Goal: Task Accomplishment & Management: Manage account settings

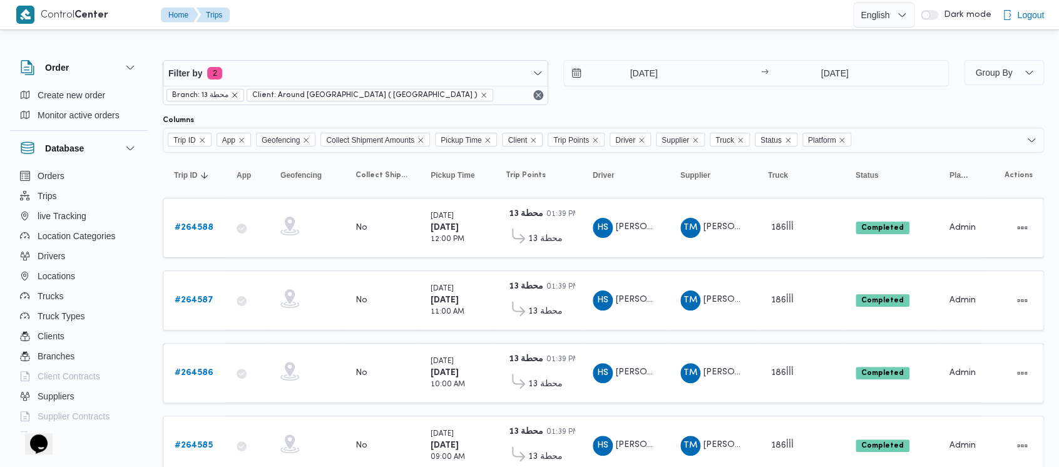
click at [237, 95] on icon "remove selected entity" at bounding box center [235, 95] width 8 height 8
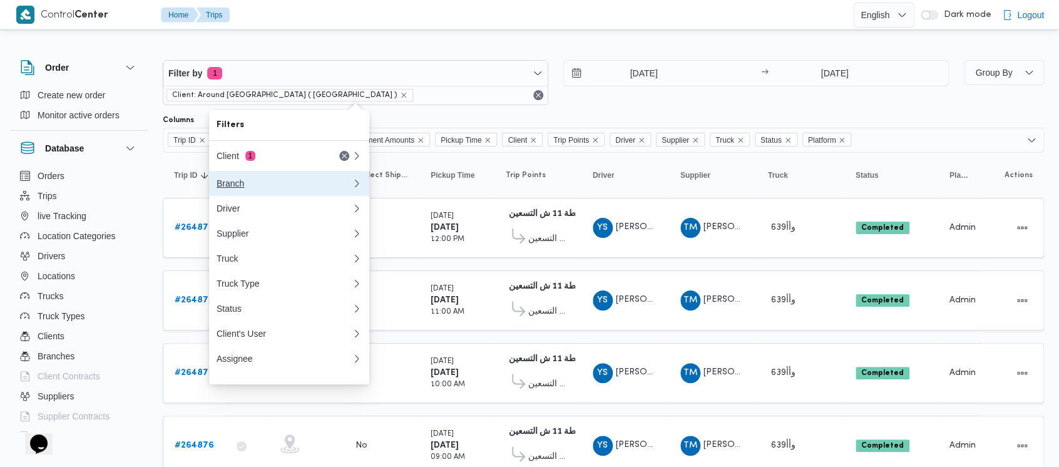
click at [234, 180] on div "Branch" at bounding box center [282, 183] width 130 height 10
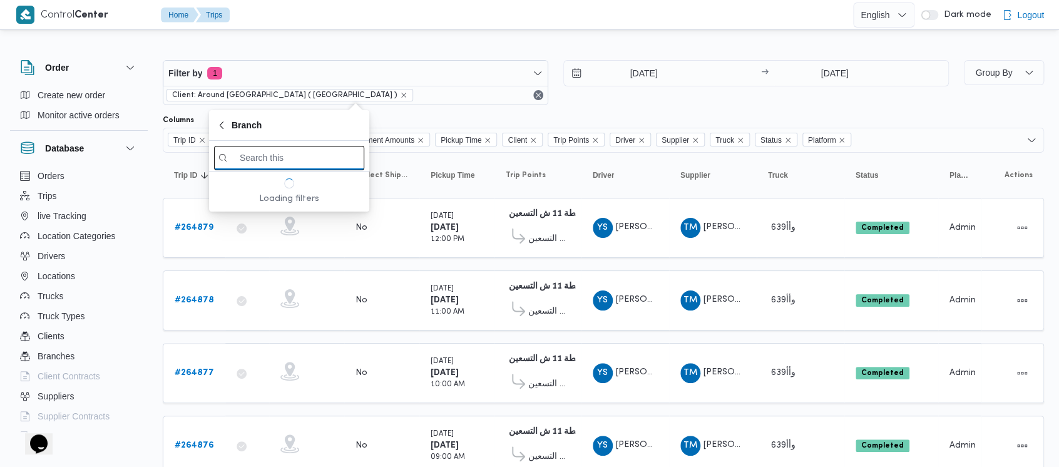
click at [284, 158] on input "search filters" at bounding box center [289, 158] width 150 height 24
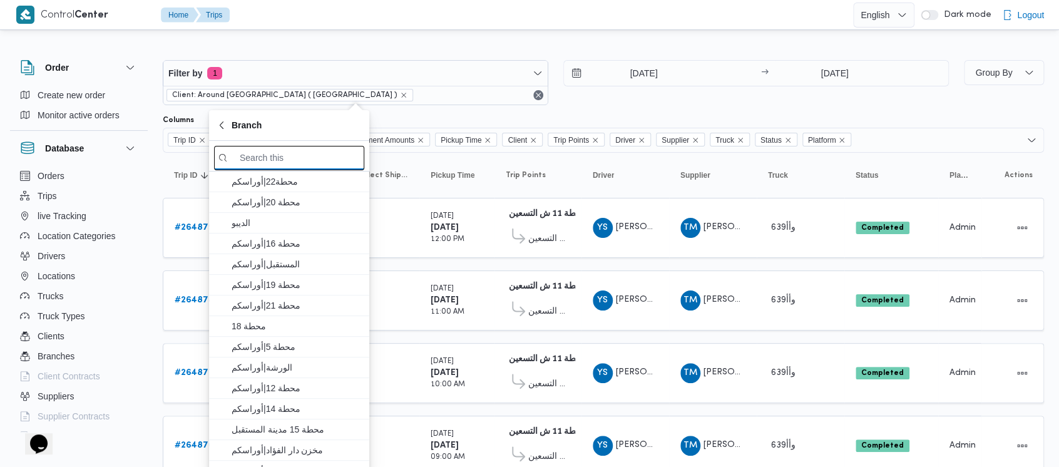
paste input "الاوناش"
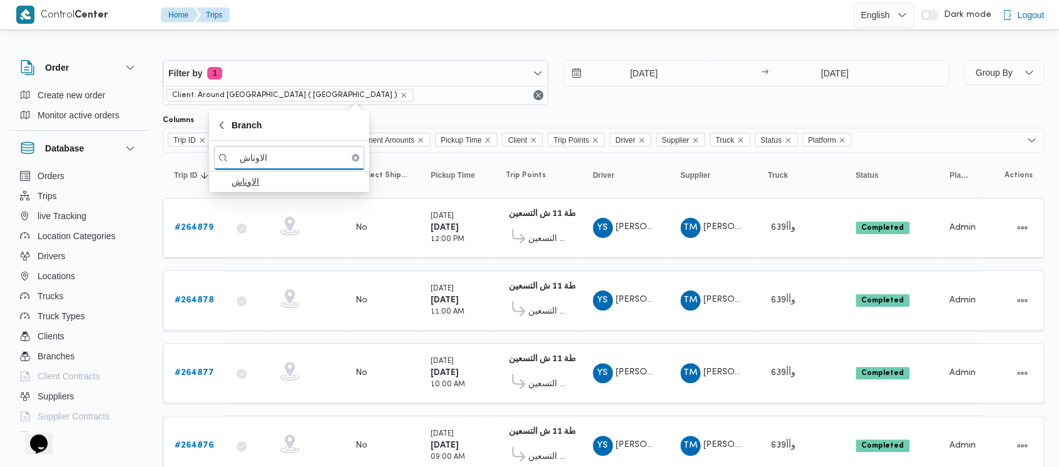
type input "الاوناش"
click at [279, 185] on span "الاوناش" at bounding box center [297, 181] width 130 height 15
click at [597, 110] on div "Filter by 2 Branch: الاوناش Client: Around [GEOGRAPHIC_DATA] ( [GEOGRAPHIC_DATA…" at bounding box center [555, 83] width 801 height 60
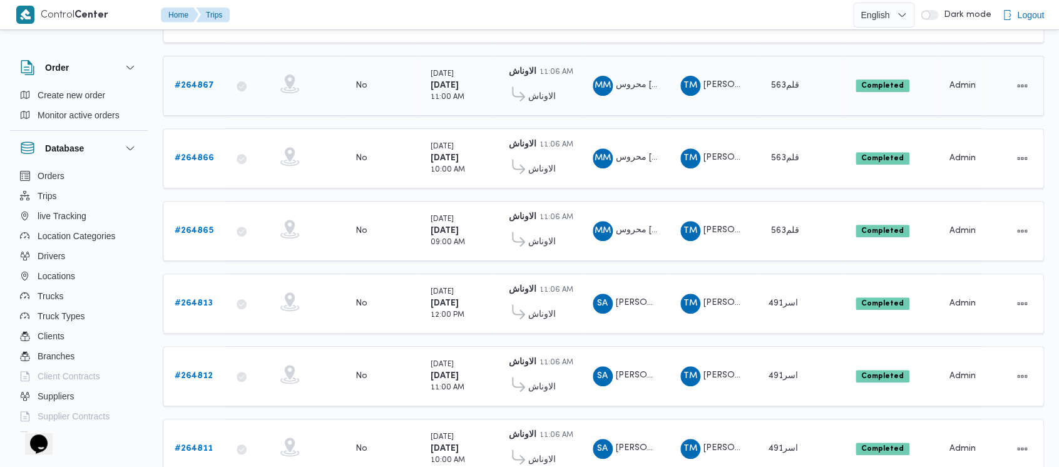
scroll to position [334, 0]
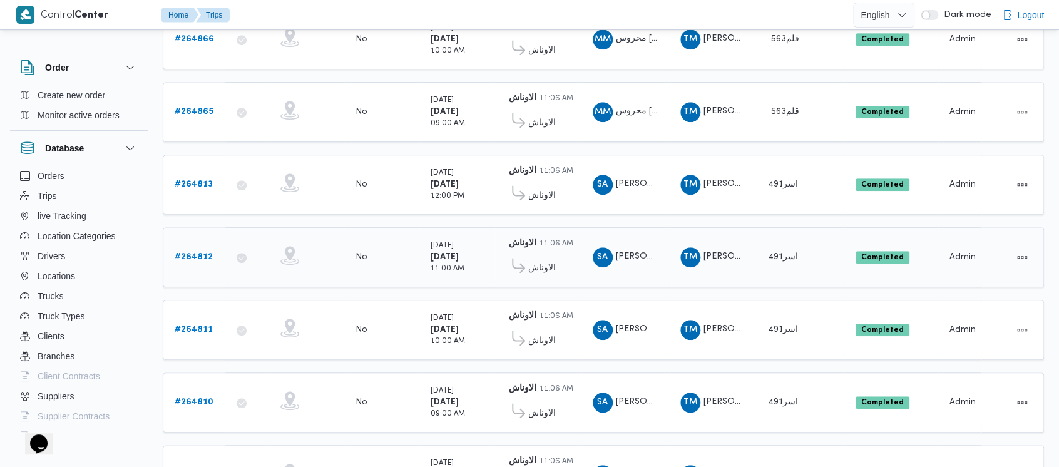
click at [195, 253] on b "# 264812" at bounding box center [194, 257] width 38 height 8
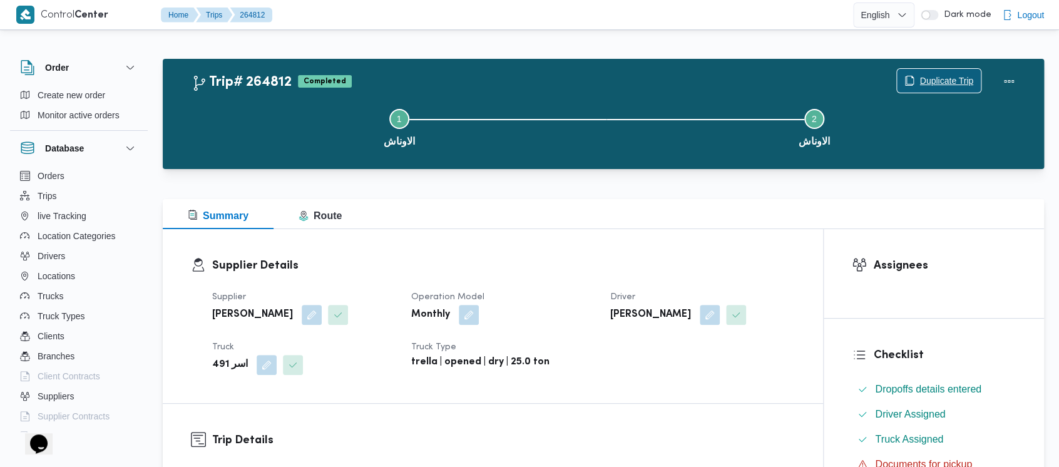
click at [937, 81] on span "Duplicate Trip" at bounding box center [947, 80] width 54 height 15
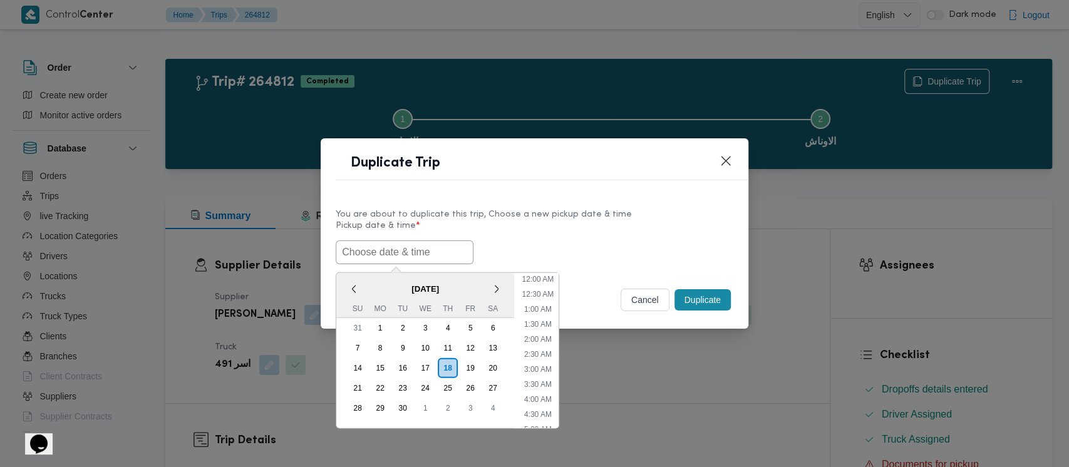
click at [376, 259] on input "text" at bounding box center [405, 252] width 138 height 24
click at [492, 346] on div "13" at bounding box center [493, 348] width 24 height 24
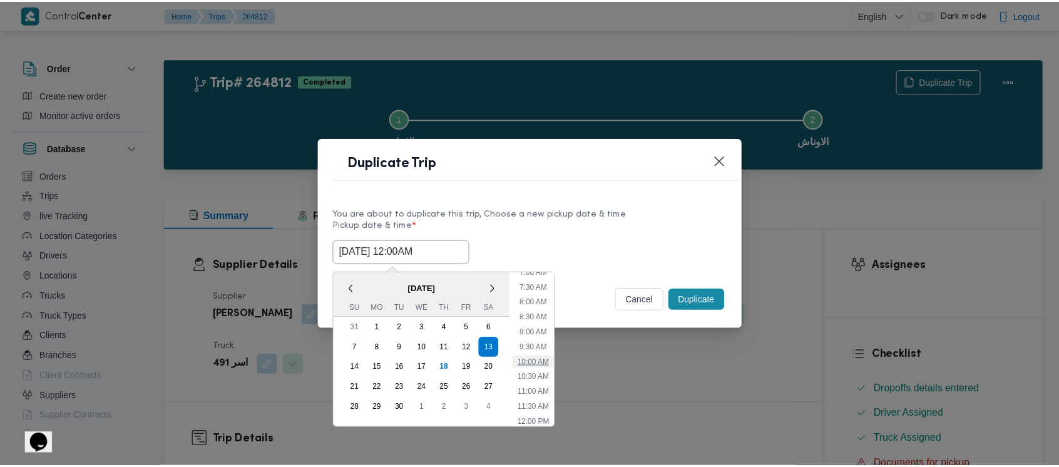
scroll to position [190, 0]
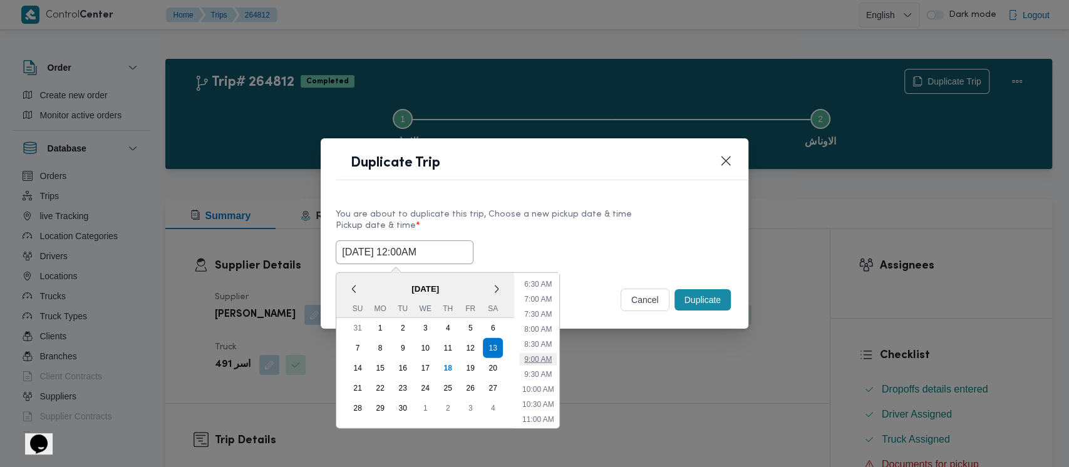
click at [532, 359] on li "9:00 AM" at bounding box center [538, 359] width 38 height 13
type input "[DATE] 9:00AM"
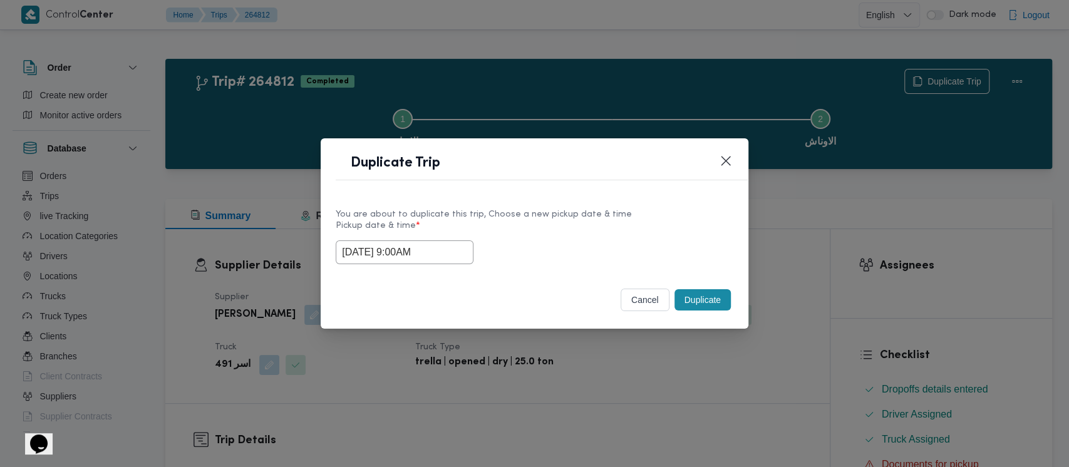
click at [691, 303] on button "Duplicate" at bounding box center [702, 299] width 56 height 21
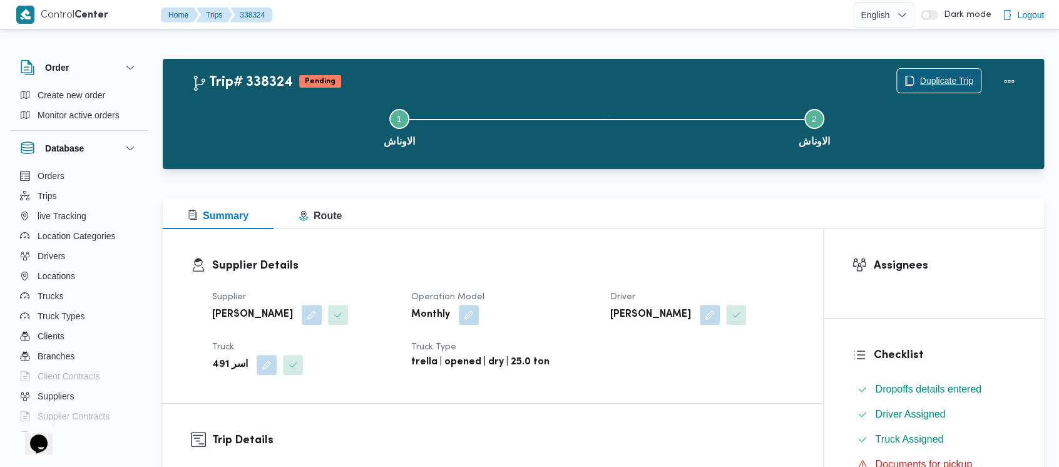
click at [945, 75] on span "Duplicate Trip" at bounding box center [947, 80] width 54 height 15
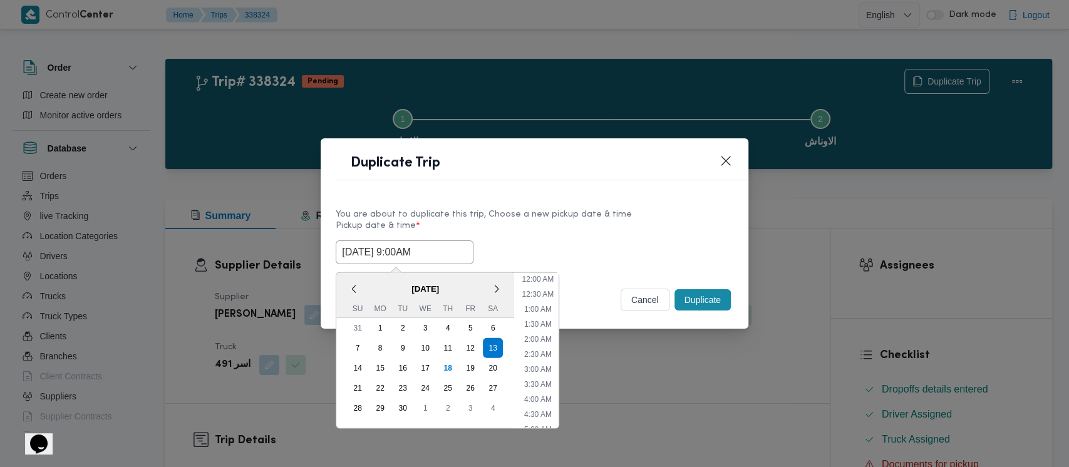
click at [385, 256] on input "[DATE] 9:00AM" at bounding box center [405, 252] width 138 height 24
click at [537, 379] on li "10:00 AM" at bounding box center [538, 380] width 42 height 13
type input "[DATE] 10:00AM"
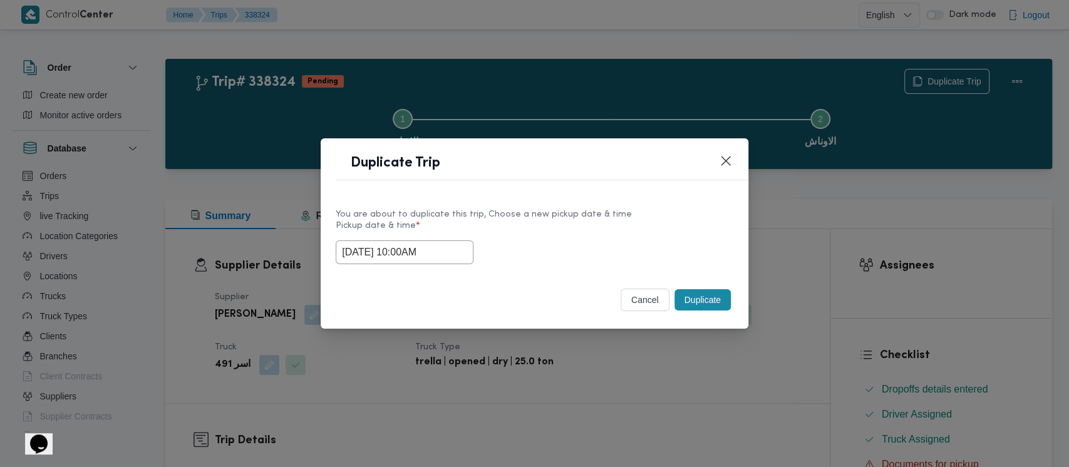
click at [685, 302] on button "Duplicate" at bounding box center [702, 299] width 56 height 21
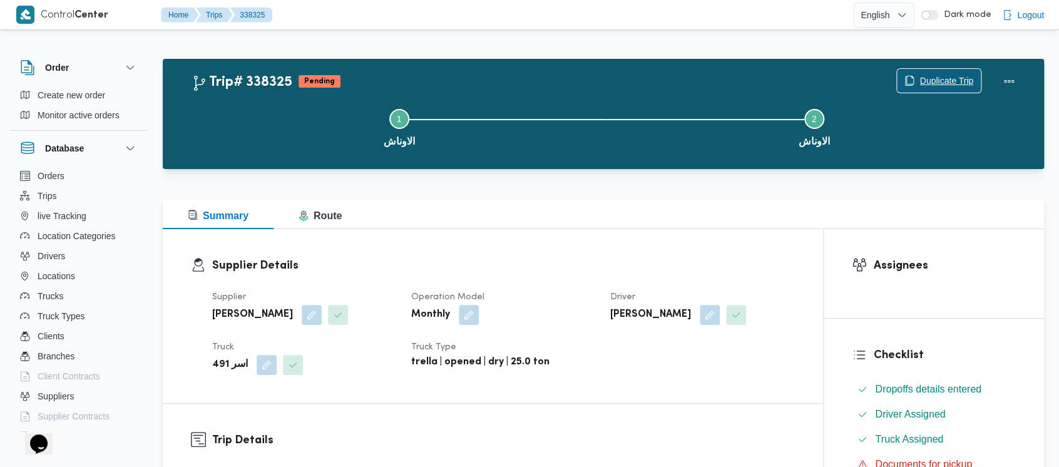
click at [940, 78] on span "Duplicate Trip" at bounding box center [947, 80] width 54 height 15
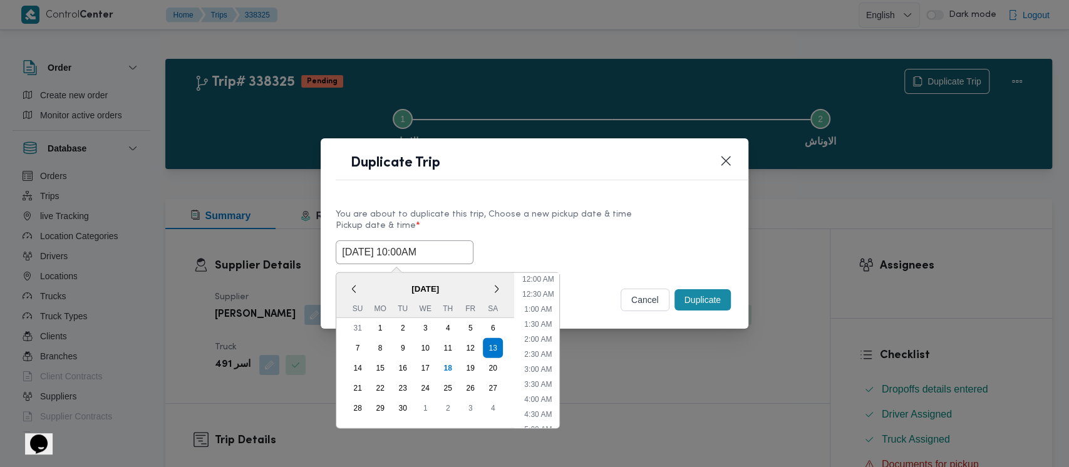
click at [403, 252] on input "[DATE] 10:00AM" at bounding box center [405, 252] width 138 height 24
click at [539, 380] on li "11:00 AM" at bounding box center [538, 380] width 42 height 13
type input "[DATE] 11:00AM"
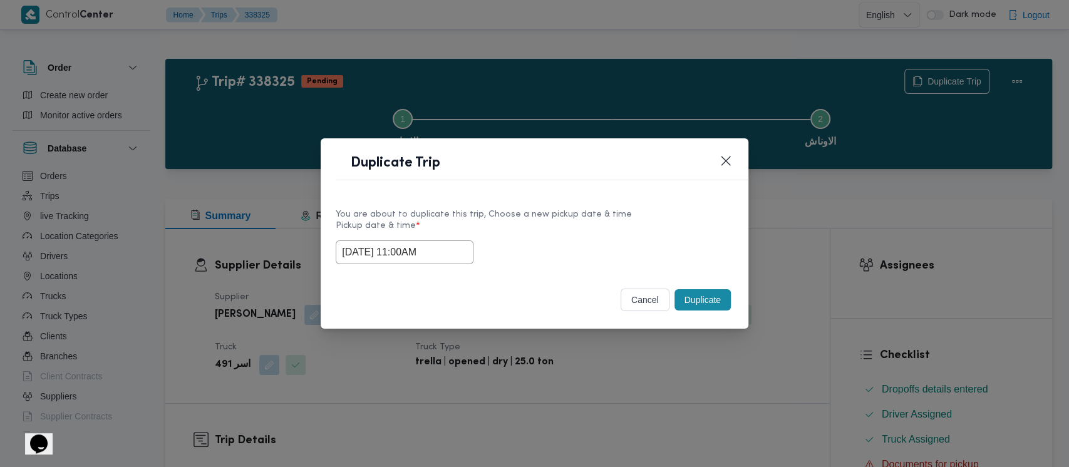
click at [704, 299] on button "Duplicate" at bounding box center [702, 299] width 56 height 21
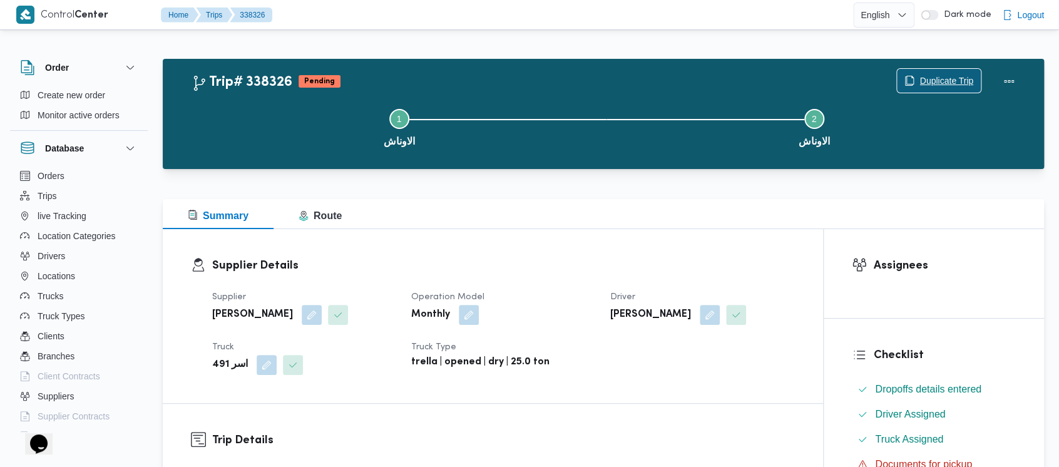
click at [954, 83] on span "Duplicate Trip" at bounding box center [947, 80] width 54 height 15
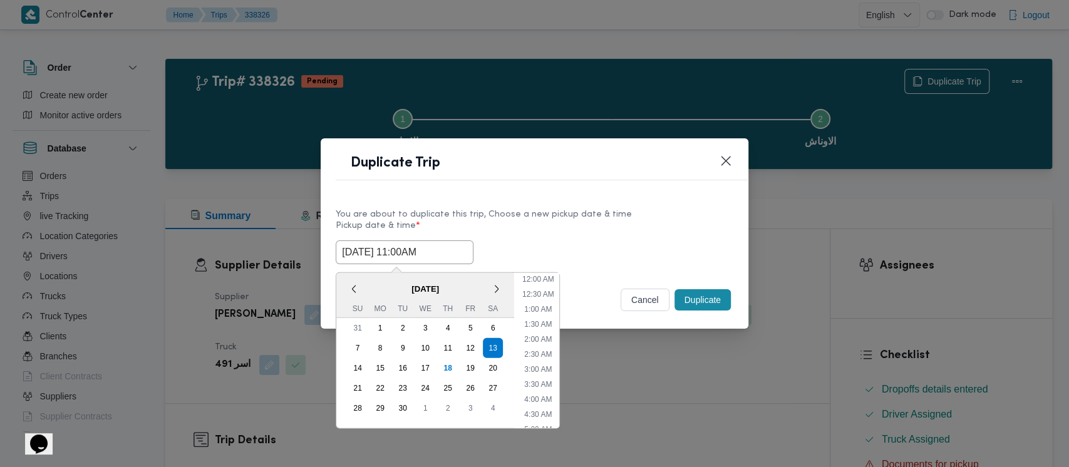
click at [381, 248] on input "[DATE] 11:00AM" at bounding box center [405, 252] width 138 height 24
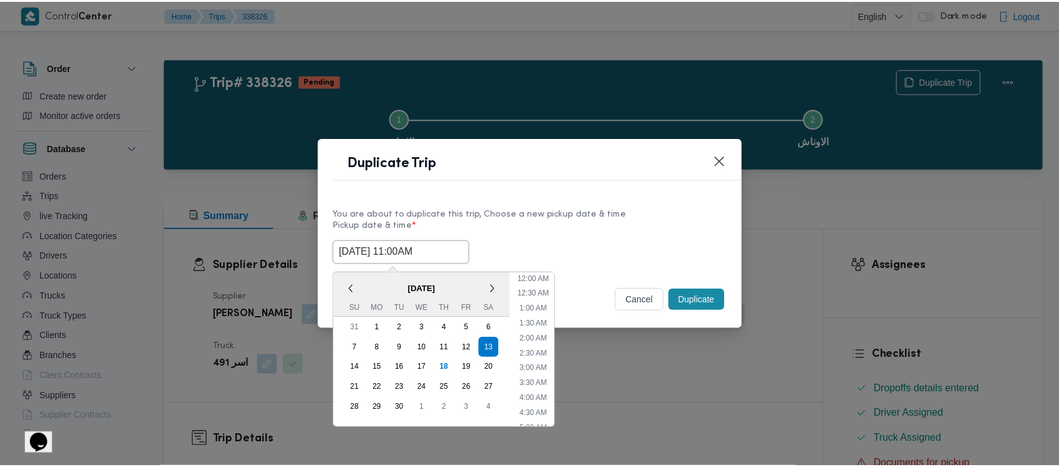
scroll to position [259, 0]
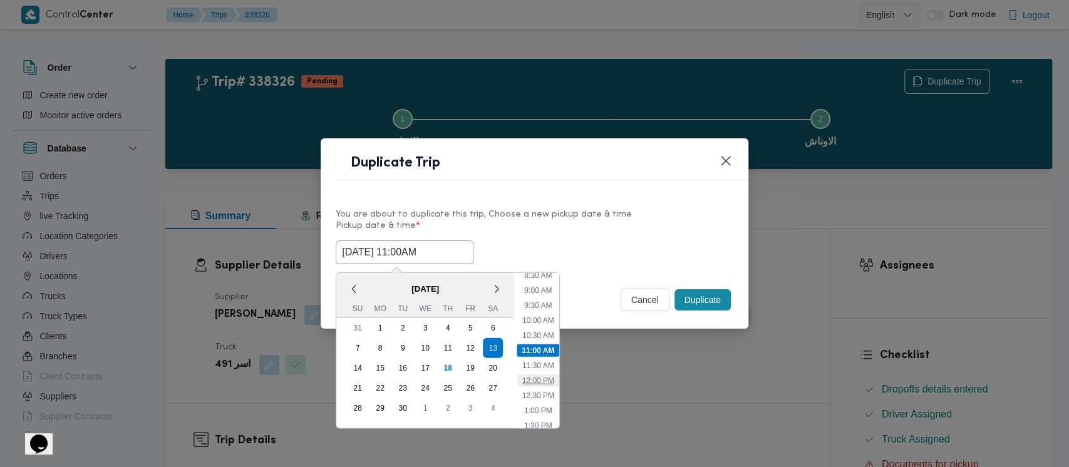
click at [539, 378] on li "12:00 PM" at bounding box center [538, 380] width 42 height 13
type input "[DATE] 12:00PM"
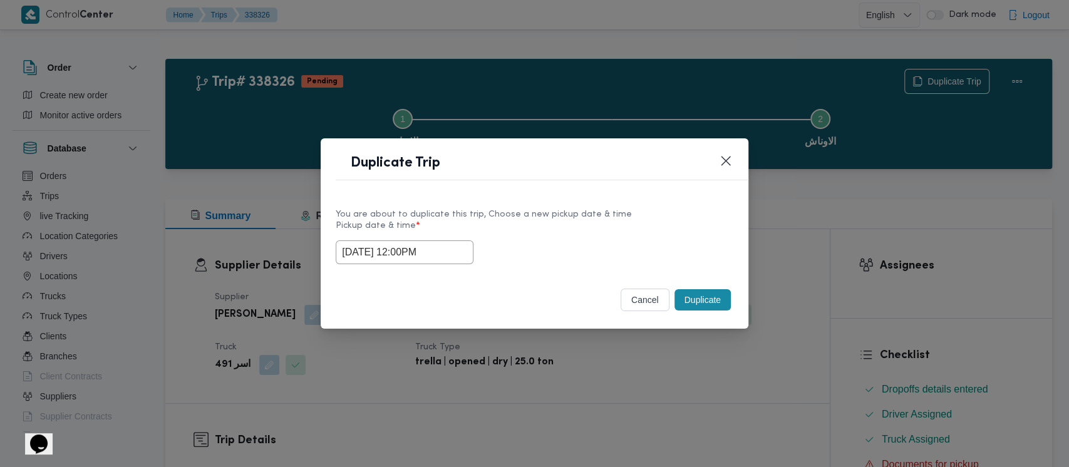
click at [706, 296] on button "Duplicate" at bounding box center [702, 299] width 56 height 21
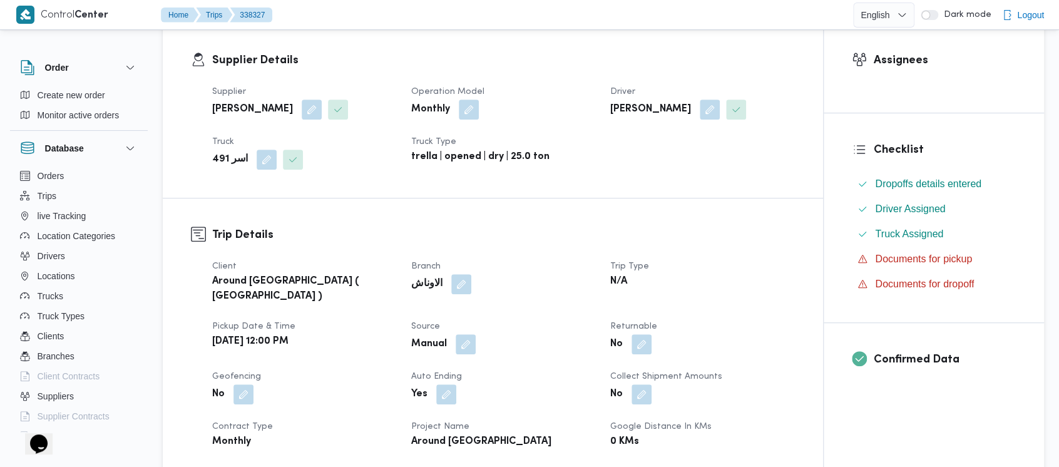
scroll to position [417, 0]
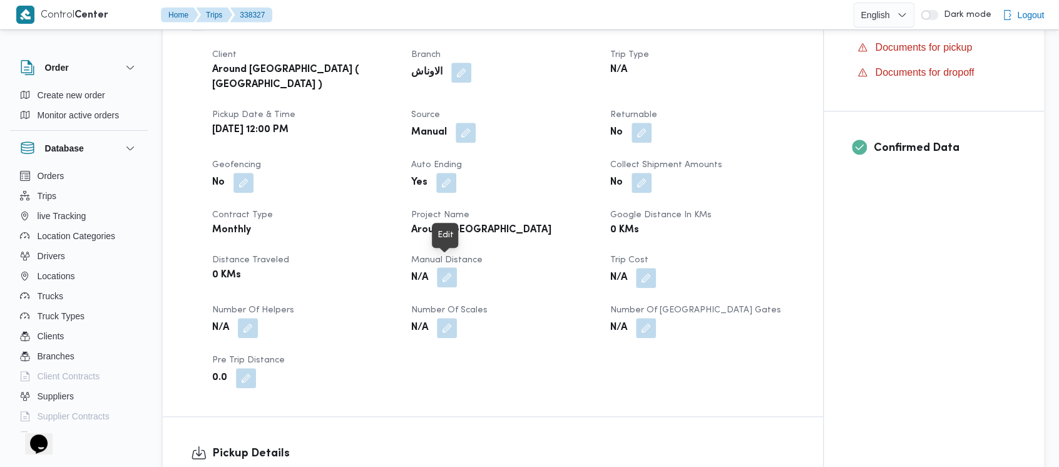
click at [448, 269] on button "button" at bounding box center [447, 277] width 20 height 20
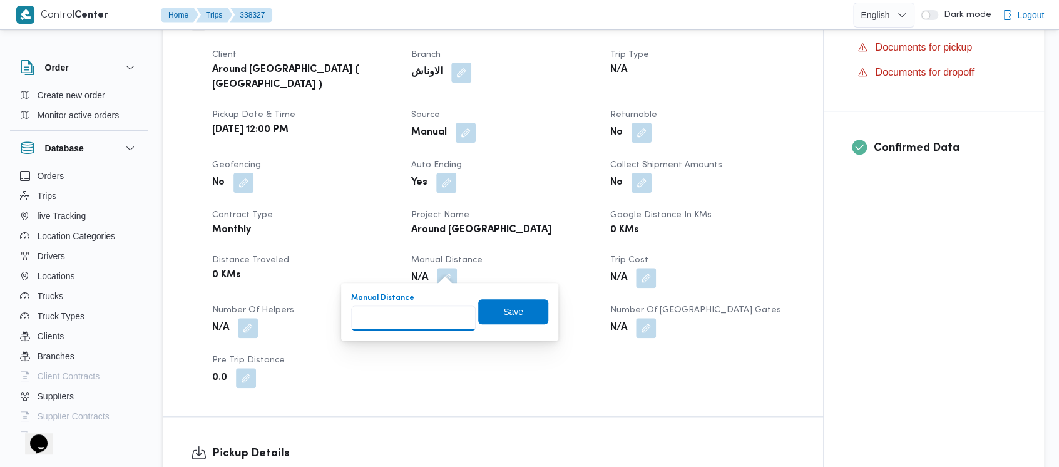
click at [401, 322] on input "Manual Distance" at bounding box center [413, 318] width 125 height 25
paste input "1.5"
type input "1.5"
click at [510, 312] on span "Save" at bounding box center [513, 311] width 20 height 15
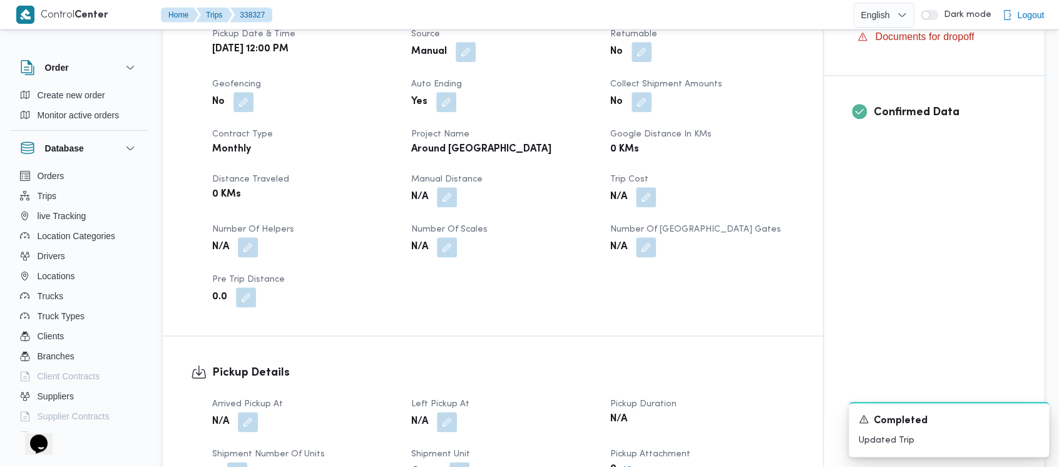
scroll to position [501, 0]
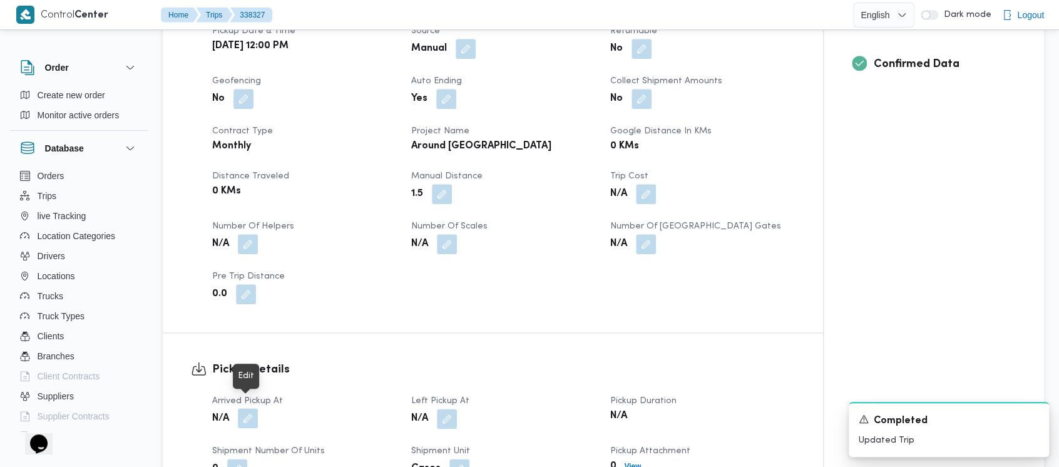
click at [247, 408] on button "button" at bounding box center [248, 418] width 20 height 20
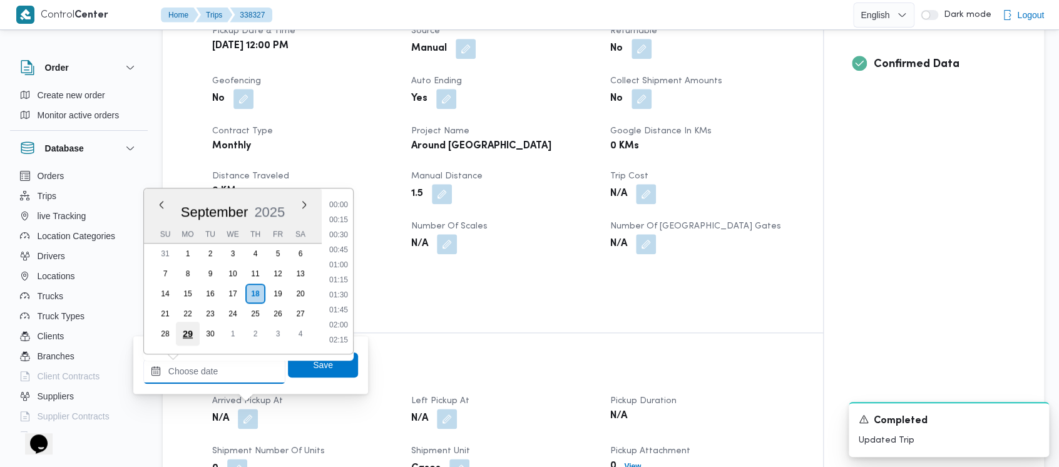
drag, startPoint x: 222, startPoint y: 382, endPoint x: 194, endPoint y: 341, distance: 50.0
click at [222, 382] on input "Arrived Pickup At" at bounding box center [214, 371] width 142 height 25
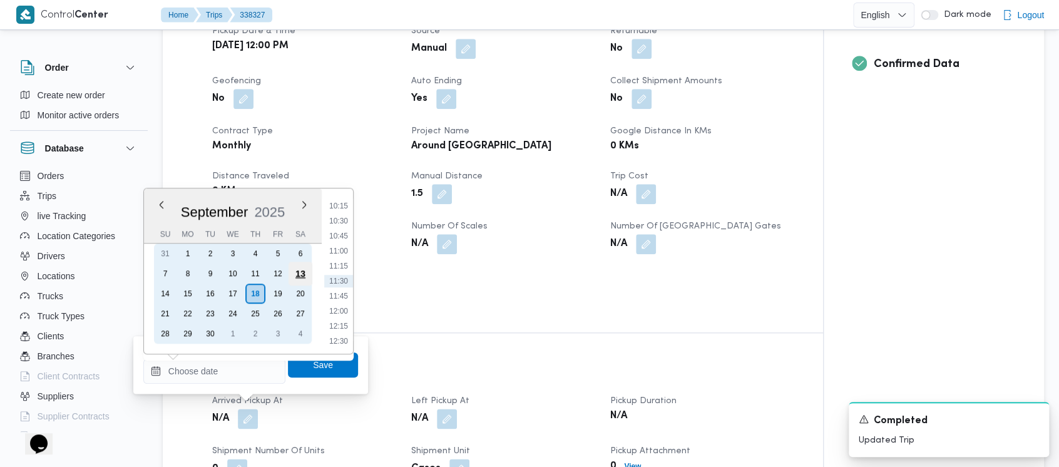
click at [295, 274] on div "13" at bounding box center [301, 274] width 24 height 24
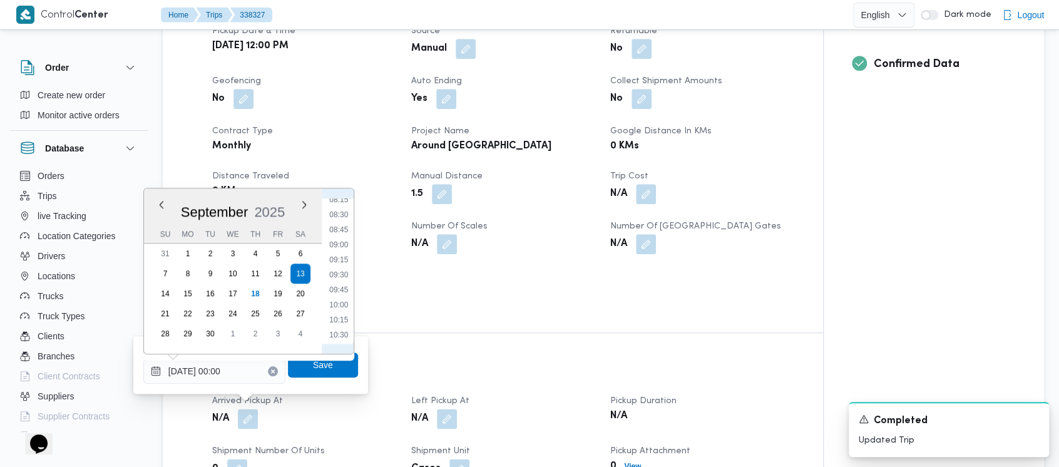
drag, startPoint x: 346, startPoint y: 243, endPoint x: 352, endPoint y: 245, distance: 6.7
click at [346, 243] on li "09:00" at bounding box center [338, 245] width 29 height 13
type input "[DATE] 09:00"
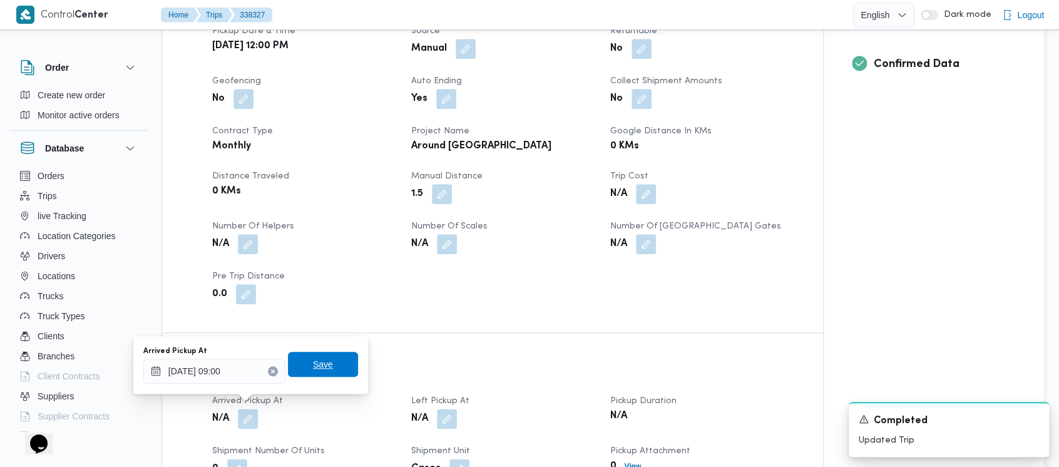
click at [313, 366] on span "Save" at bounding box center [323, 364] width 20 height 15
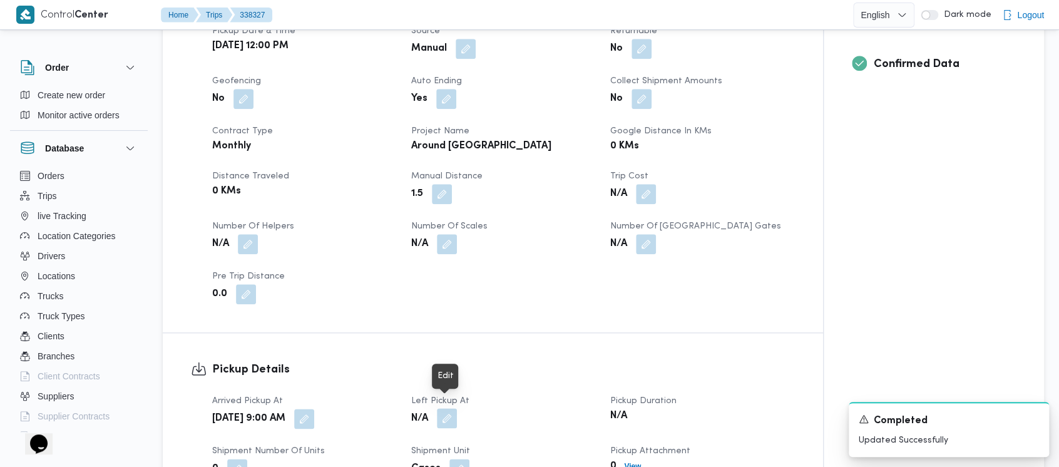
click at [450, 412] on button "button" at bounding box center [447, 418] width 20 height 20
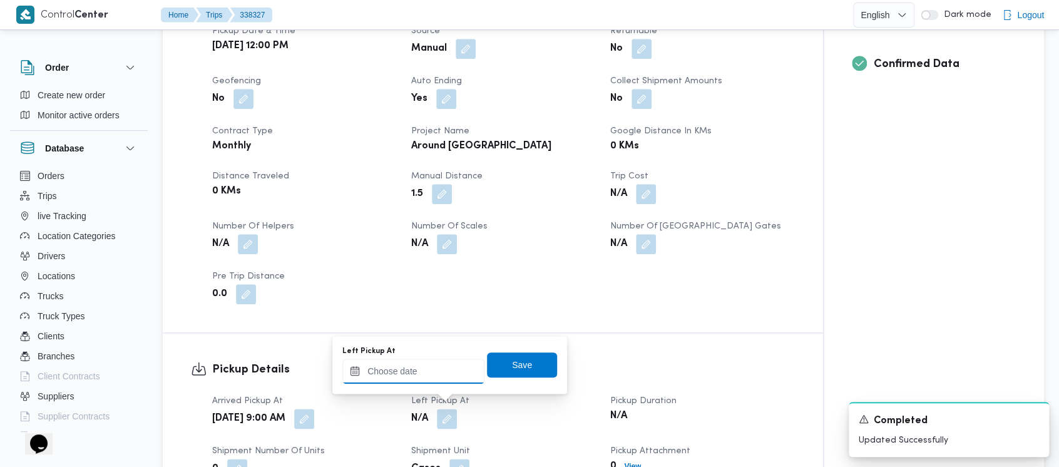
click at [395, 376] on input "Left Pickup At" at bounding box center [413, 371] width 142 height 25
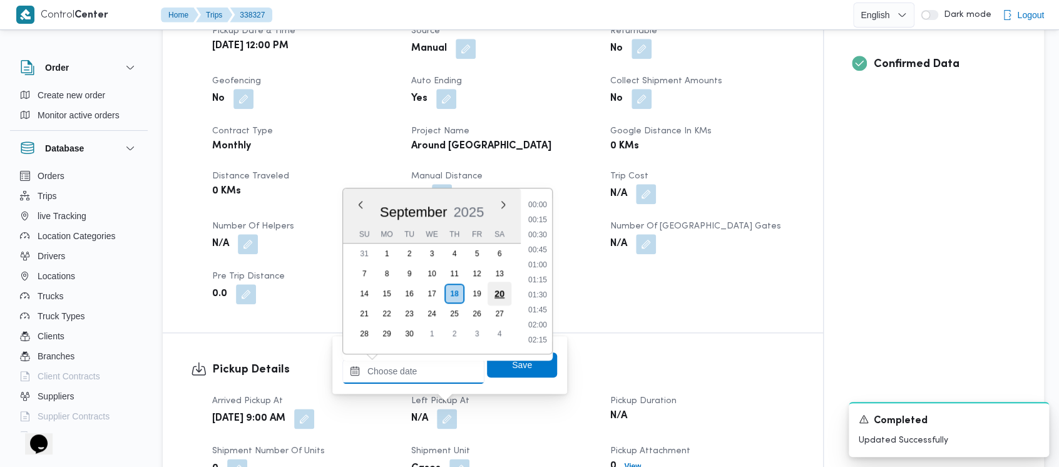
scroll to position [615, 0]
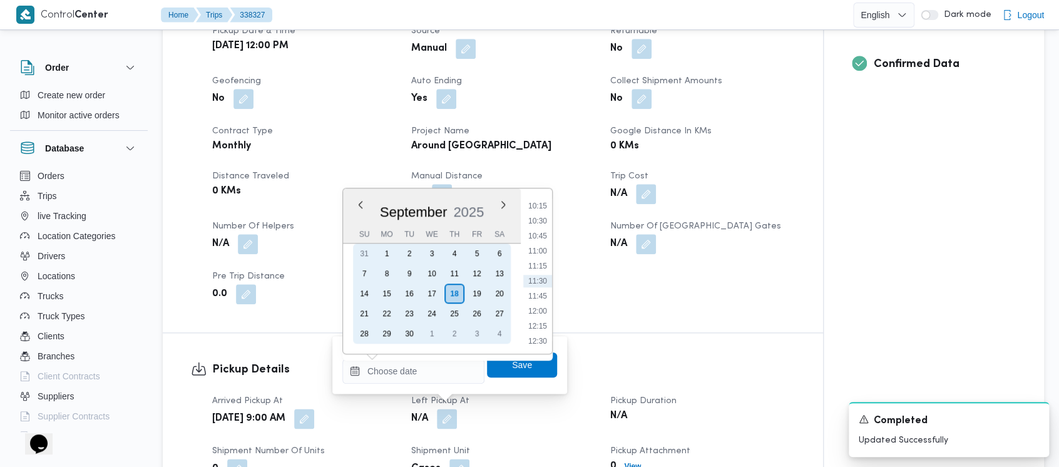
drag, startPoint x: 501, startPoint y: 270, endPoint x: 557, endPoint y: 249, distance: 59.7
click at [502, 270] on div "13" at bounding box center [500, 274] width 20 height 20
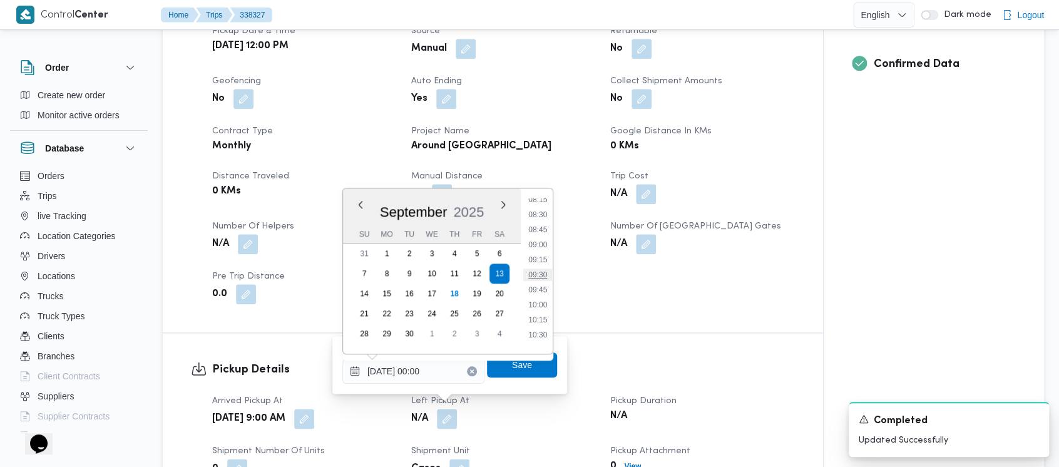
click at [531, 281] on li "09:30" at bounding box center [537, 275] width 29 height 13
type input "[DATE] 09:30"
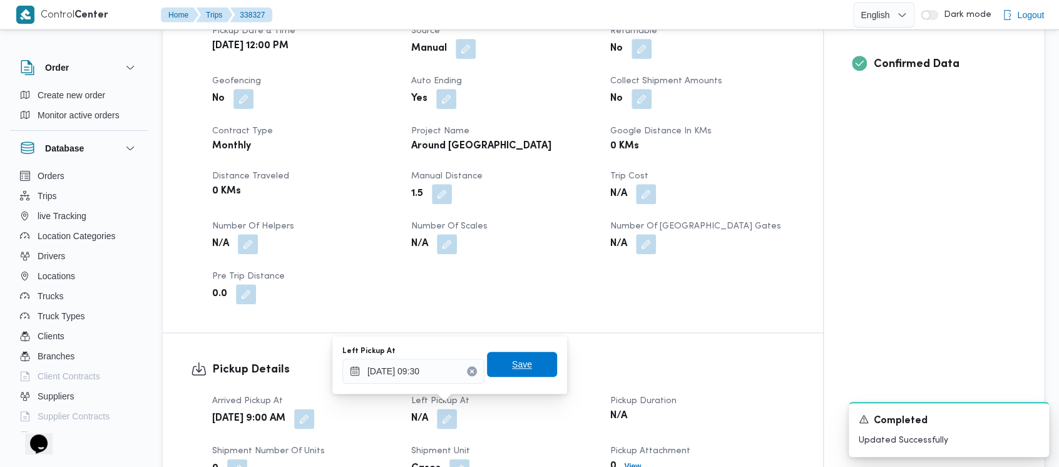
click at [512, 363] on span "Save" at bounding box center [522, 364] width 20 height 15
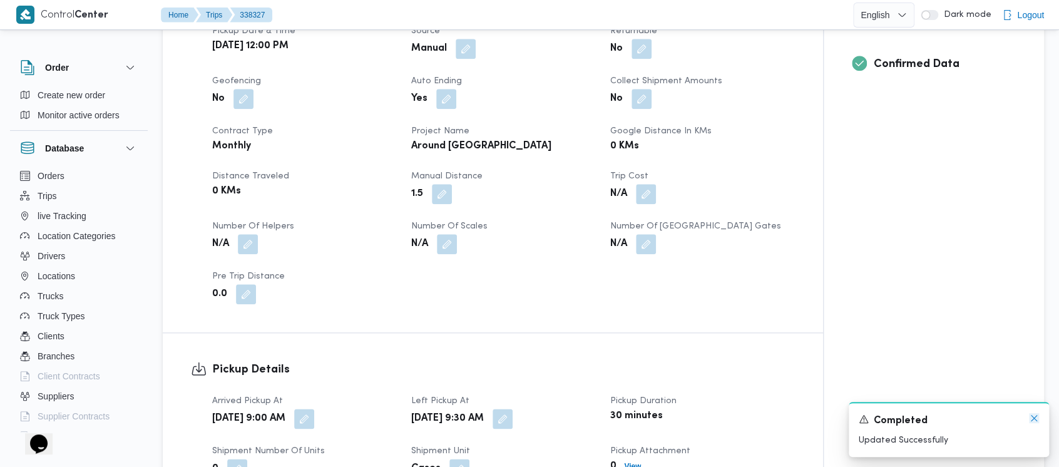
drag, startPoint x: 1037, startPoint y: 415, endPoint x: 1021, endPoint y: 407, distance: 18.2
click at [1037, 415] on icon "Dismiss toast" at bounding box center [1034, 418] width 10 height 10
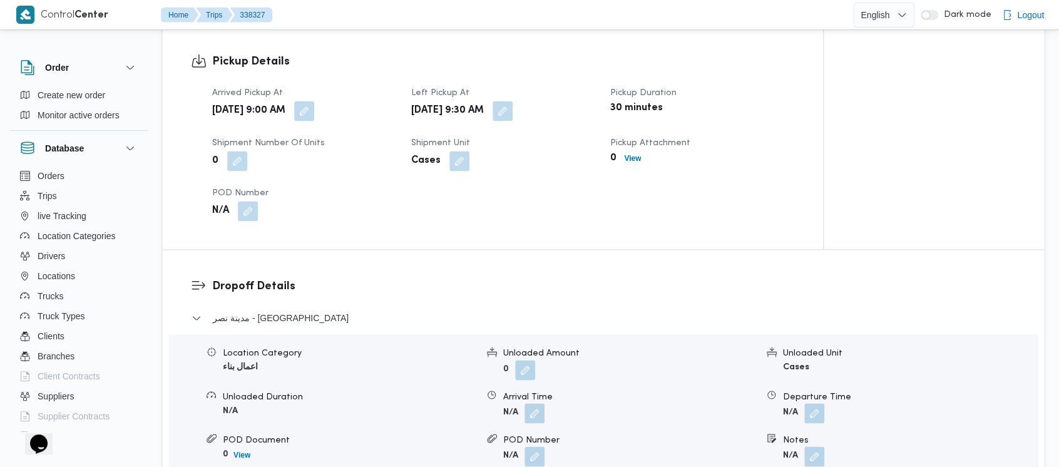
scroll to position [835, 0]
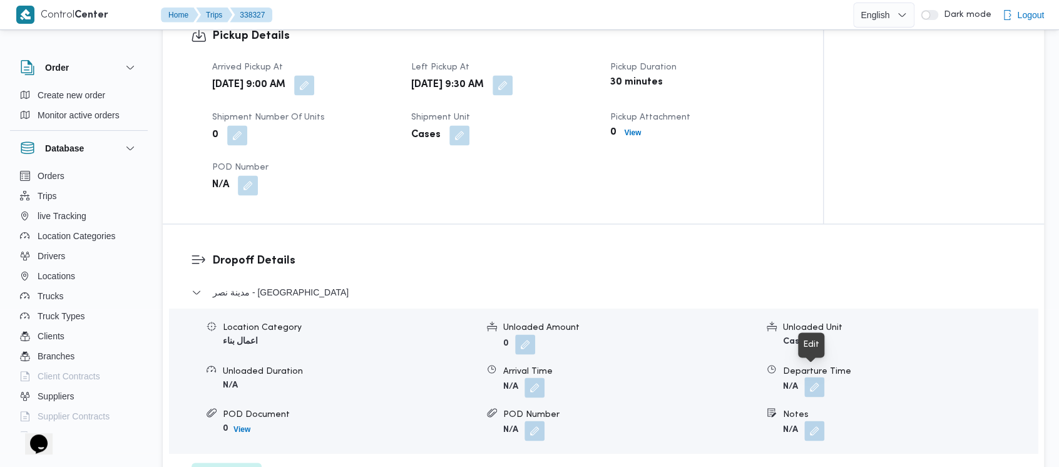
click at [810, 378] on button "button" at bounding box center [815, 387] width 20 height 20
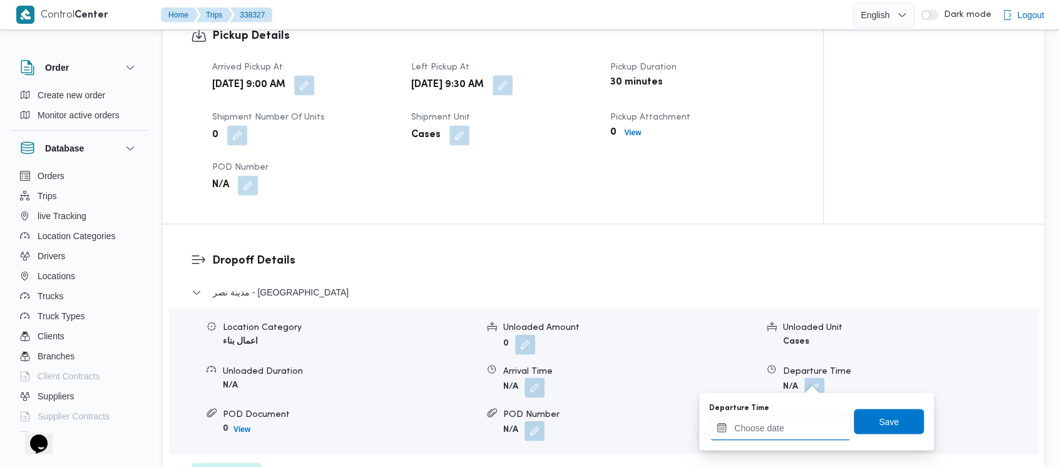
click at [771, 422] on input "Departure Time" at bounding box center [780, 427] width 142 height 25
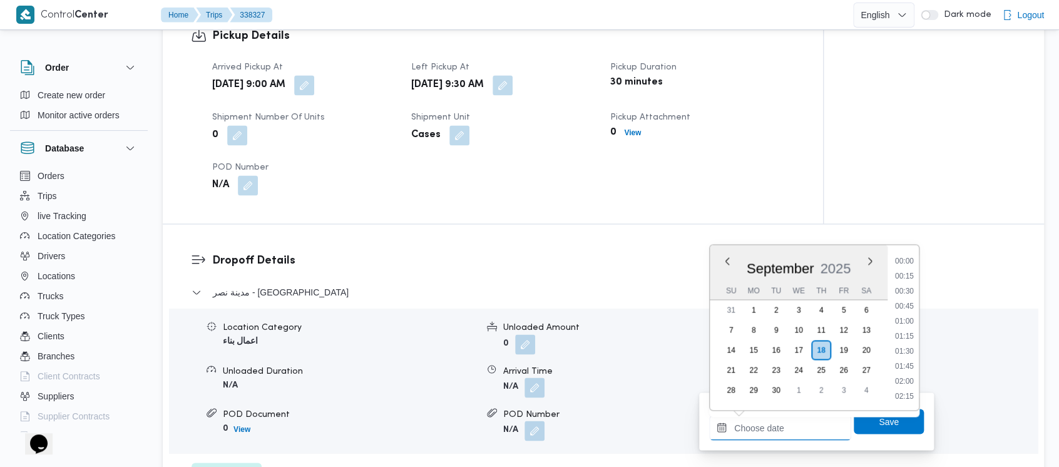
scroll to position [615, 0]
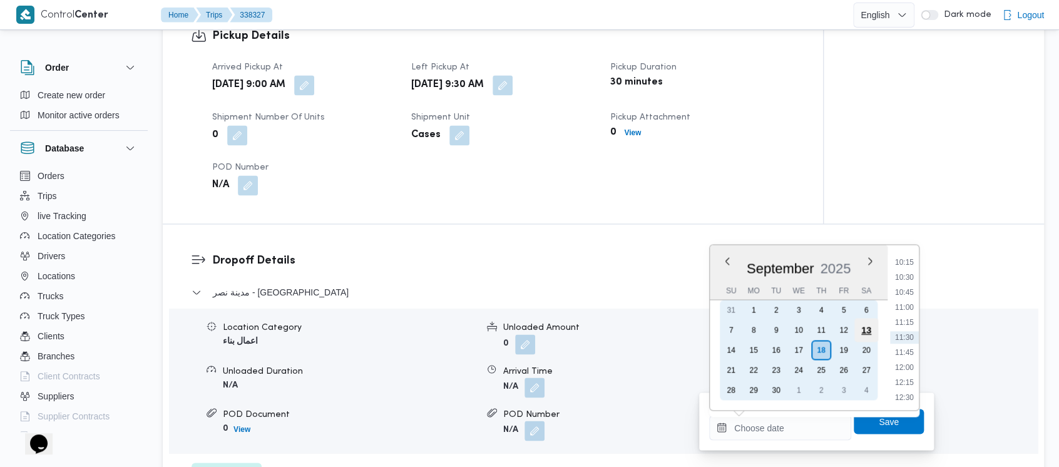
click at [866, 332] on div "13" at bounding box center [867, 330] width 24 height 24
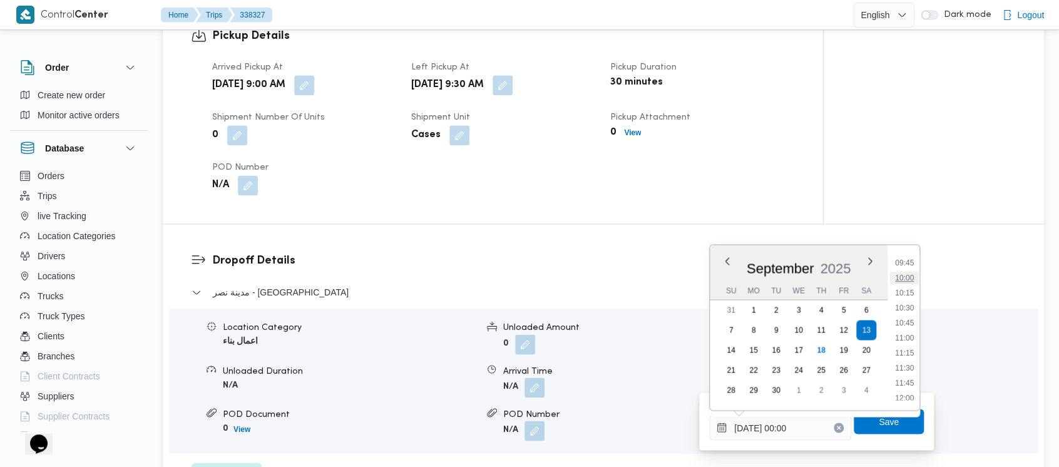
click at [914, 274] on li "10:00" at bounding box center [904, 278] width 29 height 13
type input "[DATE] 10:00"
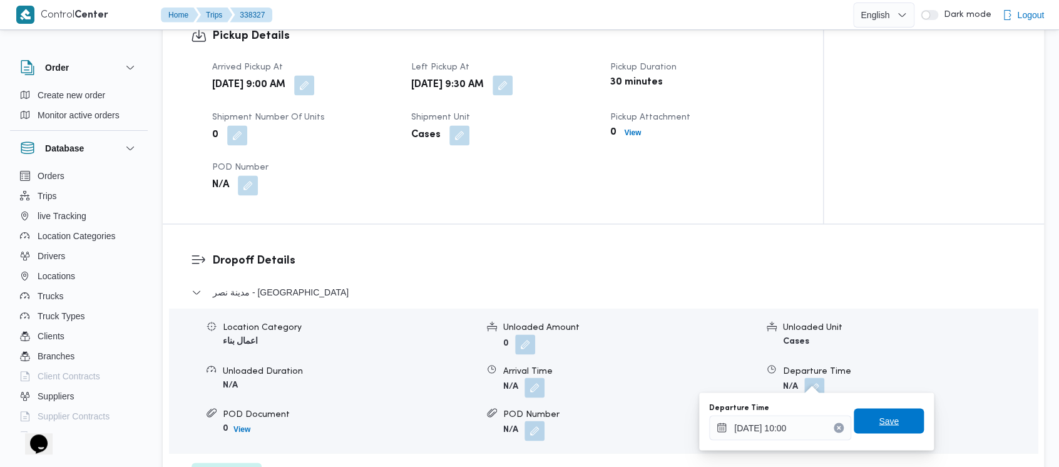
click at [882, 420] on span "Save" at bounding box center [889, 420] width 20 height 15
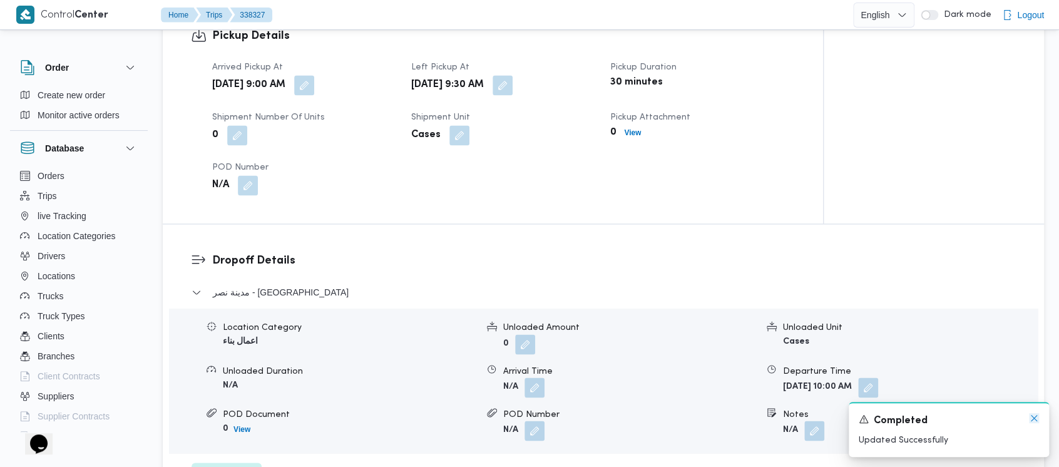
click at [1034, 418] on icon "Dismiss toast" at bounding box center [1034, 418] width 10 height 10
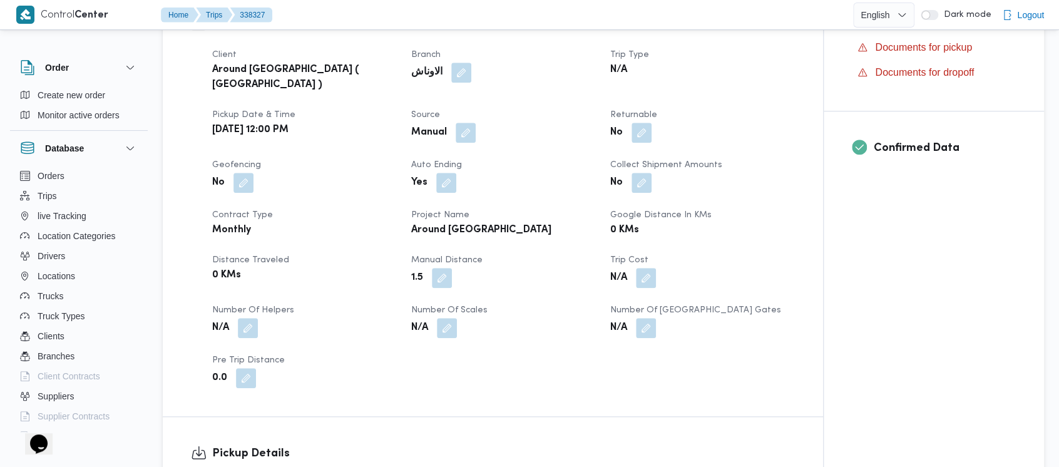
scroll to position [0, 0]
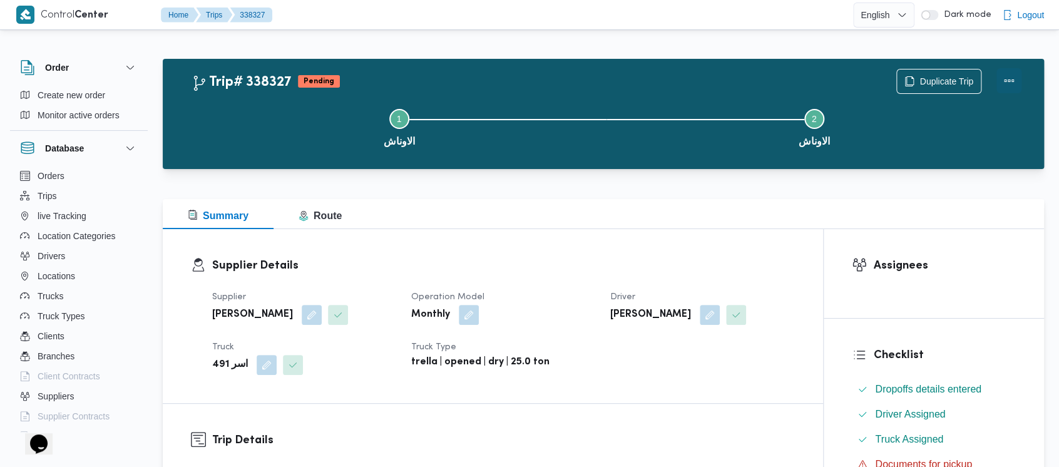
click at [1012, 78] on button "Actions" at bounding box center [1009, 80] width 25 height 25
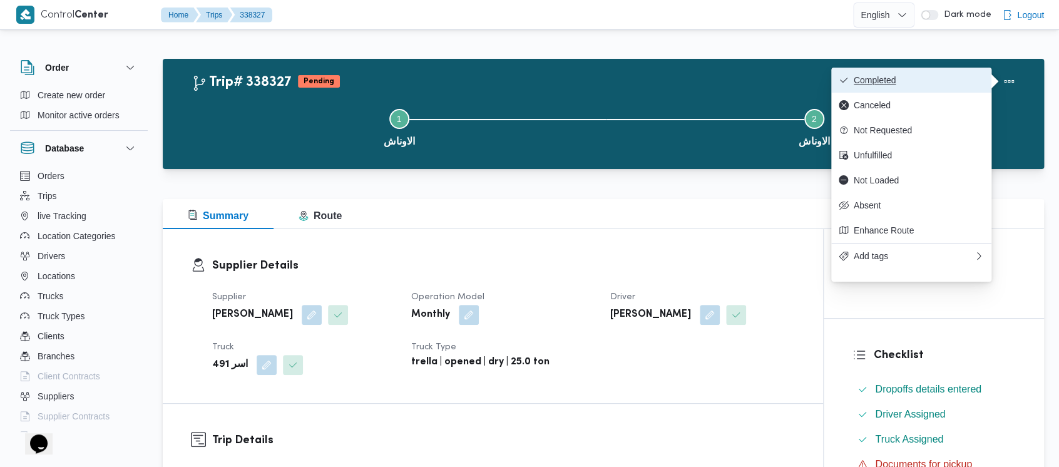
click at [872, 76] on span "Completed" at bounding box center [919, 80] width 130 height 10
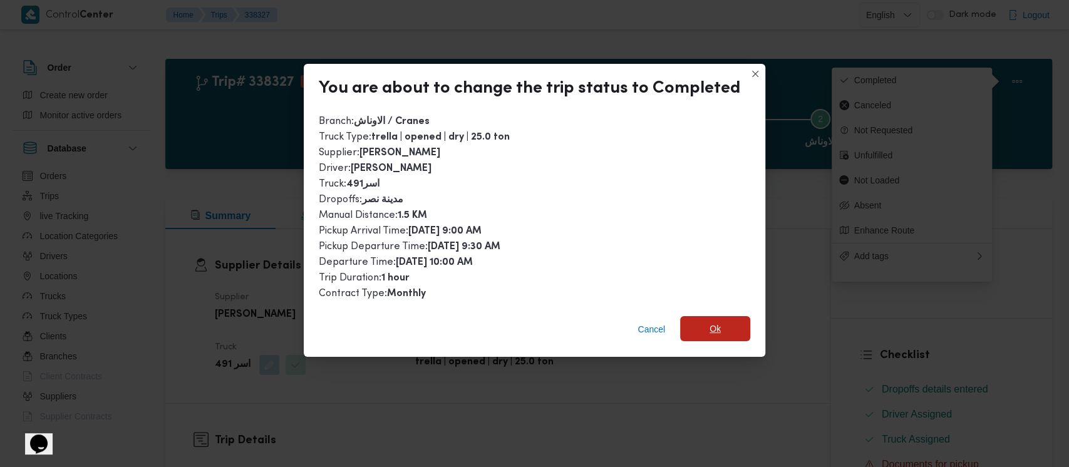
click at [709, 327] on span "Ok" at bounding box center [714, 328] width 11 height 15
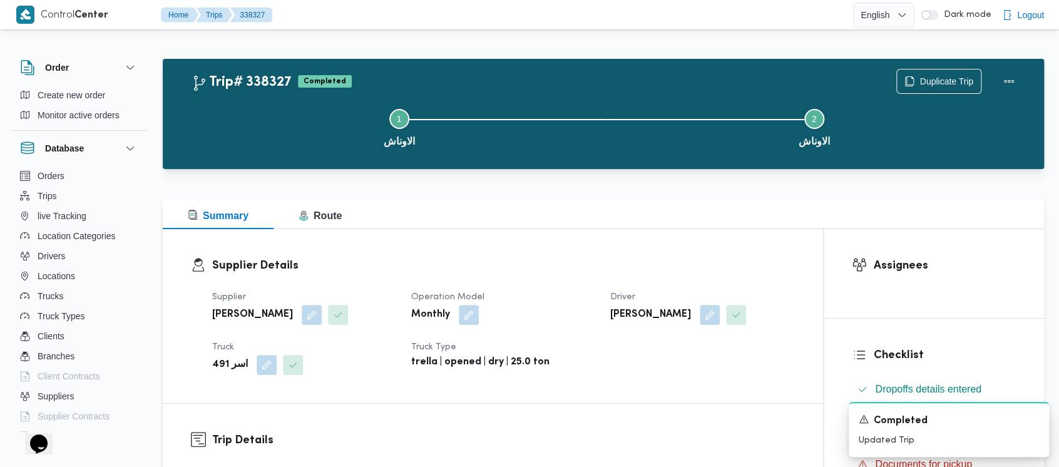
click at [226, 132] on button "Step 1 is incomplete 1 الاوناش" at bounding box center [399, 126] width 415 height 65
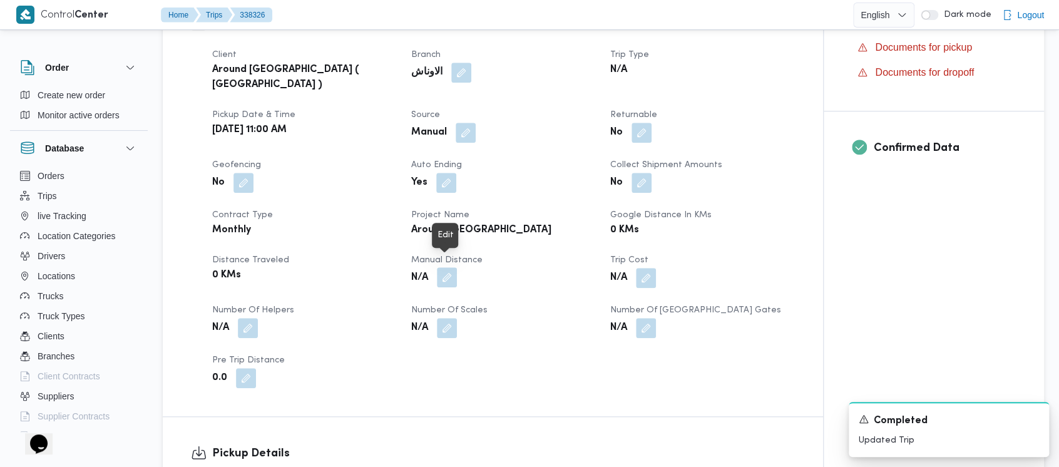
click at [450, 267] on button "button" at bounding box center [447, 277] width 20 height 20
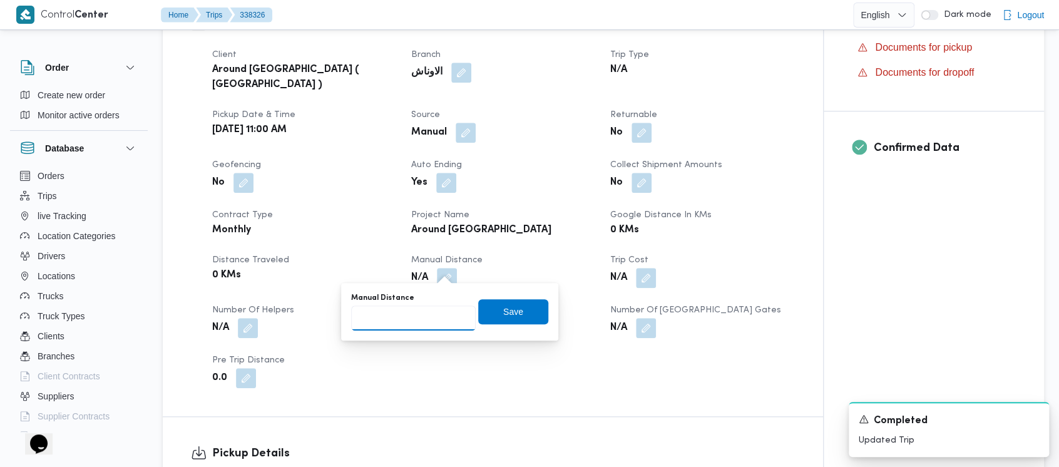
click at [401, 324] on input "Manual Distance" at bounding box center [413, 318] width 125 height 25
paste input "1.5"
type input "1.5"
click at [493, 313] on span "Save" at bounding box center [513, 311] width 70 height 25
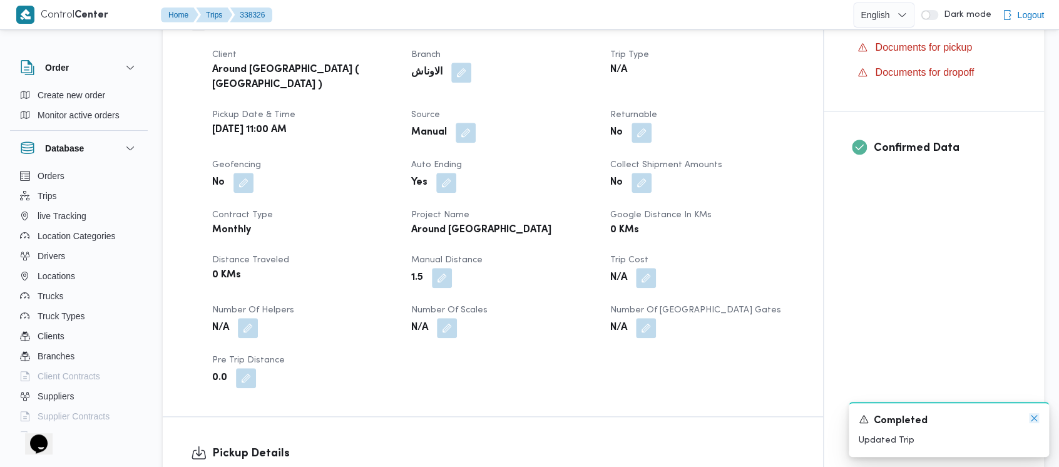
click at [1037, 418] on icon "Dismiss toast" at bounding box center [1034, 418] width 10 height 10
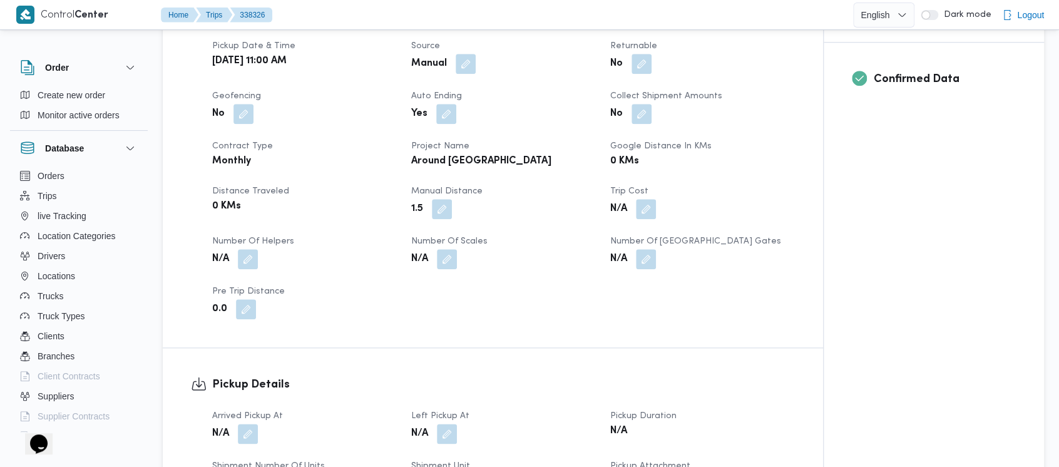
scroll to position [501, 0]
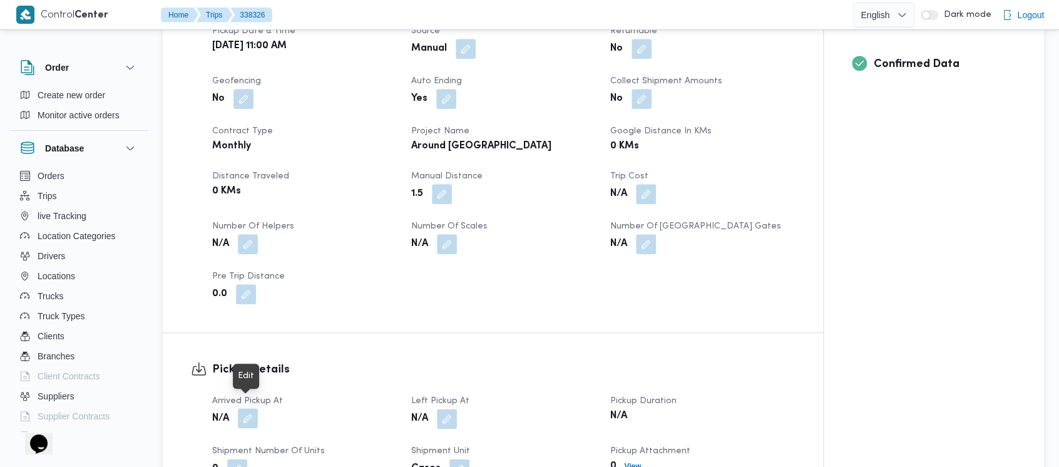
click at [245, 413] on button "button" at bounding box center [248, 418] width 20 height 20
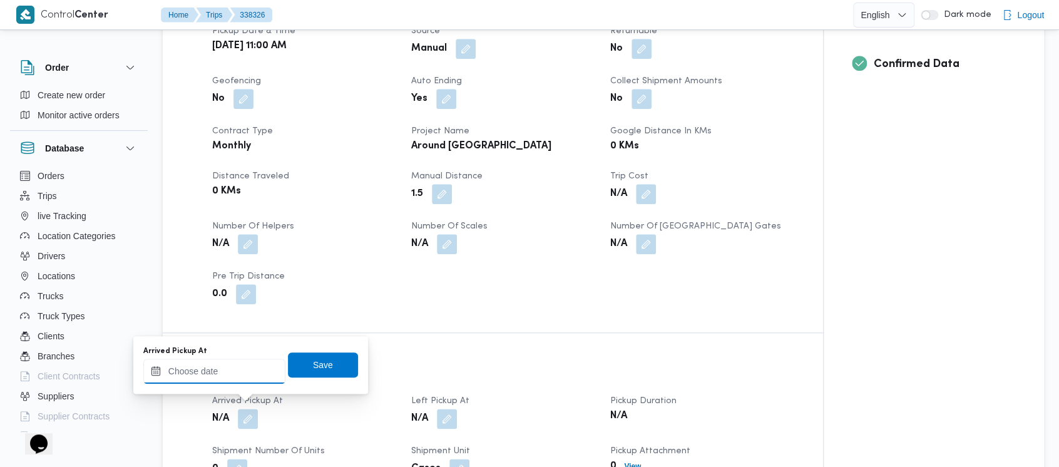
click at [189, 374] on input "Arrived Pickup At" at bounding box center [214, 371] width 142 height 25
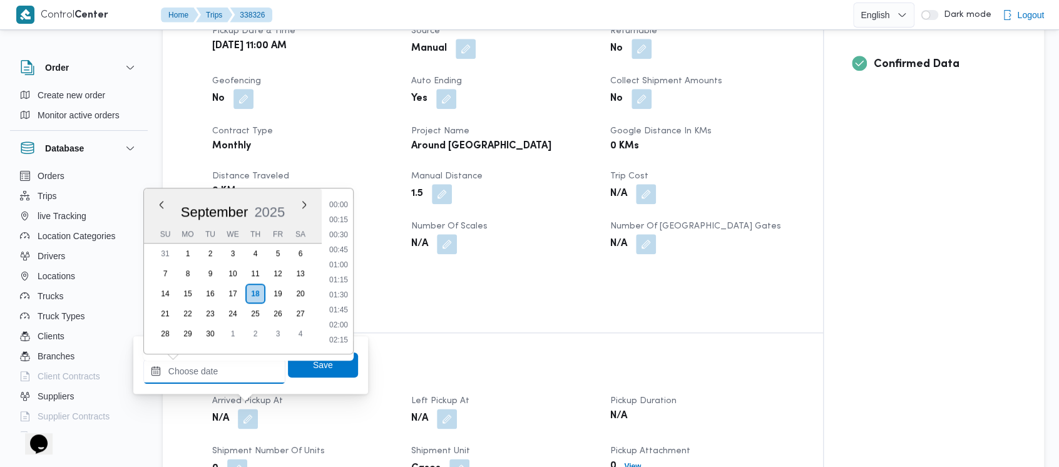
scroll to position [615, 0]
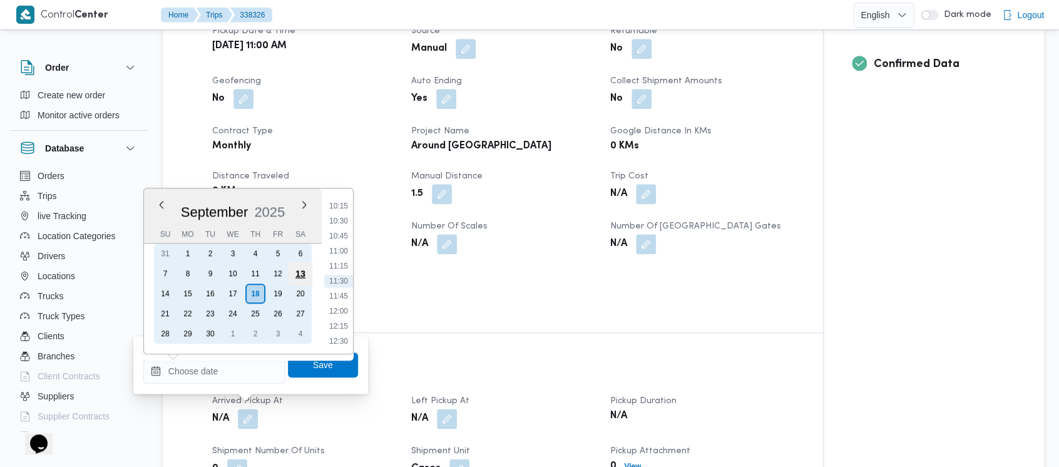
click at [299, 273] on div "13" at bounding box center [301, 274] width 24 height 24
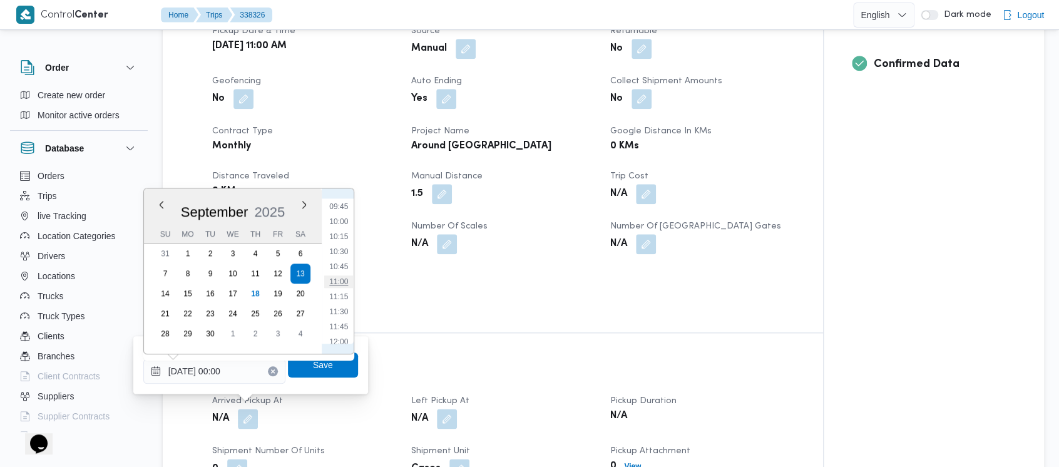
click at [348, 280] on li "11:00" at bounding box center [338, 281] width 29 height 13
type input "[DATE] 11:00"
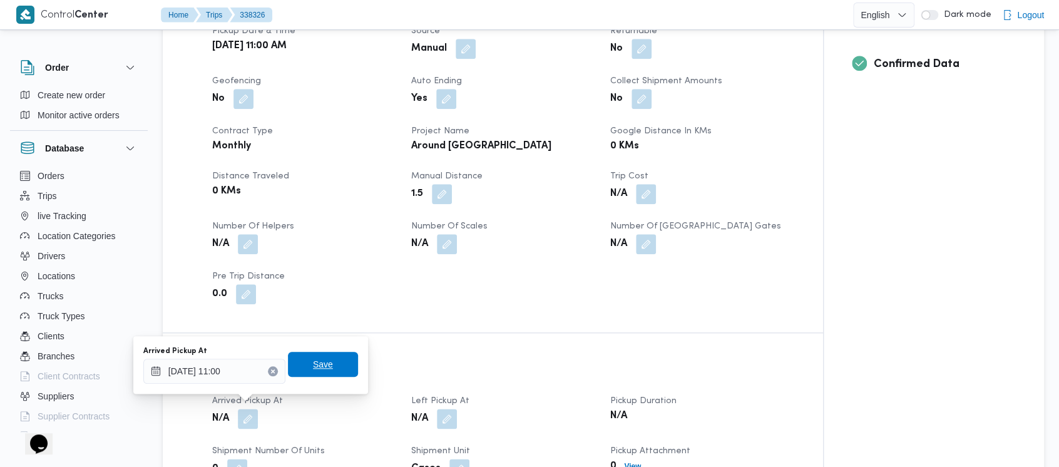
click at [320, 363] on span "Save" at bounding box center [323, 364] width 20 height 15
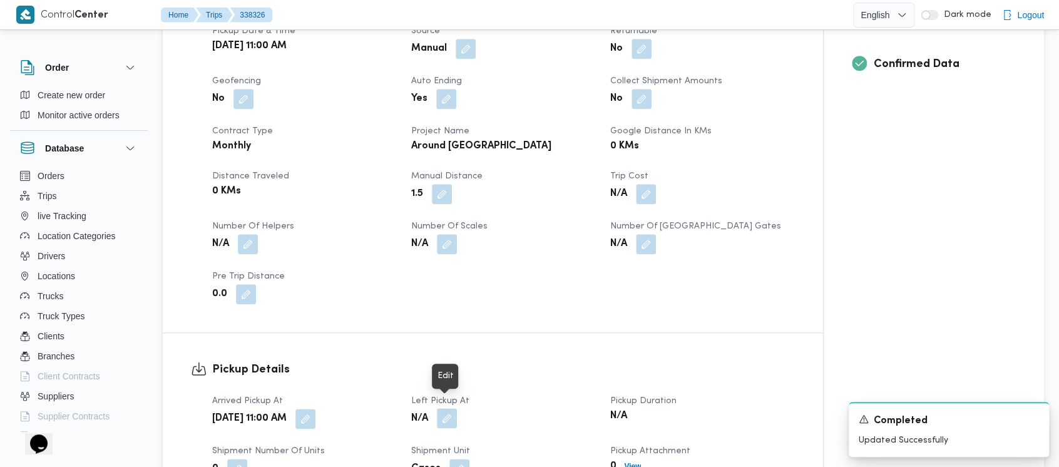
click at [448, 411] on button "button" at bounding box center [447, 418] width 20 height 20
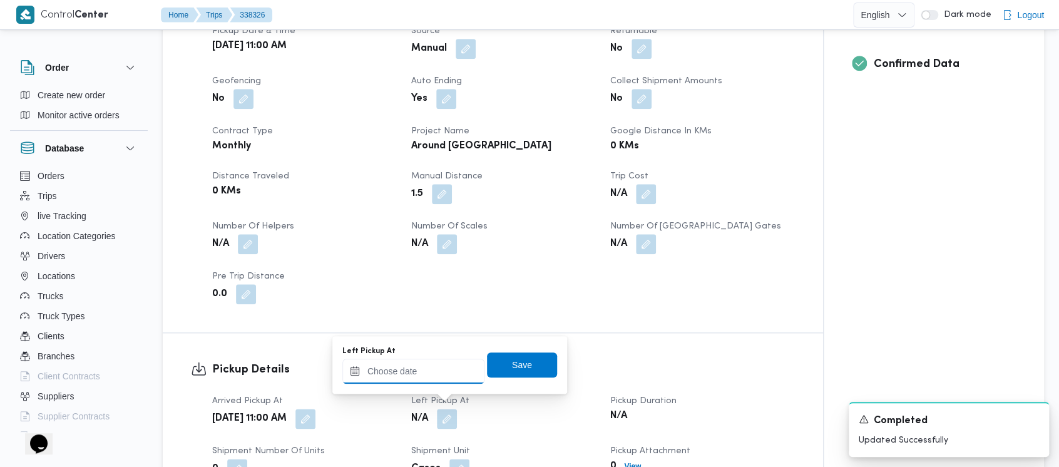
drag, startPoint x: 412, startPoint y: 378, endPoint x: 411, endPoint y: 371, distance: 6.4
click at [412, 376] on input "Left Pickup At" at bounding box center [413, 371] width 142 height 25
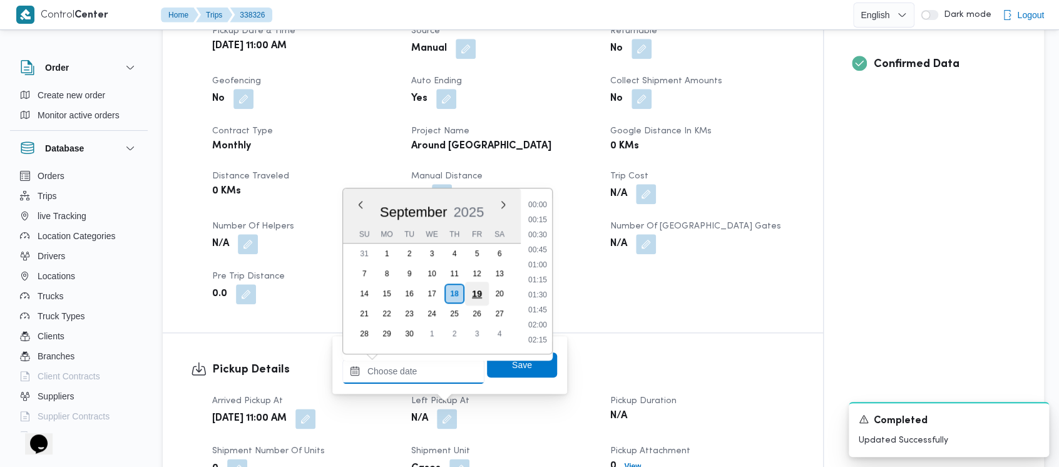
scroll to position [615, 0]
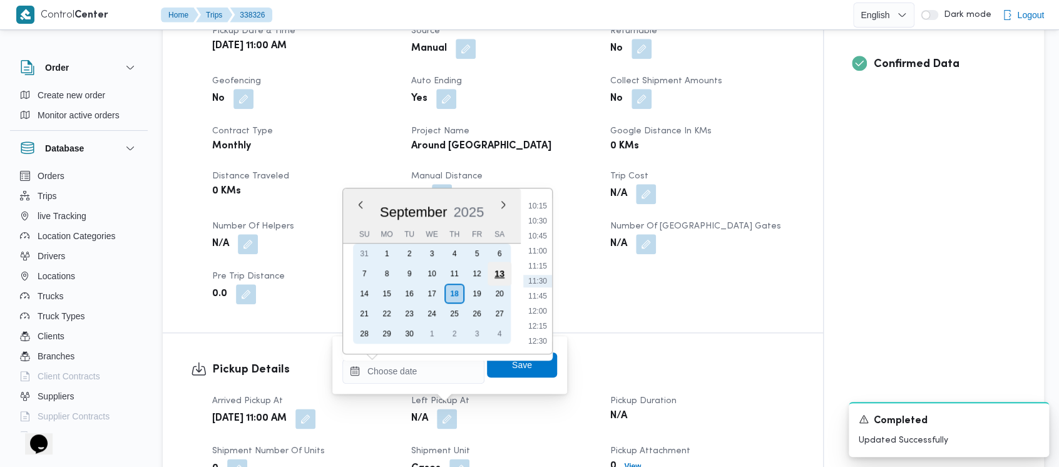
click at [505, 276] on div "13" at bounding box center [500, 274] width 24 height 24
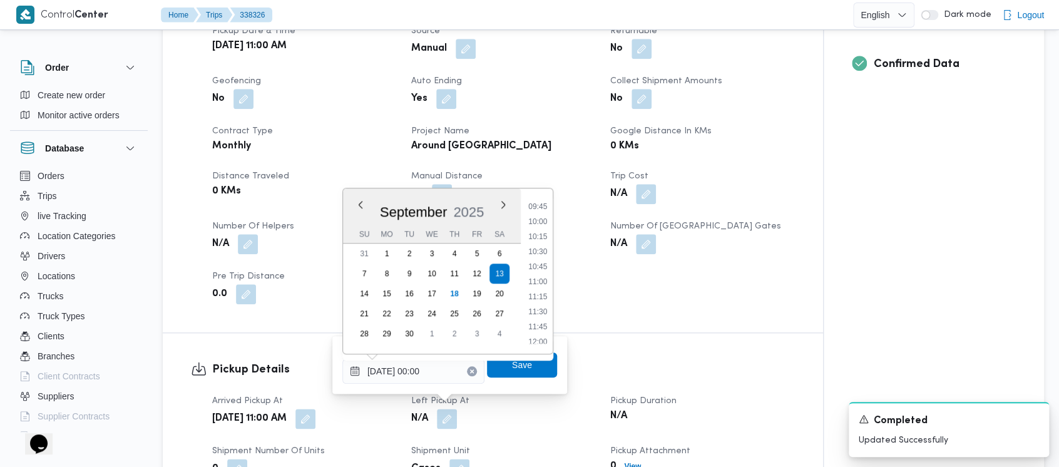
click at [540, 308] on li "11:30" at bounding box center [537, 312] width 29 height 13
type input "[DATE] 11:30"
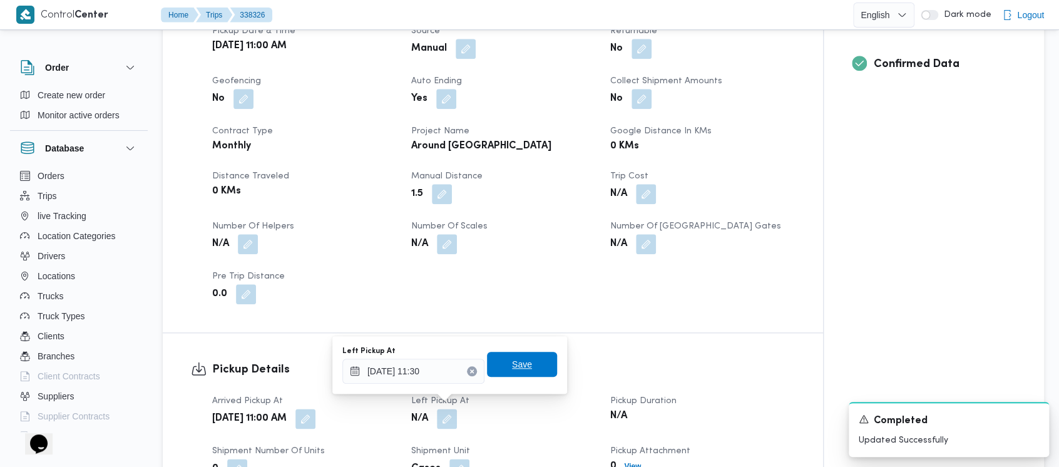
click at [512, 359] on span "Save" at bounding box center [522, 364] width 20 height 15
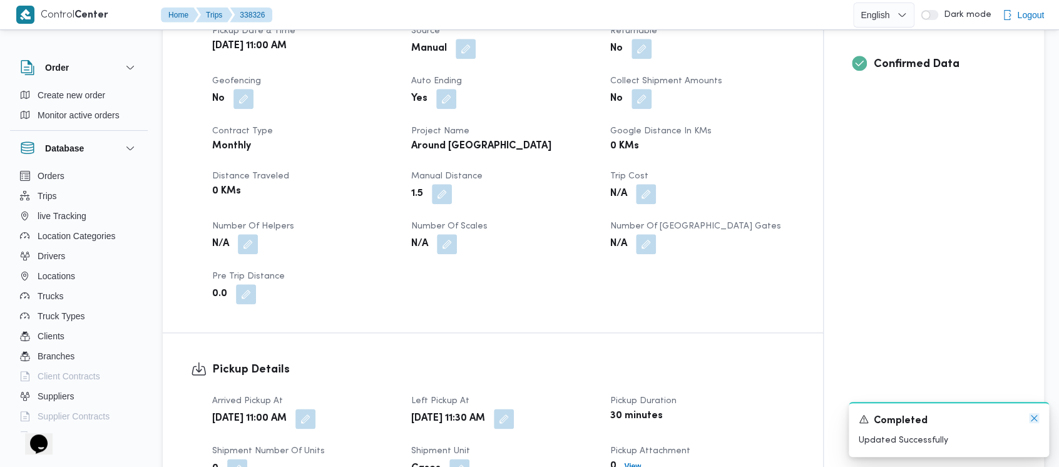
click at [1034, 418] on icon "Dismiss toast" at bounding box center [1034, 418] width 10 height 10
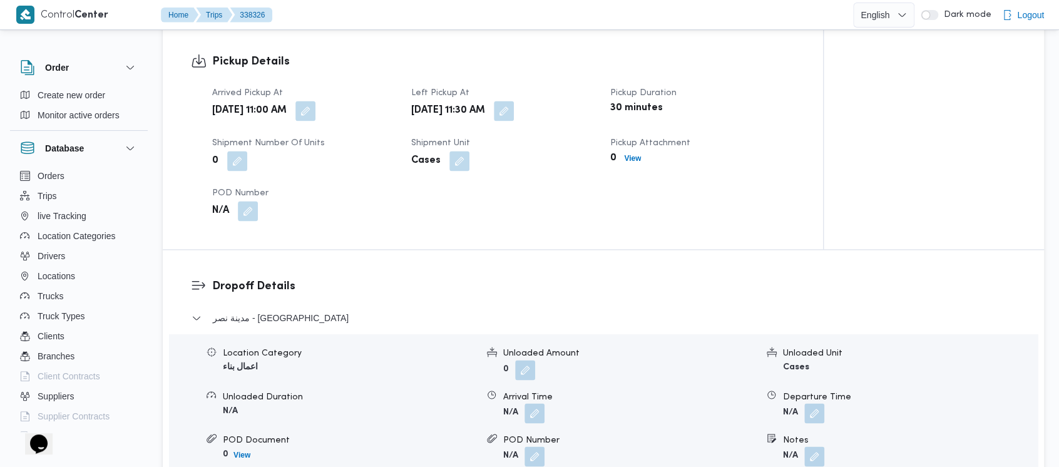
scroll to position [835, 0]
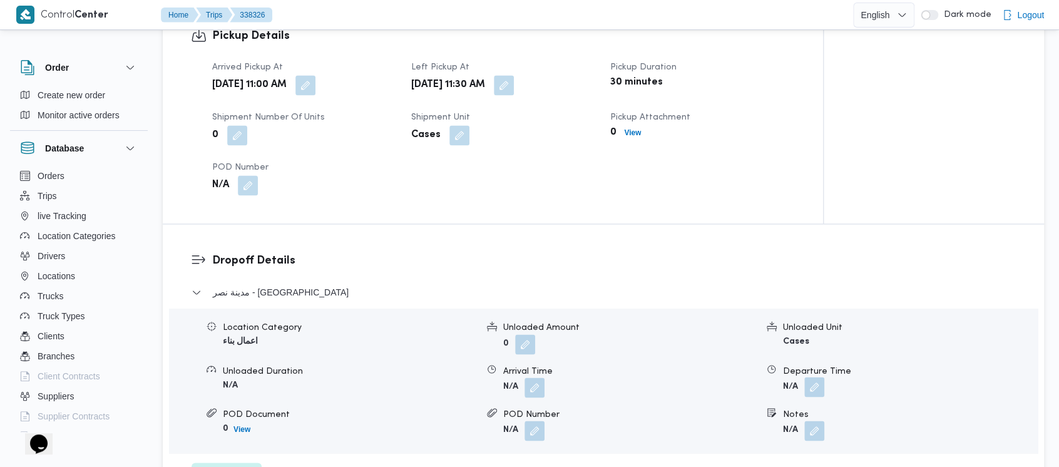
click at [811, 382] on button "button" at bounding box center [815, 387] width 20 height 20
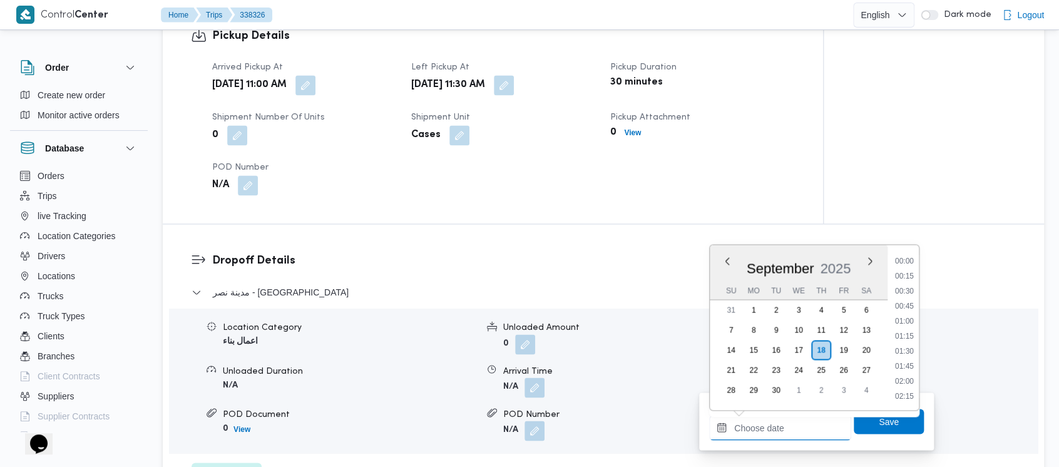
click at [763, 420] on input "Departure Time" at bounding box center [780, 427] width 142 height 25
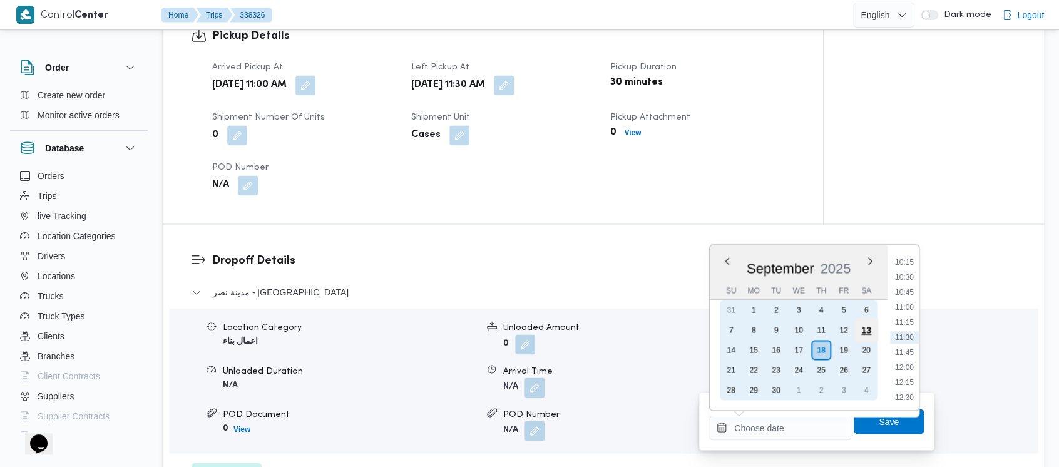
click at [868, 328] on div "13" at bounding box center [867, 330] width 24 height 24
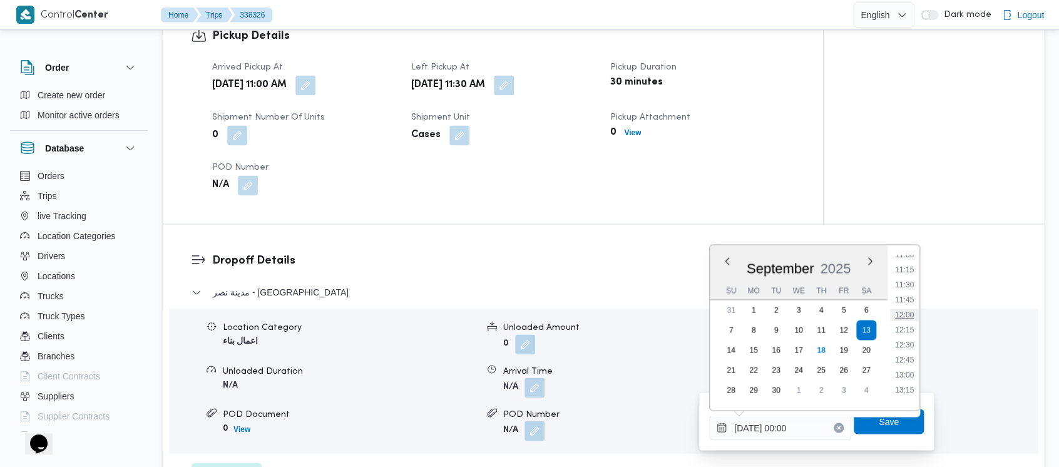
click at [900, 318] on li "12:00" at bounding box center [904, 315] width 29 height 13
type input "[DATE] 12:00"
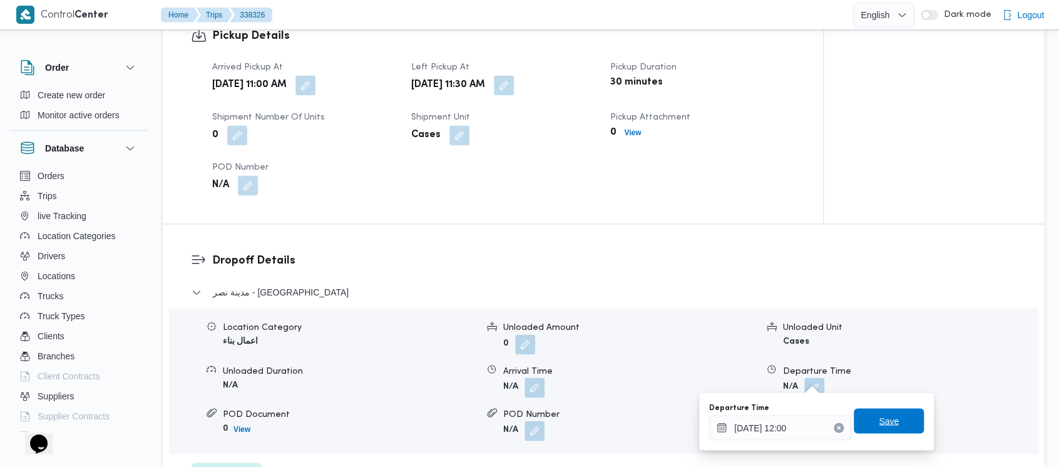
click at [892, 418] on span "Save" at bounding box center [889, 420] width 70 height 25
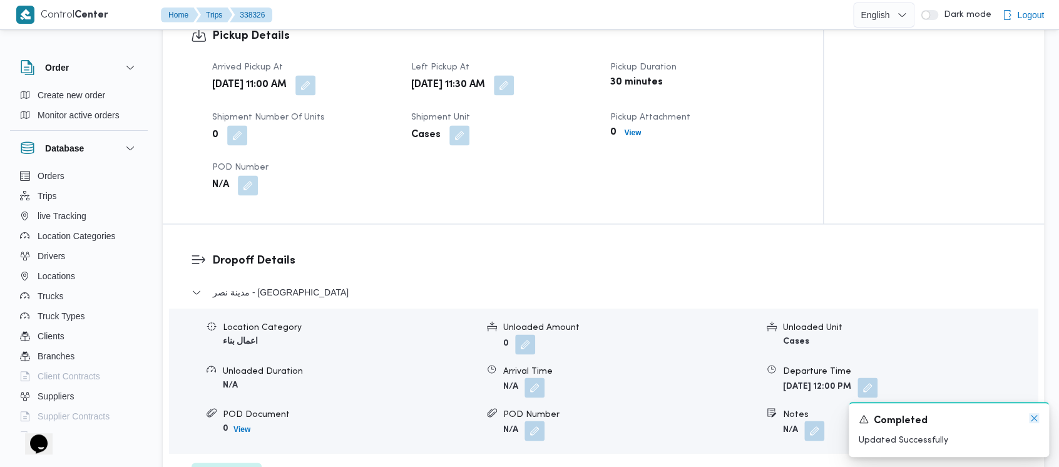
click at [1033, 421] on icon "Dismiss toast" at bounding box center [1034, 418] width 10 height 10
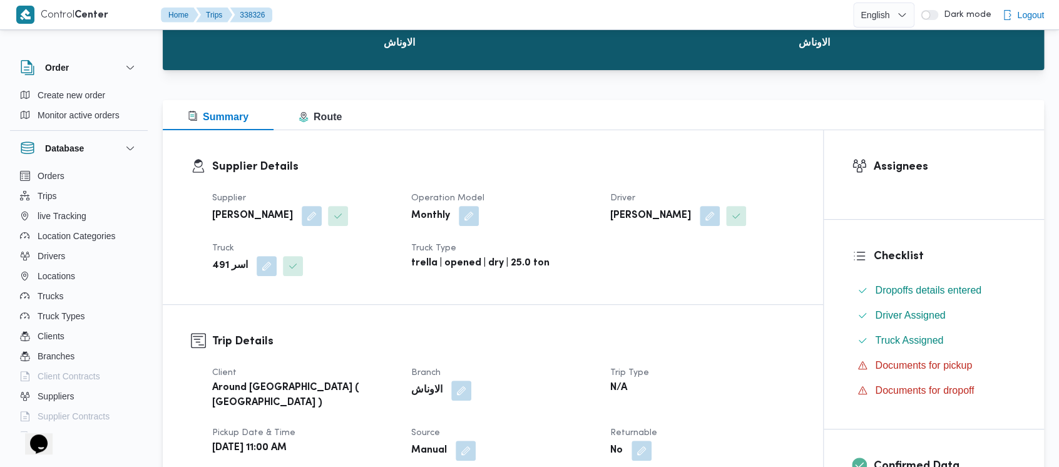
scroll to position [0, 0]
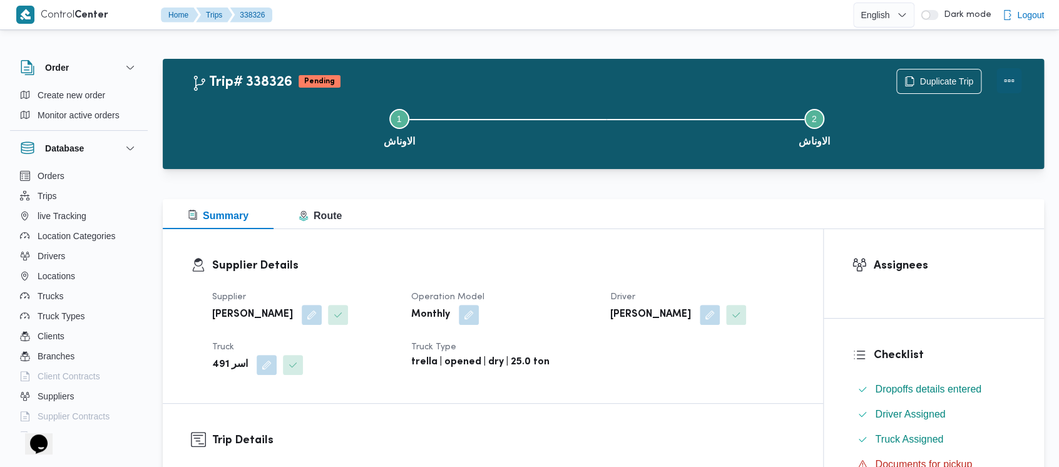
click at [1005, 76] on button "Actions" at bounding box center [1009, 80] width 25 height 25
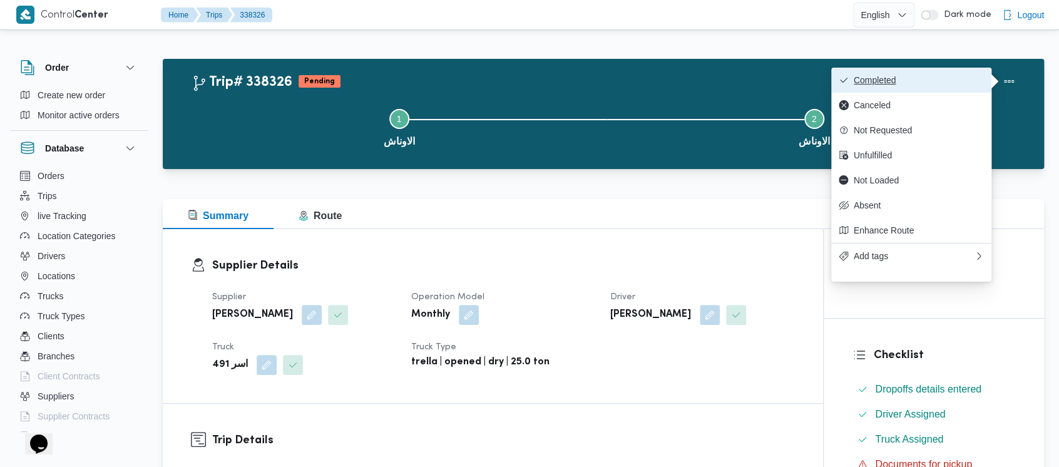
click at [871, 78] on span "Completed" at bounding box center [919, 80] width 130 height 10
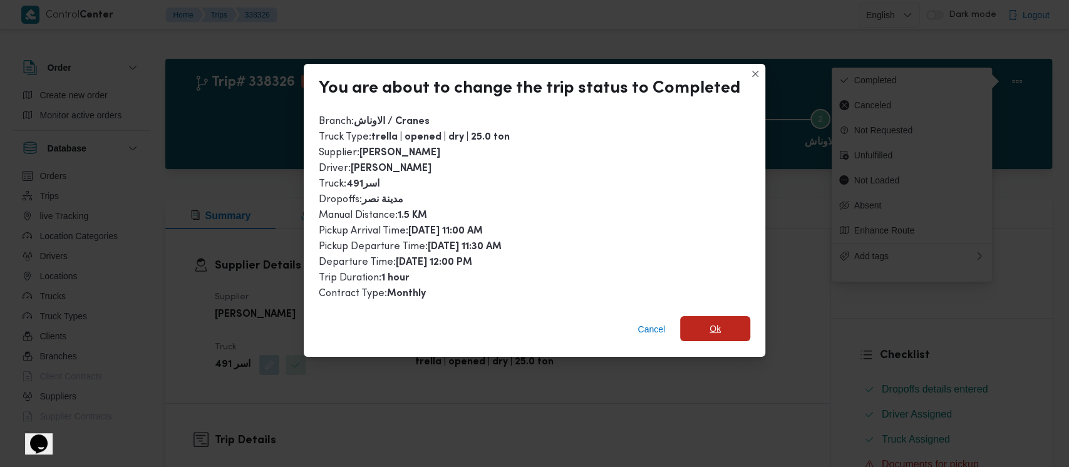
click at [709, 332] on span "Ok" at bounding box center [714, 328] width 11 height 15
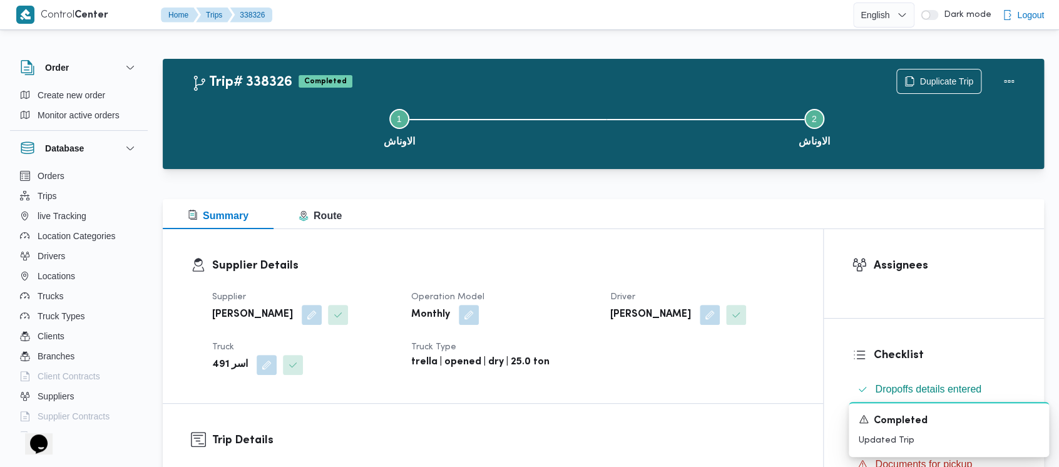
click at [292, 130] on button "Step 1 is incomplete 1 الاوناش" at bounding box center [399, 126] width 415 height 65
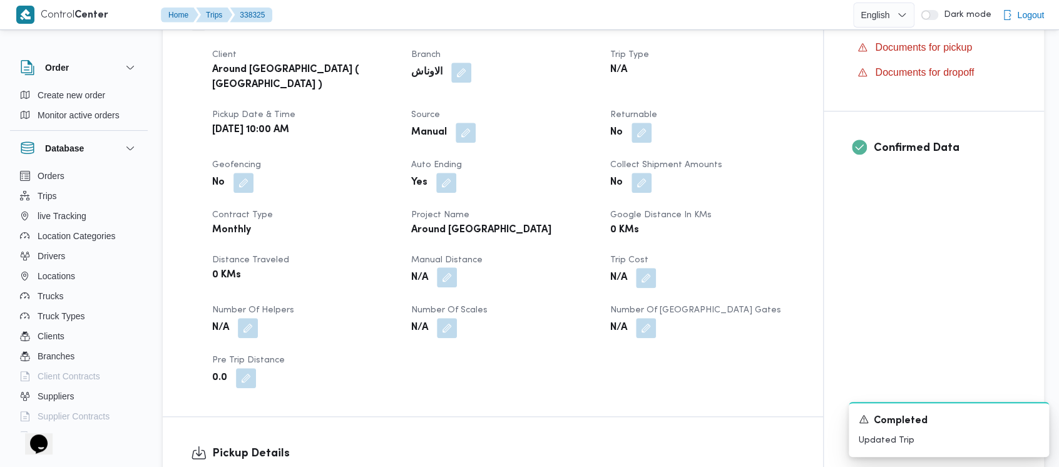
click at [444, 267] on button "button" at bounding box center [447, 277] width 20 height 20
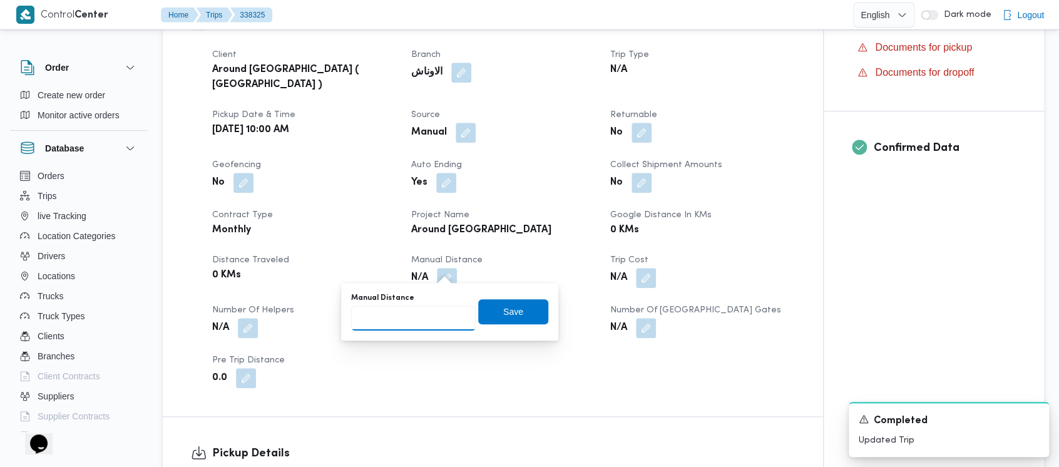
click at [403, 315] on input "Manual Distance" at bounding box center [413, 318] width 125 height 25
paste input "1.5"
type input "1.5"
click at [503, 313] on span "Save" at bounding box center [513, 311] width 20 height 15
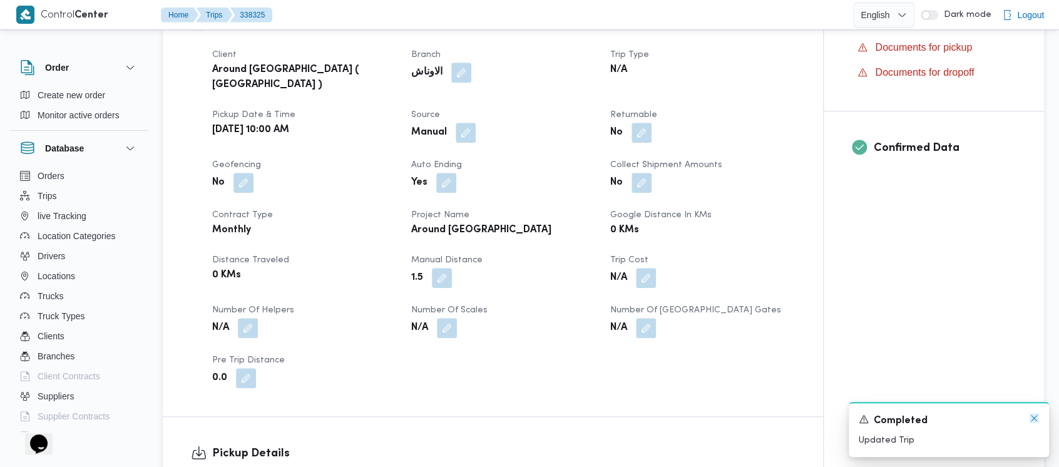
click at [1035, 418] on icon "Dismiss toast" at bounding box center [1034, 418] width 10 height 10
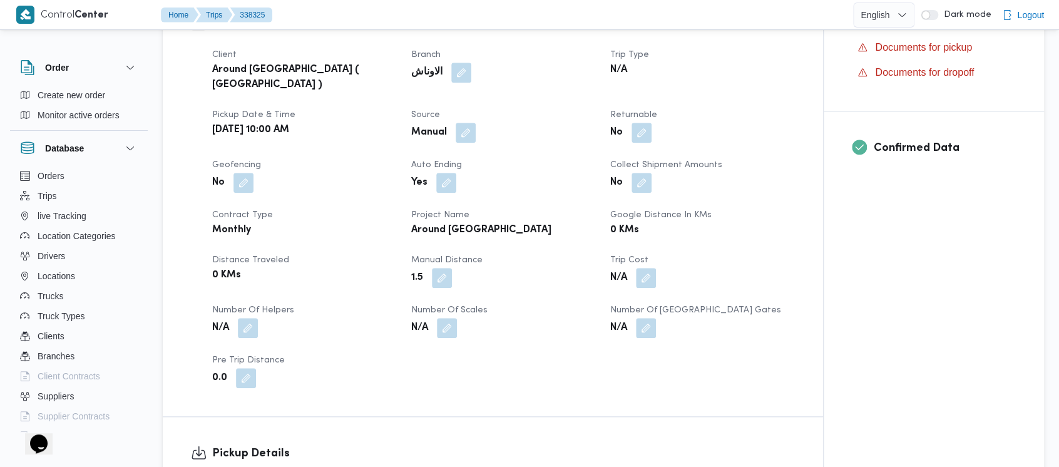
scroll to position [501, 0]
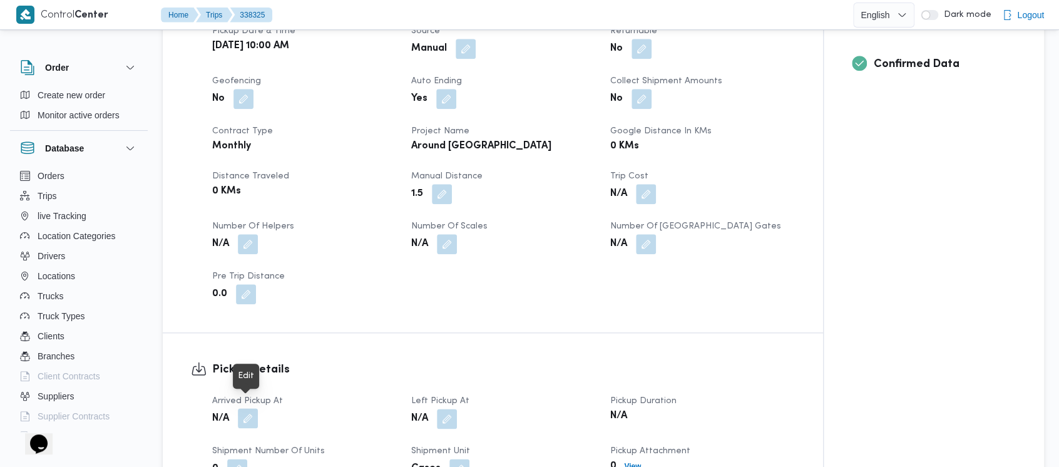
click at [245, 408] on button "button" at bounding box center [248, 418] width 20 height 20
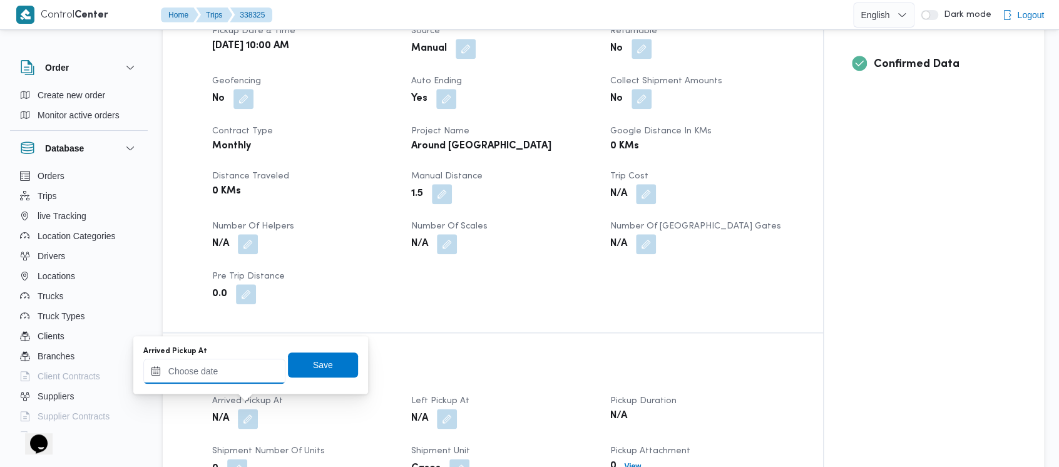
drag, startPoint x: 175, startPoint y: 368, endPoint x: 175, endPoint y: 359, distance: 8.8
click at [175, 368] on input "Arrived Pickup At" at bounding box center [214, 371] width 142 height 25
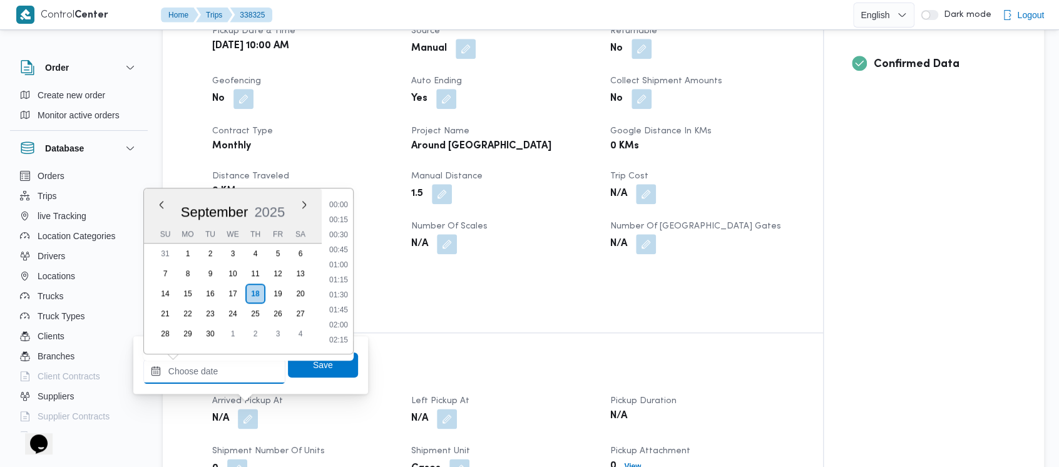
scroll to position [615, 0]
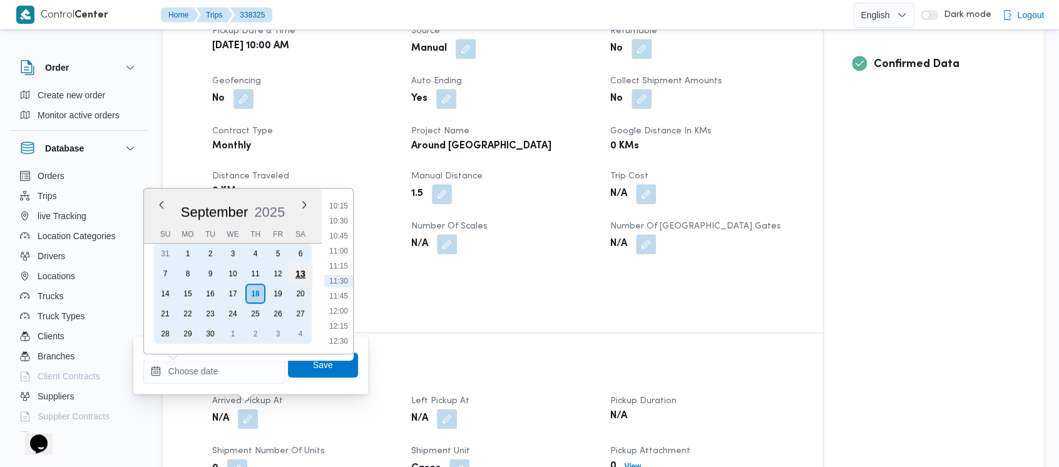
click at [301, 275] on div "13" at bounding box center [301, 274] width 24 height 24
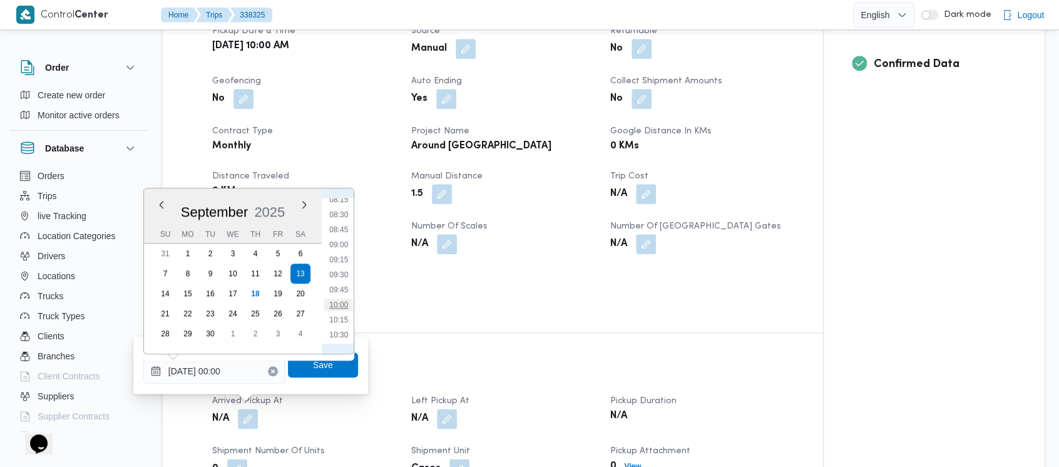
click at [337, 309] on li "10:00" at bounding box center [338, 305] width 29 height 13
type input "[DATE] 10:00"
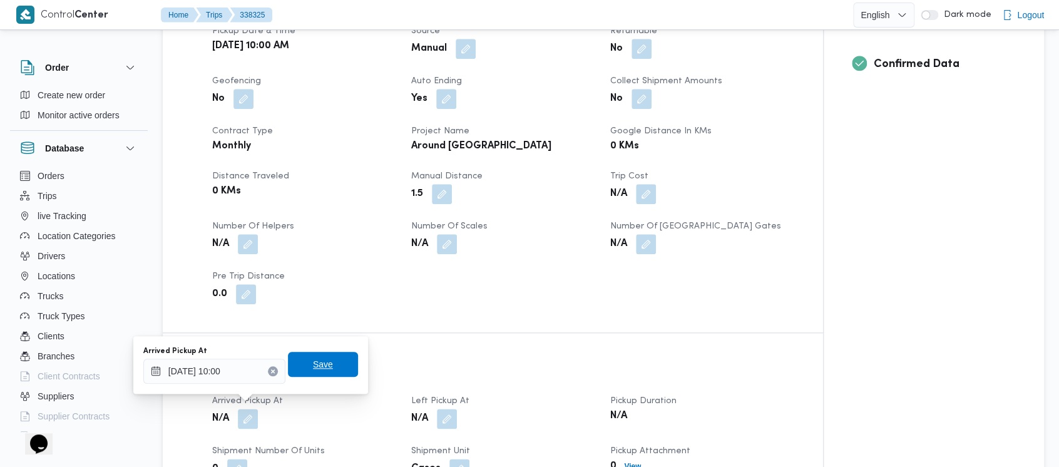
click at [313, 368] on span "Save" at bounding box center [323, 364] width 20 height 15
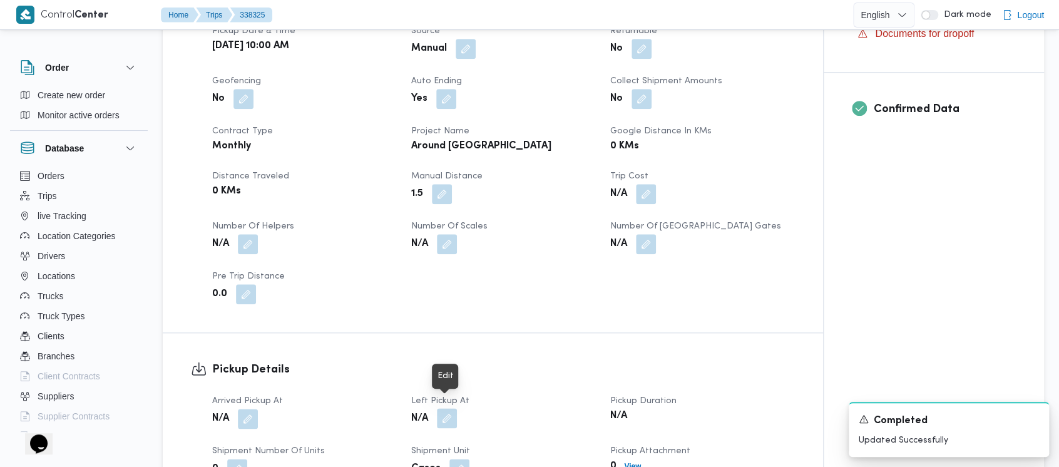
click at [450, 413] on button "button" at bounding box center [447, 418] width 20 height 20
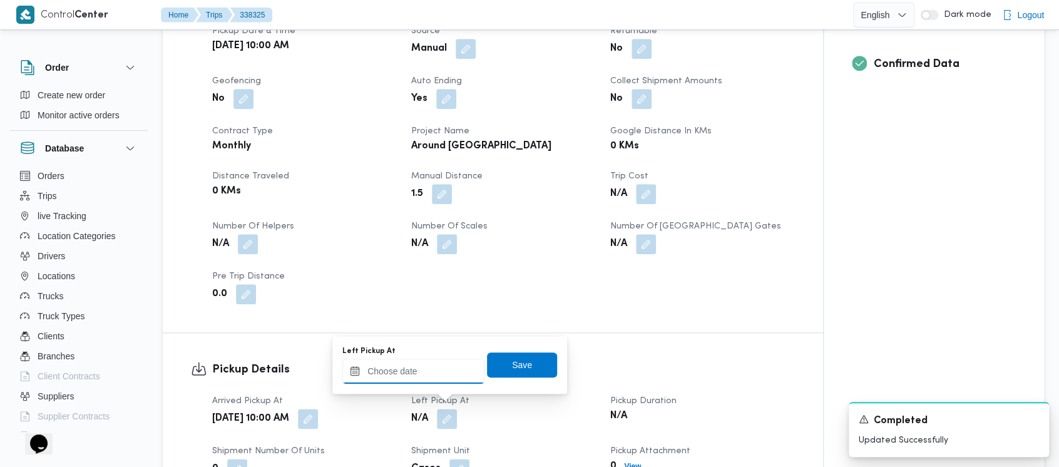
click at [389, 373] on input "Left Pickup At" at bounding box center [413, 371] width 142 height 25
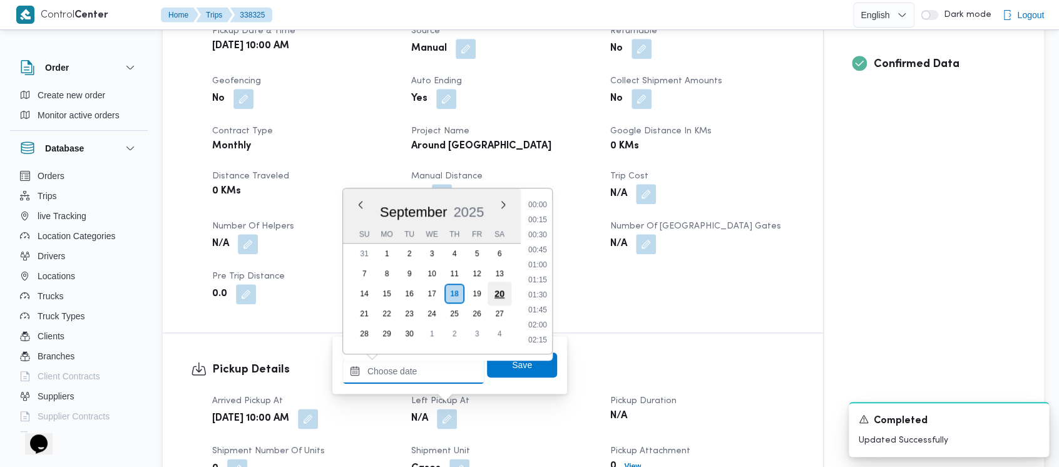
scroll to position [615, 0]
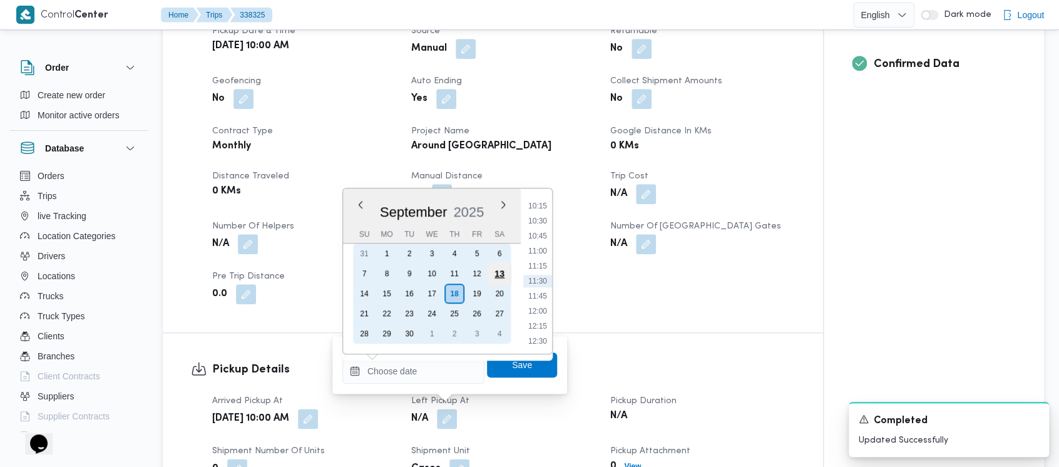
click at [504, 270] on div "13" at bounding box center [500, 274] width 24 height 24
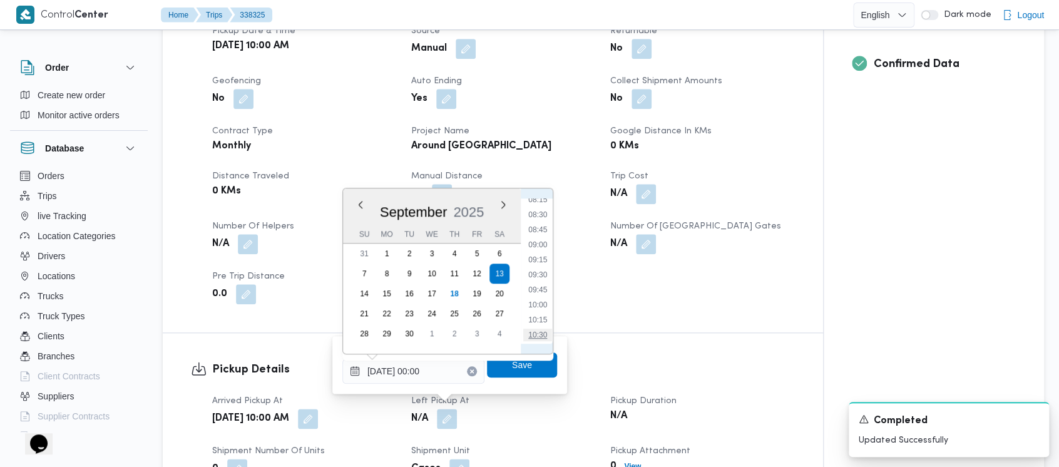
click at [541, 332] on li "10:30" at bounding box center [537, 335] width 29 height 13
type input "[DATE] 10:30"
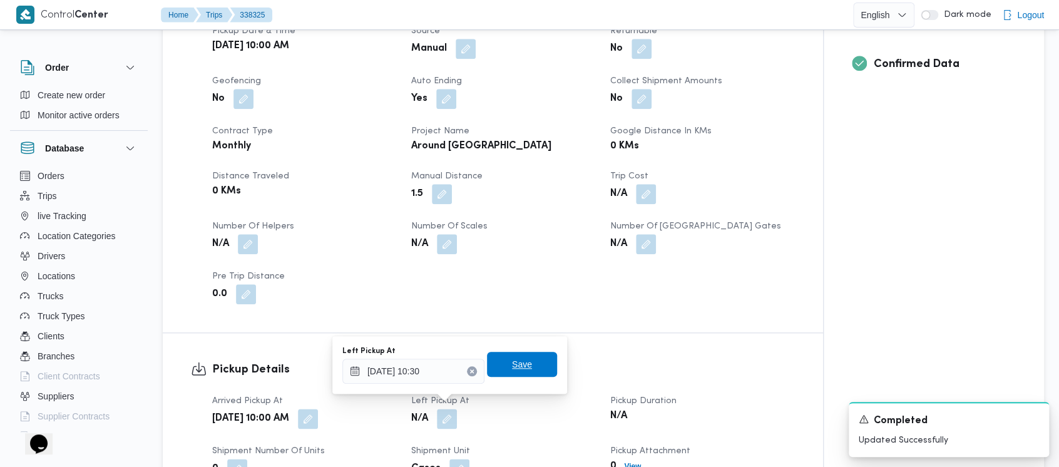
click at [518, 366] on span "Save" at bounding box center [522, 364] width 20 height 15
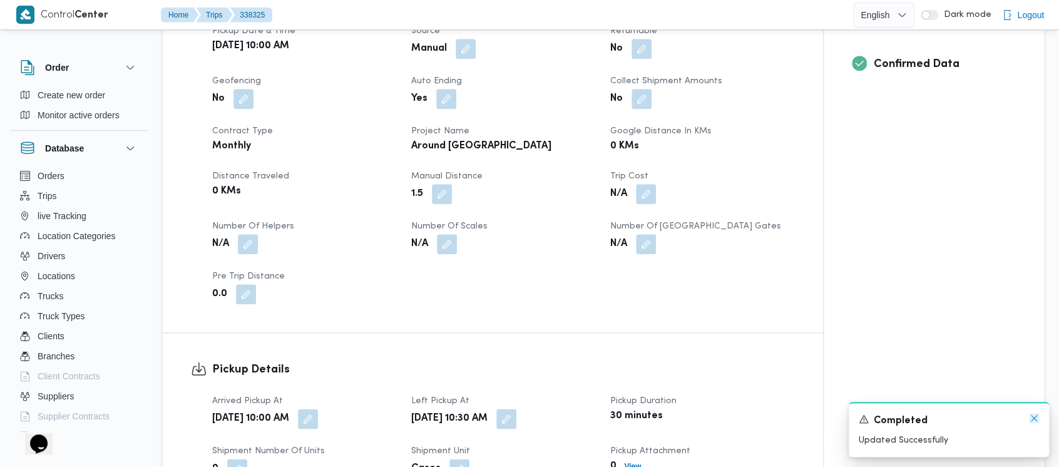
click at [1034, 421] on icon "Dismiss toast" at bounding box center [1034, 418] width 10 height 10
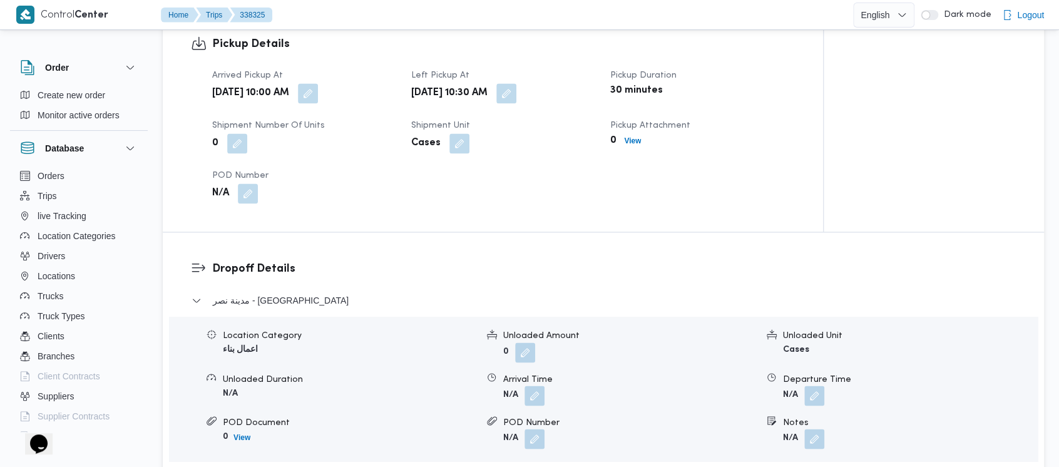
scroll to position [835, 0]
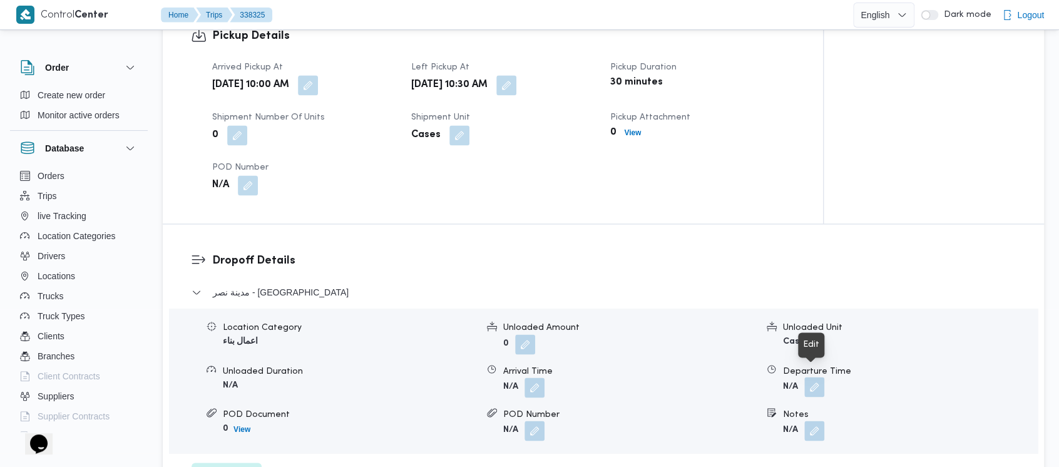
click at [818, 384] on button "button" at bounding box center [815, 387] width 20 height 20
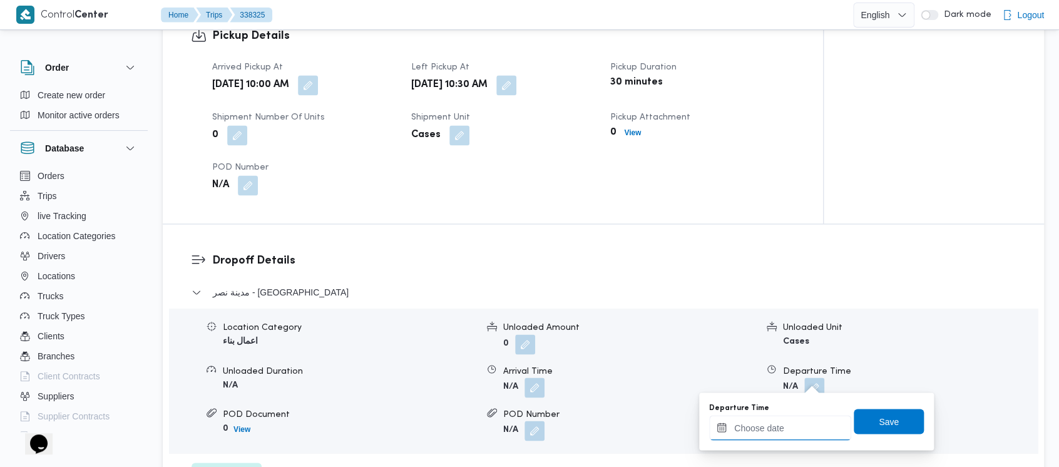
click at [764, 430] on input "Departure Time" at bounding box center [780, 427] width 142 height 25
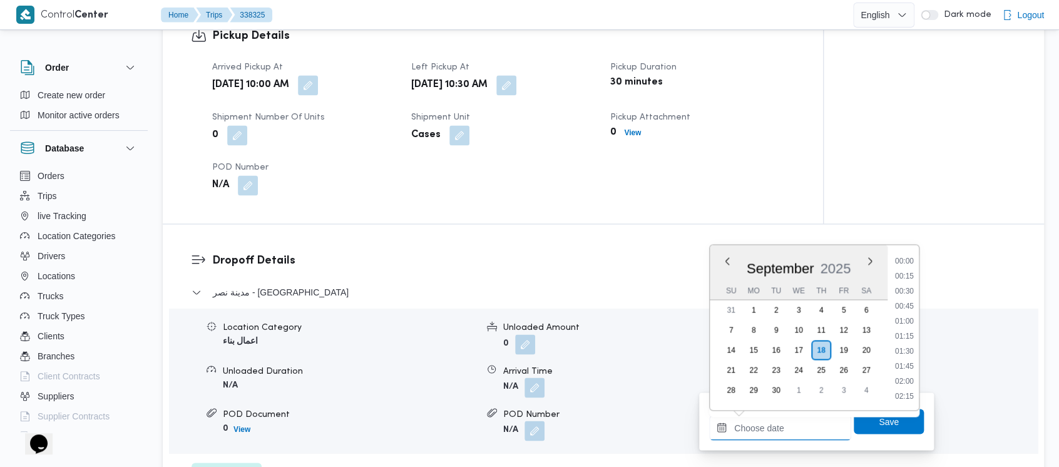
scroll to position [615, 0]
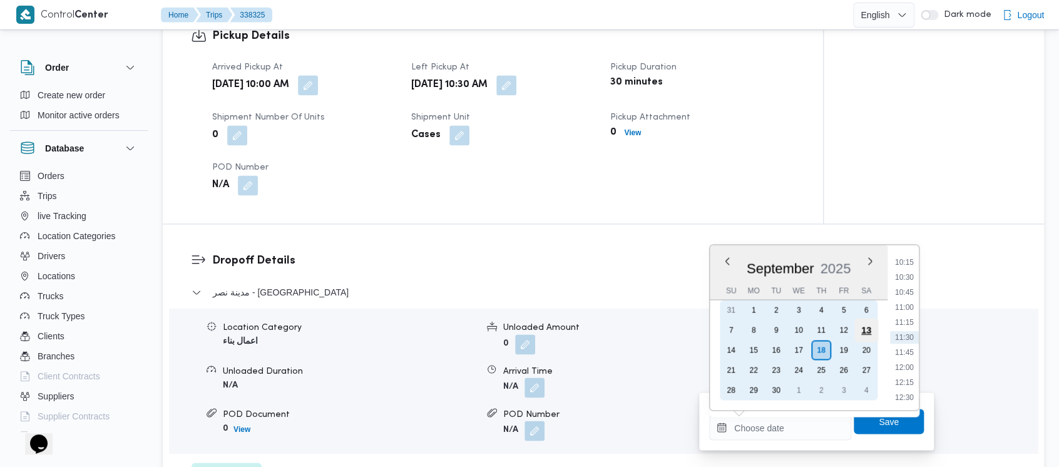
click at [862, 333] on div "13" at bounding box center [867, 330] width 24 height 24
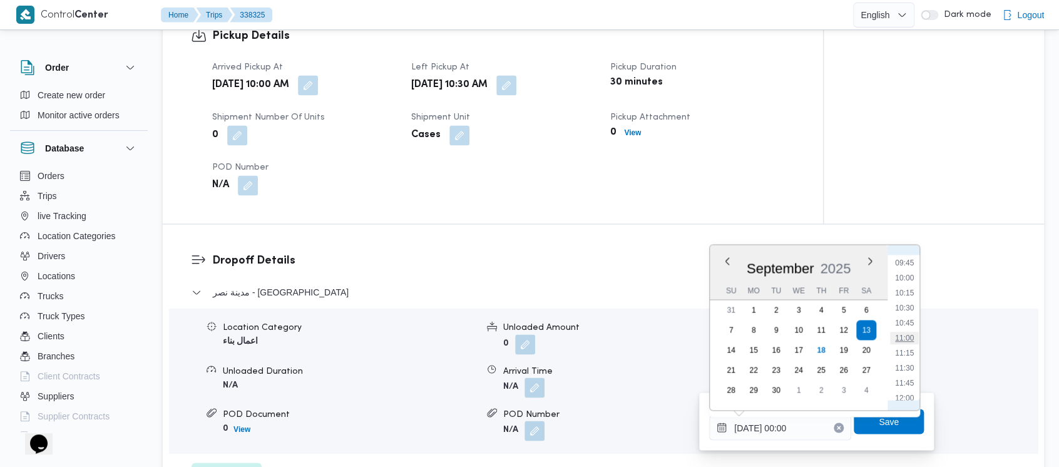
click at [906, 341] on li "11:00" at bounding box center [904, 338] width 29 height 13
type input "[DATE] 11:00"
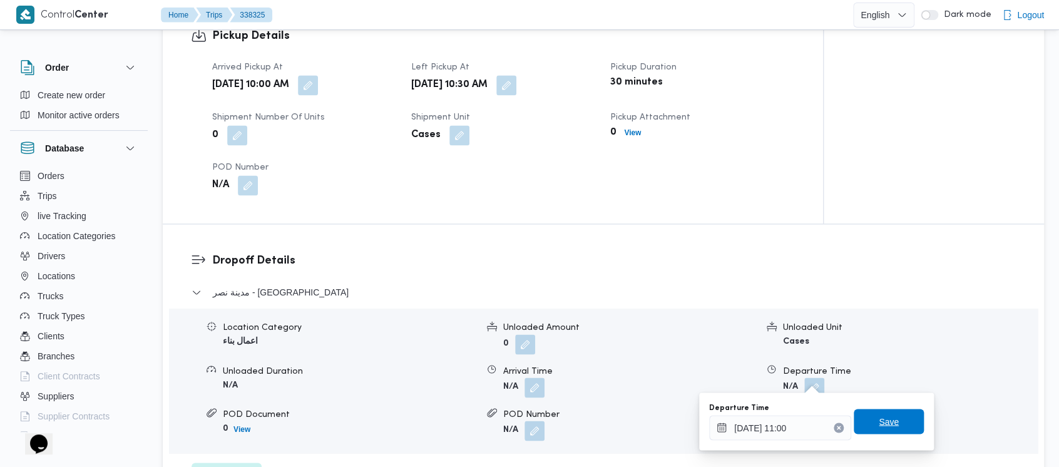
click at [883, 420] on span "Save" at bounding box center [889, 421] width 20 height 15
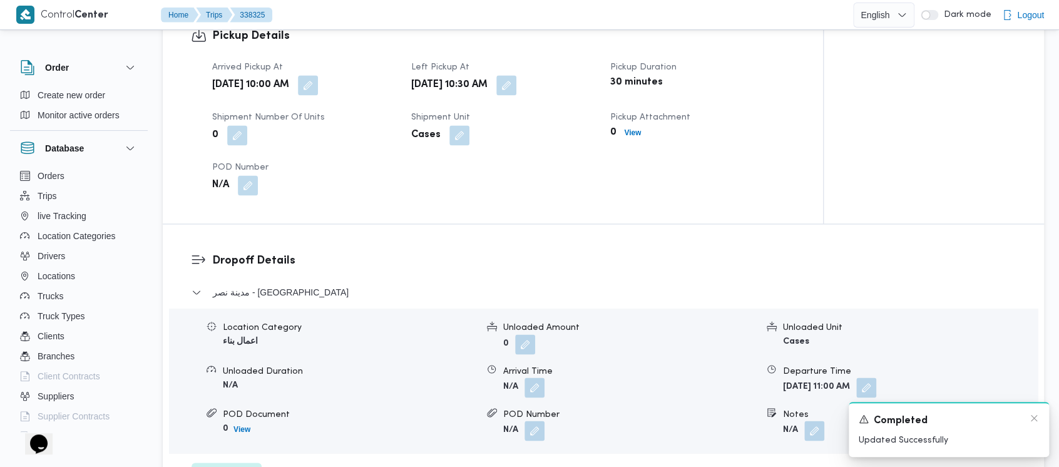
click at [1039, 417] on div "A new notification appears Completed Updated Successfully" at bounding box center [949, 429] width 200 height 55
click at [1032, 415] on icon "Dismiss toast" at bounding box center [1034, 418] width 10 height 10
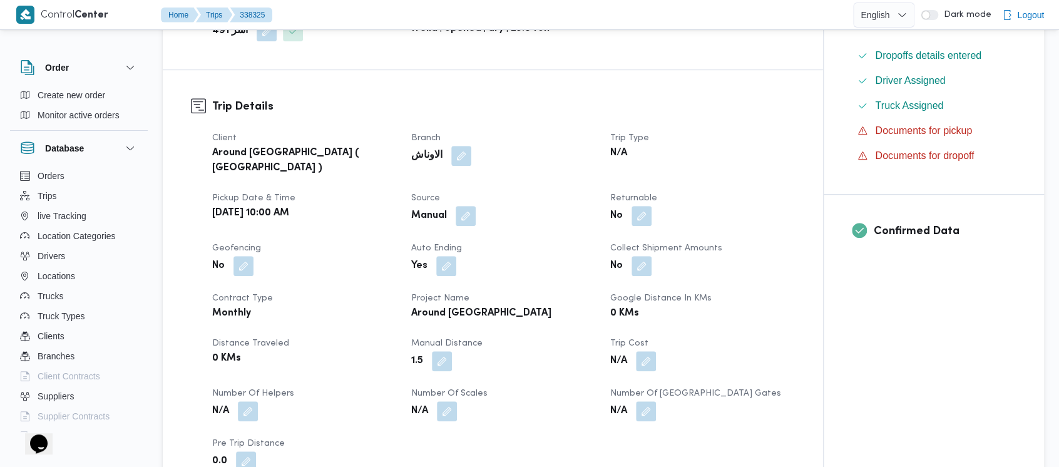
scroll to position [0, 0]
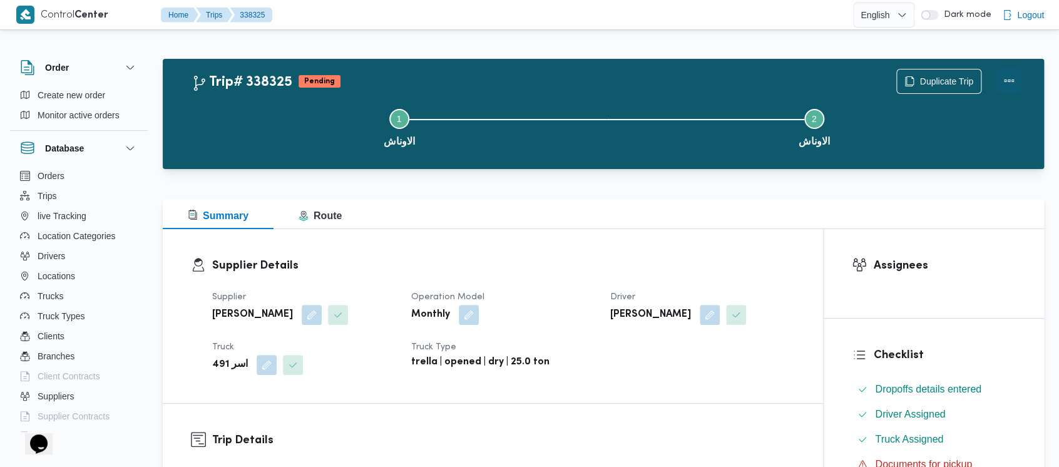
click at [1008, 83] on button "Actions" at bounding box center [1009, 80] width 25 height 25
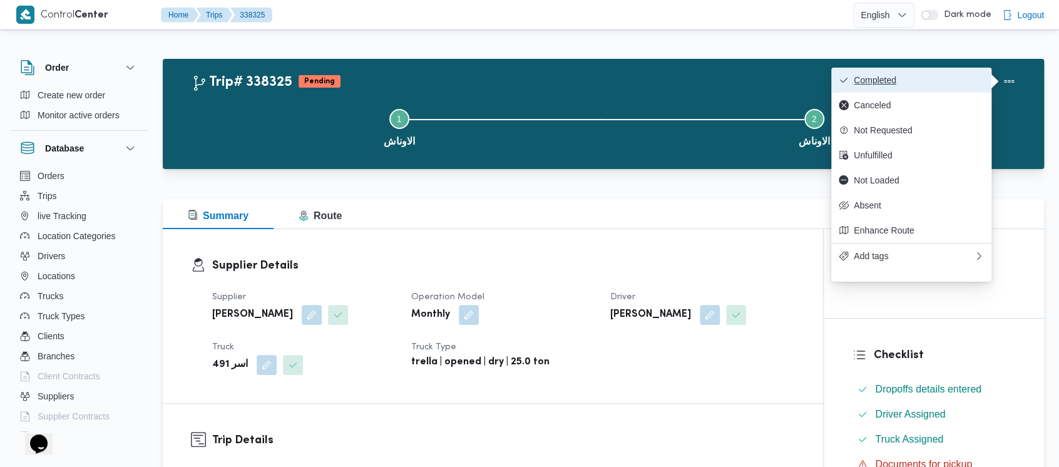
click at [896, 78] on span "Completed" at bounding box center [919, 80] width 130 height 10
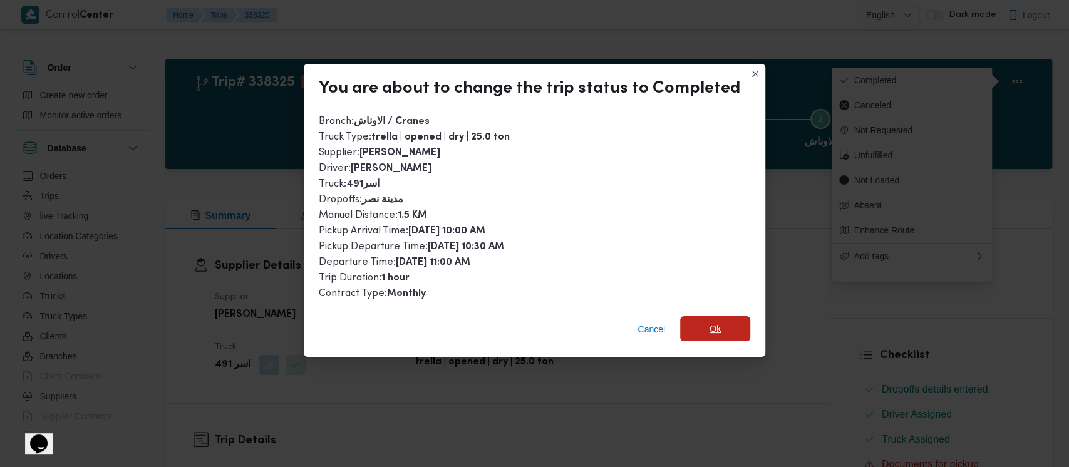
click at [709, 327] on span "Ok" at bounding box center [714, 328] width 11 height 15
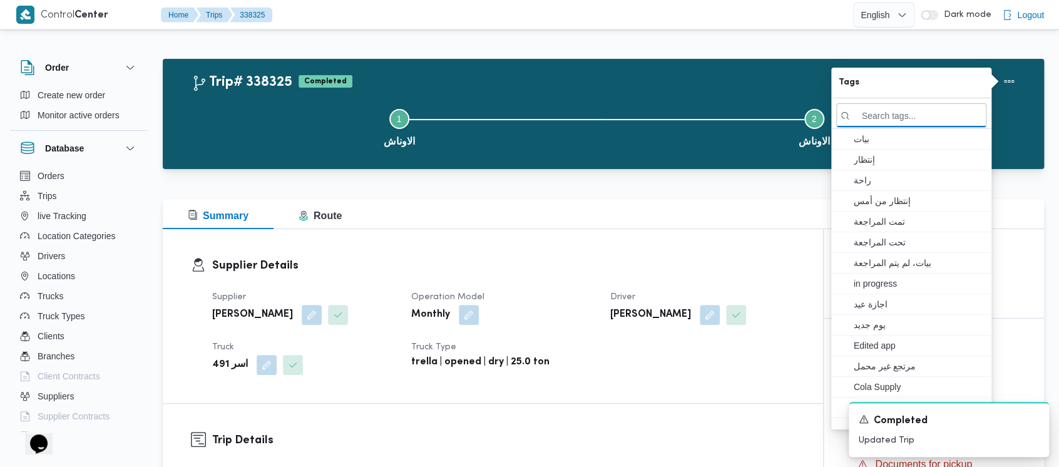
click at [274, 131] on button "Step 1 is incomplete 1 الاوناش" at bounding box center [399, 126] width 415 height 65
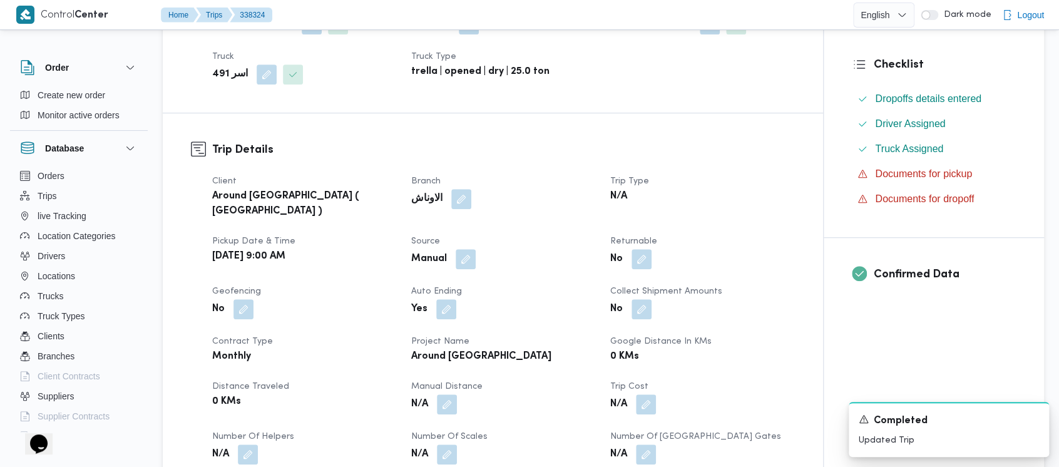
scroll to position [417, 0]
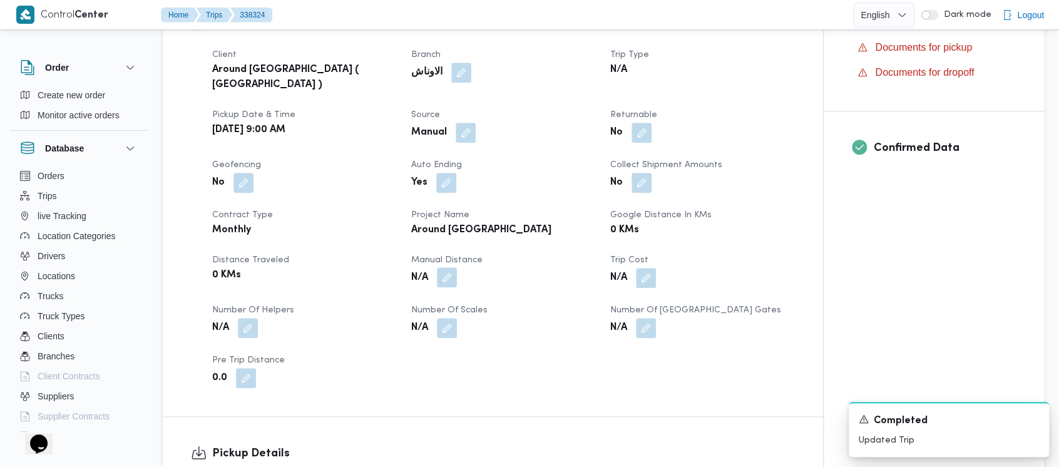
click at [446, 270] on button "button" at bounding box center [447, 277] width 20 height 20
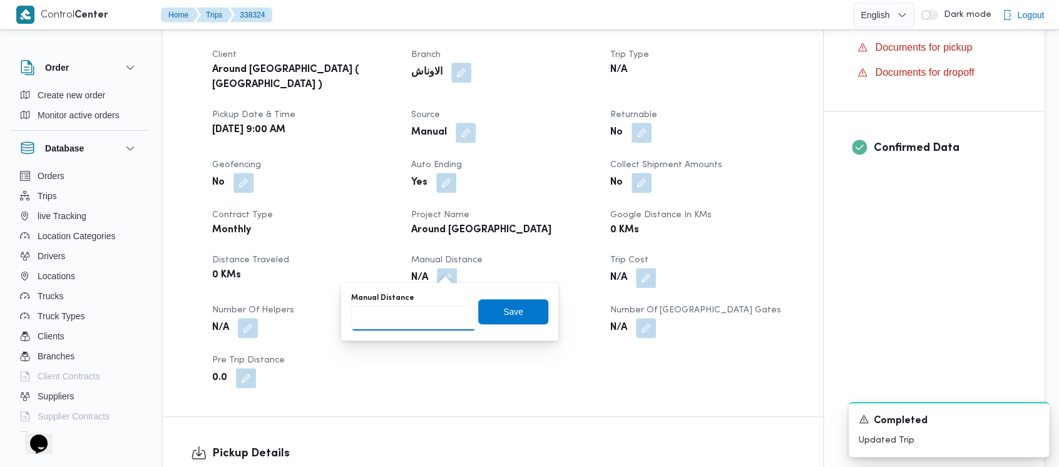
click at [398, 320] on input "Manual Distance" at bounding box center [413, 318] width 125 height 25
paste input "1.5"
type input "1.5"
click at [503, 313] on span "Save" at bounding box center [513, 311] width 20 height 15
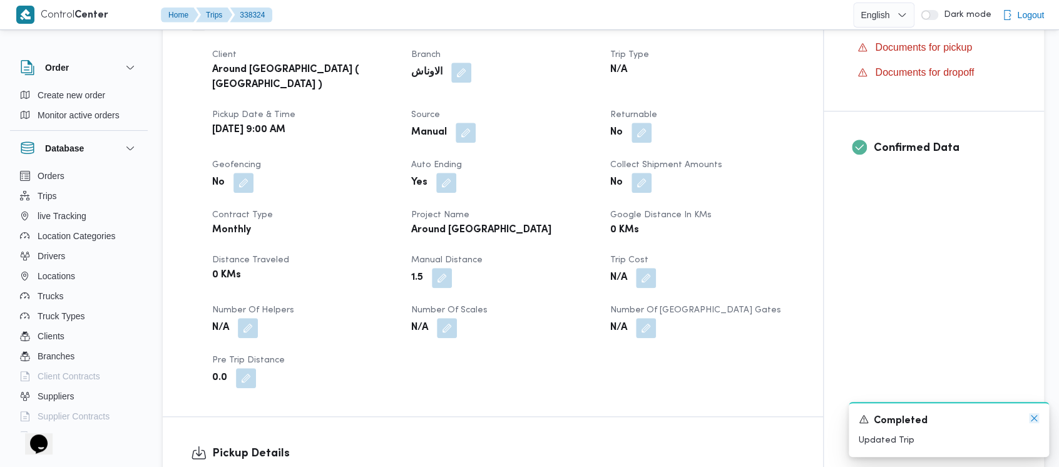
click at [1030, 418] on icon "Dismiss toast" at bounding box center [1034, 418] width 10 height 10
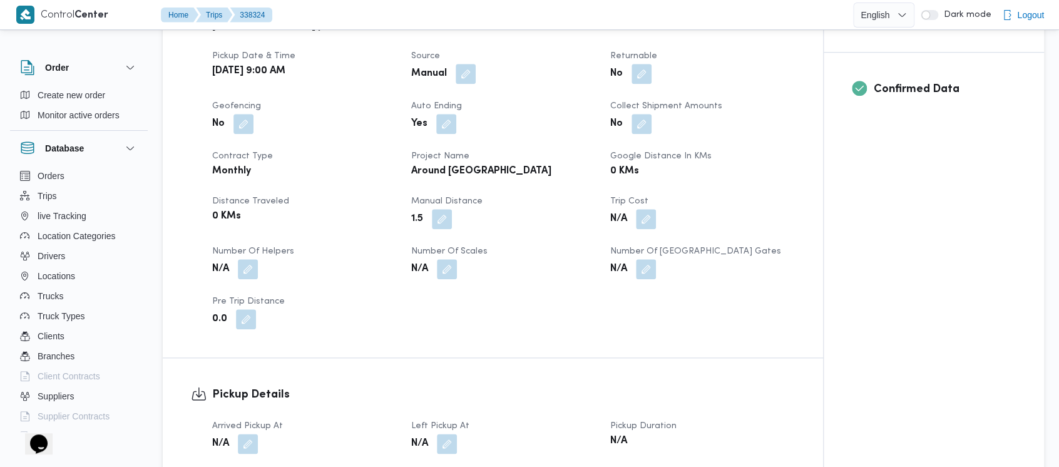
scroll to position [501, 0]
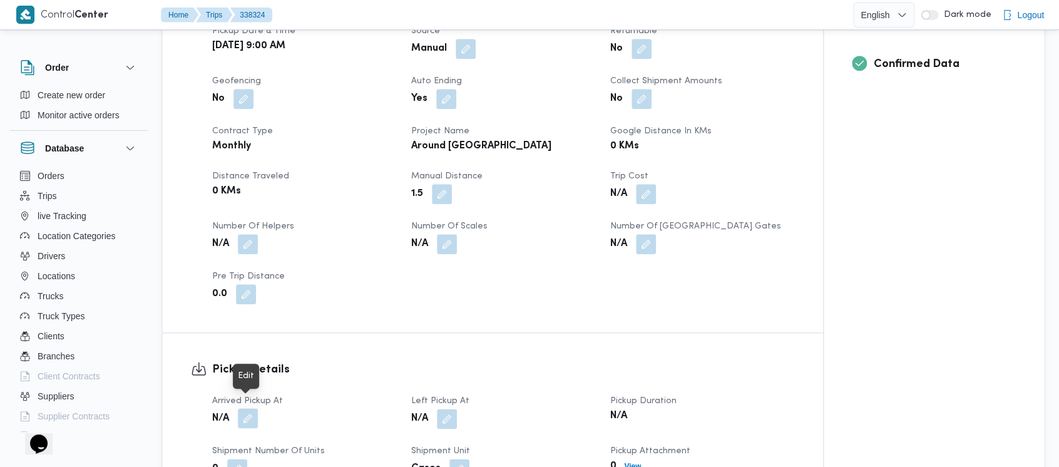
click at [245, 408] on button "button" at bounding box center [248, 418] width 20 height 20
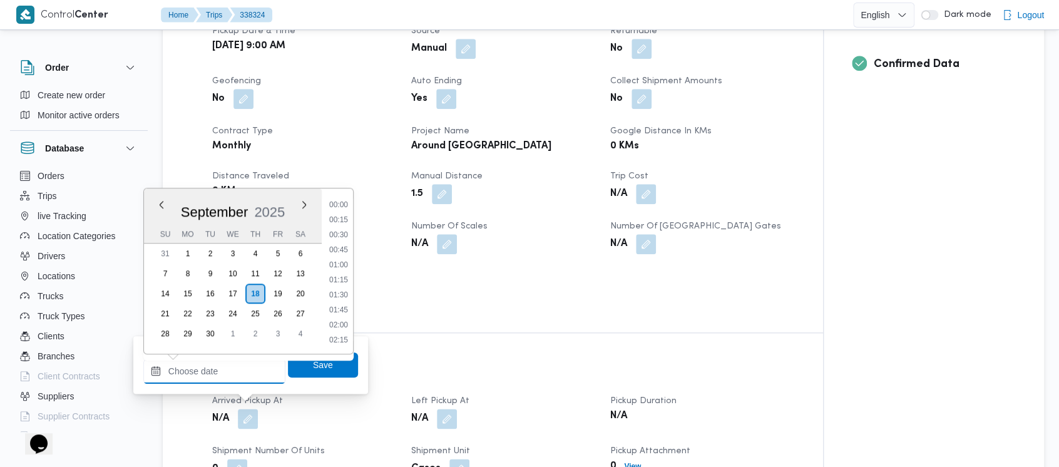
drag, startPoint x: 206, startPoint y: 373, endPoint x: 227, endPoint y: 189, distance: 185.3
click at [204, 359] on div "Previous Month Next month [DATE] [DATE] Su Mo Tu We Th Fr Sa 31 1 2 3 4 5 6 7 8…" at bounding box center [214, 371] width 142 height 25
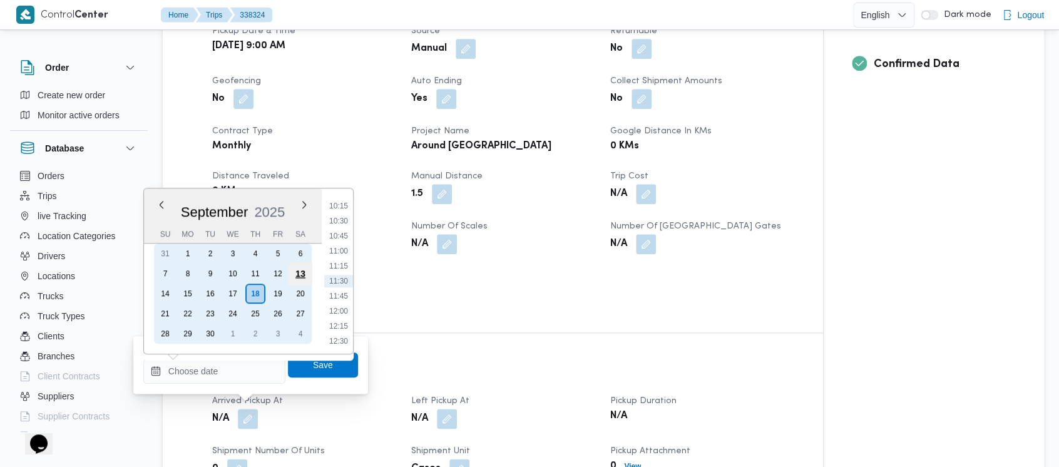
click at [299, 271] on div "13" at bounding box center [301, 274] width 24 height 24
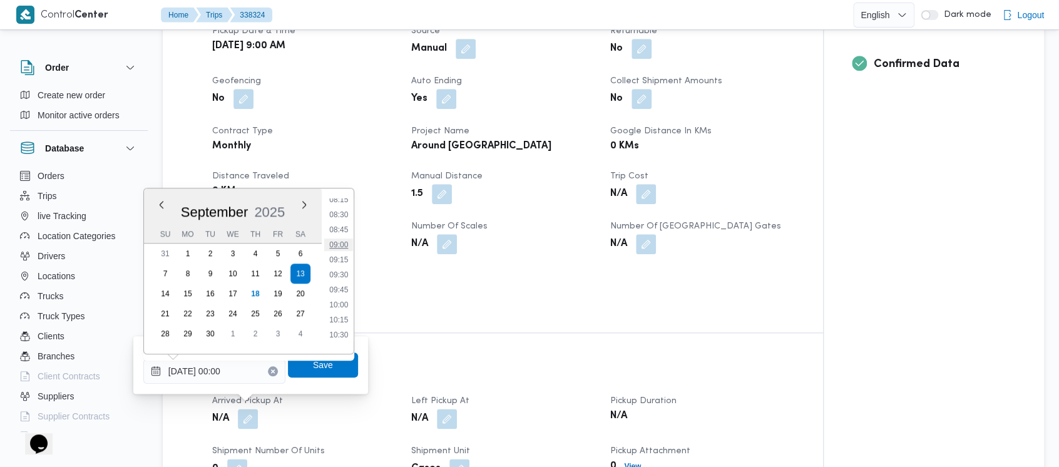
click at [341, 250] on li "09:00" at bounding box center [338, 245] width 29 height 13
type input "[DATE] 09:00"
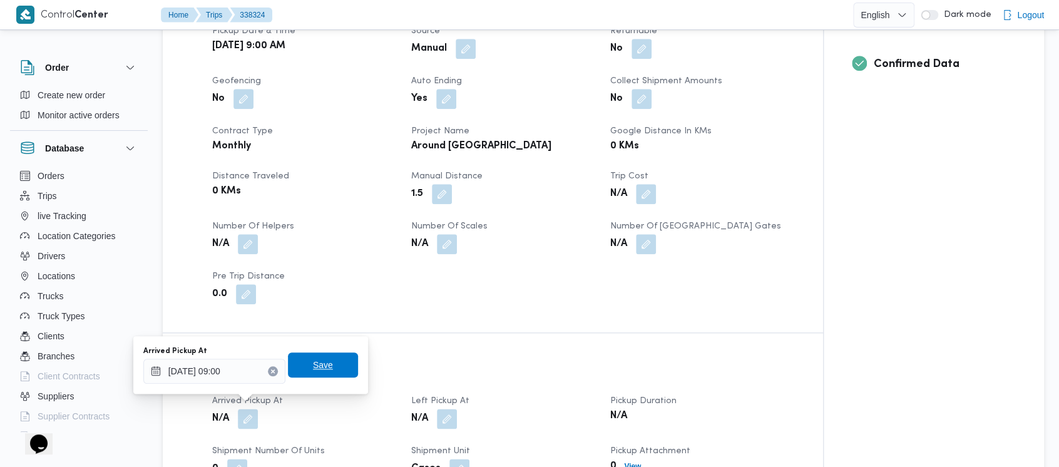
drag, startPoint x: 305, startPoint y: 366, endPoint x: 399, endPoint y: 388, distance: 96.6
click at [313, 364] on span "Save" at bounding box center [323, 365] width 20 height 15
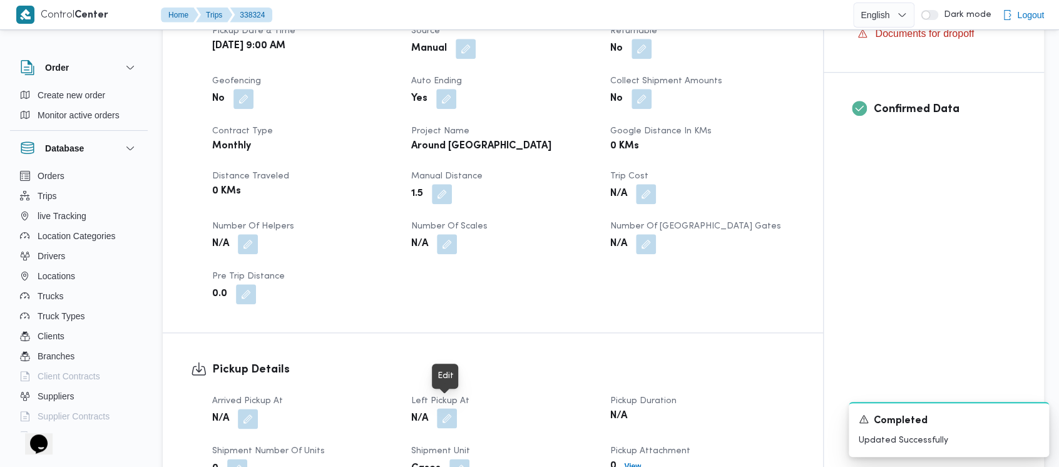
click at [446, 408] on button "button" at bounding box center [447, 418] width 20 height 20
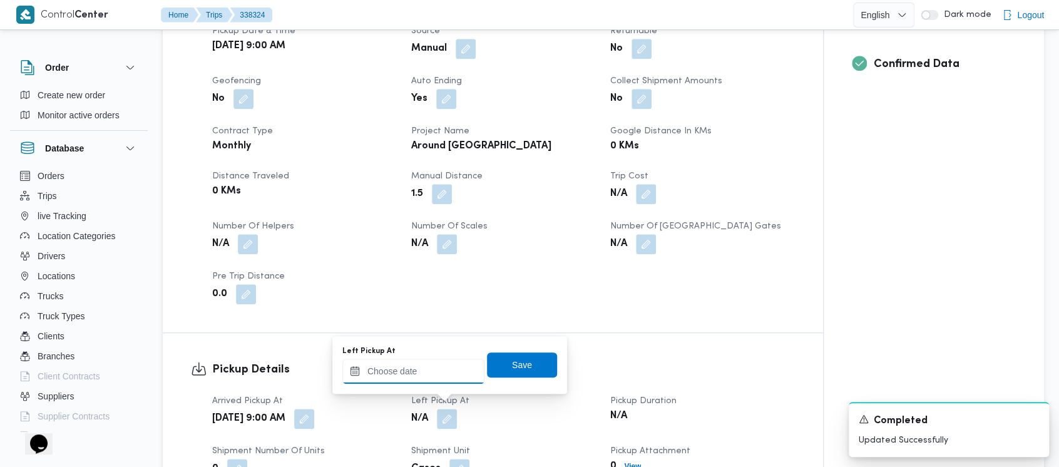
click at [411, 366] on input "Left Pickup At" at bounding box center [413, 371] width 142 height 25
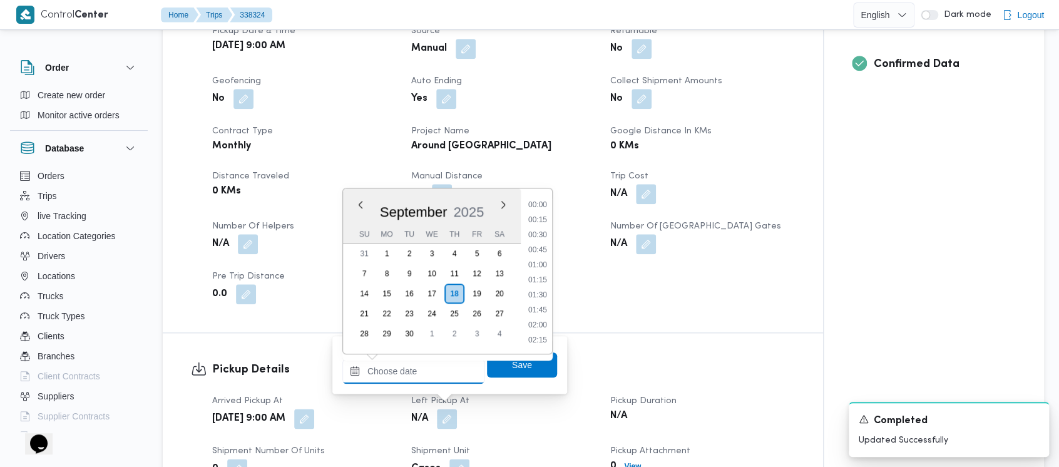
scroll to position [615, 0]
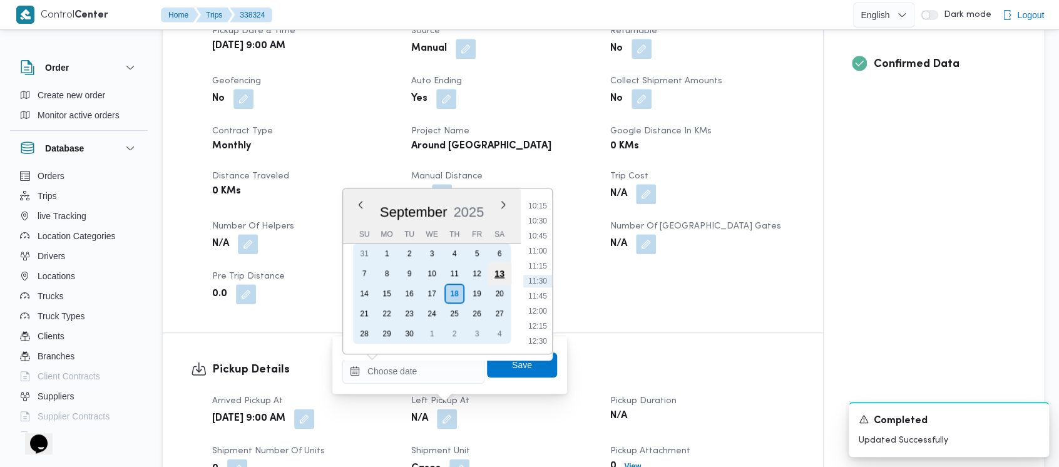
click at [505, 270] on div "13" at bounding box center [500, 274] width 24 height 24
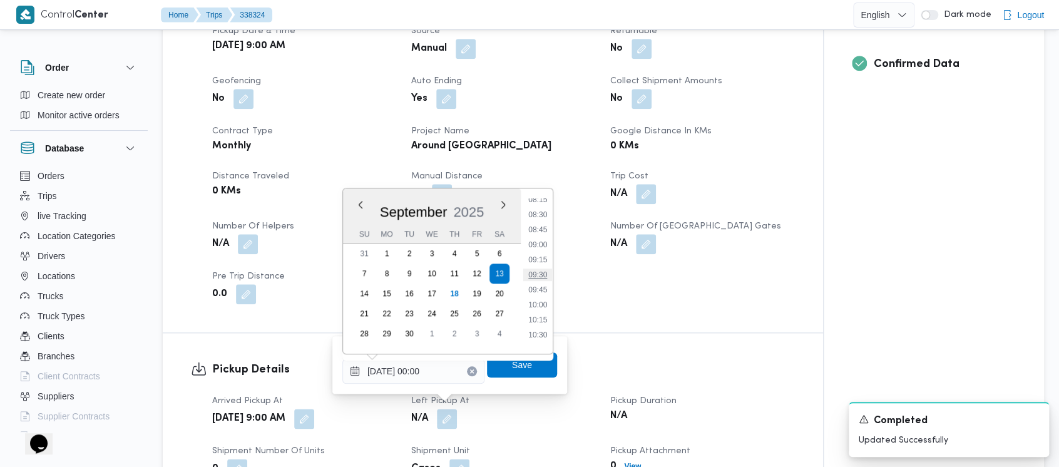
click at [541, 279] on li "09:30" at bounding box center [537, 275] width 29 height 13
type input "[DATE] 09:30"
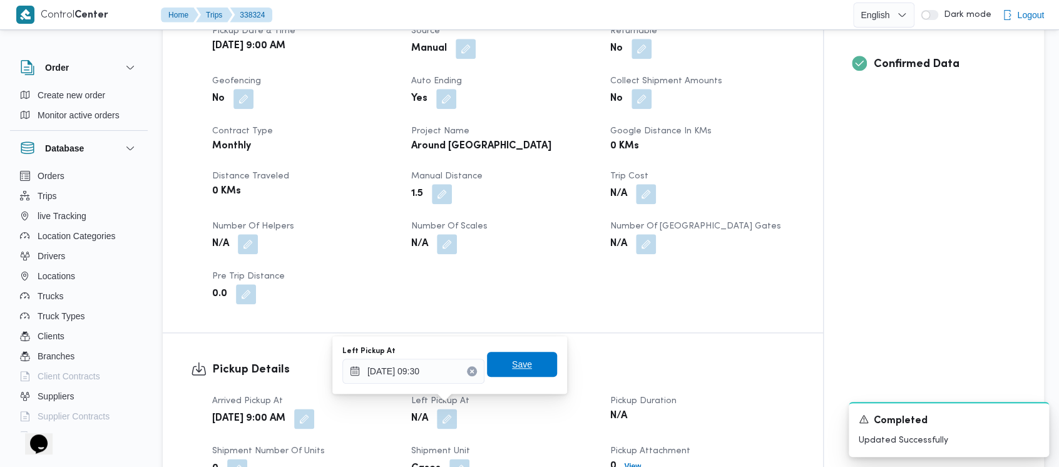
click at [516, 367] on span "Save" at bounding box center [522, 364] width 20 height 15
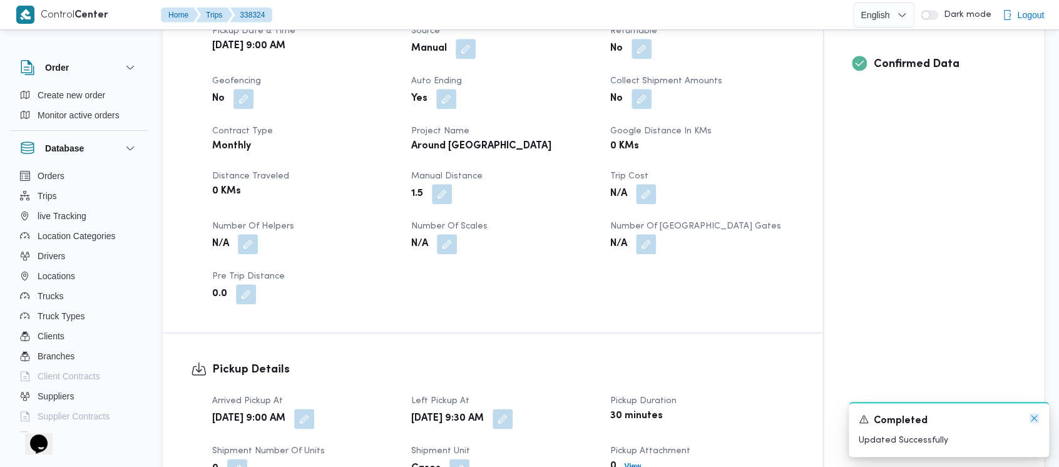
click at [1035, 421] on icon "Dismiss toast" at bounding box center [1034, 418] width 10 height 10
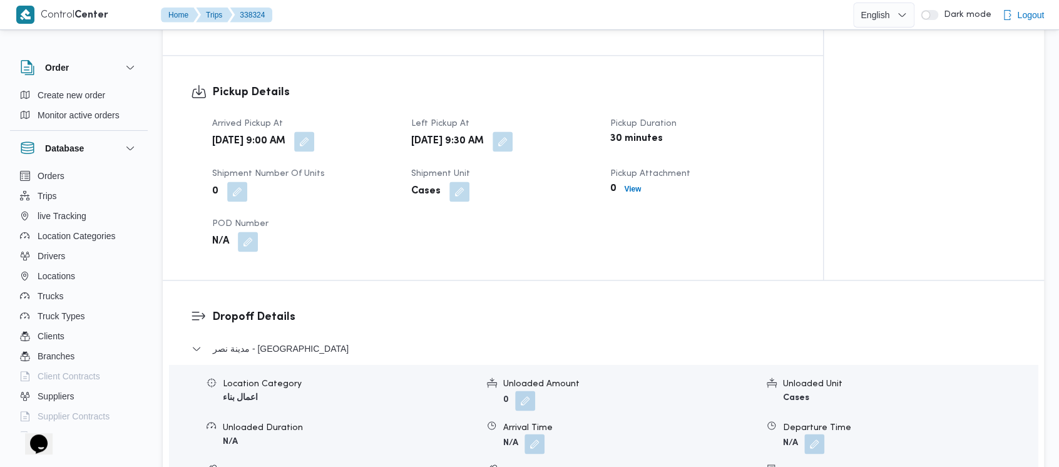
scroll to position [835, 0]
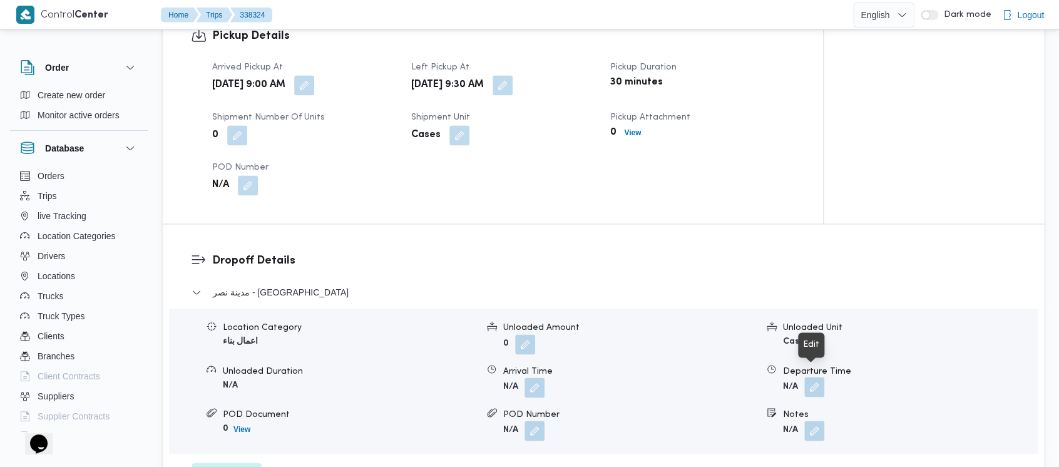
click at [818, 381] on button "button" at bounding box center [815, 387] width 20 height 20
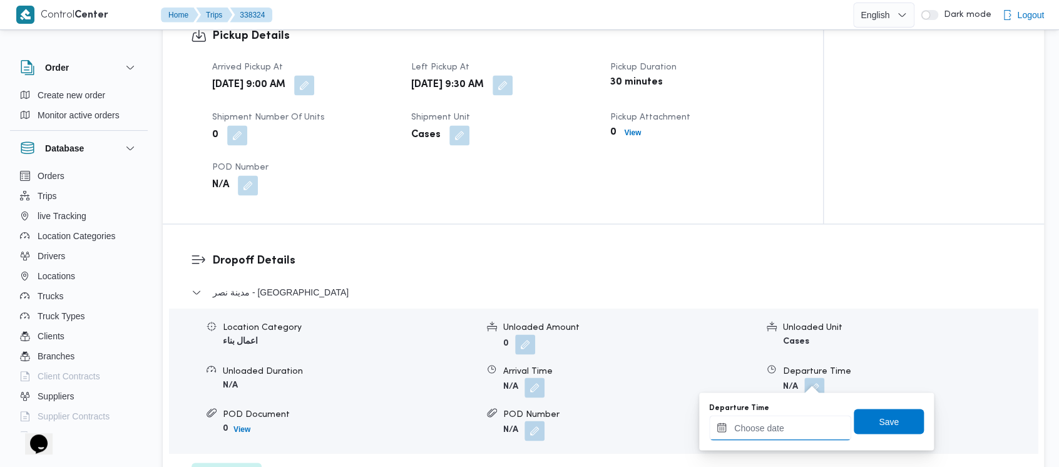
click at [746, 428] on input "Departure Time" at bounding box center [780, 427] width 142 height 25
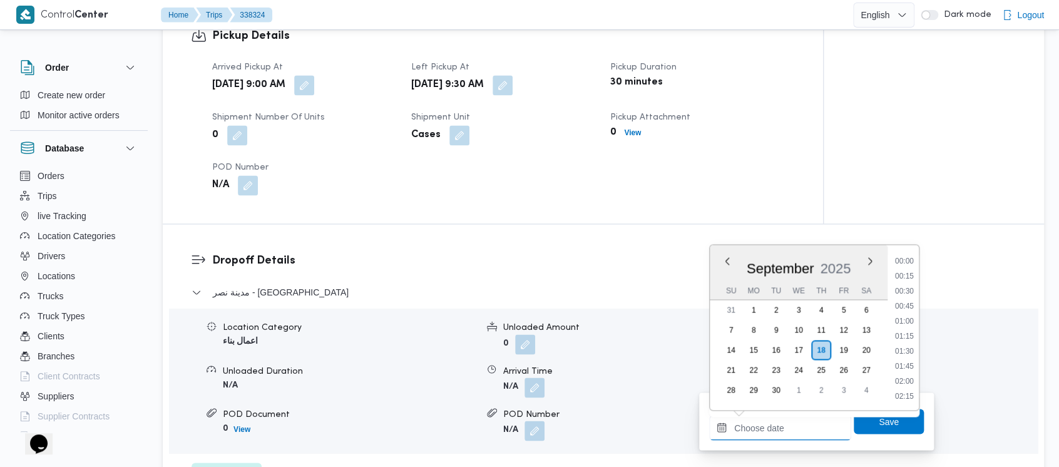
scroll to position [615, 0]
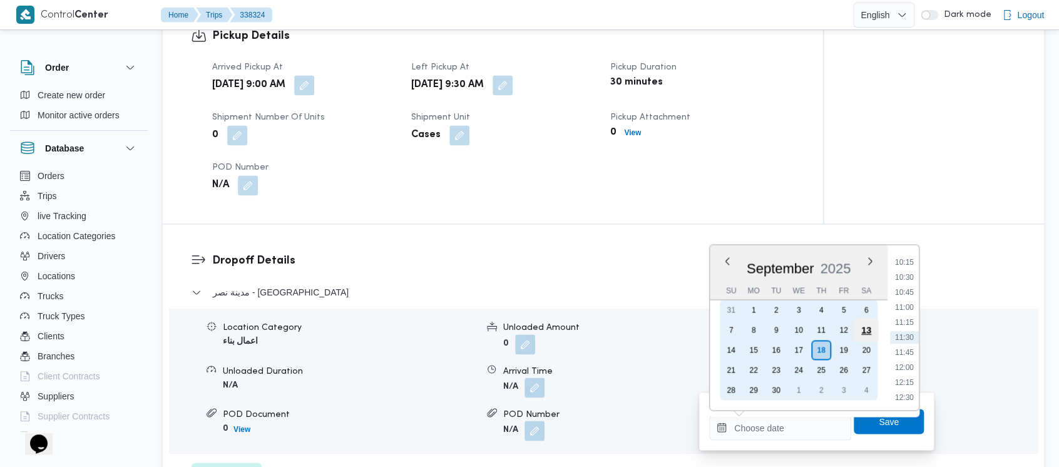
click at [874, 330] on div "13" at bounding box center [867, 330] width 24 height 24
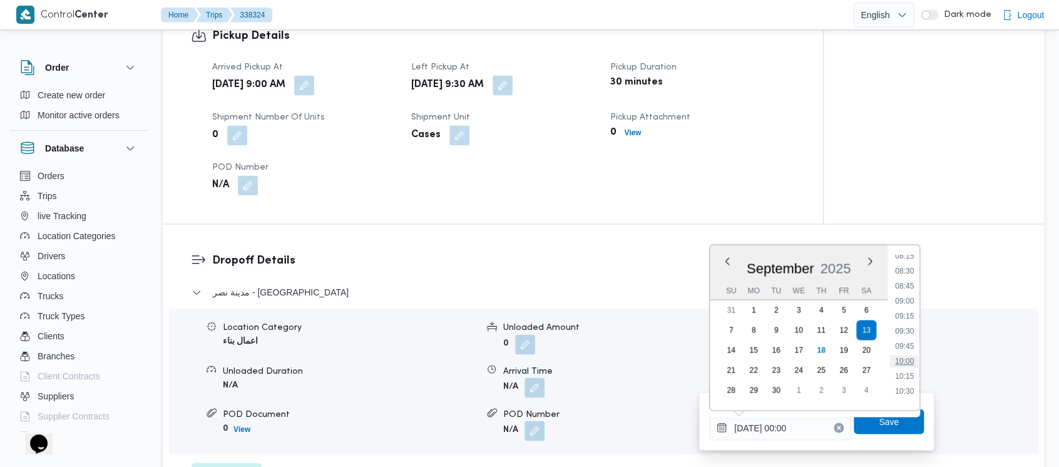
click at [908, 358] on li "10:00" at bounding box center [904, 361] width 29 height 13
type input "[DATE] 10:00"
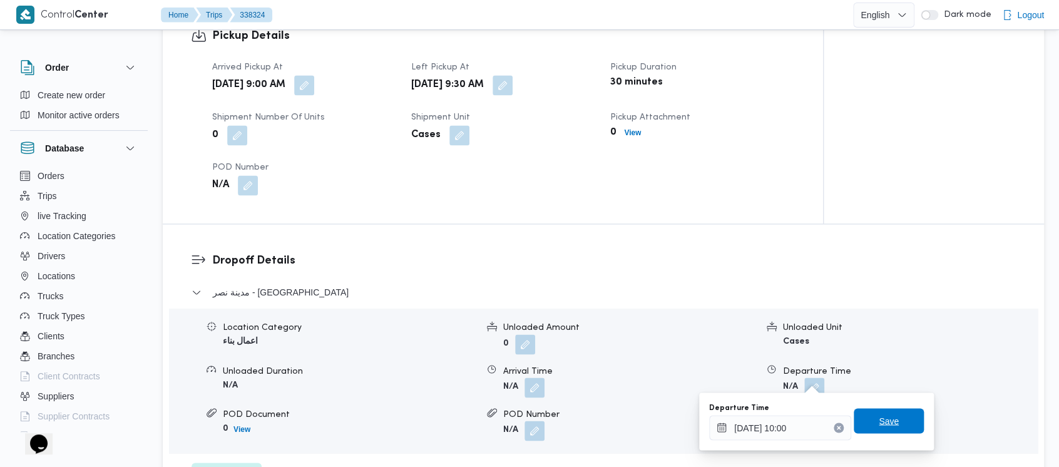
click at [879, 416] on span "Save" at bounding box center [889, 420] width 20 height 15
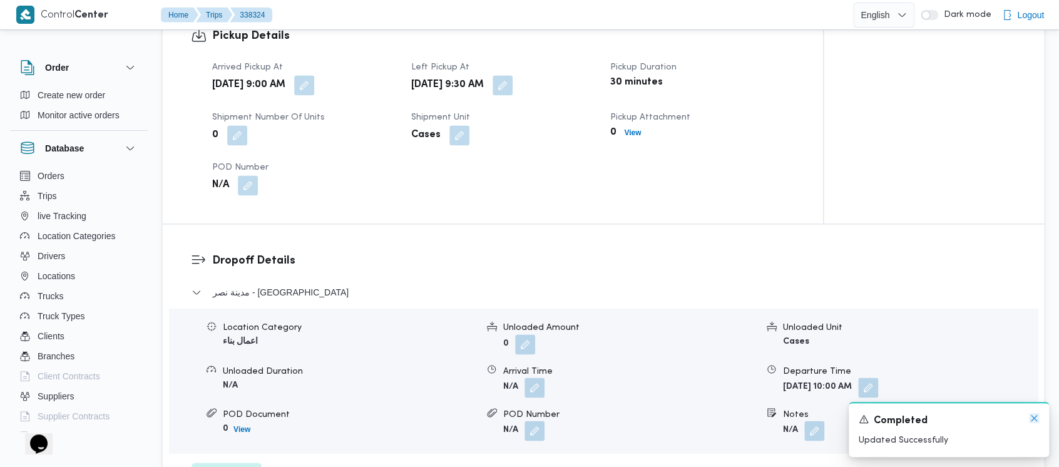
click at [1032, 416] on icon "Dismiss toast" at bounding box center [1034, 418] width 10 height 10
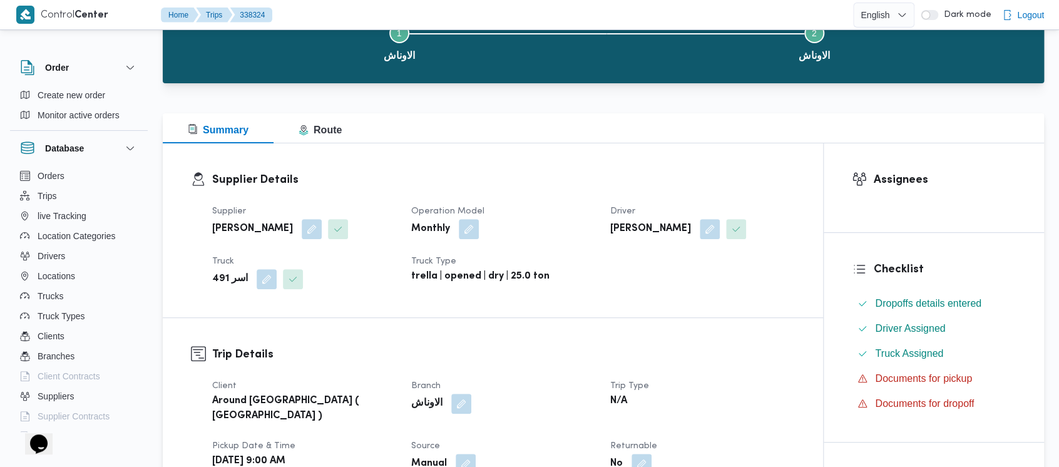
scroll to position [0, 0]
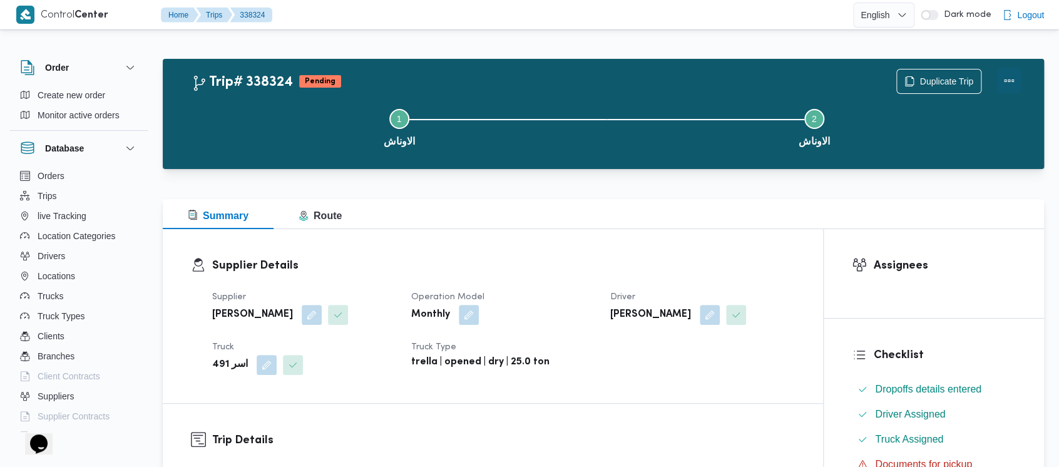
click at [1007, 79] on button "Actions" at bounding box center [1009, 80] width 25 height 25
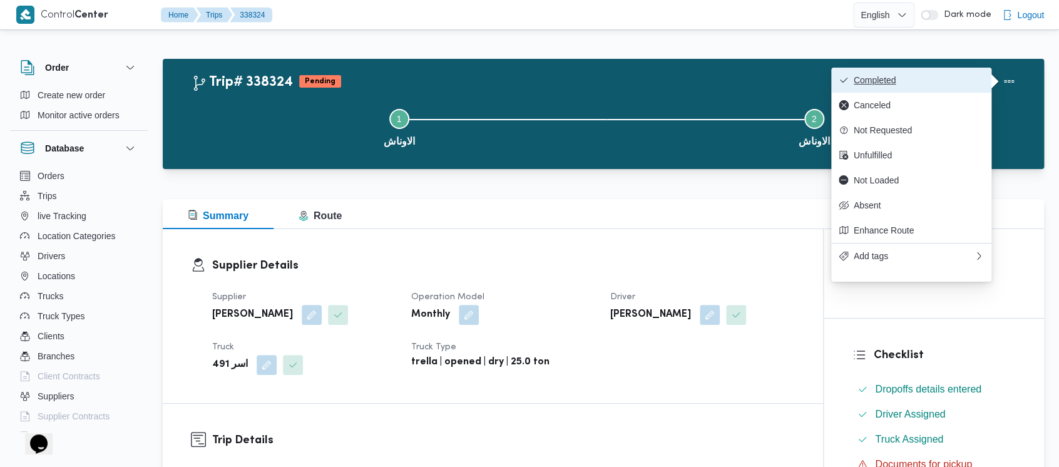
click at [853, 79] on span "Completed" at bounding box center [911, 80] width 145 height 10
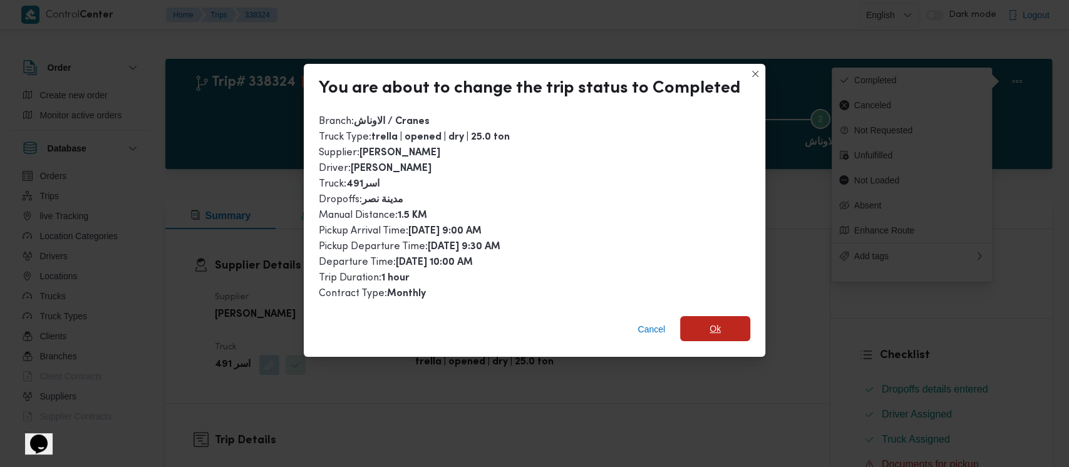
click at [710, 328] on span "Ok" at bounding box center [714, 328] width 11 height 15
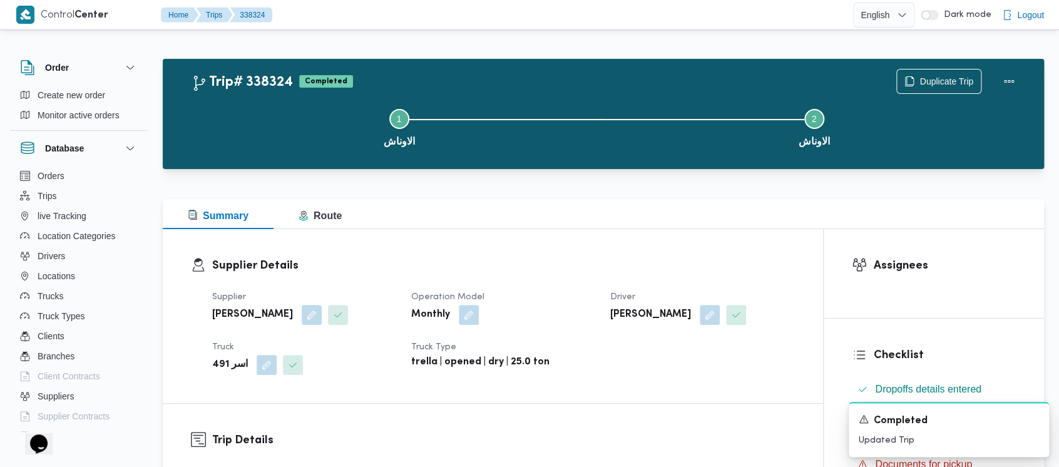
click at [269, 140] on button "Step 1 is incomplete 1 الاوناش" at bounding box center [399, 126] width 415 height 65
click at [1036, 418] on icon "Dismiss toast" at bounding box center [1034, 418] width 10 height 10
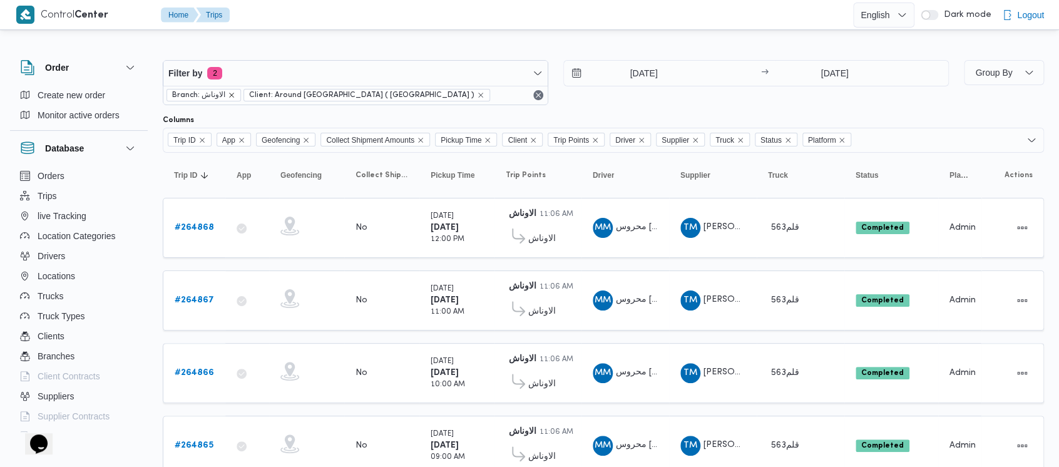
click at [229, 93] on icon "remove selected entity" at bounding box center [232, 95] width 8 height 8
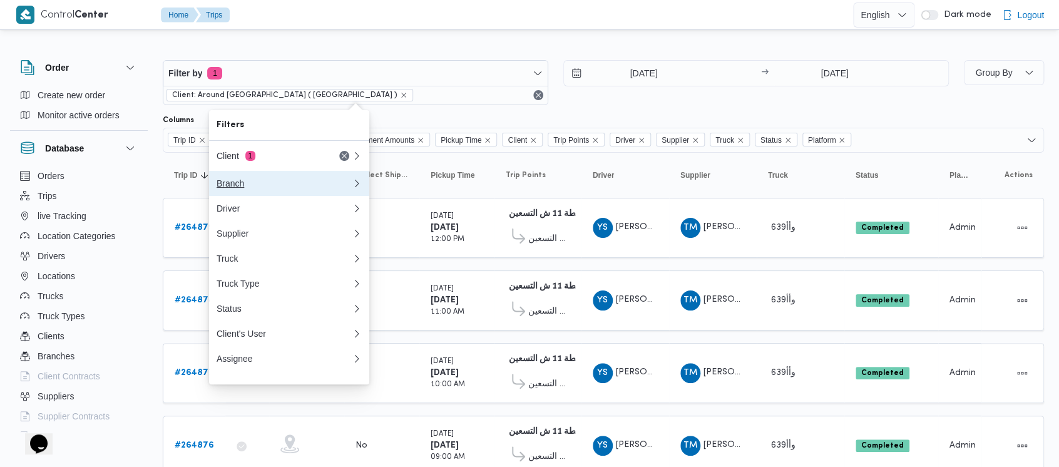
click at [237, 182] on div "Branch" at bounding box center [282, 183] width 130 height 10
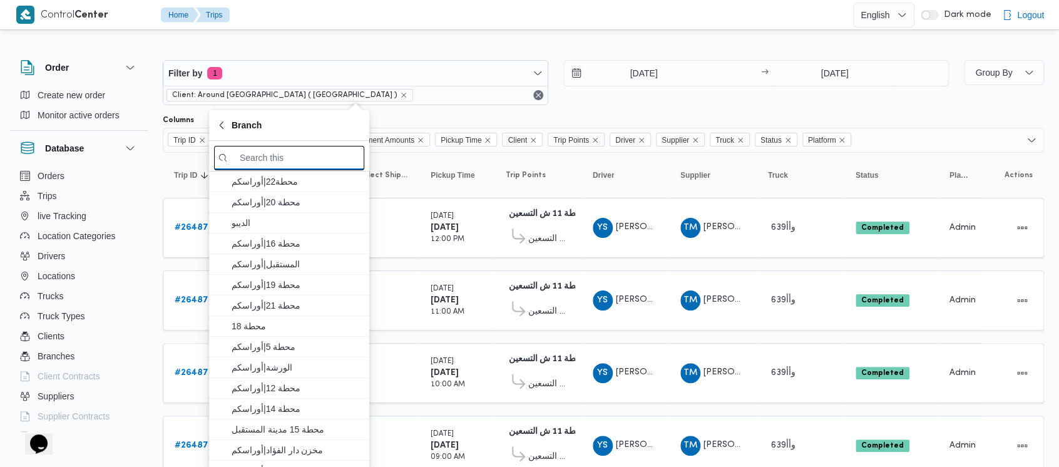
click at [277, 158] on input "search filters" at bounding box center [289, 158] width 150 height 24
paste input "محطة 10"
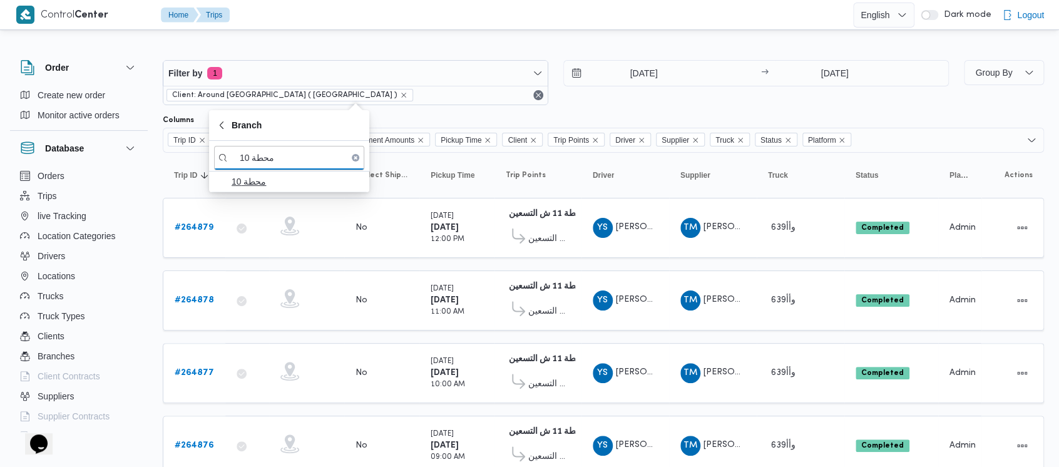
type input "محطة 10"
click at [275, 182] on span "محطة 10" at bounding box center [297, 181] width 130 height 15
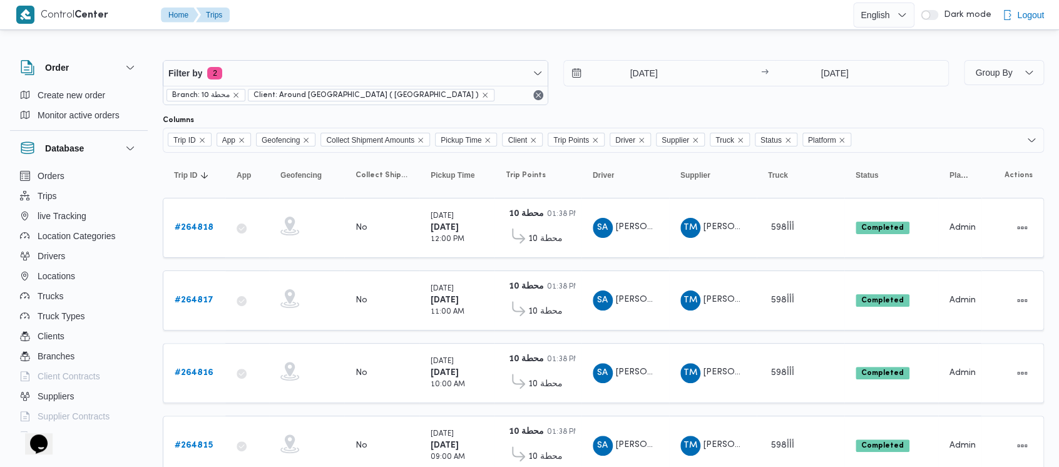
click at [567, 108] on div "Filter by 2 Branch: محطة 10 Client: Around [GEOGRAPHIC_DATA] ( [GEOGRAPHIC_DATA…" at bounding box center [555, 83] width 801 height 60
click at [190, 224] on b "# 264818" at bounding box center [194, 228] width 39 height 8
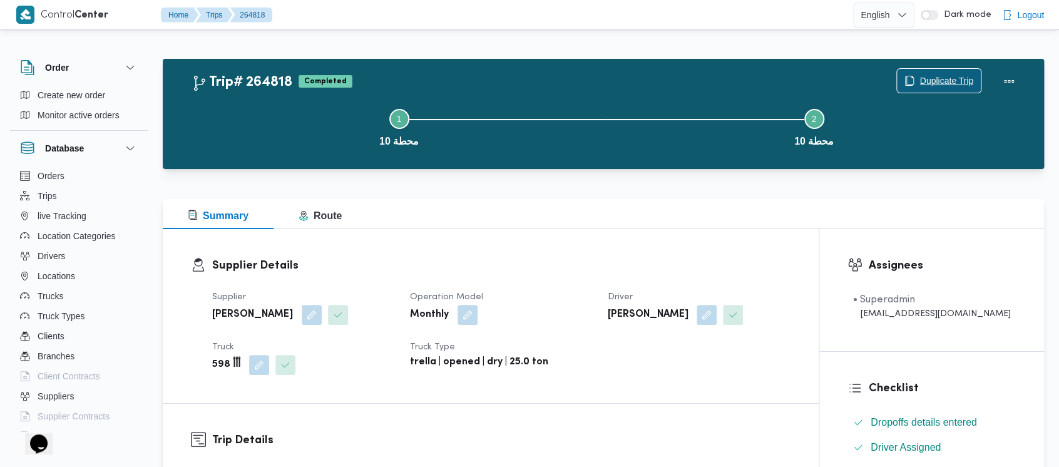
click at [937, 75] on span "Duplicate Trip" at bounding box center [947, 80] width 54 height 15
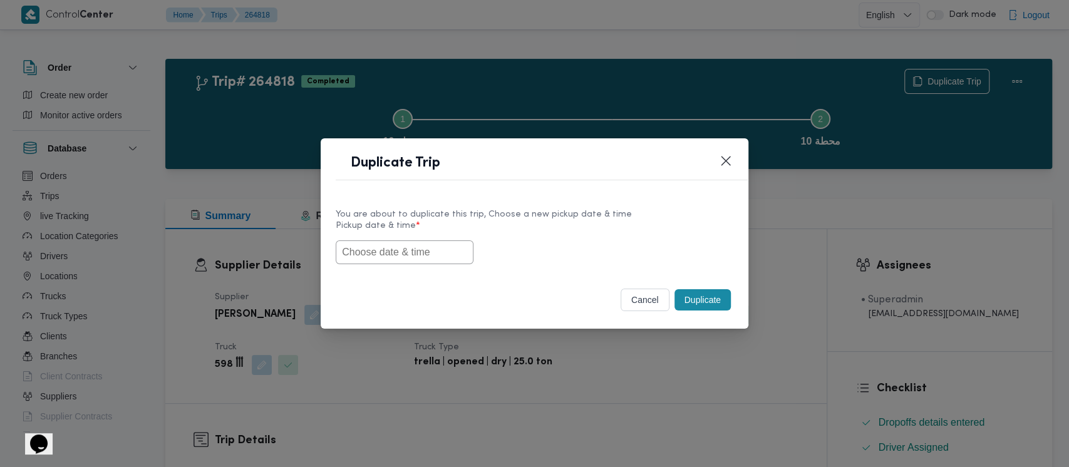
click at [363, 264] on div "You are about to duplicate this trip, Choose a new pickup date & time Pickup da…" at bounding box center [535, 235] width 428 height 80
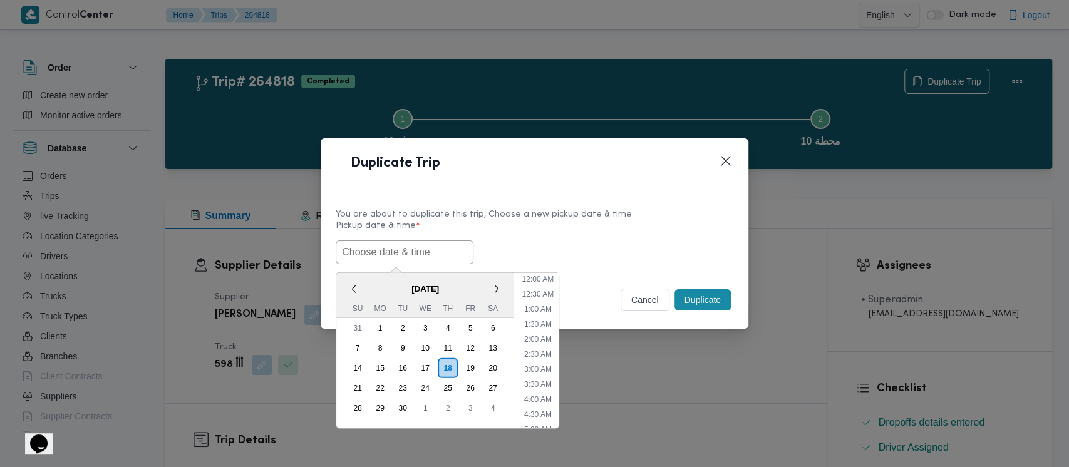
scroll to position [274, 0]
click at [498, 346] on div "13" at bounding box center [493, 348] width 24 height 24
click at [532, 359] on li "9:00 AM" at bounding box center [538, 359] width 38 height 13
type input "[DATE] 9:00AM"
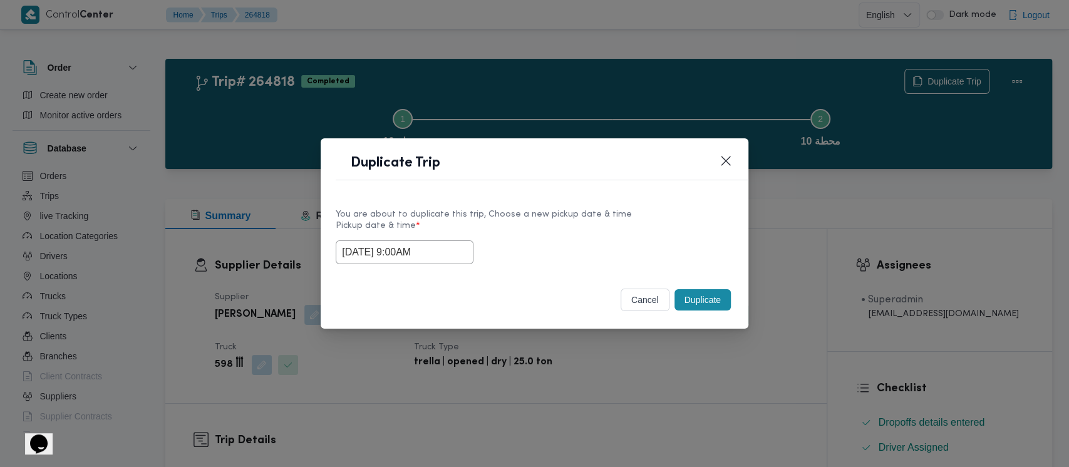
click at [704, 301] on button "Duplicate" at bounding box center [702, 299] width 56 height 21
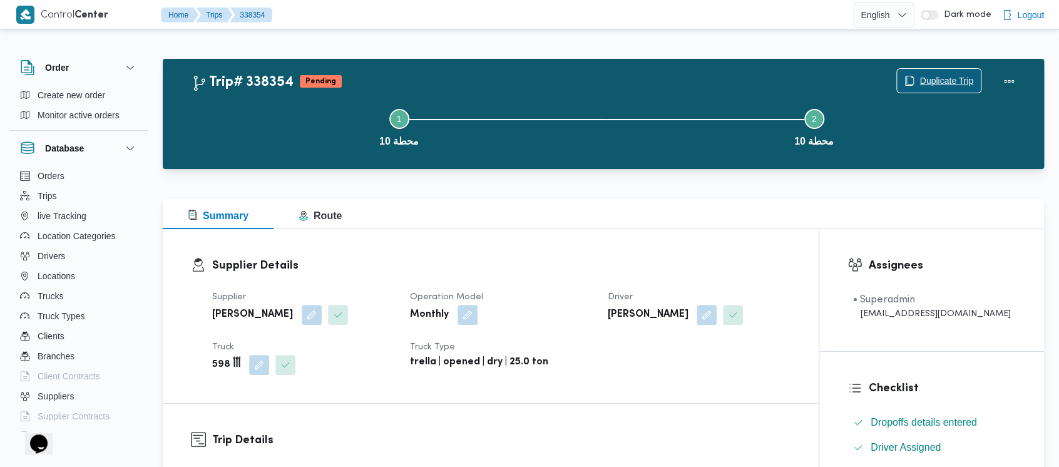
click at [941, 76] on span "Duplicate Trip" at bounding box center [947, 80] width 54 height 15
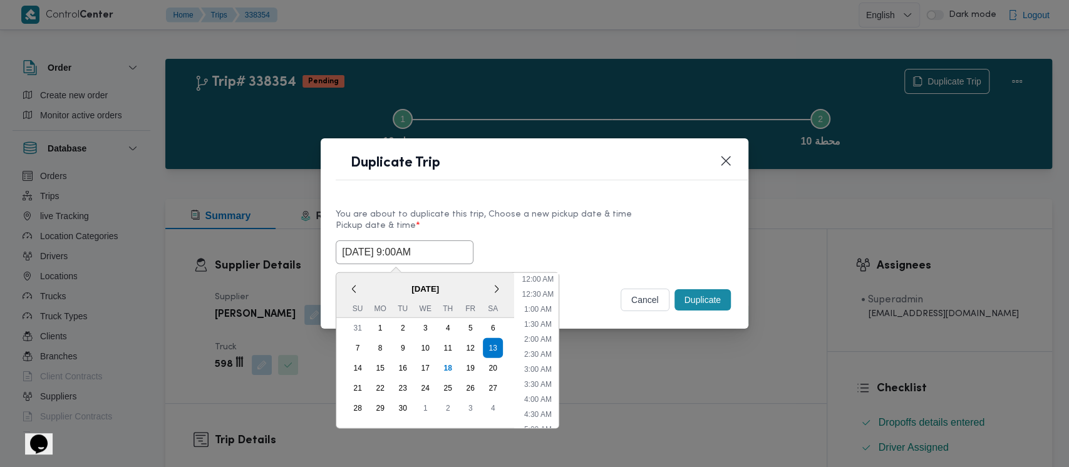
click at [374, 248] on input "[DATE] 9:00AM" at bounding box center [405, 252] width 138 height 24
click at [535, 384] on li "10:00 AM" at bounding box center [538, 380] width 42 height 13
type input "[DATE] 10:00AM"
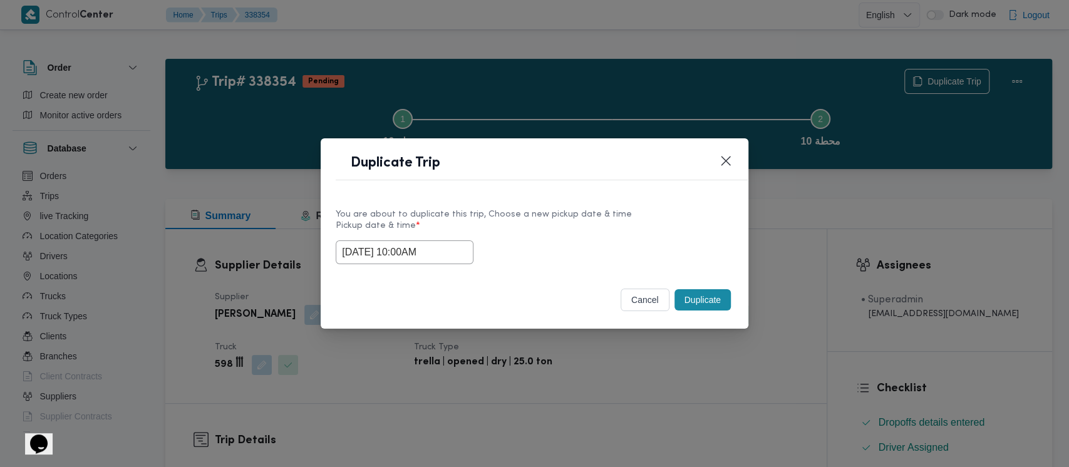
click at [710, 302] on button "Duplicate" at bounding box center [702, 299] width 56 height 21
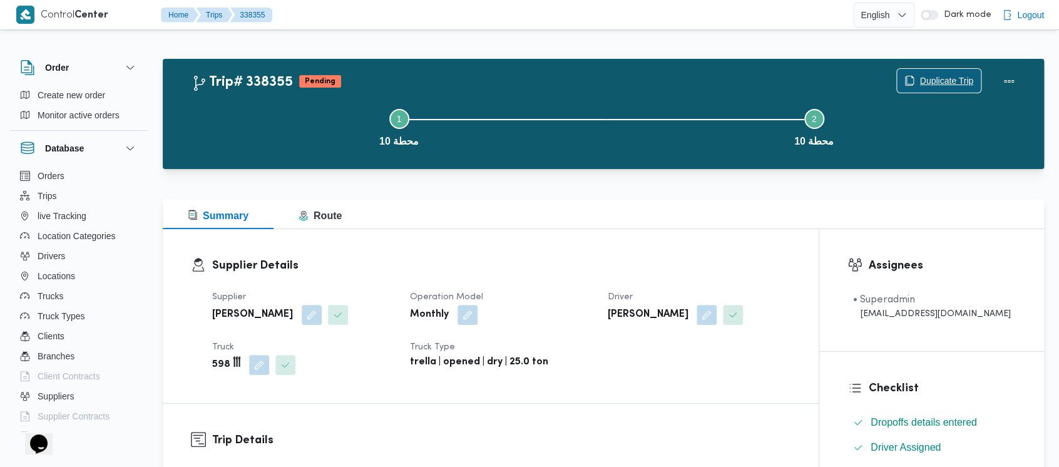
click at [942, 80] on span "Duplicate Trip" at bounding box center [947, 80] width 54 height 15
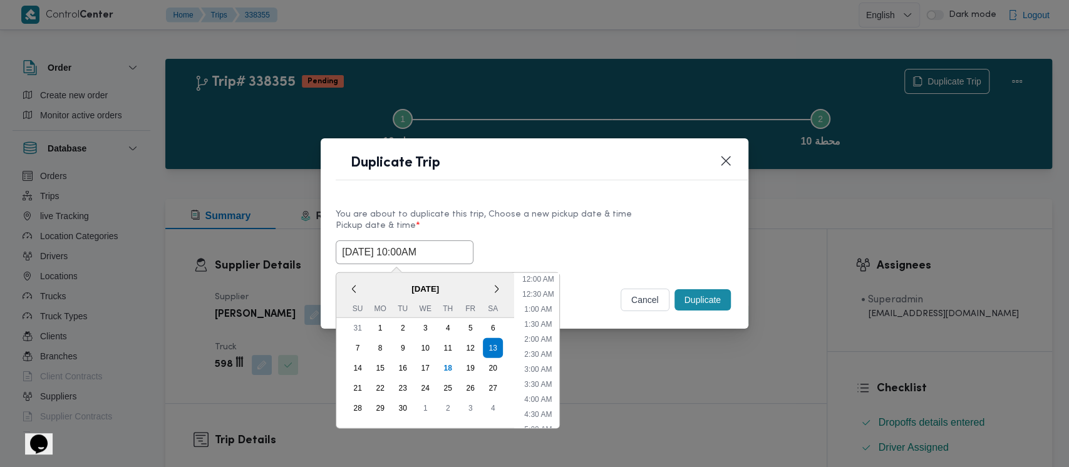
click at [373, 252] on input "[DATE] 10:00AM" at bounding box center [405, 252] width 138 height 24
click at [540, 377] on li "11:00 AM" at bounding box center [538, 380] width 42 height 13
type input "[DATE] 11:00AM"
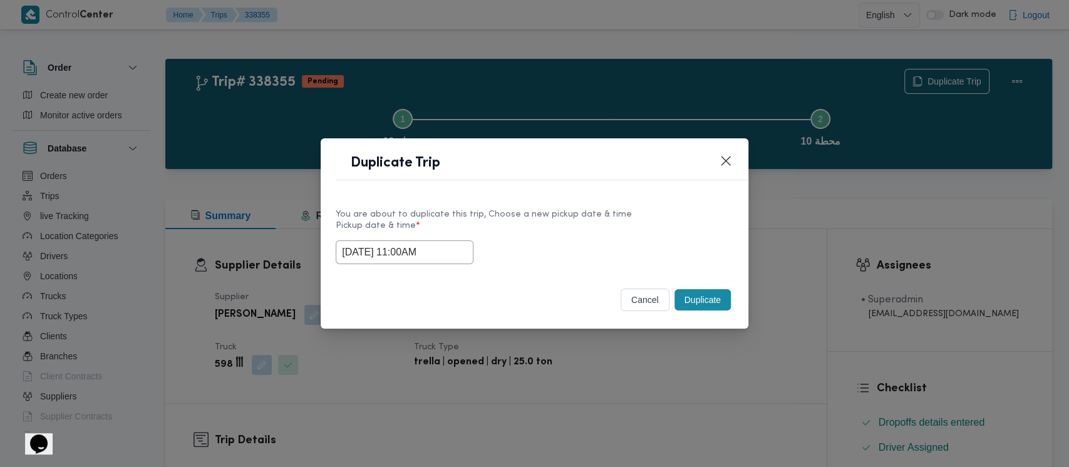
click at [700, 296] on button "Duplicate" at bounding box center [702, 299] width 56 height 21
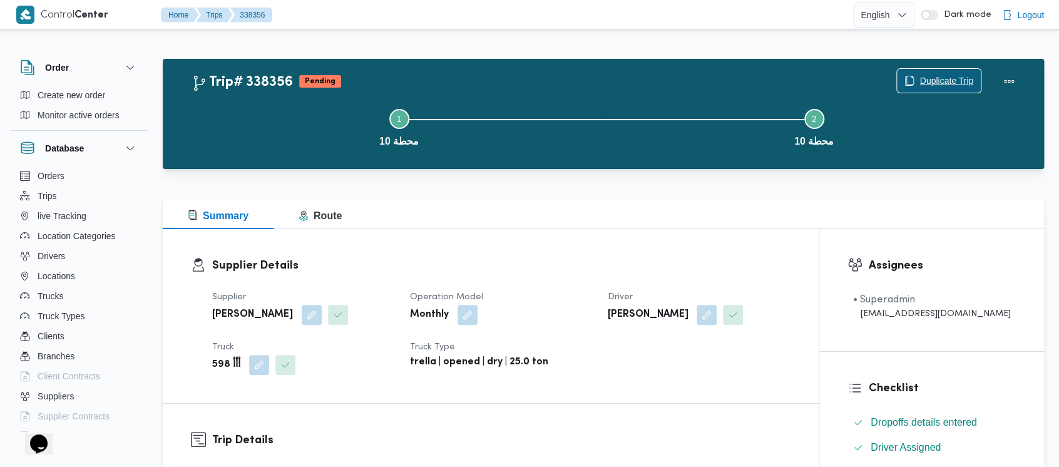
click at [914, 78] on span "Duplicate Trip" at bounding box center [939, 81] width 84 height 24
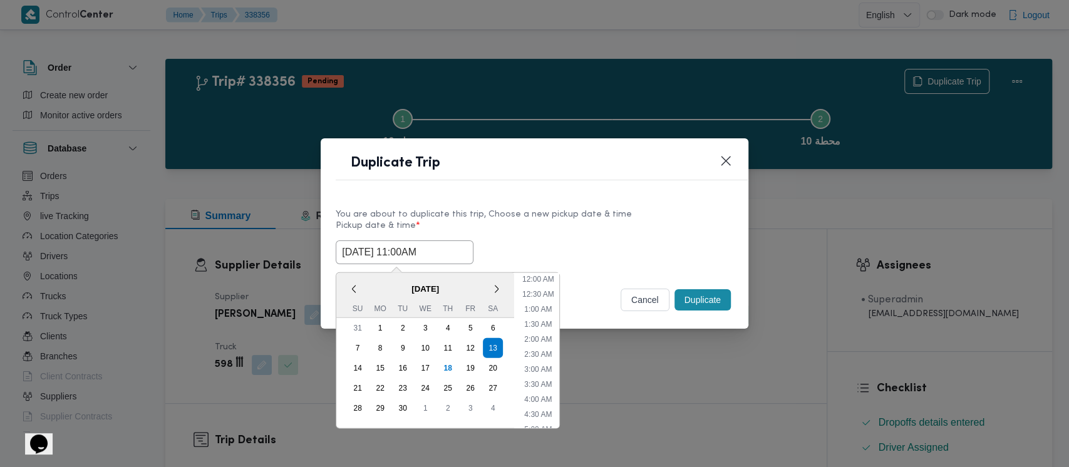
click at [374, 247] on input "[DATE] 11:00AM" at bounding box center [405, 252] width 138 height 24
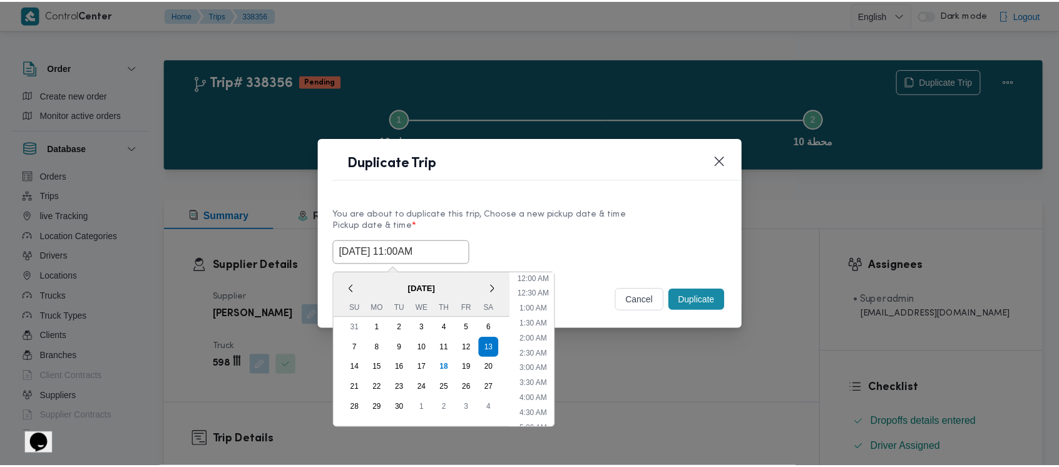
scroll to position [259, 0]
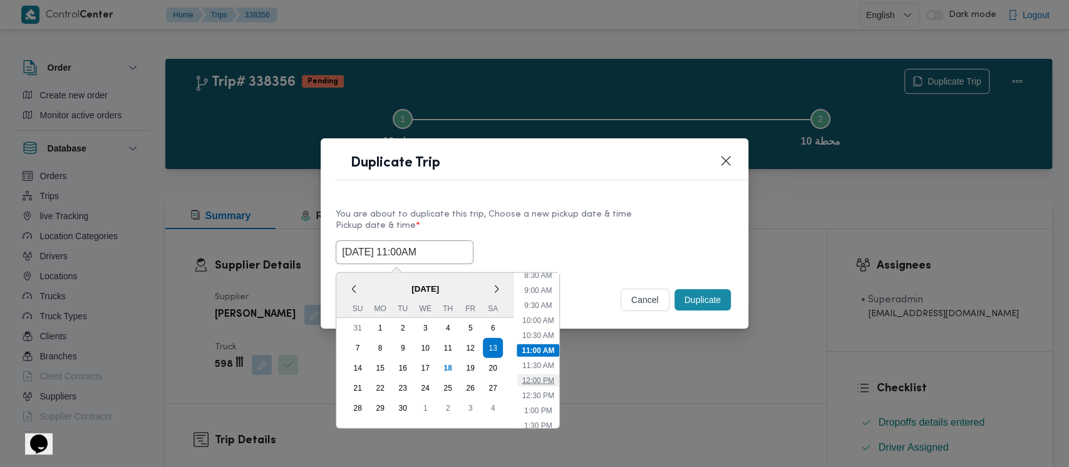
click at [535, 378] on li "12:00 PM" at bounding box center [538, 380] width 42 height 13
type input "[DATE] 12:00PM"
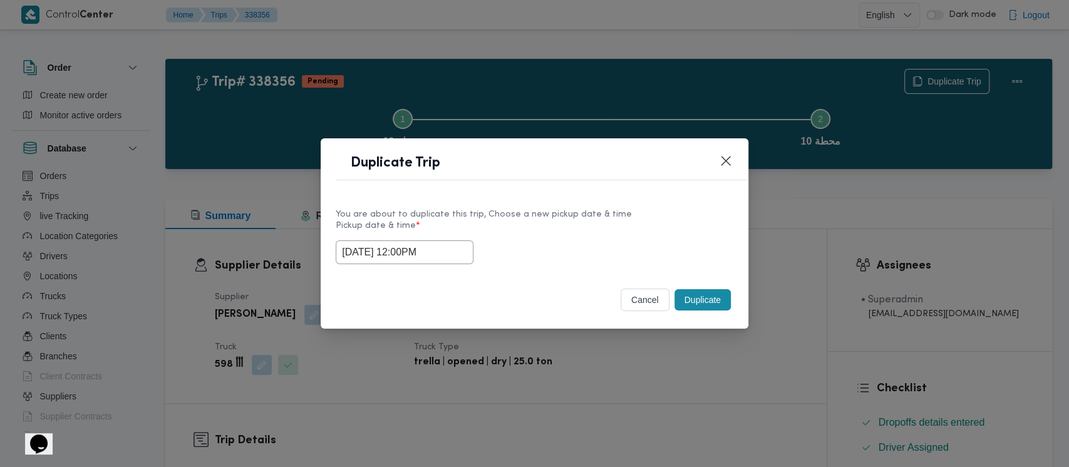
click at [711, 301] on button "Duplicate" at bounding box center [702, 299] width 56 height 21
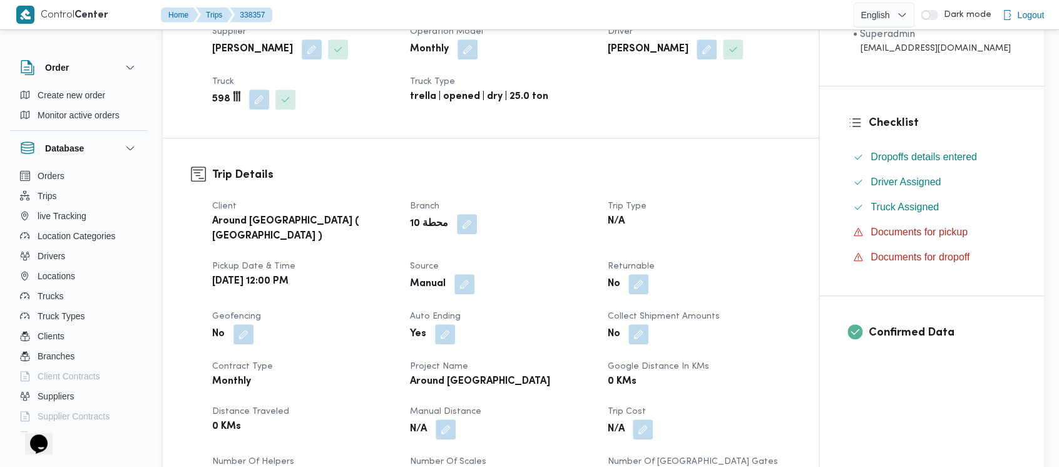
scroll to position [417, 0]
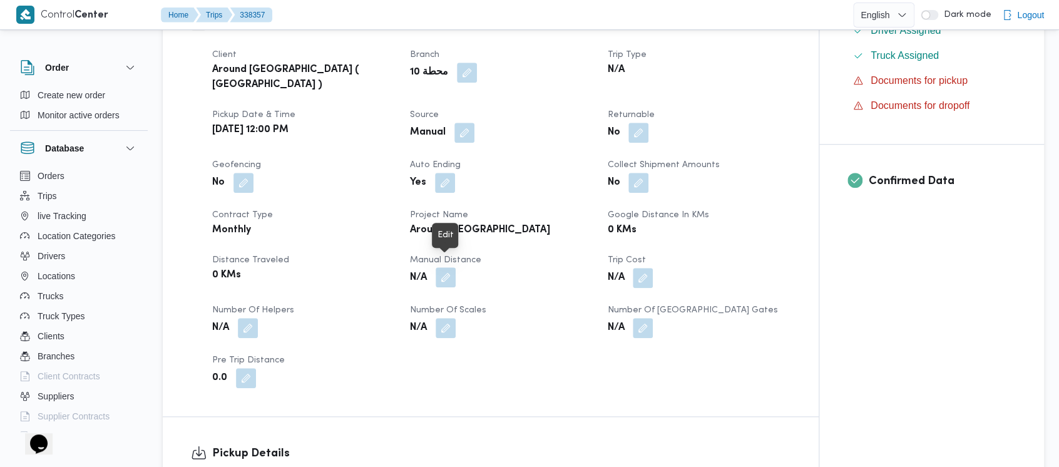
click at [448, 268] on button "button" at bounding box center [446, 277] width 20 height 20
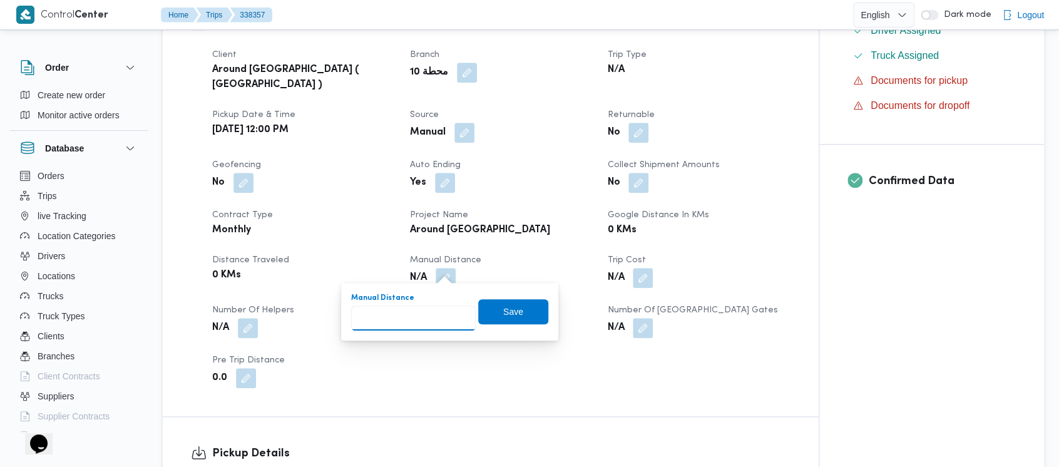
click at [404, 313] on input "Manual Distance" at bounding box center [413, 318] width 125 height 25
paste input "1.5"
type input "1.5"
click at [505, 309] on span "Save" at bounding box center [513, 311] width 20 height 15
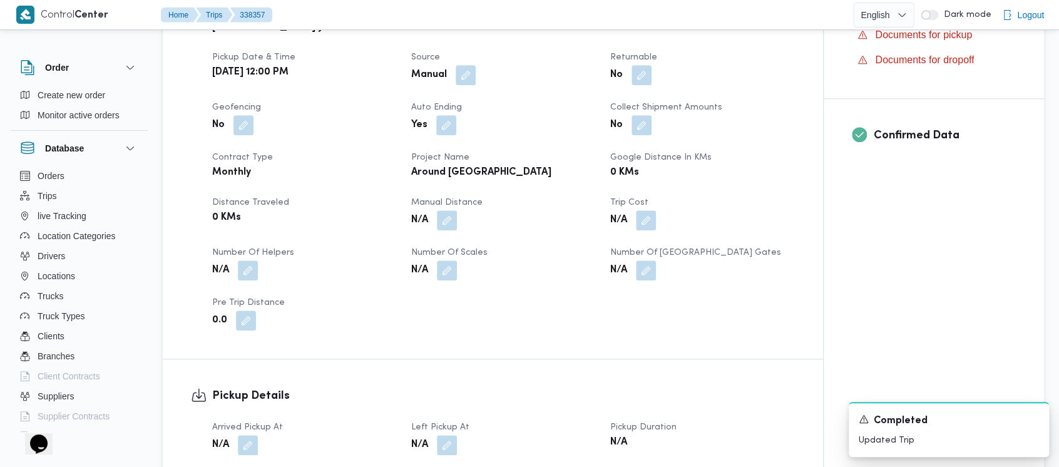
scroll to position [501, 0]
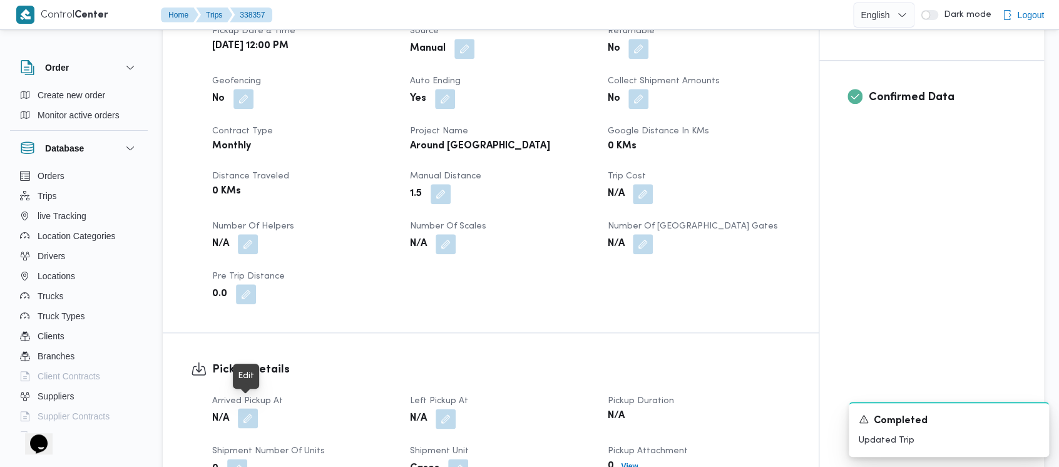
click at [249, 408] on button "button" at bounding box center [248, 418] width 20 height 20
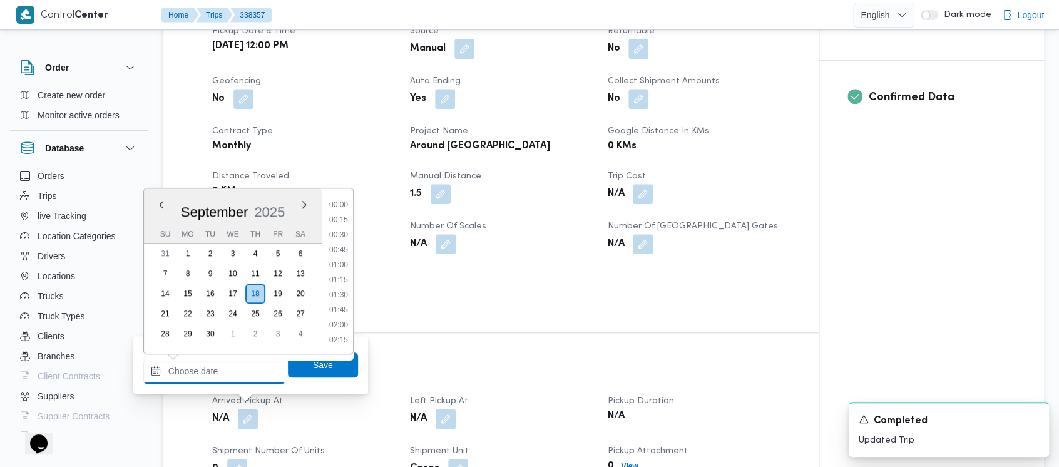
drag, startPoint x: 233, startPoint y: 396, endPoint x: 219, endPoint y: 379, distance: 22.7
click at [219, 379] on input "Arrived Pickup At" at bounding box center [214, 371] width 142 height 25
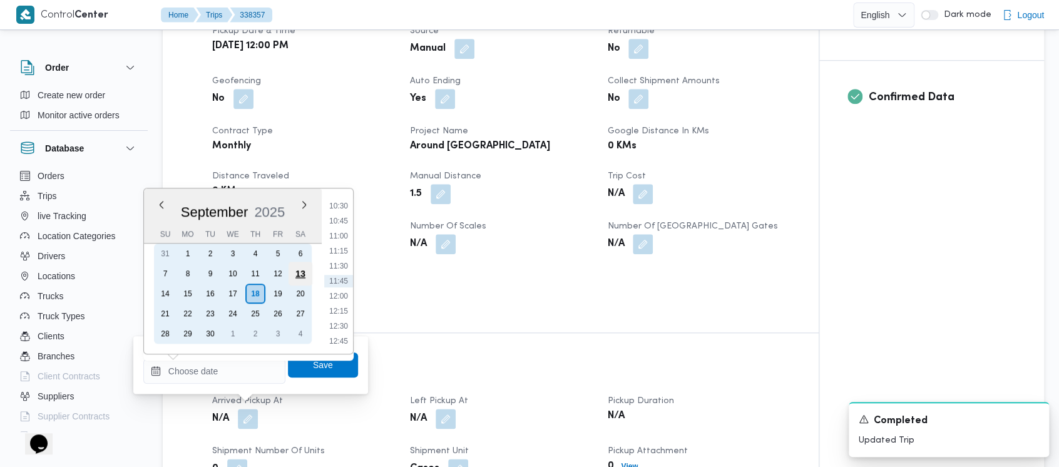
click at [302, 269] on div "13" at bounding box center [301, 274] width 24 height 24
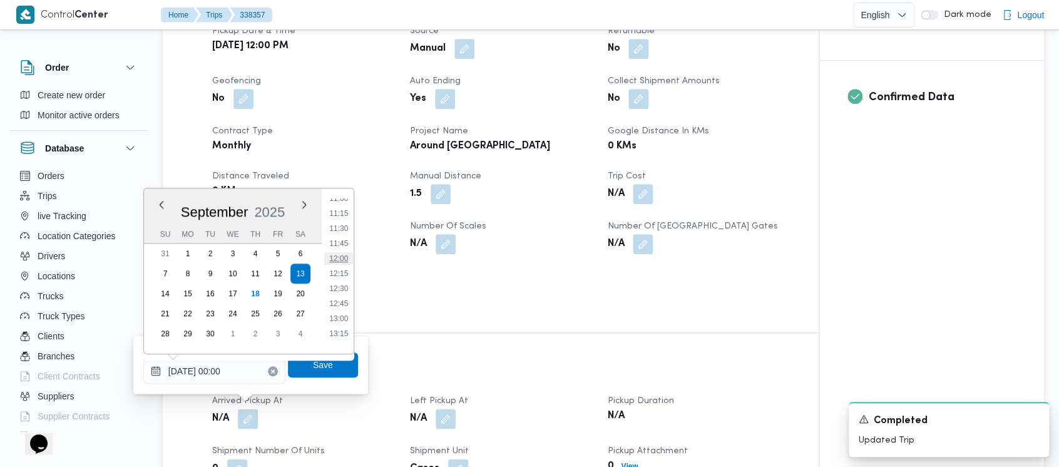
click at [334, 258] on li "12:00" at bounding box center [338, 258] width 29 height 13
type input "[DATE] 12:00"
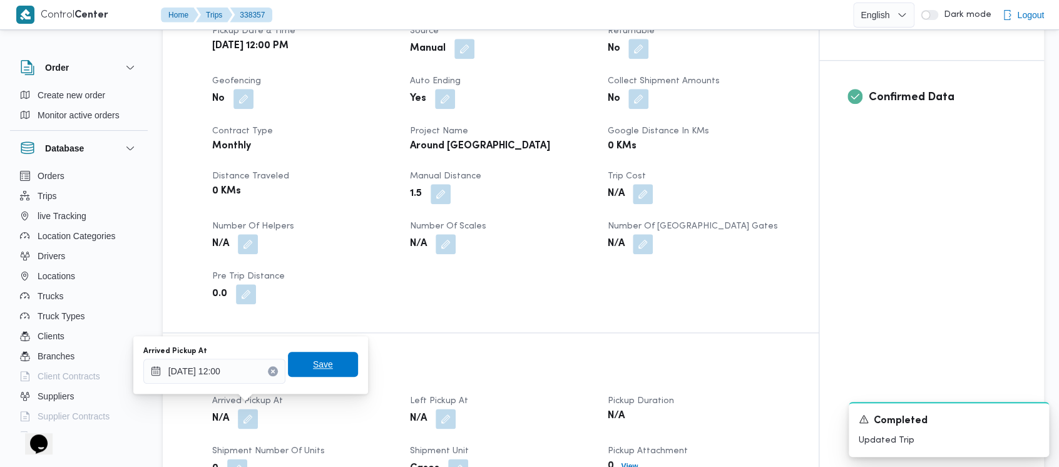
click at [301, 366] on span "Save" at bounding box center [323, 364] width 70 height 25
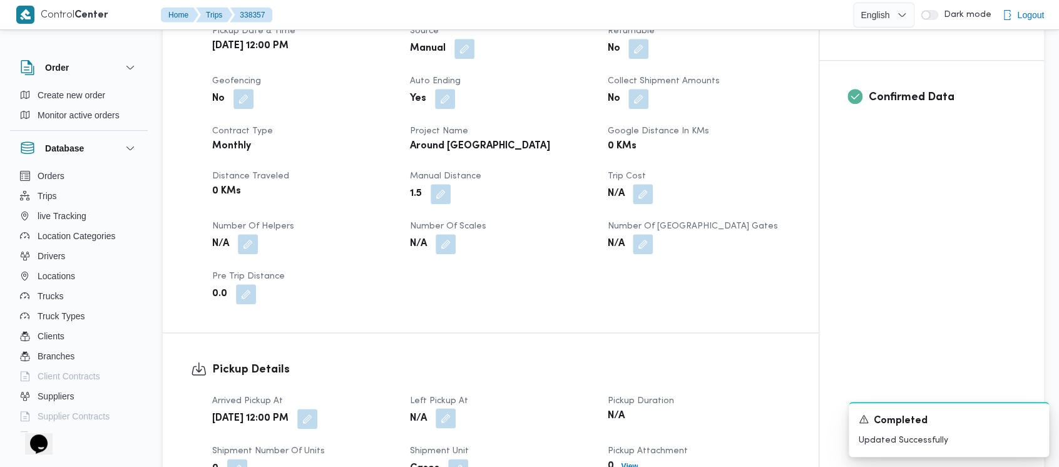
click at [450, 413] on button "button" at bounding box center [446, 418] width 20 height 20
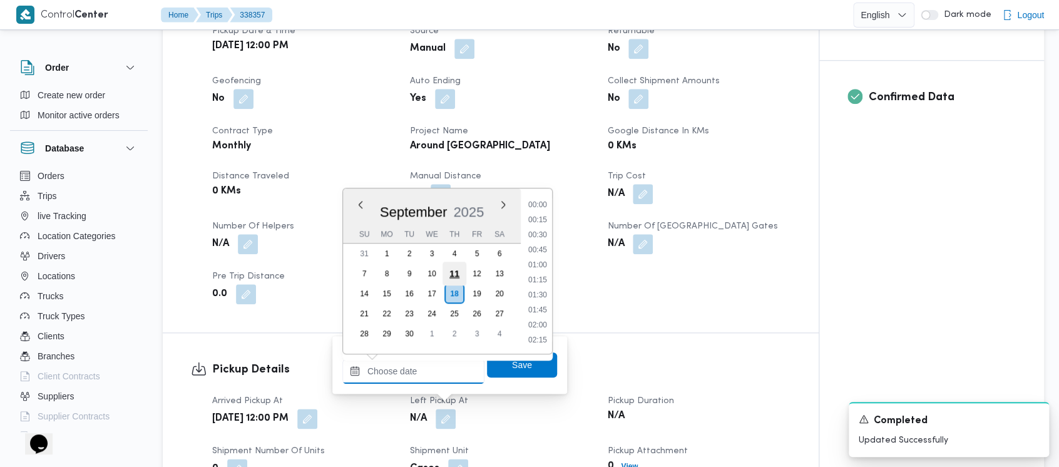
drag, startPoint x: 399, startPoint y: 377, endPoint x: 455, endPoint y: 272, distance: 118.7
click at [399, 372] on input "Left Pickup At" at bounding box center [413, 371] width 142 height 25
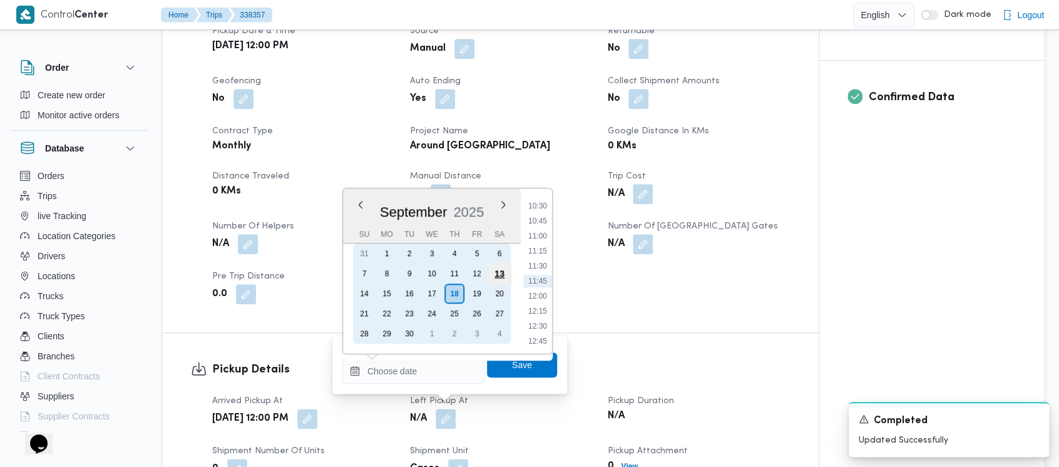
click at [502, 274] on div "13" at bounding box center [500, 274] width 24 height 24
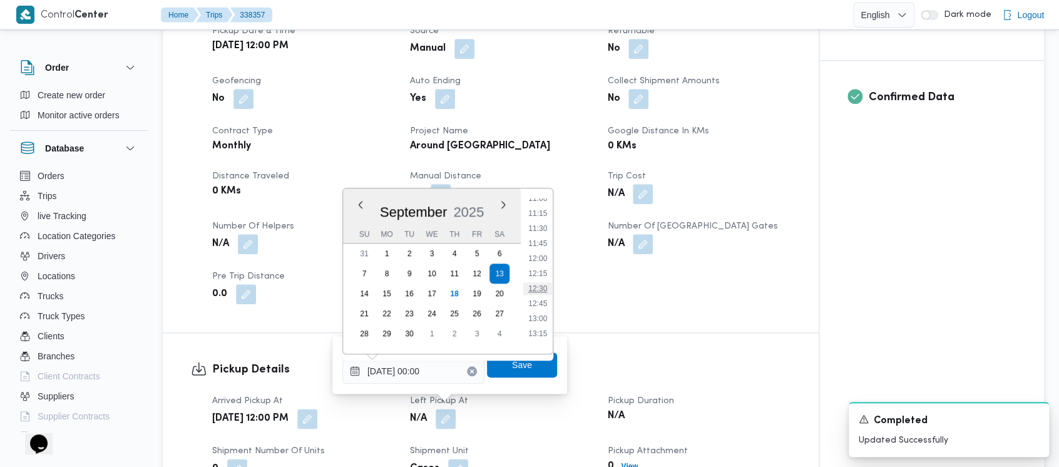
click at [536, 286] on li "12:30" at bounding box center [537, 288] width 29 height 13
type input "[DATE] 12:30"
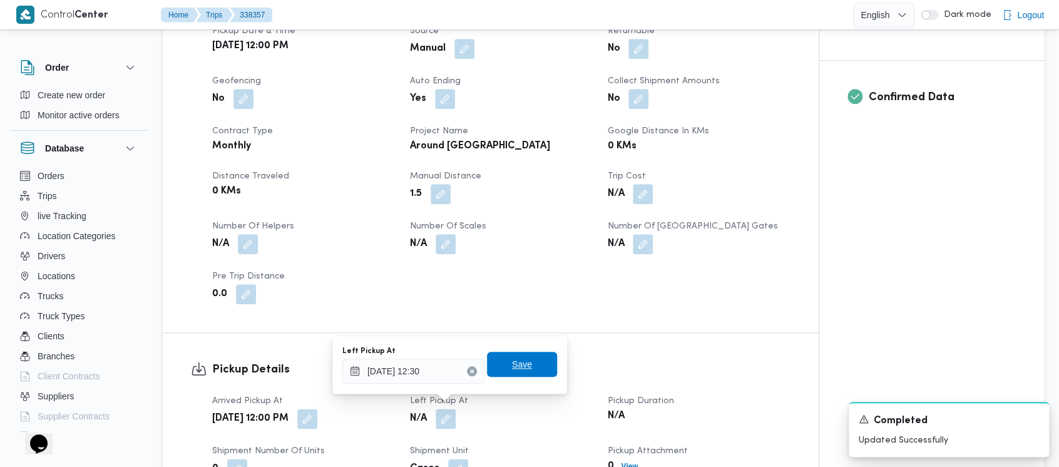
click at [493, 365] on span "Save" at bounding box center [522, 364] width 70 height 25
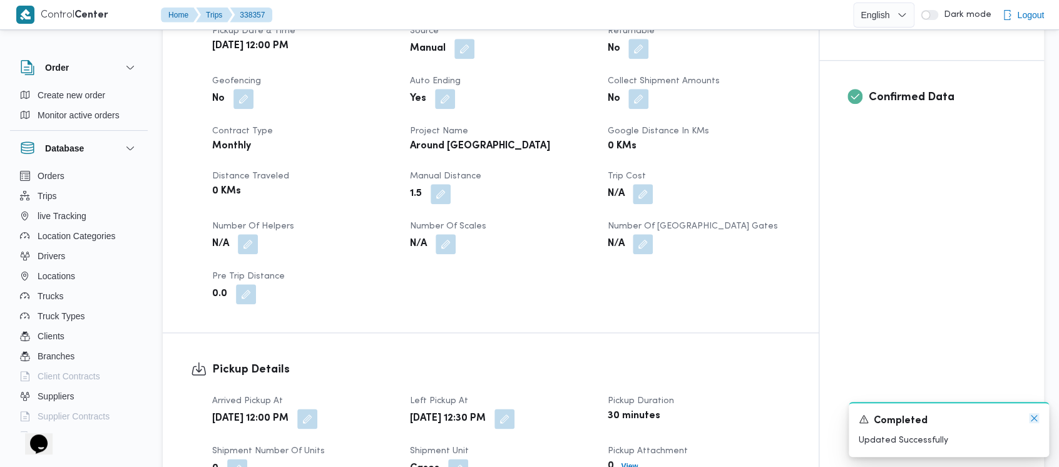
click at [1034, 416] on icon "Dismiss toast" at bounding box center [1034, 418] width 10 height 10
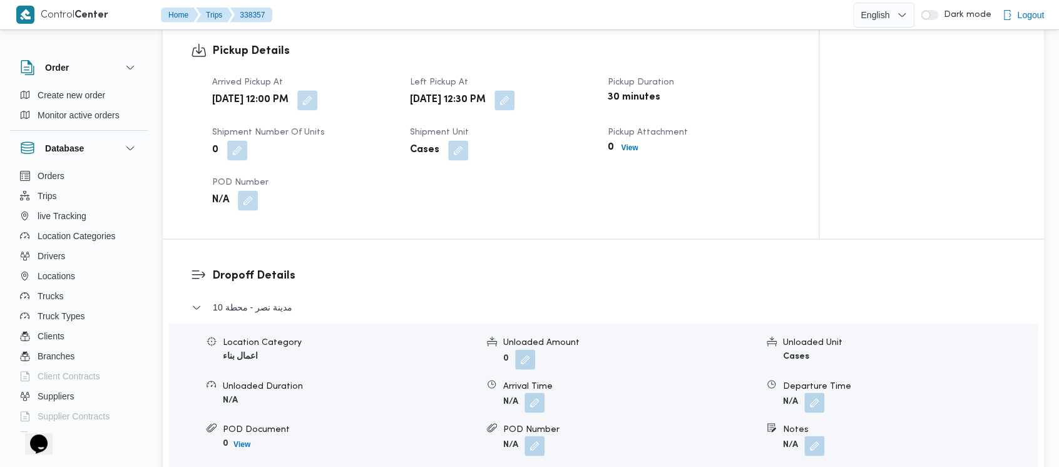
scroll to position [835, 0]
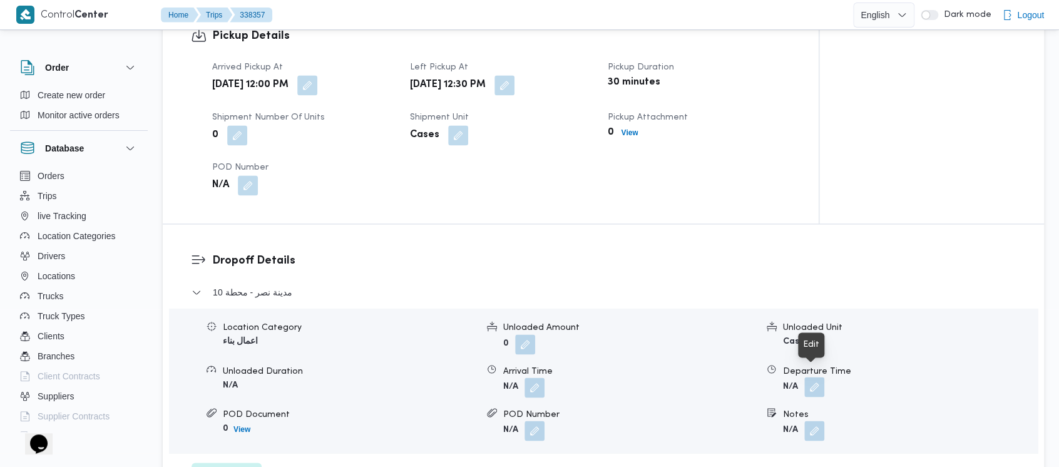
click at [816, 382] on button "button" at bounding box center [815, 387] width 20 height 20
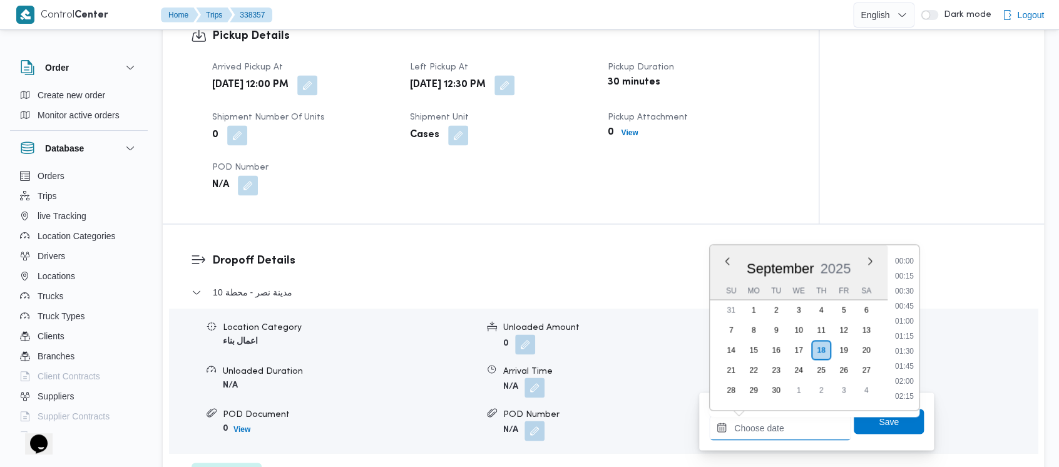
click at [780, 419] on input "Departure Time" at bounding box center [780, 427] width 142 height 25
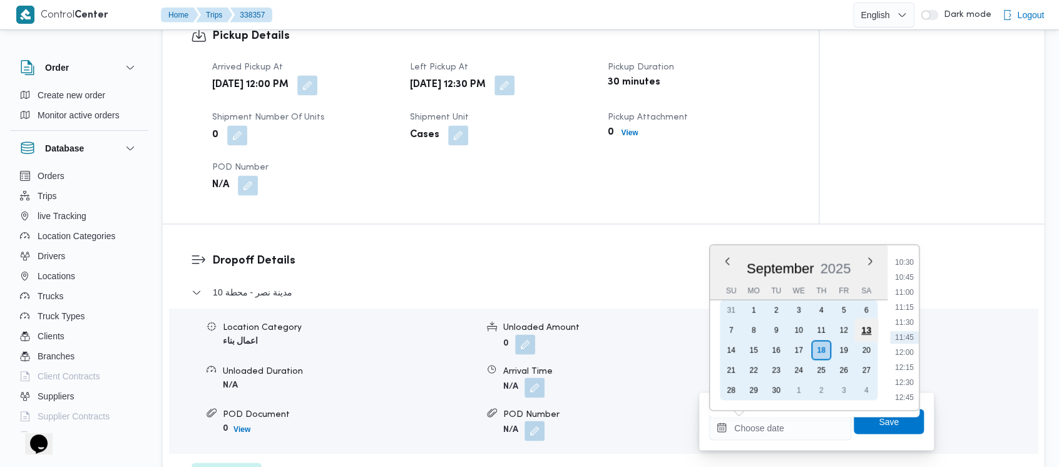
click at [874, 331] on div "13" at bounding box center [867, 330] width 24 height 24
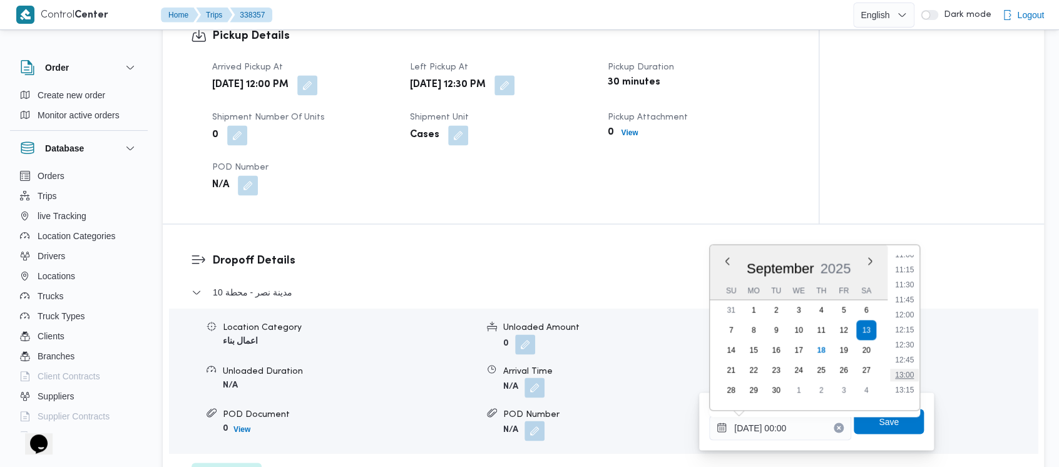
click at [913, 378] on li "13:00" at bounding box center [904, 375] width 29 height 13
type input "[DATE] 13:00"
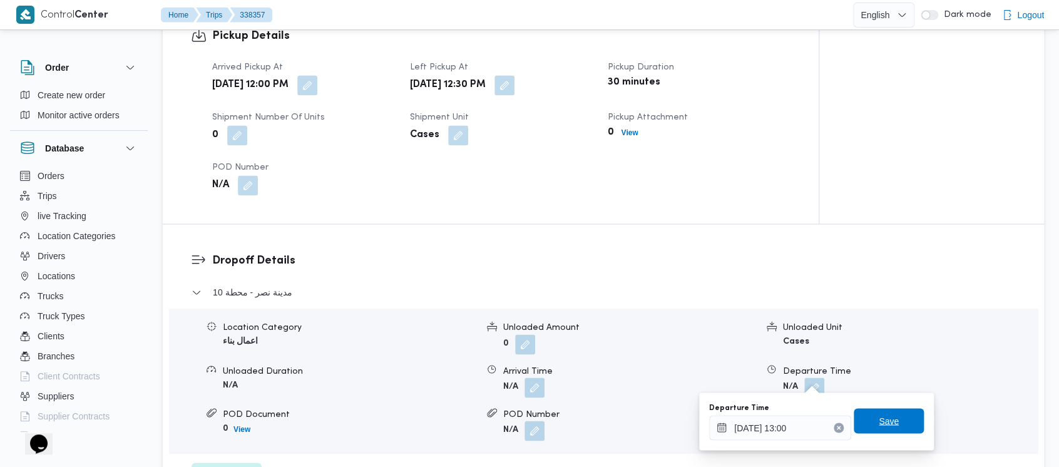
click at [897, 422] on span "Save" at bounding box center [889, 420] width 70 height 25
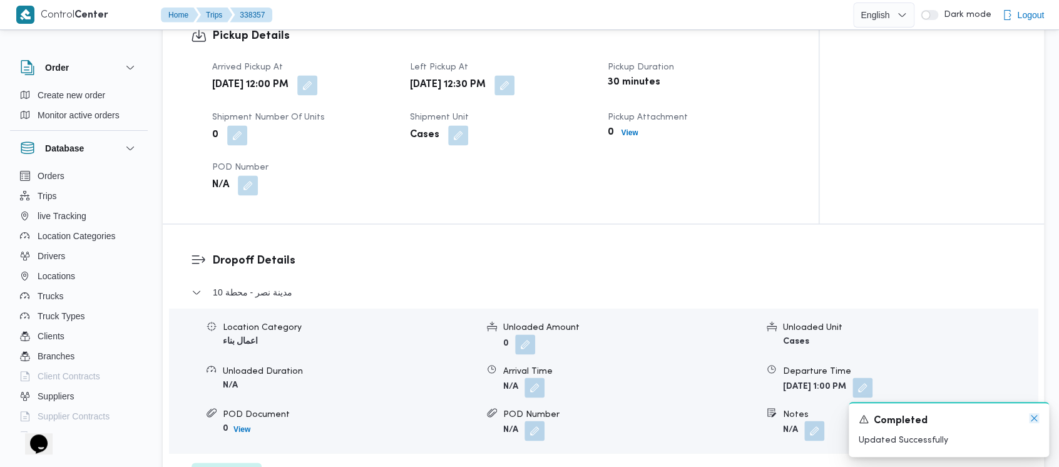
click at [1032, 415] on icon "Dismiss toast" at bounding box center [1034, 418] width 10 height 10
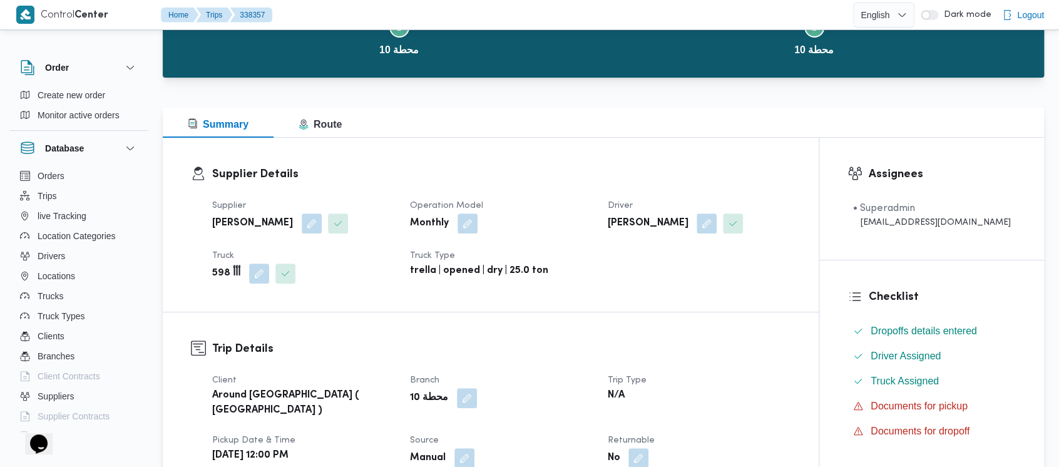
scroll to position [0, 0]
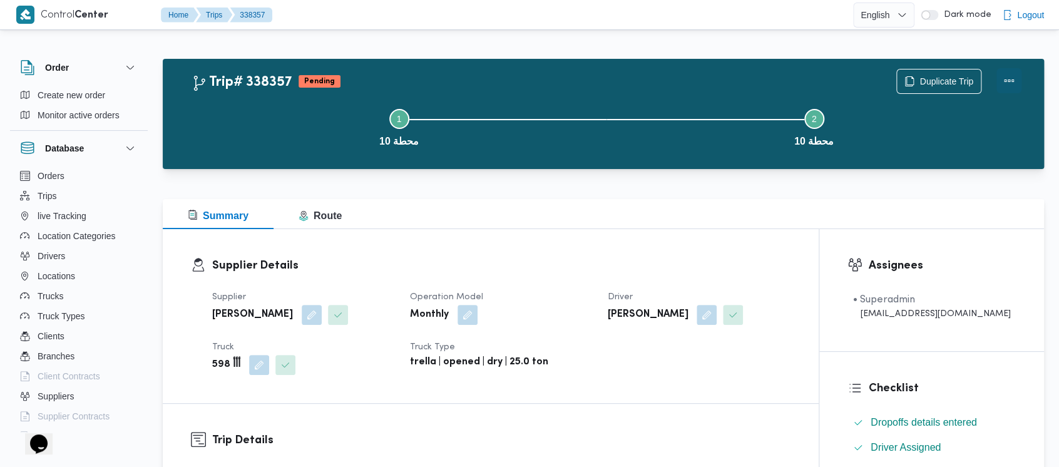
click at [1014, 78] on button "Actions" at bounding box center [1009, 80] width 25 height 25
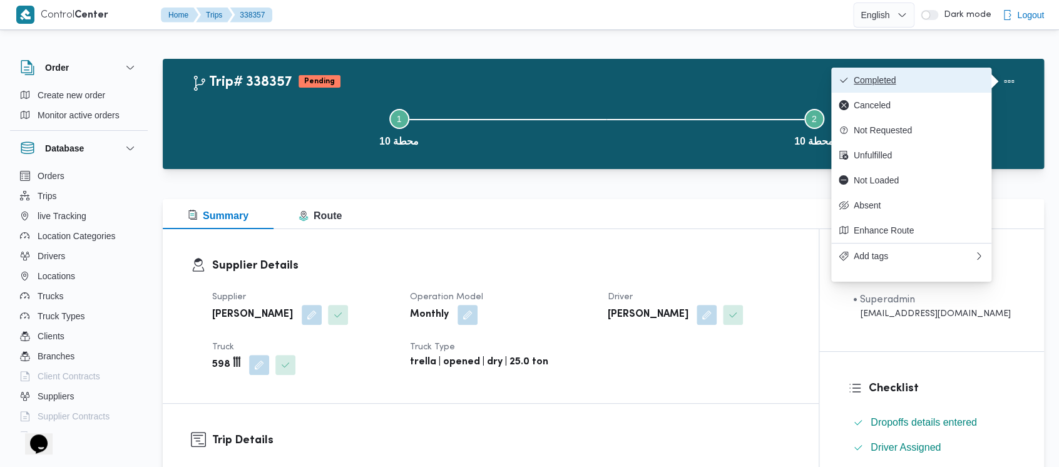
click at [880, 83] on span "Completed" at bounding box center [919, 80] width 130 height 10
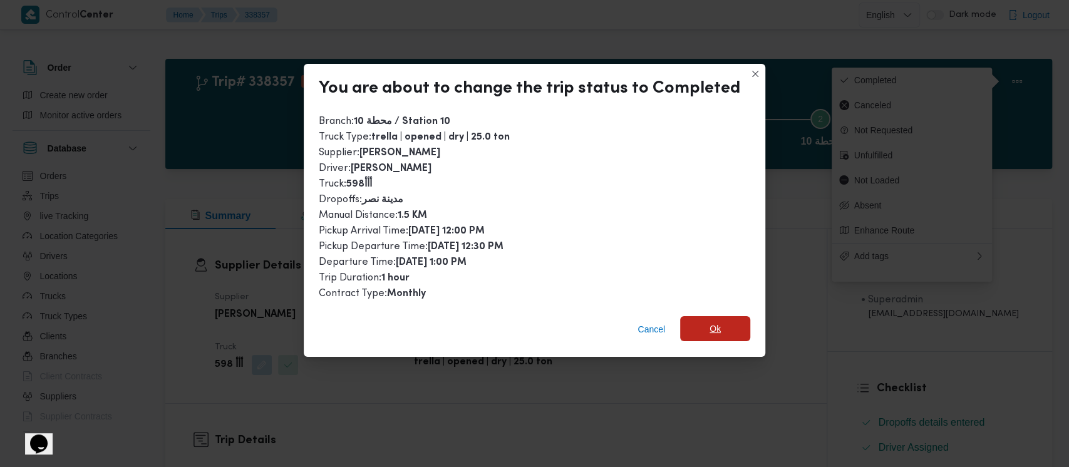
click at [700, 333] on span "Ok" at bounding box center [715, 328] width 70 height 25
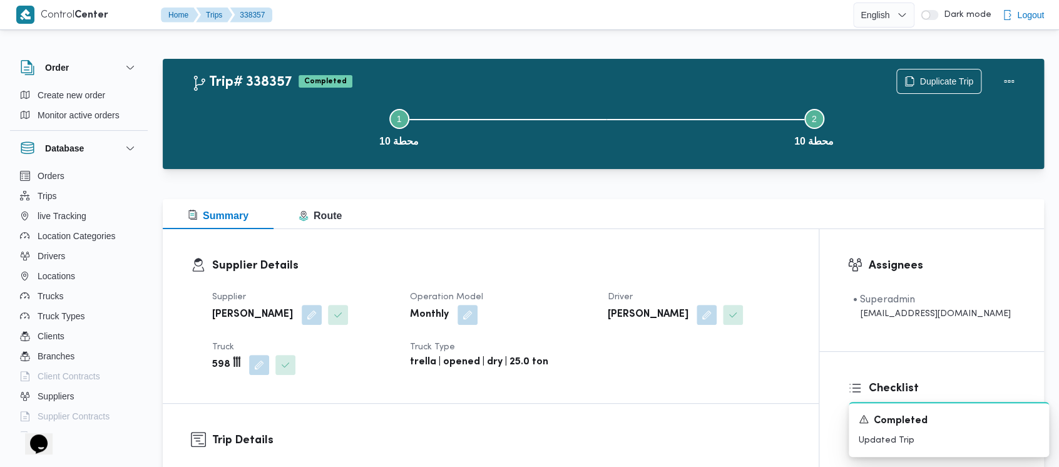
click at [288, 122] on button "Step 1 is incomplete 1 محطة 10" at bounding box center [399, 126] width 415 height 65
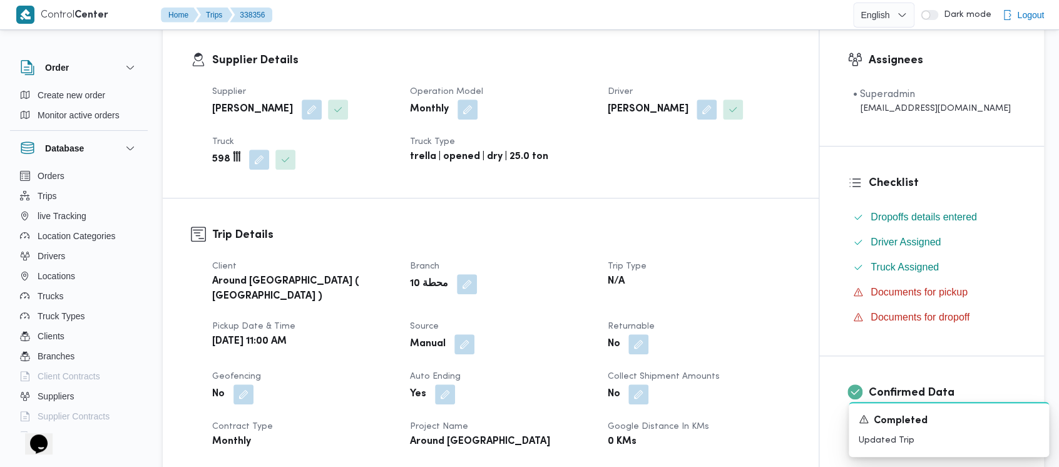
scroll to position [417, 0]
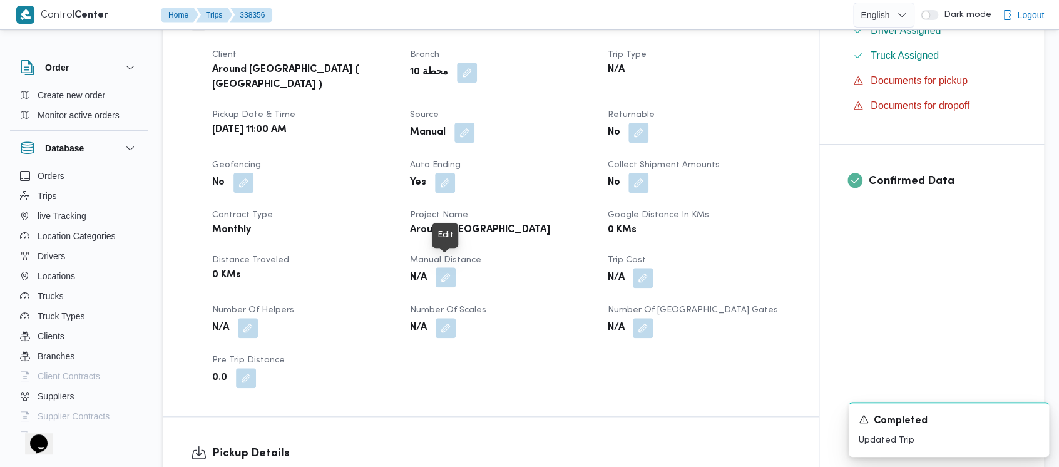
click at [451, 268] on button "button" at bounding box center [446, 277] width 20 height 20
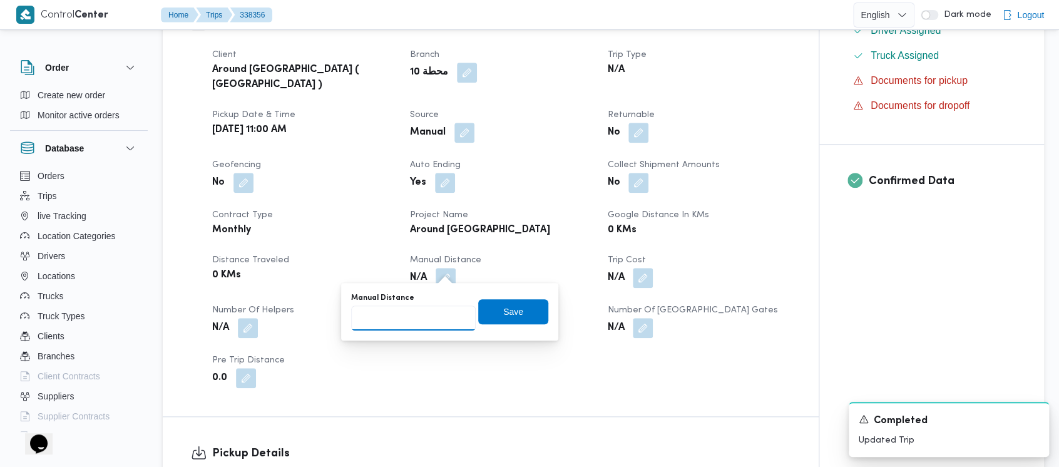
click at [416, 319] on input "Manual Distance" at bounding box center [413, 318] width 125 height 25
paste input "1.5"
type input "1.5"
click at [512, 308] on span "Save" at bounding box center [513, 311] width 70 height 25
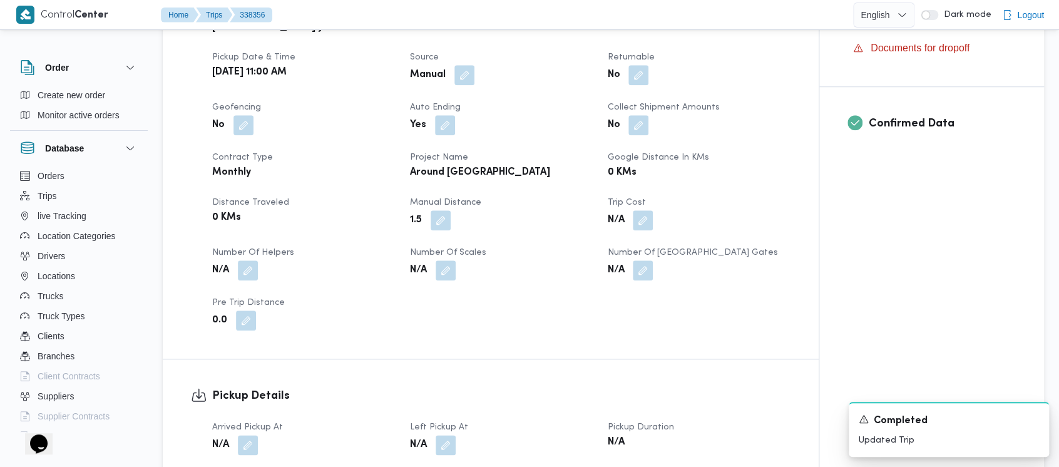
scroll to position [501, 0]
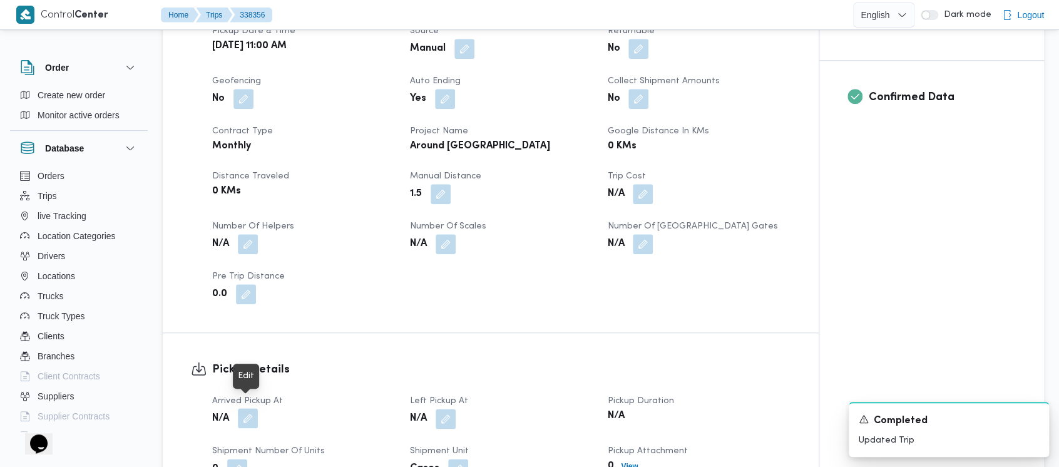
drag, startPoint x: 253, startPoint y: 408, endPoint x: 246, endPoint y: 401, distance: 9.7
click at [251, 408] on button "button" at bounding box center [248, 418] width 20 height 20
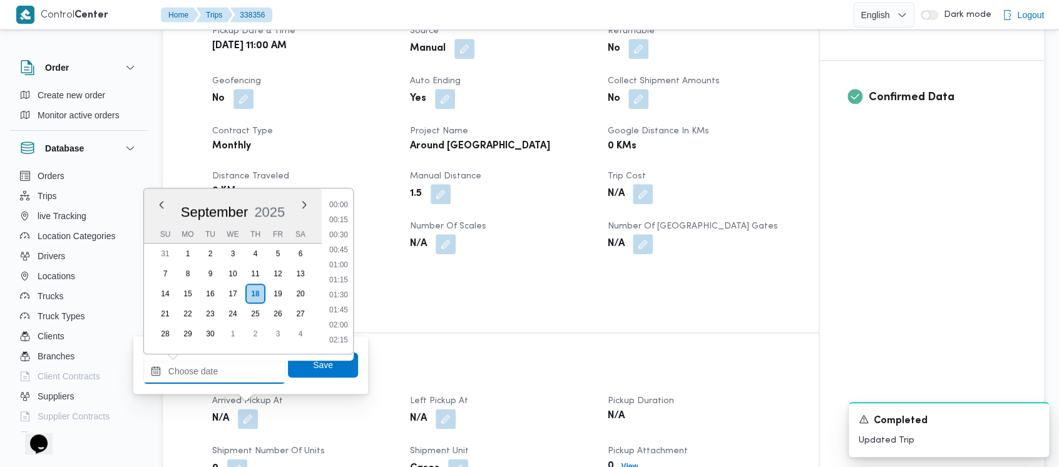
click at [215, 369] on input "Arrived Pickup At" at bounding box center [214, 371] width 142 height 25
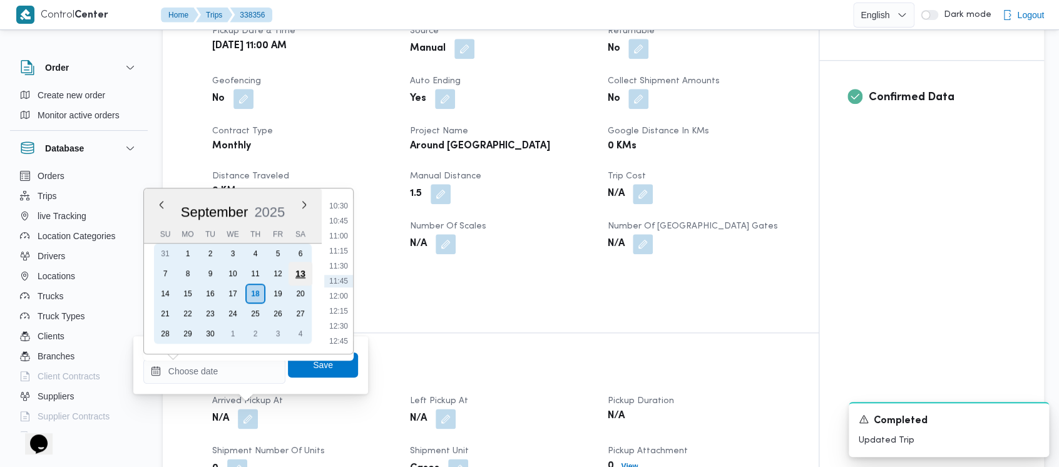
drag, startPoint x: 297, startPoint y: 270, endPoint x: 307, endPoint y: 264, distance: 11.6
click at [297, 270] on div "13" at bounding box center [301, 274] width 24 height 24
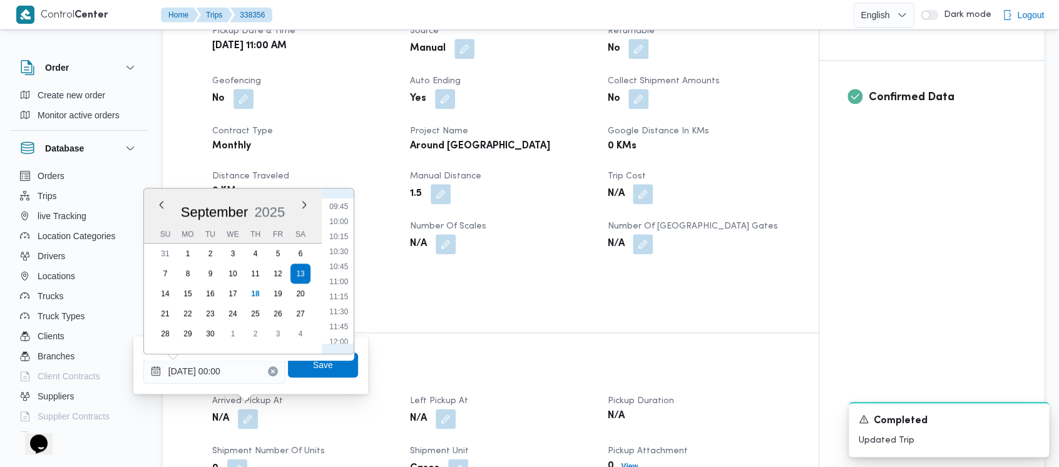
drag, startPoint x: 341, startPoint y: 281, endPoint x: 338, endPoint y: 339, distance: 57.7
click at [341, 282] on li "11:00" at bounding box center [338, 281] width 29 height 13
type input "[DATE] 11:00"
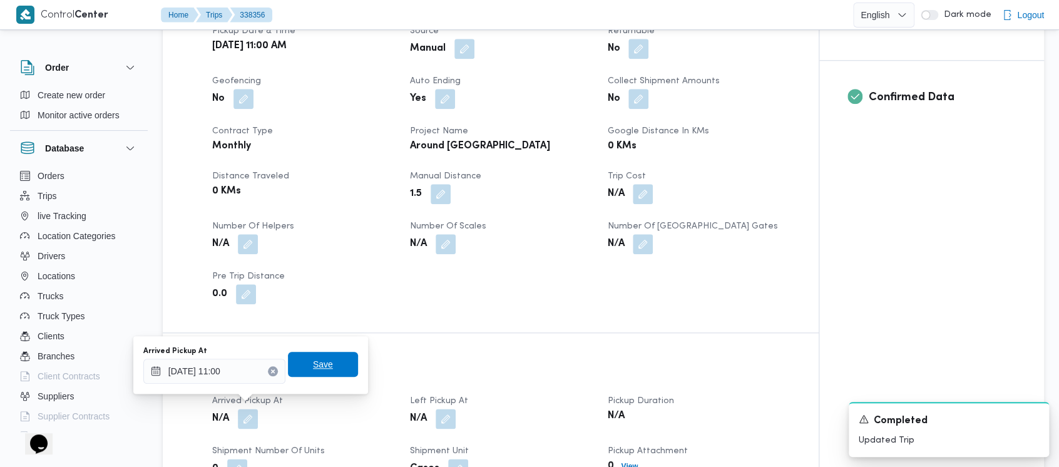
click at [317, 363] on span "Save" at bounding box center [323, 364] width 20 height 15
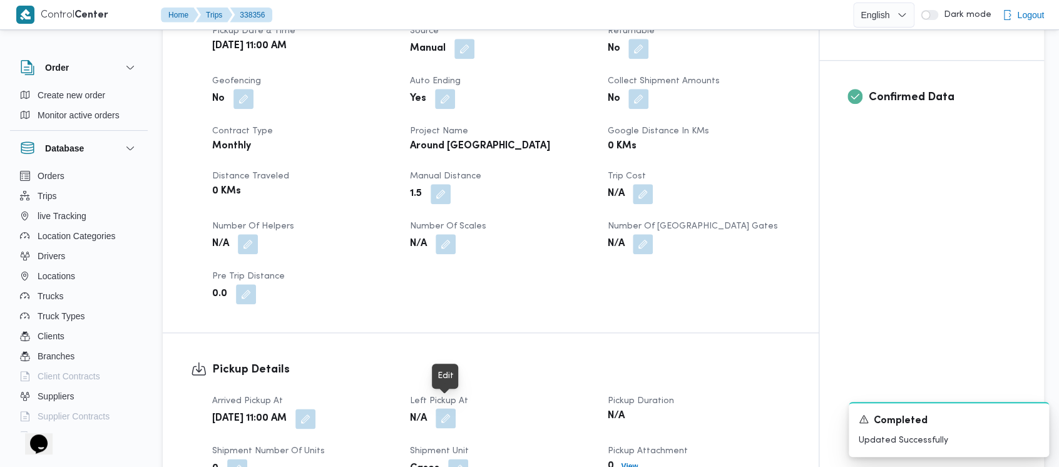
click at [445, 408] on button "button" at bounding box center [446, 418] width 20 height 20
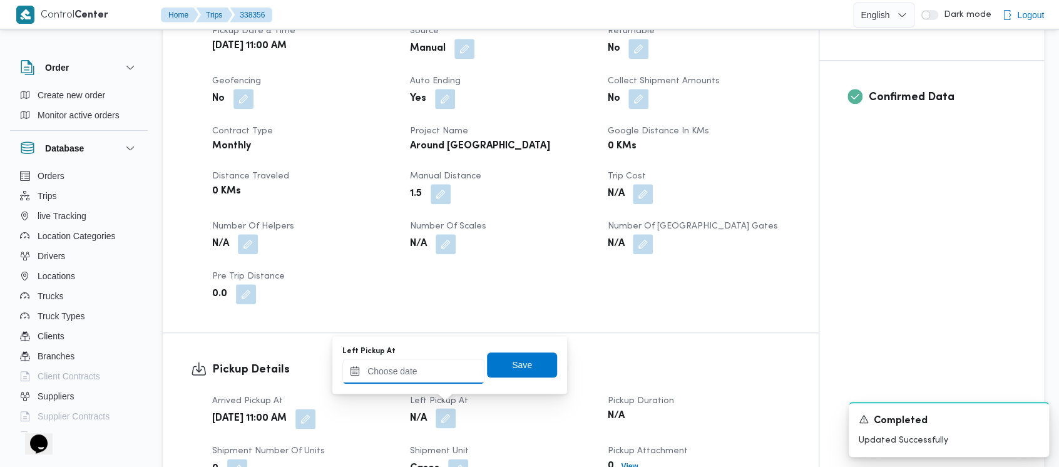
click at [396, 377] on input "Left Pickup At" at bounding box center [413, 371] width 142 height 25
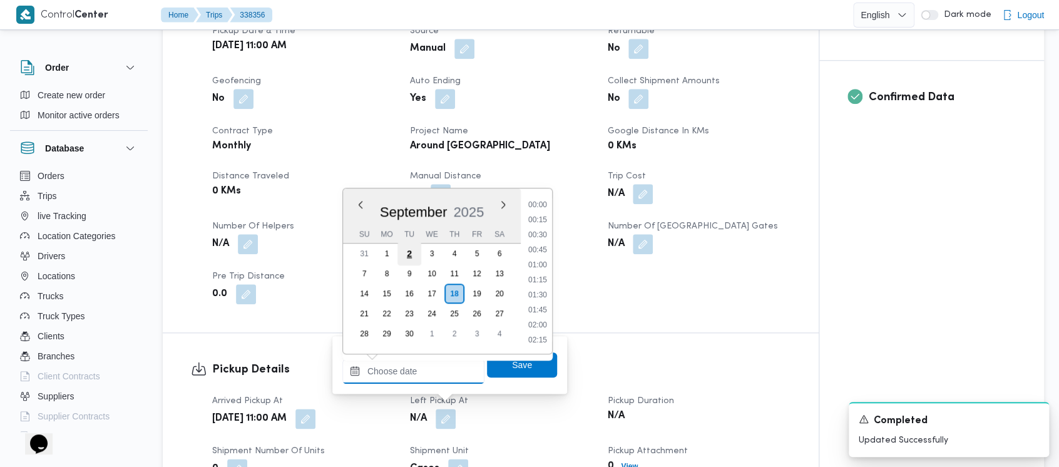
scroll to position [630, 0]
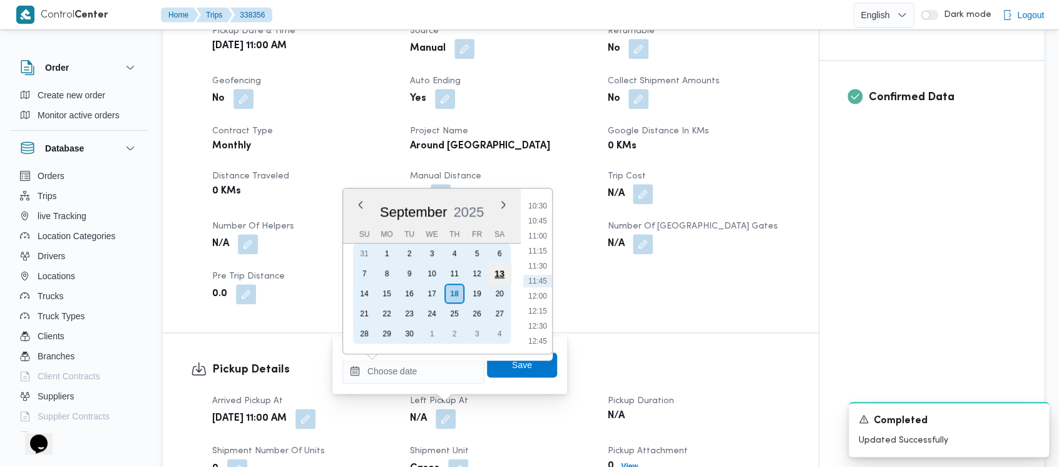
click at [506, 269] on div "13" at bounding box center [500, 274] width 24 height 24
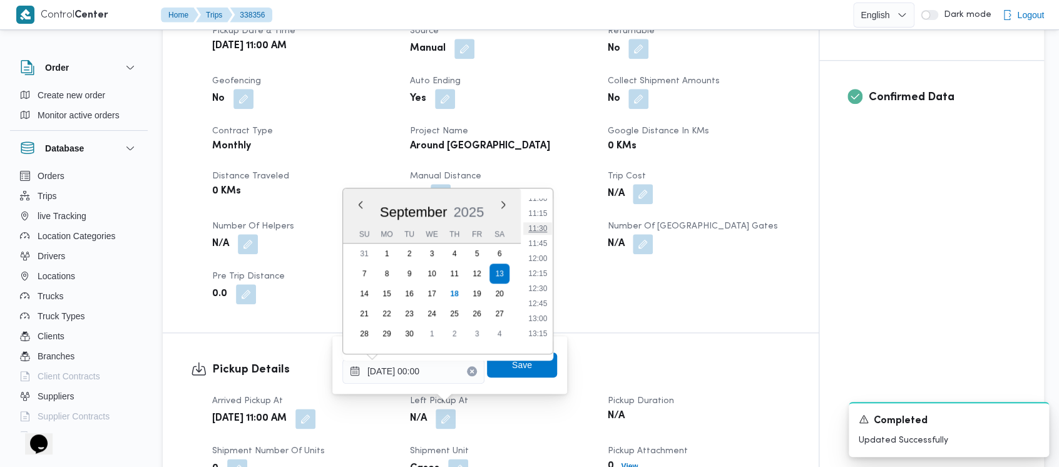
click at [539, 228] on li "11:30" at bounding box center [537, 228] width 29 height 13
type input "[DATE] 11:30"
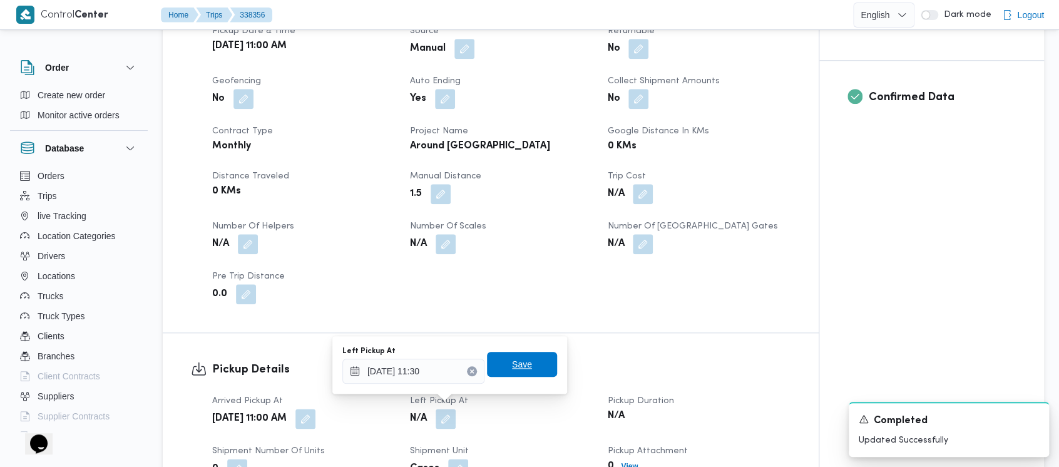
click at [513, 361] on span "Save" at bounding box center [522, 364] width 20 height 15
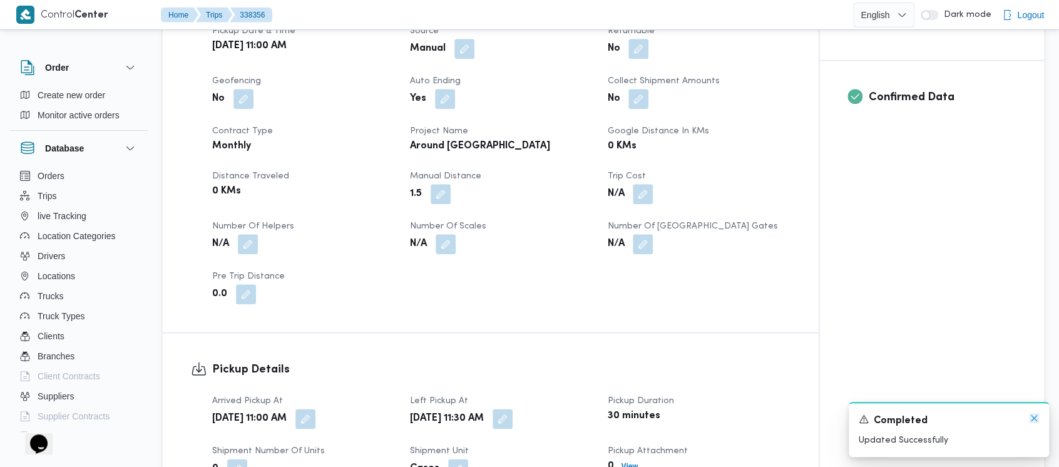
click at [1038, 421] on icon "Dismiss toast" at bounding box center [1034, 418] width 10 height 10
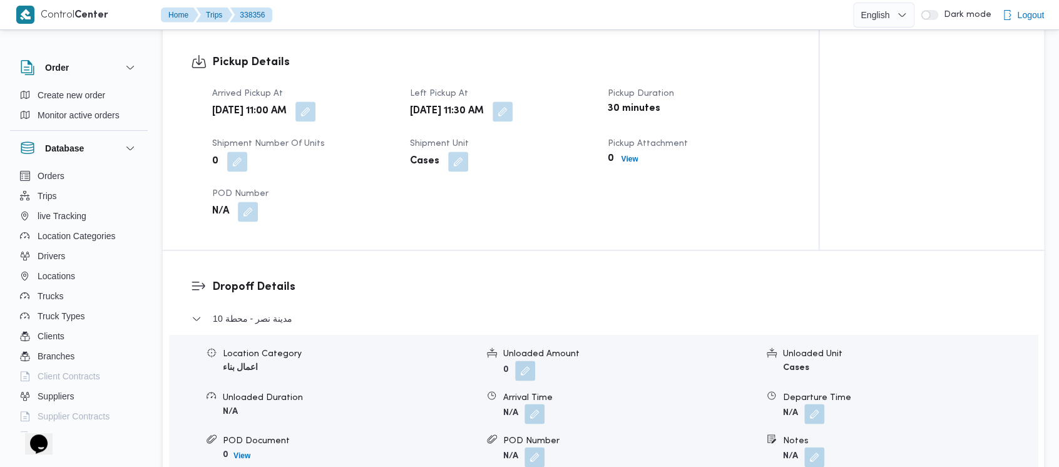
scroll to position [835, 0]
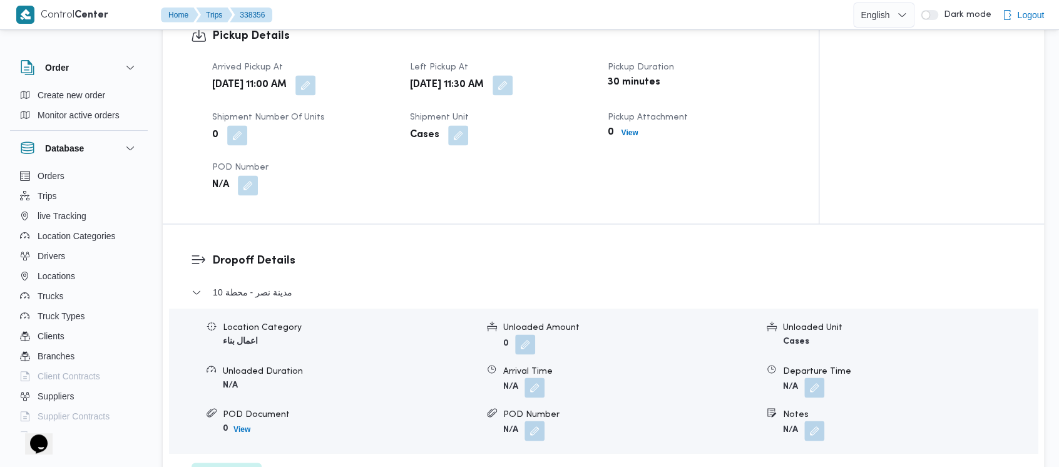
drag, startPoint x: 814, startPoint y: 379, endPoint x: 801, endPoint y: 393, distance: 19.5
click at [814, 378] on button "button" at bounding box center [815, 388] width 20 height 20
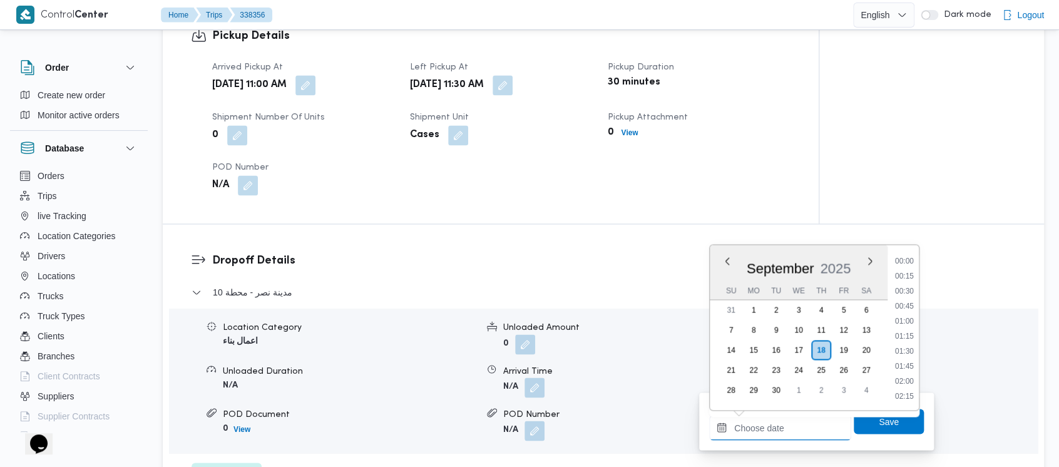
click at [756, 425] on input "Departure Time" at bounding box center [780, 427] width 142 height 25
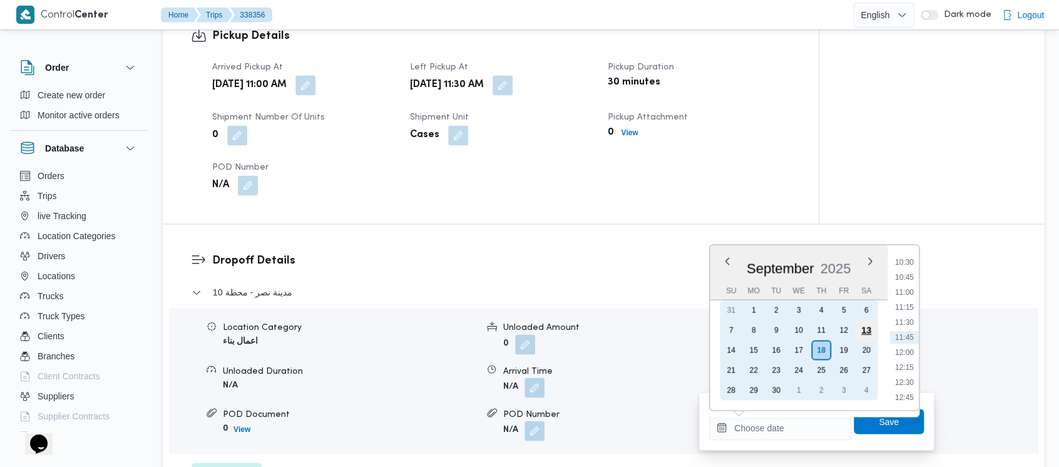
click at [867, 333] on div "13" at bounding box center [867, 330] width 24 height 24
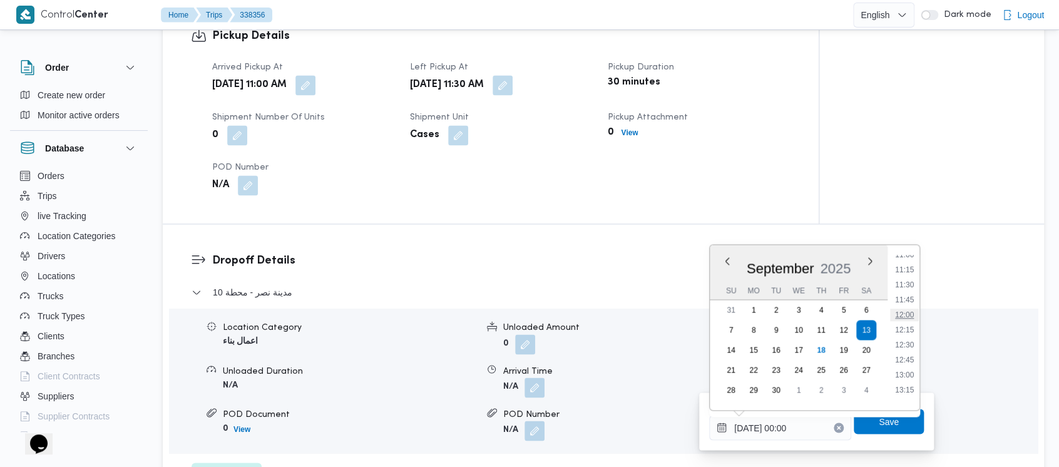
click at [902, 309] on li "12:00" at bounding box center [904, 315] width 29 height 13
type input "[DATE] 12:00"
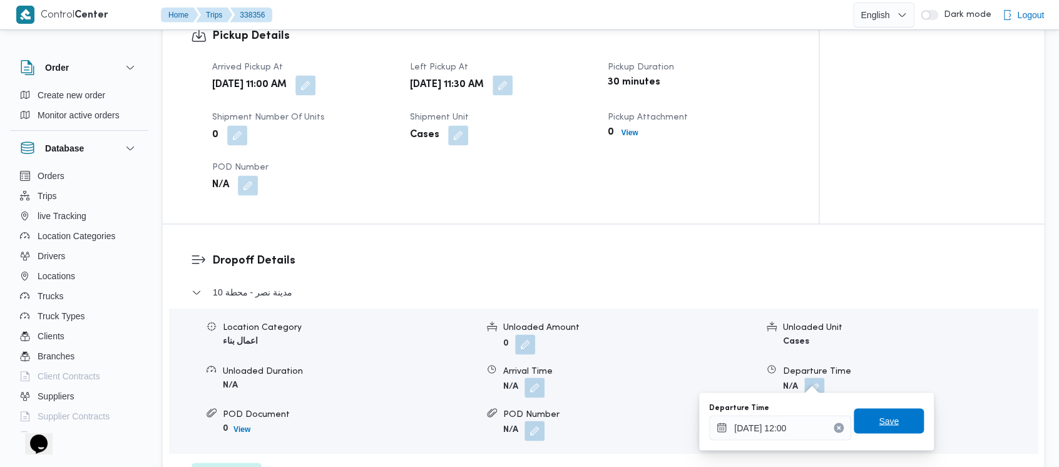
click at [879, 421] on span "Save" at bounding box center [889, 420] width 20 height 15
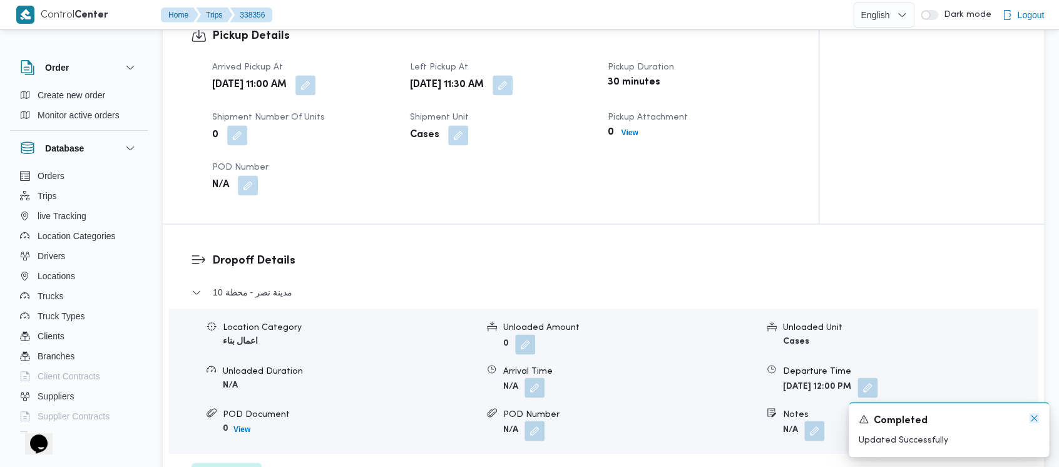
click at [1037, 417] on icon "Dismiss toast" at bounding box center [1034, 418] width 10 height 10
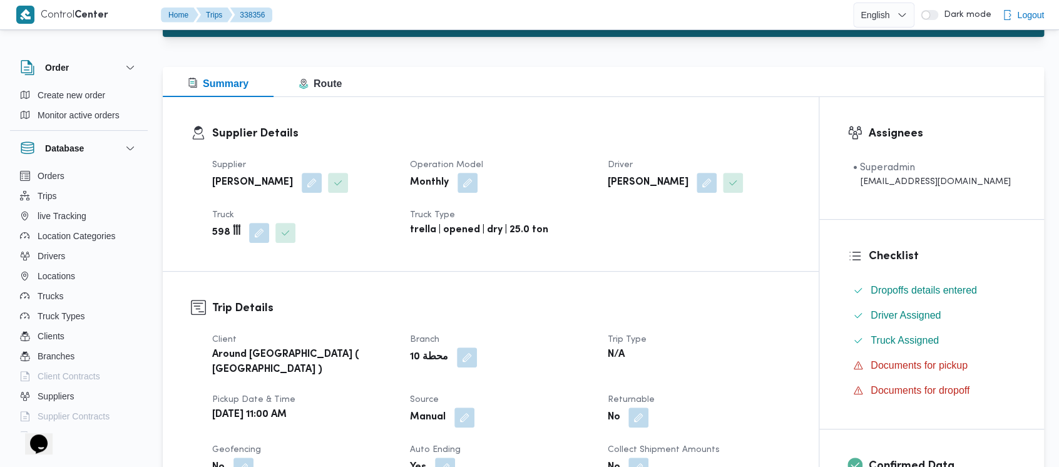
scroll to position [0, 0]
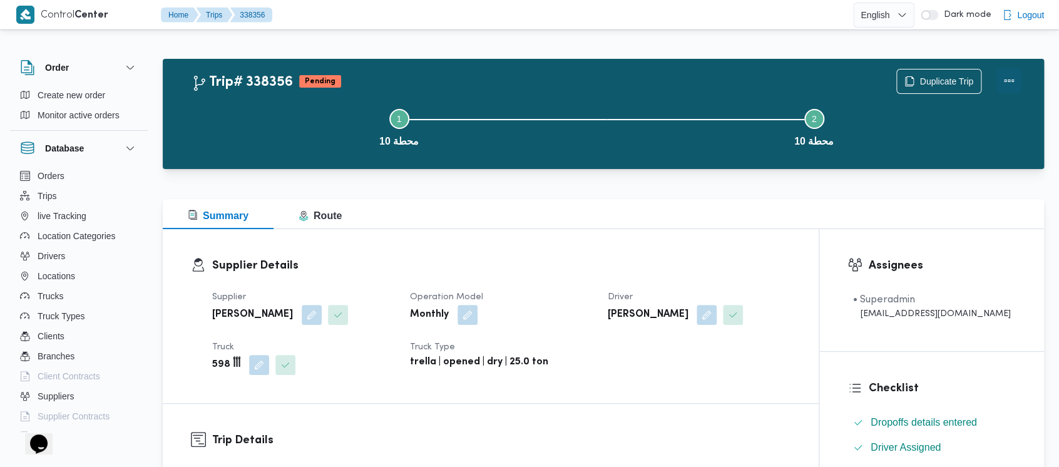
click at [1012, 76] on button "Actions" at bounding box center [1009, 80] width 25 height 25
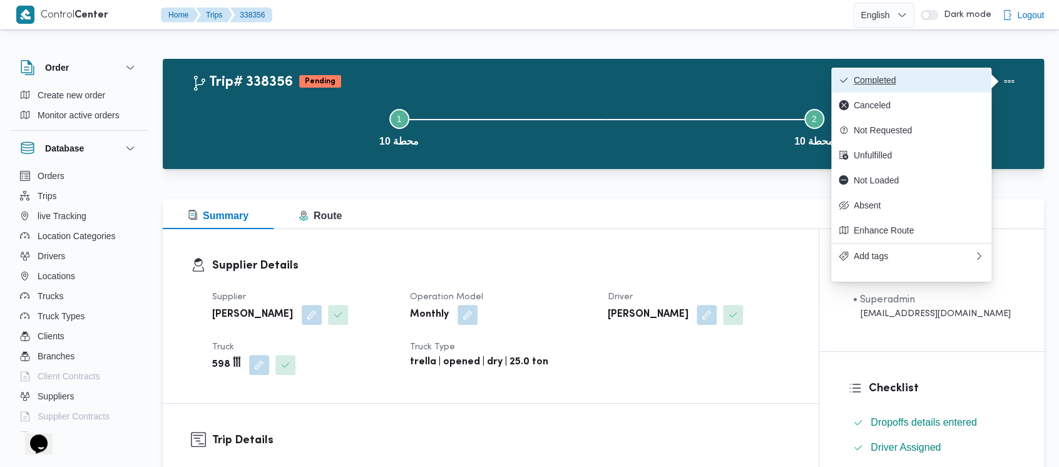
click at [880, 83] on span "Completed" at bounding box center [919, 80] width 130 height 10
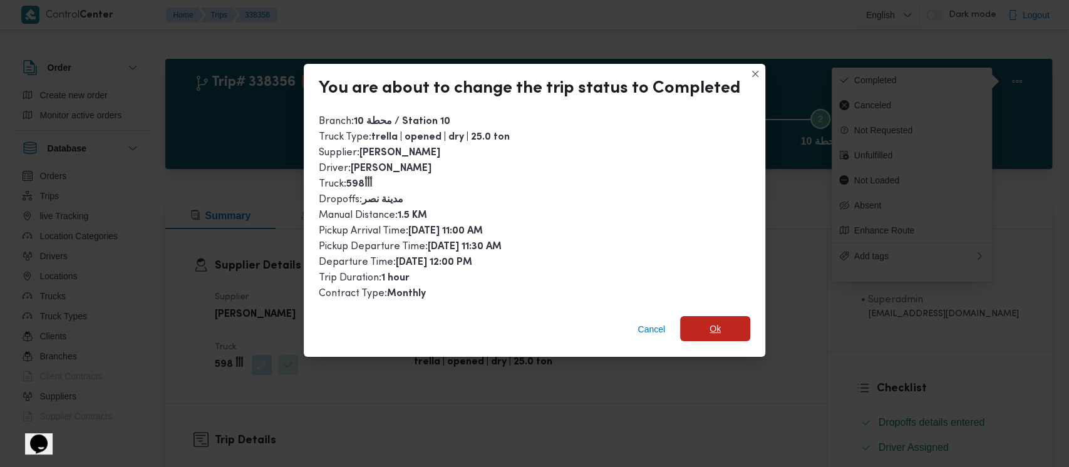
click at [714, 332] on span "Ok" at bounding box center [714, 328] width 11 height 15
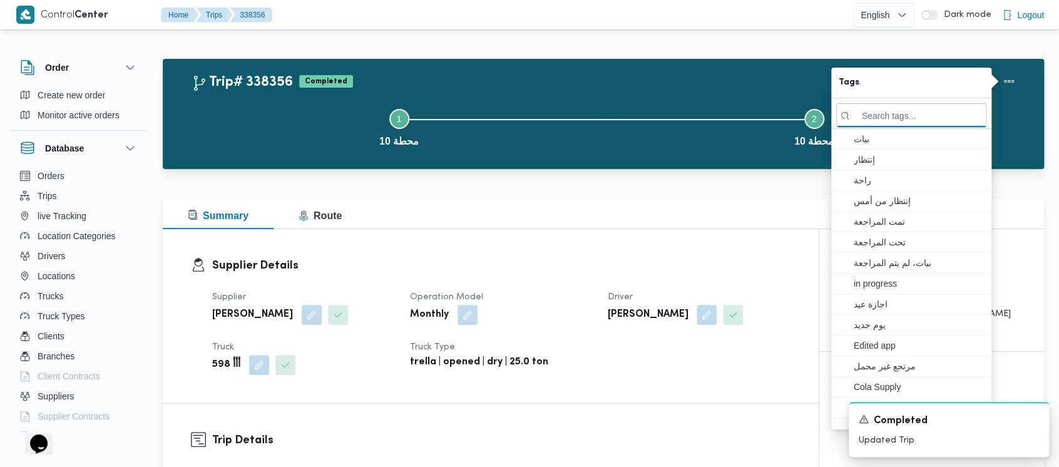
click at [296, 124] on button "Step 1 is incomplete 1 محطة 10" at bounding box center [399, 126] width 415 height 65
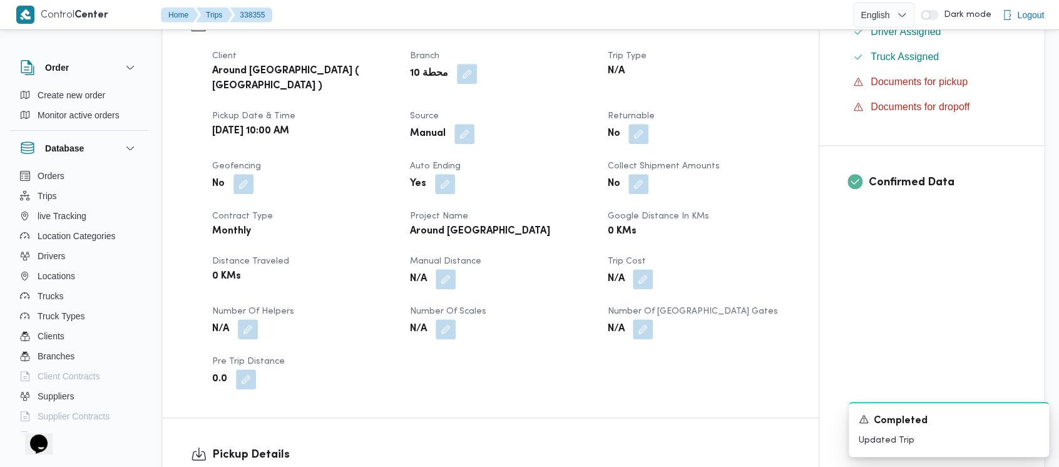
scroll to position [417, 0]
click at [450, 267] on button "button" at bounding box center [446, 277] width 20 height 20
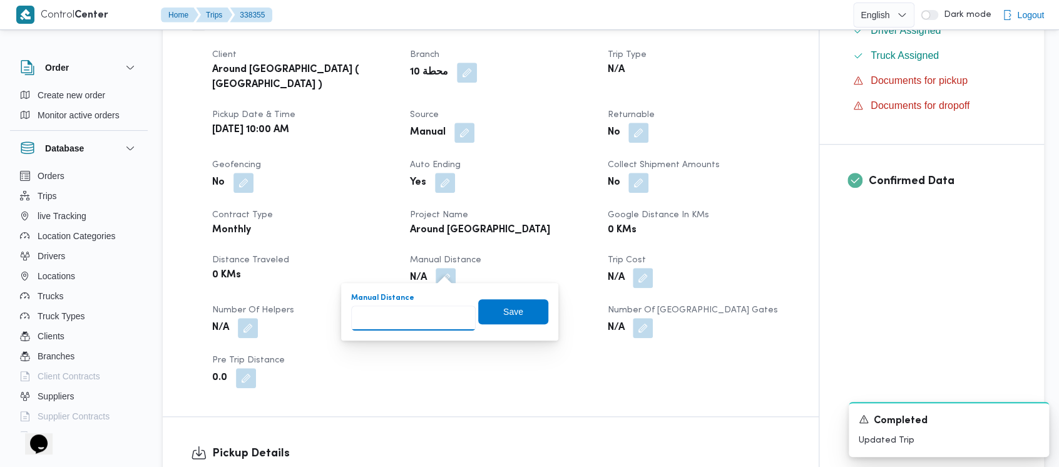
click at [396, 316] on input "Manual Distance" at bounding box center [413, 318] width 125 height 25
paste input "1.5"
type input "1.5"
click at [533, 312] on span "Save" at bounding box center [513, 311] width 70 height 25
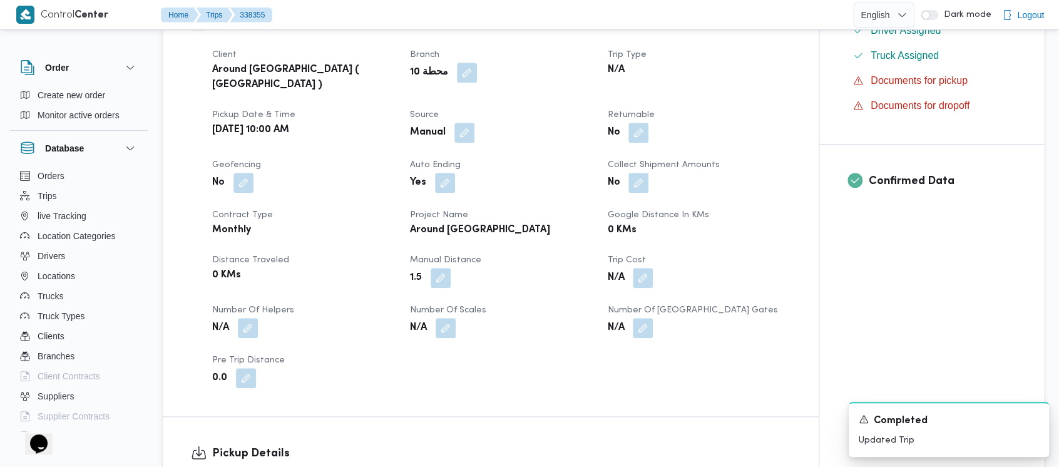
scroll to position [501, 0]
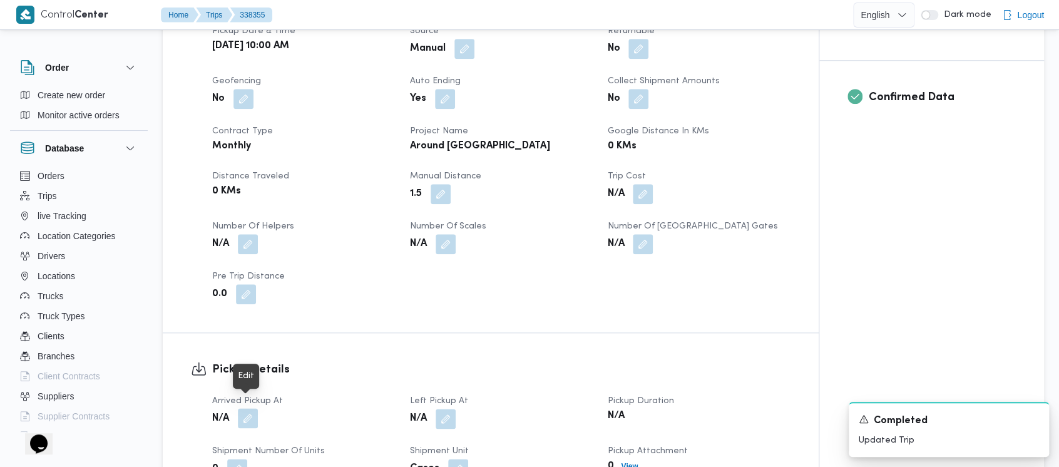
click at [247, 408] on button "button" at bounding box center [248, 418] width 20 height 20
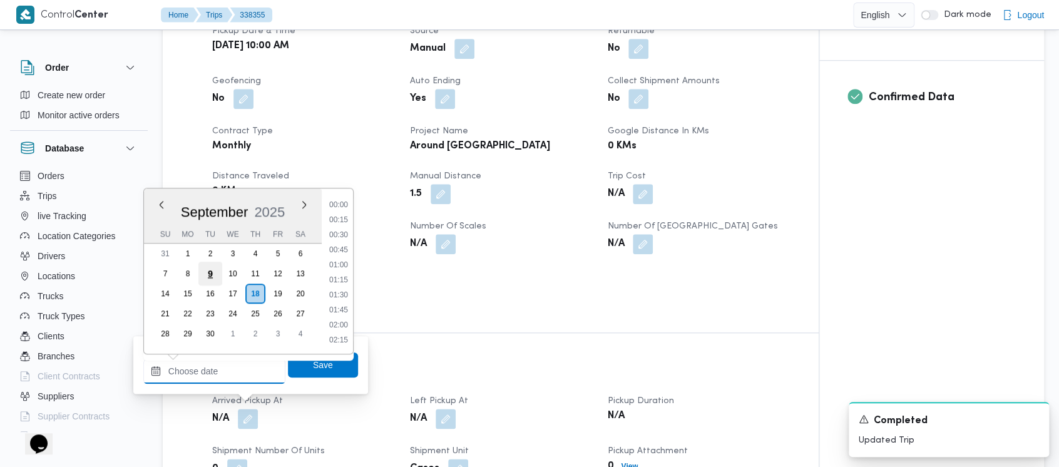
drag, startPoint x: 193, startPoint y: 374, endPoint x: 209, endPoint y: 268, distance: 107.7
click at [193, 374] on input "Arrived Pickup At" at bounding box center [214, 371] width 142 height 25
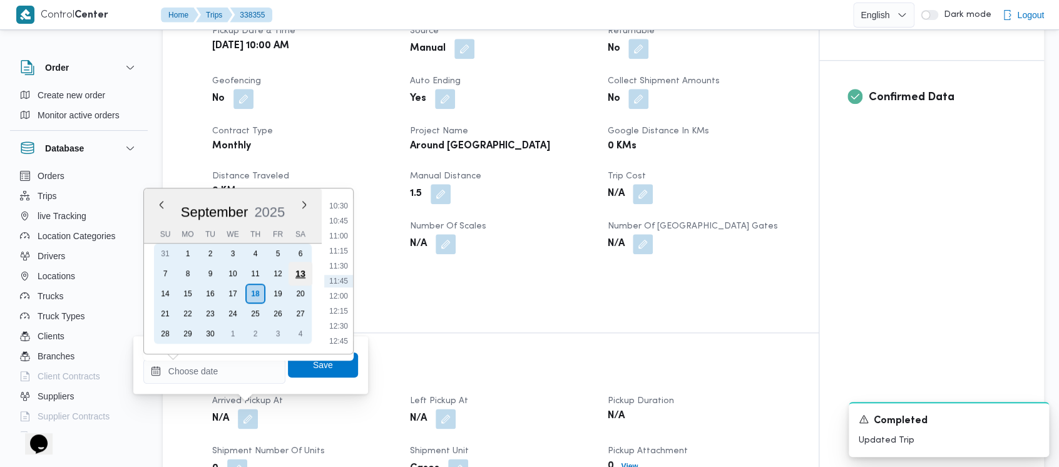
click at [304, 268] on div "13" at bounding box center [301, 274] width 24 height 24
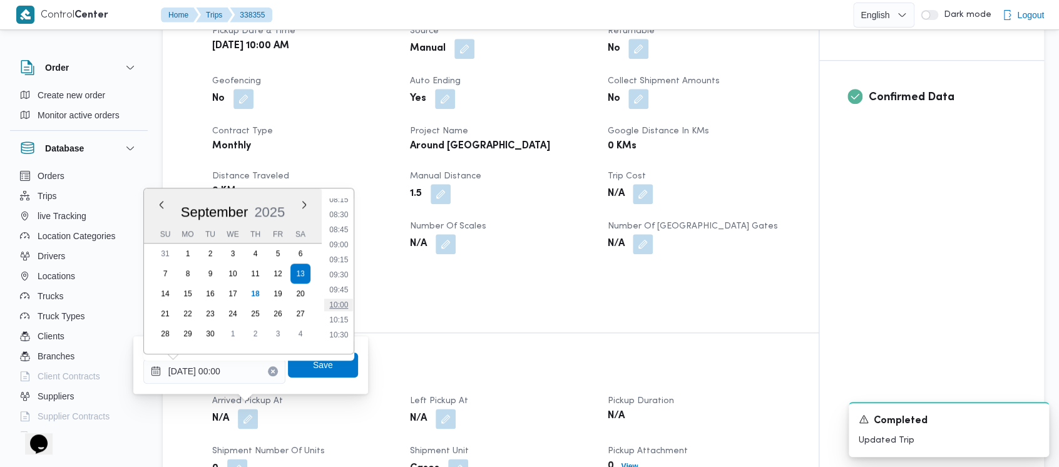
click at [336, 303] on li "10:00" at bounding box center [338, 305] width 29 height 13
type input "[DATE] 10:00"
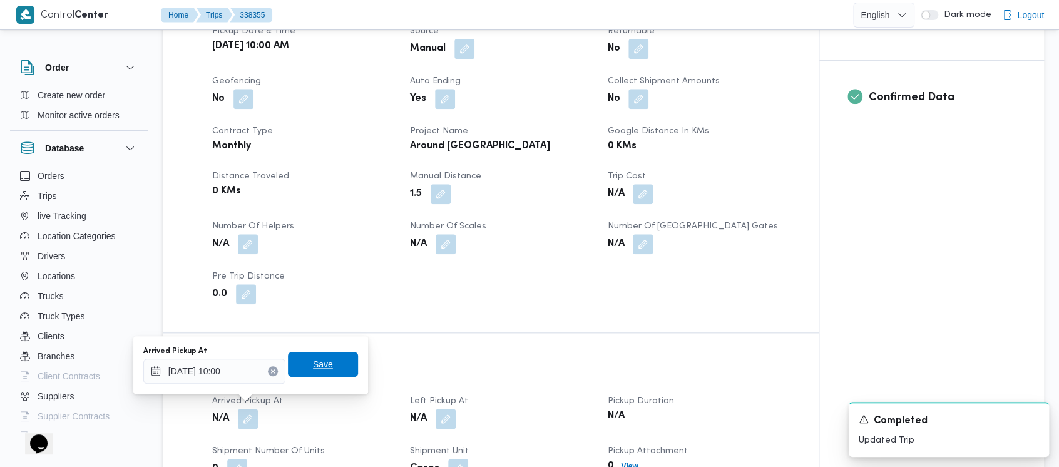
click at [313, 361] on span "Save" at bounding box center [323, 364] width 20 height 15
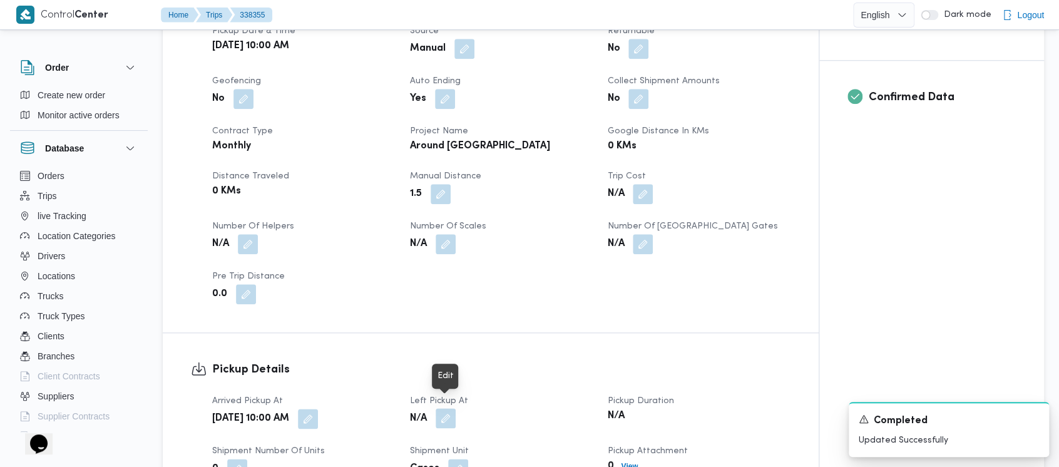
click at [449, 408] on button "button" at bounding box center [446, 418] width 20 height 20
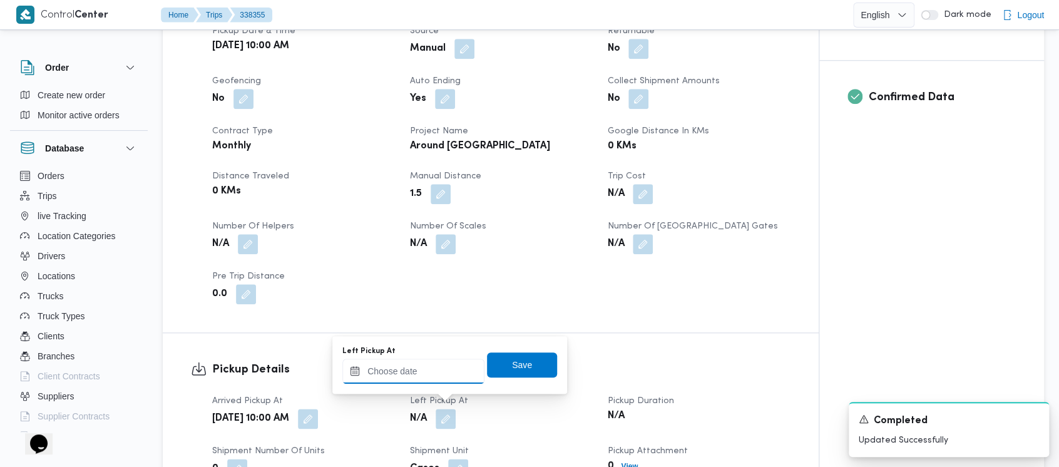
click at [418, 378] on input "Left Pickup At" at bounding box center [413, 371] width 142 height 25
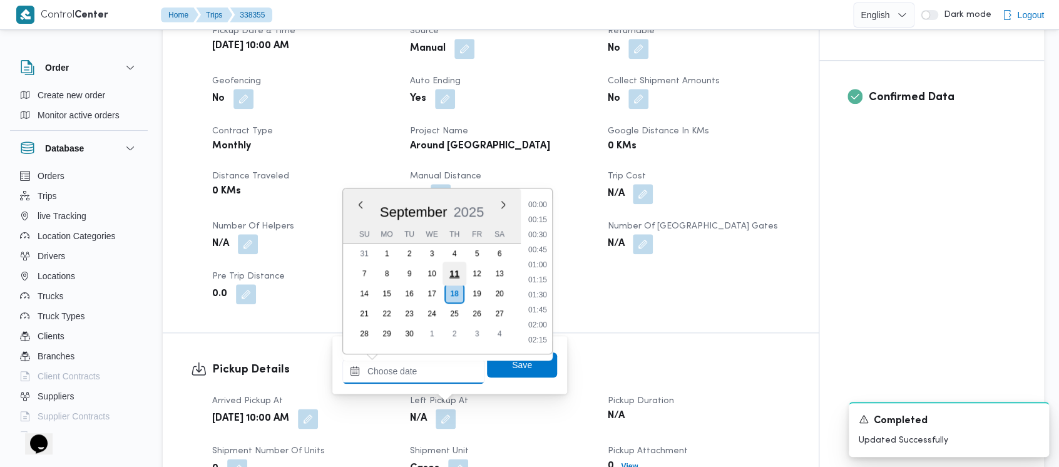
scroll to position [630, 0]
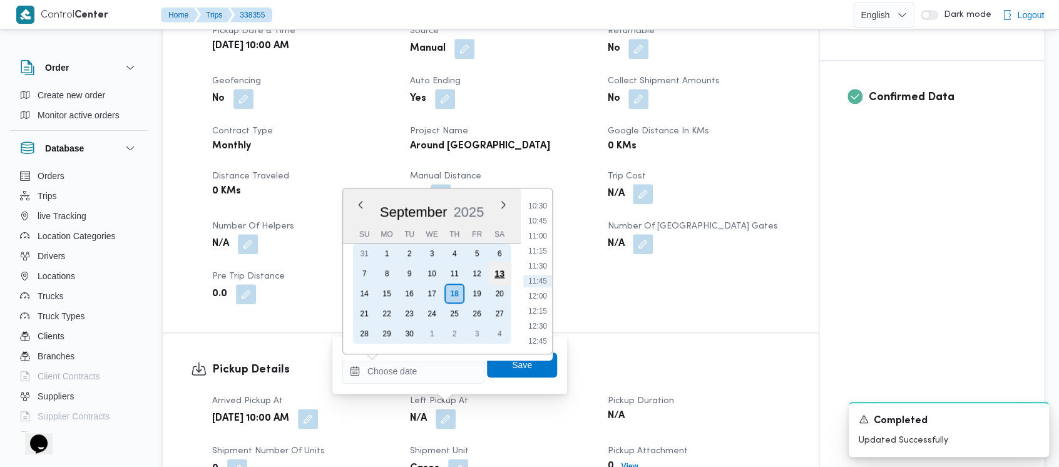
click at [500, 276] on div "13" at bounding box center [500, 274] width 24 height 24
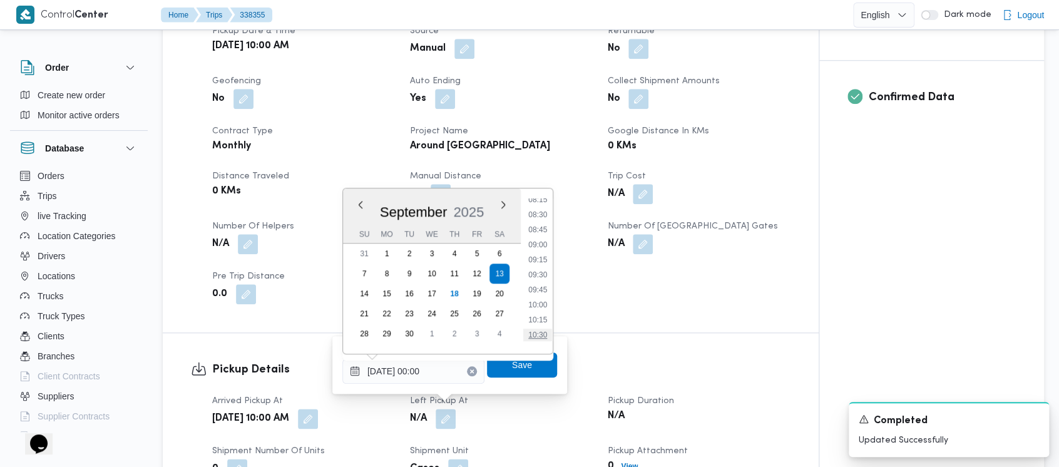
click at [541, 333] on li "10:30" at bounding box center [537, 335] width 29 height 13
type input "[DATE] 10:30"
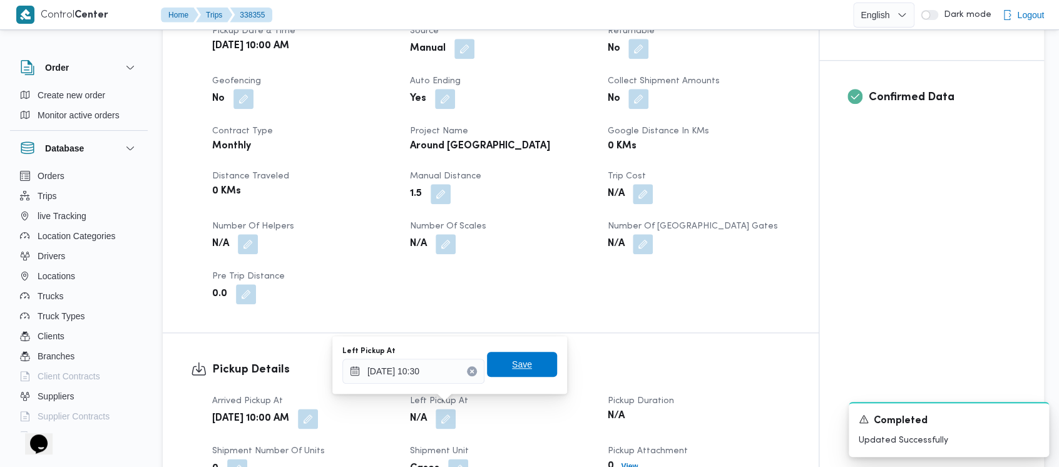
click at [501, 373] on span "Save" at bounding box center [522, 364] width 70 height 25
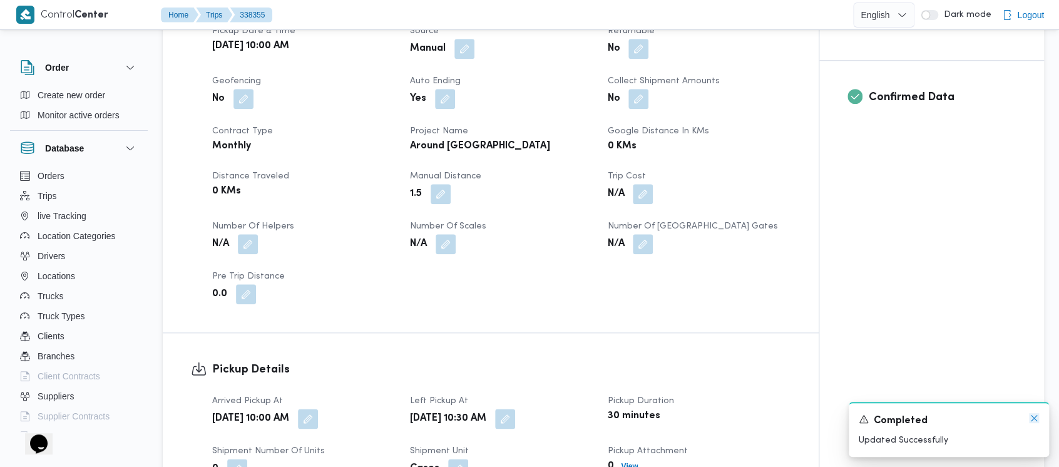
click at [1030, 417] on icon "Dismiss toast" at bounding box center [1034, 418] width 10 height 10
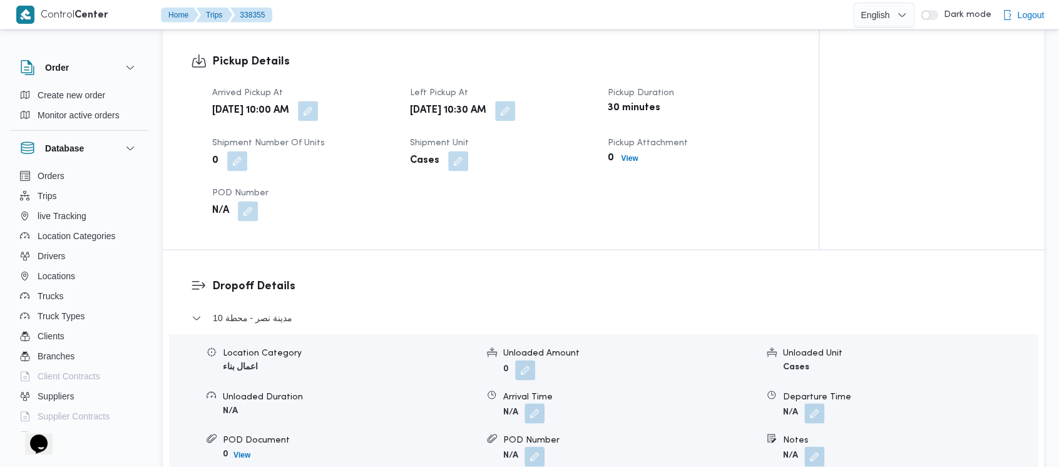
scroll to position [835, 0]
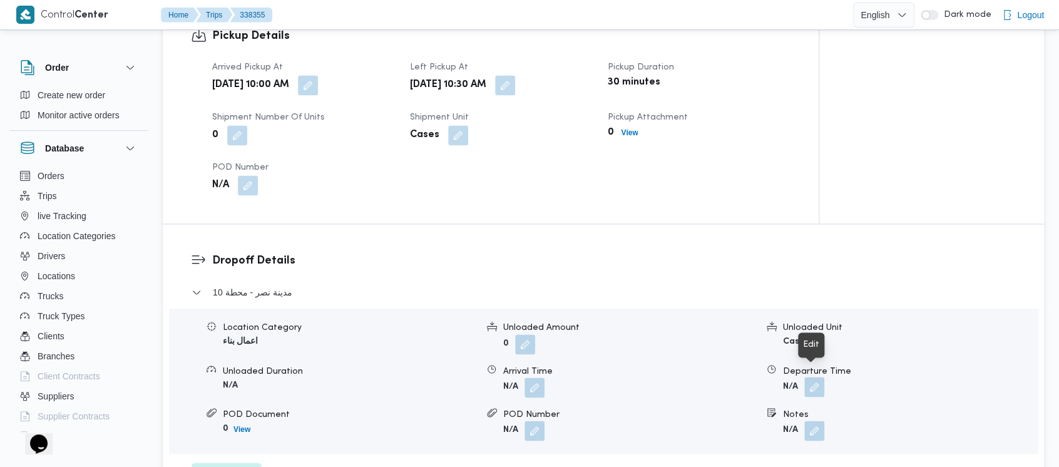
click at [821, 377] on button "button" at bounding box center [815, 387] width 20 height 20
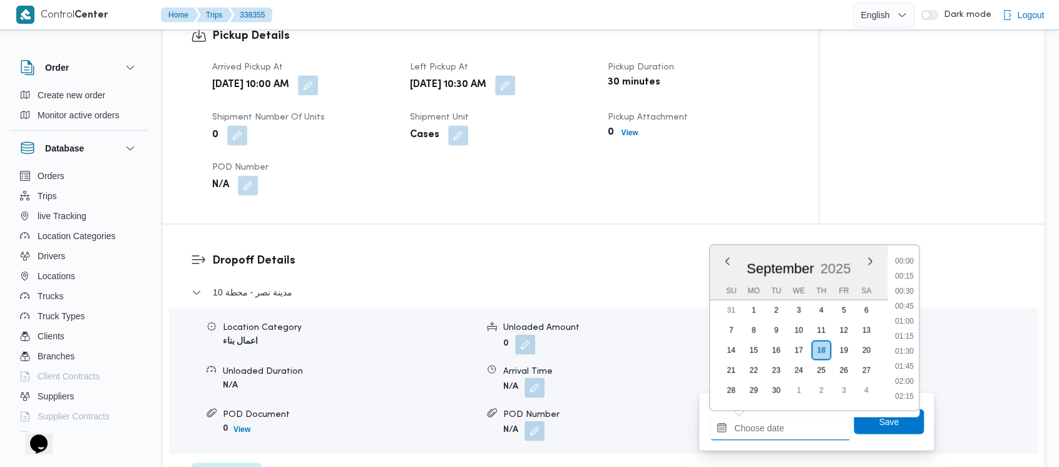
drag, startPoint x: 772, startPoint y: 428, endPoint x: 686, endPoint y: 298, distance: 156.3
click at [771, 426] on input "Departure Time" at bounding box center [780, 427] width 142 height 25
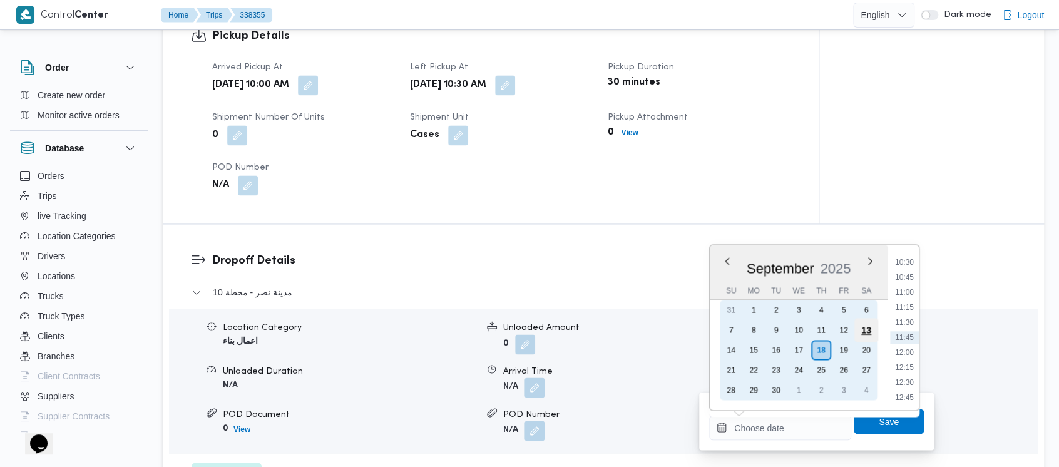
click at [870, 324] on div "13" at bounding box center [867, 330] width 24 height 24
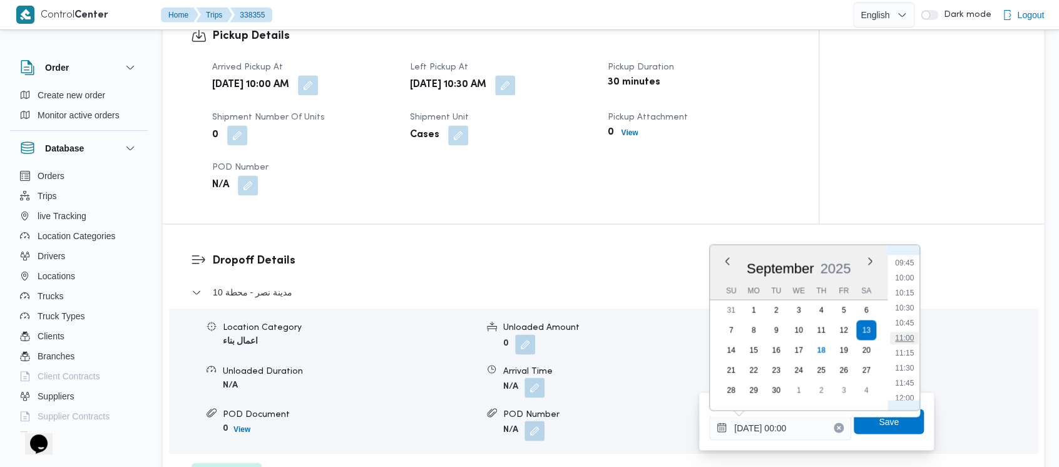
click at [910, 340] on li "11:00" at bounding box center [904, 338] width 29 height 13
type input "[DATE] 11:00"
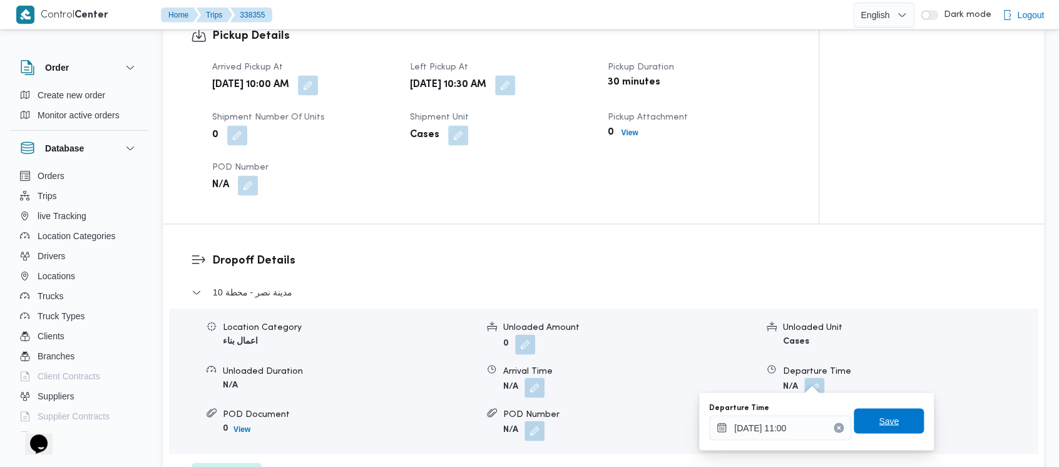
click at [867, 421] on span "Save" at bounding box center [889, 420] width 70 height 25
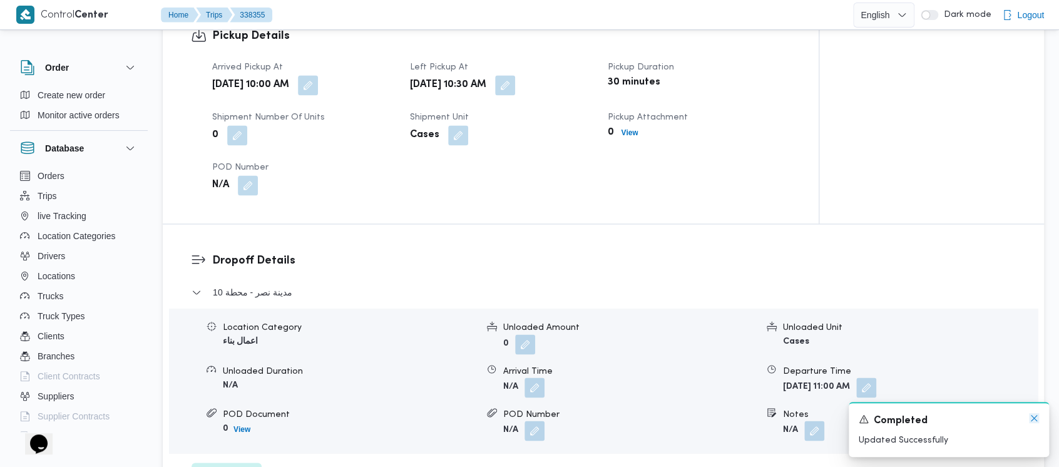
click at [1036, 423] on icon "Dismiss toast" at bounding box center [1034, 418] width 10 height 10
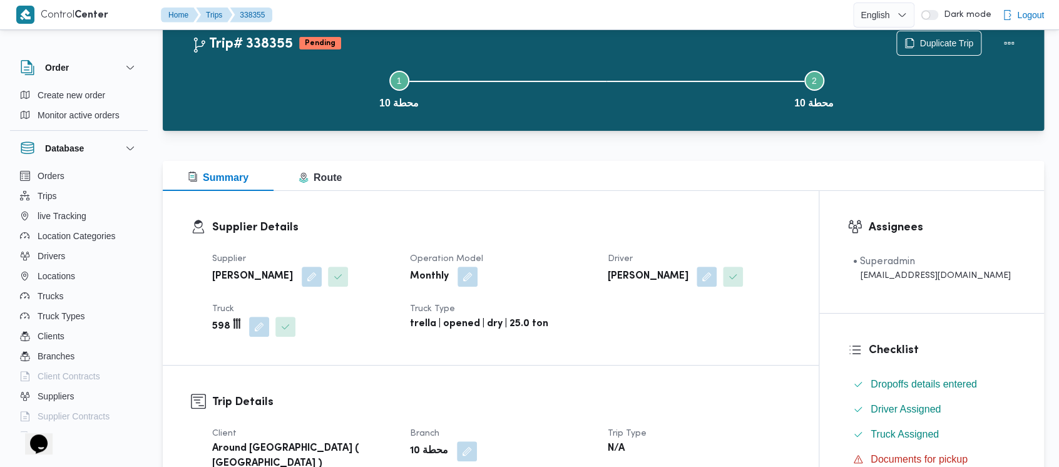
scroll to position [0, 0]
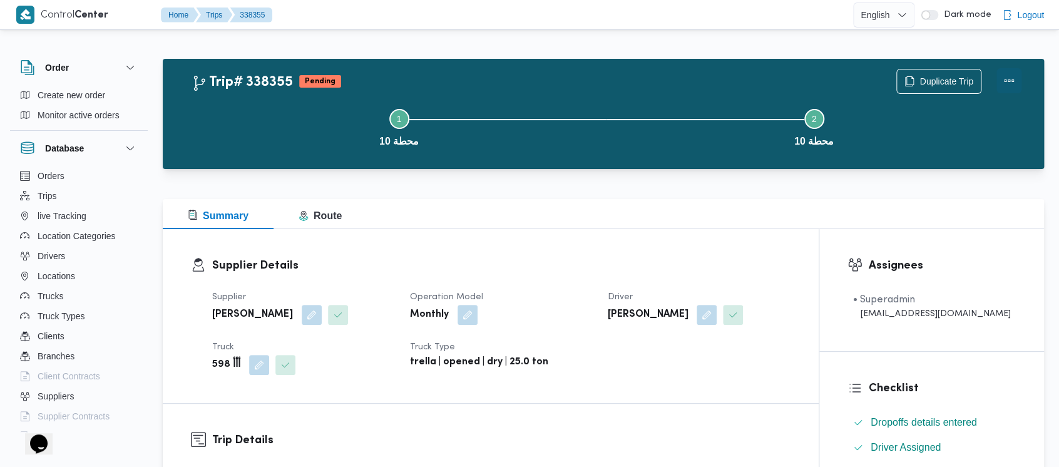
click at [1006, 78] on button "Actions" at bounding box center [1009, 80] width 25 height 25
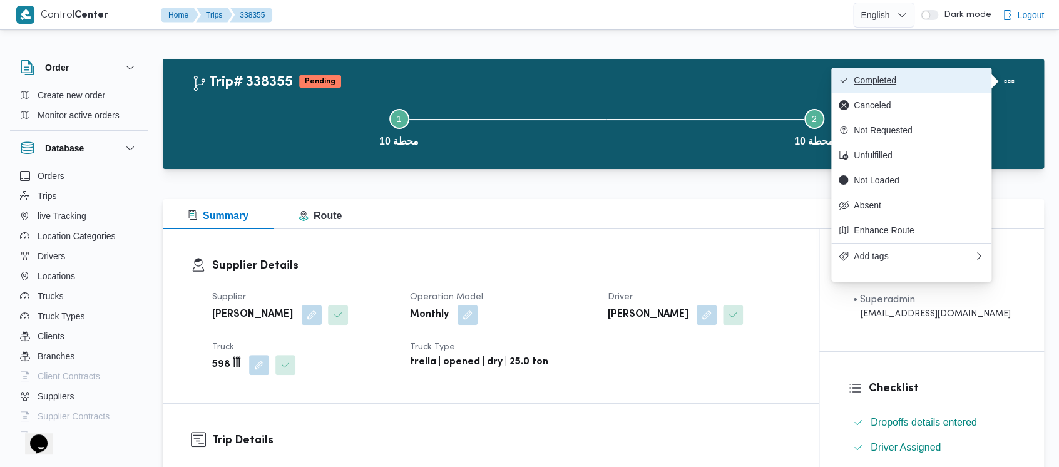
click at [887, 80] on span "Completed" at bounding box center [919, 80] width 130 height 10
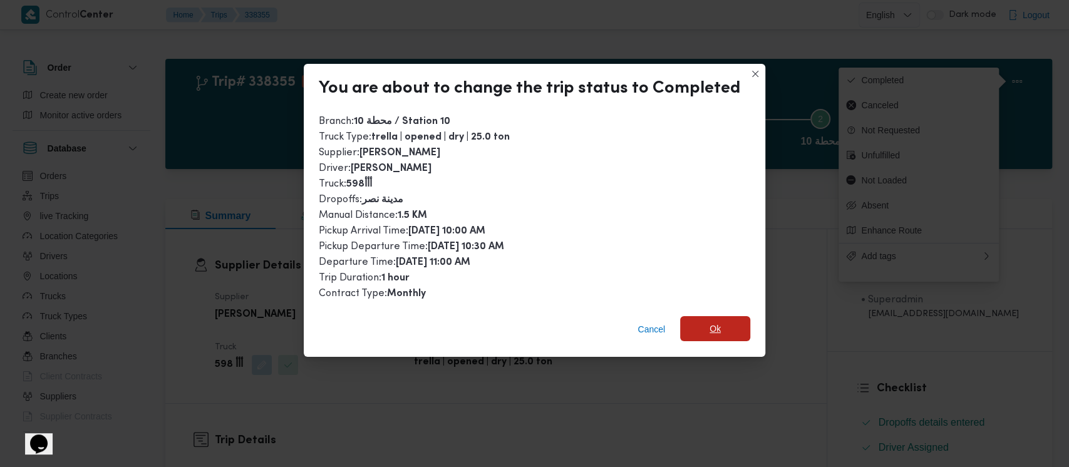
click at [714, 331] on span "Ok" at bounding box center [714, 328] width 11 height 15
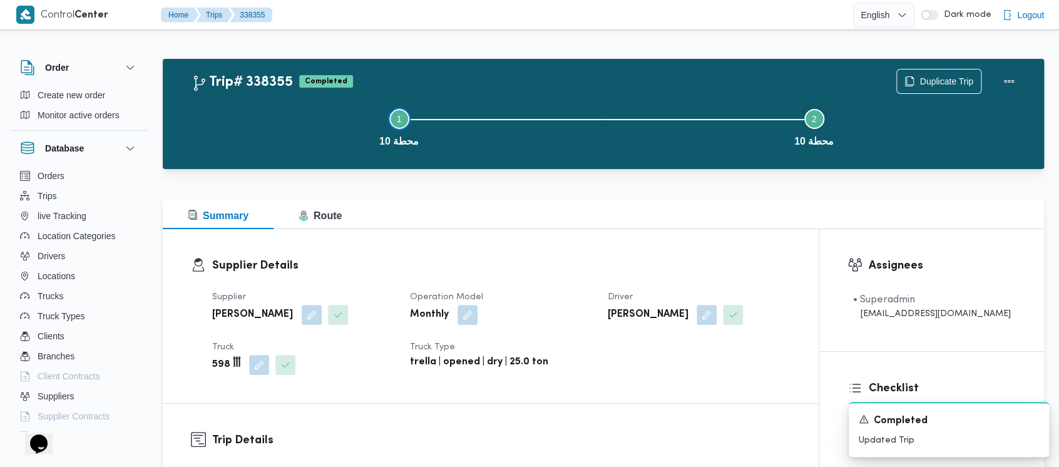
click at [296, 123] on button "Step 1 is incomplete 1 محطة 10" at bounding box center [399, 126] width 415 height 65
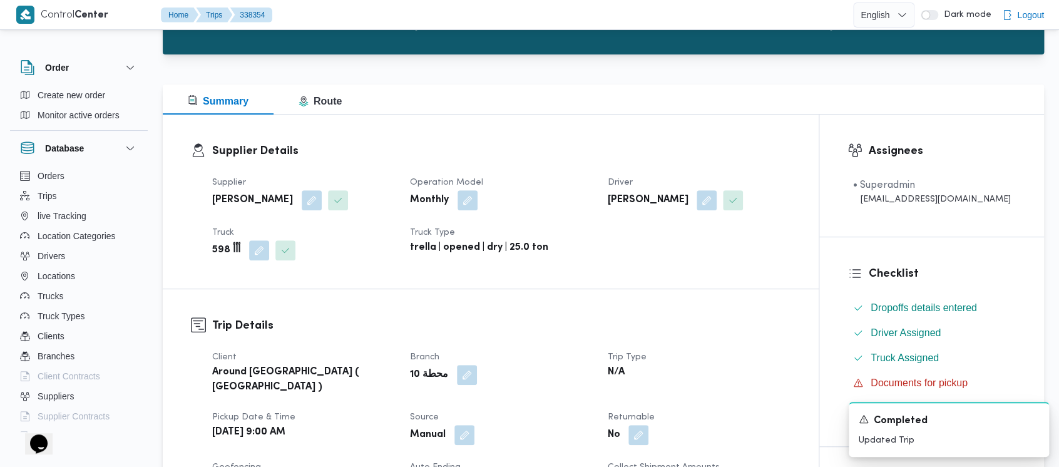
scroll to position [417, 0]
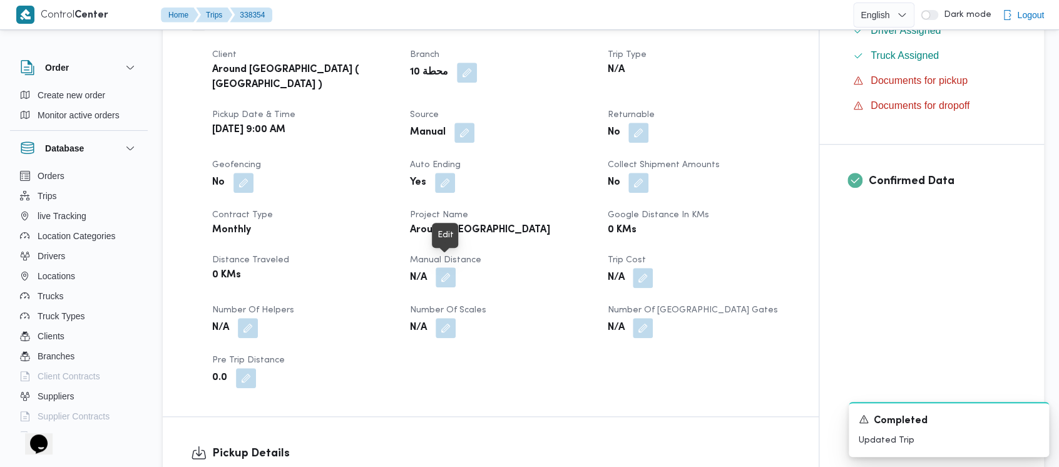
click at [451, 267] on button "button" at bounding box center [446, 277] width 20 height 20
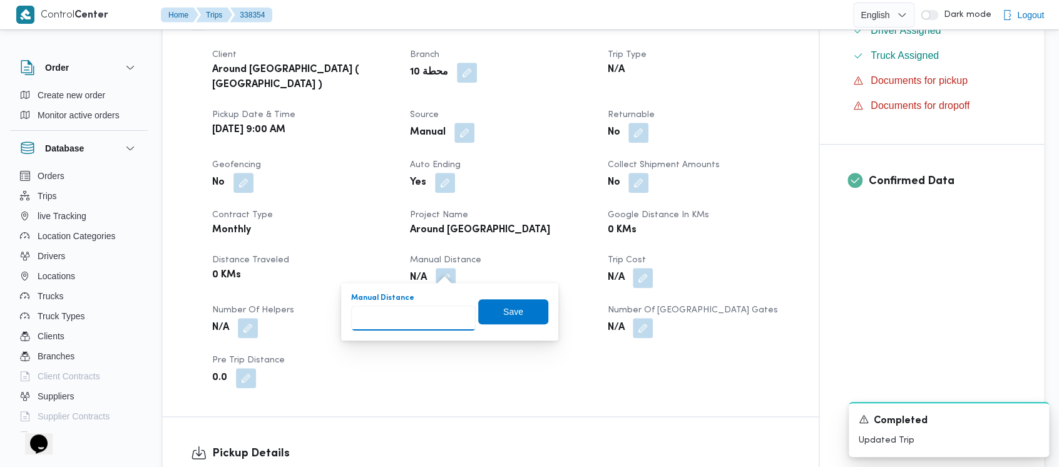
click at [398, 317] on input "Manual Distance" at bounding box center [413, 318] width 125 height 25
paste input "1.5"
type input "1.5"
click at [505, 311] on span "Save" at bounding box center [513, 311] width 20 height 15
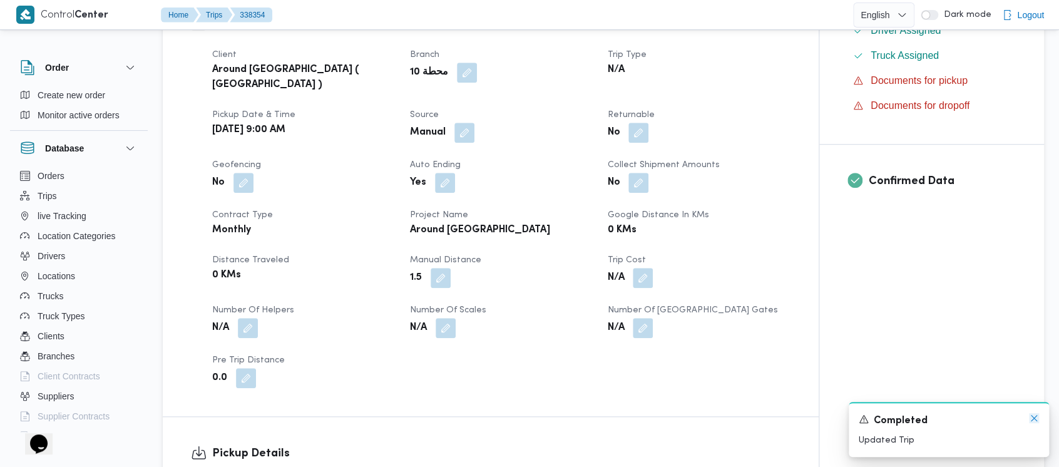
click at [1034, 416] on icon "Dismiss toast" at bounding box center [1034, 418] width 10 height 10
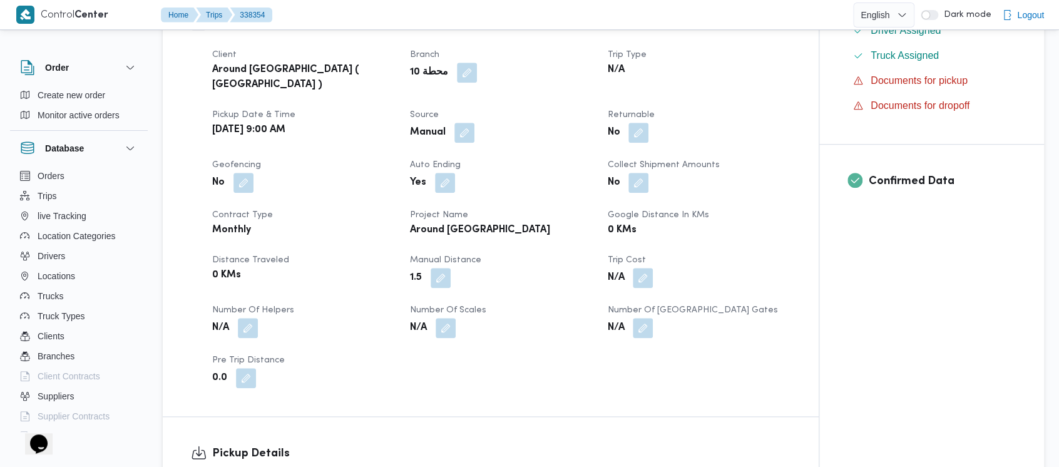
scroll to position [501, 0]
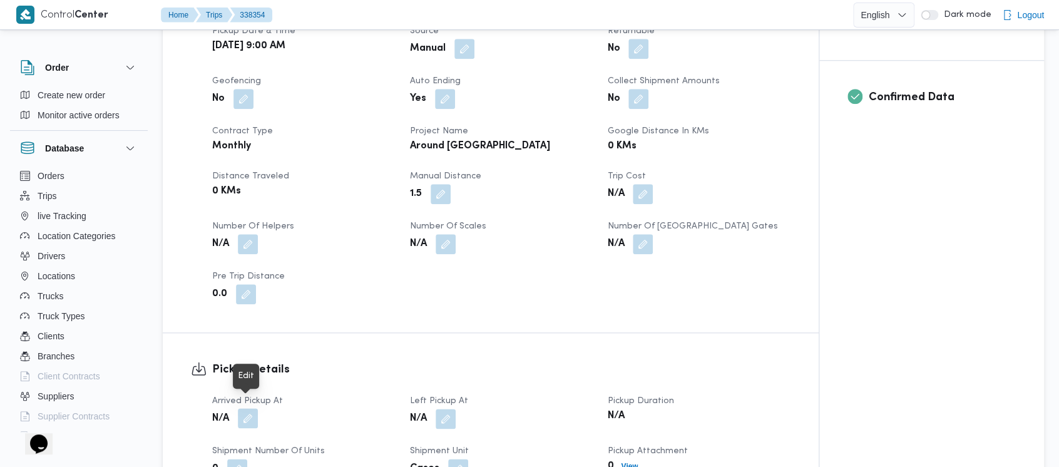
drag, startPoint x: 254, startPoint y: 408, endPoint x: 232, endPoint y: 403, distance: 21.9
click at [252, 408] on button "button" at bounding box center [248, 418] width 20 height 20
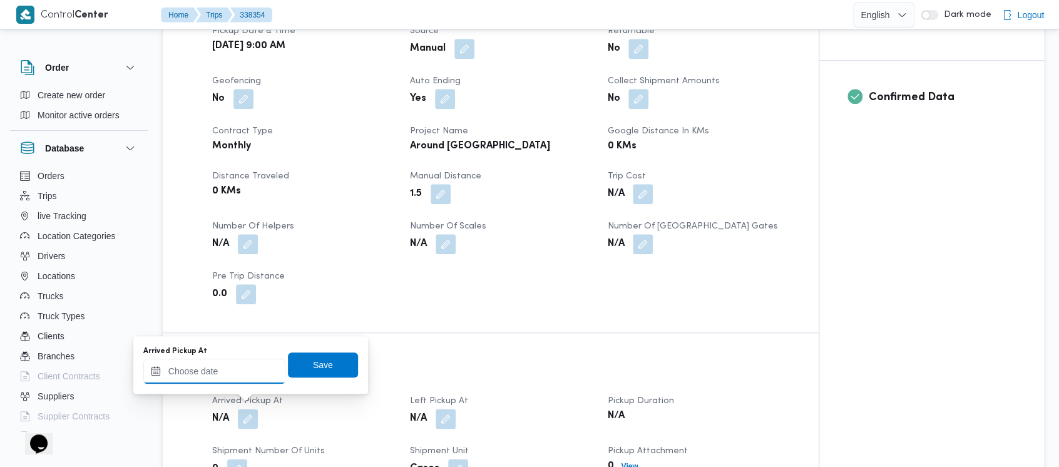
click at [207, 379] on input "Arrived Pickup At" at bounding box center [214, 371] width 142 height 25
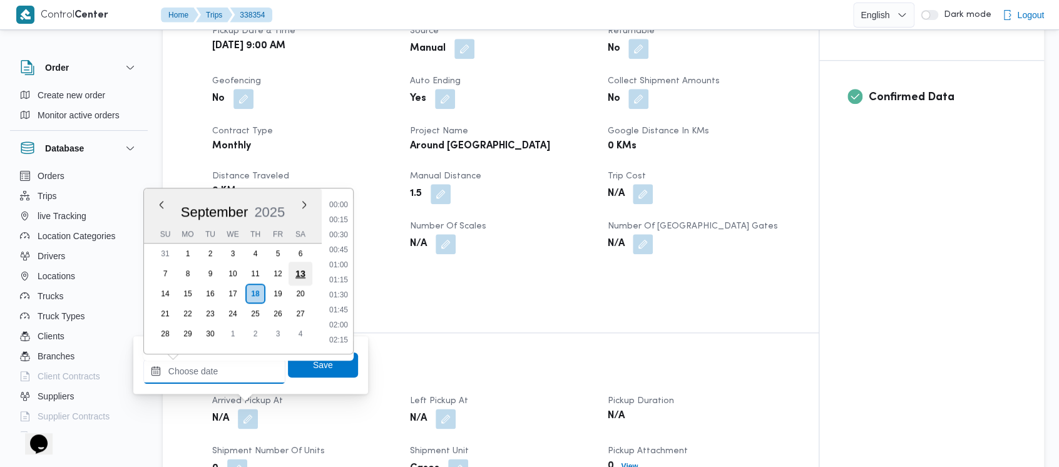
scroll to position [630, 0]
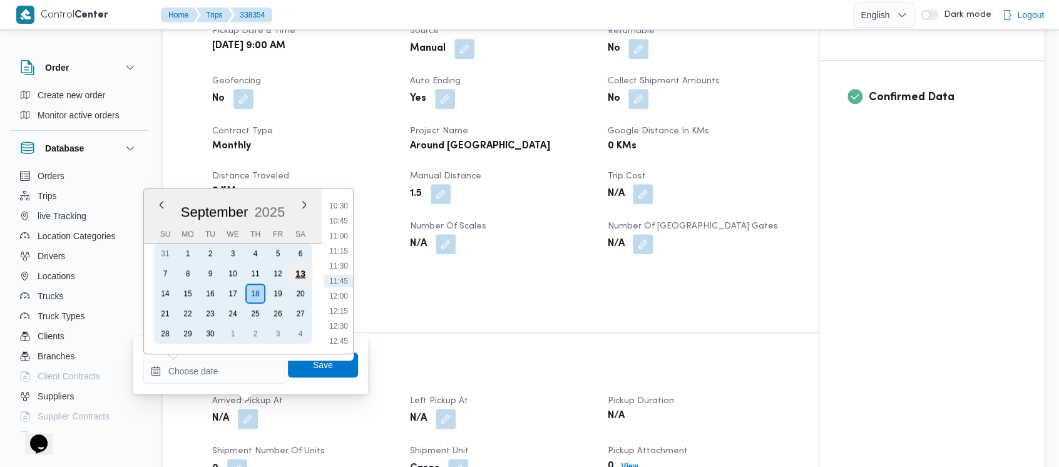
click at [299, 272] on div "13" at bounding box center [301, 274] width 24 height 24
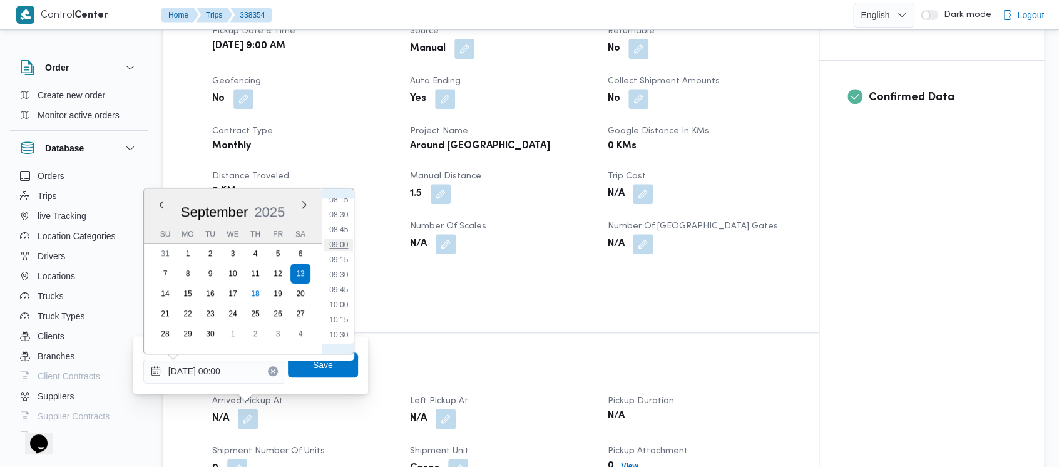
click at [339, 245] on li "09:00" at bounding box center [338, 245] width 29 height 13
type input "[DATE] 09:00"
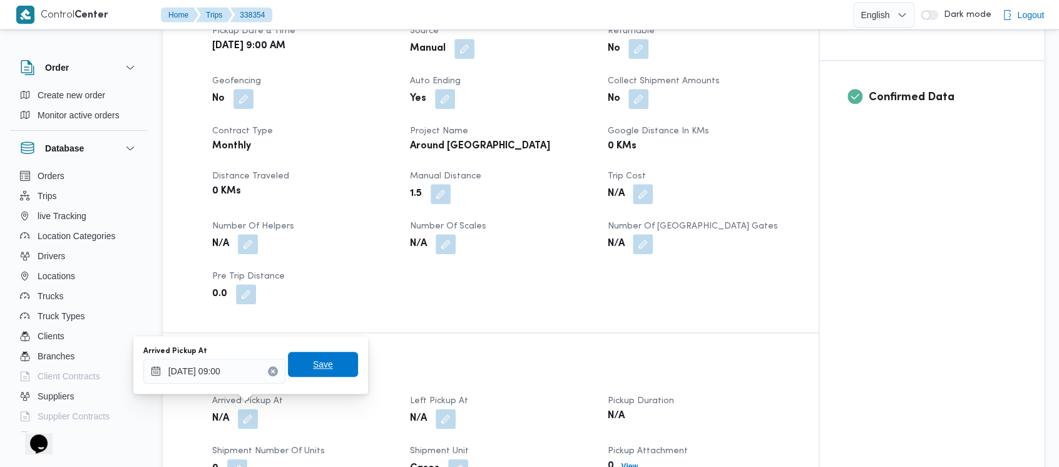
click at [314, 368] on span "Save" at bounding box center [323, 364] width 20 height 15
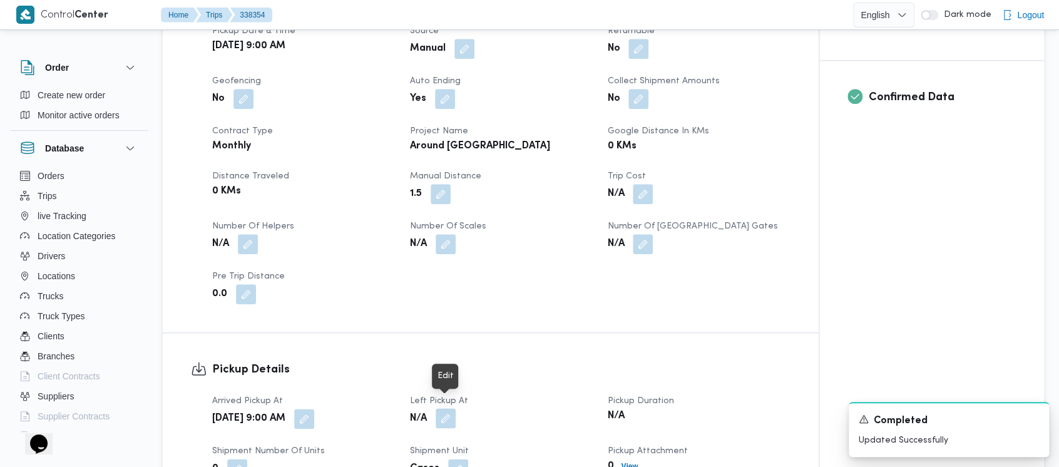
click at [442, 408] on button "button" at bounding box center [446, 418] width 20 height 20
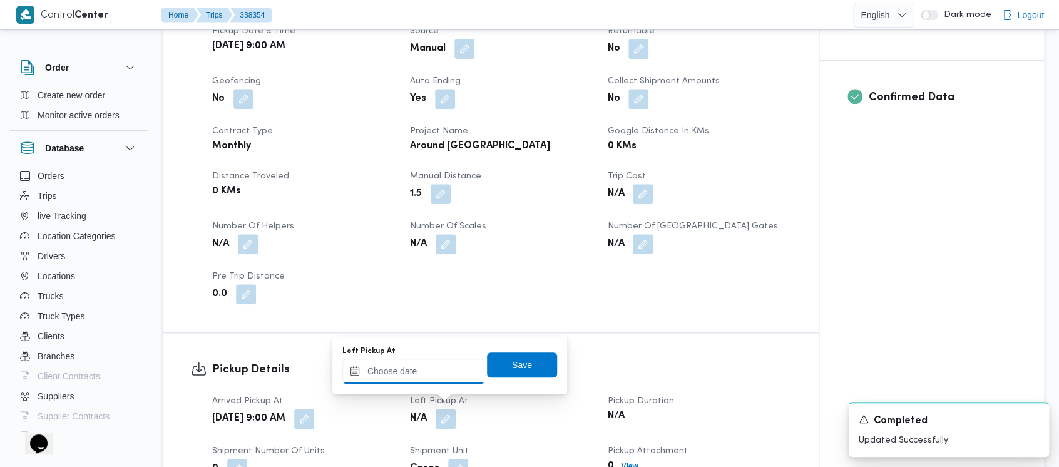
drag, startPoint x: 373, startPoint y: 374, endPoint x: 372, endPoint y: 361, distance: 12.5
click at [372, 370] on input "Left Pickup At" at bounding box center [413, 371] width 142 height 25
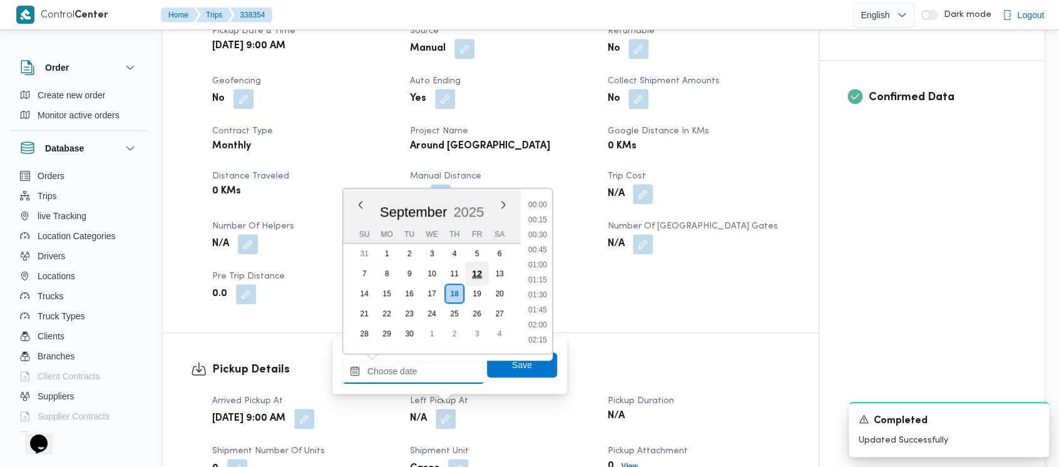
scroll to position [630, 0]
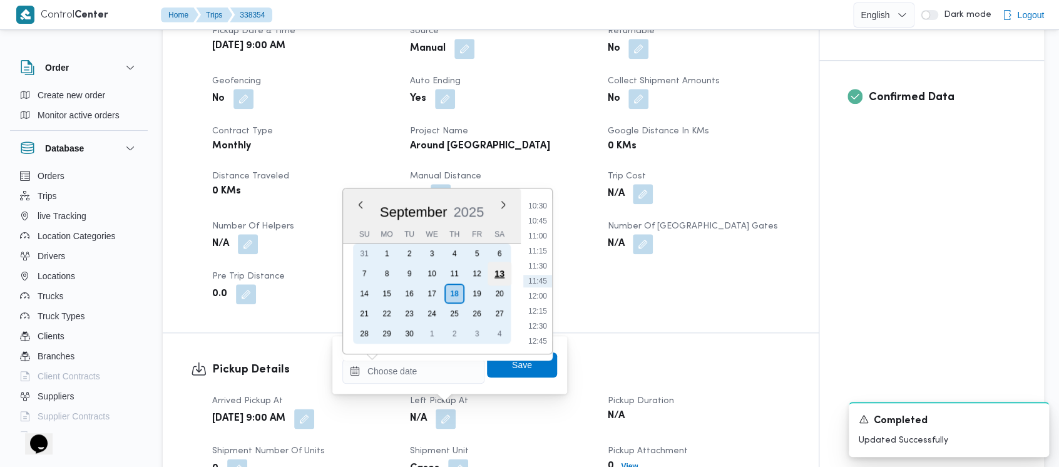
click at [498, 270] on div "13" at bounding box center [500, 274] width 24 height 24
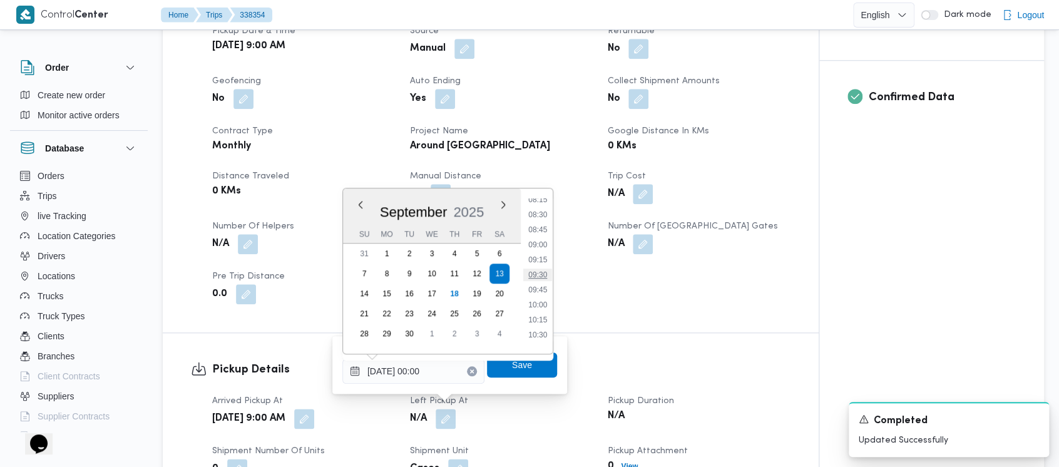
click at [532, 277] on li "09:30" at bounding box center [537, 275] width 29 height 13
type input "[DATE] 09:30"
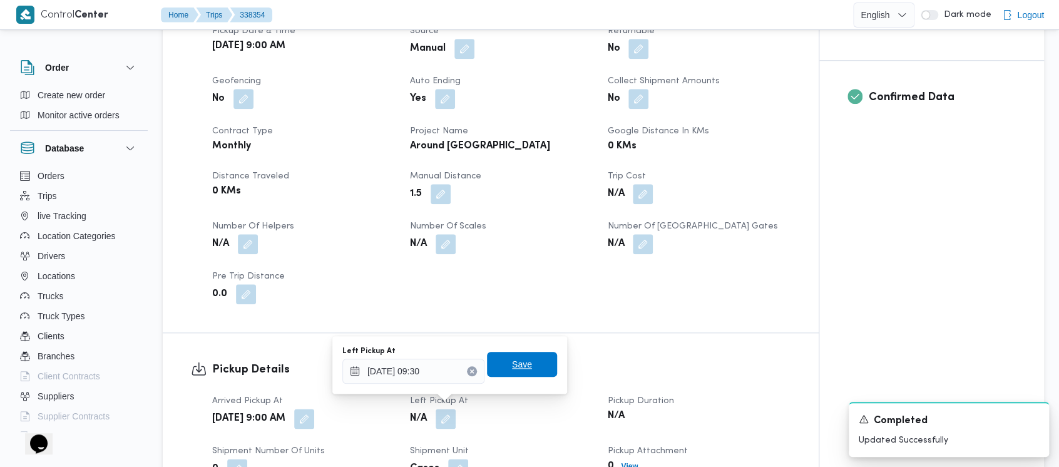
click at [512, 365] on span "Save" at bounding box center [522, 364] width 20 height 15
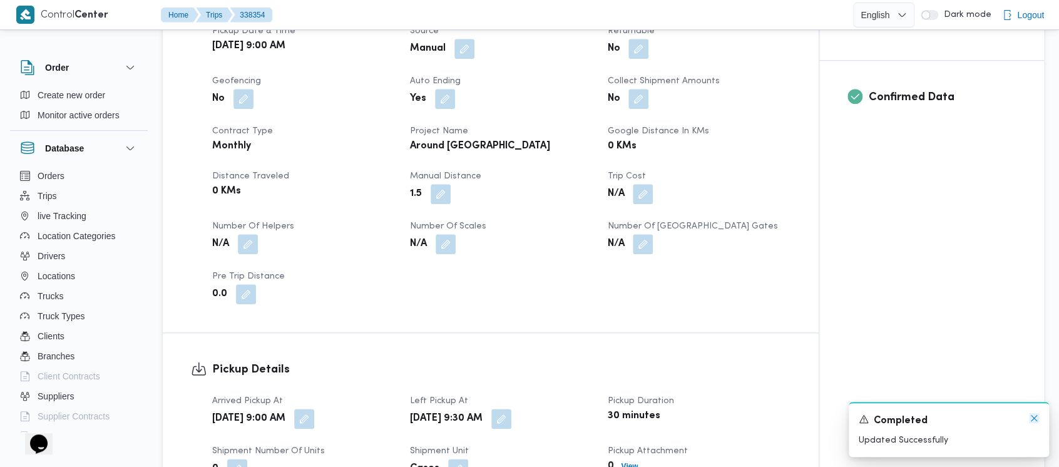
click at [1033, 418] on icon "Dismiss toast" at bounding box center [1034, 418] width 6 height 6
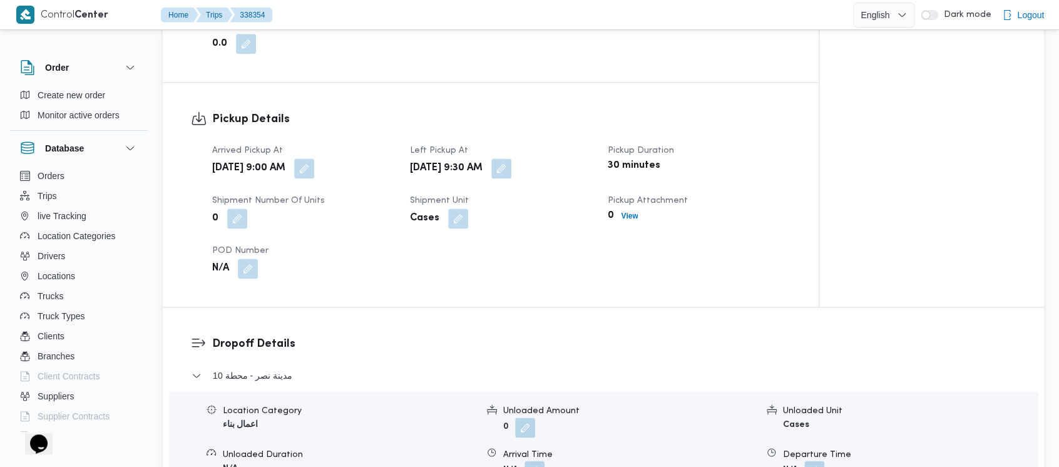
scroll to position [835, 0]
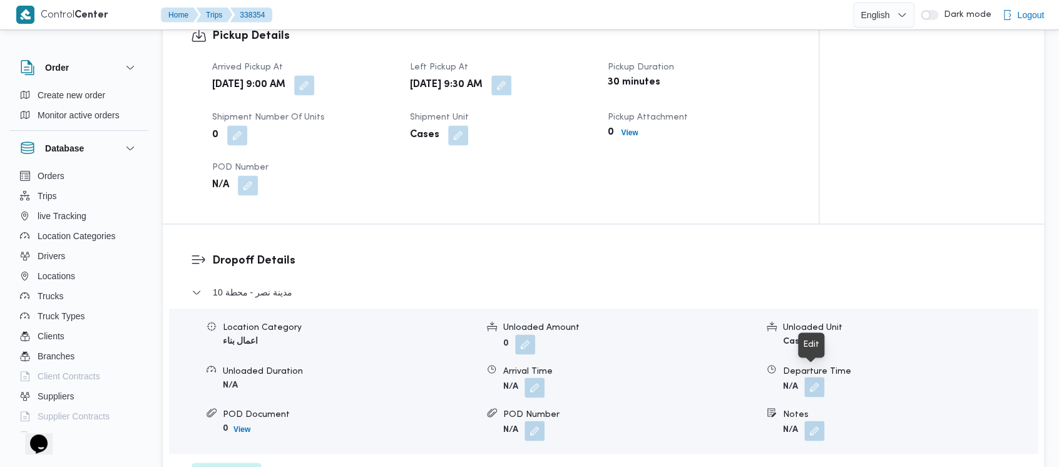
click at [821, 378] on button "button" at bounding box center [815, 387] width 20 height 20
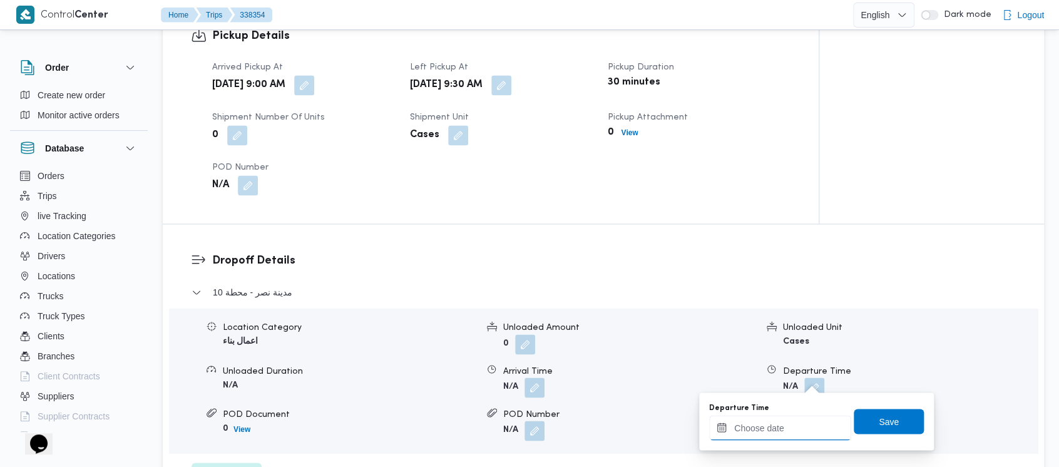
click at [768, 435] on input "Departure Time" at bounding box center [780, 427] width 142 height 25
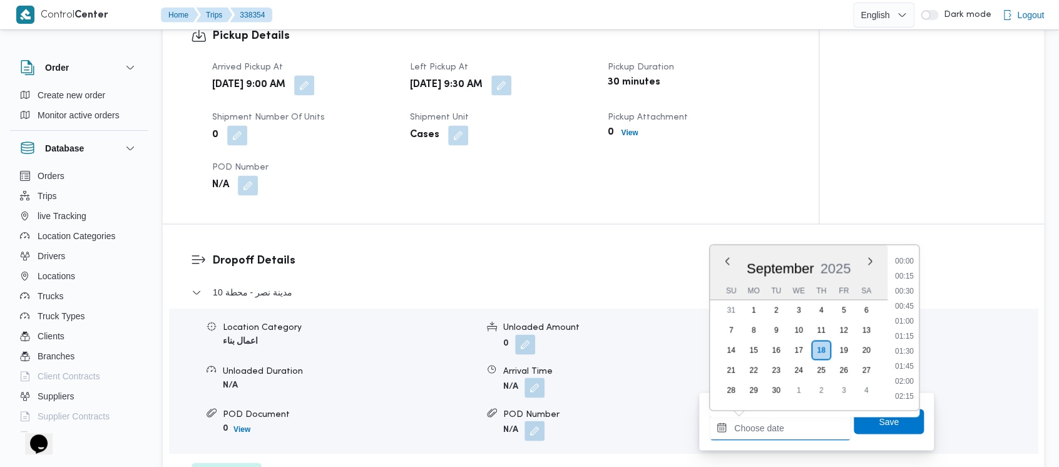
scroll to position [630, 0]
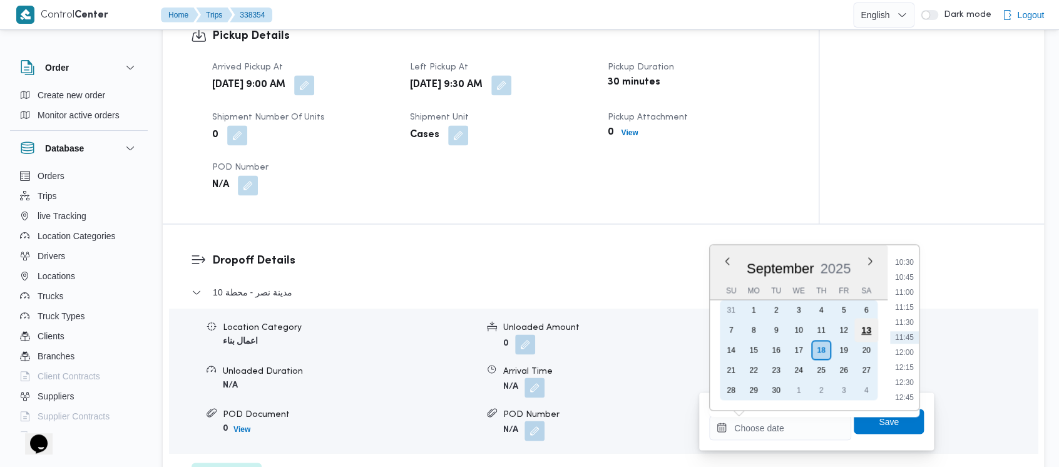
click at [867, 331] on div "13" at bounding box center [867, 330] width 24 height 24
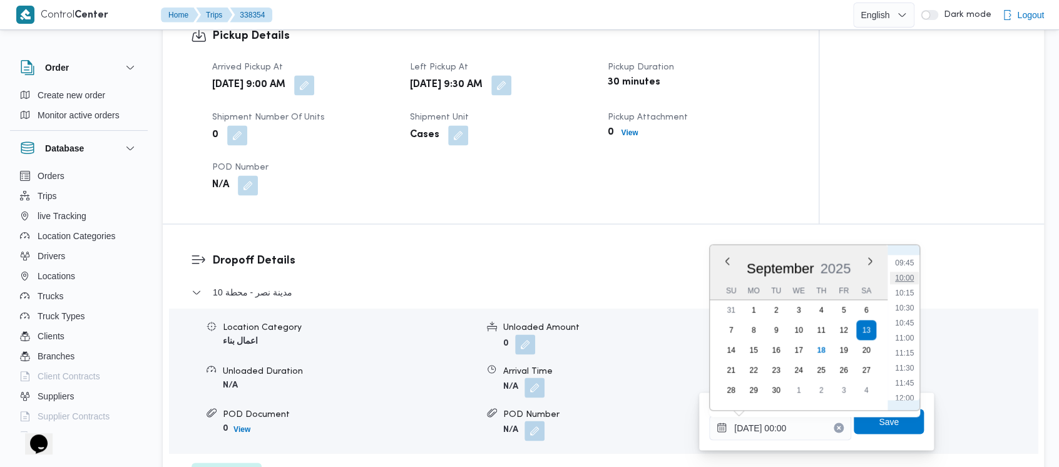
click at [909, 279] on li "10:00" at bounding box center [904, 278] width 29 height 13
type input "[DATE] 10:00"
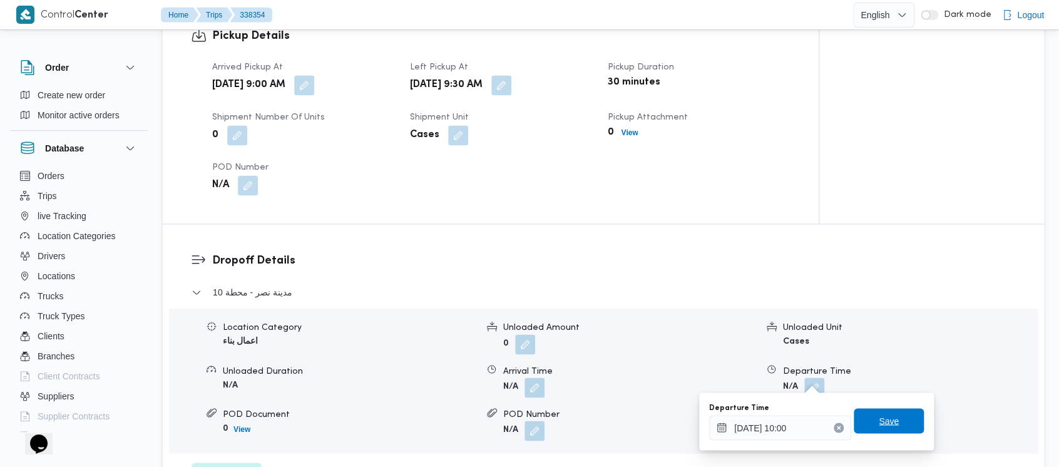
click at [882, 414] on span "Save" at bounding box center [889, 420] width 20 height 15
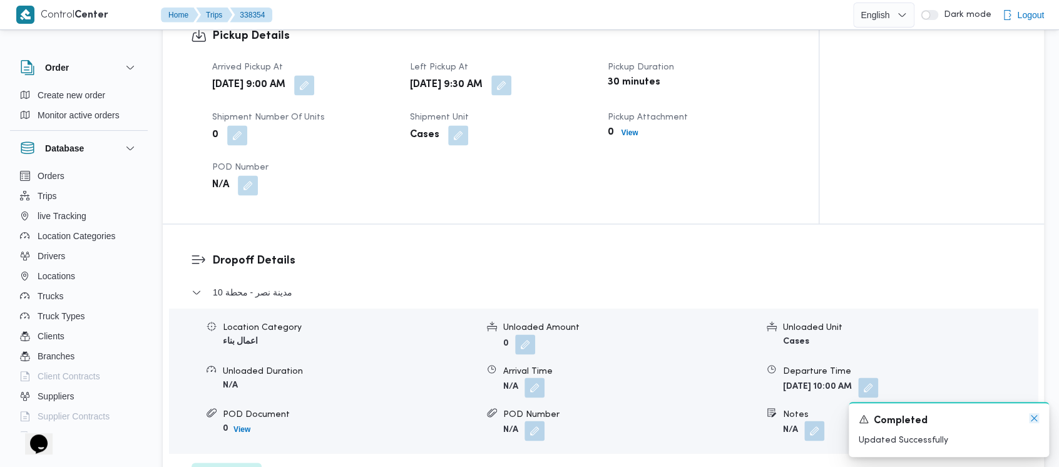
click at [1032, 418] on icon "Dismiss toast" at bounding box center [1034, 418] width 10 height 10
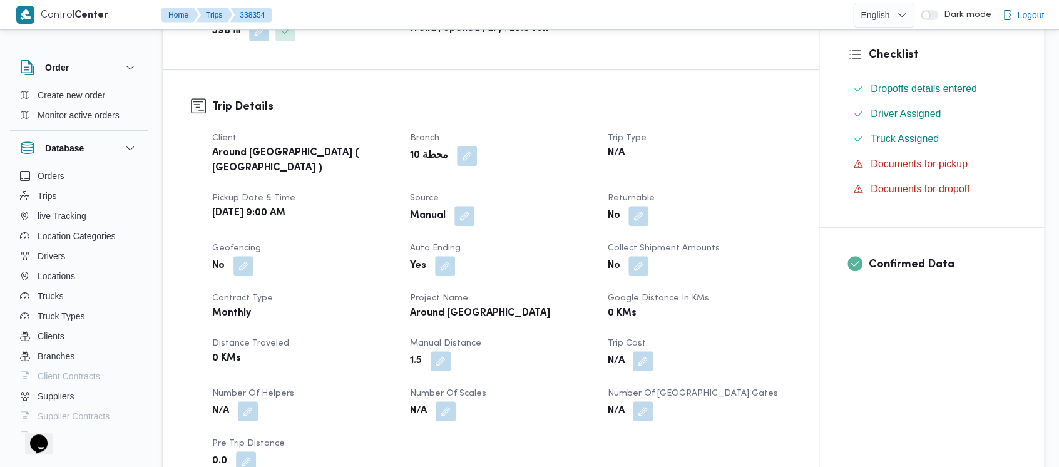
scroll to position [0, 0]
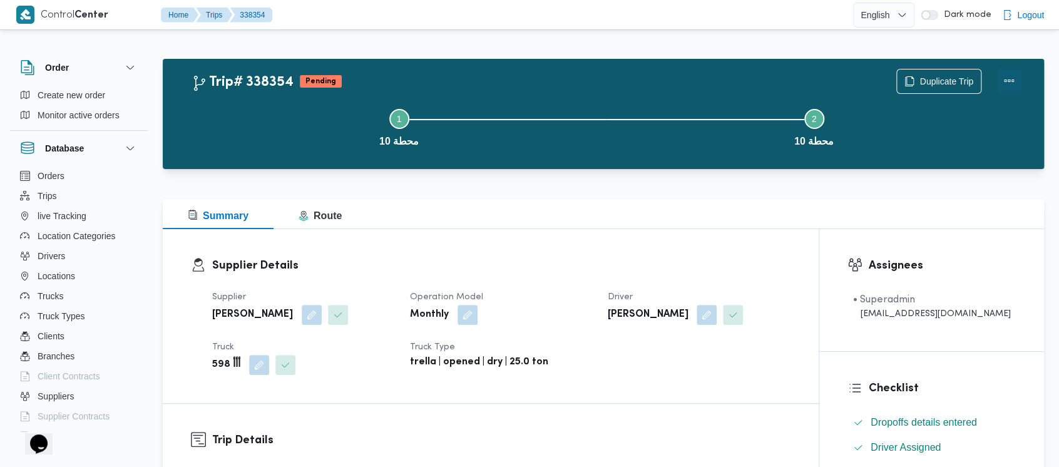
click at [1007, 80] on button "Actions" at bounding box center [1009, 80] width 25 height 25
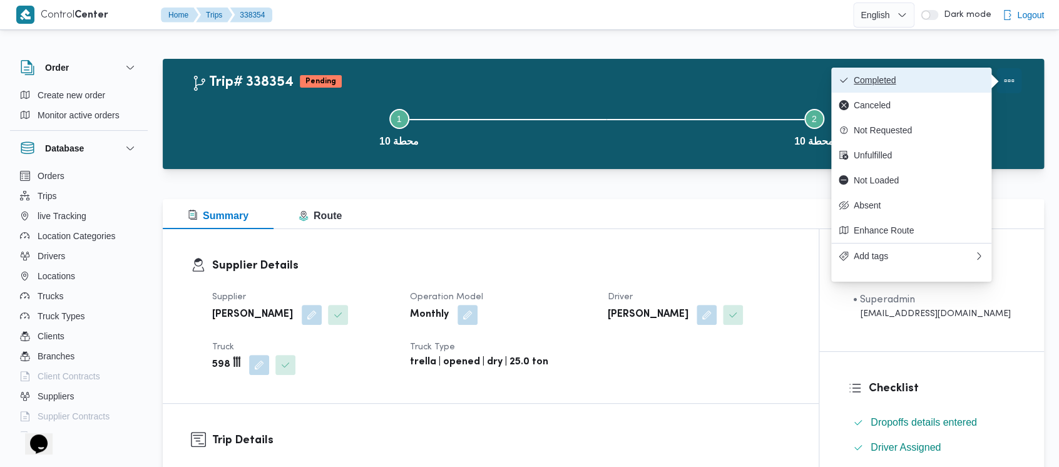
click at [878, 71] on button "Completed" at bounding box center [911, 80] width 160 height 25
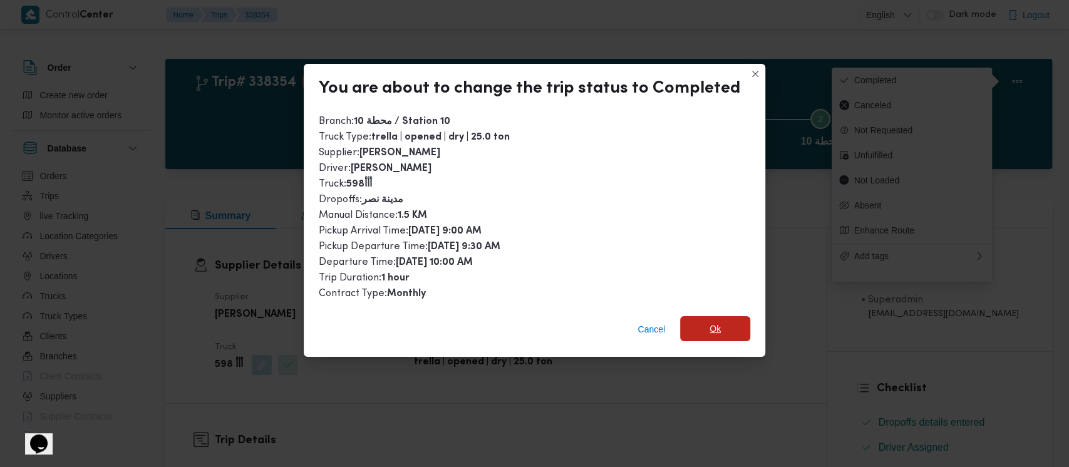
click at [706, 337] on span "Ok" at bounding box center [715, 328] width 70 height 25
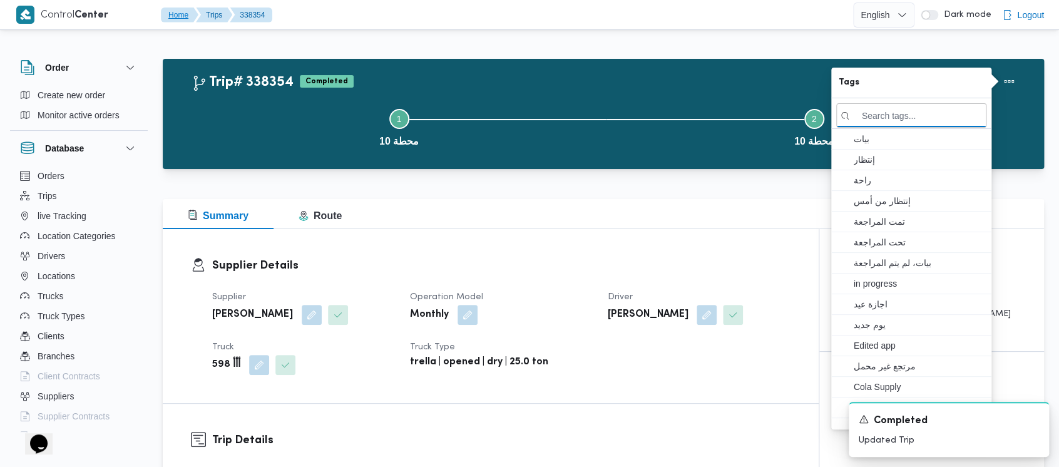
drag, startPoint x: 235, startPoint y: 116, endPoint x: 165, endPoint y: 8, distance: 128.7
click at [215, 69] on div "Trip# 338354 Completed Duplicate Trip Step 1 is incomplete 1 محطة 10 Step 2 is …" at bounding box center [607, 114] width 830 height 90
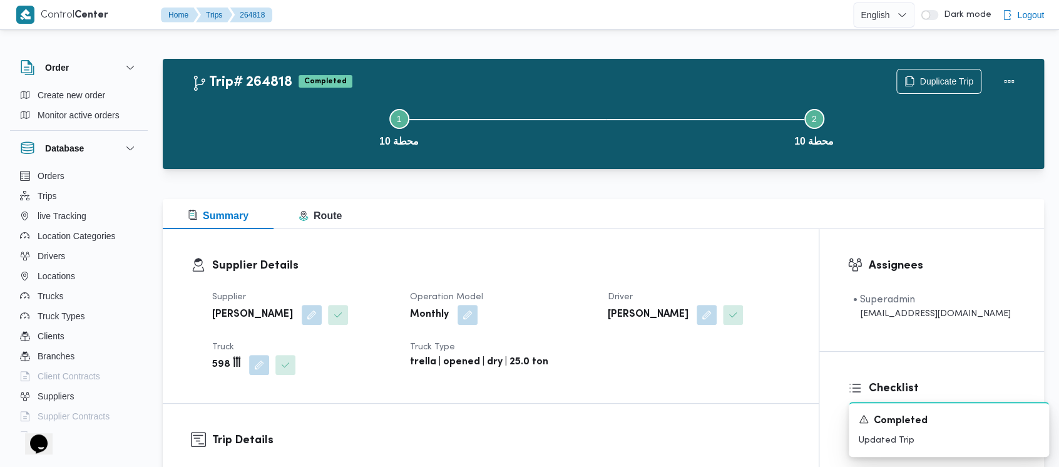
scroll to position [83, 0]
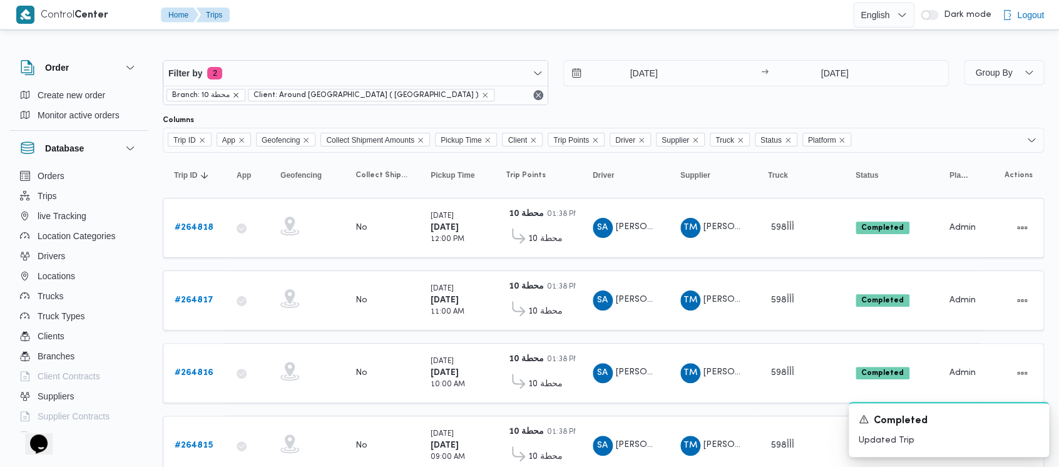
click at [238, 93] on icon "remove selected entity" at bounding box center [236, 95] width 8 height 8
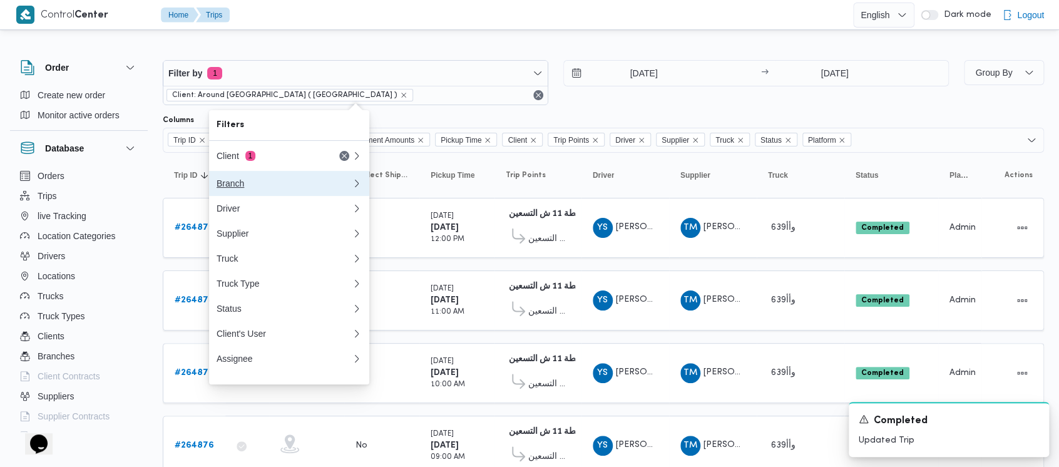
click at [222, 179] on div "Branch" at bounding box center [282, 183] width 130 height 10
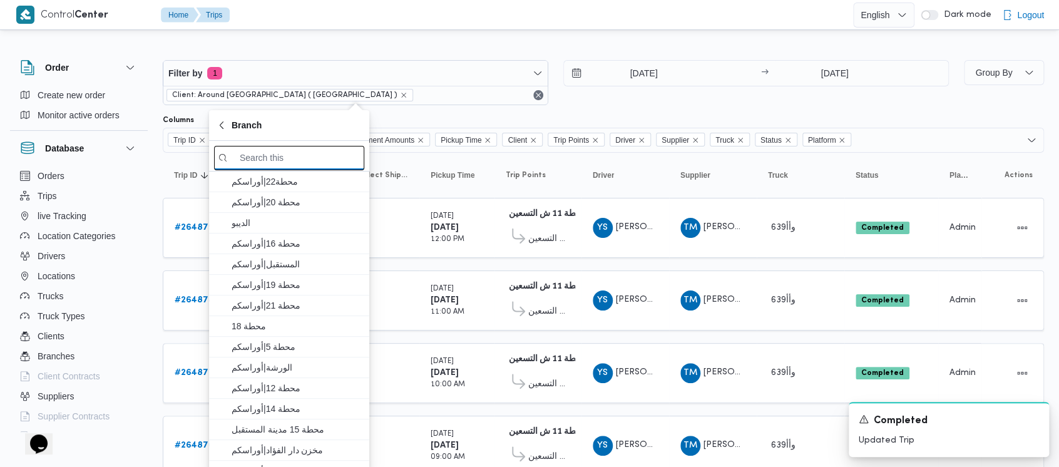
click at [301, 157] on input "search filters" at bounding box center [289, 158] width 150 height 24
paste input "محطة 11"
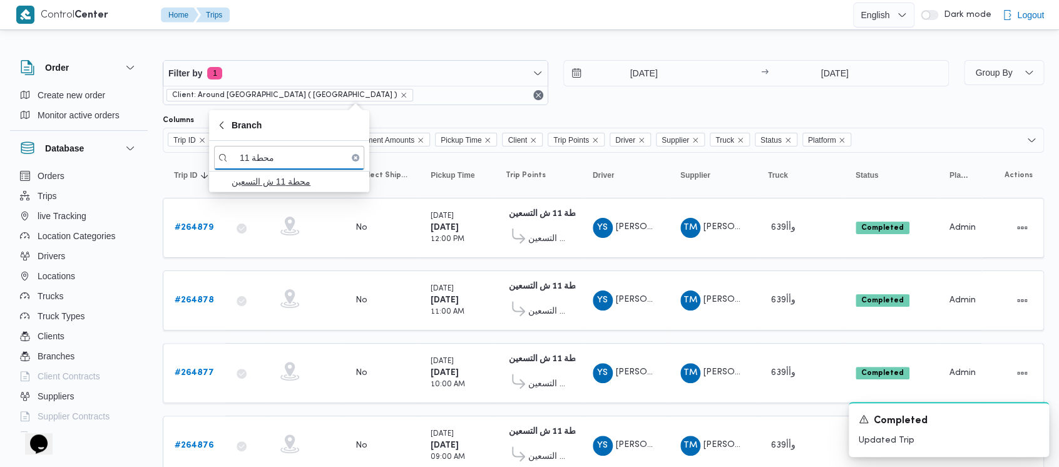
type input "محطة 11"
click at [257, 182] on span "محطة 11 ش التسعين" at bounding box center [297, 181] width 130 height 15
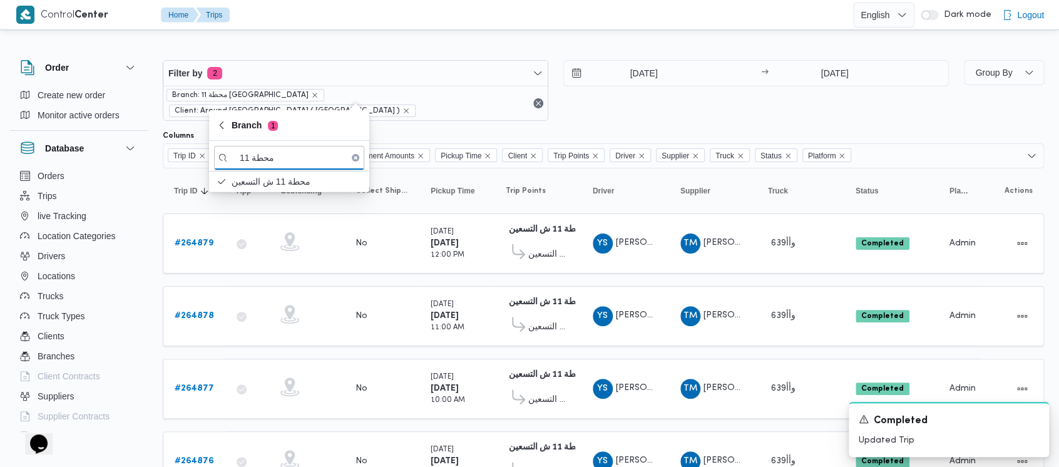
click at [599, 121] on div at bounding box center [604, 126] width 882 height 10
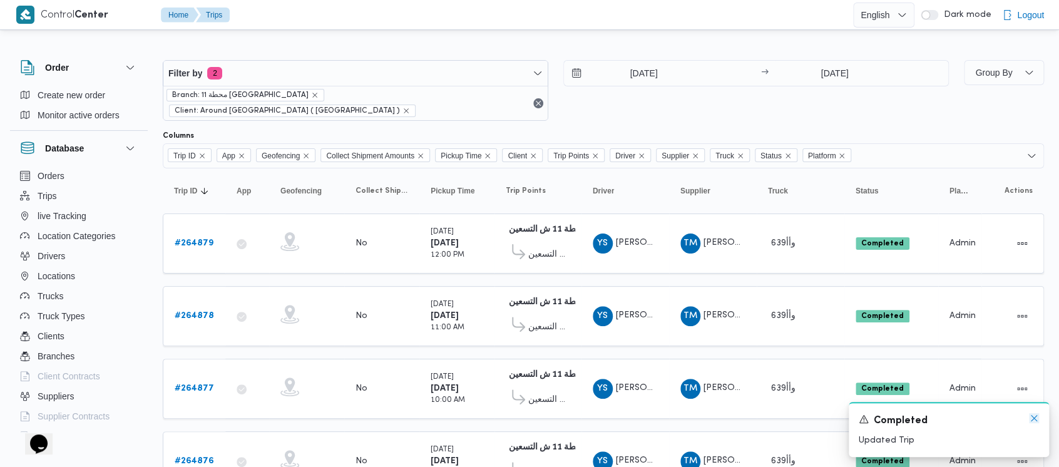
click at [1036, 416] on icon "Dismiss toast" at bounding box center [1034, 418] width 10 height 10
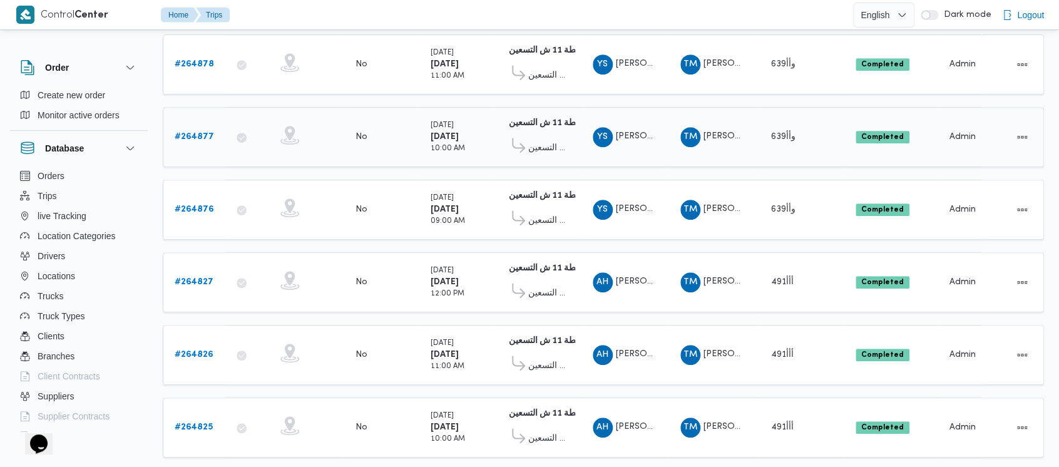
scroll to position [334, 0]
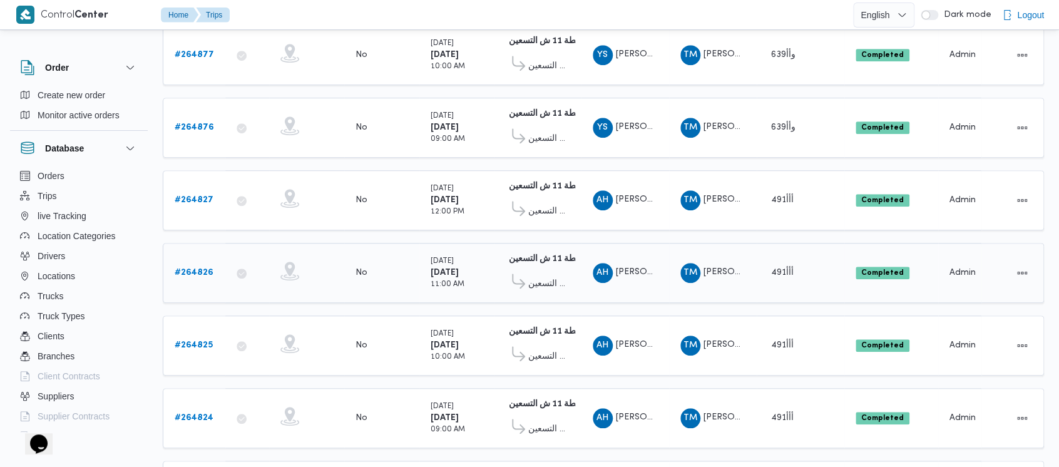
click at [182, 269] on b "# 264826" at bounding box center [194, 273] width 39 height 8
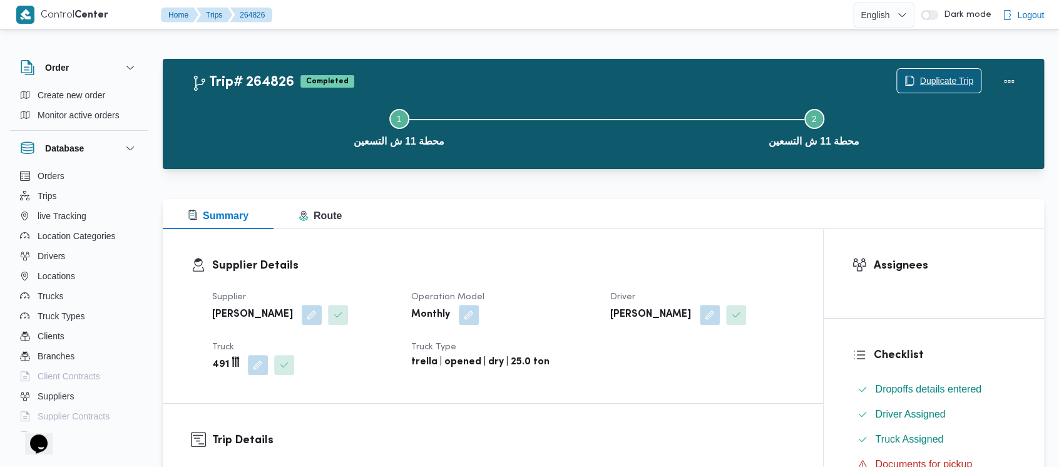
click at [944, 74] on span "Duplicate Trip" at bounding box center [947, 80] width 54 height 15
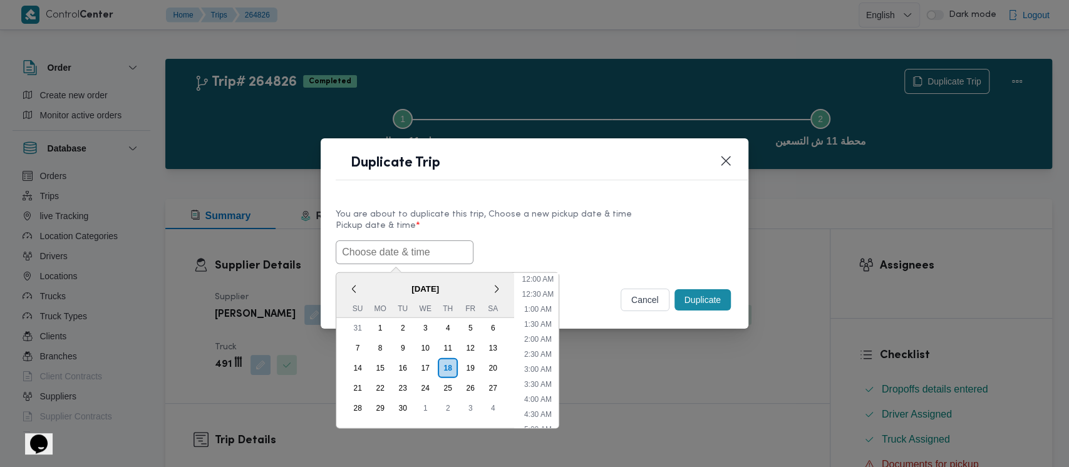
click at [356, 254] on input "text" at bounding box center [405, 252] width 138 height 24
drag, startPoint x: 497, startPoint y: 346, endPoint x: 532, endPoint y: 346, distance: 35.1
click at [496, 346] on div "13" at bounding box center [493, 348] width 20 height 20
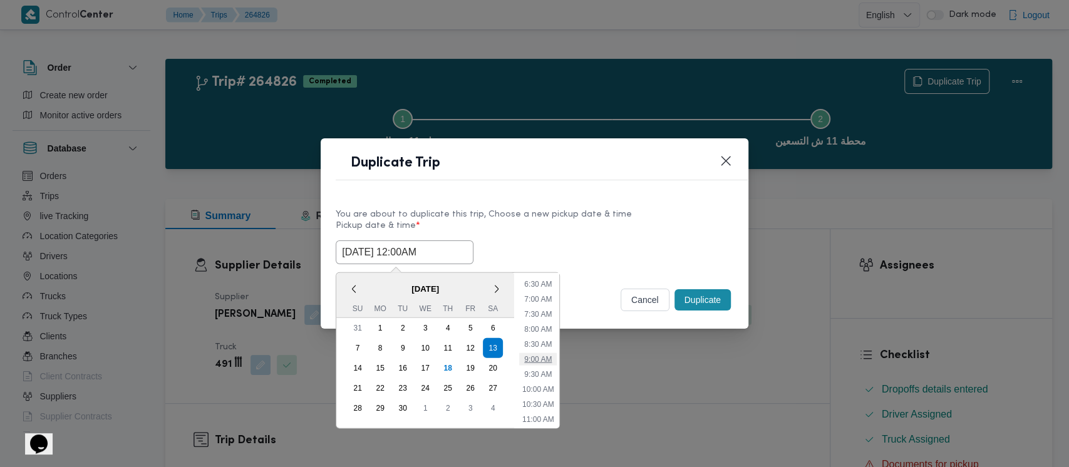
click at [540, 354] on li "9:00 AM" at bounding box center [538, 359] width 38 height 13
type input "[DATE] 9:00AM"
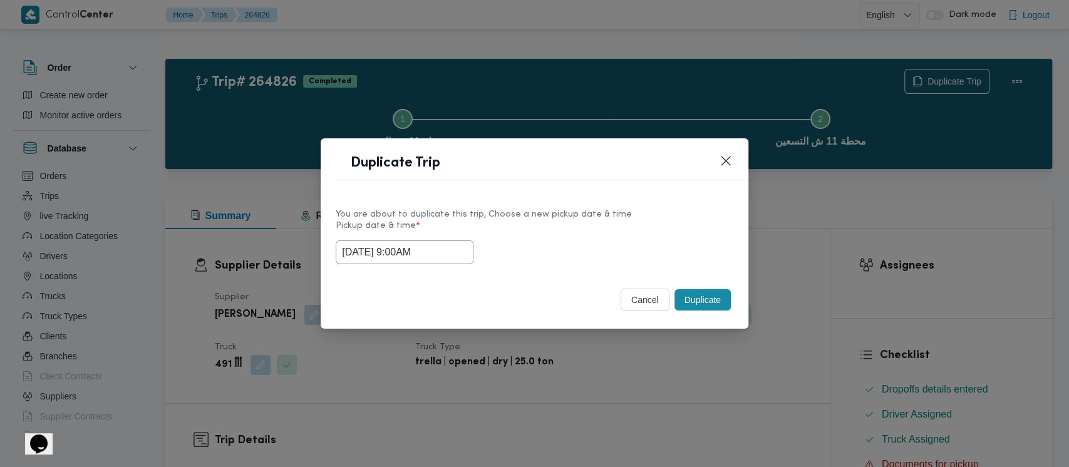
click at [699, 302] on button "Duplicate" at bounding box center [702, 299] width 56 height 21
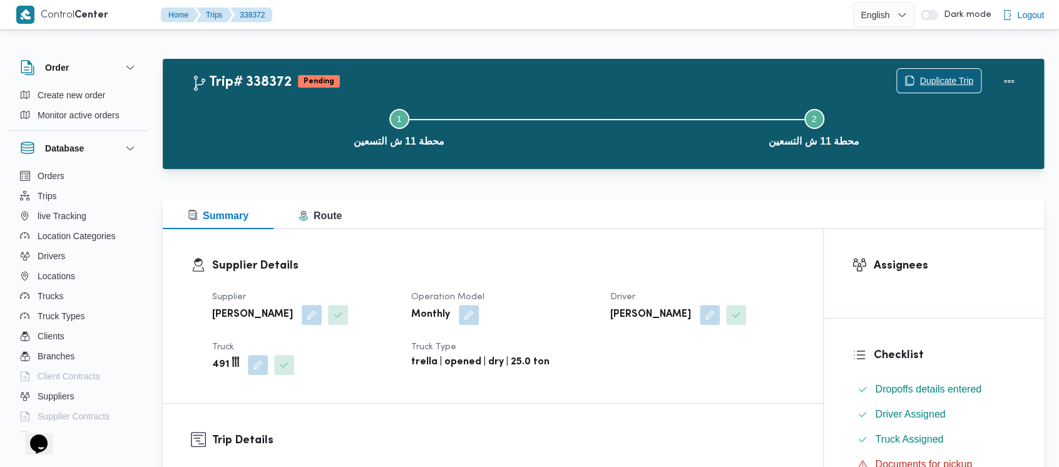
click at [943, 80] on span "Duplicate Trip" at bounding box center [947, 80] width 54 height 15
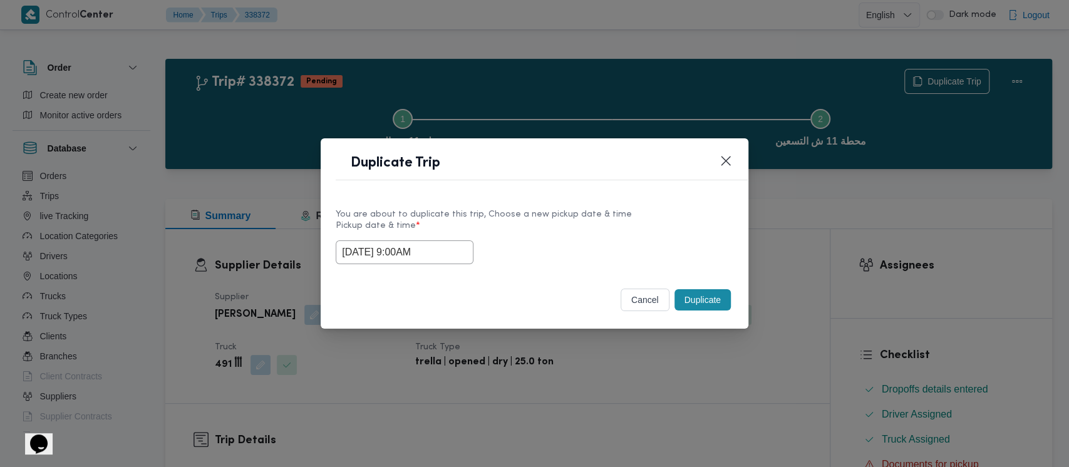
click at [404, 258] on input "[DATE] 9:00AM" at bounding box center [405, 252] width 138 height 24
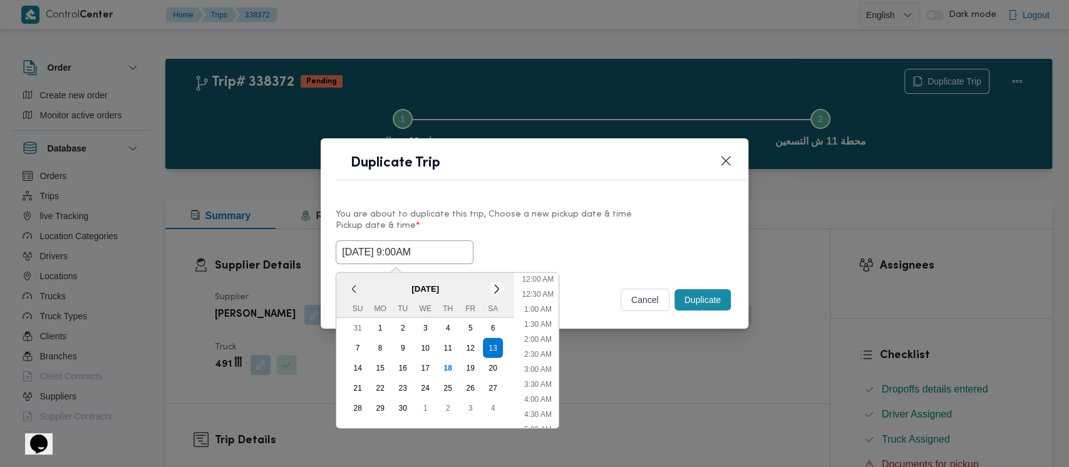
scroll to position [199, 0]
click at [530, 382] on li "10:00 AM" at bounding box center [538, 380] width 42 height 13
type input "[DATE] 10:00AM"
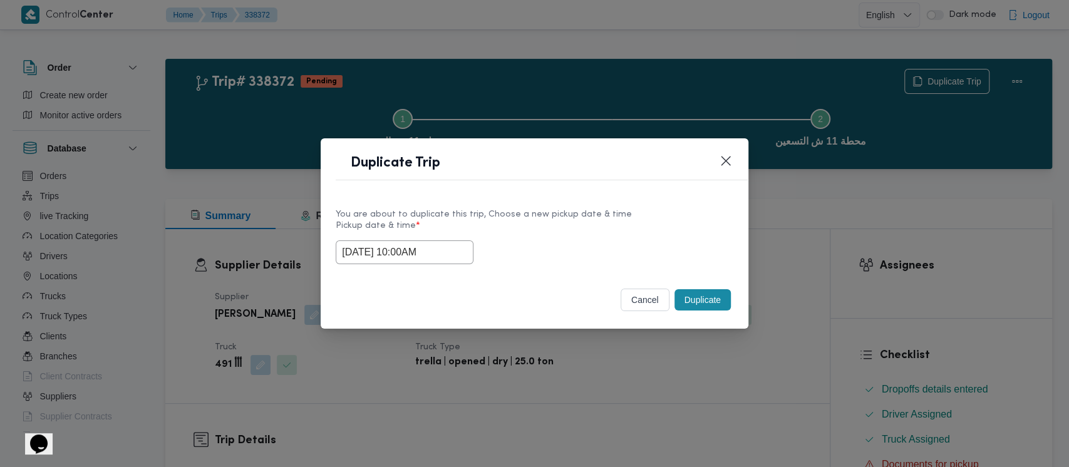
click at [701, 303] on button "Duplicate" at bounding box center [702, 299] width 56 height 21
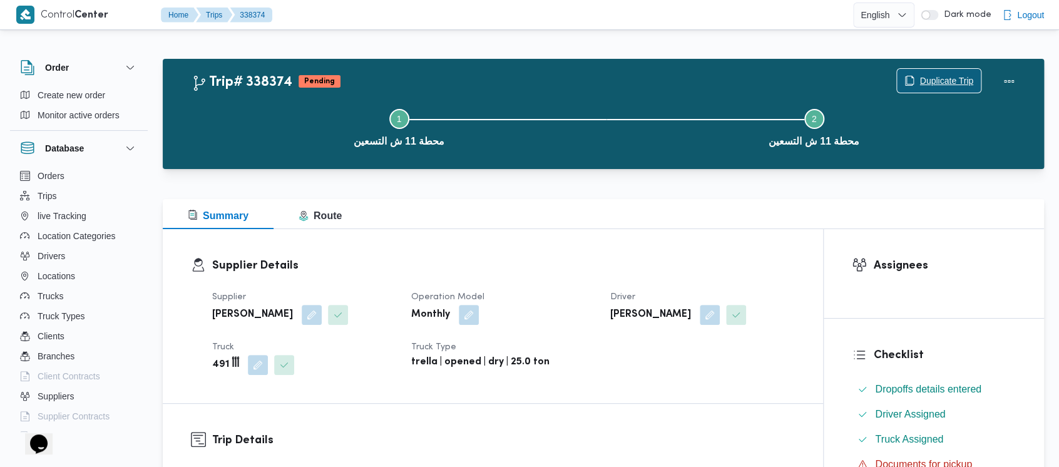
click at [946, 73] on span "Duplicate Trip" at bounding box center [947, 80] width 54 height 15
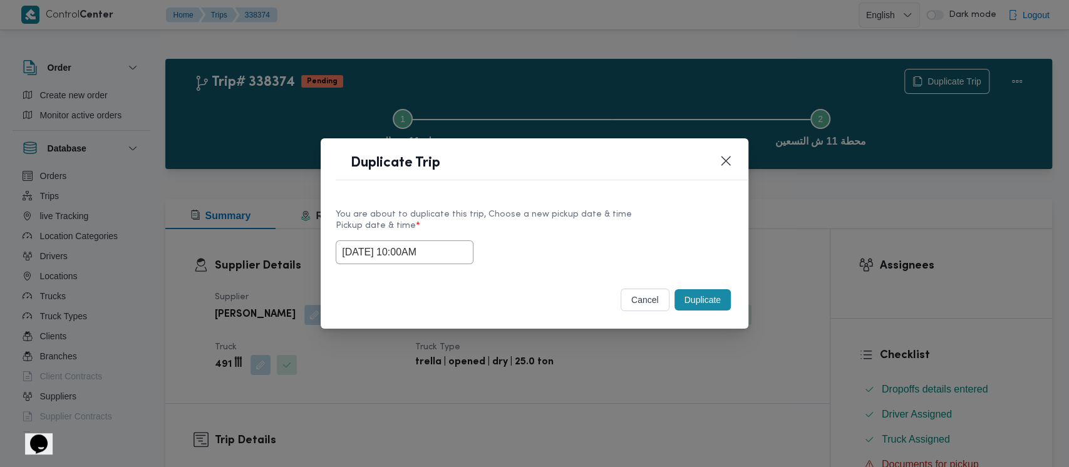
click at [403, 258] on input "[DATE] 10:00AM" at bounding box center [405, 252] width 138 height 24
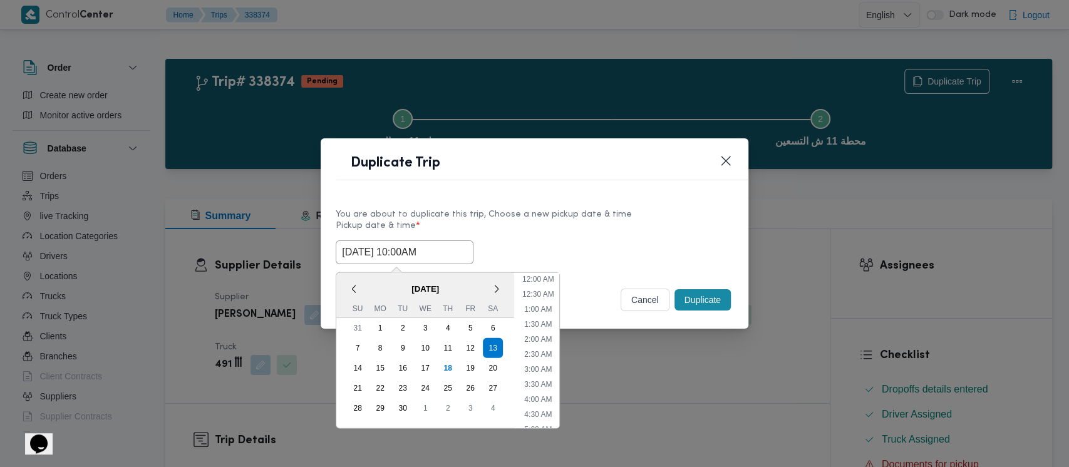
scroll to position [229, 0]
click at [549, 375] on li "11:00 AM" at bounding box center [538, 380] width 42 height 13
type input "[DATE] 11:00AM"
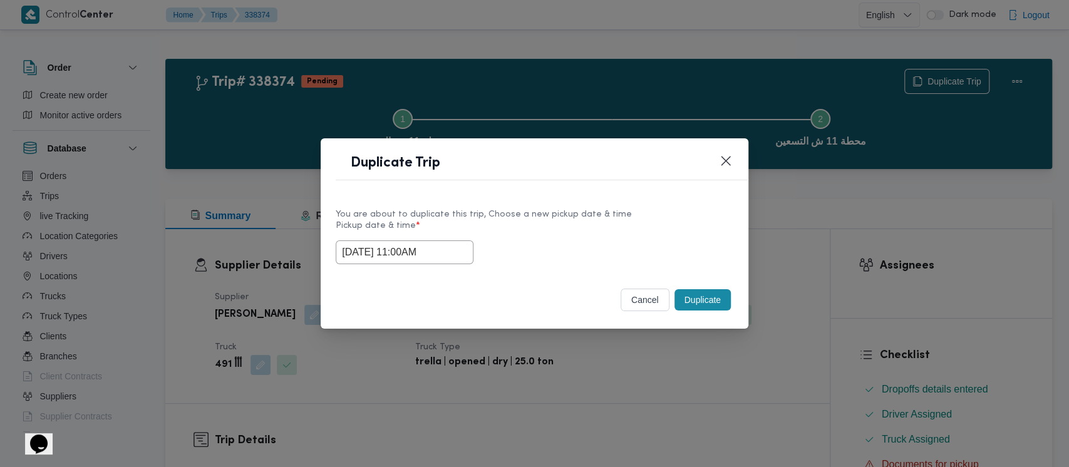
click at [694, 301] on button "Duplicate" at bounding box center [702, 299] width 56 height 21
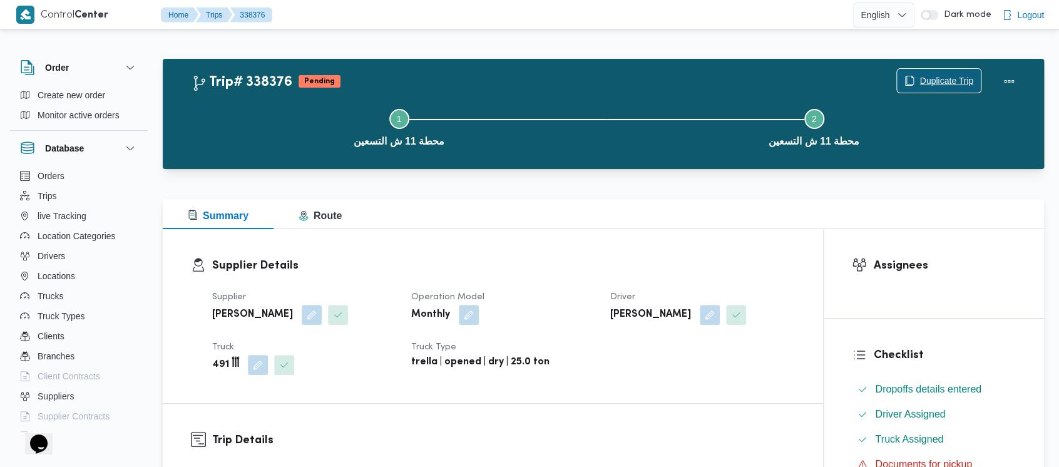
click at [937, 76] on span "Duplicate Trip" at bounding box center [947, 80] width 54 height 15
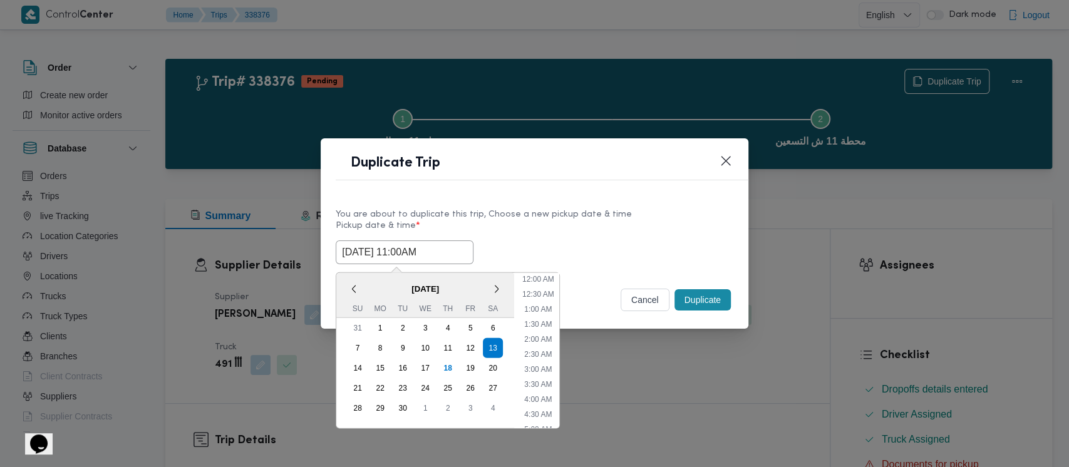
click at [406, 242] on input "[DATE] 11:00AM" at bounding box center [405, 252] width 138 height 24
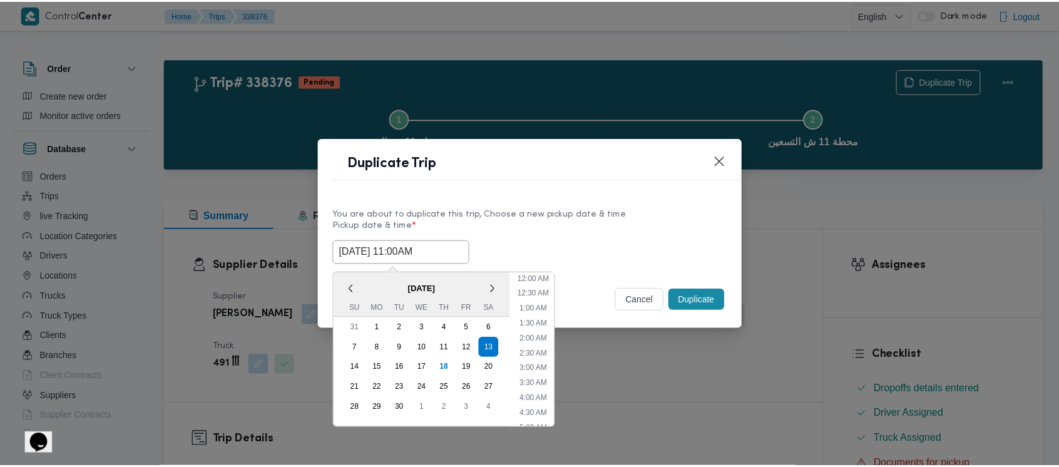
scroll to position [259, 0]
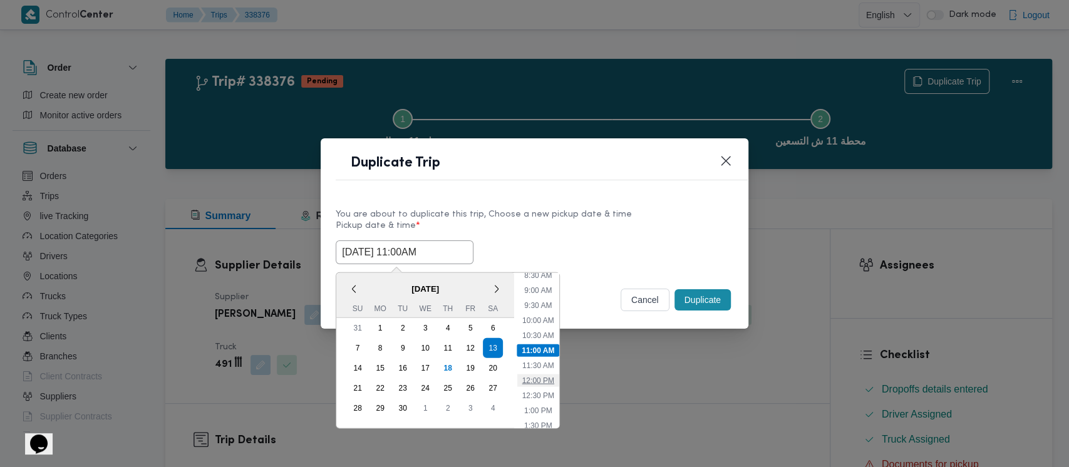
click at [538, 379] on li "12:00 PM" at bounding box center [538, 380] width 42 height 13
type input "[DATE] 12:00PM"
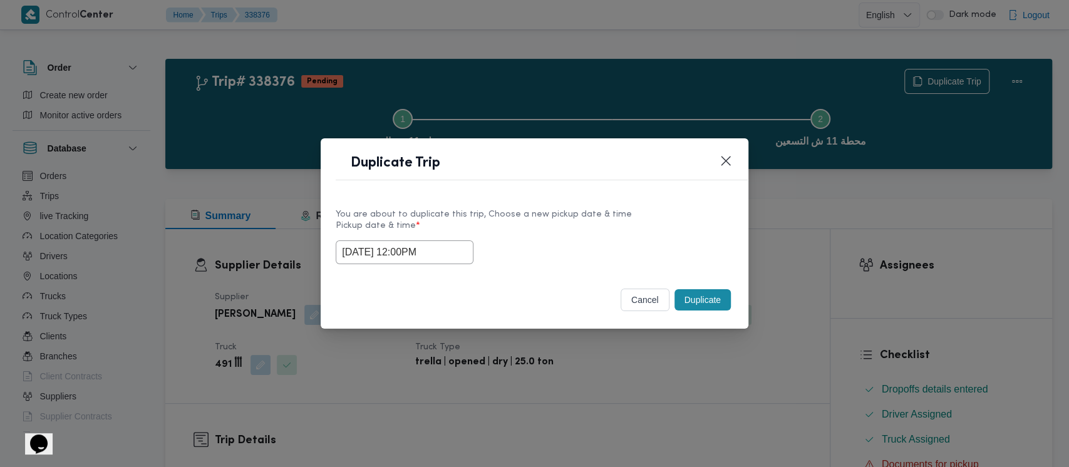
click at [706, 301] on button "Duplicate" at bounding box center [702, 299] width 56 height 21
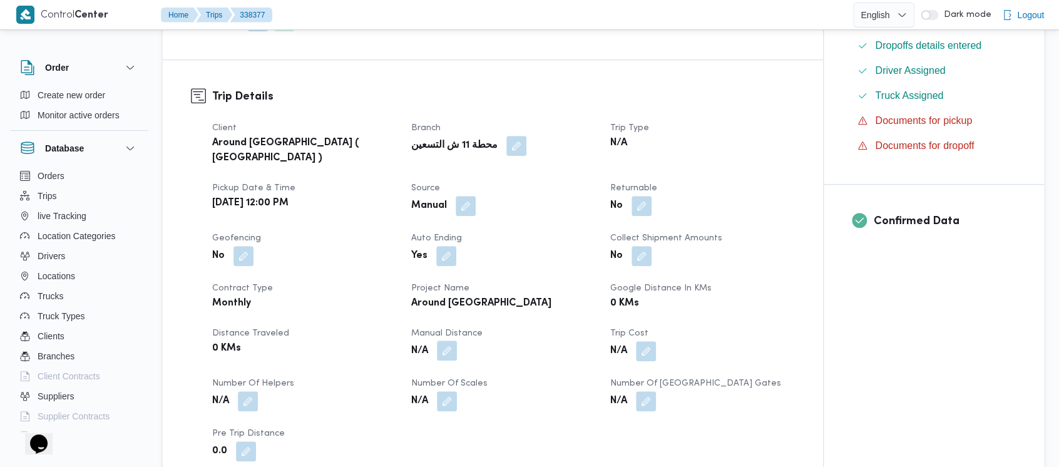
scroll to position [417, 0]
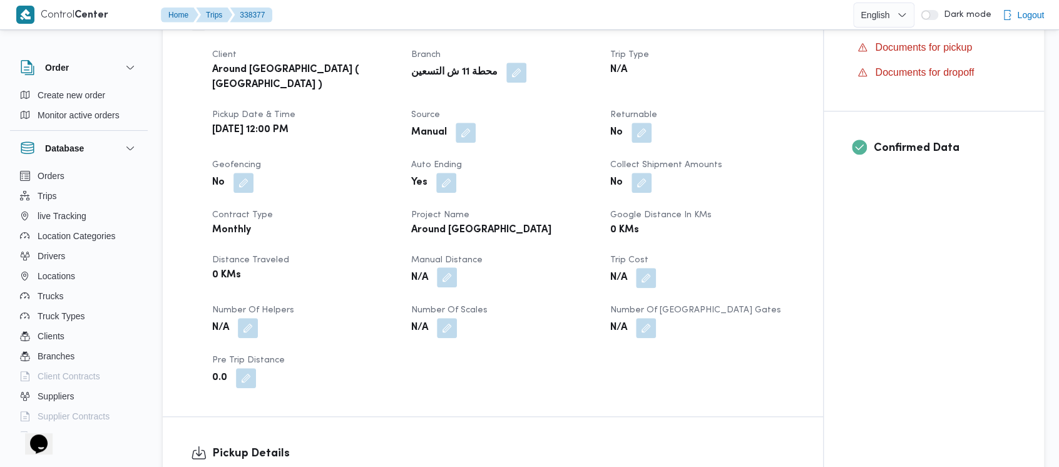
drag, startPoint x: 447, startPoint y: 288, endPoint x: 444, endPoint y: 298, distance: 10.5
click at [448, 287] on button "button" at bounding box center [447, 277] width 20 height 20
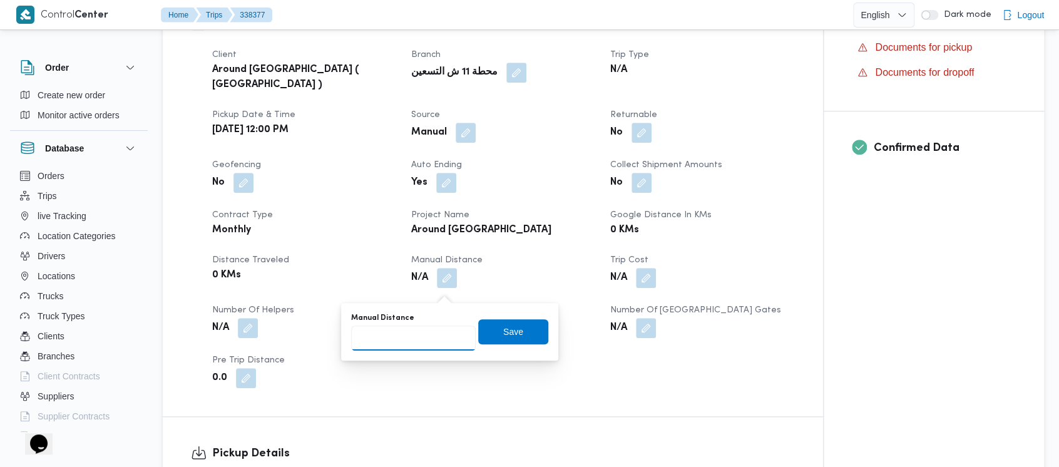
click at [406, 348] on input "Manual Distance" at bounding box center [413, 338] width 125 height 25
paste input "1.5"
type input "1.5"
click at [503, 329] on span "Save" at bounding box center [513, 331] width 20 height 15
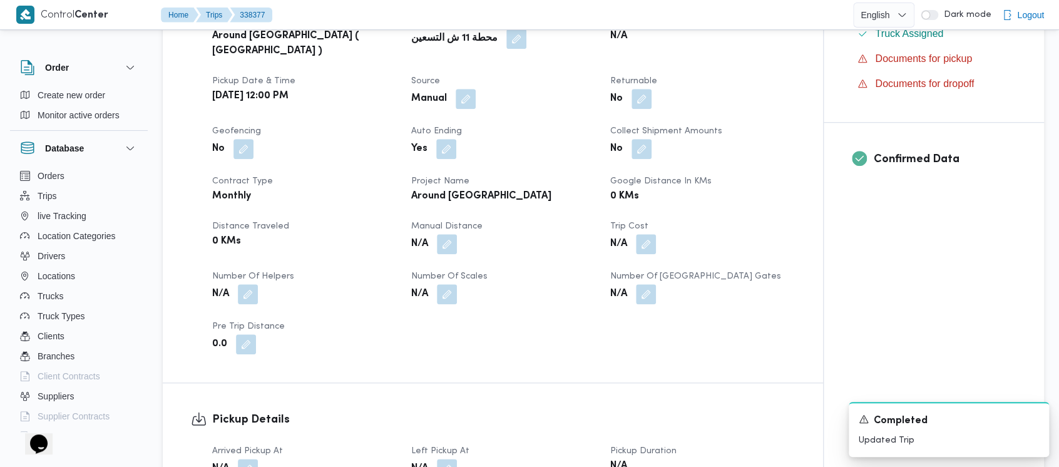
scroll to position [501, 0]
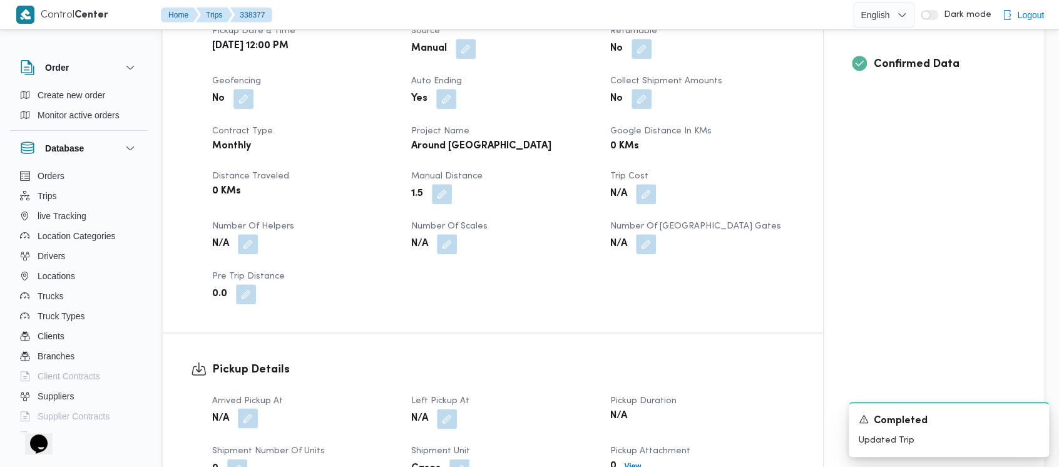
click at [243, 428] on button "button" at bounding box center [248, 418] width 20 height 20
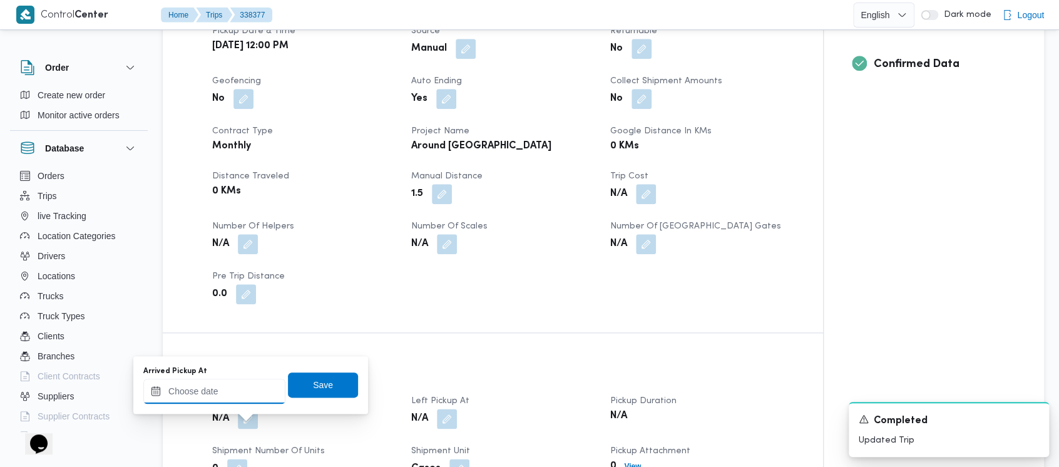
click at [187, 390] on input "Arrived Pickup At" at bounding box center [214, 391] width 142 height 25
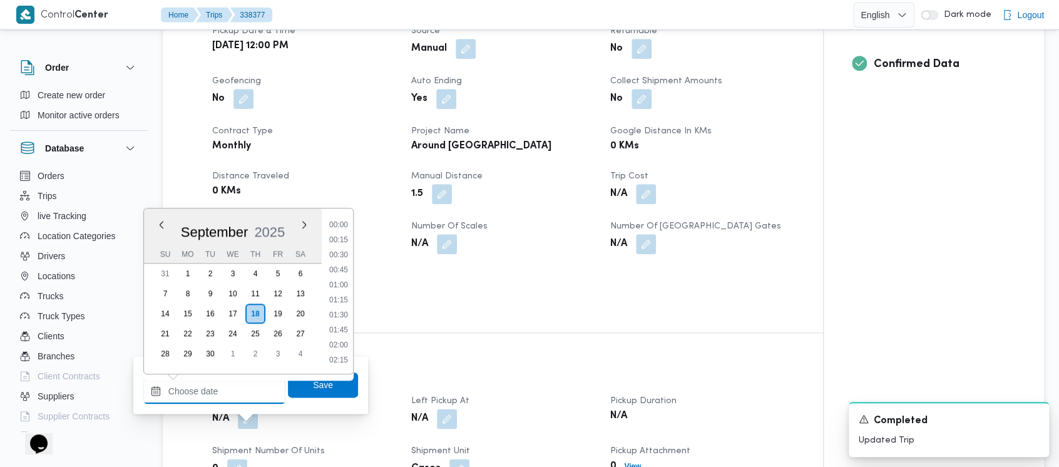
scroll to position [630, 0]
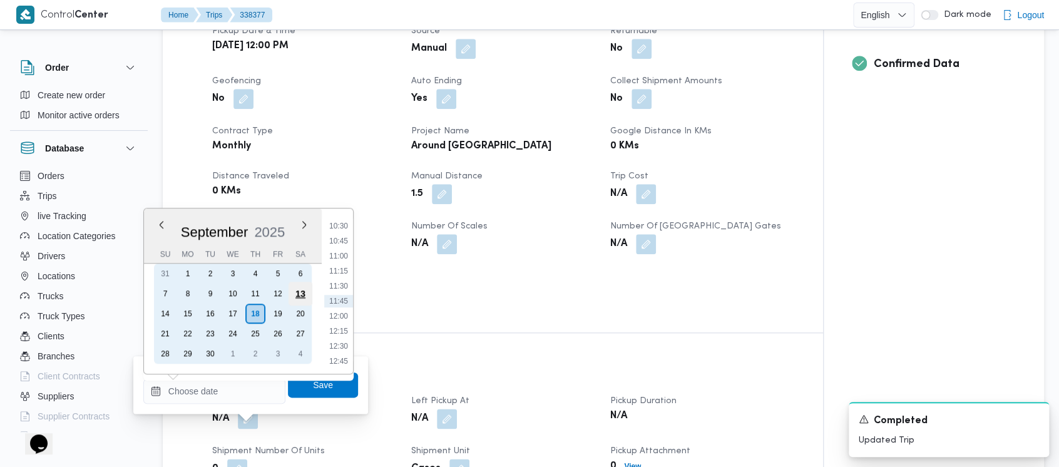
click at [300, 292] on div "13" at bounding box center [301, 294] width 24 height 24
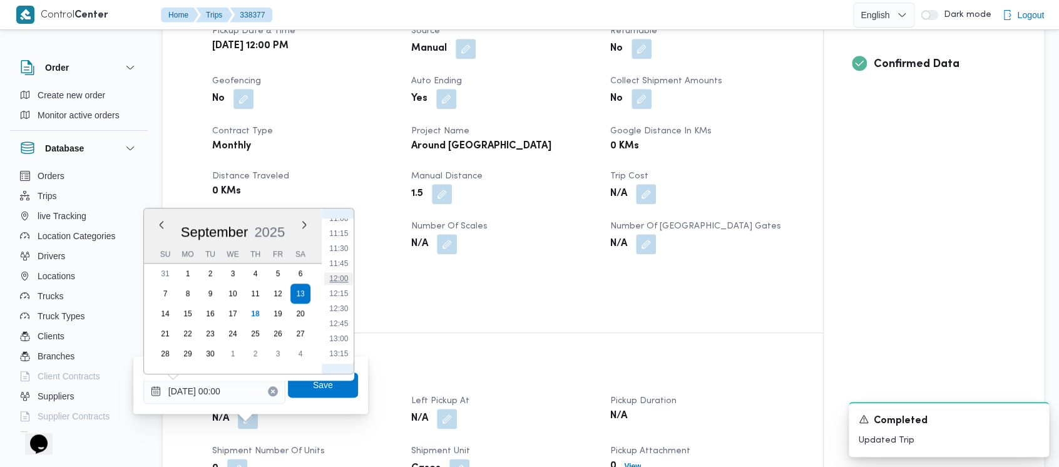
click at [336, 279] on li "12:00" at bounding box center [338, 278] width 29 height 13
type input "[DATE] 12:00"
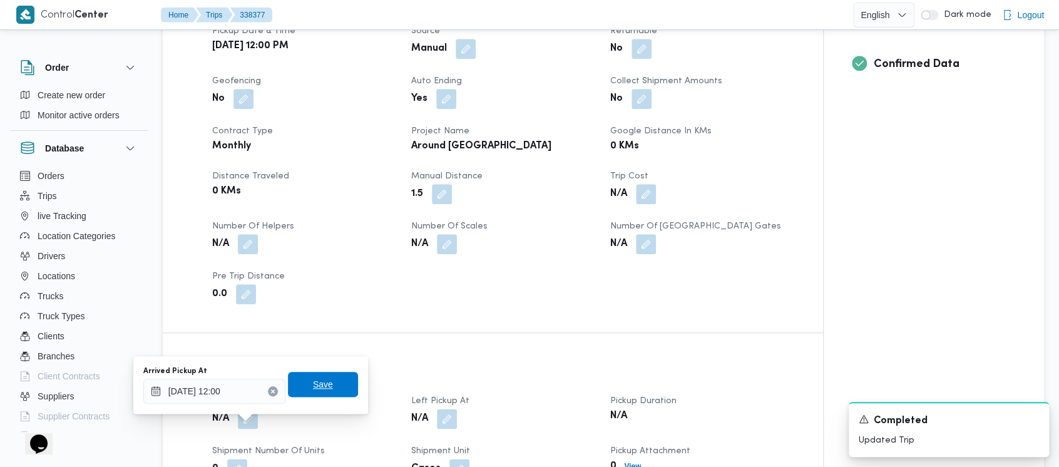
drag, startPoint x: 304, startPoint y: 381, endPoint x: 430, endPoint y: 427, distance: 133.9
click at [313, 383] on span "Save" at bounding box center [323, 384] width 20 height 15
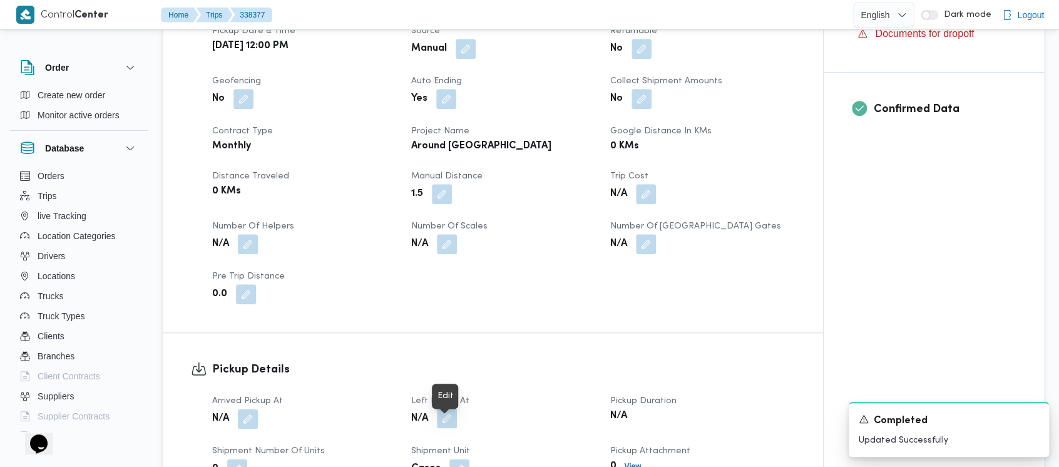
click at [443, 428] on button "button" at bounding box center [447, 418] width 20 height 20
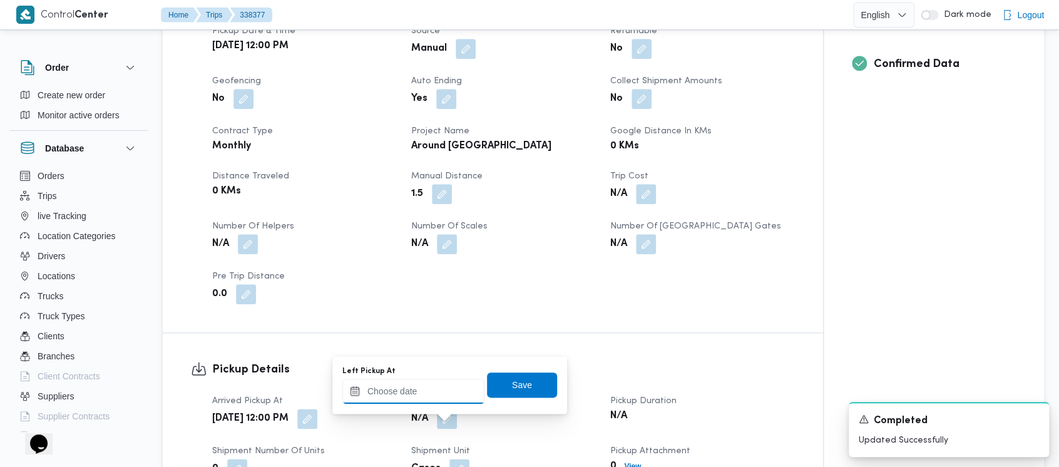
drag, startPoint x: 373, startPoint y: 397, endPoint x: 377, endPoint y: 384, distance: 13.7
click at [376, 388] on input "Left Pickup At" at bounding box center [413, 391] width 142 height 25
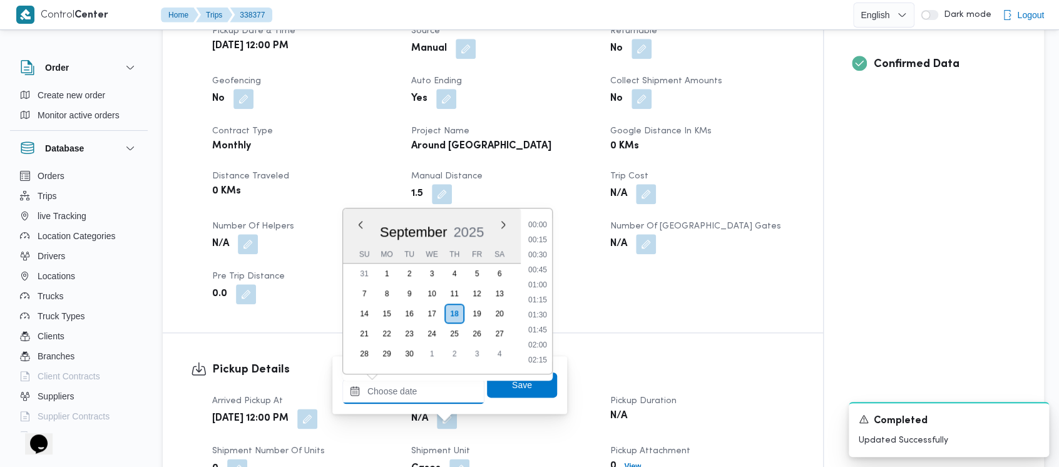
scroll to position [630, 0]
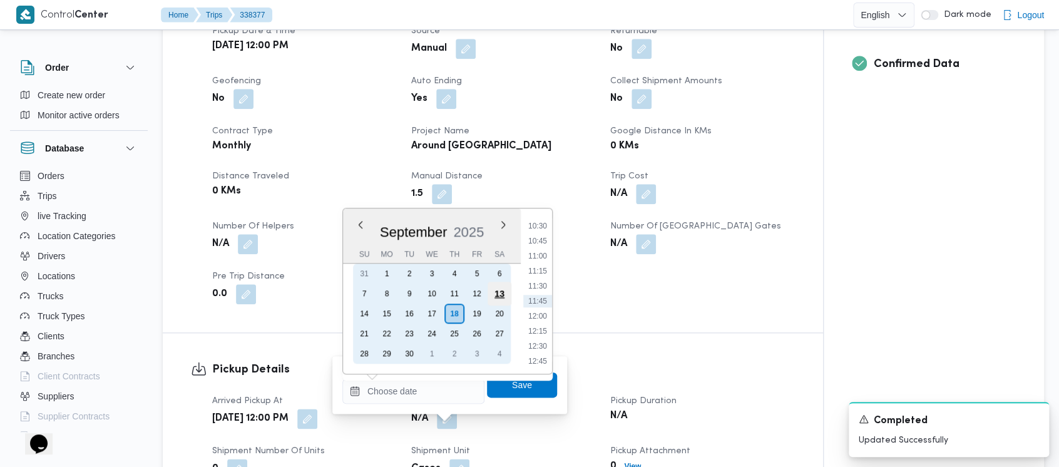
click at [496, 296] on div "13" at bounding box center [500, 294] width 24 height 24
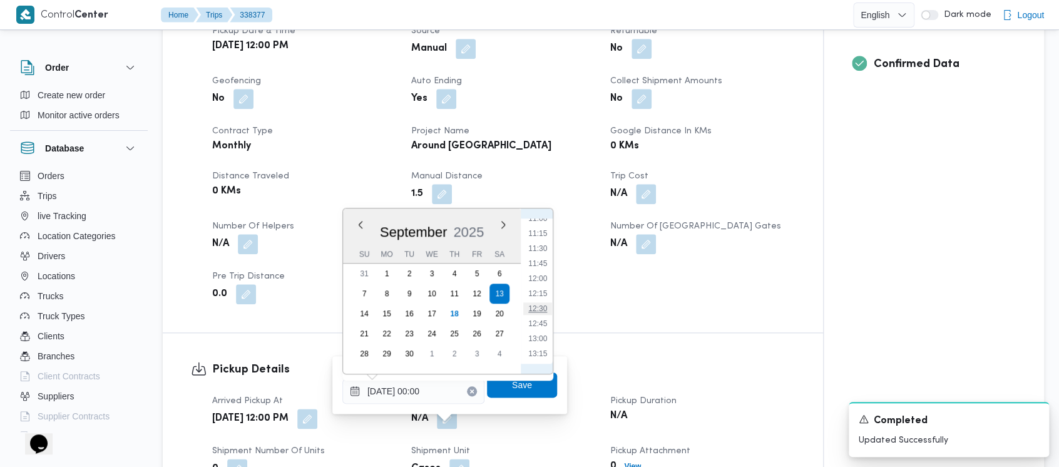
click at [537, 310] on li "12:30" at bounding box center [537, 308] width 29 height 13
type input "[DATE] 12:30"
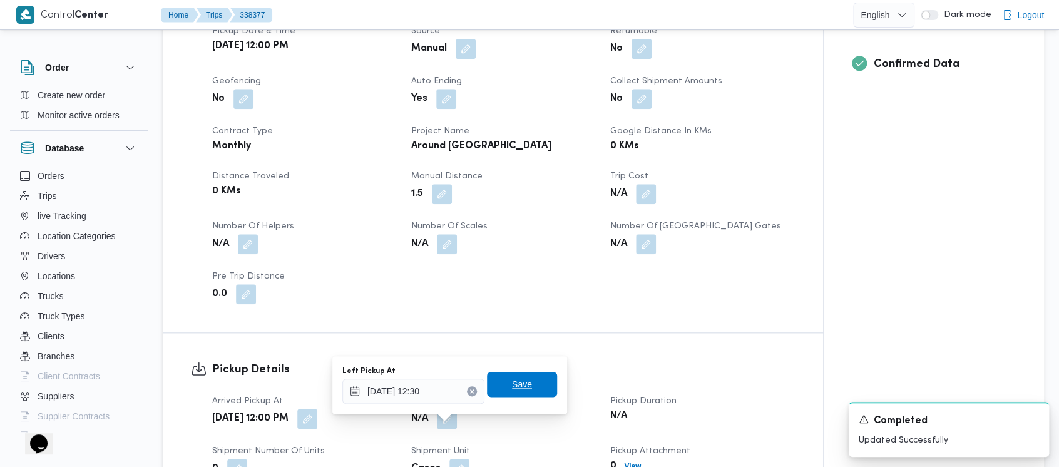
click at [512, 384] on span "Save" at bounding box center [522, 384] width 20 height 15
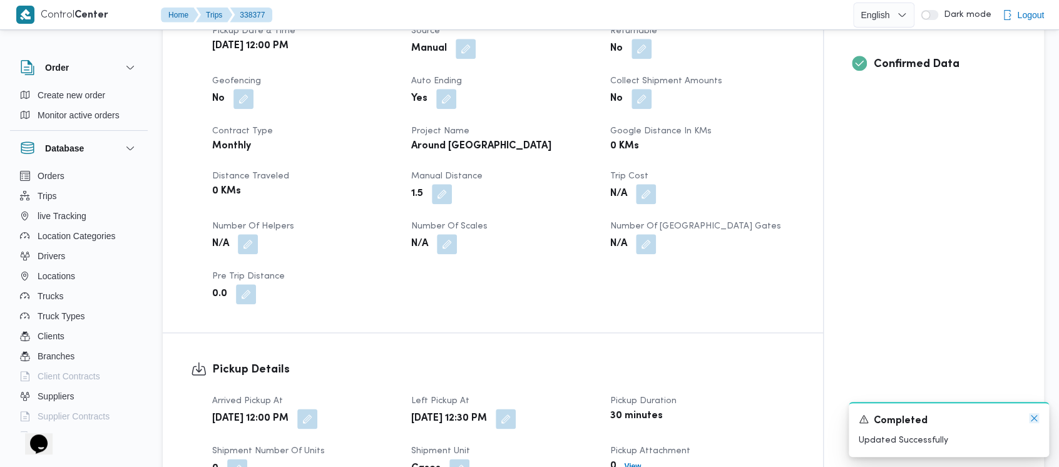
click at [1038, 416] on icon "Dismiss toast" at bounding box center [1034, 418] width 10 height 10
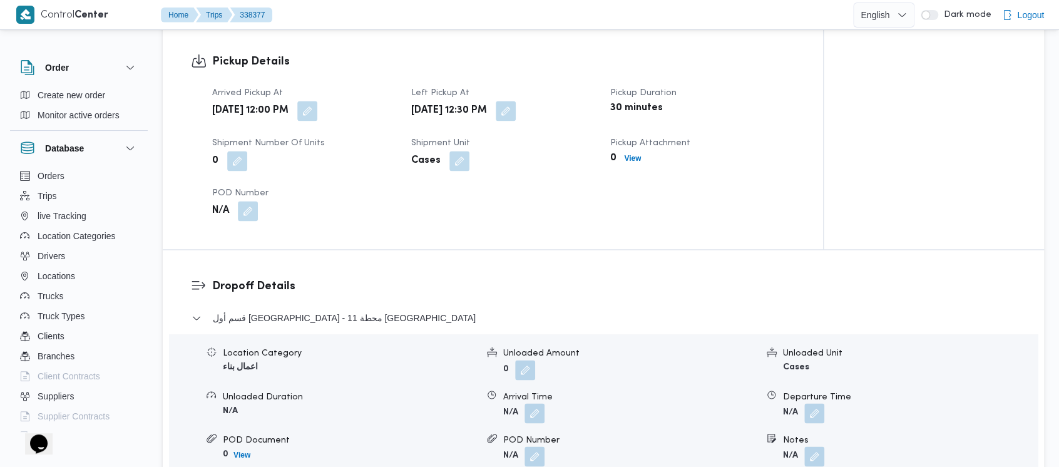
scroll to position [835, 0]
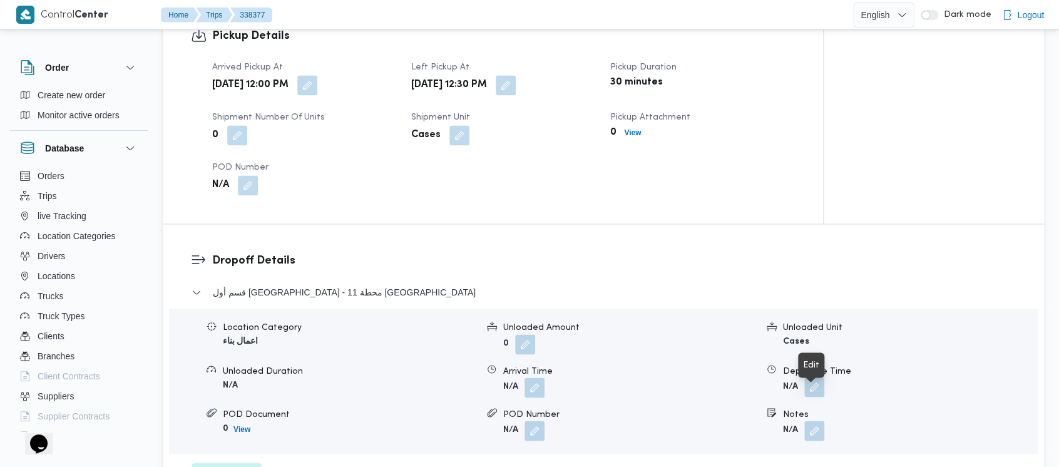
click at [816, 397] on button "button" at bounding box center [815, 387] width 20 height 20
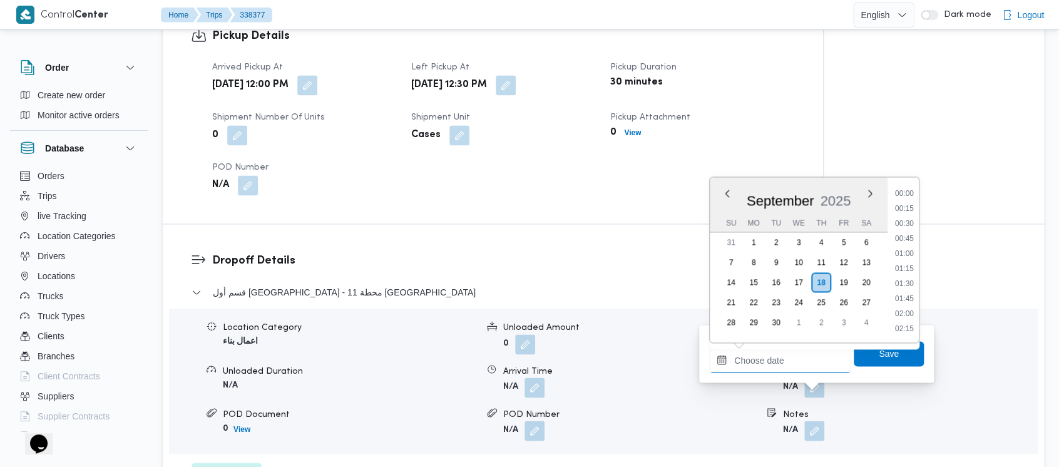
click at [789, 360] on input "Departure Time" at bounding box center [780, 360] width 142 height 25
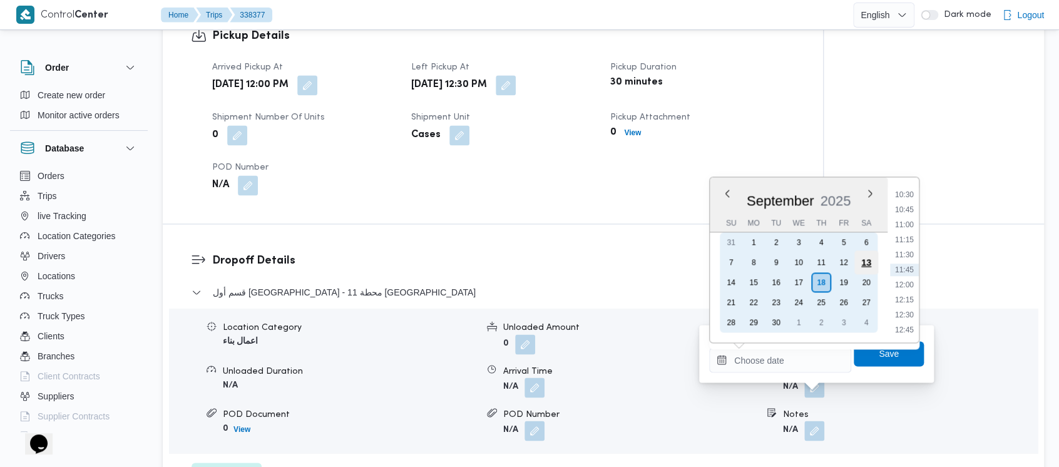
click at [867, 258] on div "13" at bounding box center [867, 262] width 24 height 24
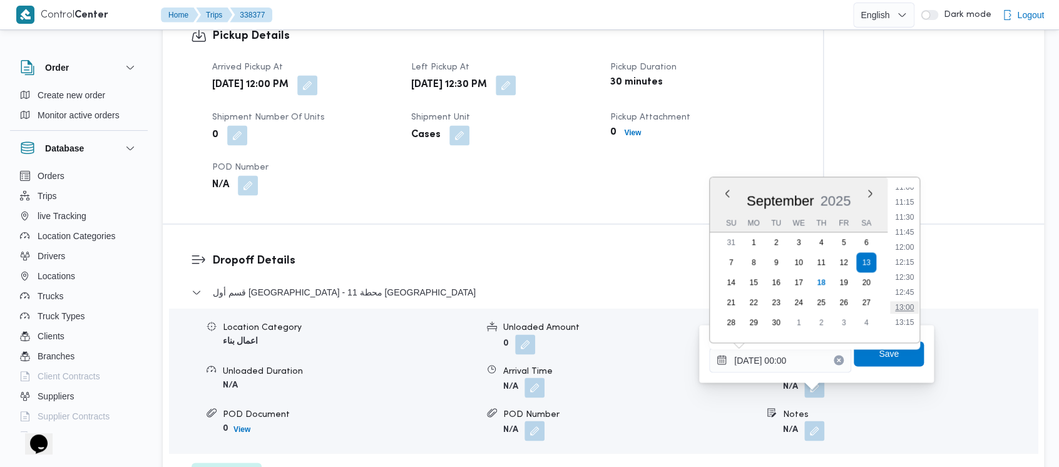
click at [909, 306] on li "13:00" at bounding box center [904, 307] width 29 height 13
type input "[DATE] 13:00"
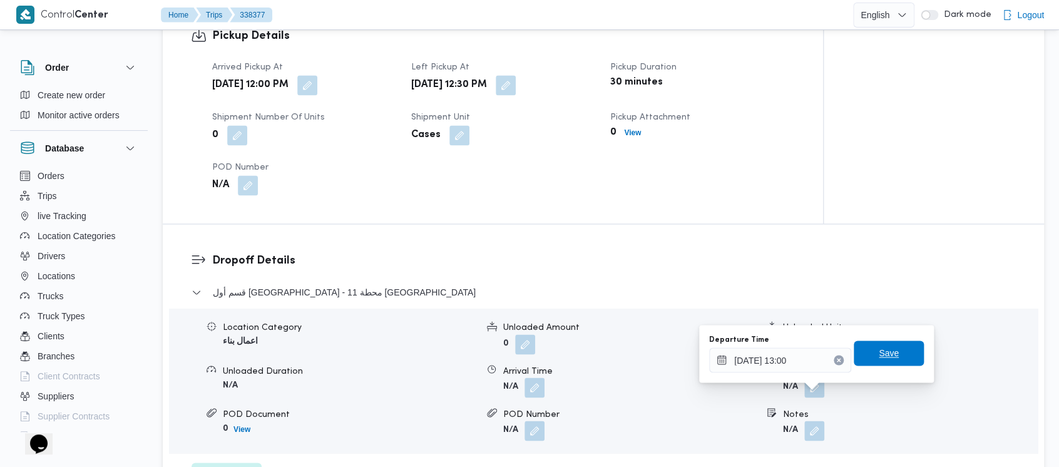
click at [884, 353] on span "Save" at bounding box center [889, 353] width 20 height 15
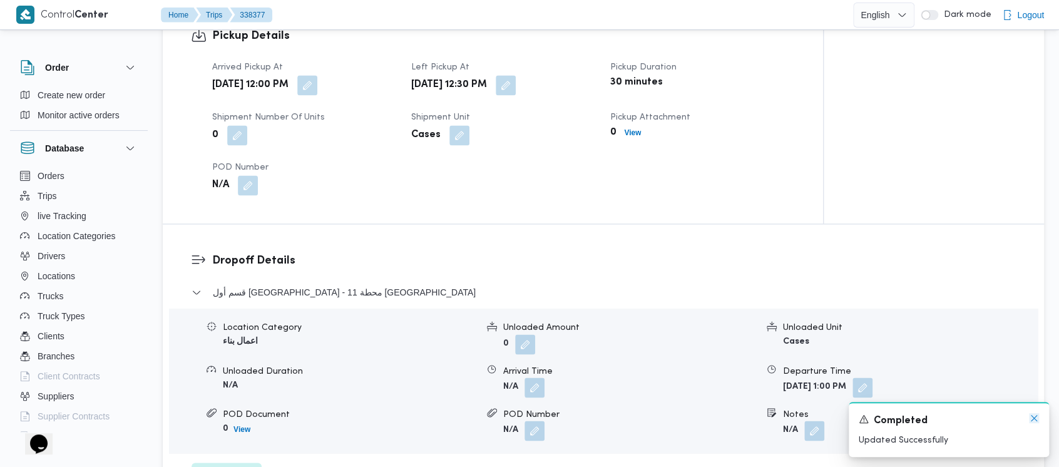
click at [1034, 418] on icon "Dismiss toast" at bounding box center [1034, 418] width 6 height 6
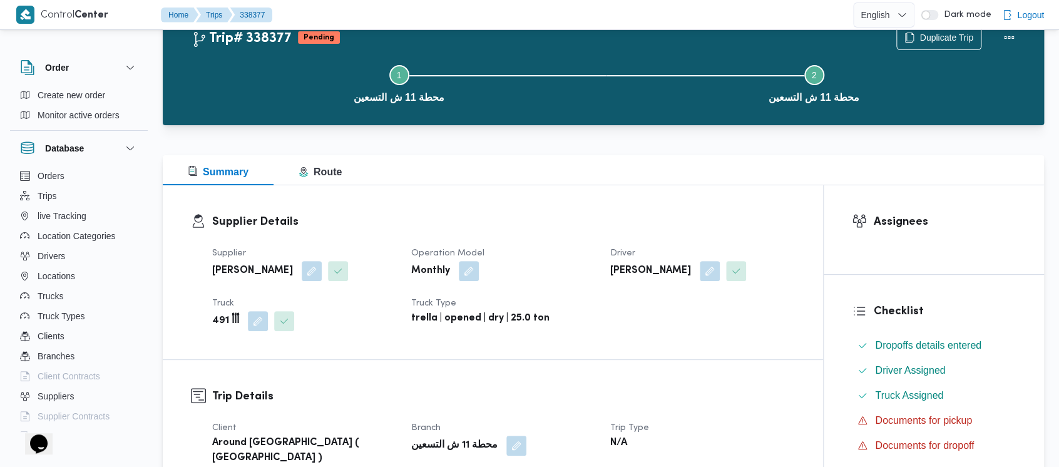
scroll to position [0, 0]
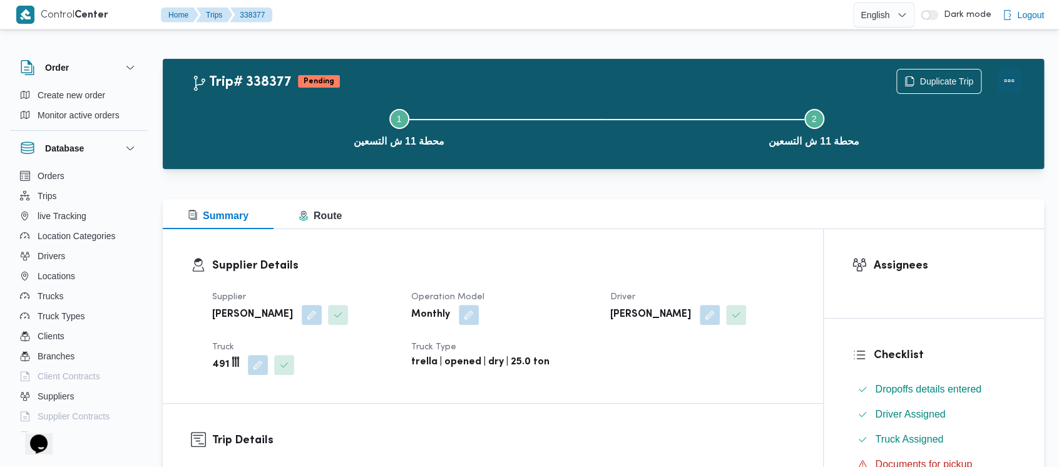
click at [1008, 79] on button "Actions" at bounding box center [1009, 80] width 25 height 25
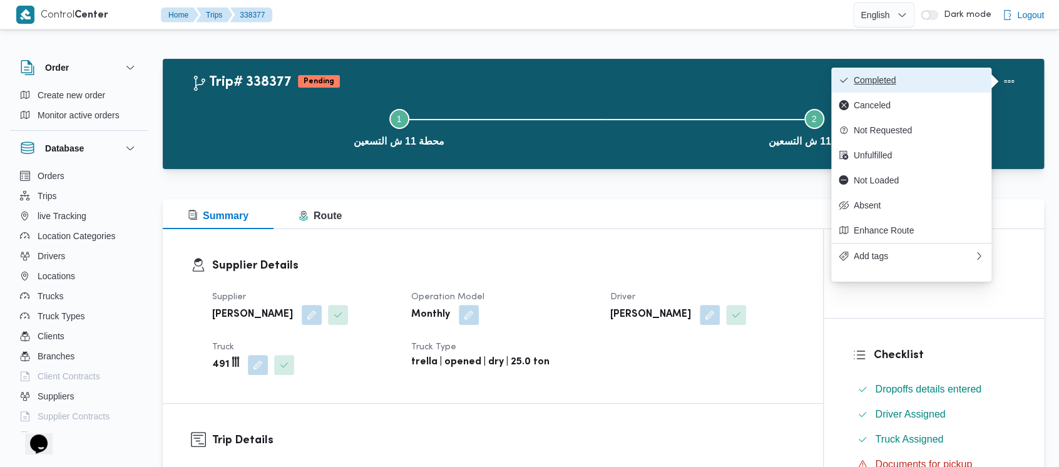
click at [882, 80] on span "Completed" at bounding box center [919, 80] width 130 height 10
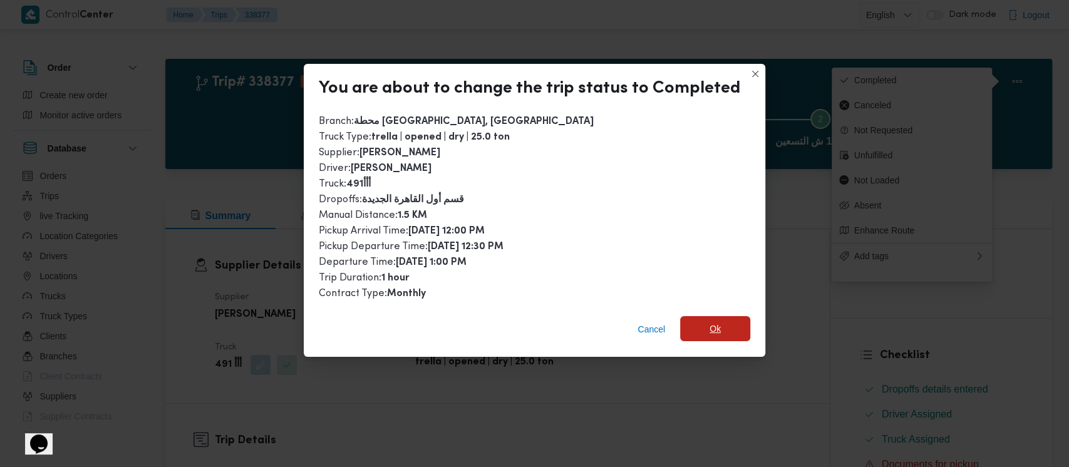
click at [726, 331] on span "Ok" at bounding box center [715, 328] width 70 height 25
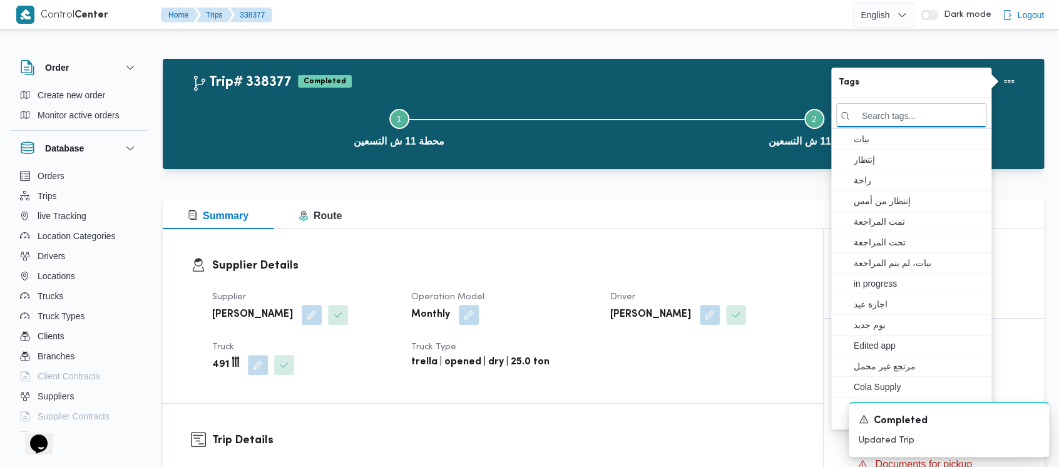
drag, startPoint x: 275, startPoint y: 133, endPoint x: 138, endPoint y: 16, distance: 180.4
click at [276, 130] on button "Step 1 is incomplete 1 محطة 11 ش التسعين" at bounding box center [399, 126] width 415 height 65
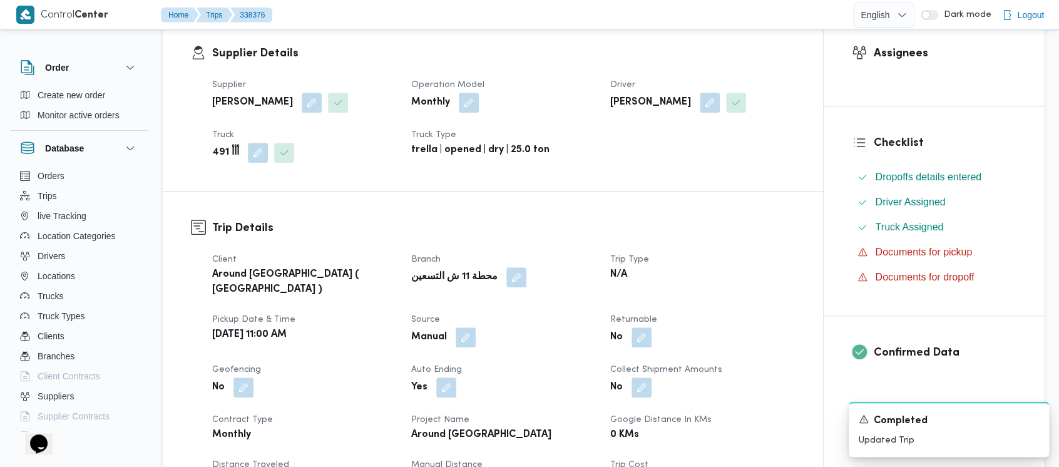
scroll to position [501, 0]
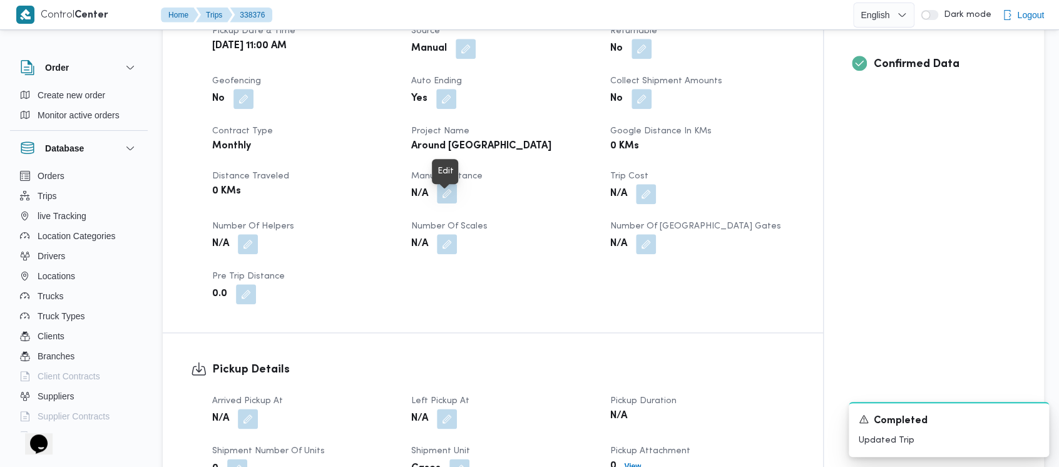
click at [445, 202] on button "button" at bounding box center [447, 193] width 20 height 20
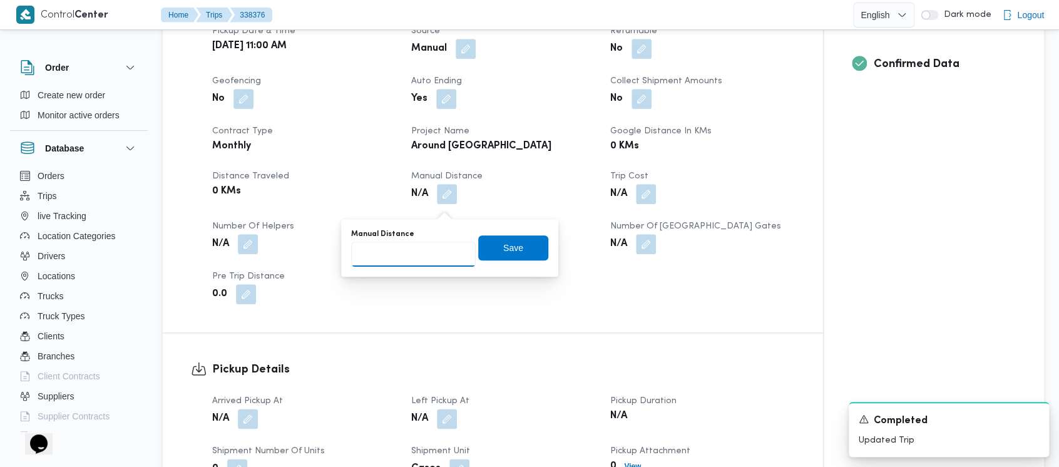
click at [405, 253] on input "Manual Distance" at bounding box center [413, 254] width 125 height 25
paste input "1.5"
type input "1.5"
click at [519, 249] on span "Save" at bounding box center [513, 247] width 70 height 25
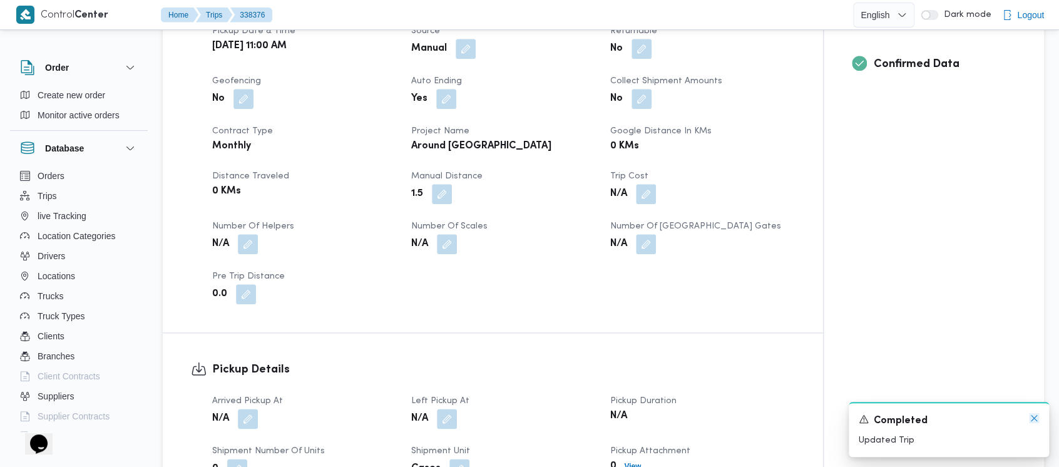
click at [1036, 420] on icon "Dismiss toast" at bounding box center [1034, 418] width 10 height 10
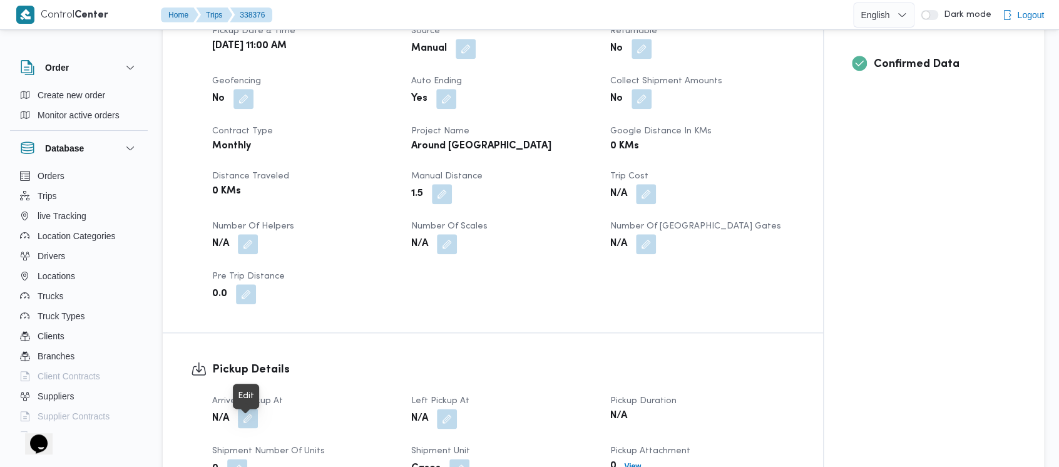
click at [243, 428] on button "button" at bounding box center [248, 418] width 20 height 20
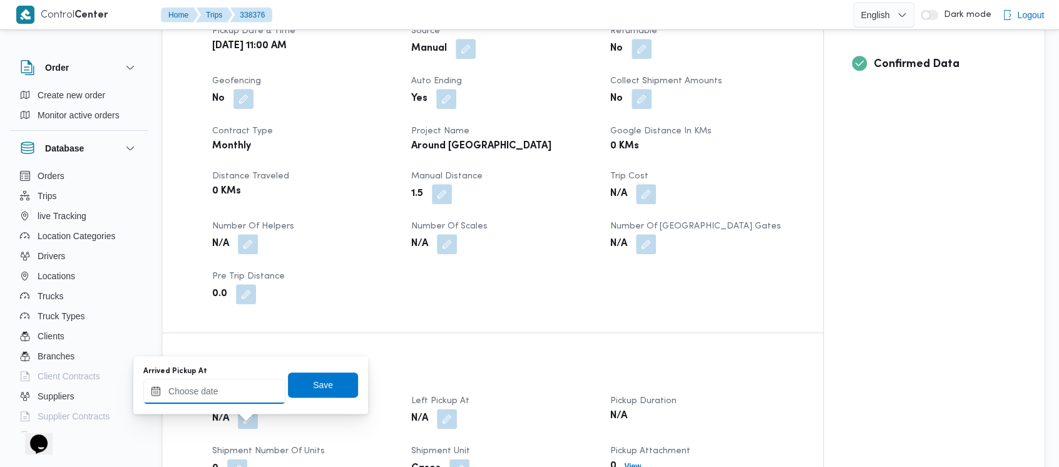
drag, startPoint x: 210, startPoint y: 390, endPoint x: 210, endPoint y: 381, distance: 8.8
click at [210, 390] on input "Arrived Pickup At" at bounding box center [214, 391] width 142 height 25
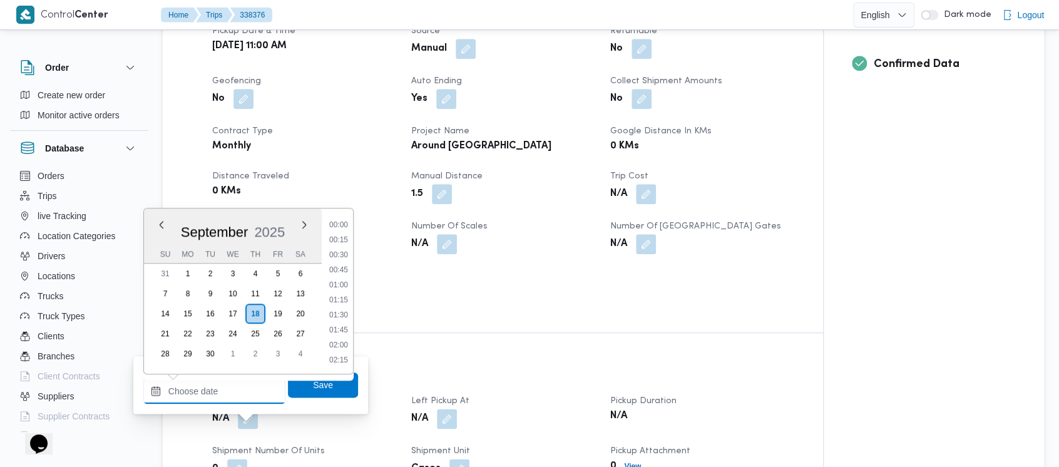
scroll to position [630, 0]
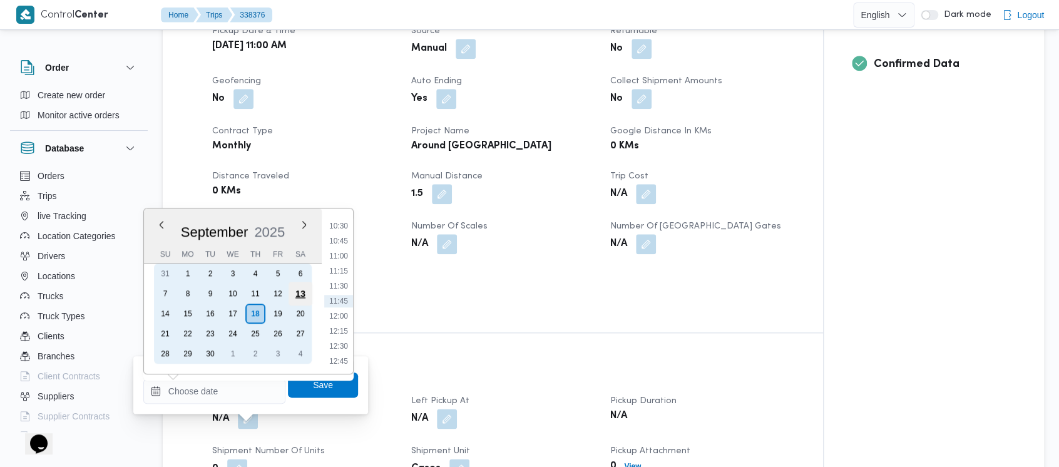
click at [306, 292] on div "13" at bounding box center [301, 294] width 24 height 24
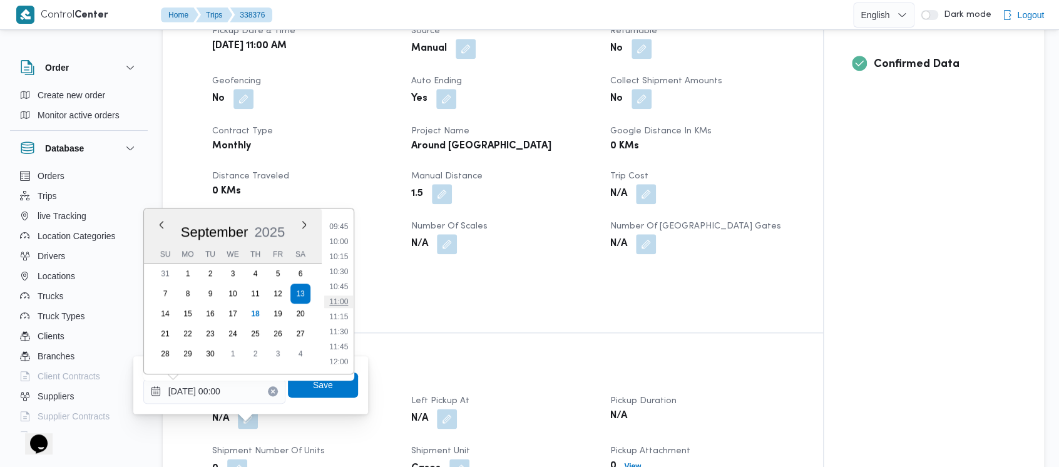
click at [341, 305] on li "11:00" at bounding box center [338, 302] width 29 height 13
type input "[DATE] 11:00"
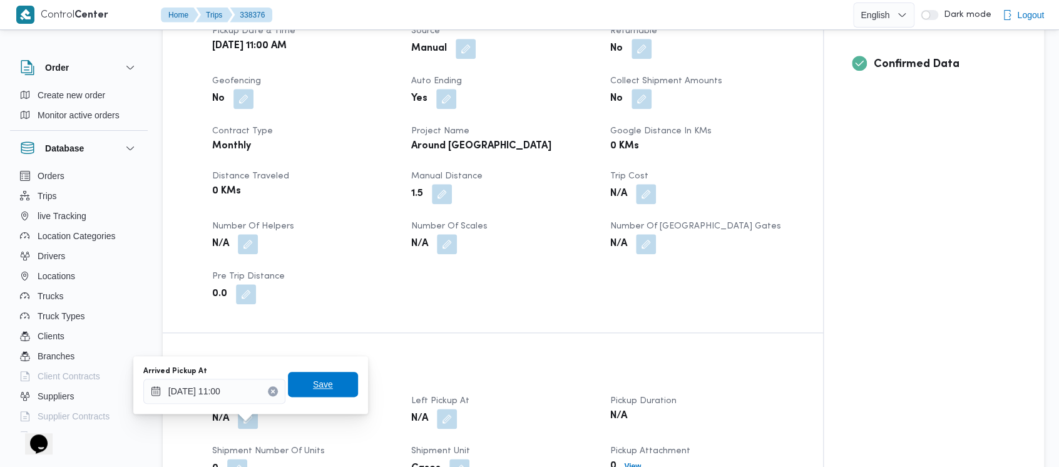
click at [313, 379] on span "Save" at bounding box center [323, 384] width 20 height 15
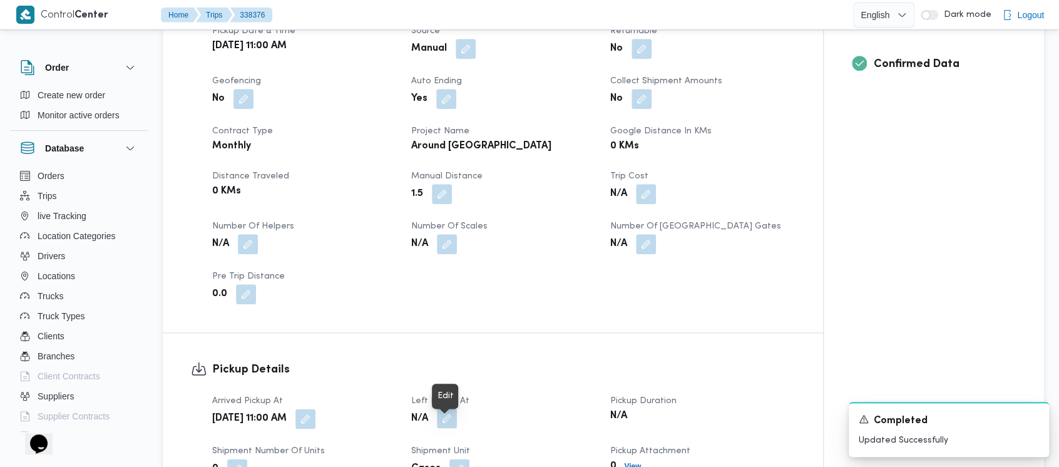
click at [439, 427] on button "button" at bounding box center [447, 418] width 20 height 20
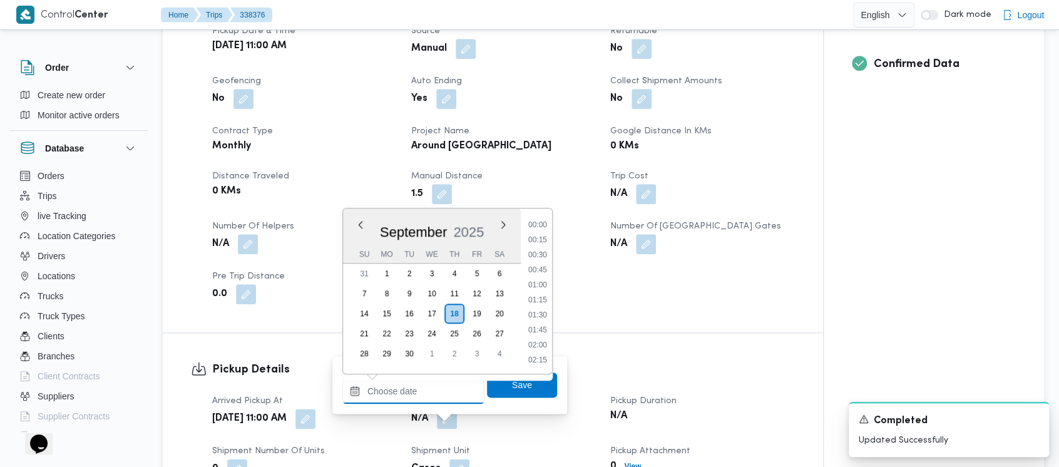
click at [406, 397] on input "Left Pickup At" at bounding box center [413, 391] width 142 height 25
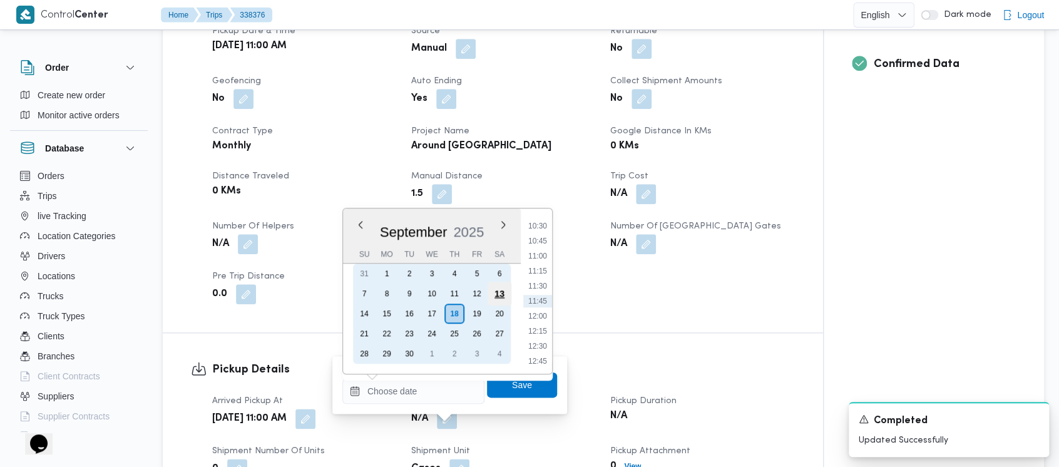
click at [497, 292] on div "13" at bounding box center [500, 294] width 24 height 24
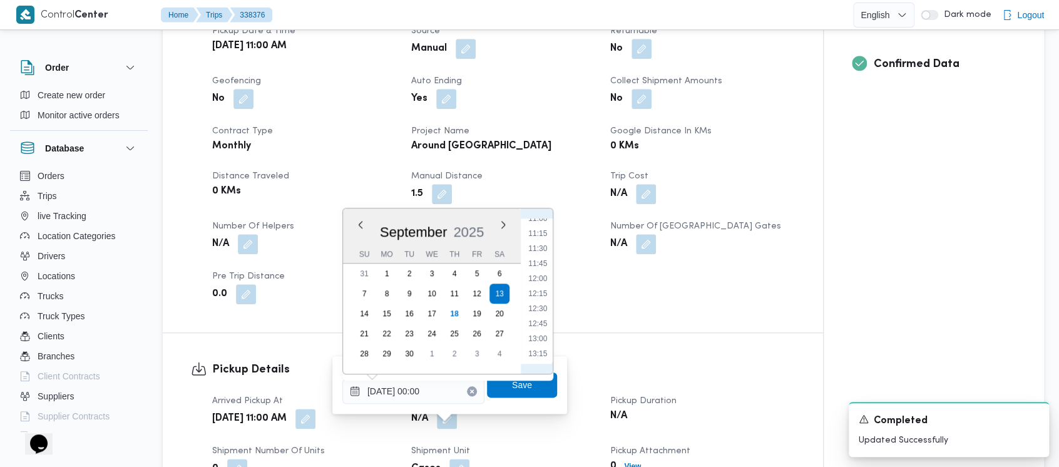
drag, startPoint x: 538, startPoint y: 247, endPoint x: 542, endPoint y: 292, distance: 44.6
click at [539, 247] on li "11:30" at bounding box center [537, 248] width 29 height 13
type input "[DATE] 11:30"
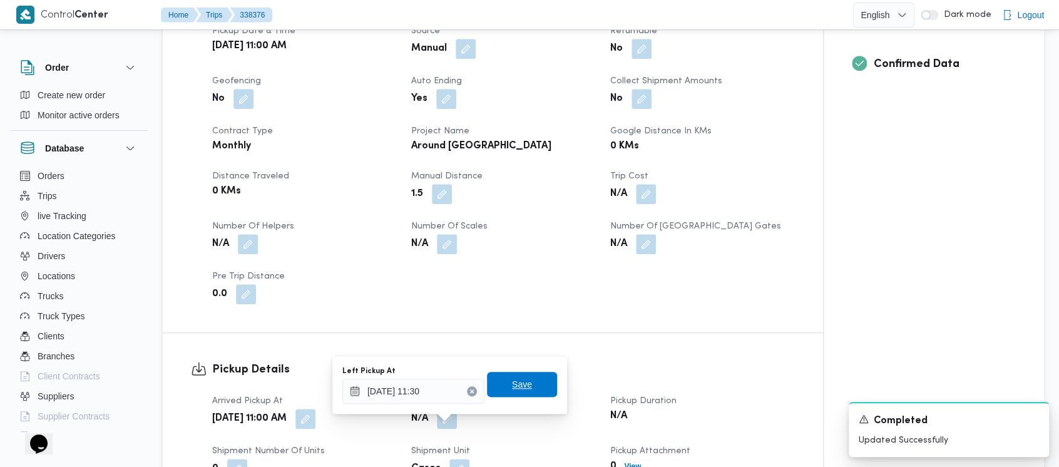
click at [519, 379] on span "Save" at bounding box center [522, 384] width 20 height 15
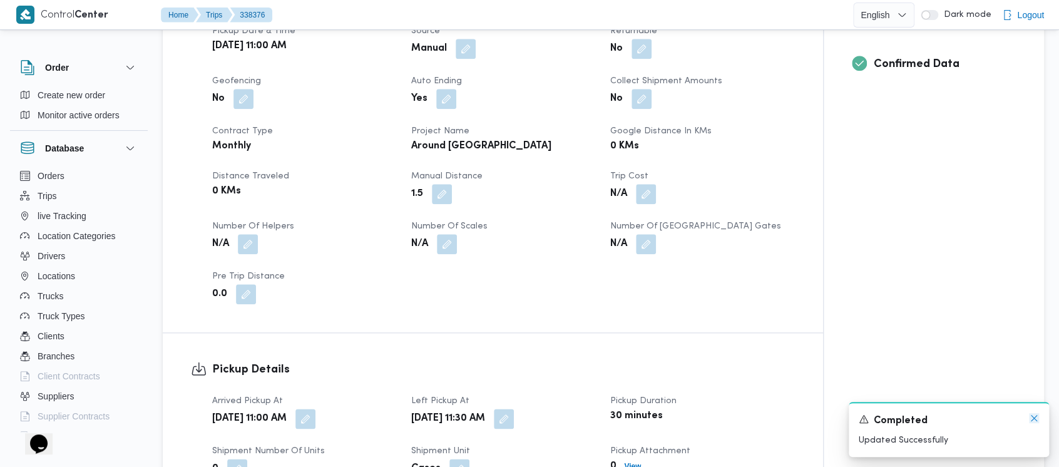
click at [1036, 418] on icon "Dismiss toast" at bounding box center [1034, 418] width 10 height 10
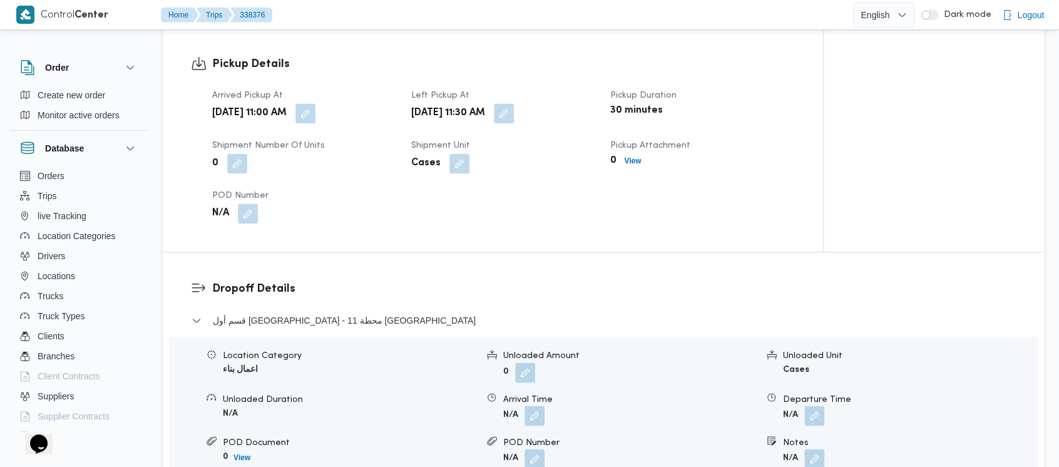
scroll to position [835, 0]
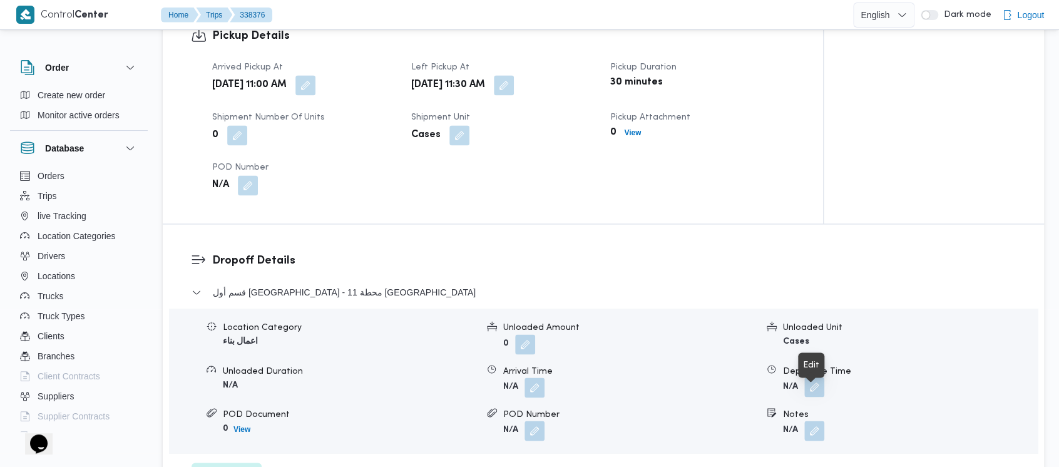
drag, startPoint x: 816, startPoint y: 400, endPoint x: 810, endPoint y: 392, distance: 10.7
click at [816, 397] on button "button" at bounding box center [815, 387] width 20 height 20
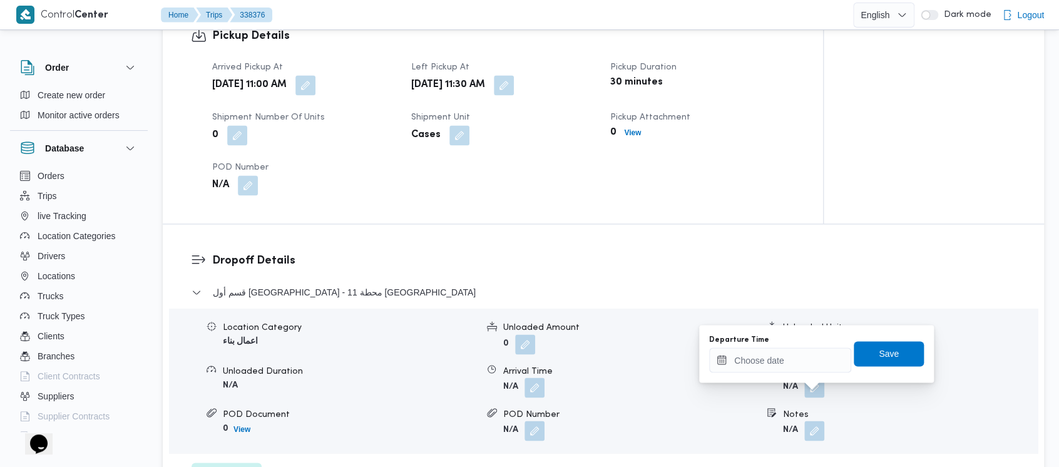
drag, startPoint x: 772, startPoint y: 373, endPoint x: 772, endPoint y: 355, distance: 17.5
click at [772, 366] on div "Departure Time Save" at bounding box center [816, 354] width 217 height 40
click at [780, 353] on input "Departure Time" at bounding box center [780, 360] width 142 height 25
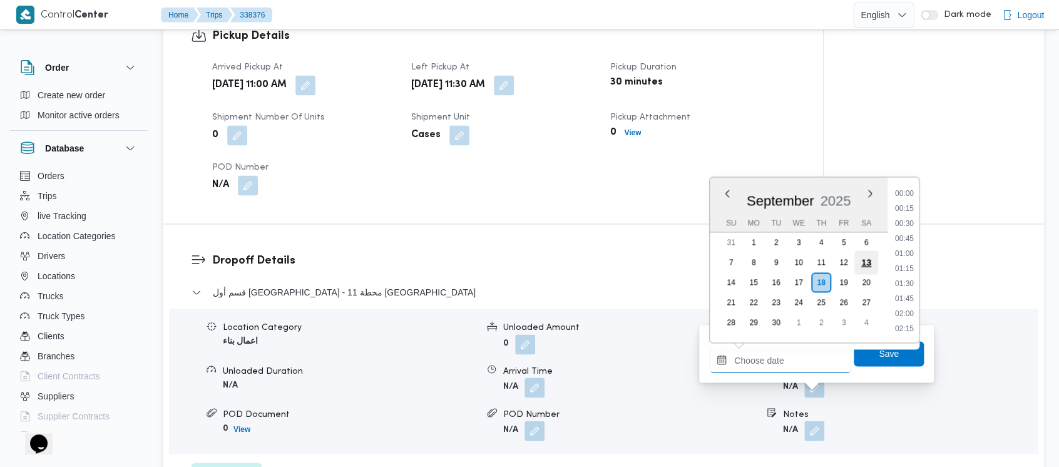
scroll to position [630, 0]
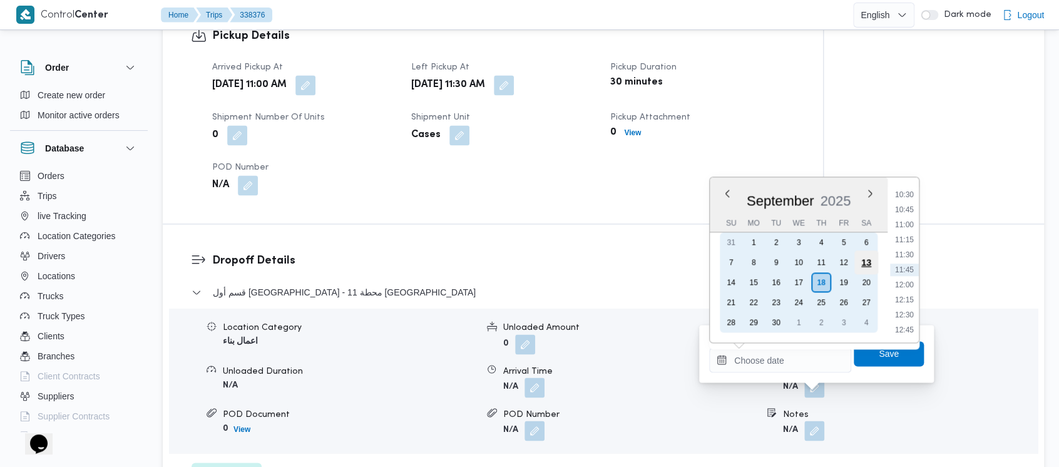
click at [872, 264] on div "13" at bounding box center [867, 262] width 24 height 24
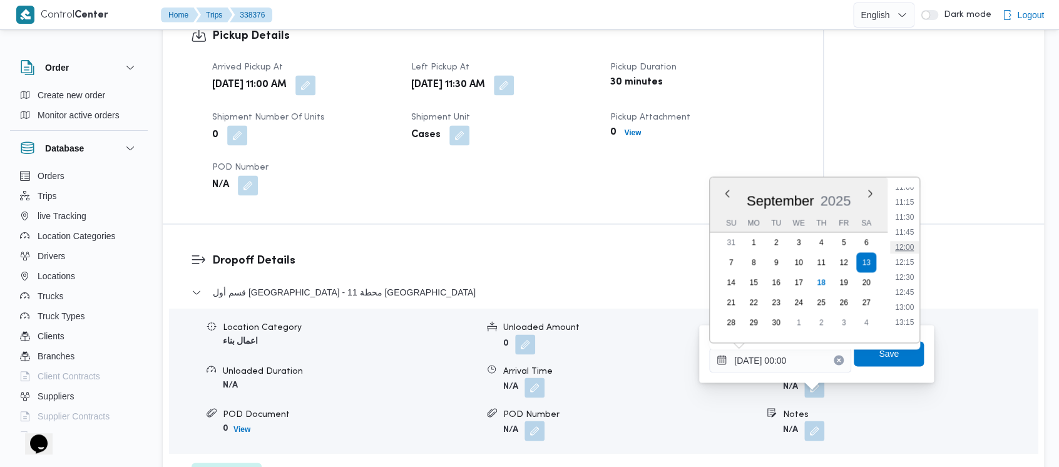
click at [909, 249] on li "12:00" at bounding box center [904, 247] width 29 height 13
type input "[DATE] 12:00"
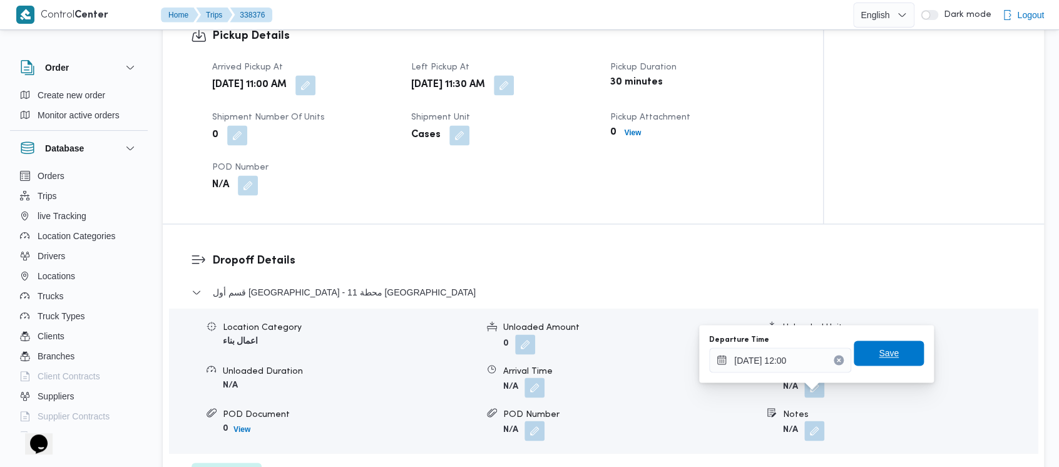
click at [867, 359] on span "Save" at bounding box center [889, 353] width 70 height 25
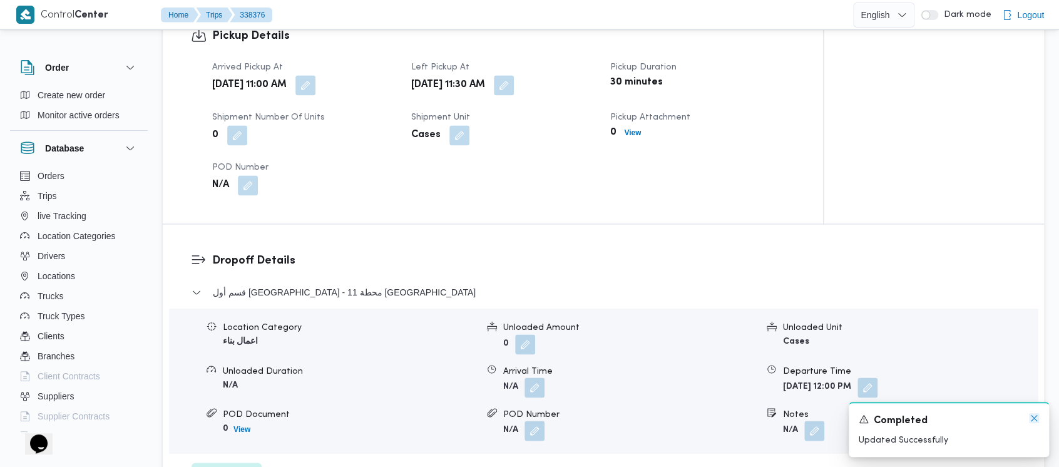
click at [1036, 418] on icon "Dismiss toast" at bounding box center [1034, 418] width 10 height 10
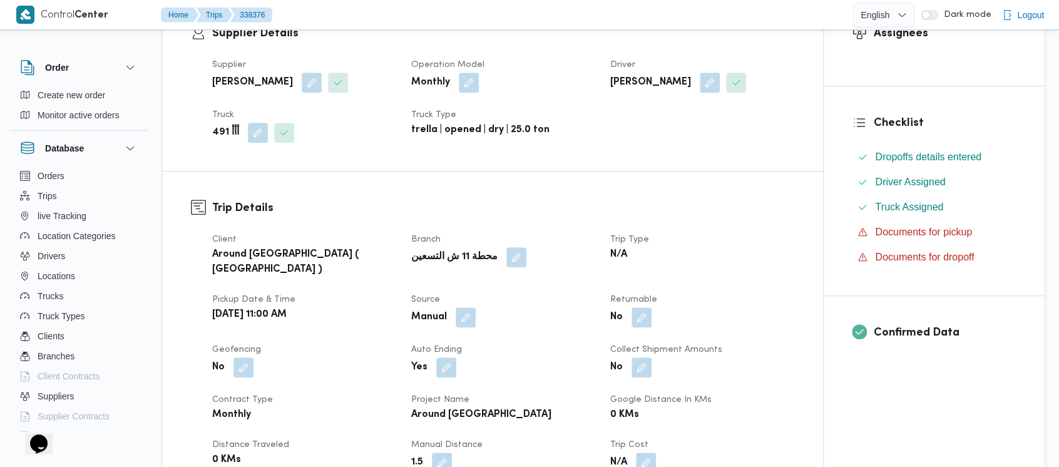
scroll to position [0, 0]
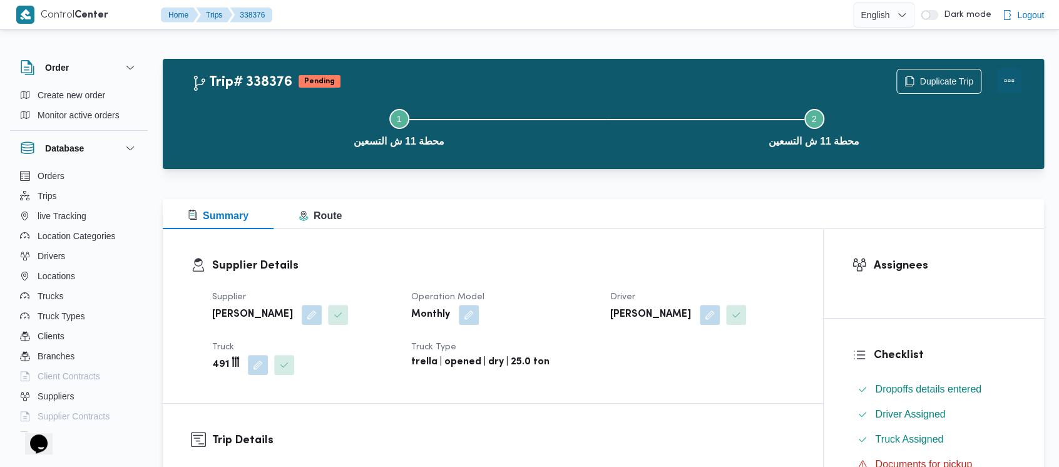
click at [1007, 77] on button "Actions" at bounding box center [1009, 80] width 25 height 25
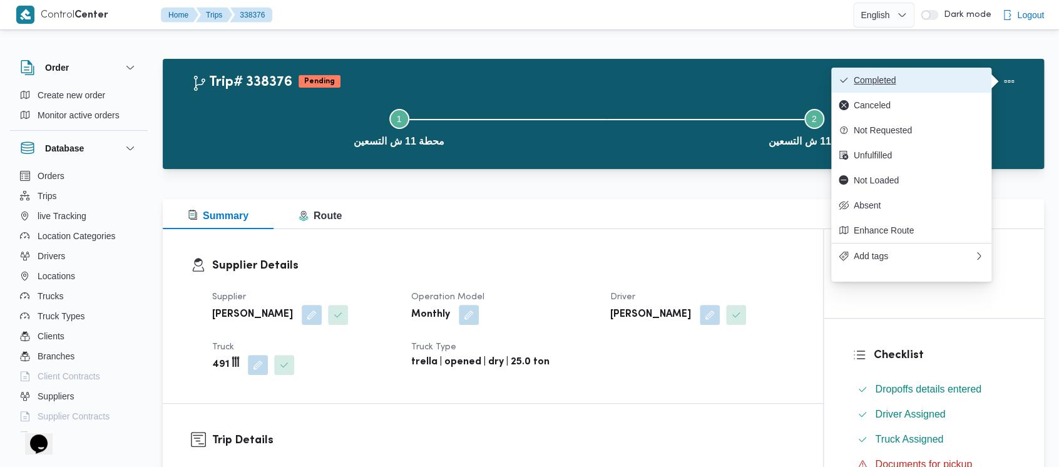
click at [898, 83] on span "Completed" at bounding box center [919, 80] width 130 height 10
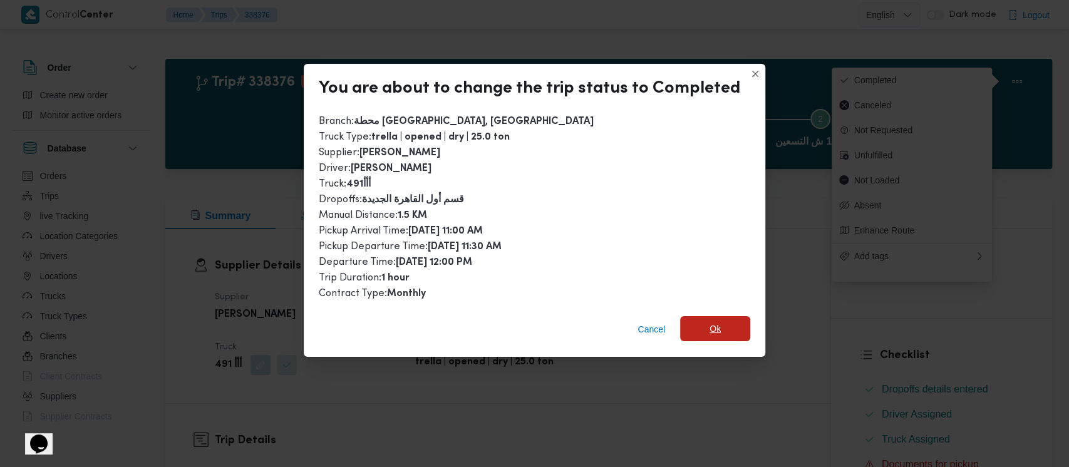
click at [709, 324] on span "Ok" at bounding box center [714, 328] width 11 height 15
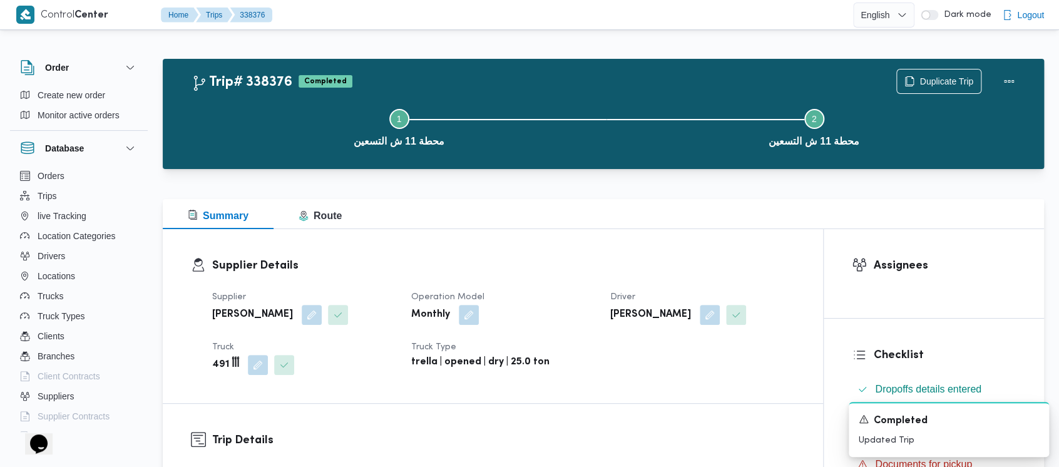
click at [219, 129] on button "Step 1 is incomplete 1 محطة 11 ش التسعين" at bounding box center [399, 126] width 415 height 65
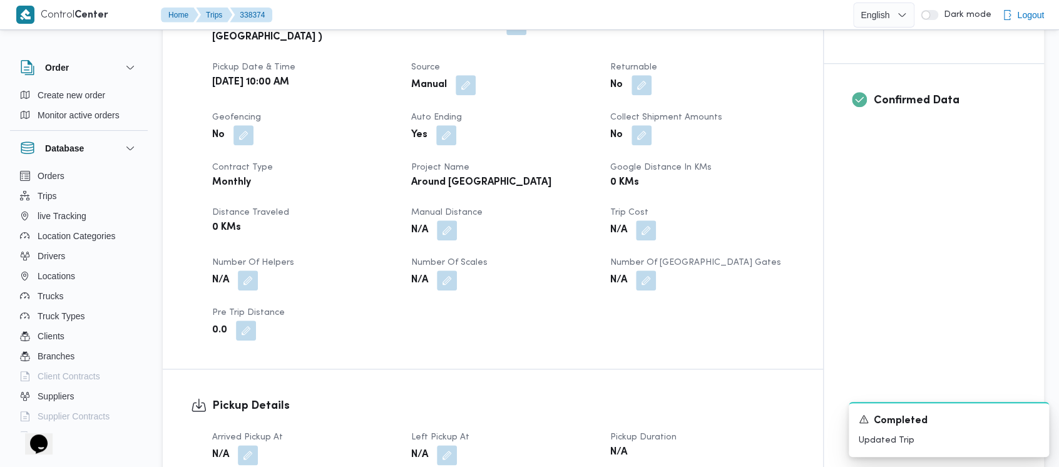
scroll to position [501, 0]
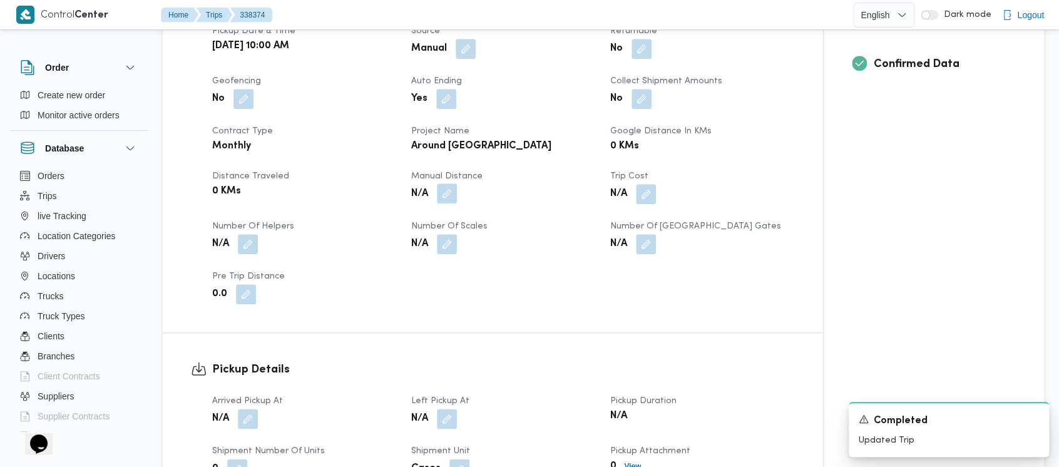
click at [448, 202] on button "button" at bounding box center [447, 193] width 20 height 20
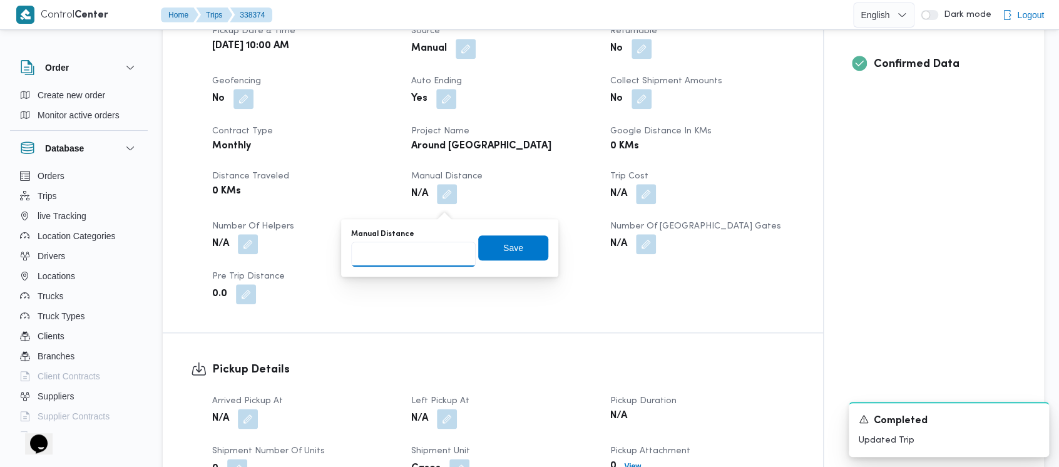
click at [407, 242] on input "Manual Distance" at bounding box center [413, 254] width 125 height 25
paste input "1.5"
type input "1.5"
click at [506, 245] on span "Save" at bounding box center [513, 247] width 20 height 15
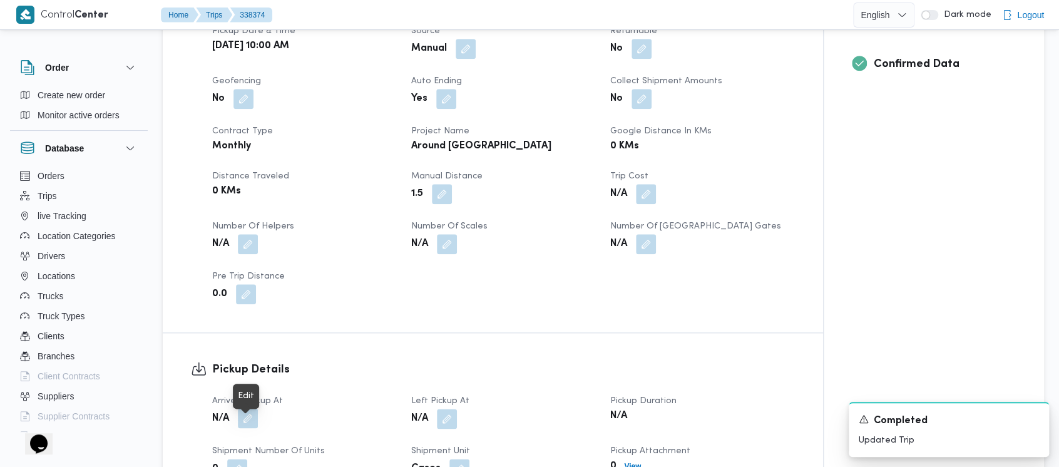
click at [249, 427] on button "button" at bounding box center [248, 418] width 20 height 20
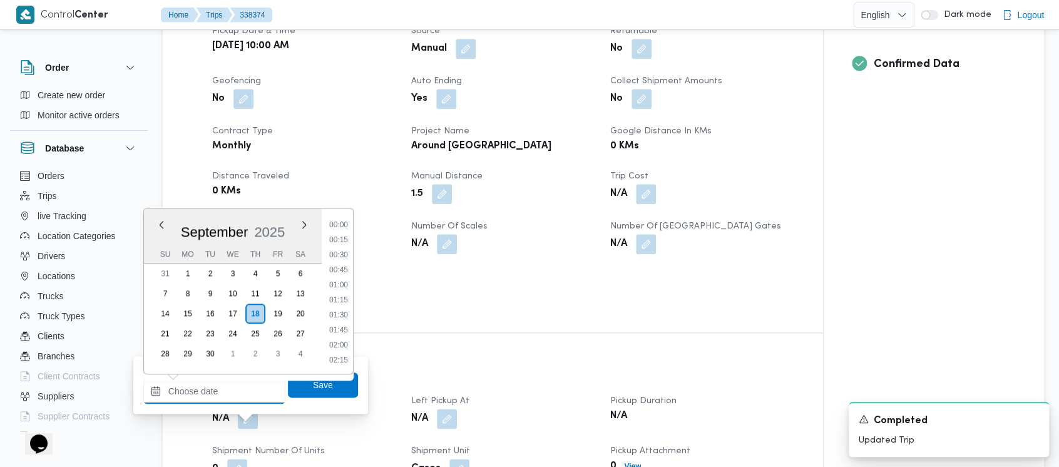
drag, startPoint x: 249, startPoint y: 423, endPoint x: 200, endPoint y: 389, distance: 59.9
click at [200, 389] on input "Arrived Pickup At" at bounding box center [214, 391] width 142 height 25
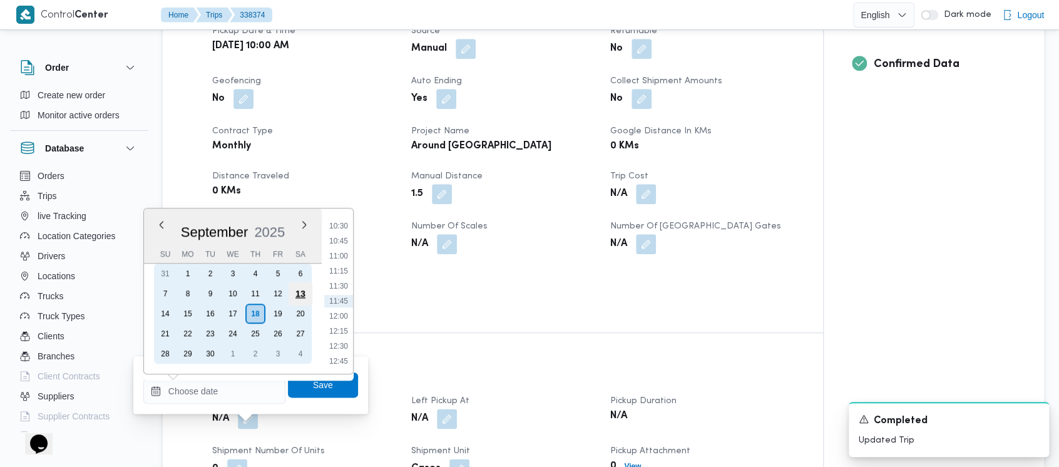
click at [290, 291] on div "13" at bounding box center [301, 294] width 24 height 24
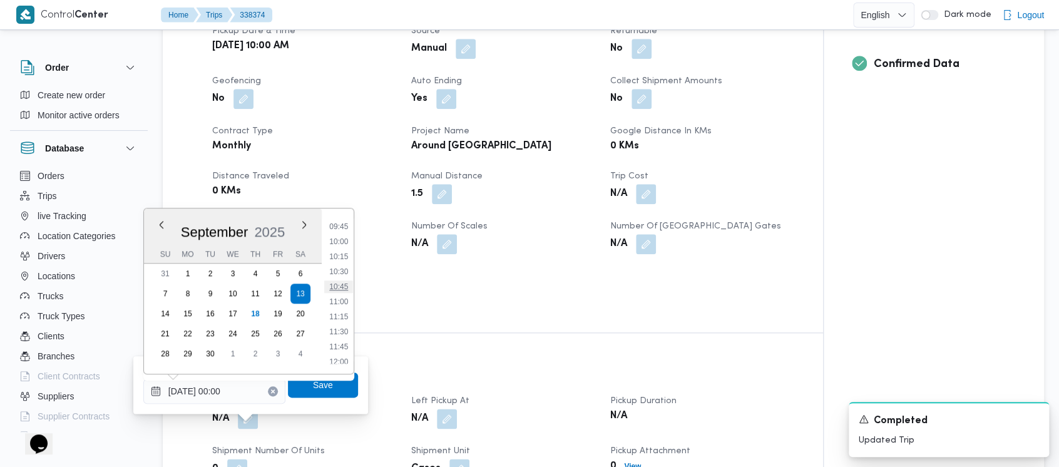
drag, startPoint x: 332, startPoint y: 247, endPoint x: 348, endPoint y: 287, distance: 43.0
click at [332, 248] on ul "00:00 00:15 00:30 00:45 01:00 01:15 01:30 01:45 02:00 02:15 02:30 02:45 03:00 0…" at bounding box center [338, 291] width 29 height 145
click at [343, 240] on li "10:00" at bounding box center [338, 241] width 29 height 13
type input "[DATE] 10:00"
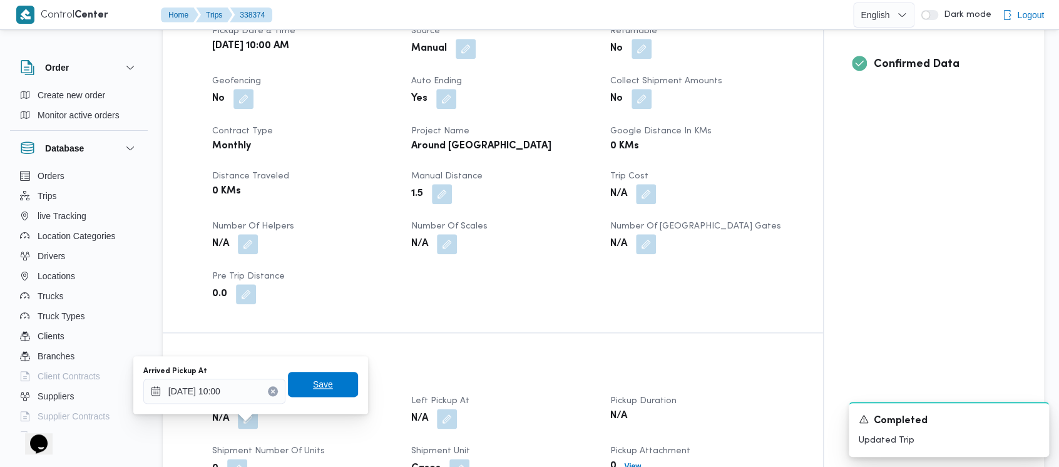
click at [313, 388] on span "Save" at bounding box center [323, 384] width 20 height 15
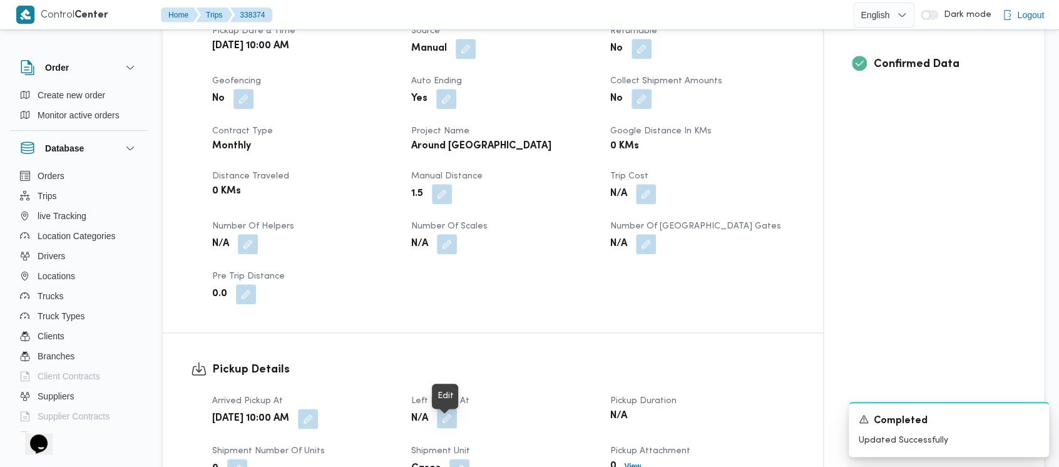
drag, startPoint x: 457, startPoint y: 427, endPoint x: 443, endPoint y: 423, distance: 14.9
click at [455, 425] on button "button" at bounding box center [447, 418] width 20 height 20
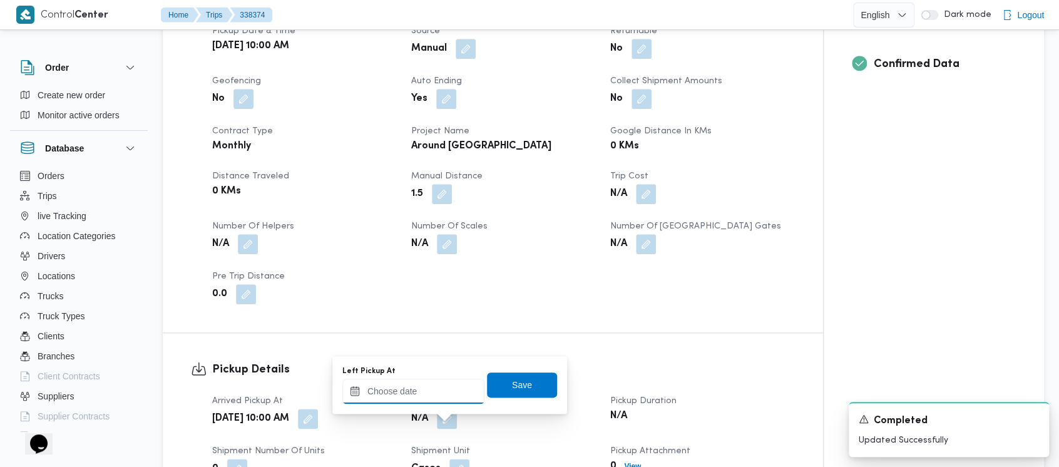
click at [424, 392] on input "Left Pickup At" at bounding box center [413, 391] width 142 height 25
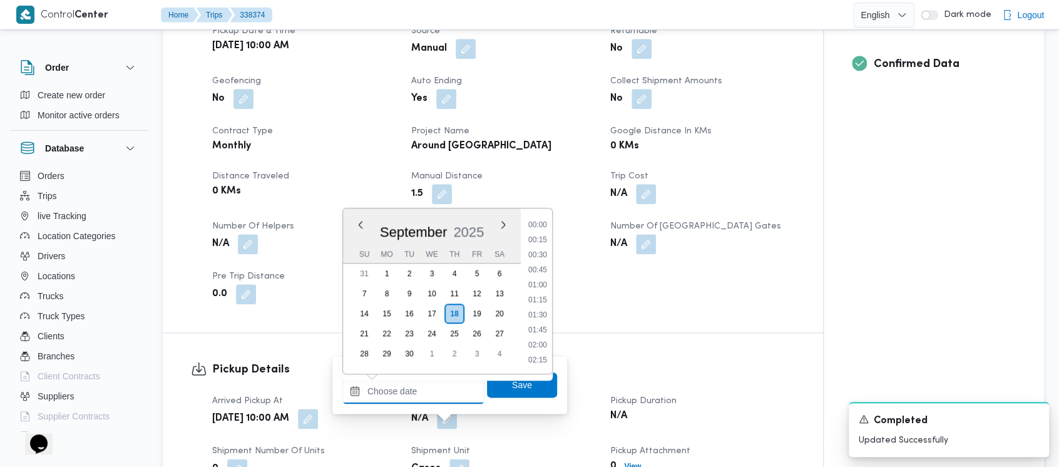
scroll to position [630, 0]
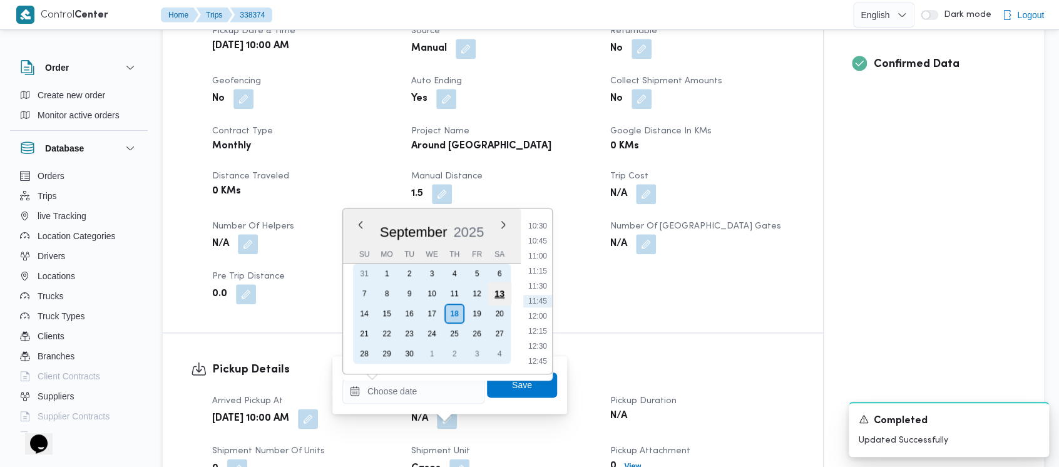
click at [494, 292] on div "13" at bounding box center [500, 294] width 24 height 24
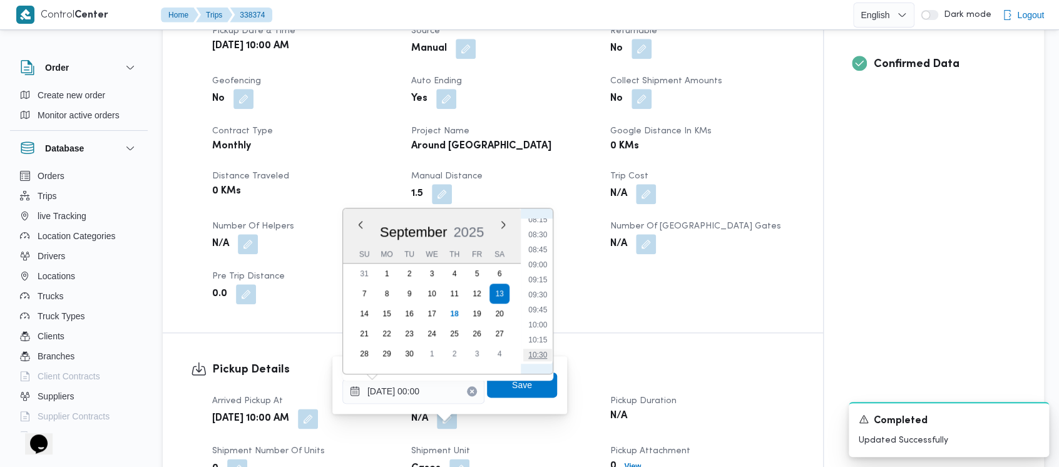
click at [529, 353] on li "10:30" at bounding box center [537, 355] width 29 height 13
type input "[DATE] 10:30"
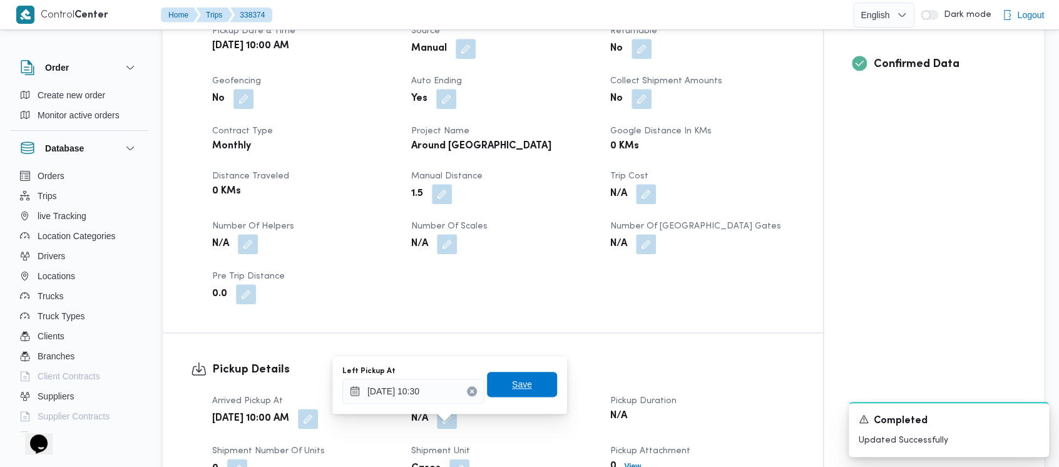
click at [519, 379] on span "Save" at bounding box center [522, 384] width 20 height 15
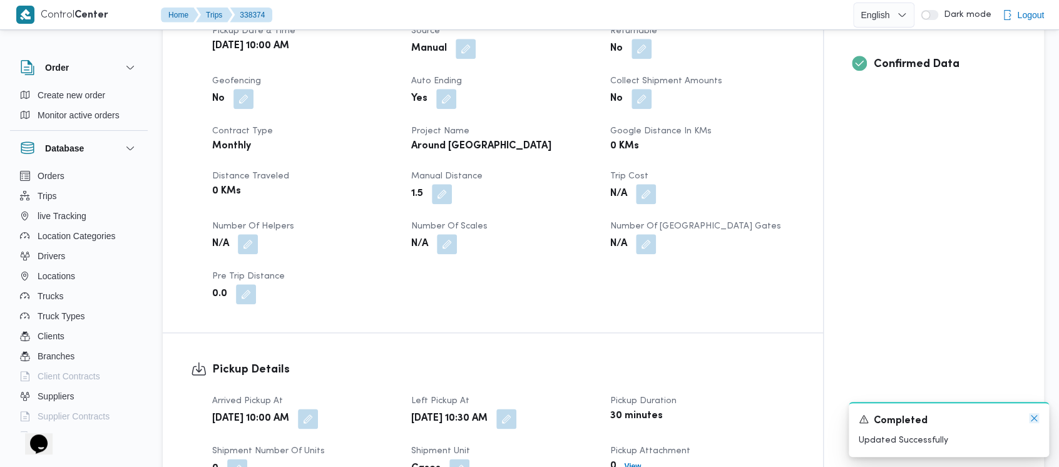
click at [1032, 414] on icon "Dismiss toast" at bounding box center [1034, 418] width 10 height 10
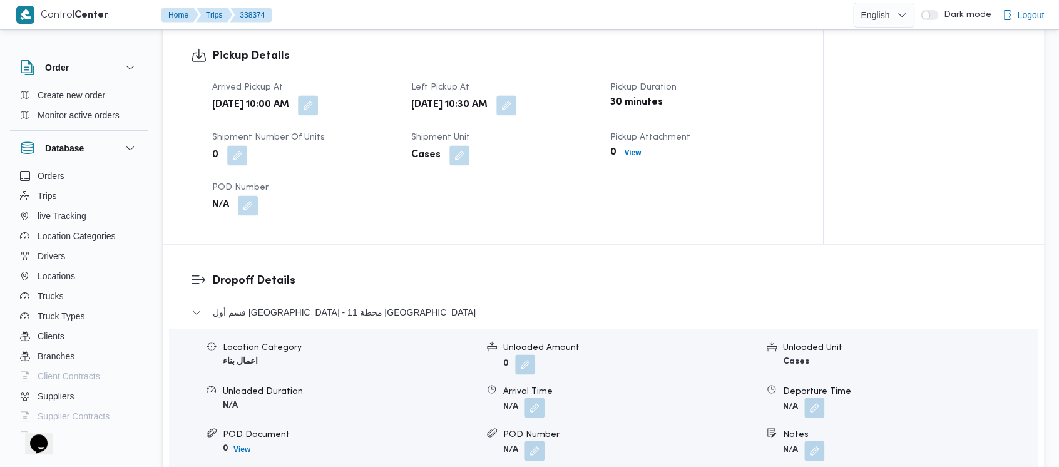
scroll to position [835, 0]
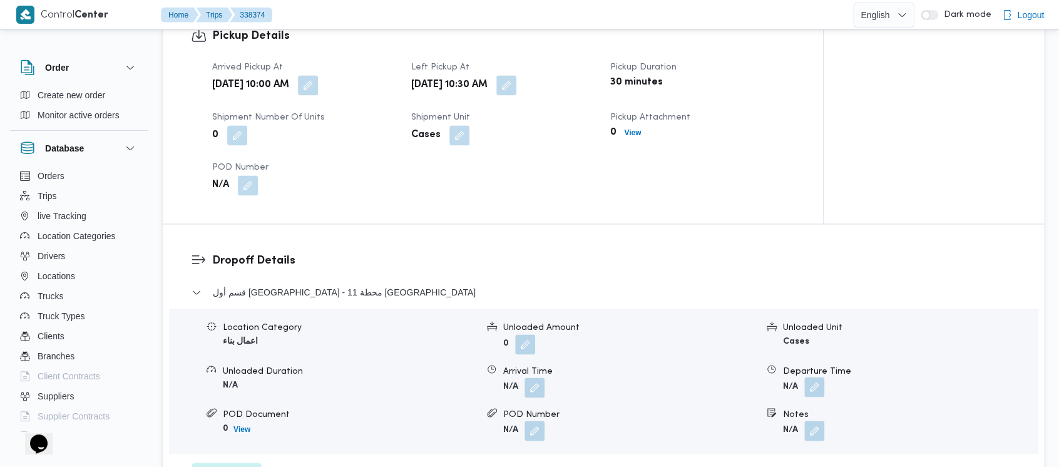
click at [818, 397] on button "button" at bounding box center [815, 387] width 20 height 20
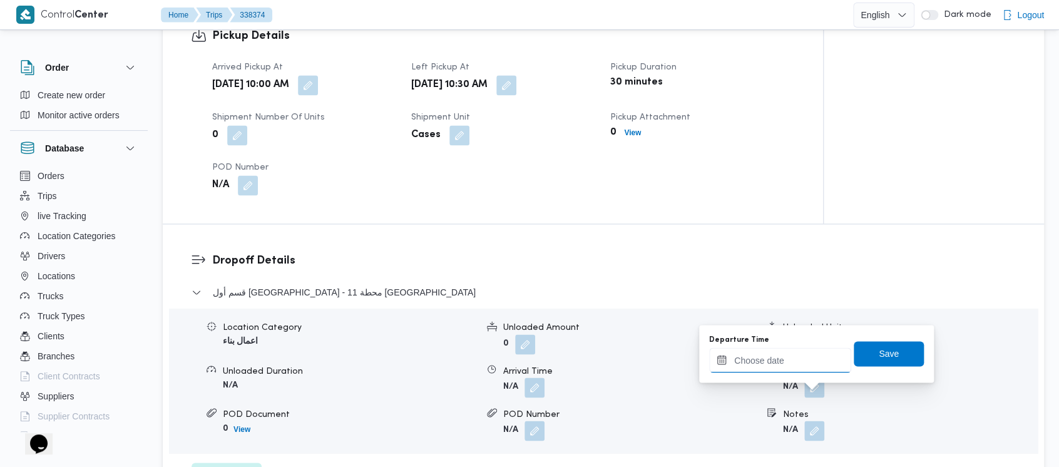
click at [778, 360] on input "Departure Time" at bounding box center [780, 360] width 142 height 25
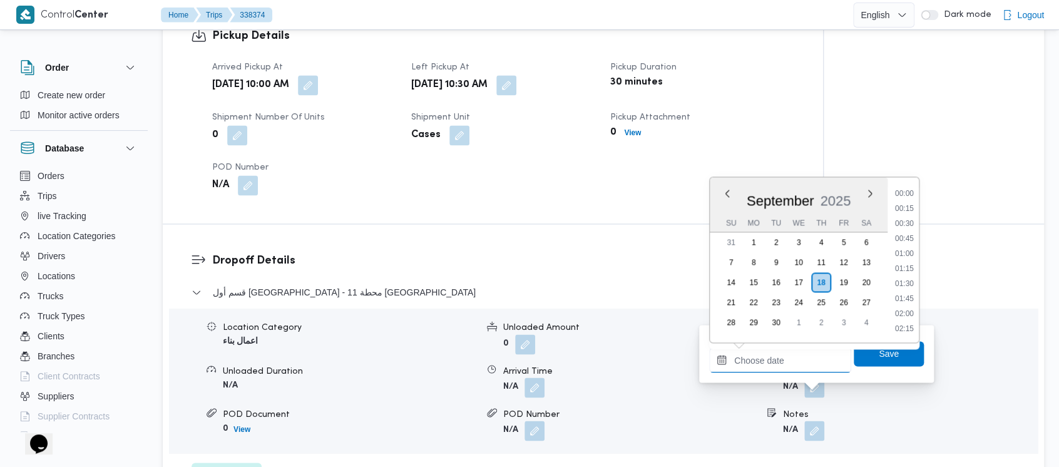
scroll to position [630, 0]
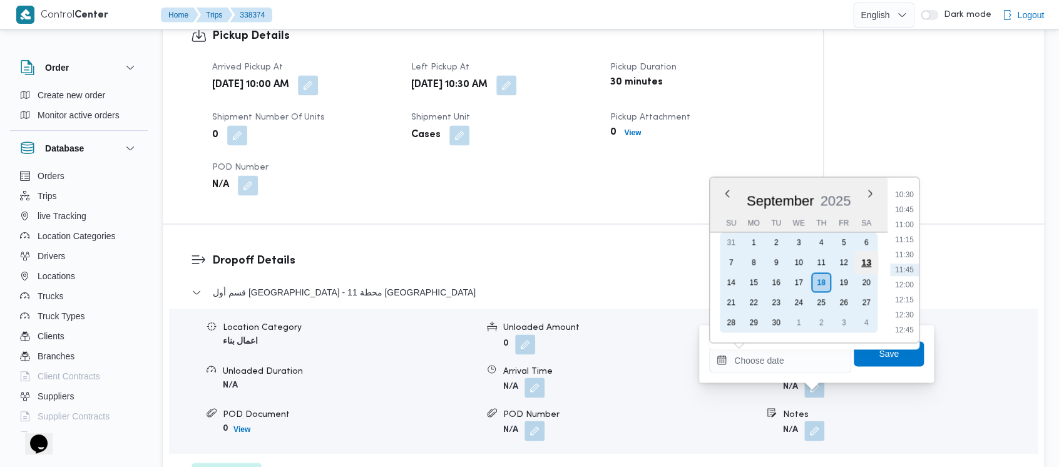
click at [871, 255] on div "13" at bounding box center [867, 262] width 24 height 24
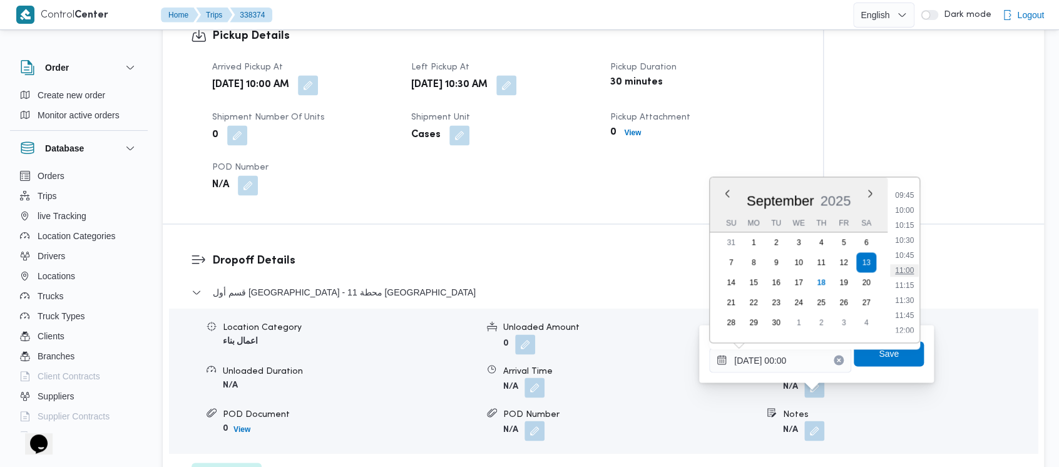
click at [912, 269] on li "11:00" at bounding box center [904, 270] width 29 height 13
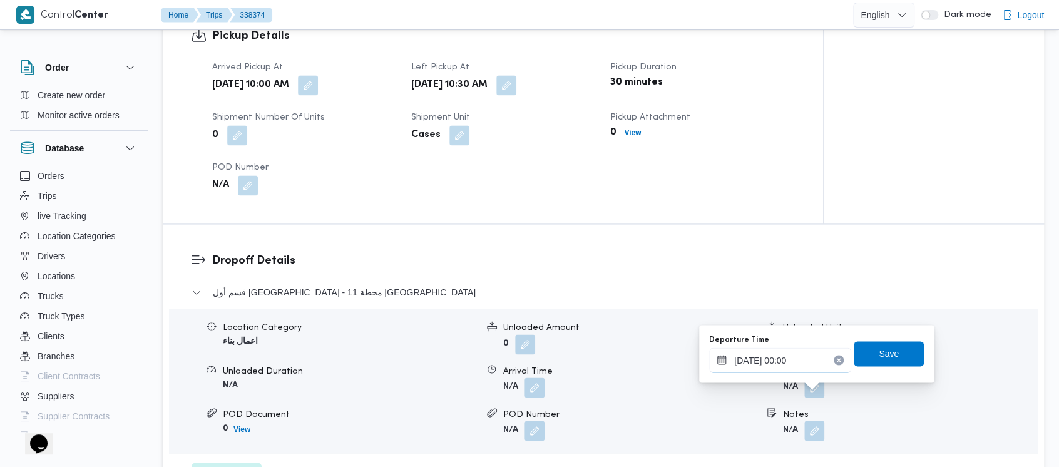
type input "[DATE] 11:00"
click at [897, 350] on span "Save" at bounding box center [889, 353] width 70 height 25
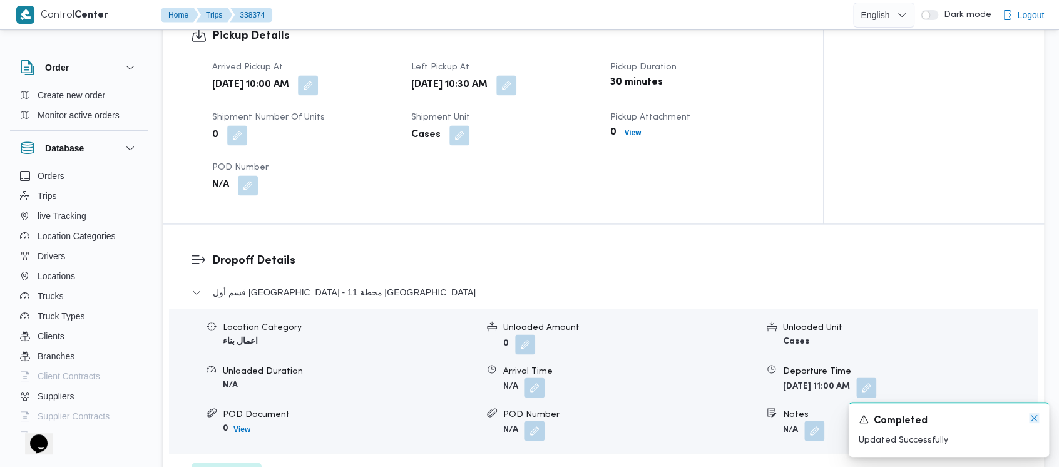
click at [1032, 418] on icon "Dismiss toast" at bounding box center [1034, 418] width 10 height 10
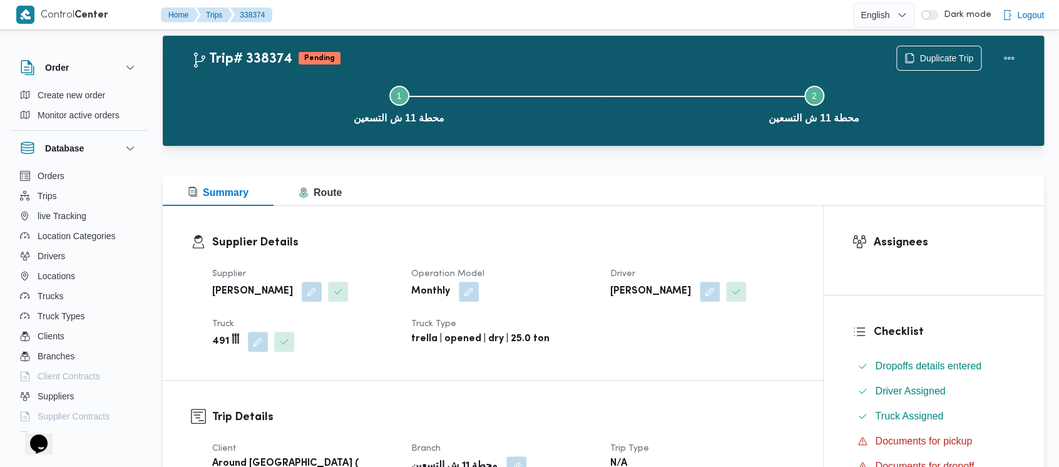
scroll to position [0, 0]
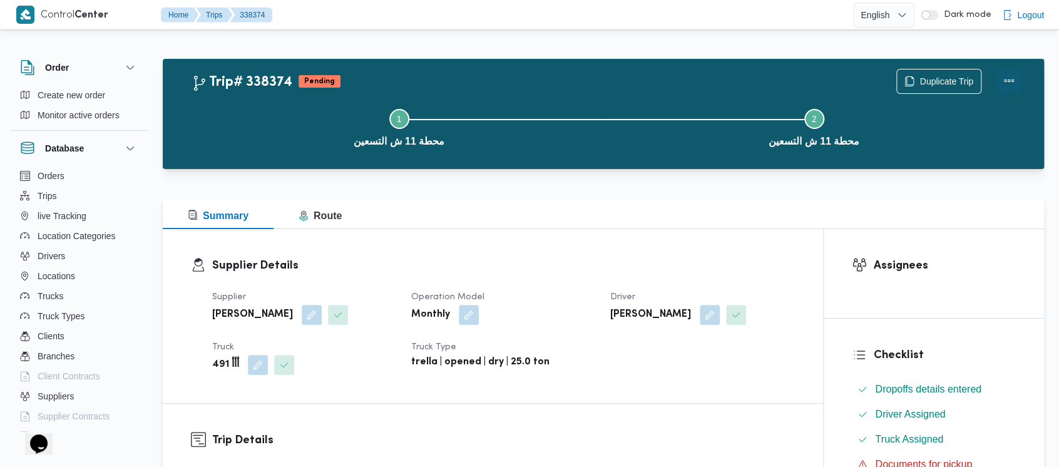
click at [1001, 73] on button "Actions" at bounding box center [1009, 80] width 25 height 25
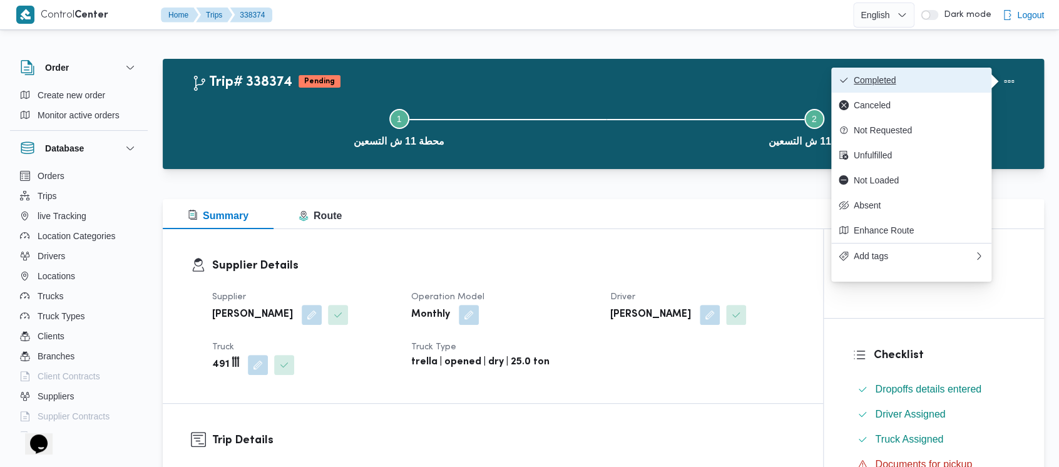
click at [873, 82] on span "Completed" at bounding box center [919, 80] width 130 height 10
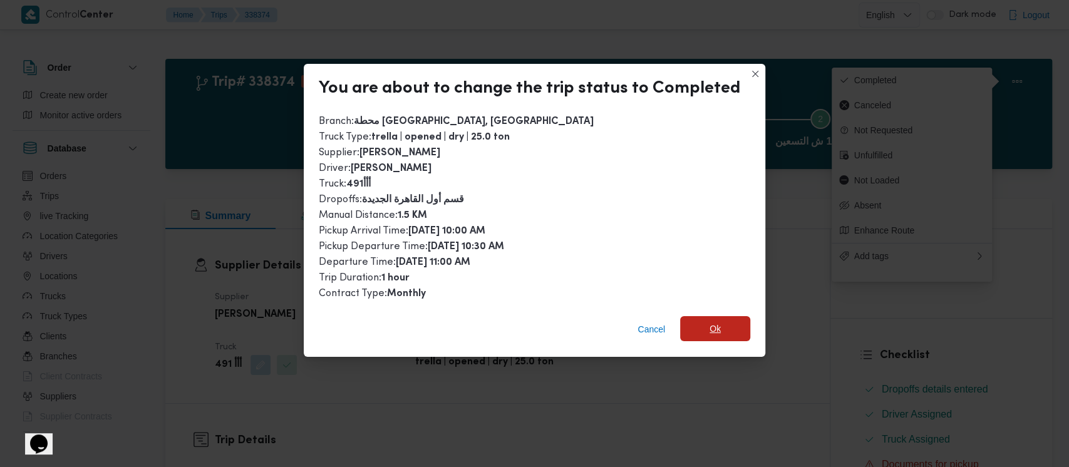
click at [709, 330] on span "Ok" at bounding box center [714, 328] width 11 height 15
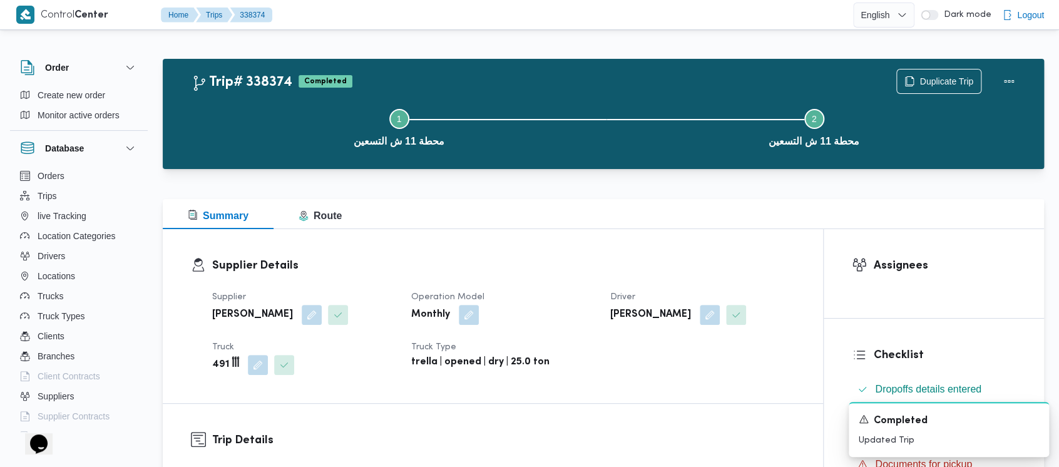
click at [282, 144] on button "Step 1 is incomplete 1 محطة 11 ش التسعين" at bounding box center [399, 126] width 415 height 65
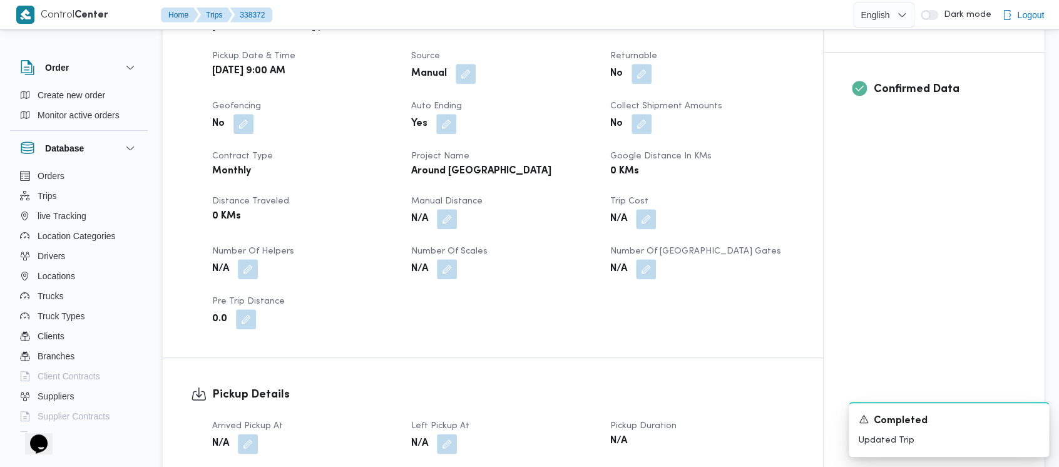
scroll to position [501, 0]
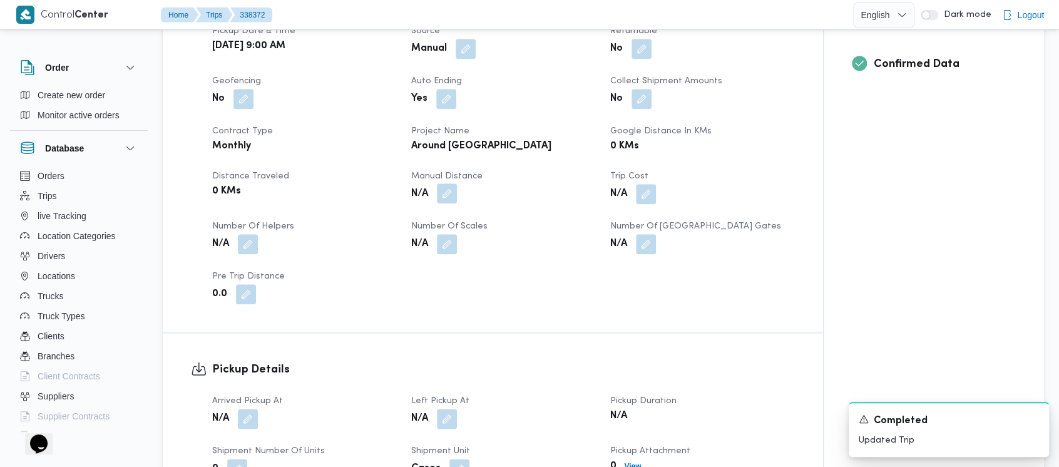
click at [455, 203] on button "button" at bounding box center [447, 193] width 20 height 20
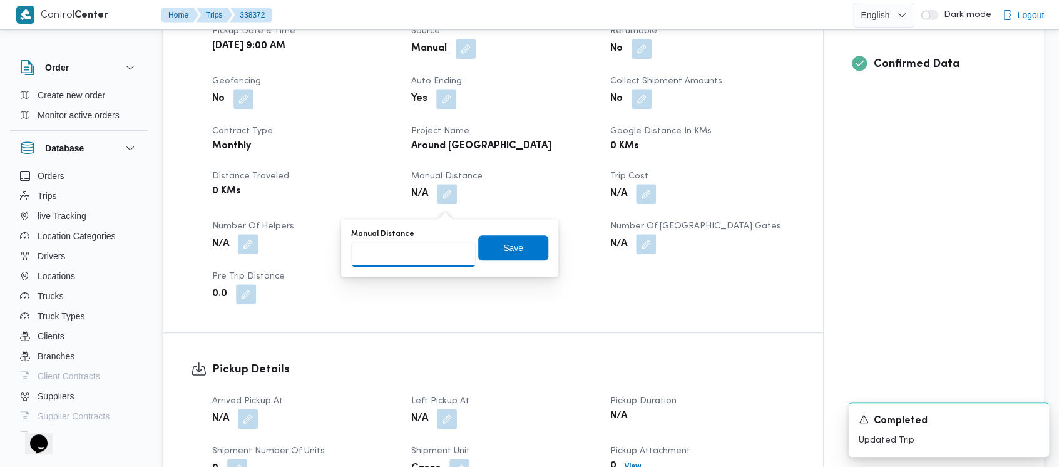
click at [395, 249] on input "Manual Distance" at bounding box center [413, 254] width 125 height 25
paste input "1.5"
type input "1.5"
click at [505, 256] on span "Save" at bounding box center [513, 247] width 70 height 25
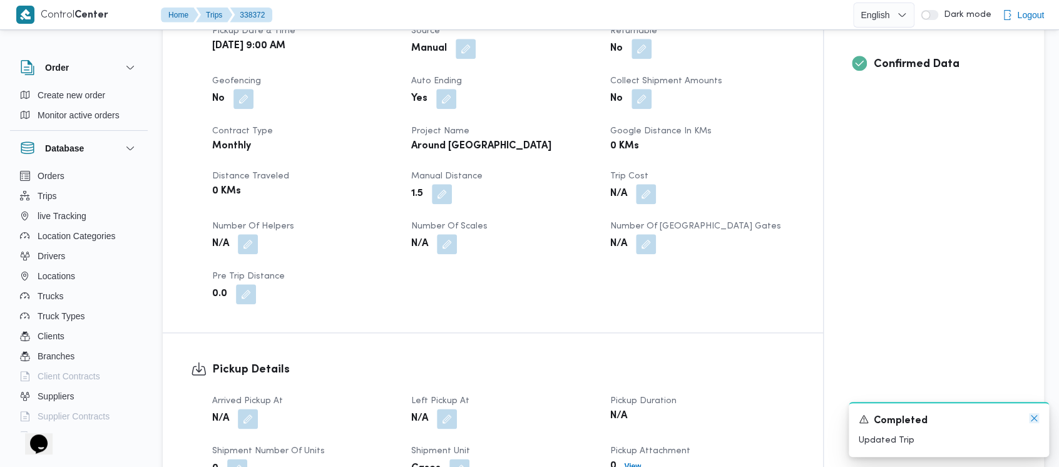
click at [1034, 419] on icon "Dismiss toast" at bounding box center [1034, 418] width 6 height 6
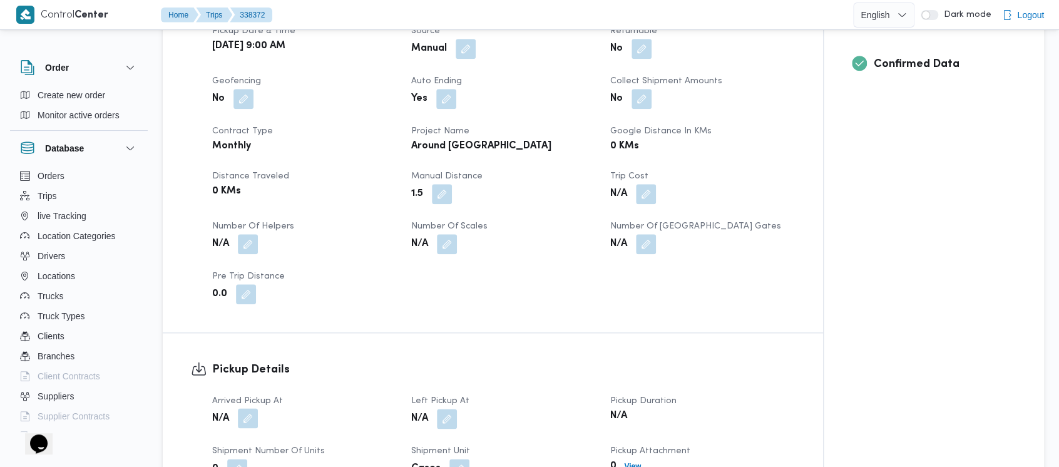
click at [248, 428] on button "button" at bounding box center [248, 418] width 20 height 20
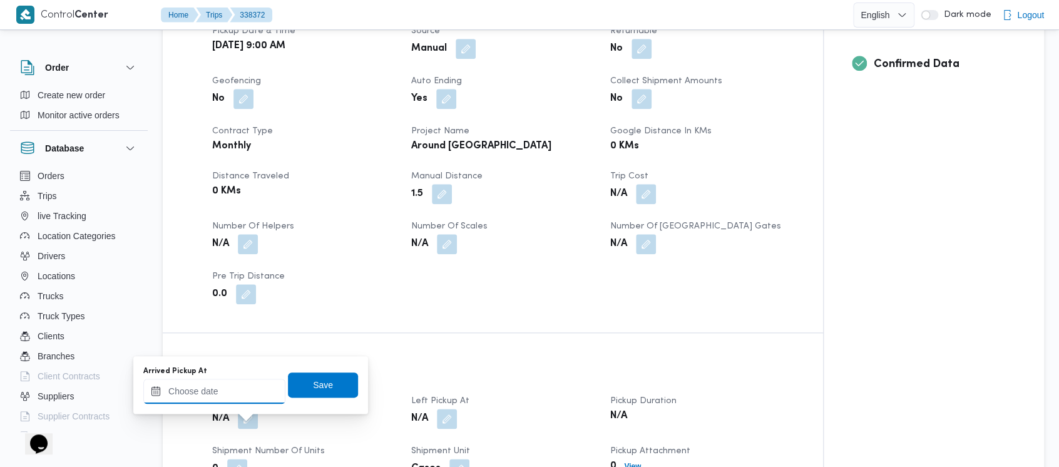
drag, startPoint x: 212, startPoint y: 389, endPoint x: 210, endPoint y: 382, distance: 7.7
click at [210, 389] on input "Arrived Pickup At" at bounding box center [214, 391] width 142 height 25
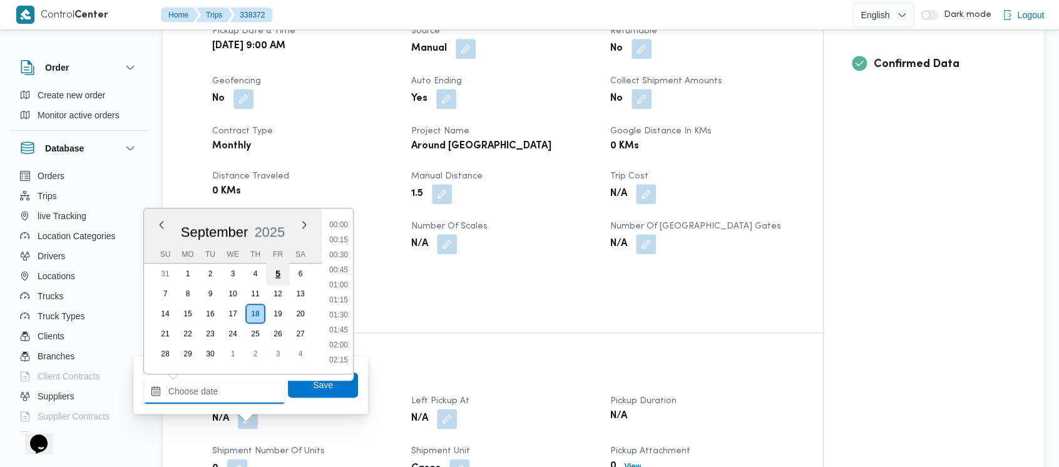
scroll to position [630, 0]
click at [313, 289] on div "[DATE] [DATE] Su Mo Tu We Th Fr Sa 31 1 2 3 4 5 6 7 8 9 10 11 12 13 14 15 16 17…" at bounding box center [233, 291] width 178 height 165
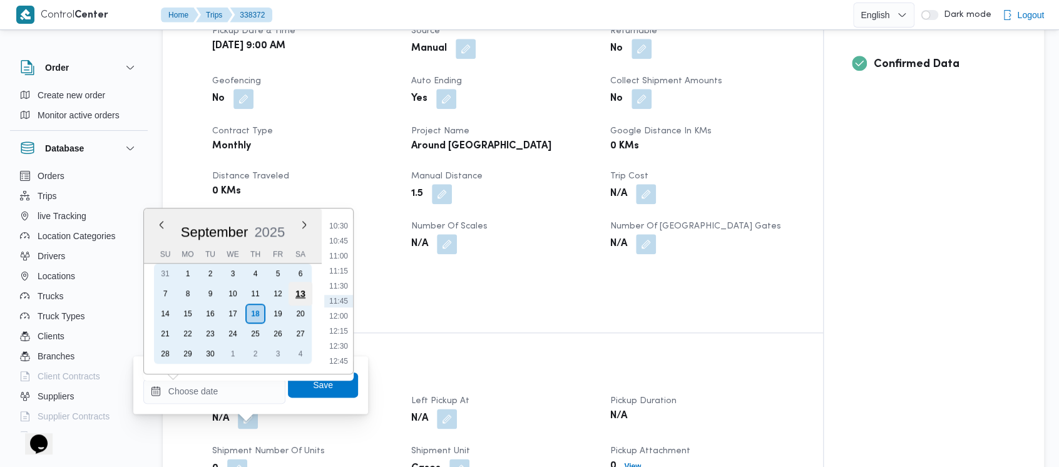
click at [296, 289] on div "13" at bounding box center [301, 294] width 24 height 24
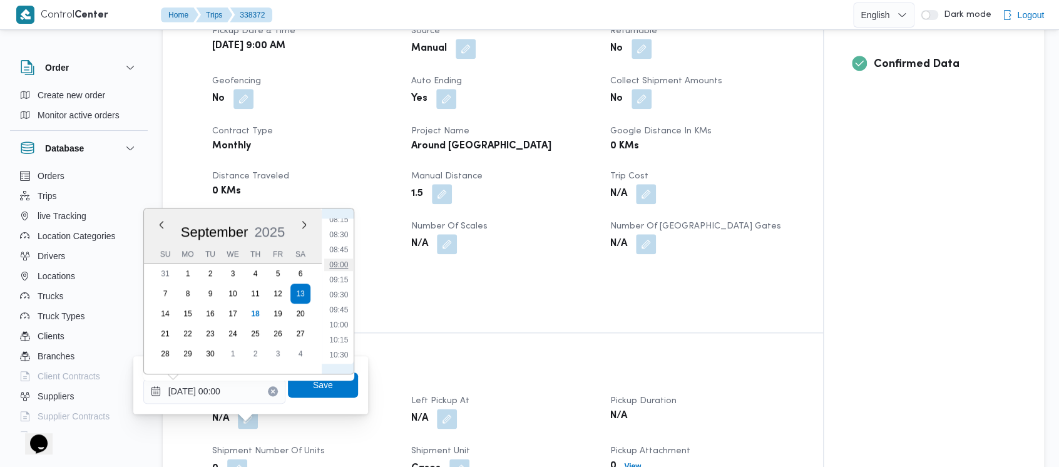
click at [335, 265] on li "09:00" at bounding box center [338, 265] width 29 height 13
type input "[DATE] 09:00"
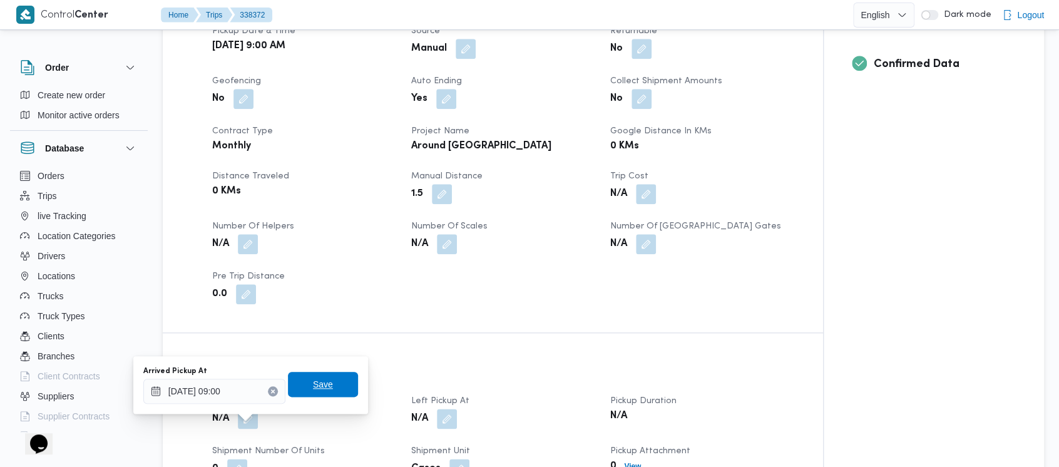
click at [317, 383] on span "Save" at bounding box center [323, 384] width 20 height 15
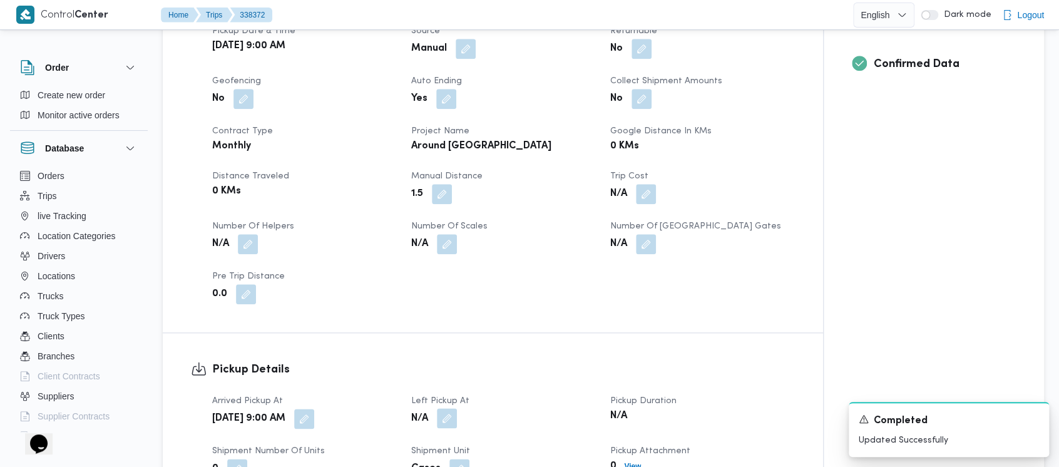
click at [446, 428] on button "button" at bounding box center [447, 418] width 20 height 20
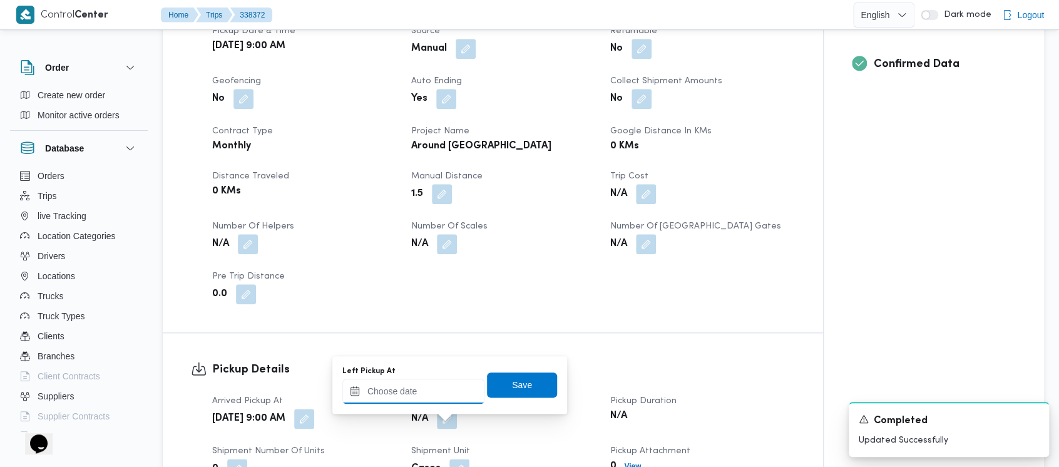
click at [390, 399] on input "Left Pickup At" at bounding box center [413, 391] width 142 height 25
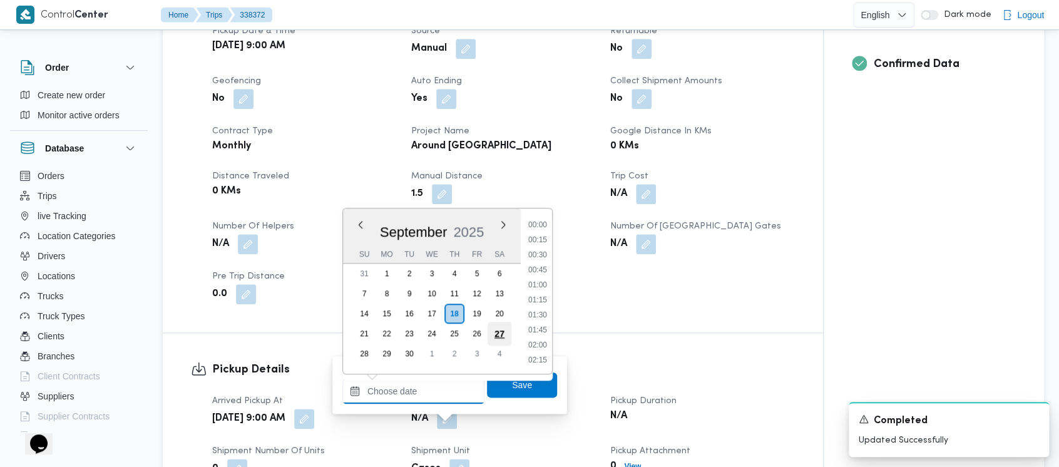
scroll to position [630, 0]
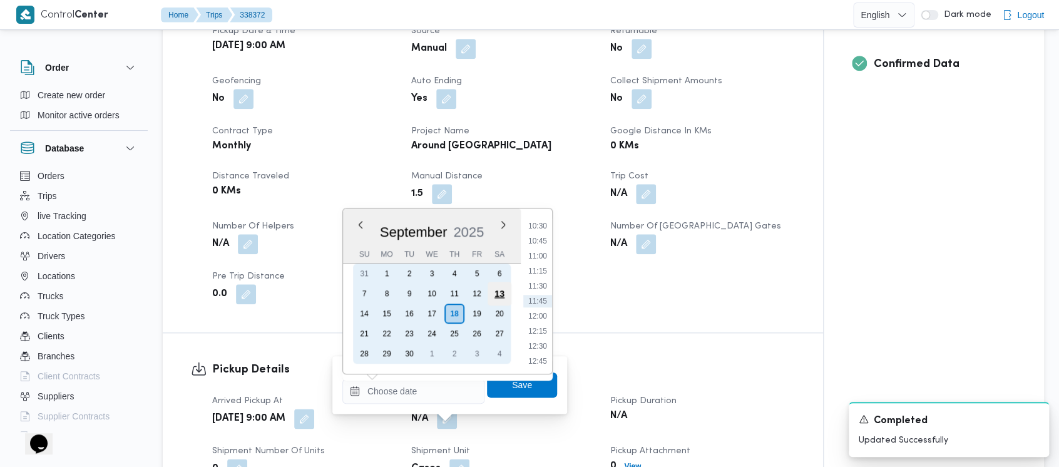
click at [498, 293] on div "13" at bounding box center [500, 294] width 24 height 24
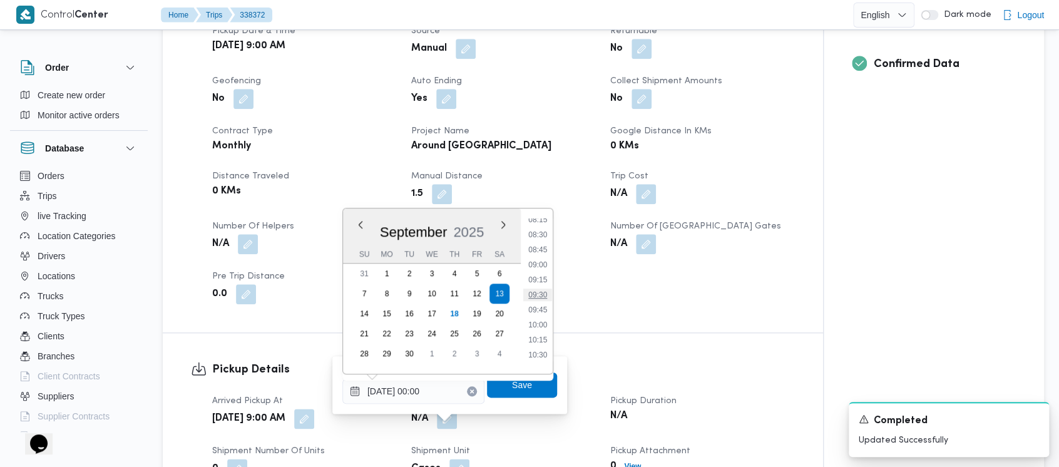
click at [537, 293] on li "09:30" at bounding box center [537, 295] width 29 height 13
type input "[DATE] 09:30"
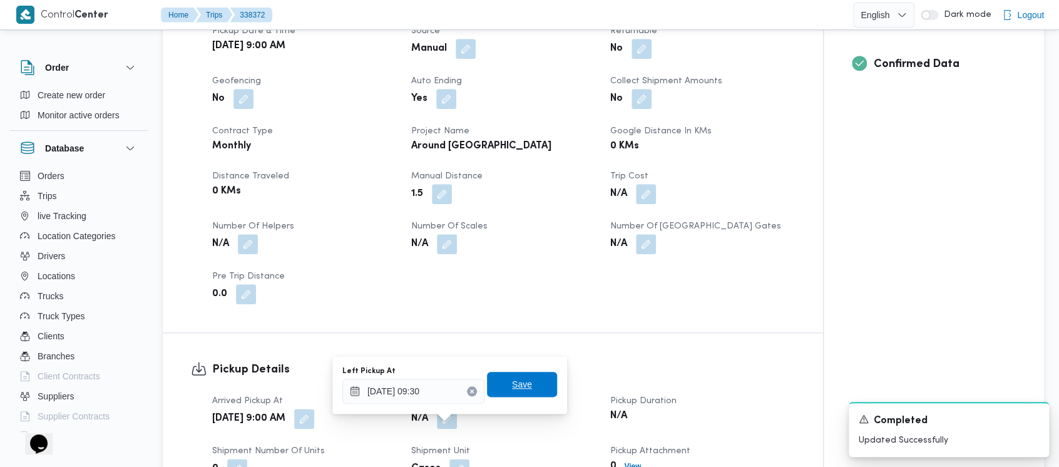
click at [512, 390] on span "Save" at bounding box center [522, 384] width 20 height 15
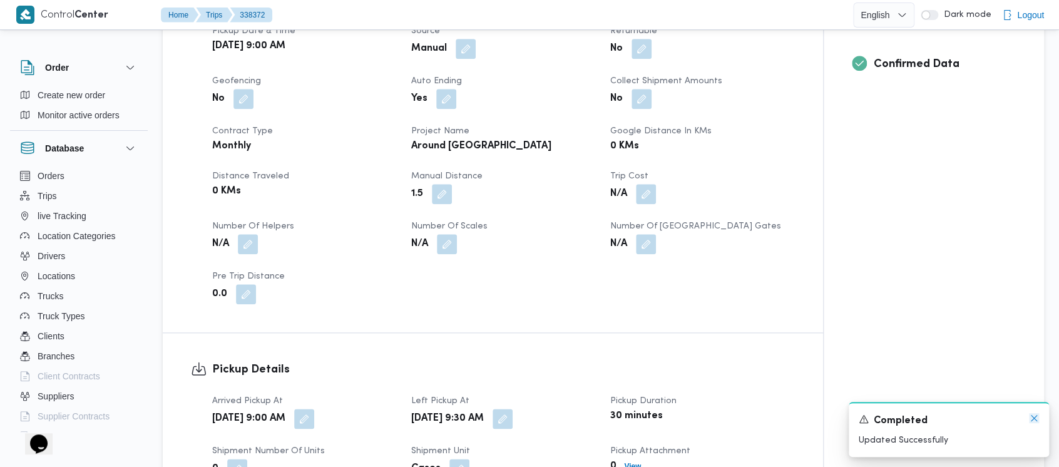
click at [1032, 416] on icon "Dismiss toast" at bounding box center [1034, 418] width 10 height 10
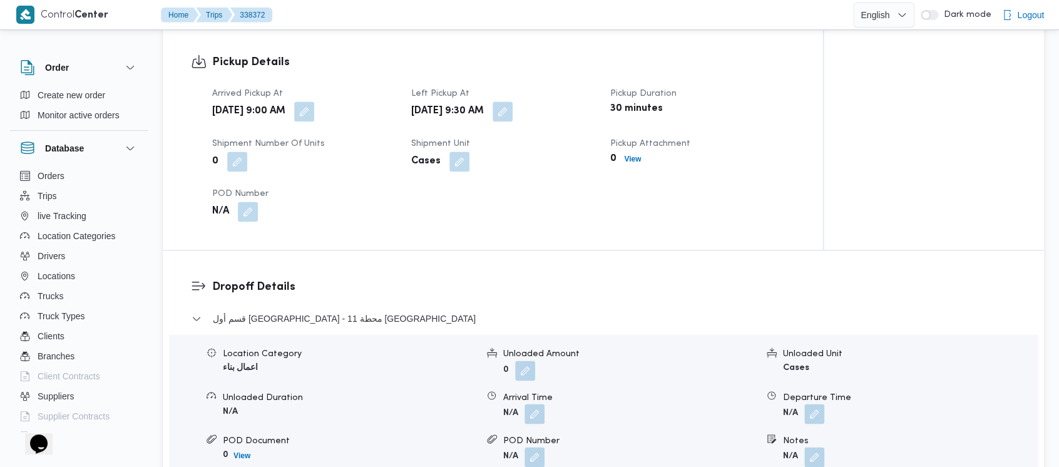
scroll to position [835, 0]
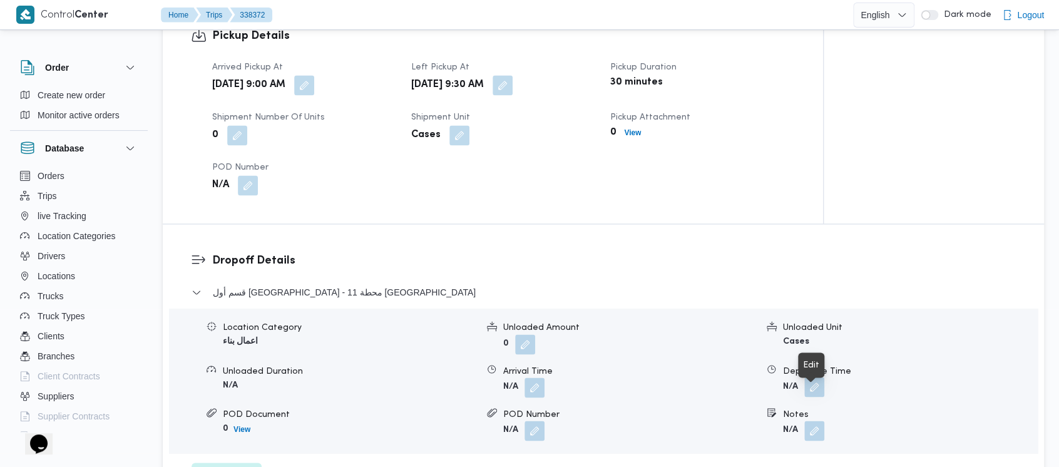
click at [811, 397] on button "button" at bounding box center [815, 387] width 20 height 20
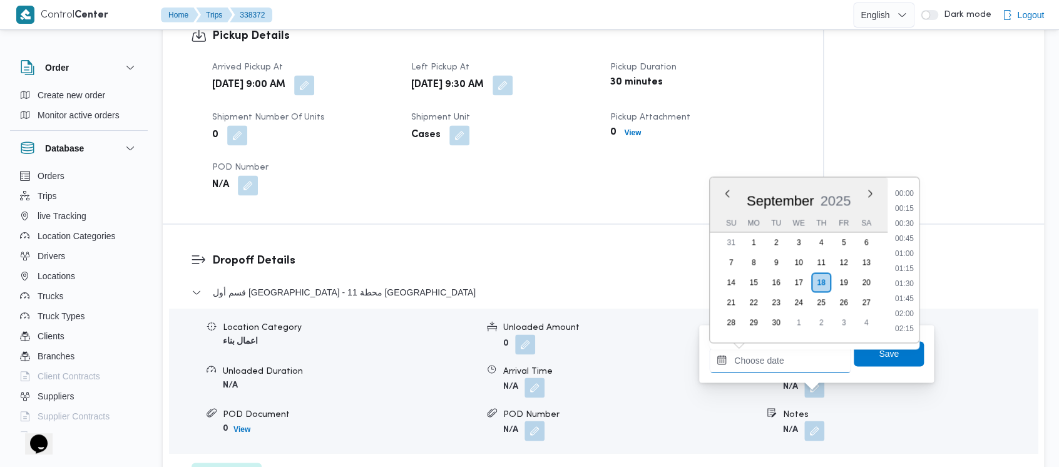
click at [766, 363] on input "Departure Time" at bounding box center [780, 360] width 142 height 25
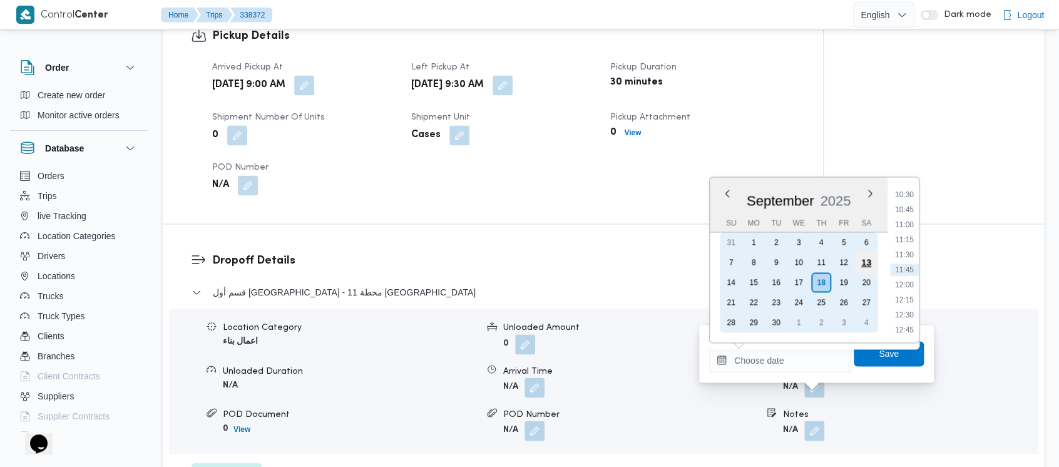
click at [858, 255] on div "13" at bounding box center [867, 262] width 24 height 24
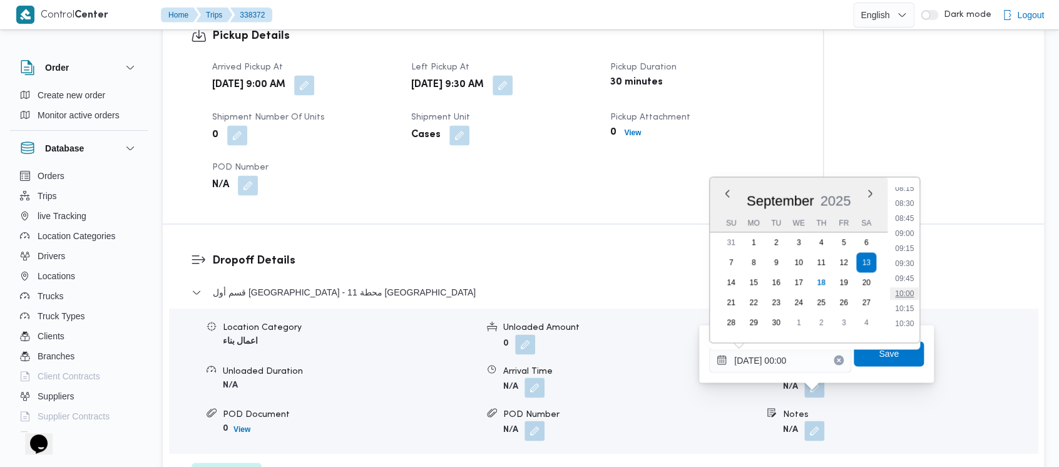
click at [909, 291] on li "10:00" at bounding box center [904, 293] width 29 height 13
type input "[DATE] 10:00"
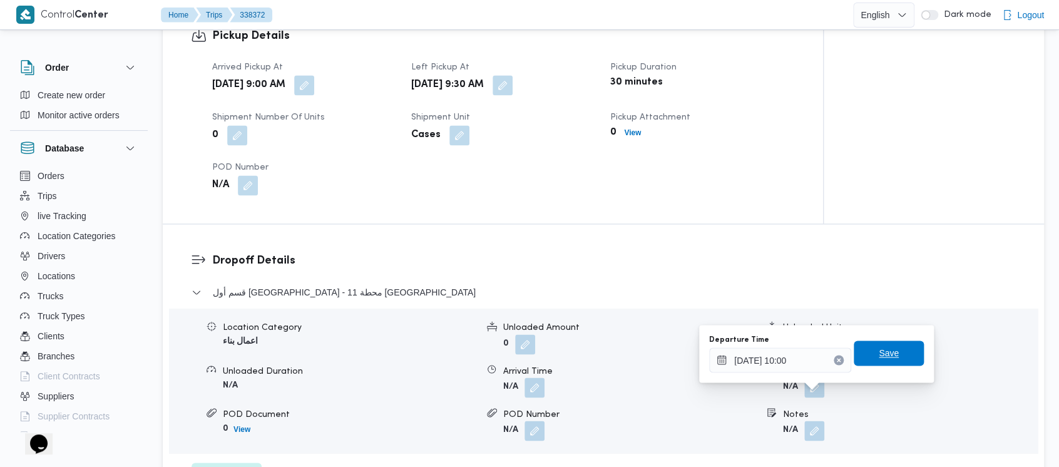
click at [888, 349] on span "Save" at bounding box center [889, 353] width 20 height 15
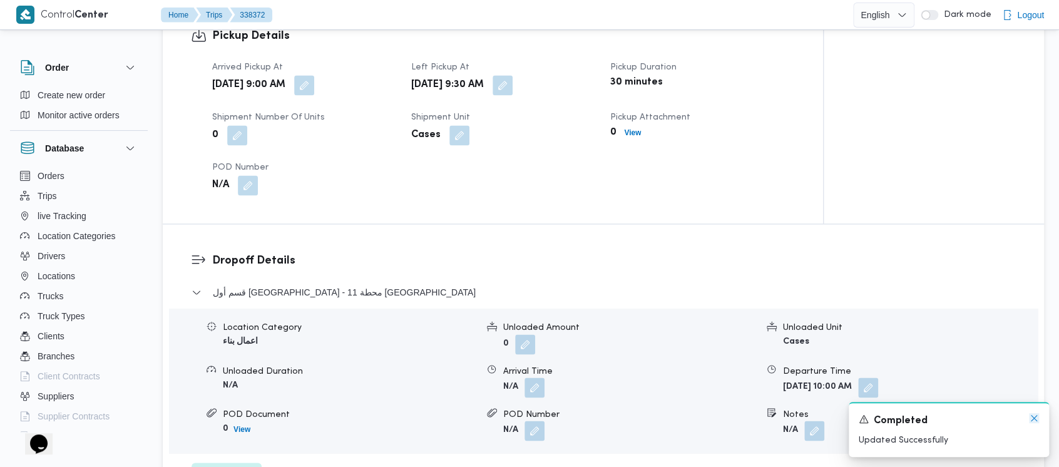
click at [1032, 418] on icon "Dismiss toast" at bounding box center [1034, 418] width 10 height 10
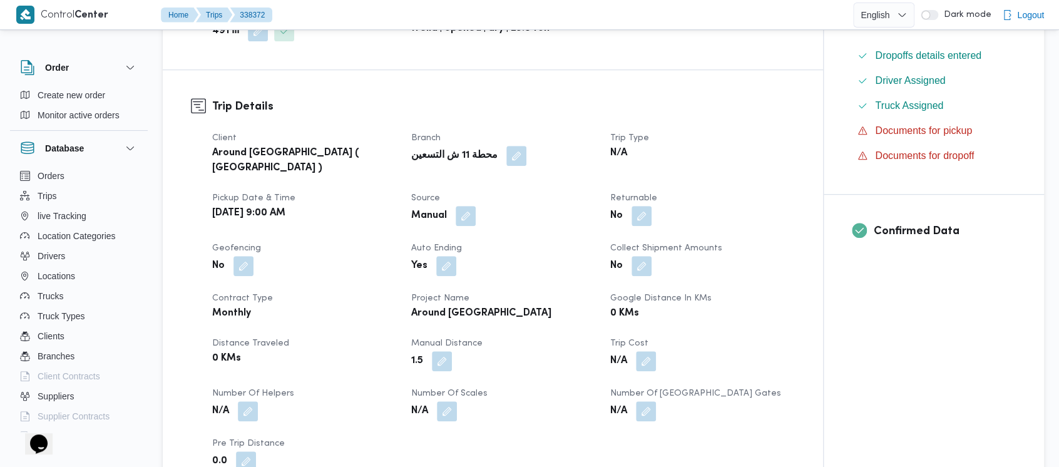
scroll to position [0, 0]
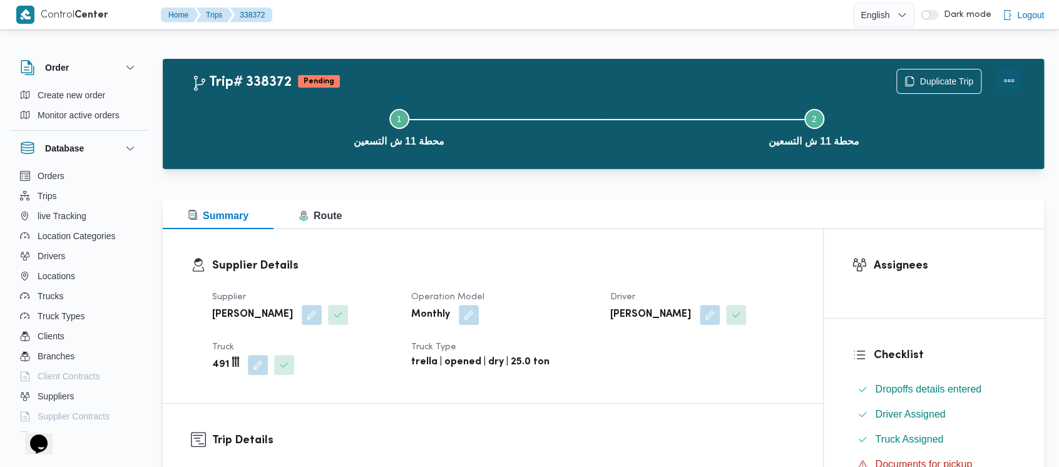
click at [1012, 71] on button "Actions" at bounding box center [1009, 80] width 25 height 25
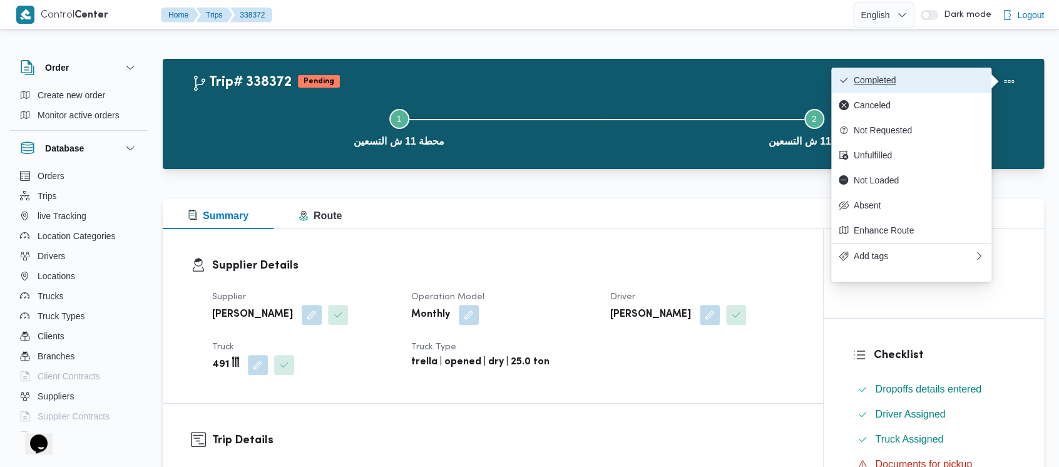
click at [883, 74] on button "Completed" at bounding box center [911, 80] width 160 height 25
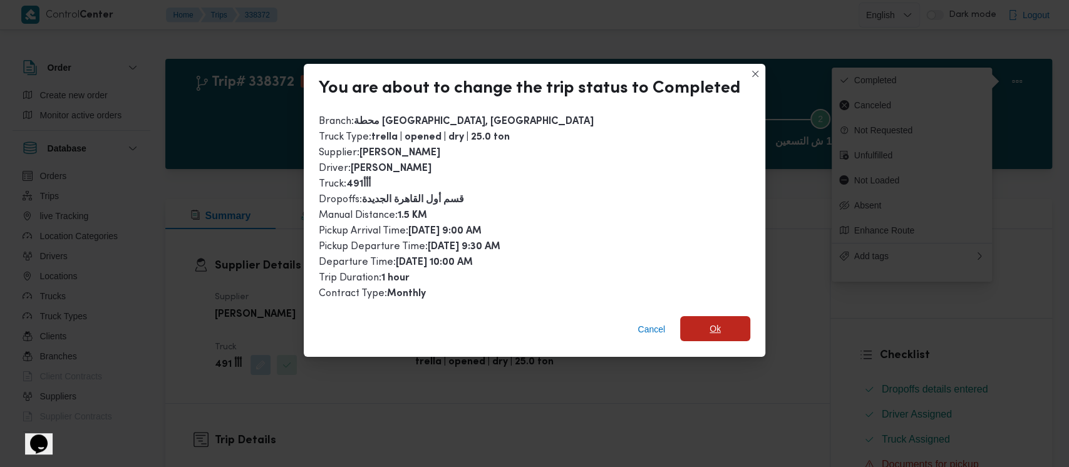
click at [695, 332] on span "Ok" at bounding box center [715, 328] width 70 height 25
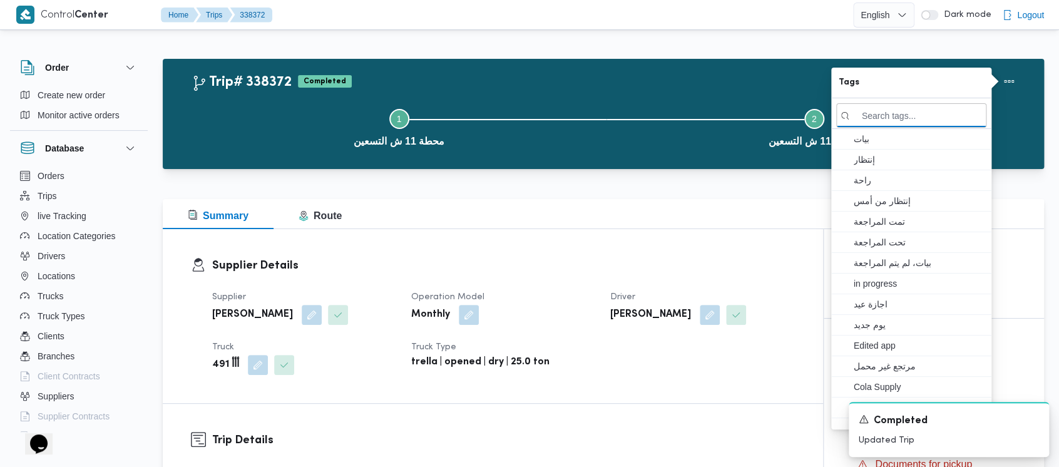
click at [259, 127] on button "Step 1 is incomplete 1 محطة 11 ش التسعين" at bounding box center [399, 126] width 415 height 65
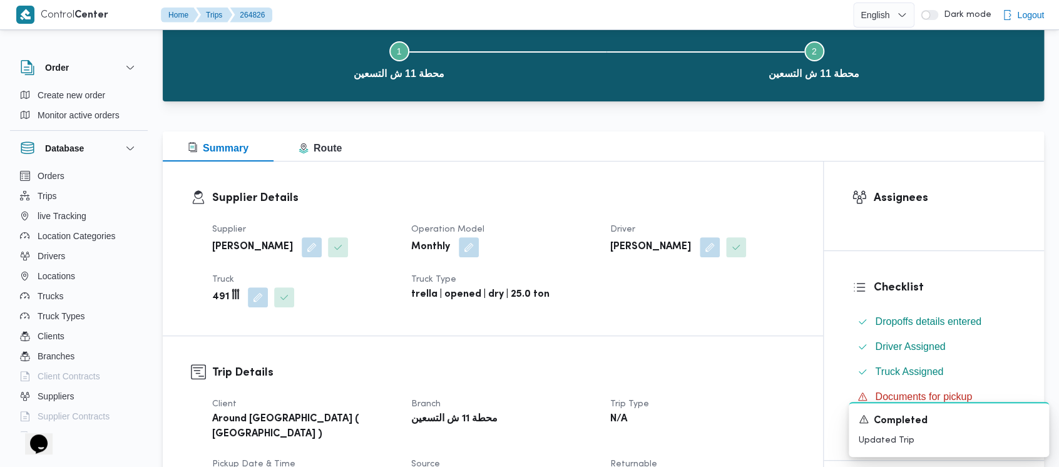
scroll to position [83, 0]
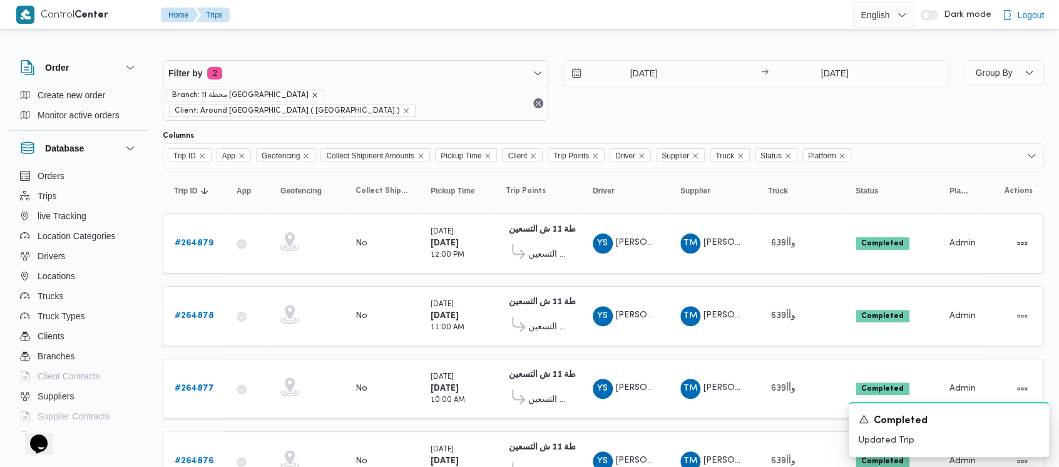
click at [311, 96] on icon "remove selected entity" at bounding box center [315, 95] width 8 height 8
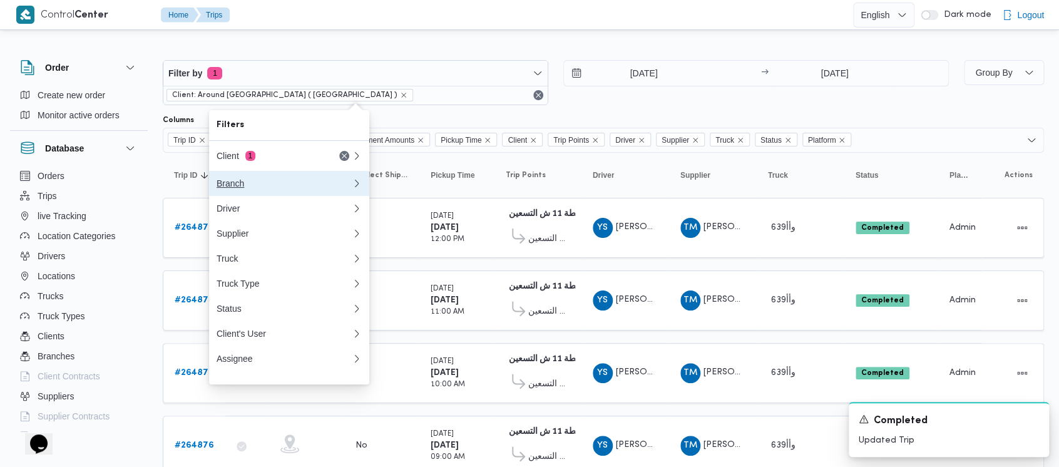
click at [230, 185] on div "Branch" at bounding box center [282, 183] width 130 height 10
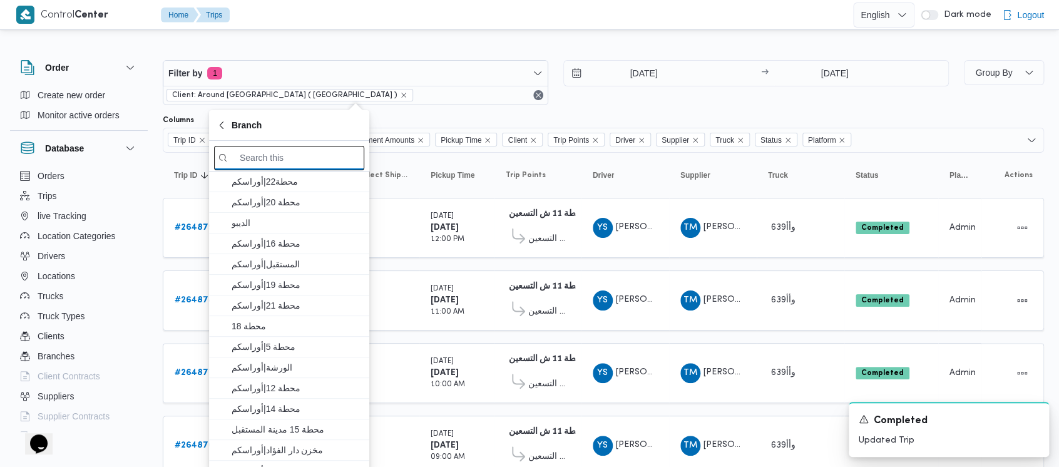
click at [309, 163] on input "search filters" at bounding box center [289, 158] width 150 height 24
paste input "محطة 18"
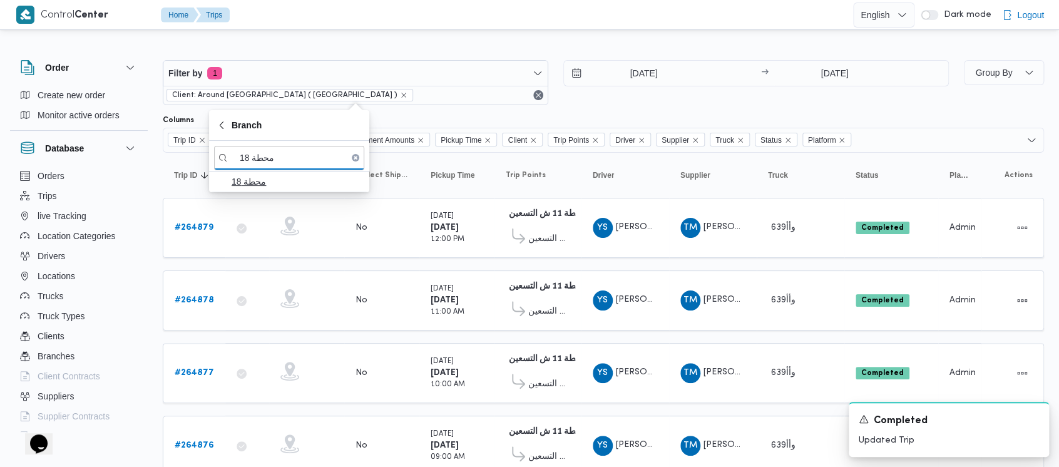
type input "محطة 18"
click at [266, 178] on span "محطة 18" at bounding box center [297, 181] width 130 height 15
click at [627, 101] on div "[DATE] → [DATE]" at bounding box center [757, 82] width 386 height 45
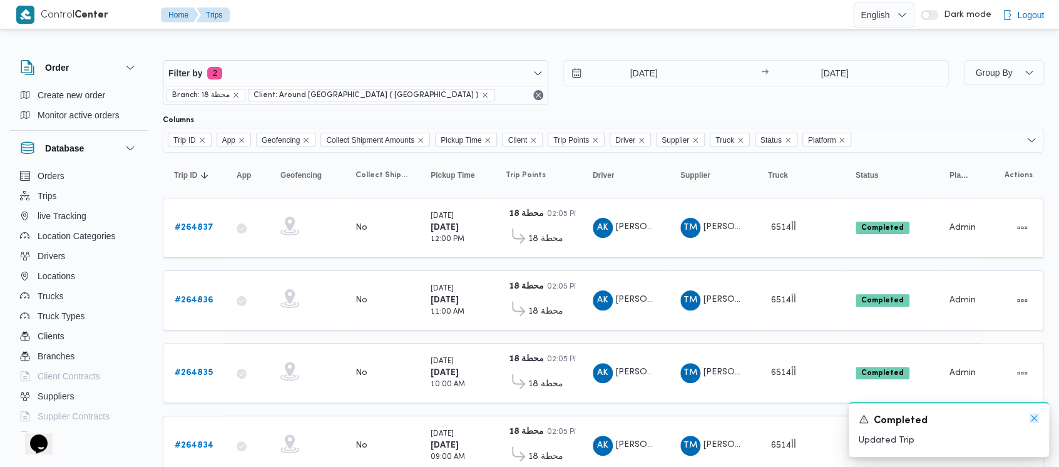
click at [1036, 416] on icon "Dismiss toast" at bounding box center [1034, 418] width 10 height 10
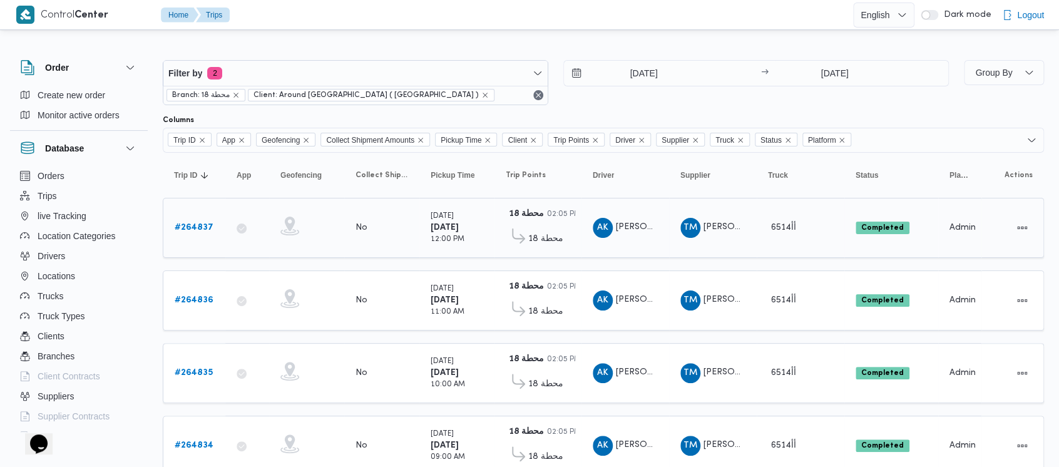
click at [195, 224] on b "# 264837" at bounding box center [194, 228] width 39 height 8
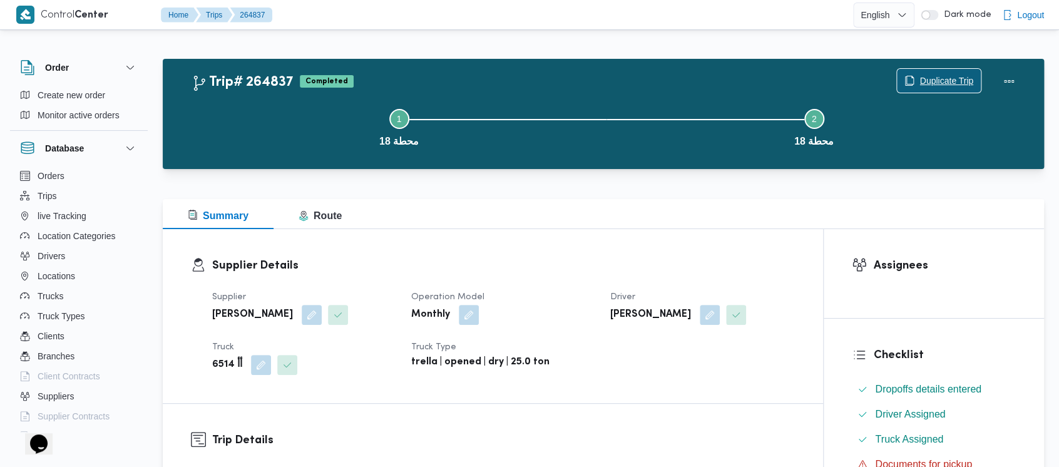
click at [950, 76] on span "Duplicate Trip" at bounding box center [947, 80] width 54 height 15
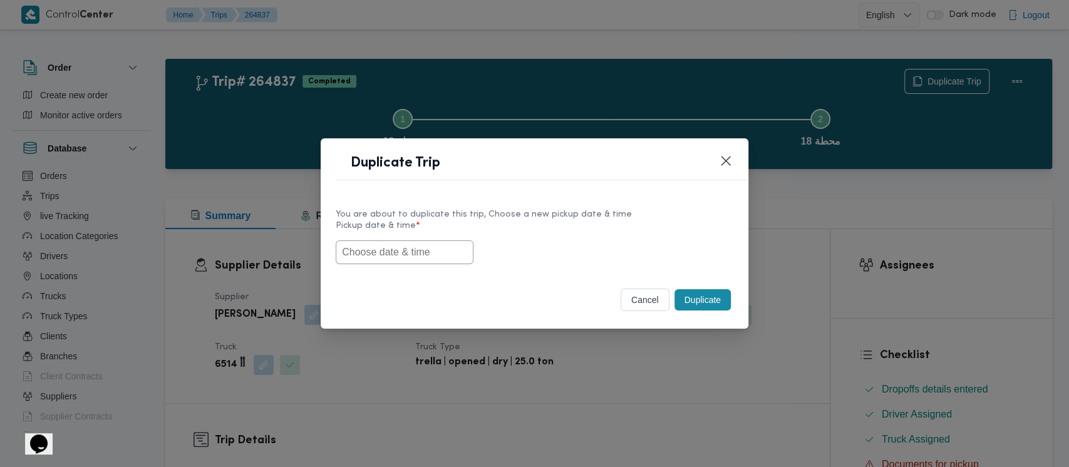
click at [381, 248] on input "text" at bounding box center [405, 252] width 138 height 24
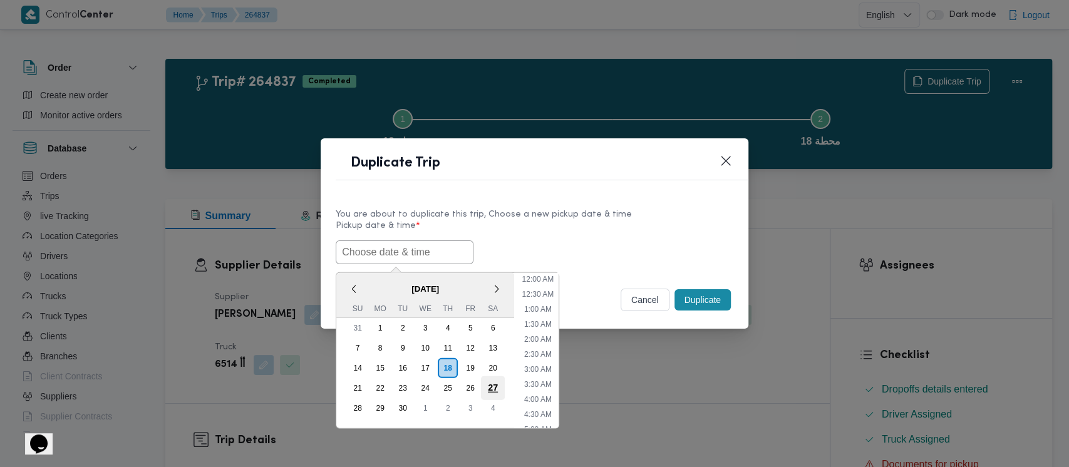
scroll to position [274, 0]
click at [496, 341] on div "13" at bounding box center [493, 348] width 24 height 24
click at [543, 278] on li "9:00 AM" at bounding box center [538, 275] width 38 height 13
type input "[DATE] 9:00AM"
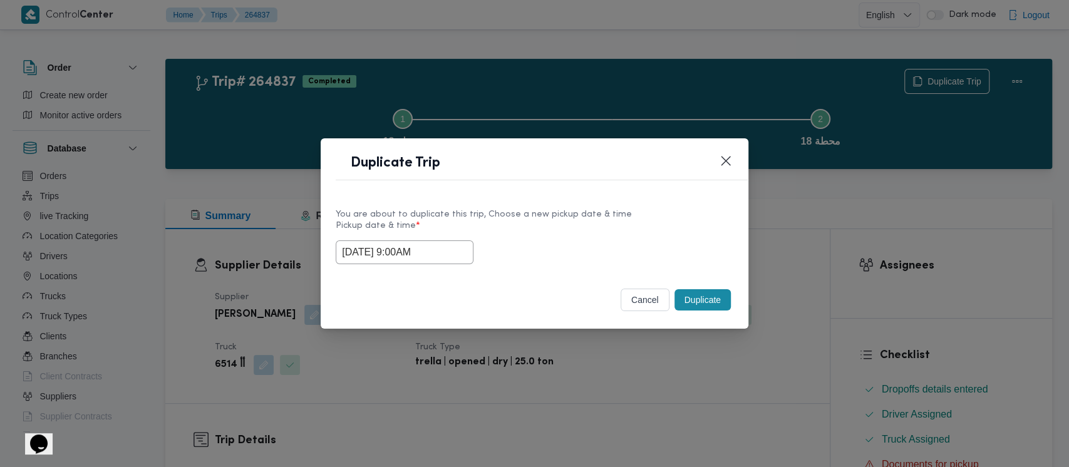
click at [716, 299] on button "Duplicate" at bounding box center [702, 299] width 56 height 21
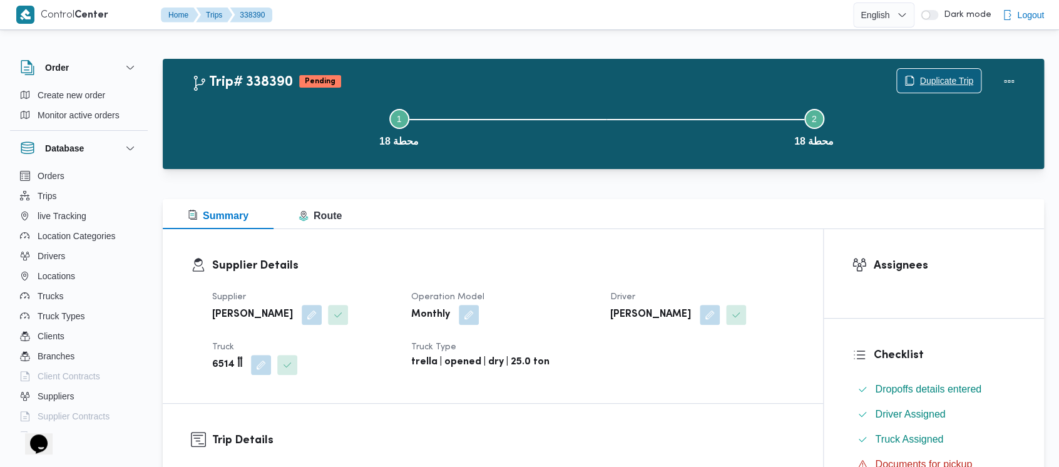
click at [955, 81] on span "Duplicate Trip" at bounding box center [947, 80] width 54 height 15
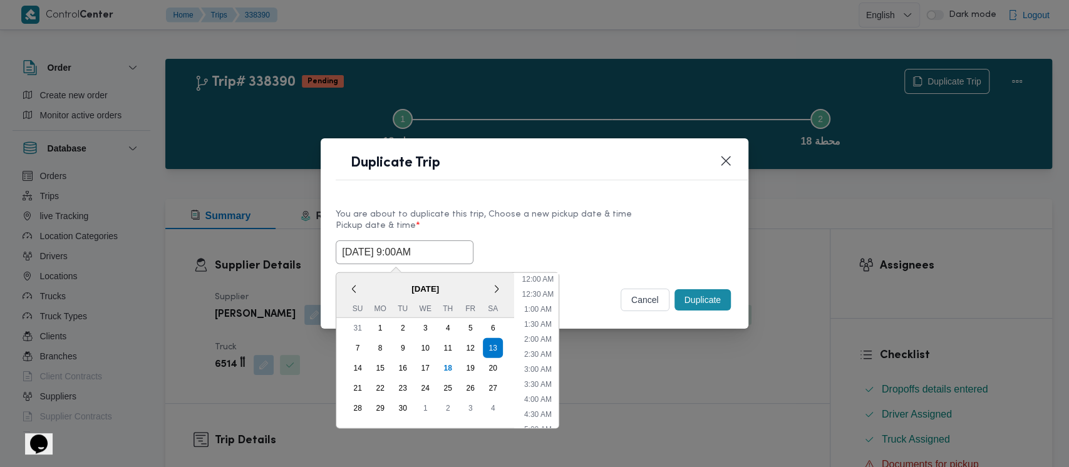
click at [403, 248] on input "[DATE] 9:00AM" at bounding box center [405, 252] width 138 height 24
click at [530, 379] on li "10:00 AM" at bounding box center [538, 380] width 42 height 13
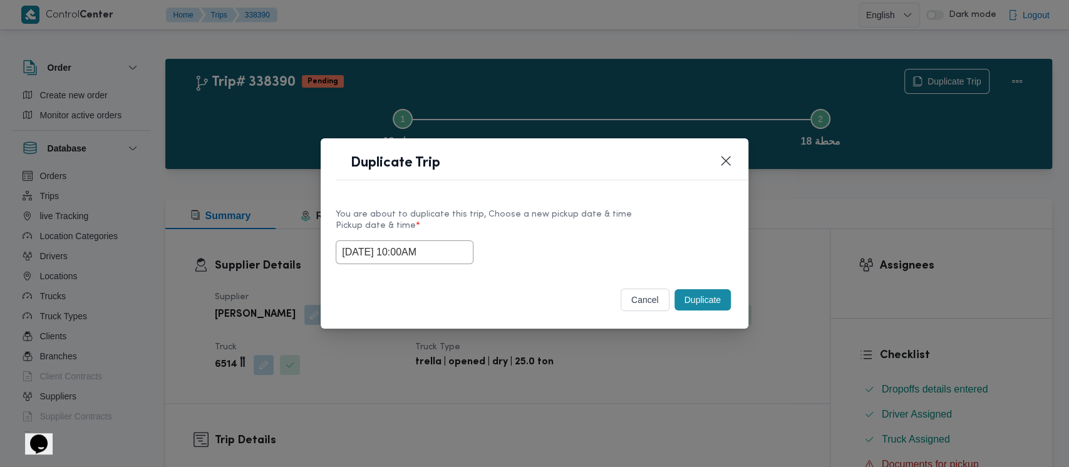
type input "[DATE] 10:00AM"
click at [701, 306] on button "Duplicate" at bounding box center [702, 299] width 56 height 21
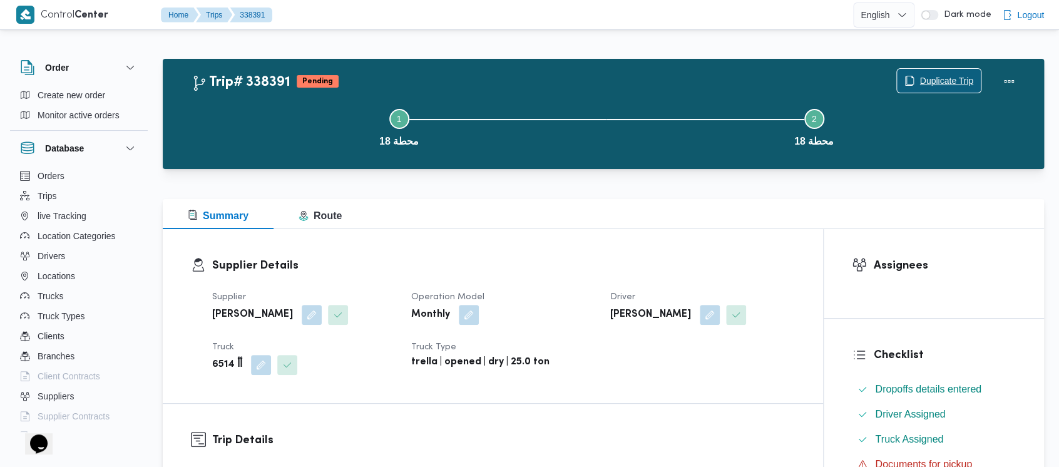
click at [934, 76] on span "Duplicate Trip" at bounding box center [947, 80] width 54 height 15
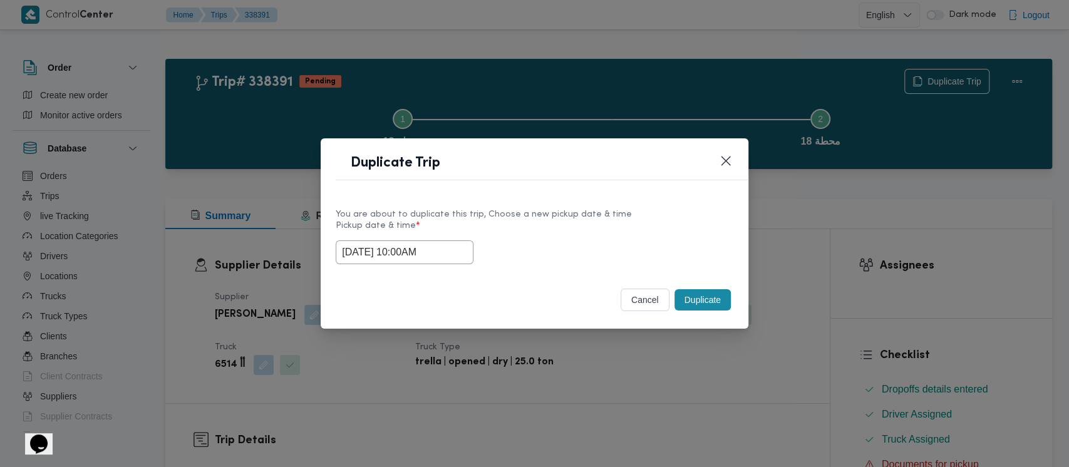
click at [403, 254] on input "[DATE] 10:00AM" at bounding box center [405, 252] width 138 height 24
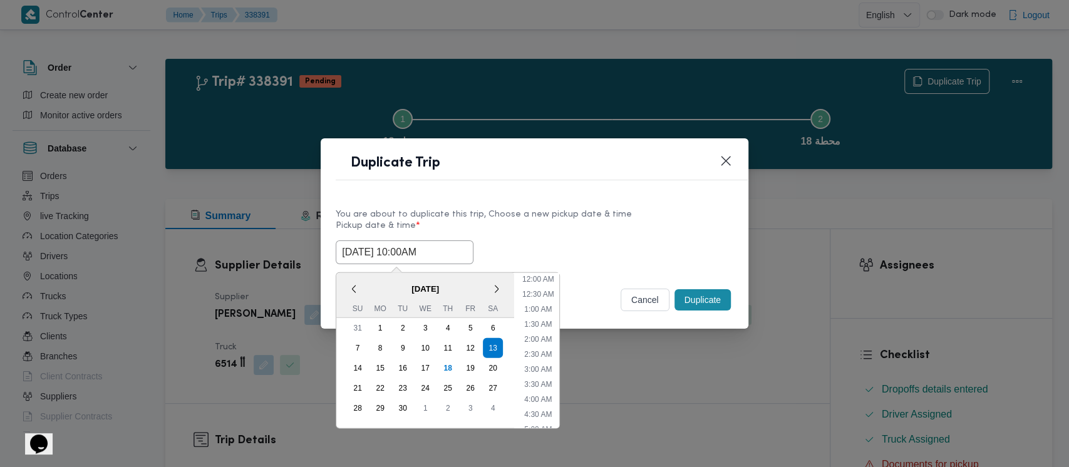
scroll to position [229, 0]
click at [536, 383] on li "11:00 AM" at bounding box center [538, 380] width 42 height 13
type input "[DATE] 11:00AM"
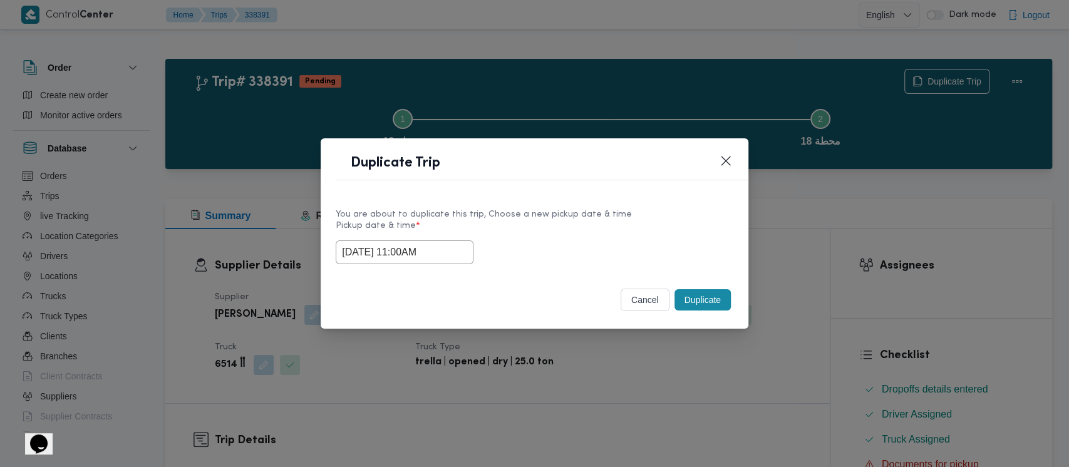
click at [700, 304] on button "Duplicate" at bounding box center [702, 299] width 56 height 21
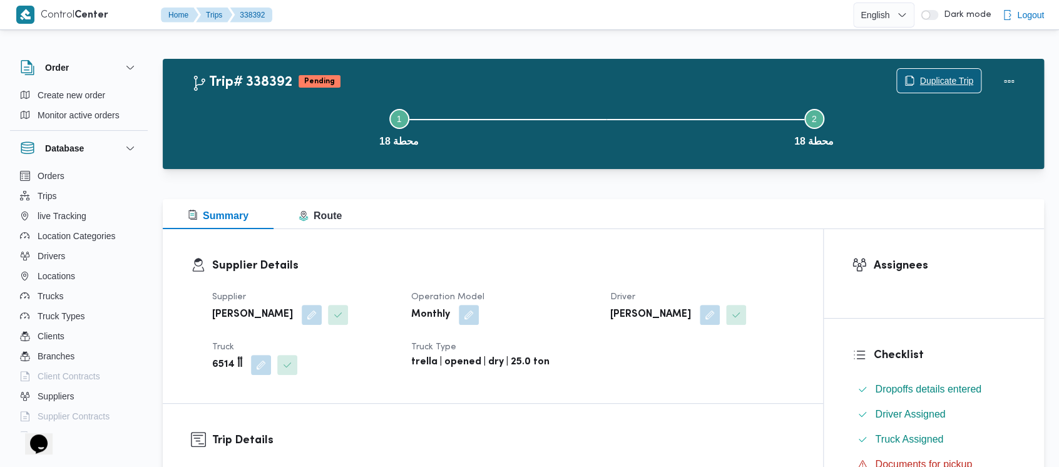
click at [947, 78] on span "Duplicate Trip" at bounding box center [947, 80] width 54 height 15
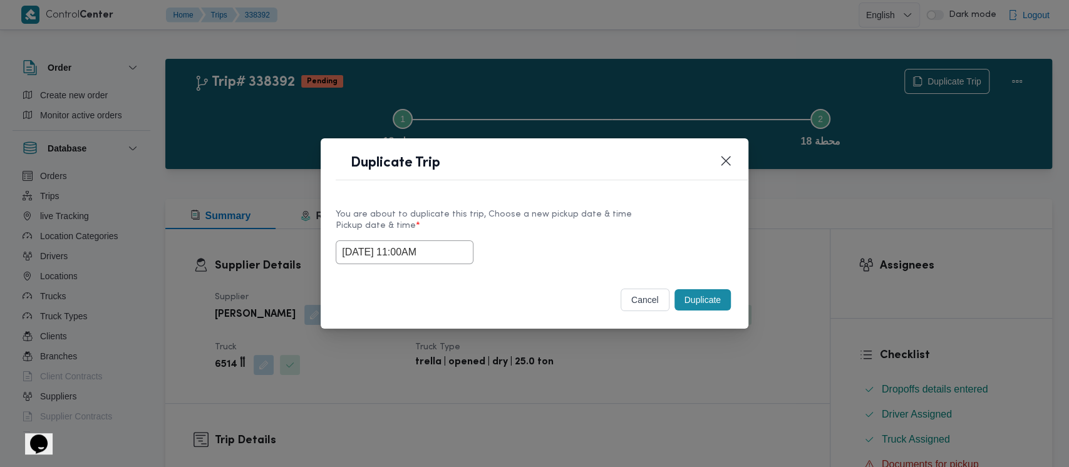
click at [419, 243] on input "[DATE] 11:00AM" at bounding box center [405, 252] width 138 height 24
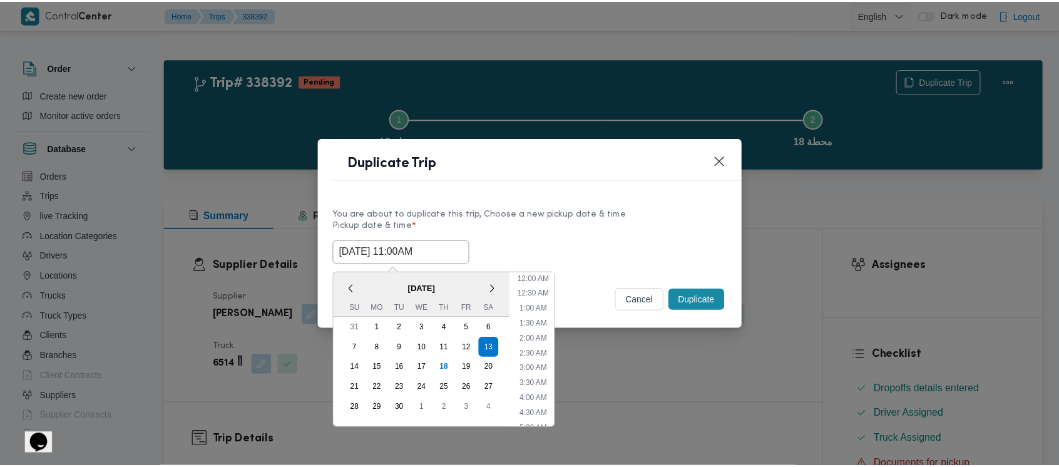
scroll to position [259, 0]
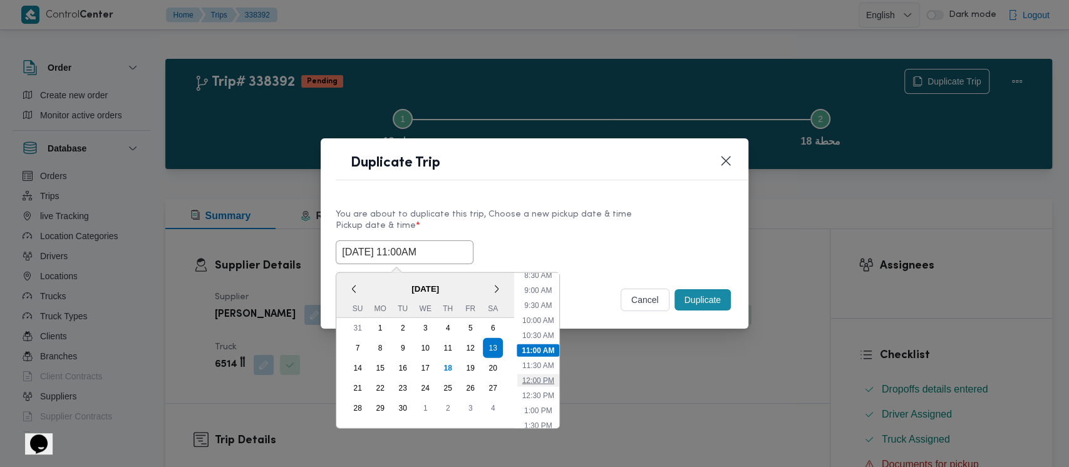
click at [537, 379] on li "12:00 PM" at bounding box center [538, 380] width 42 height 13
type input "[DATE] 12:00PM"
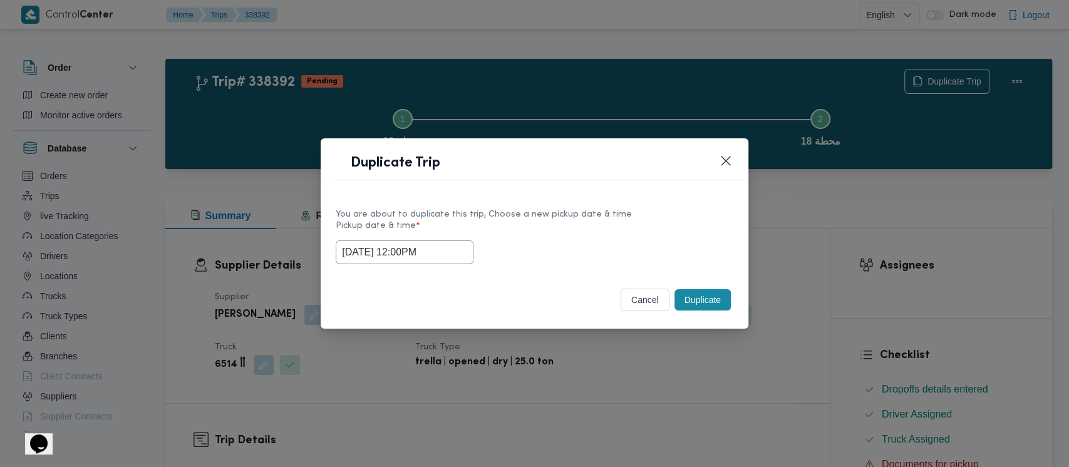
click at [696, 302] on button "Duplicate" at bounding box center [702, 299] width 56 height 21
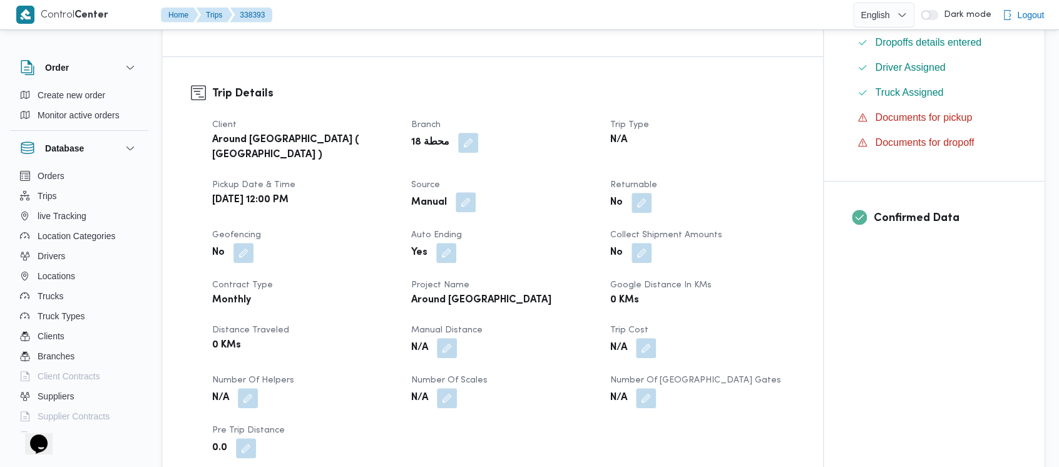
scroll to position [417, 0]
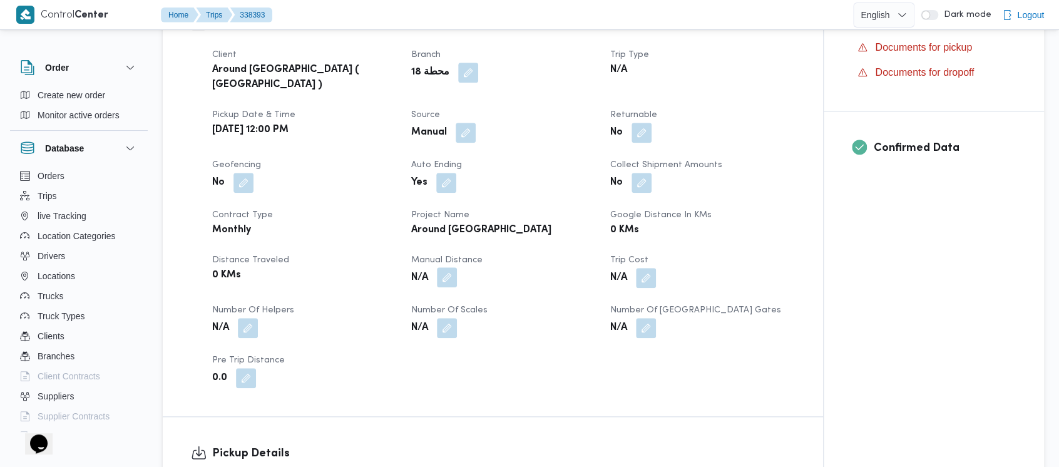
click at [452, 278] on button "button" at bounding box center [447, 277] width 20 height 20
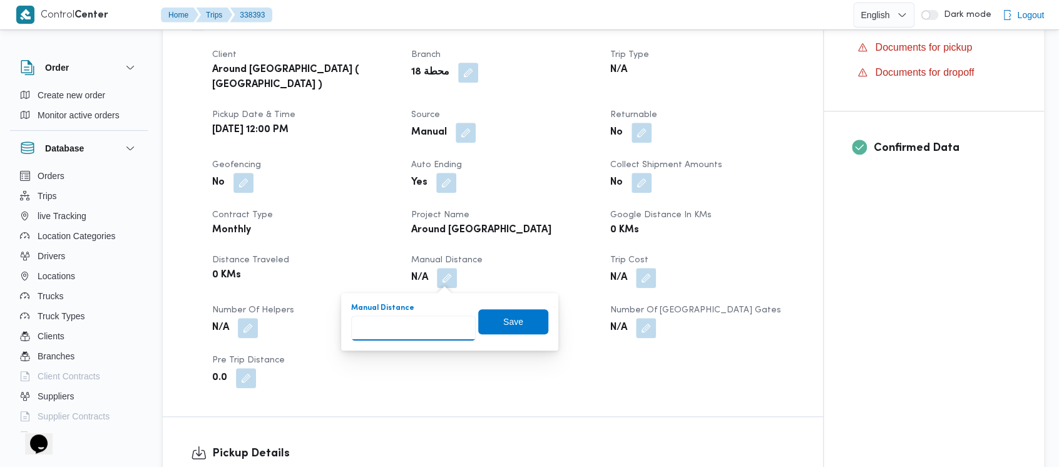
click at [414, 332] on input "Manual Distance" at bounding box center [413, 328] width 125 height 25
paste input "1.5"
type input "1.5"
click at [511, 318] on span "Save" at bounding box center [513, 321] width 20 height 15
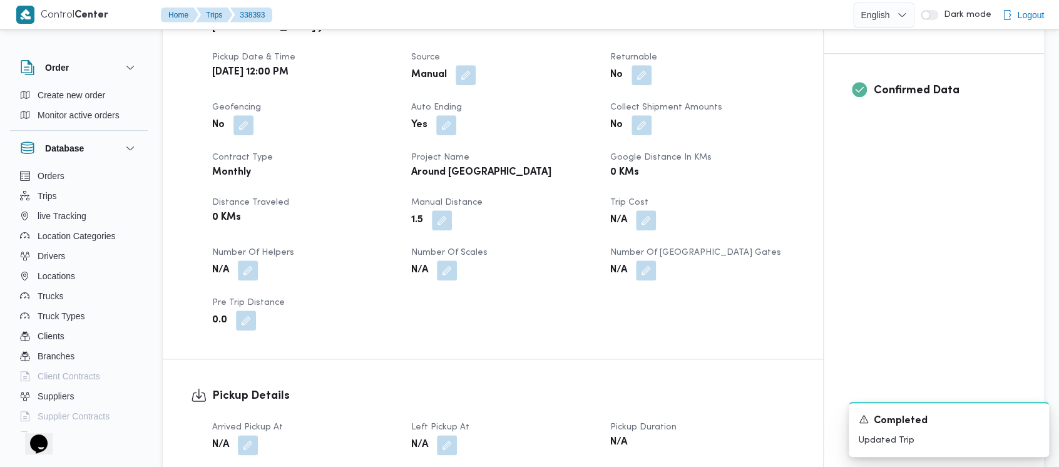
scroll to position [501, 0]
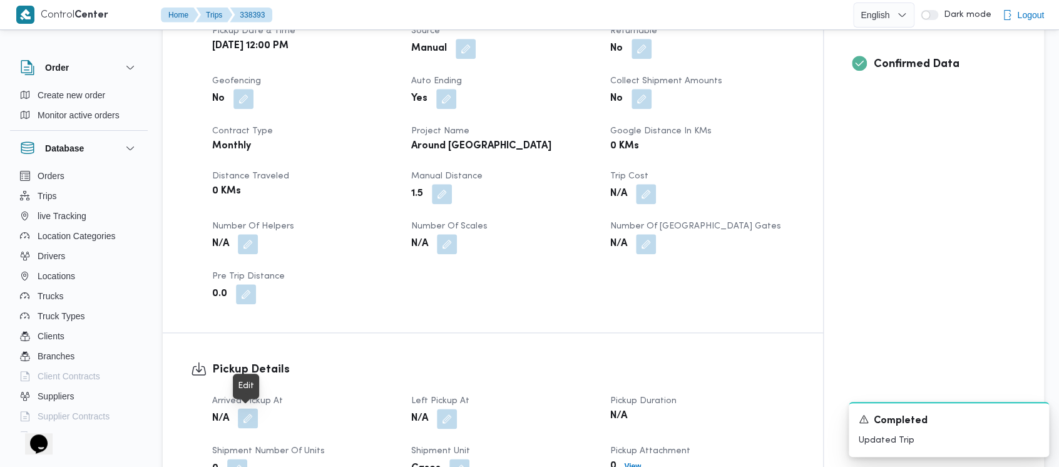
click at [244, 418] on button "button" at bounding box center [248, 418] width 20 height 20
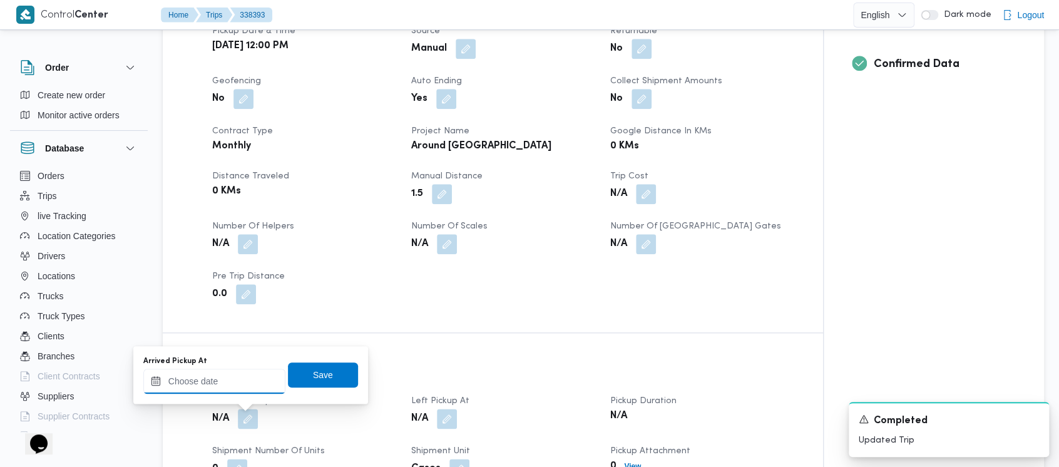
click at [197, 383] on input "Arrived Pickup At" at bounding box center [214, 381] width 142 height 25
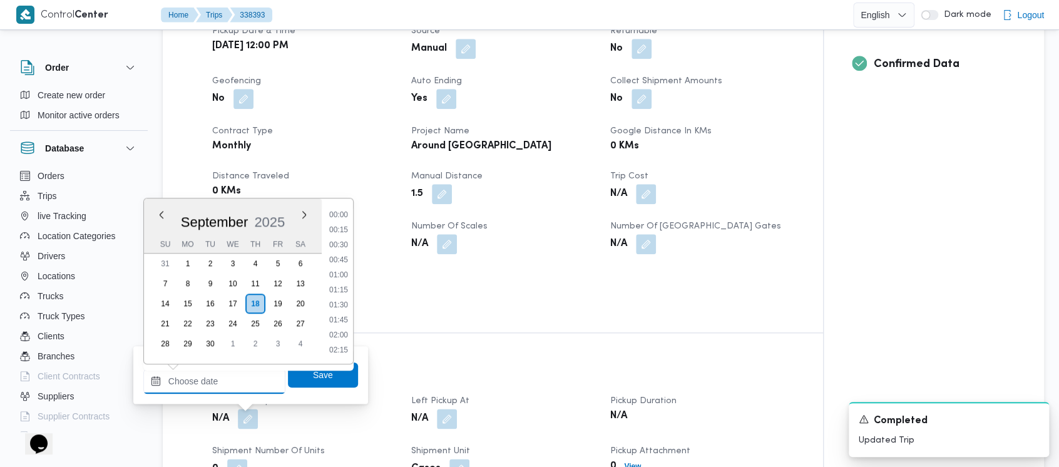
scroll to position [630, 0]
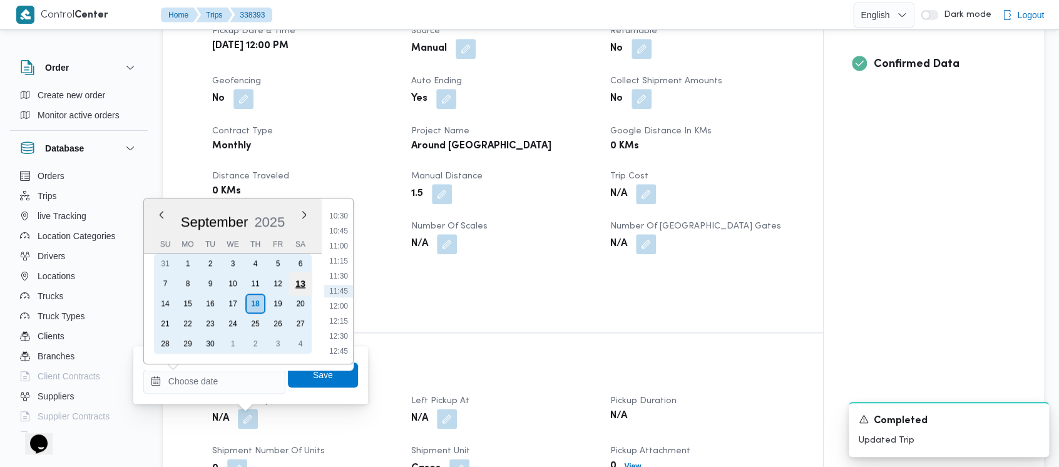
click at [309, 278] on div "13" at bounding box center [301, 284] width 24 height 24
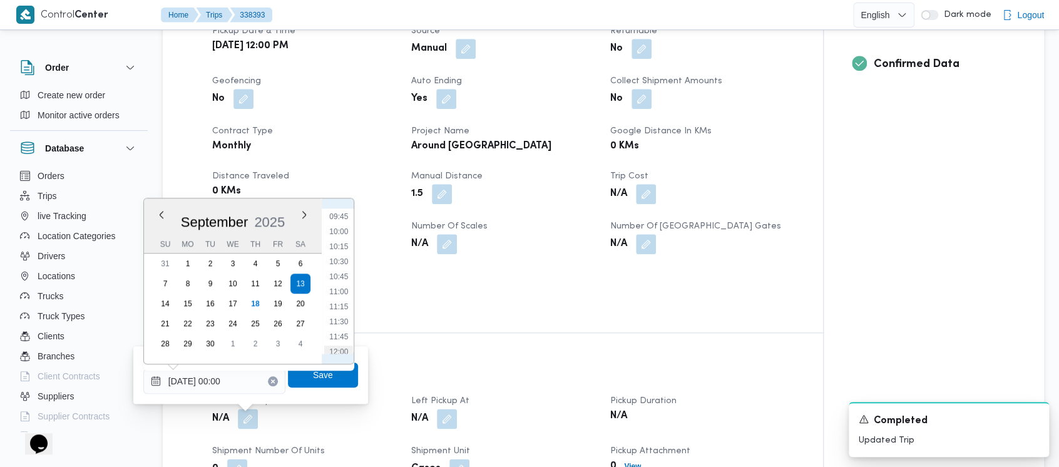
click at [333, 352] on li "12:00" at bounding box center [338, 352] width 29 height 13
type input "[DATE] 12:00"
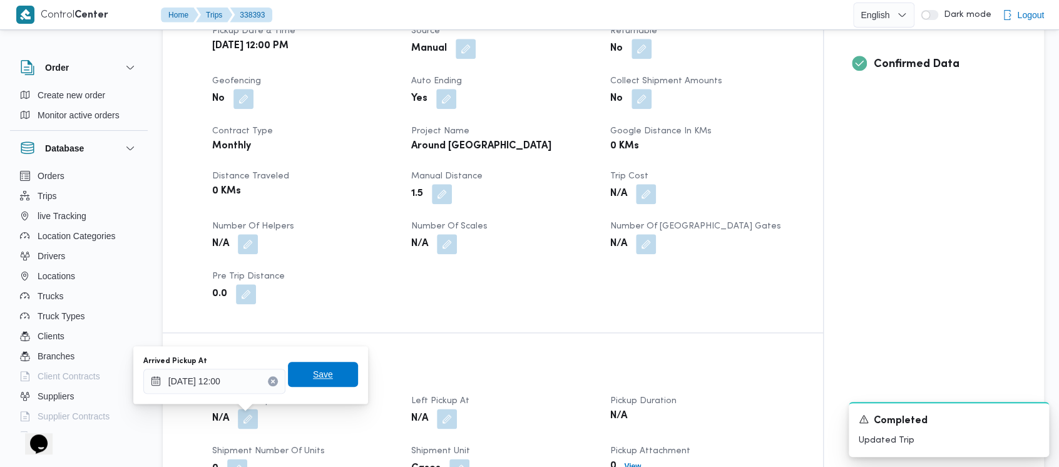
click at [315, 382] on span "Save" at bounding box center [323, 374] width 70 height 25
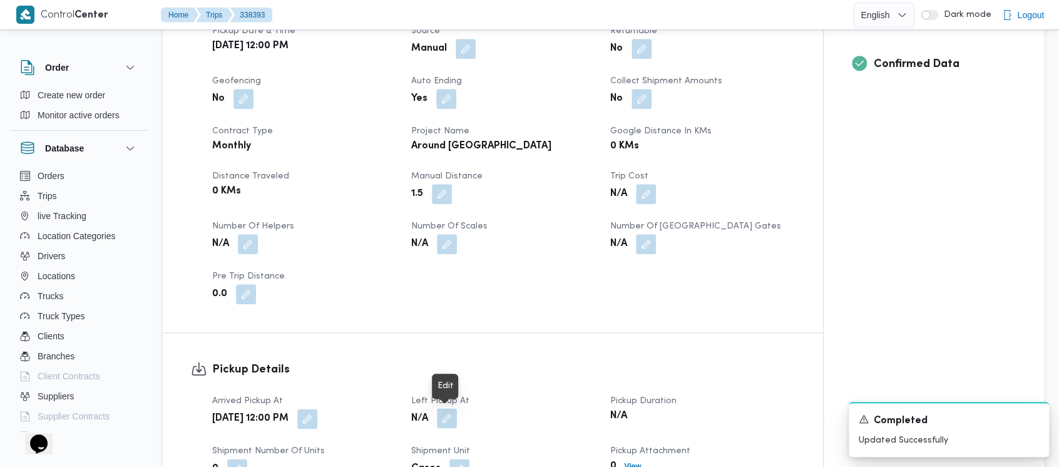
click at [445, 413] on button "button" at bounding box center [447, 418] width 20 height 20
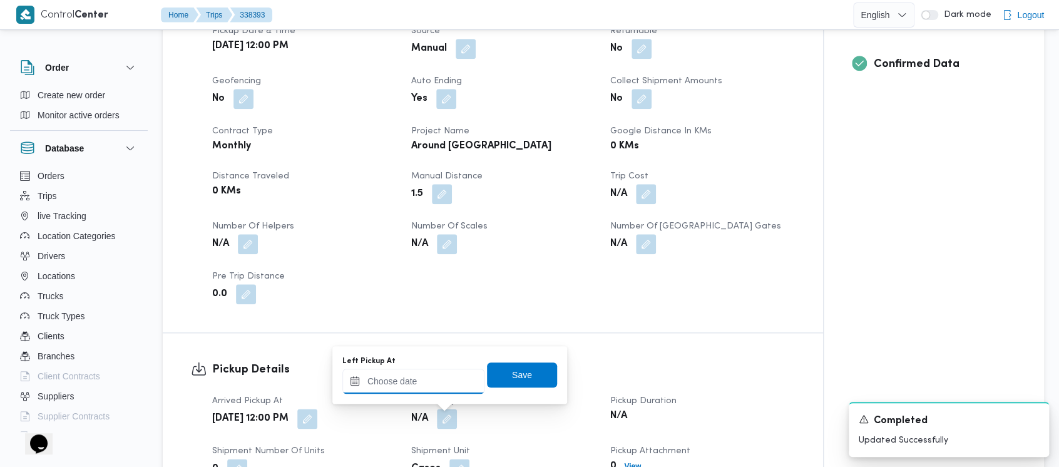
click at [401, 371] on input "Left Pickup At" at bounding box center [413, 381] width 142 height 25
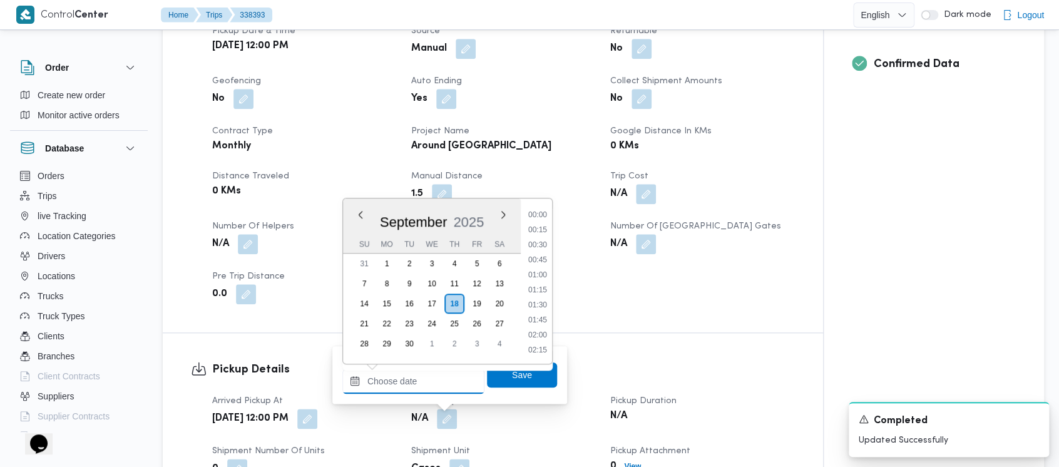
scroll to position [630, 0]
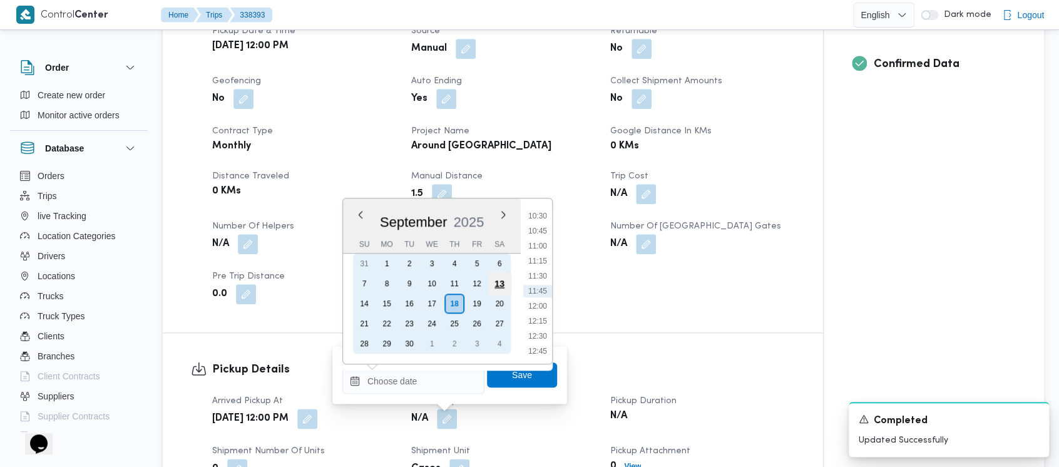
click at [500, 279] on div "13" at bounding box center [500, 284] width 24 height 24
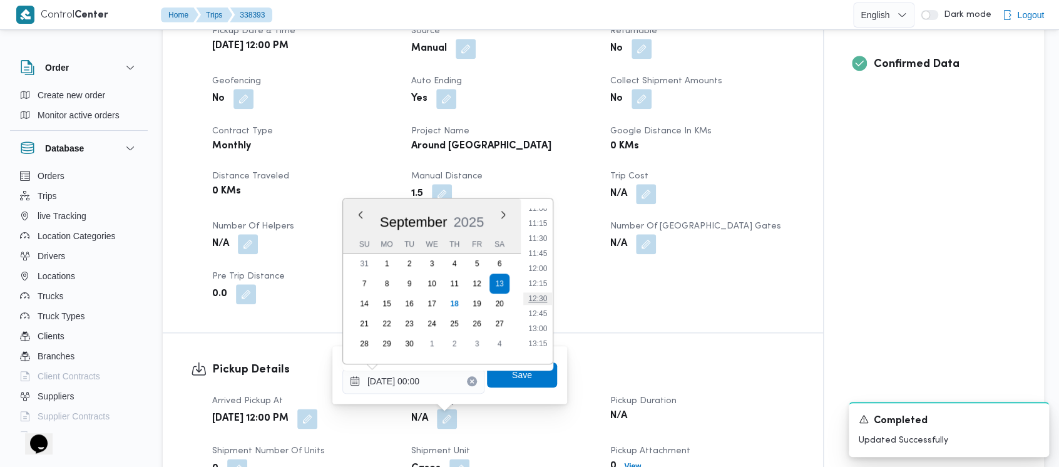
click at [541, 298] on li "12:30" at bounding box center [537, 298] width 29 height 13
type input "[DATE] 12:30"
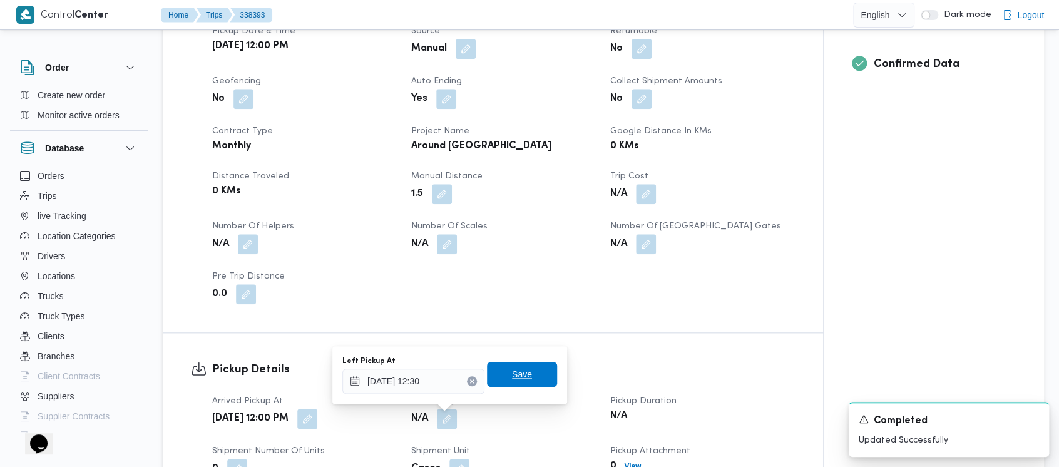
click at [516, 383] on span "Save" at bounding box center [522, 374] width 70 height 25
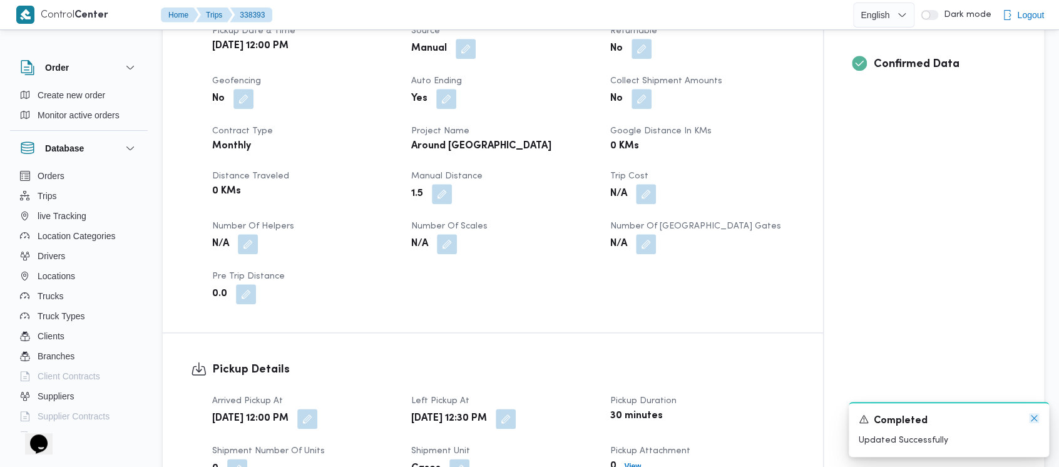
click at [1033, 423] on icon "Dismiss toast" at bounding box center [1034, 418] width 10 height 10
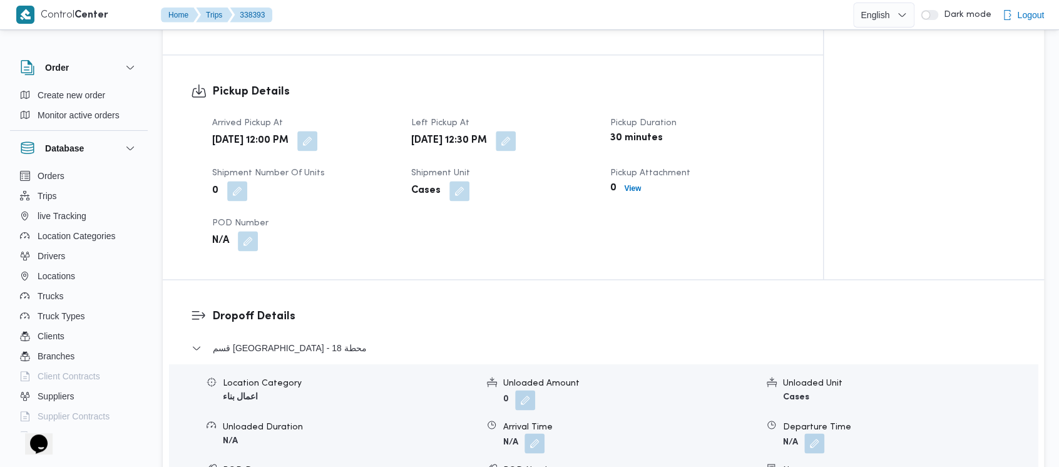
scroll to position [835, 0]
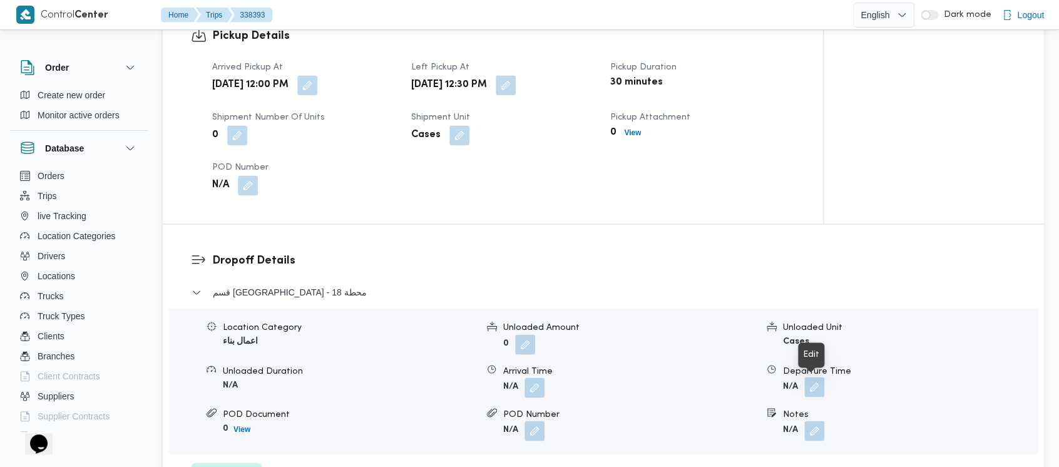
click at [824, 387] on button "button" at bounding box center [815, 387] width 20 height 20
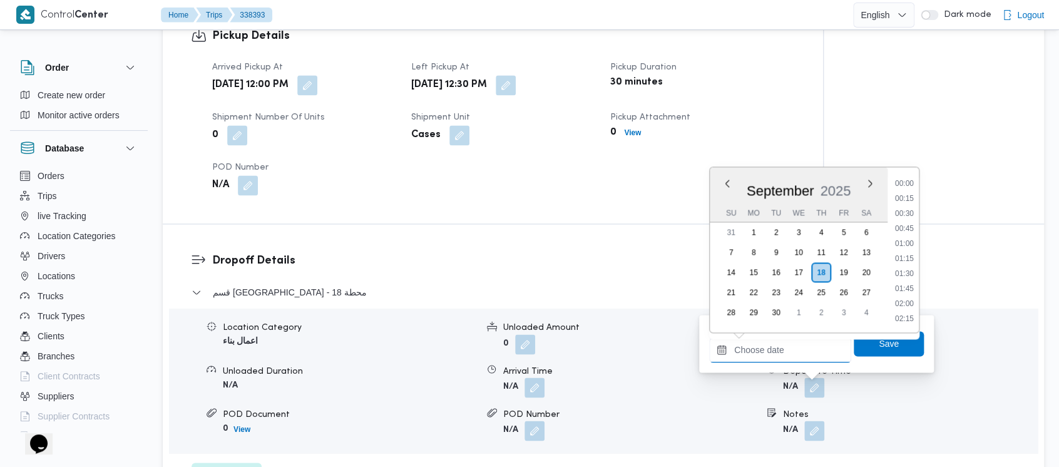
click at [760, 352] on input "Departure Time" at bounding box center [780, 349] width 142 height 25
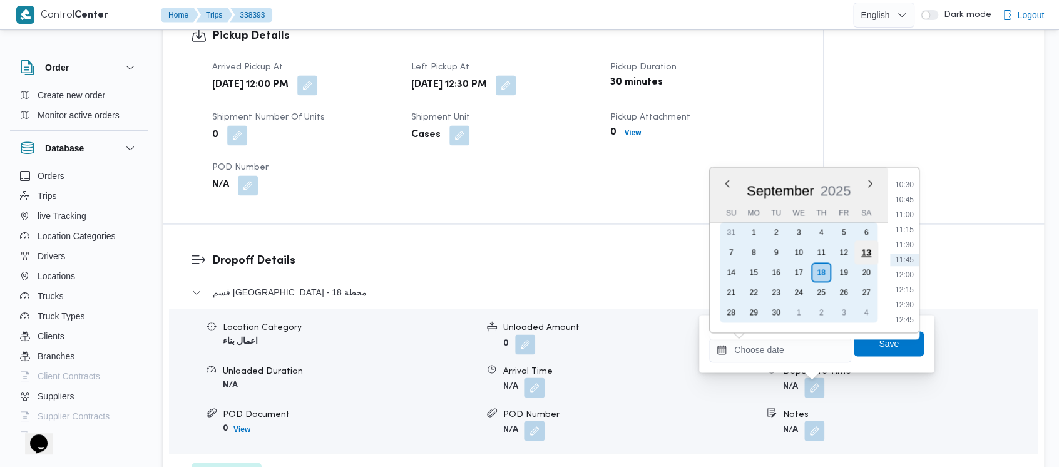
click at [863, 253] on div "13" at bounding box center [867, 252] width 24 height 24
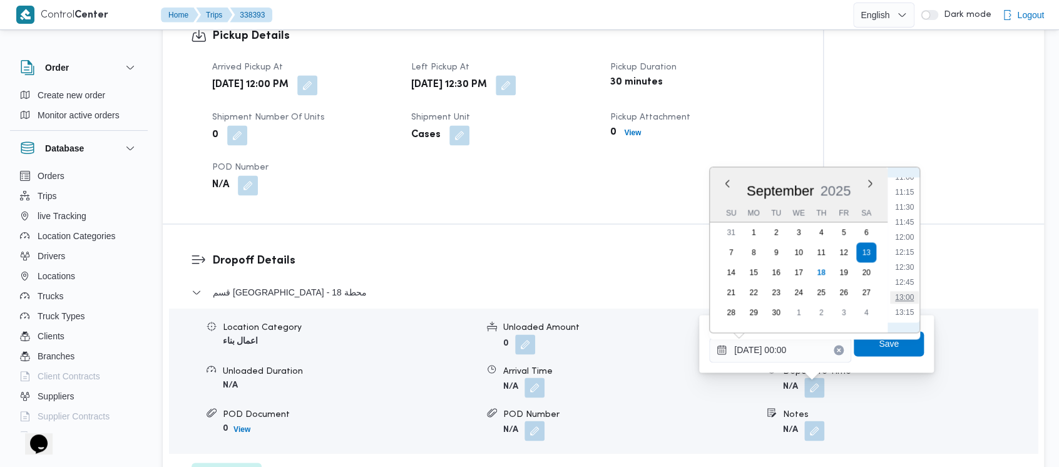
click at [900, 296] on li "13:00" at bounding box center [904, 297] width 29 height 13
type input "[DATE] 13:00"
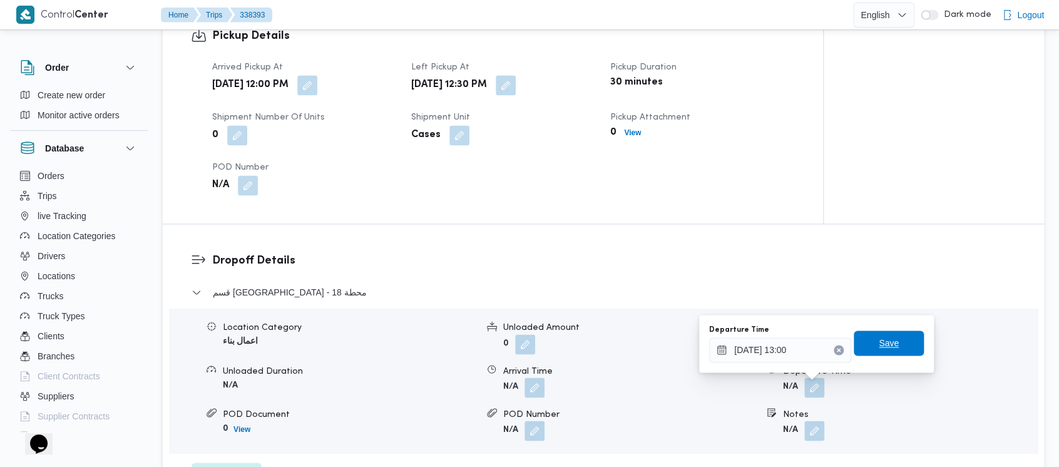
click at [883, 344] on span "Save" at bounding box center [889, 343] width 20 height 15
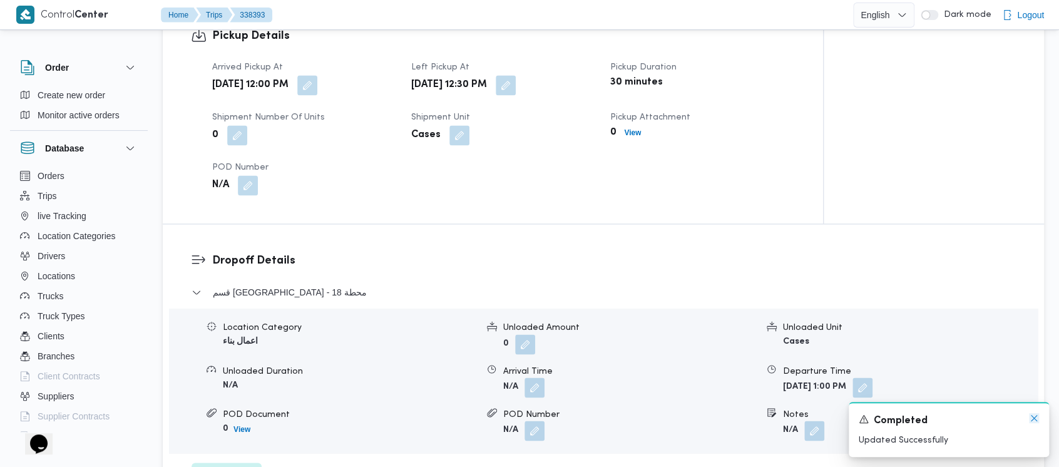
click at [1037, 418] on icon "Dismiss toast" at bounding box center [1034, 418] width 10 height 10
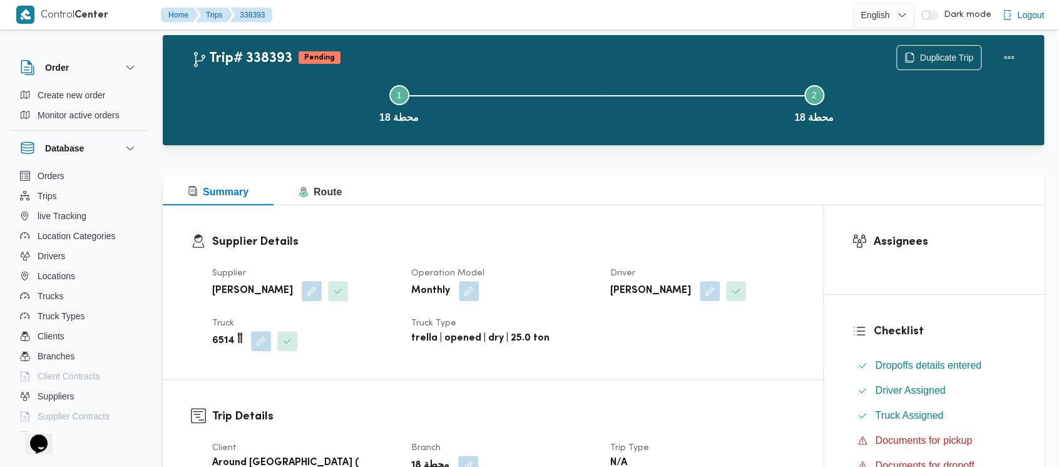
scroll to position [0, 0]
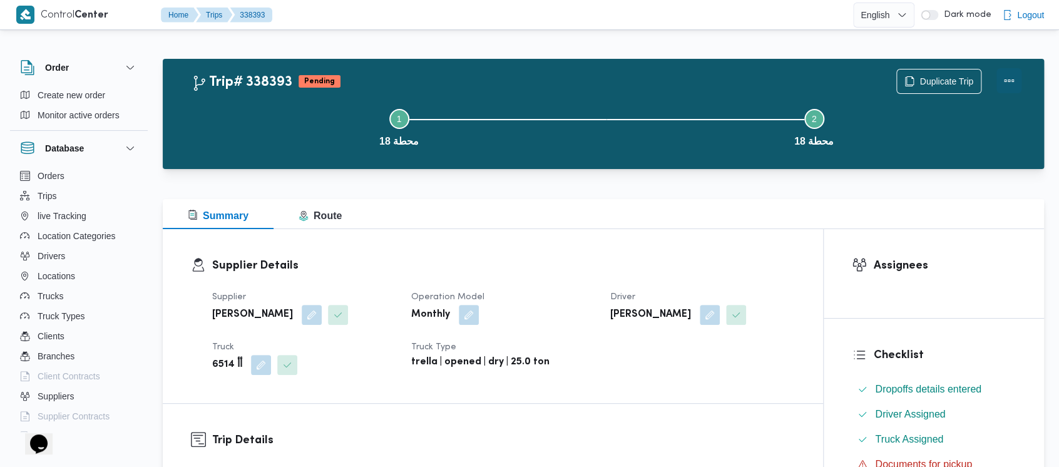
click at [1007, 74] on button "Actions" at bounding box center [1009, 80] width 25 height 25
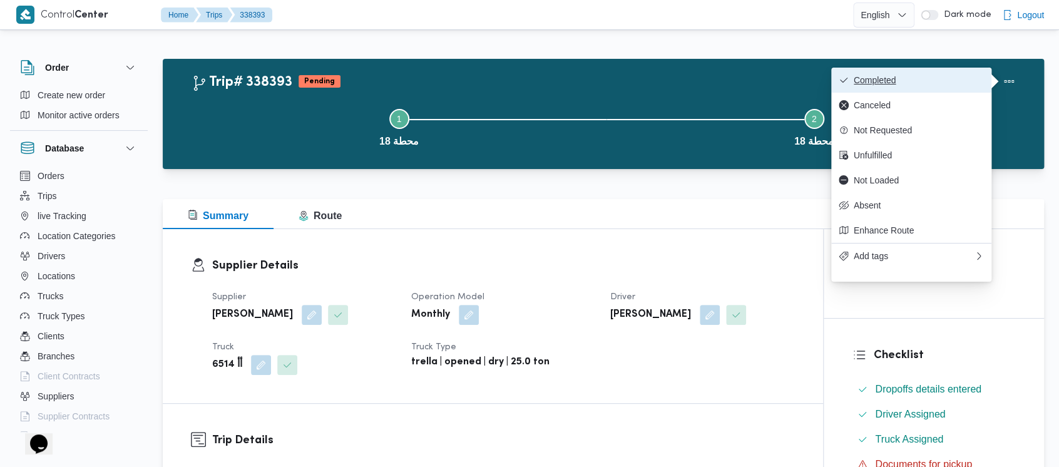
click at [905, 83] on span "Completed" at bounding box center [919, 80] width 130 height 10
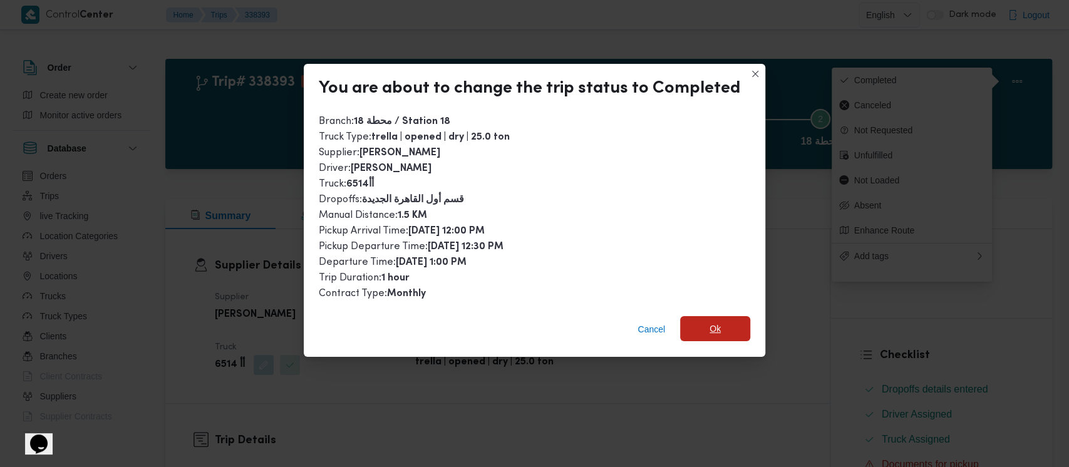
click at [704, 333] on span "Ok" at bounding box center [715, 328] width 70 height 25
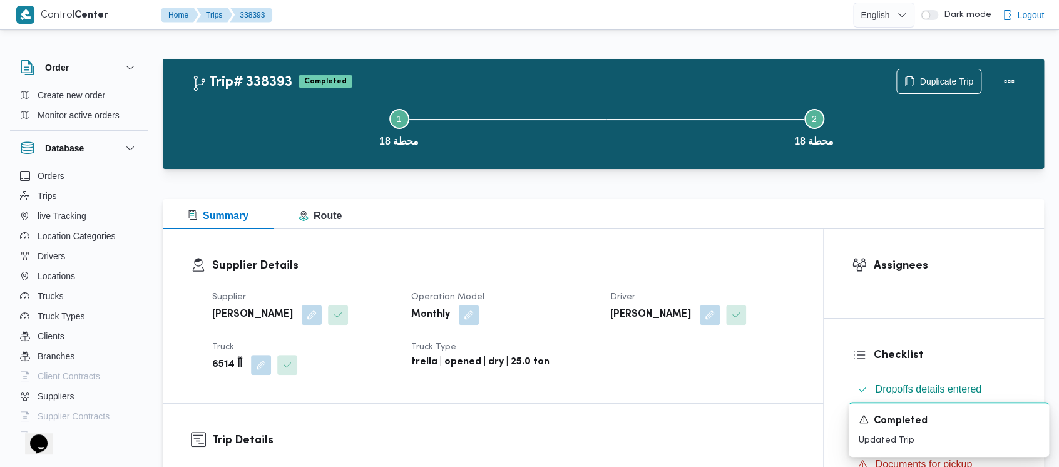
click at [293, 115] on button "Step 1 is incomplete 1 محطة 18" at bounding box center [399, 126] width 415 height 65
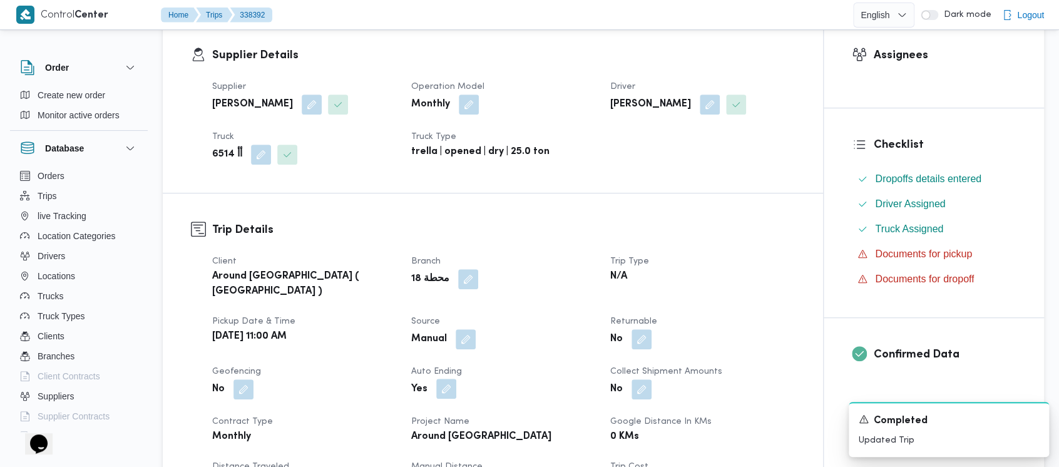
scroll to position [501, 0]
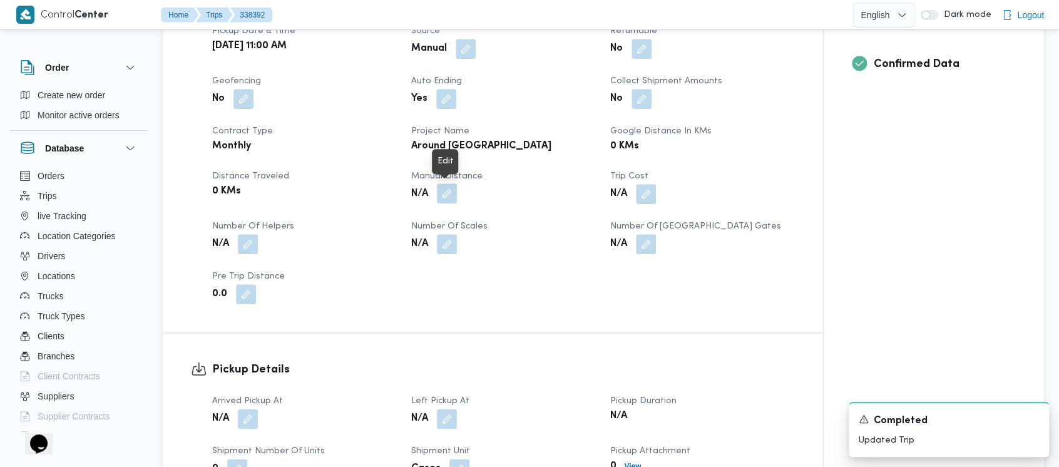
click at [453, 191] on button "button" at bounding box center [447, 193] width 20 height 20
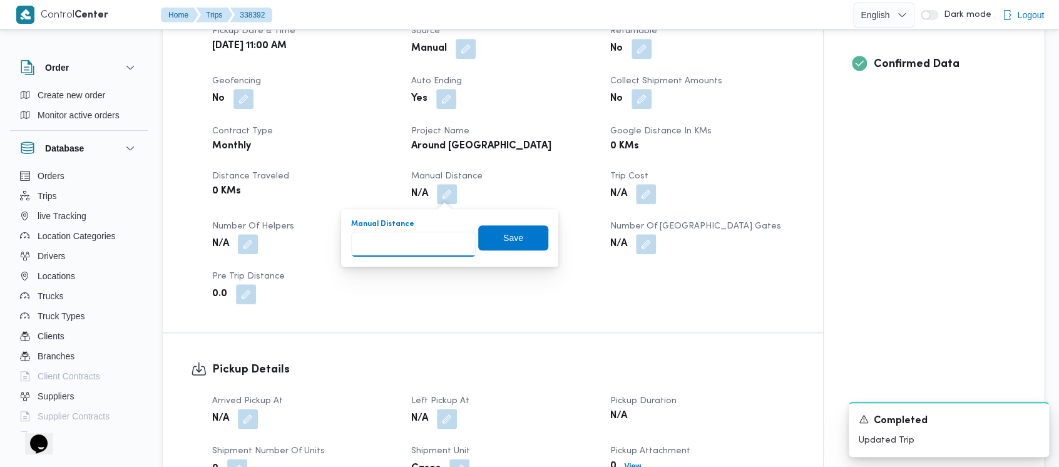
click at [402, 233] on input "Manual Distance" at bounding box center [413, 244] width 125 height 25
paste input "1.5"
type input "1.5"
click at [503, 243] on span "Save" at bounding box center [513, 237] width 20 height 15
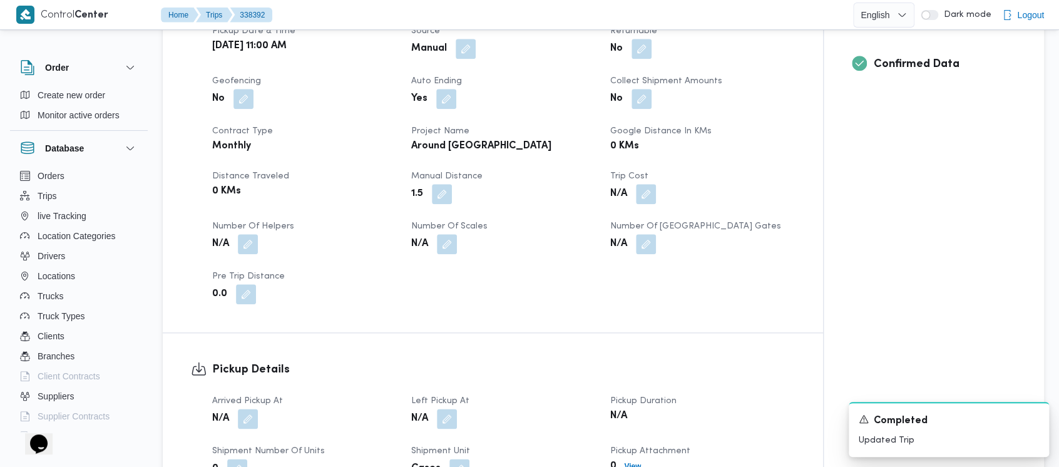
drag, startPoint x: 250, startPoint y: 425, endPoint x: 222, endPoint y: 406, distance: 33.5
click at [249, 423] on button "button" at bounding box center [248, 419] width 20 height 20
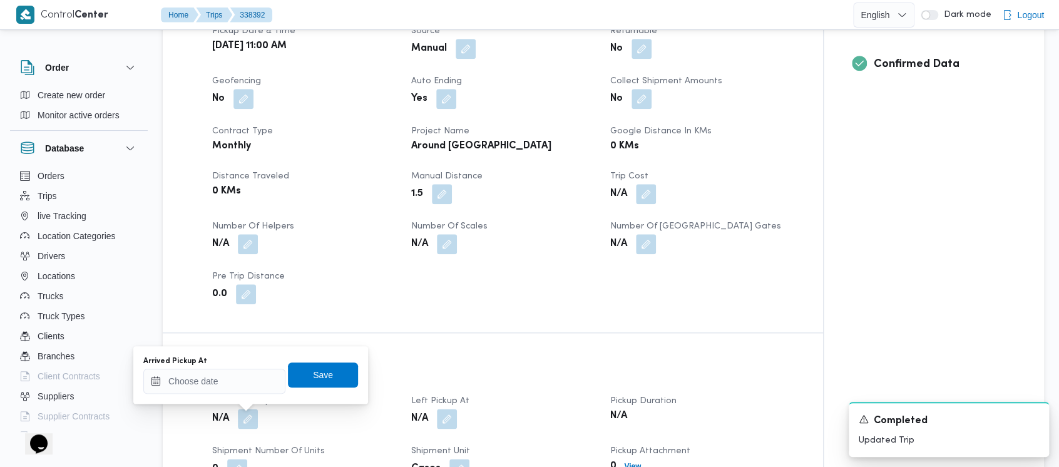
drag, startPoint x: 210, startPoint y: 397, endPoint x: 219, endPoint y: 371, distance: 27.5
click at [212, 389] on div "You are in a dialog. To close this dialog, hit escape. Arrived Pickup At Save" at bounding box center [250, 375] width 235 height 58
drag, startPoint x: 215, startPoint y: 386, endPoint x: 210, endPoint y: 373, distance: 13.5
click at [215, 387] on input "Arrived Pickup At" at bounding box center [214, 381] width 142 height 25
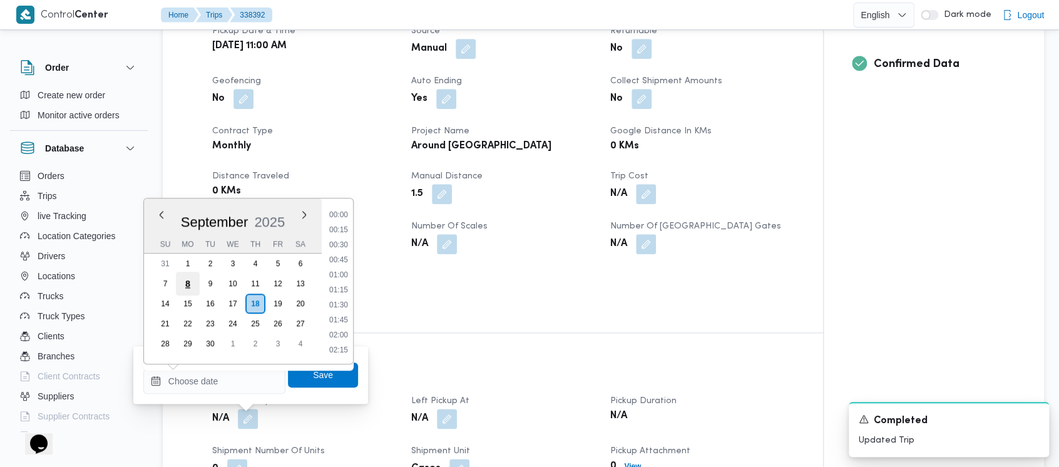
scroll to position [630, 0]
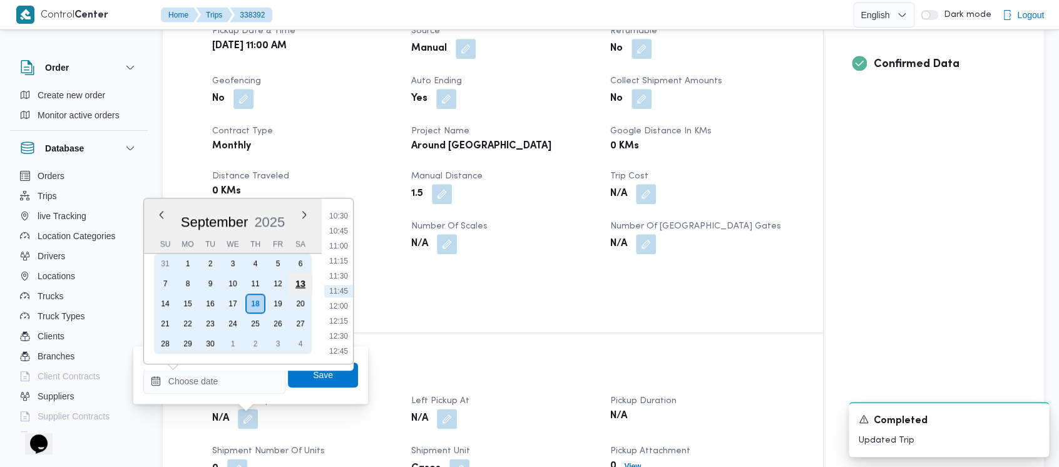
click at [295, 281] on div "13" at bounding box center [301, 284] width 24 height 24
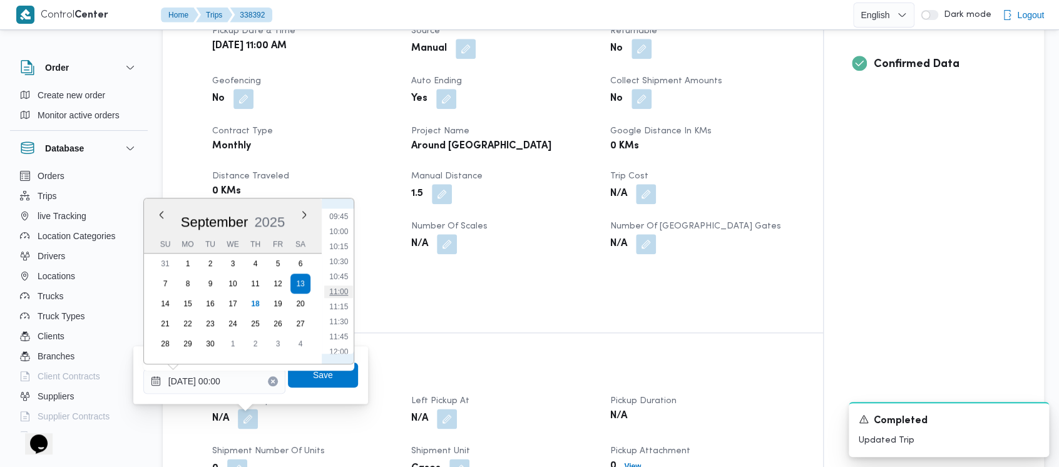
click at [335, 293] on li "11:00" at bounding box center [338, 292] width 29 height 13
type input "[DATE] 11:00"
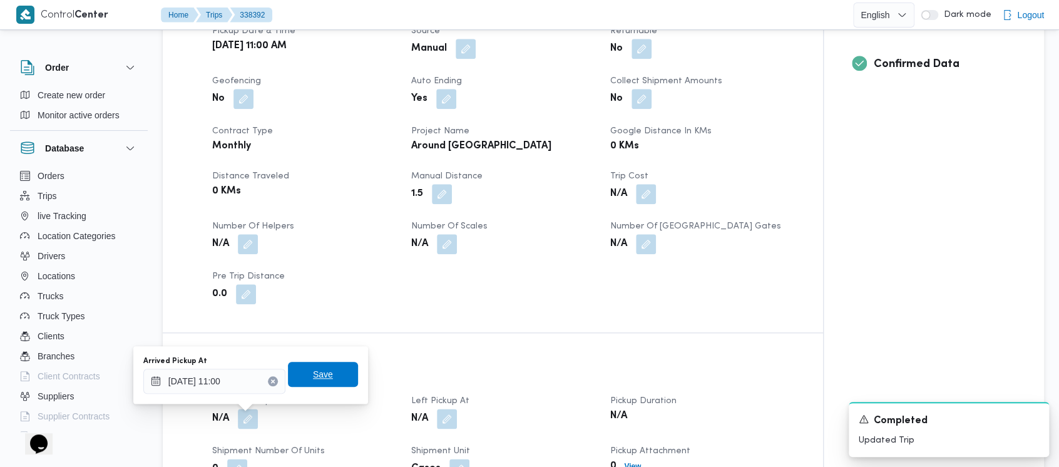
click at [322, 373] on span "Save" at bounding box center [323, 374] width 70 height 25
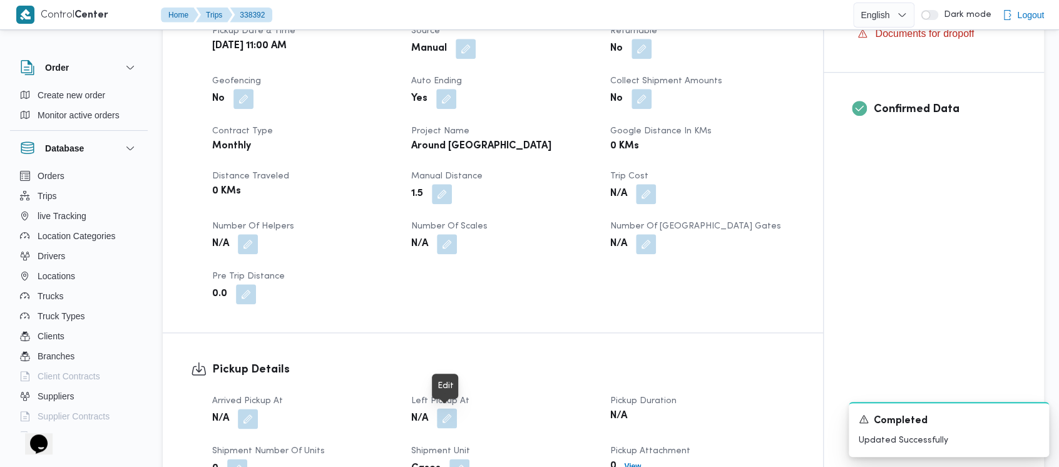
click at [452, 418] on button "button" at bounding box center [447, 418] width 20 height 20
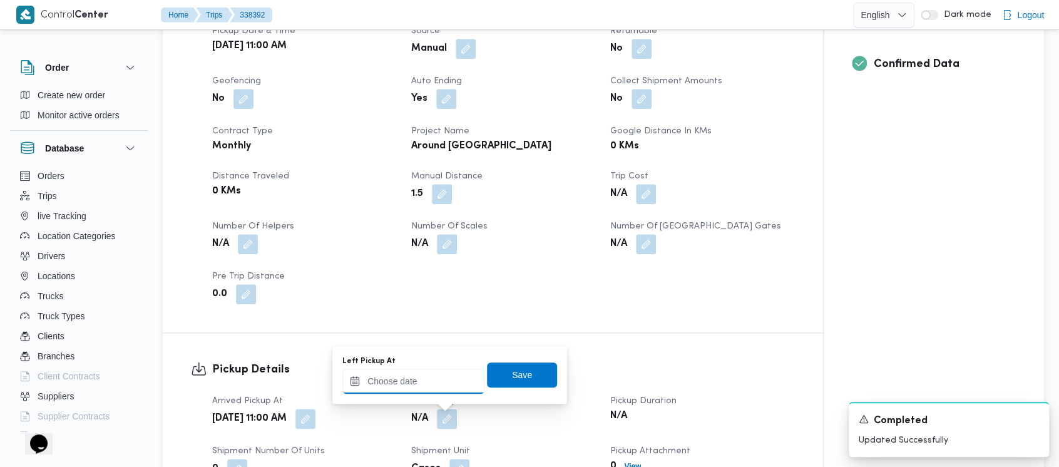
click at [414, 385] on input "Left Pickup At" at bounding box center [413, 381] width 142 height 25
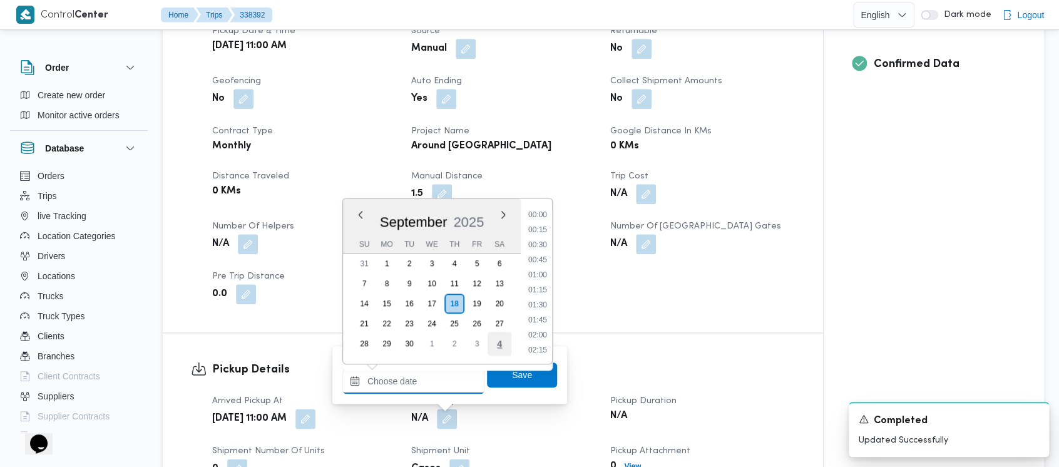
scroll to position [630, 0]
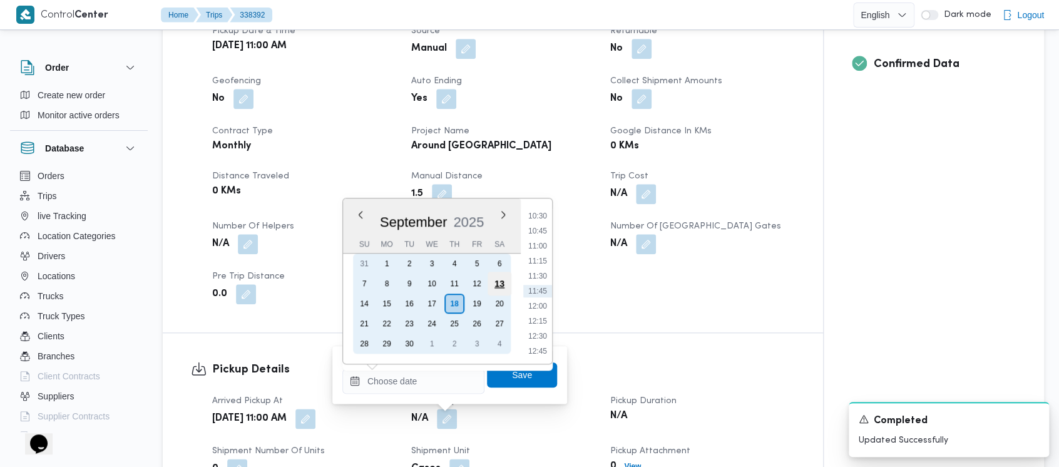
click at [502, 283] on div "13" at bounding box center [500, 284] width 24 height 24
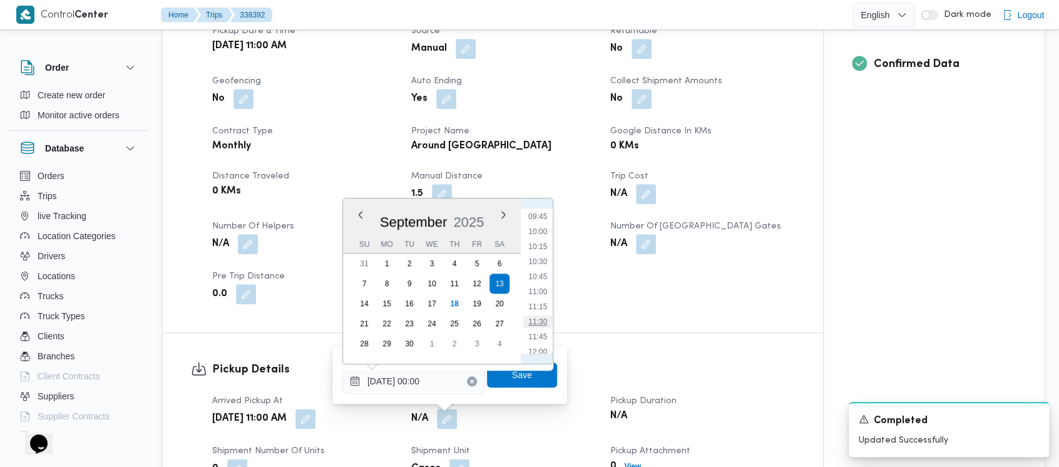
click at [540, 323] on li "11:30" at bounding box center [537, 322] width 29 height 13
type input "[DATE] 11:30"
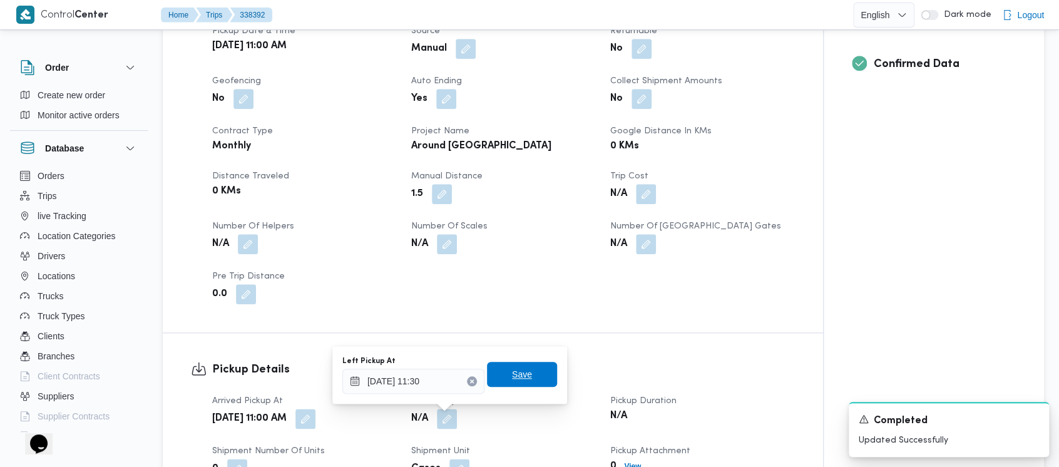
click at [512, 378] on span "Save" at bounding box center [522, 374] width 20 height 15
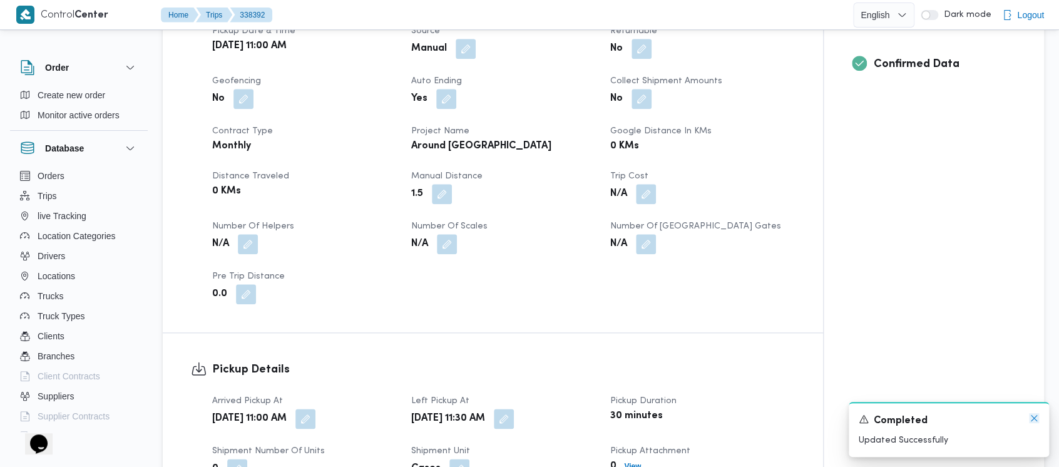
click at [1033, 420] on icon "Dismiss toast" at bounding box center [1034, 418] width 10 height 10
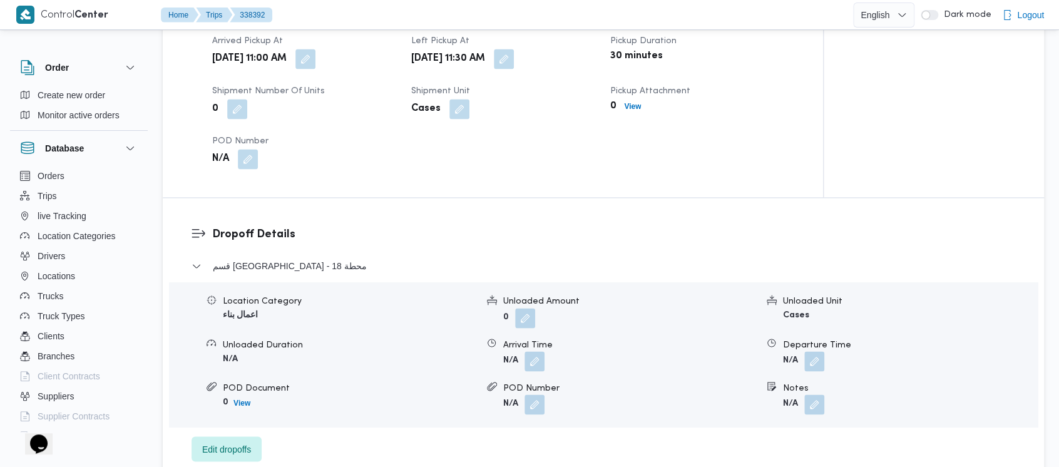
scroll to position [835, 0]
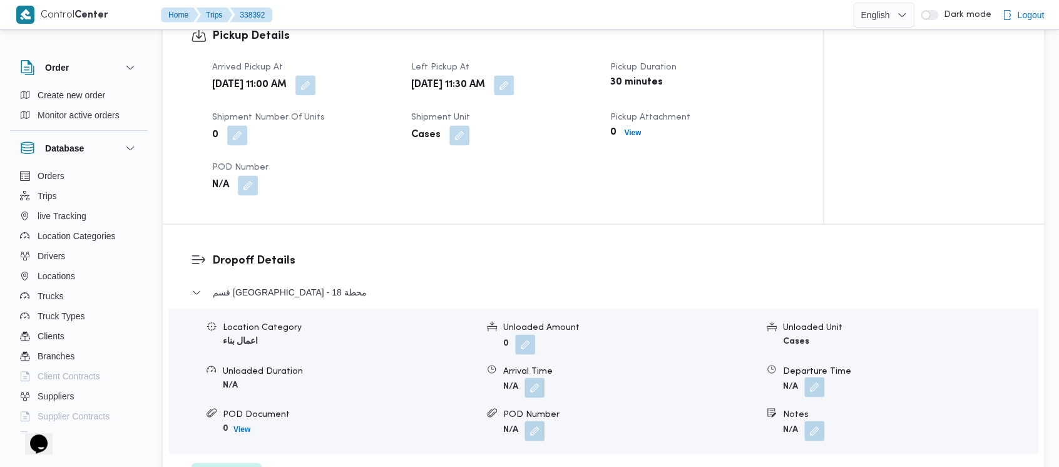
click at [821, 385] on button "button" at bounding box center [815, 387] width 20 height 20
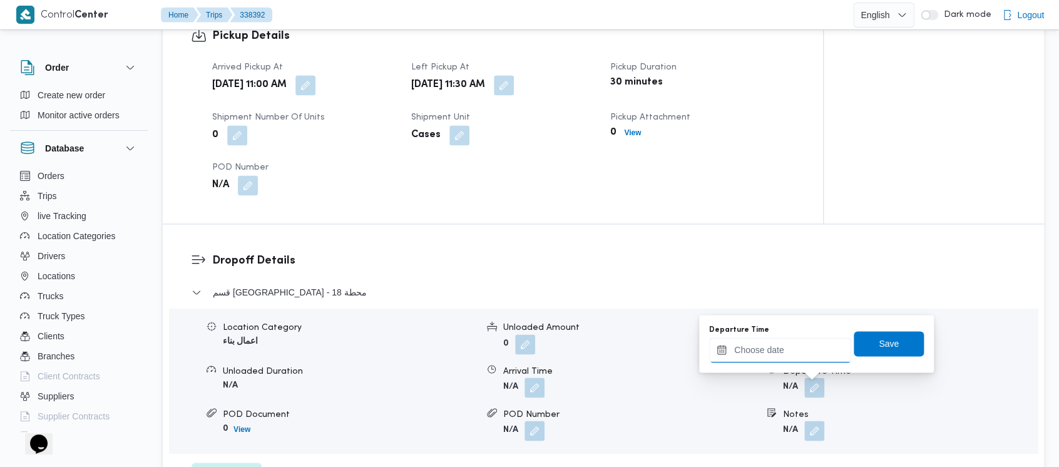
click at [756, 354] on input "Departure Time" at bounding box center [780, 349] width 142 height 25
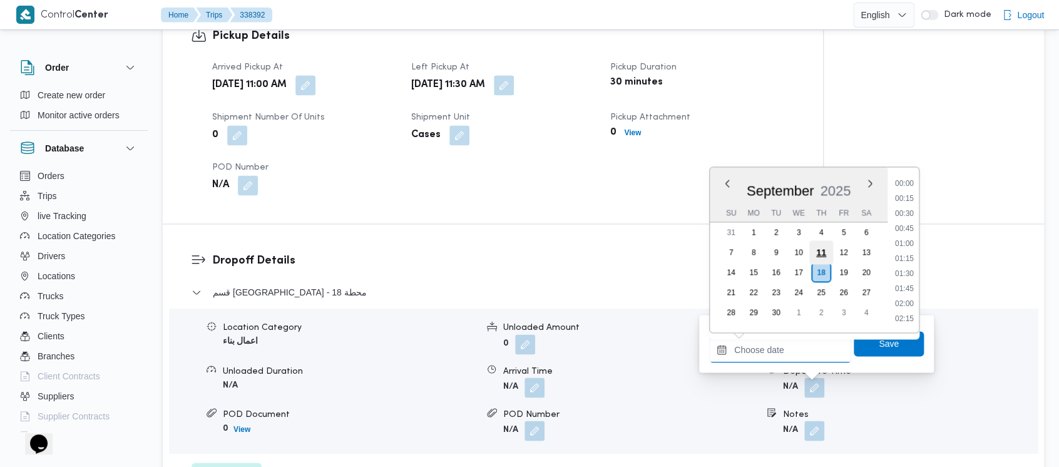
scroll to position [630, 0]
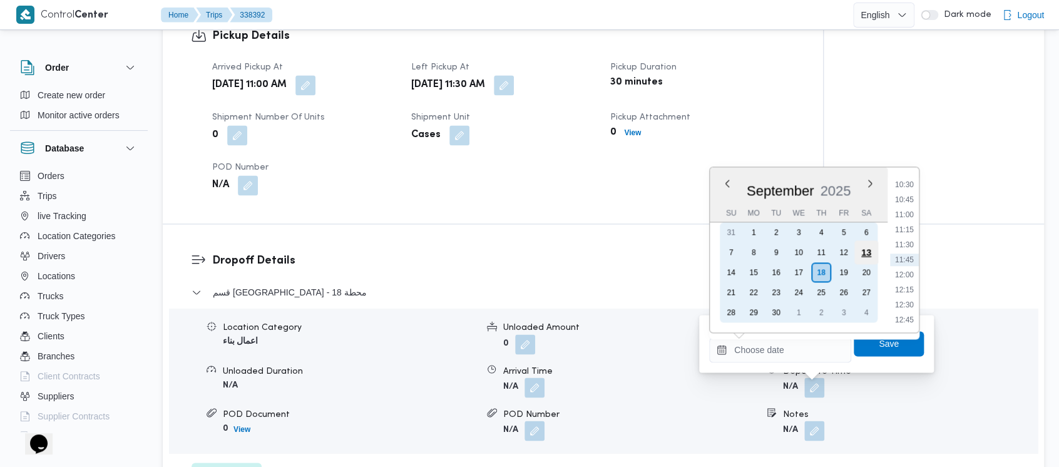
click at [867, 250] on div "13" at bounding box center [867, 252] width 24 height 24
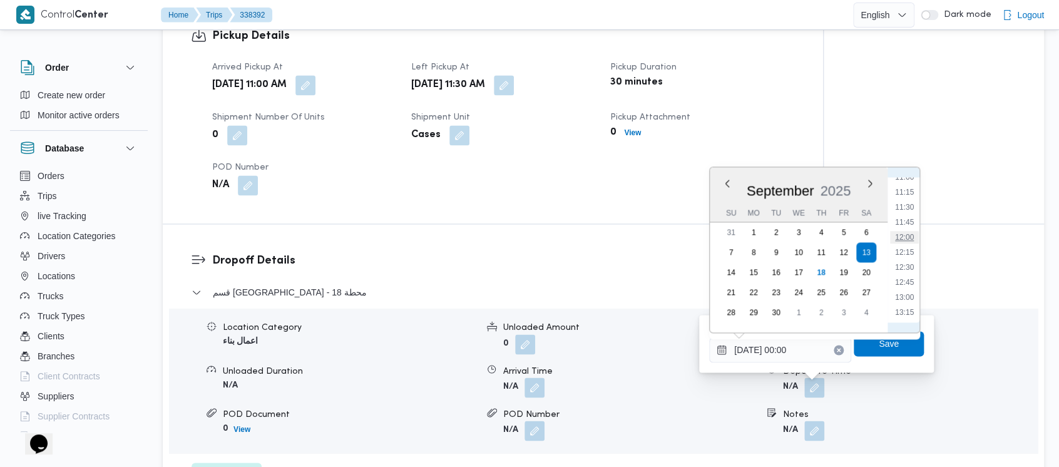
click at [902, 234] on li "12:00" at bounding box center [904, 237] width 29 height 13
type input "[DATE] 12:00"
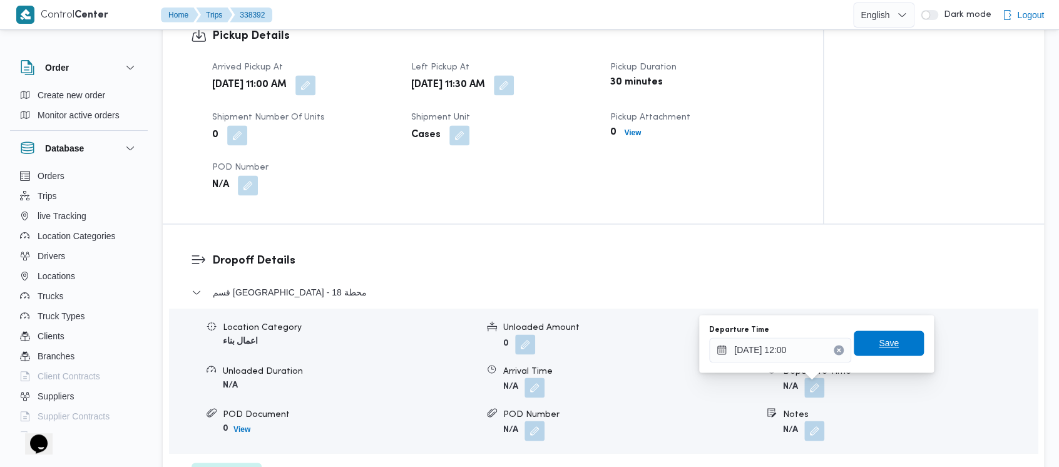
click at [867, 344] on span "Save" at bounding box center [889, 343] width 70 height 25
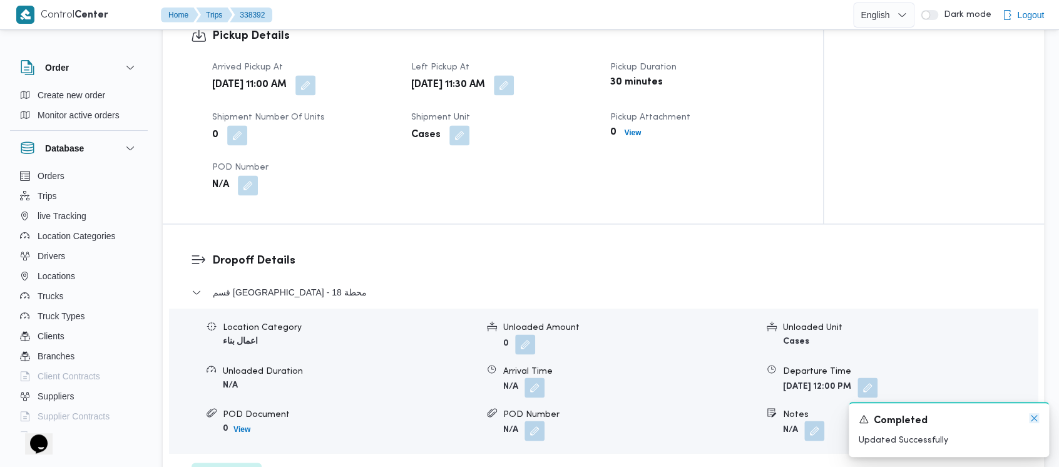
click at [1032, 420] on icon "Dismiss toast" at bounding box center [1034, 418] width 10 height 10
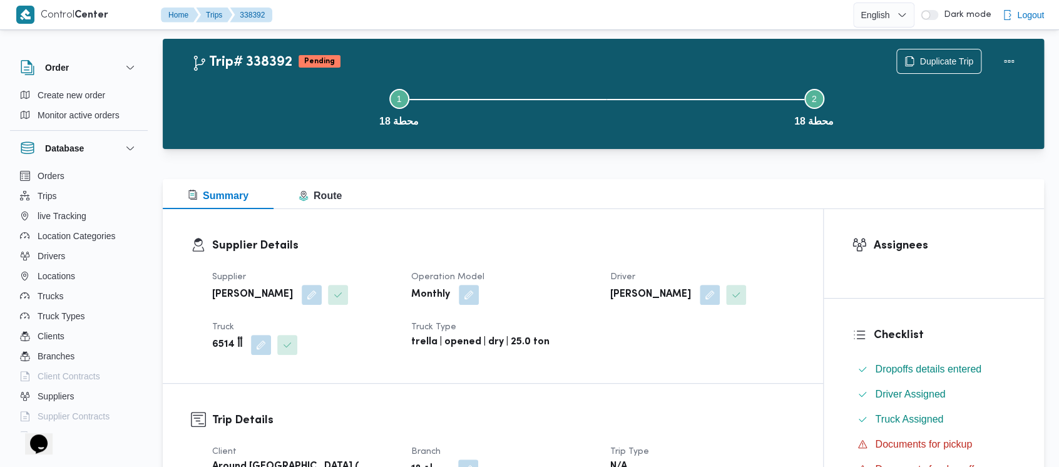
scroll to position [0, 0]
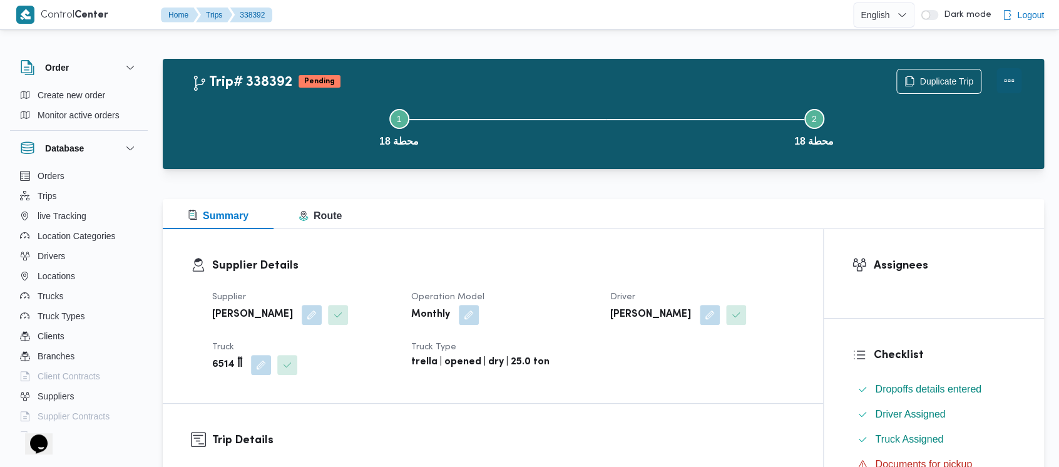
click at [1011, 74] on button "Actions" at bounding box center [1009, 80] width 25 height 25
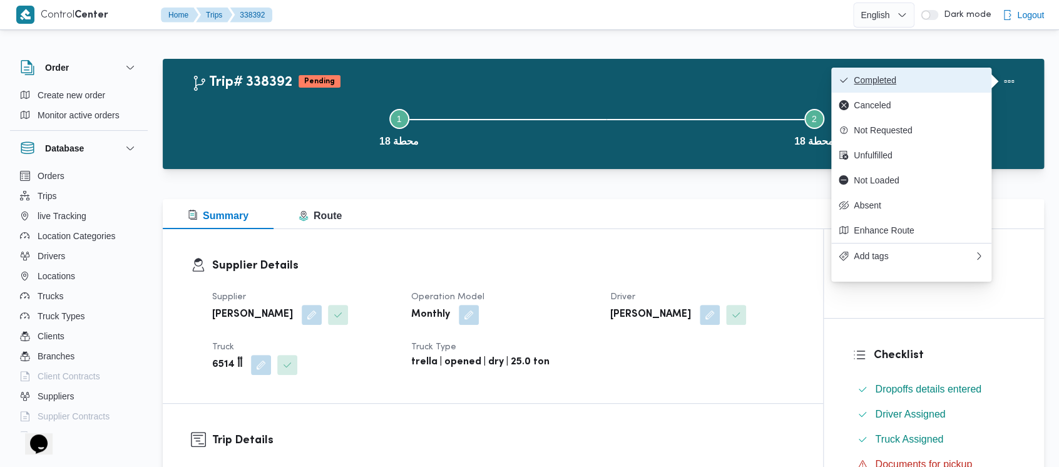
click at [898, 68] on button "Completed" at bounding box center [911, 80] width 160 height 25
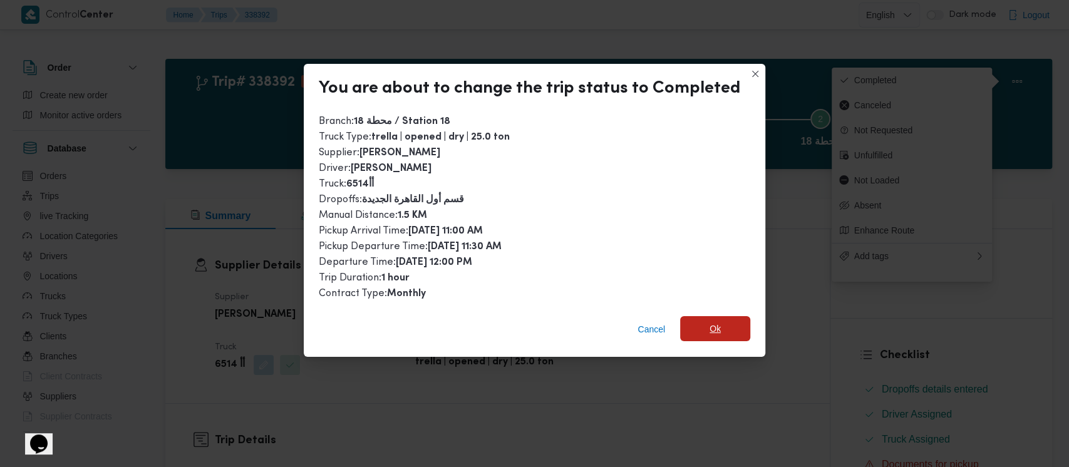
click at [712, 329] on span "Ok" at bounding box center [714, 328] width 11 height 15
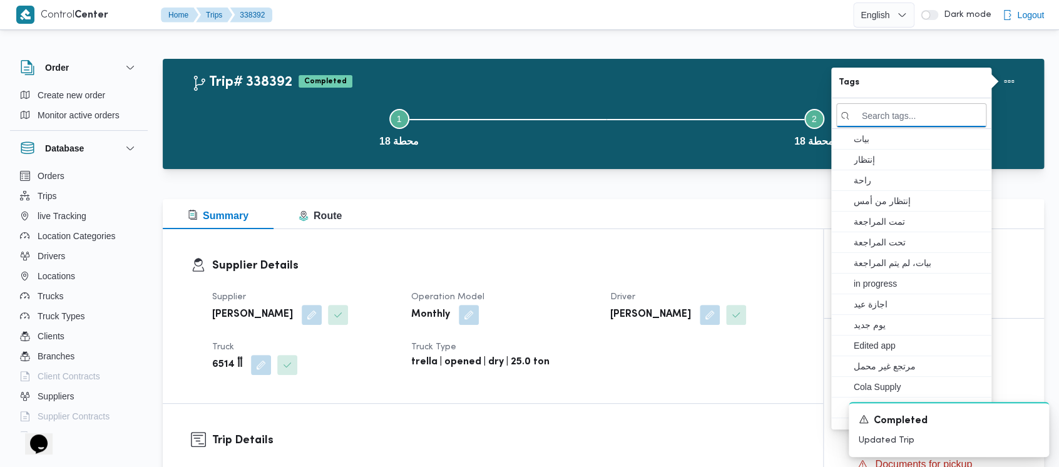
drag, startPoint x: 274, startPoint y: 127, endPoint x: 135, endPoint y: 8, distance: 183.4
click at [274, 127] on button "Step 1 is incomplete 1 محطة 18" at bounding box center [399, 126] width 415 height 65
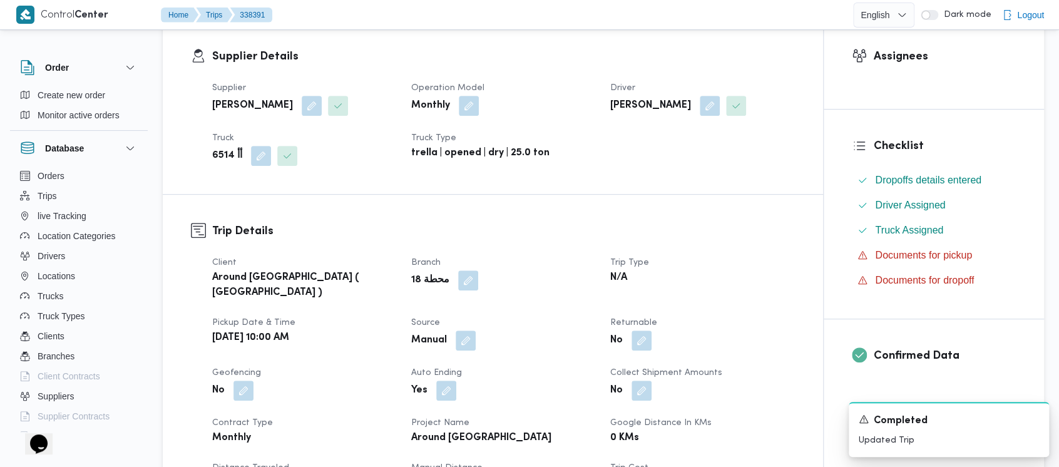
scroll to position [501, 0]
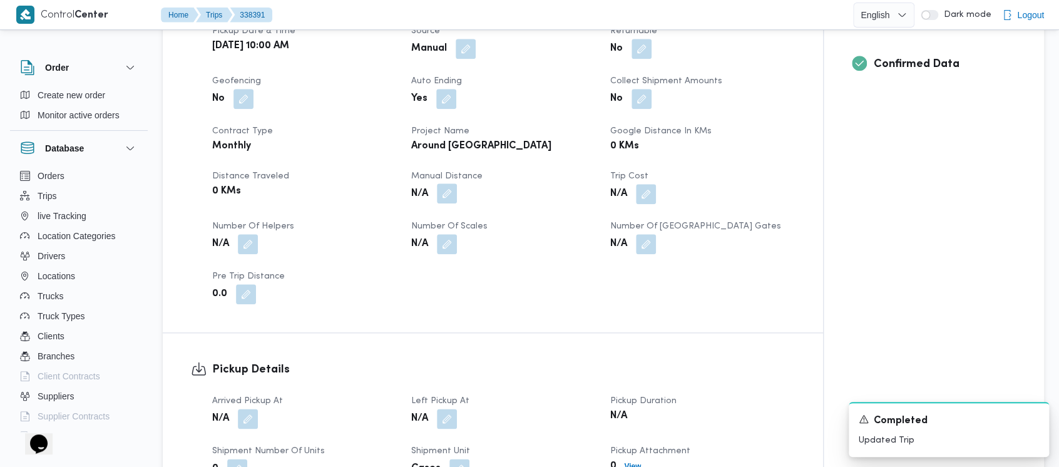
click at [451, 195] on button "button" at bounding box center [447, 193] width 20 height 20
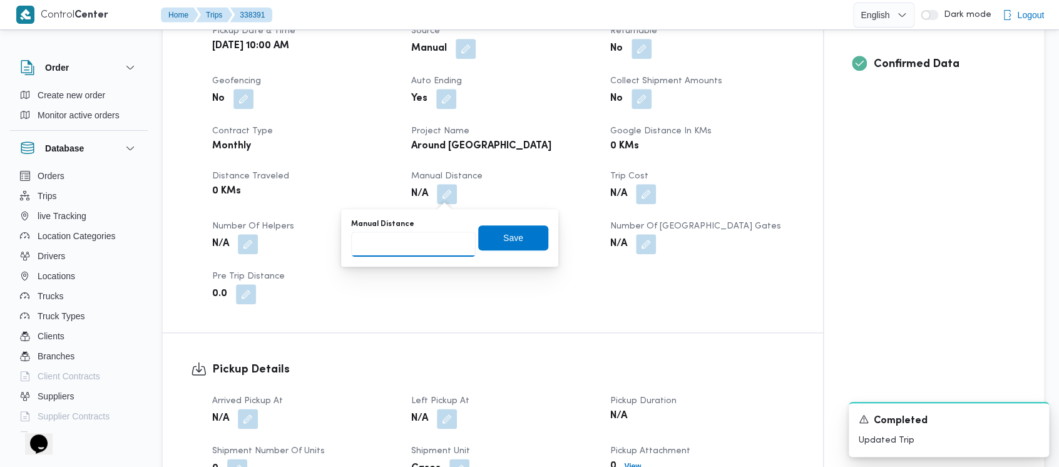
click at [392, 248] on input "Manual Distance" at bounding box center [413, 244] width 125 height 25
paste input "1.5"
type input "1.5"
click at [496, 230] on span "Save" at bounding box center [513, 237] width 70 height 25
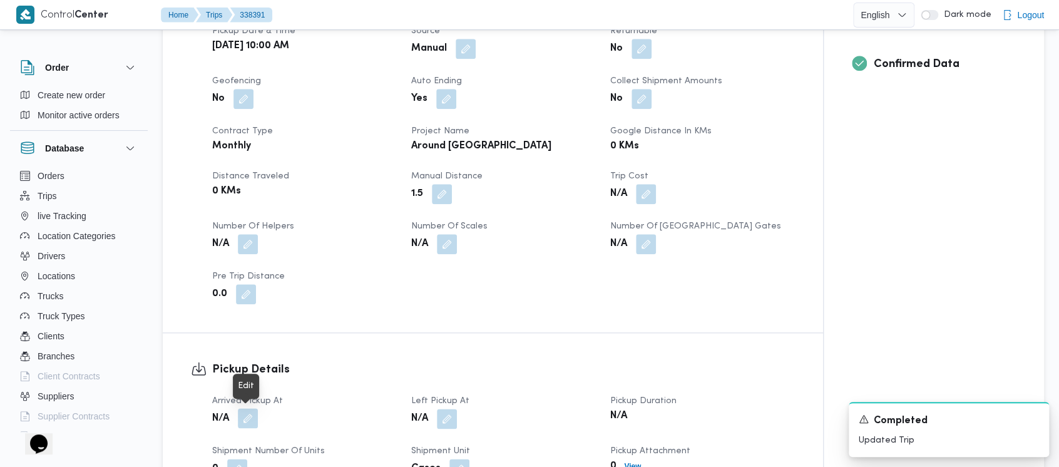
click at [254, 418] on button "button" at bounding box center [248, 418] width 20 height 20
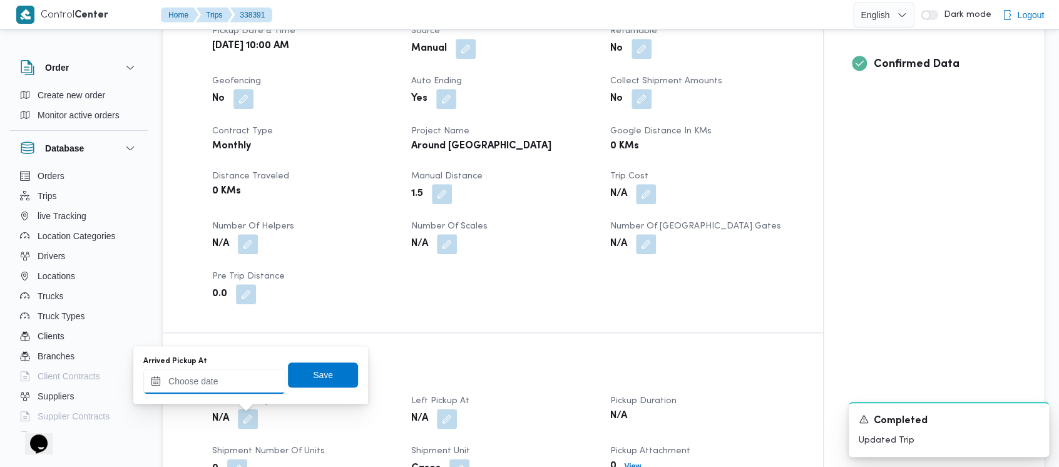
drag, startPoint x: 234, startPoint y: 403, endPoint x: 222, endPoint y: 391, distance: 16.8
click at [222, 391] on input "Arrived Pickup At" at bounding box center [214, 381] width 142 height 25
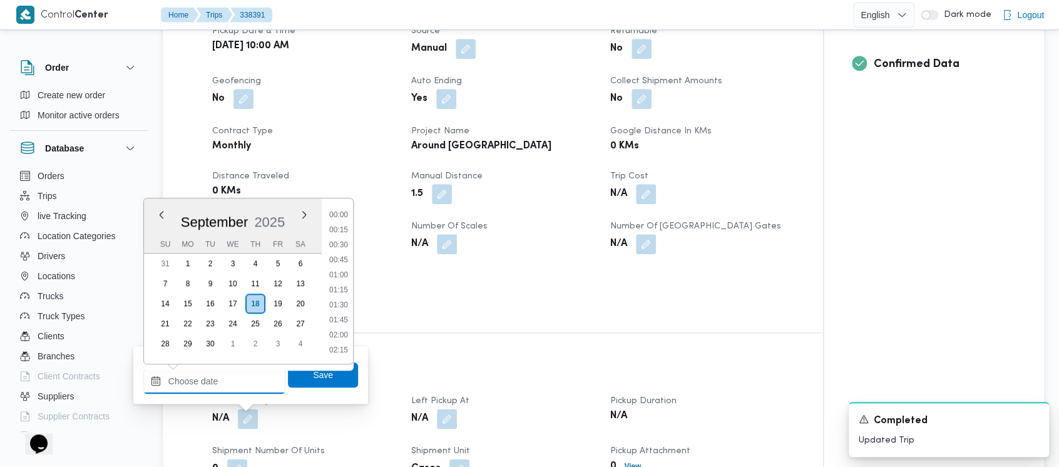
scroll to position [630, 0]
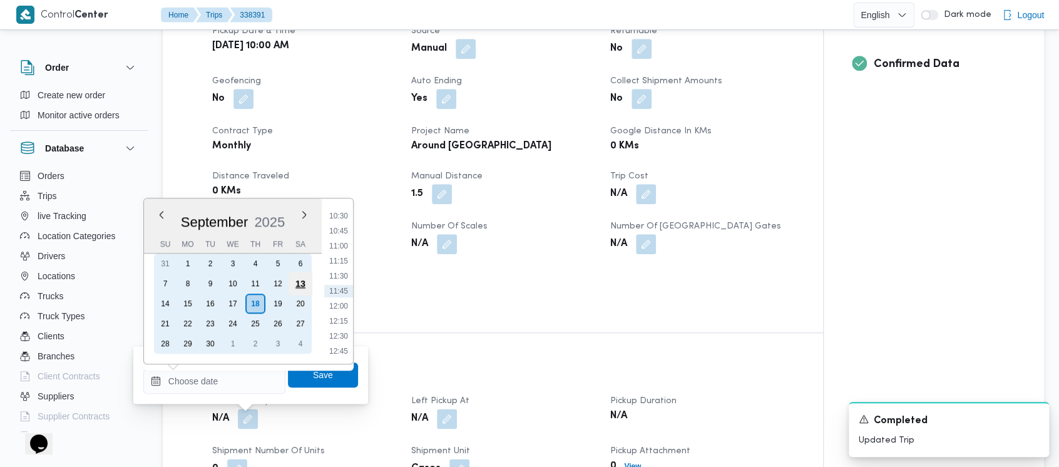
click at [305, 278] on div "13" at bounding box center [301, 284] width 24 height 24
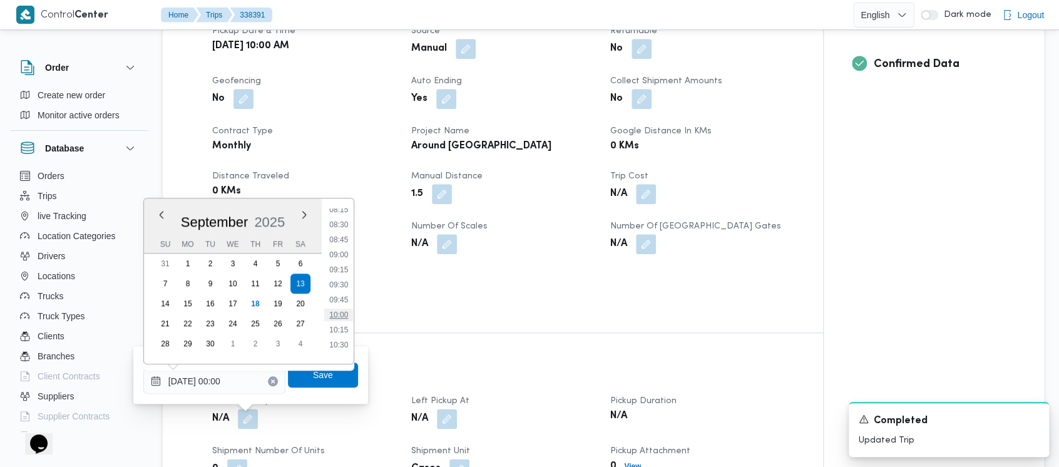
click at [332, 318] on li "10:00" at bounding box center [338, 315] width 29 height 13
type input "[DATE] 10:00"
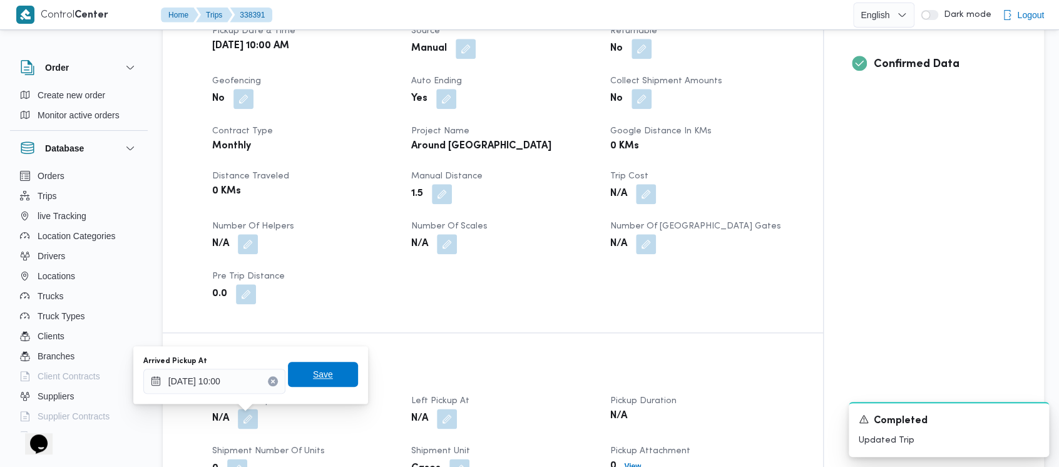
click at [315, 376] on span "Save" at bounding box center [323, 374] width 20 height 15
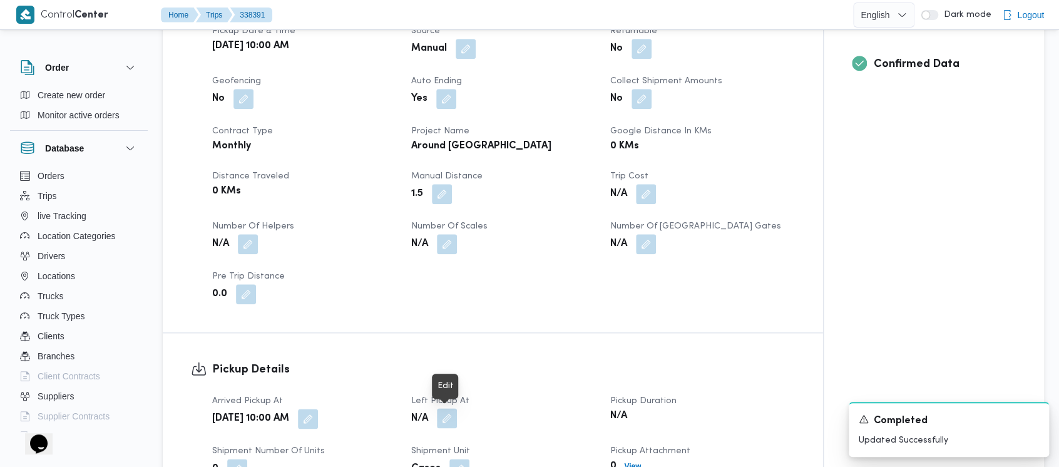
click at [453, 421] on button "button" at bounding box center [447, 418] width 20 height 20
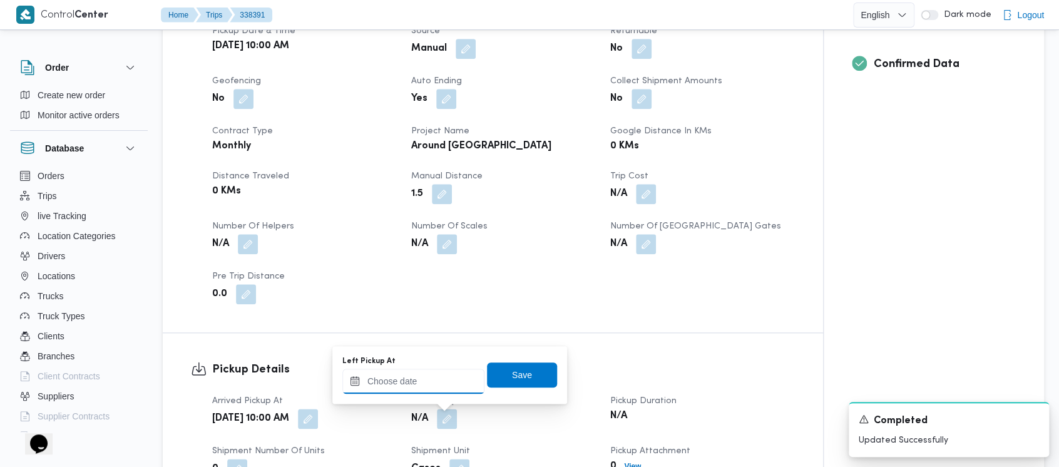
click at [404, 386] on input "Left Pickup At" at bounding box center [413, 381] width 142 height 25
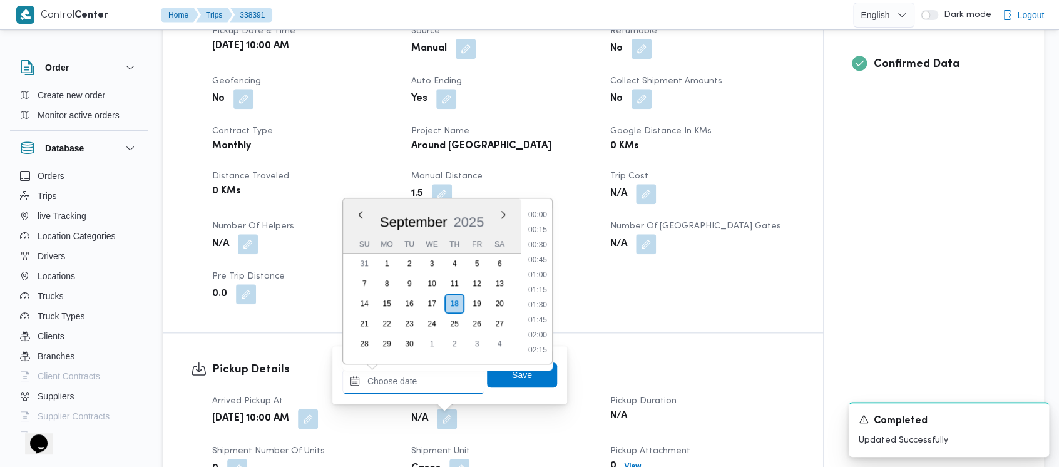
scroll to position [630, 0]
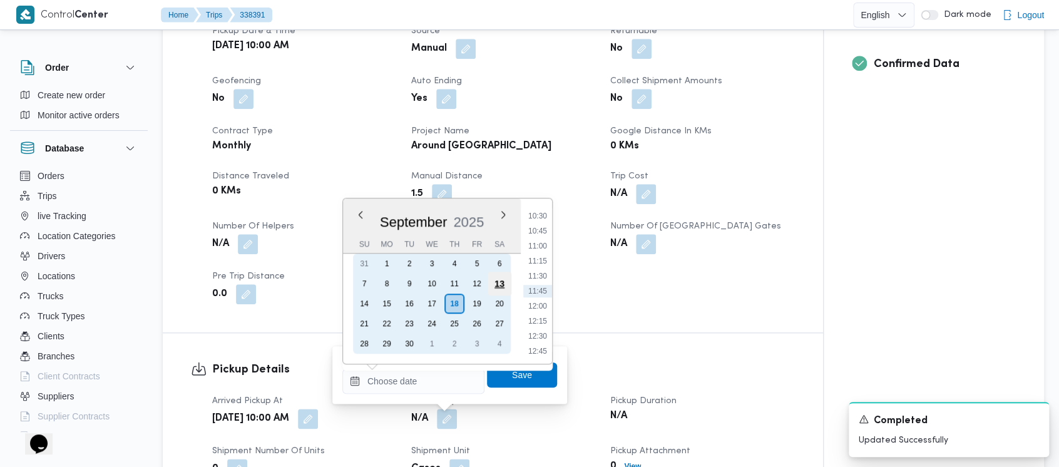
click at [502, 282] on div "13" at bounding box center [500, 284] width 24 height 24
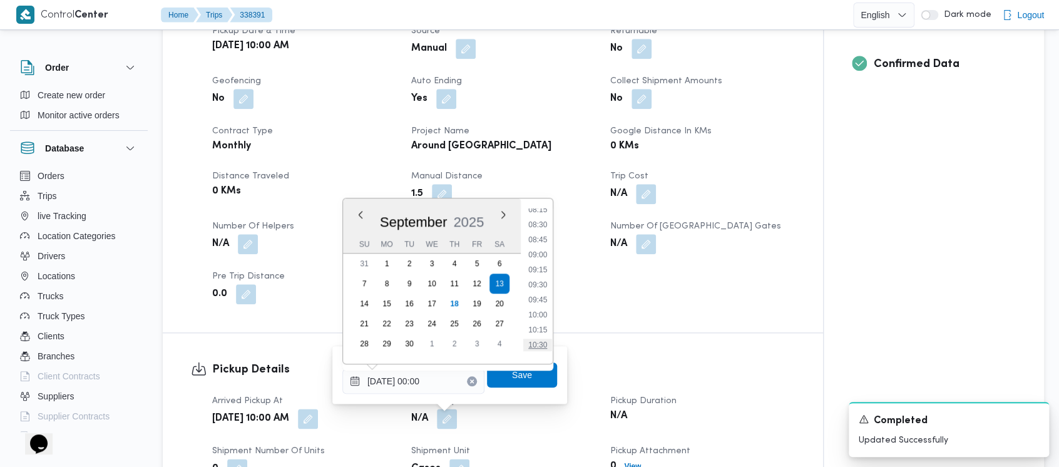
click at [538, 347] on li "10:30" at bounding box center [537, 345] width 29 height 13
type input "[DATE] 10:30"
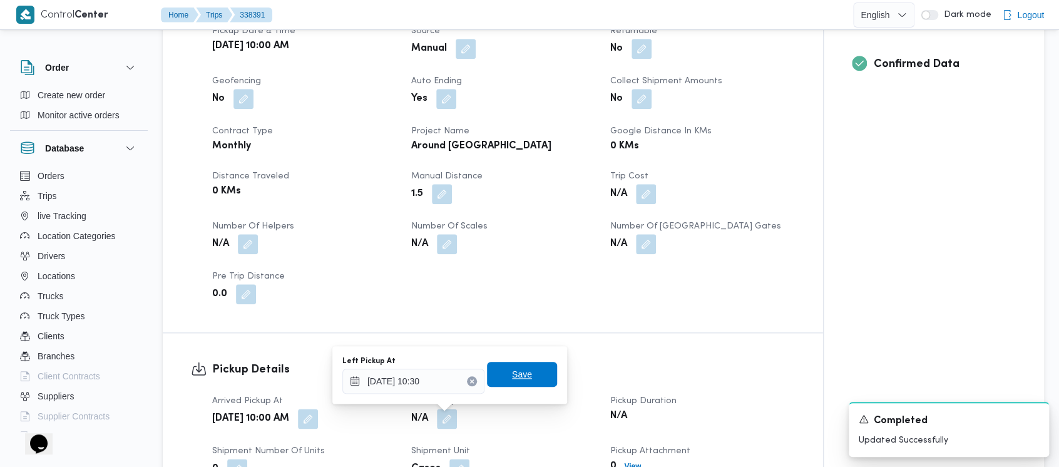
click at [502, 378] on span "Save" at bounding box center [522, 374] width 70 height 25
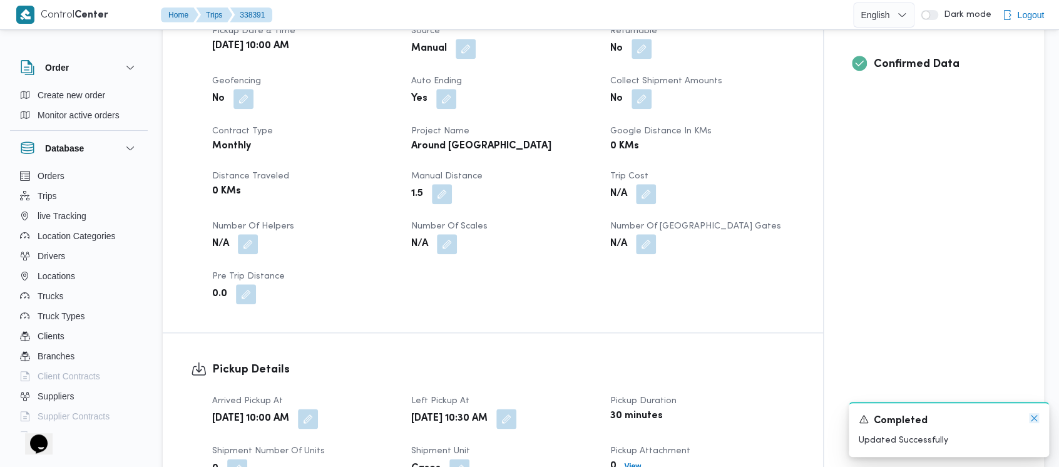
click at [1036, 419] on icon "Dismiss toast" at bounding box center [1034, 418] width 10 height 10
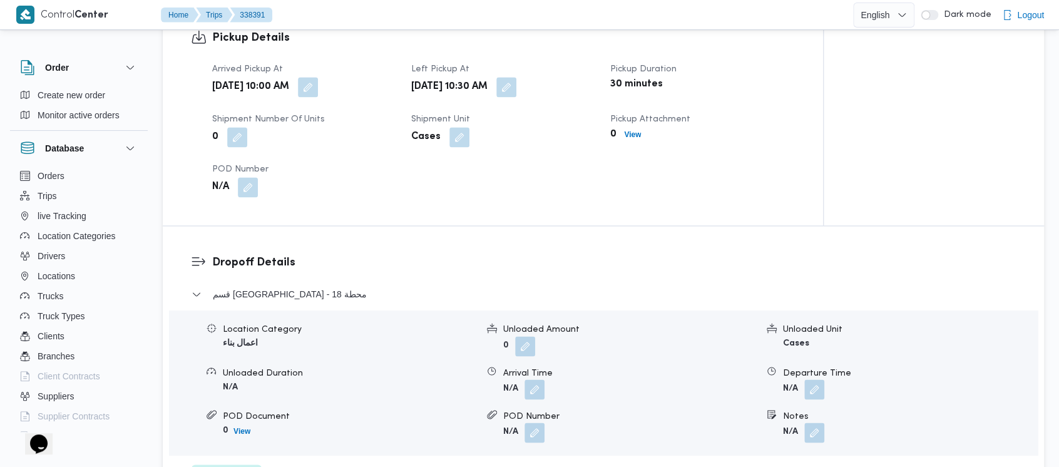
scroll to position [835, 0]
click at [818, 390] on button "button" at bounding box center [815, 387] width 20 height 20
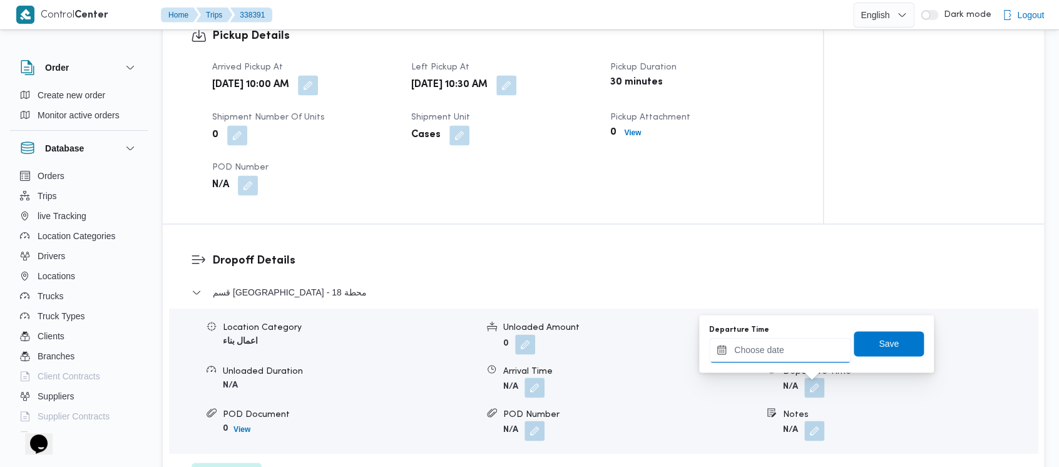
click at [768, 355] on input "Departure Time" at bounding box center [780, 349] width 142 height 25
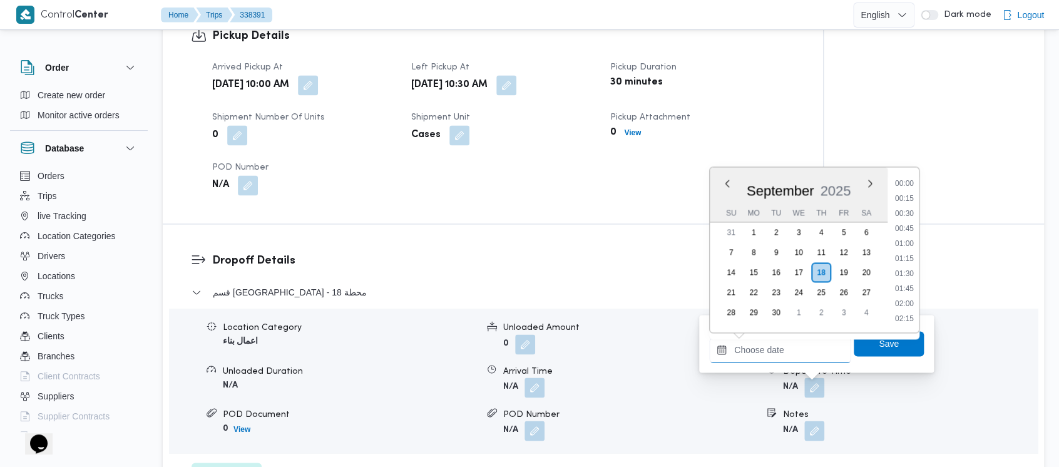
scroll to position [630, 0]
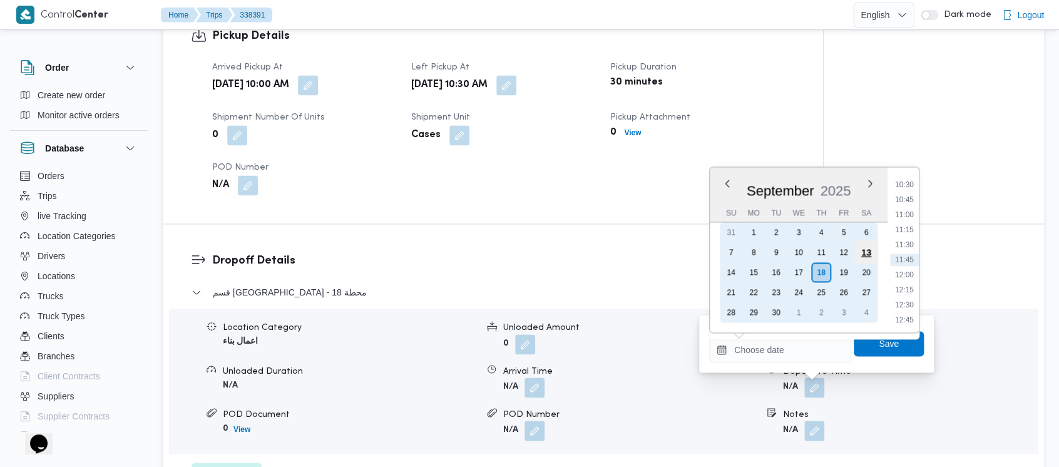
click at [867, 254] on div "13" at bounding box center [867, 252] width 24 height 24
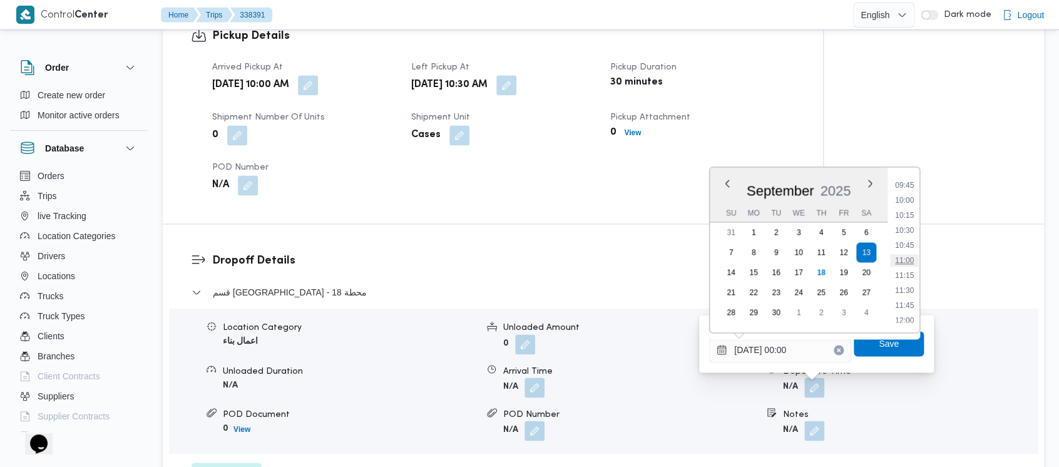
click at [914, 261] on li "11:00" at bounding box center [904, 260] width 29 height 13
type input "[DATE] 11:00"
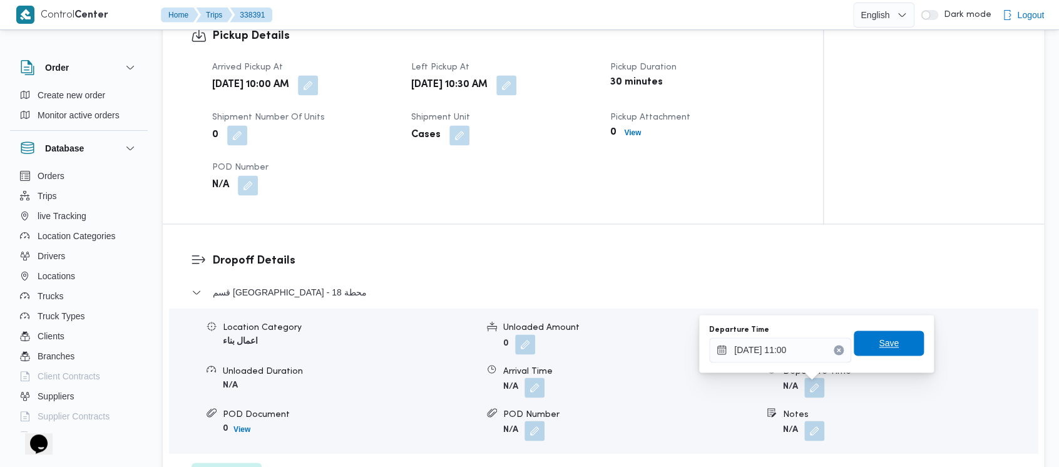
click at [879, 348] on span "Save" at bounding box center [889, 343] width 20 height 15
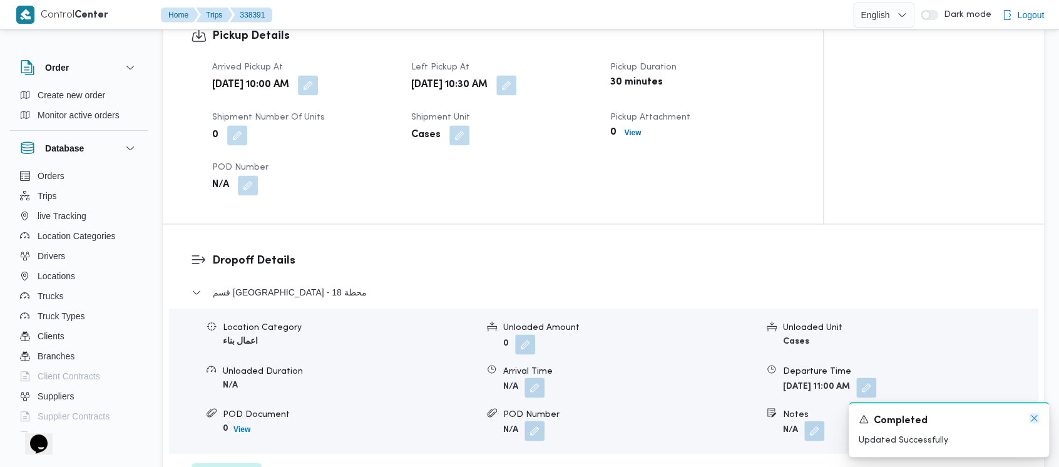
click at [1032, 414] on icon "Dismiss toast" at bounding box center [1034, 418] width 10 height 10
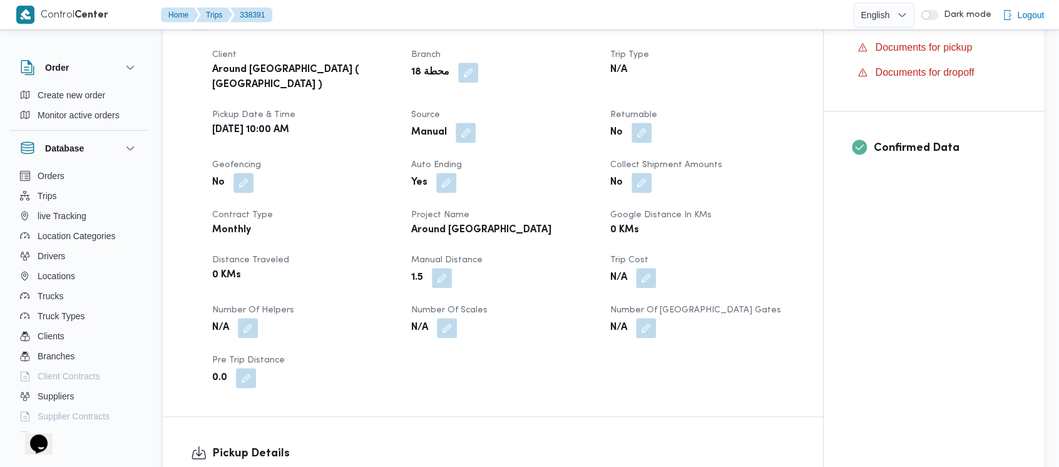
scroll to position [0, 0]
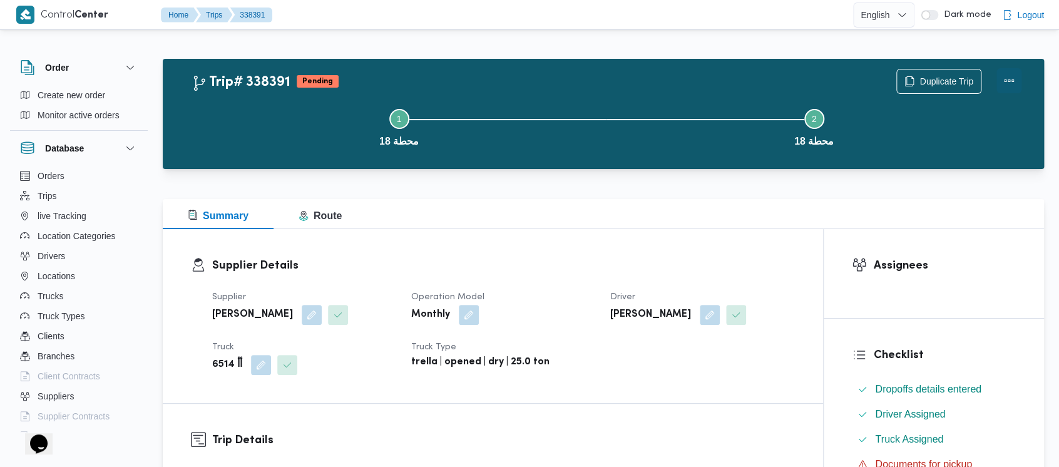
click at [1006, 83] on button "Actions" at bounding box center [1009, 80] width 25 height 25
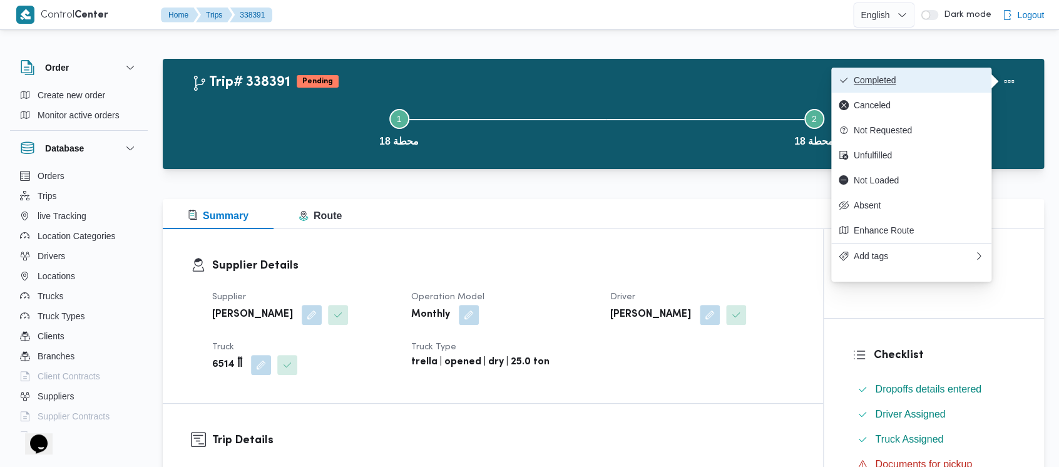
click at [844, 76] on icon "button" at bounding box center [844, 80] width 10 height 10
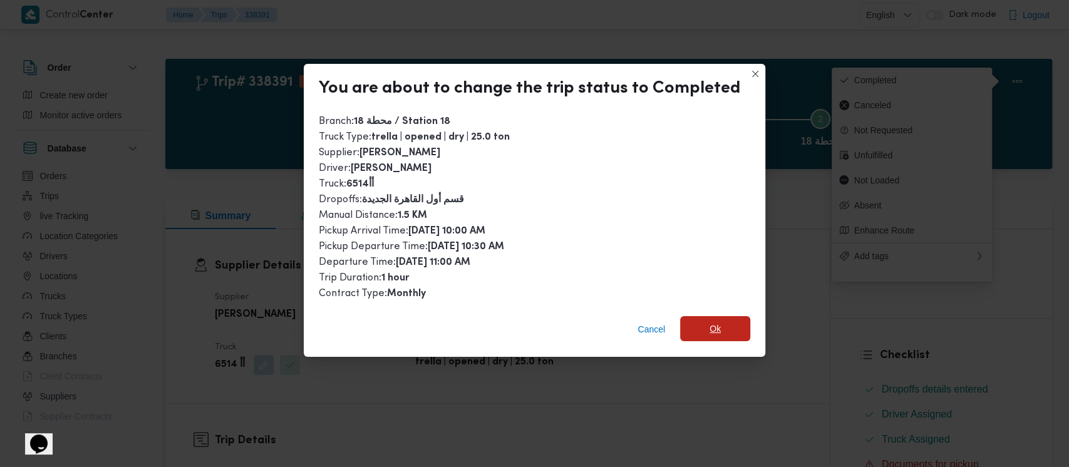
click at [716, 333] on span "Ok" at bounding box center [714, 328] width 11 height 15
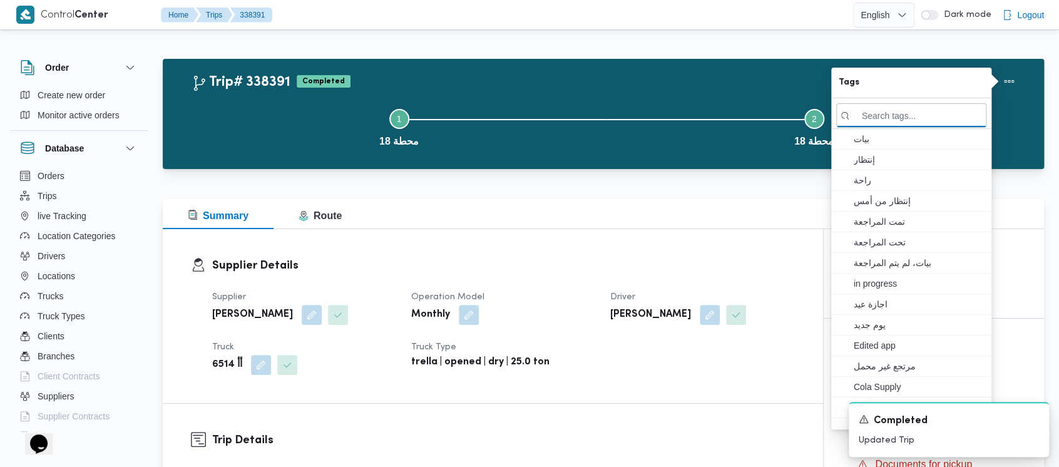
click at [227, 143] on button "Step 1 is incomplete 1 محطة 18" at bounding box center [399, 126] width 415 height 65
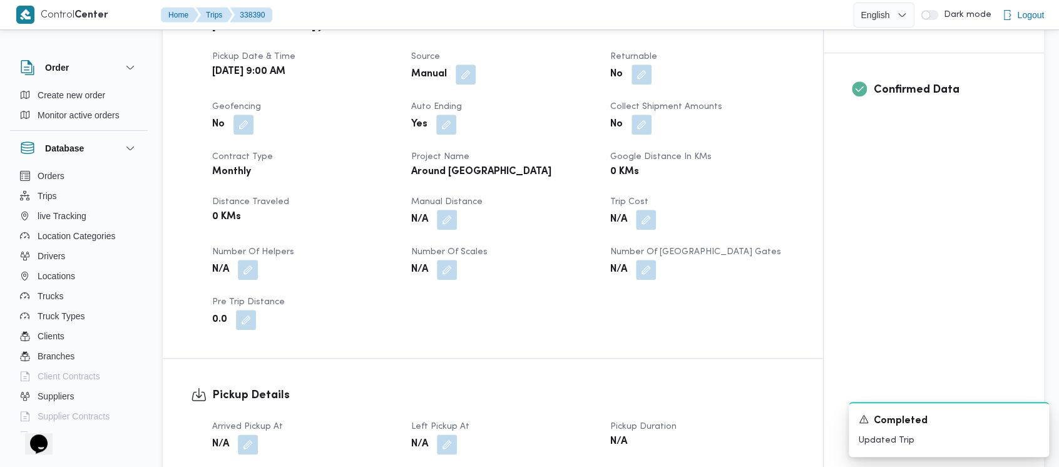
scroll to position [501, 0]
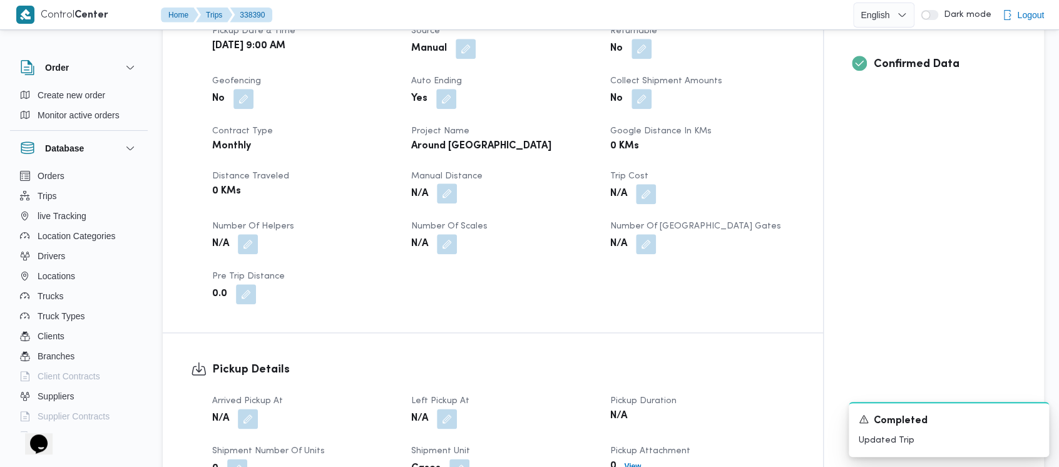
click at [450, 196] on button "button" at bounding box center [447, 193] width 20 height 20
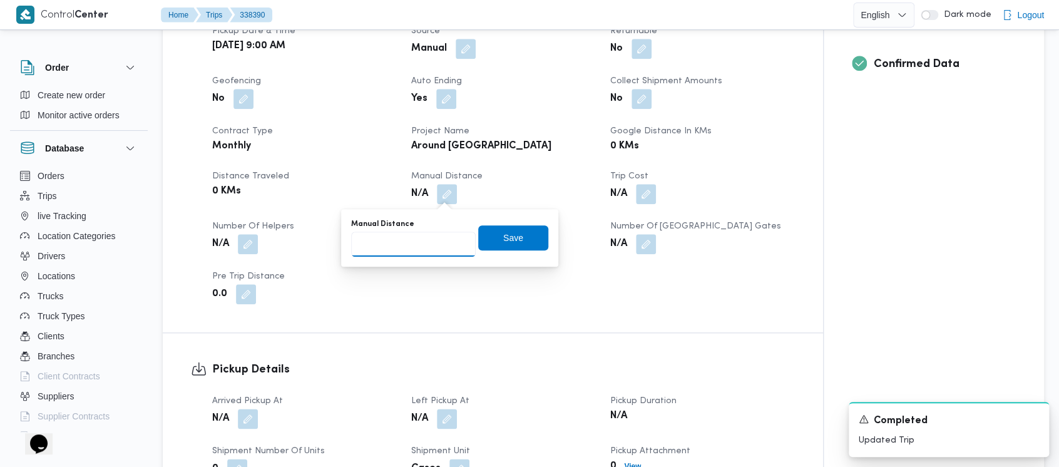
click at [391, 244] on input "Manual Distance" at bounding box center [413, 244] width 125 height 25
paste input "1.5"
type input "1.5"
click at [503, 243] on span "Save" at bounding box center [513, 237] width 20 height 15
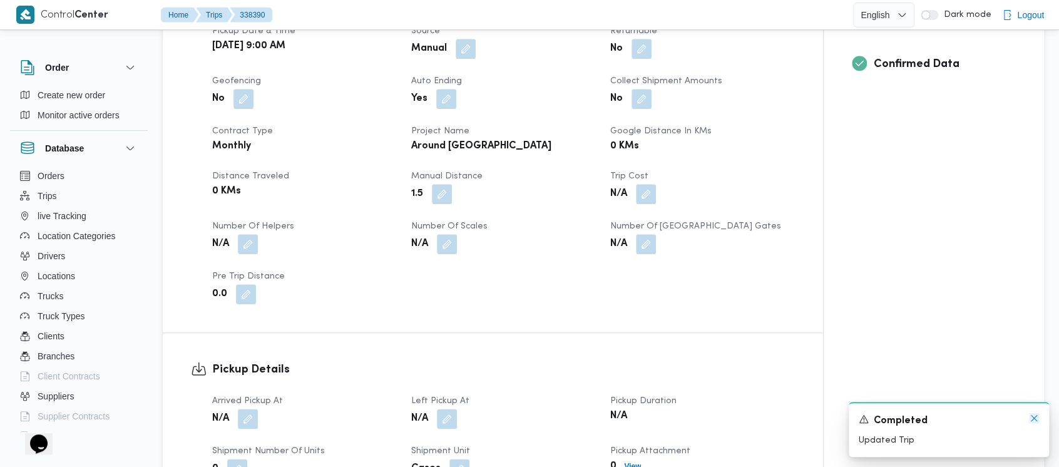
click at [1037, 420] on icon "Dismiss toast" at bounding box center [1034, 418] width 10 height 10
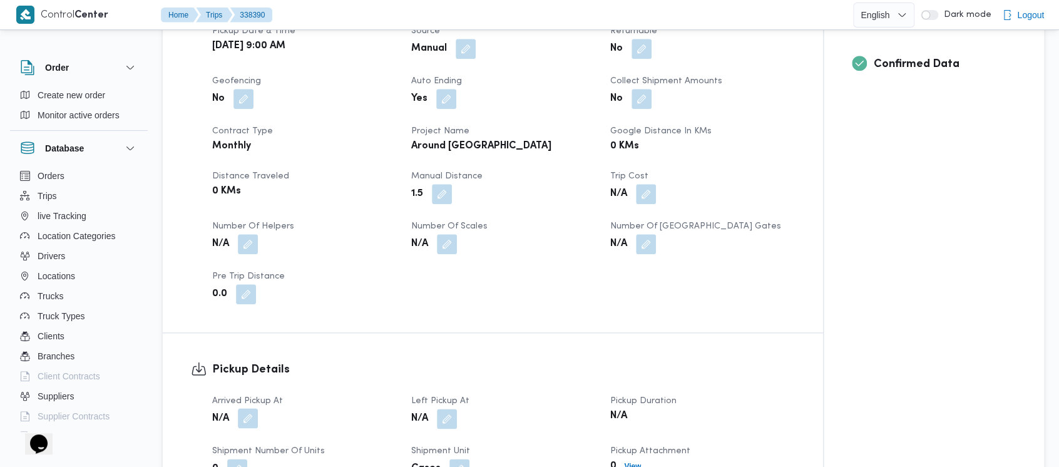
click at [245, 416] on button "button" at bounding box center [248, 418] width 20 height 20
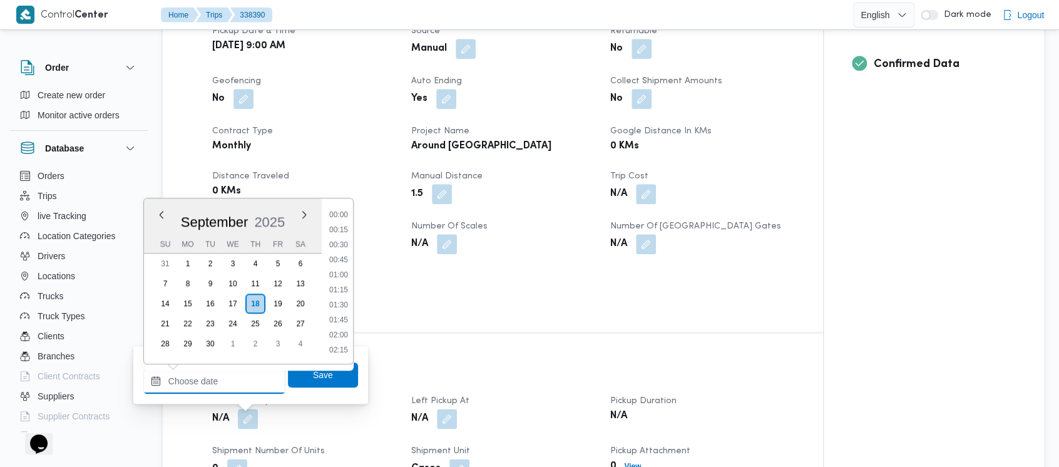
click at [198, 386] on input "Arrived Pickup At" at bounding box center [214, 381] width 142 height 25
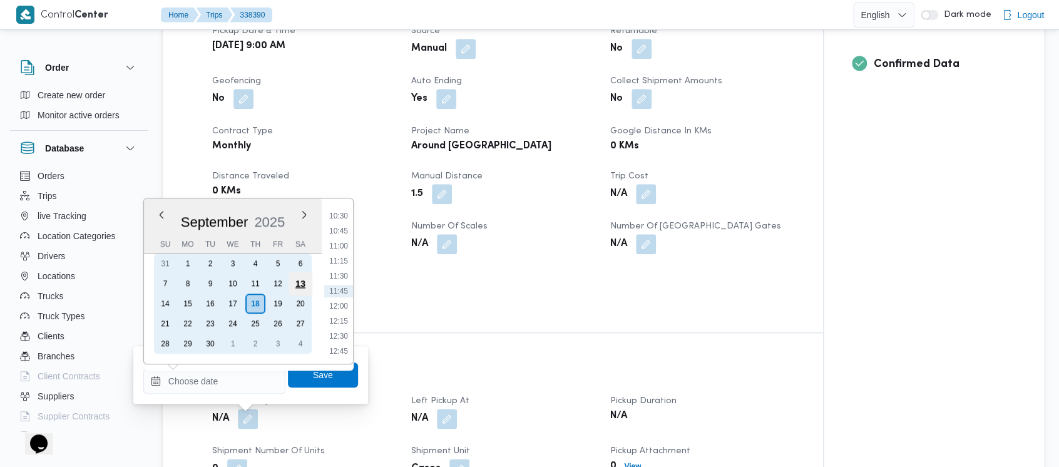
click at [302, 284] on div "13" at bounding box center [301, 284] width 24 height 24
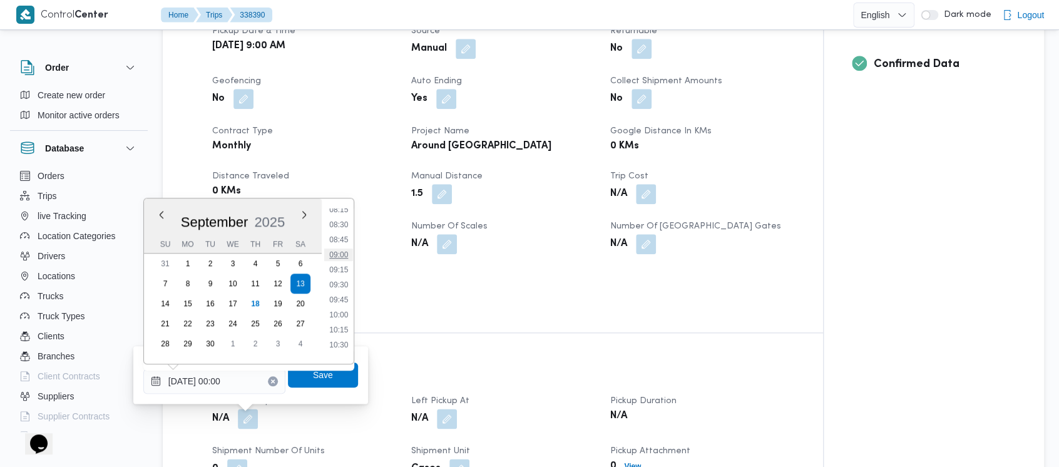
click at [344, 255] on li "09:00" at bounding box center [338, 255] width 29 height 13
type input "[DATE] 09:00"
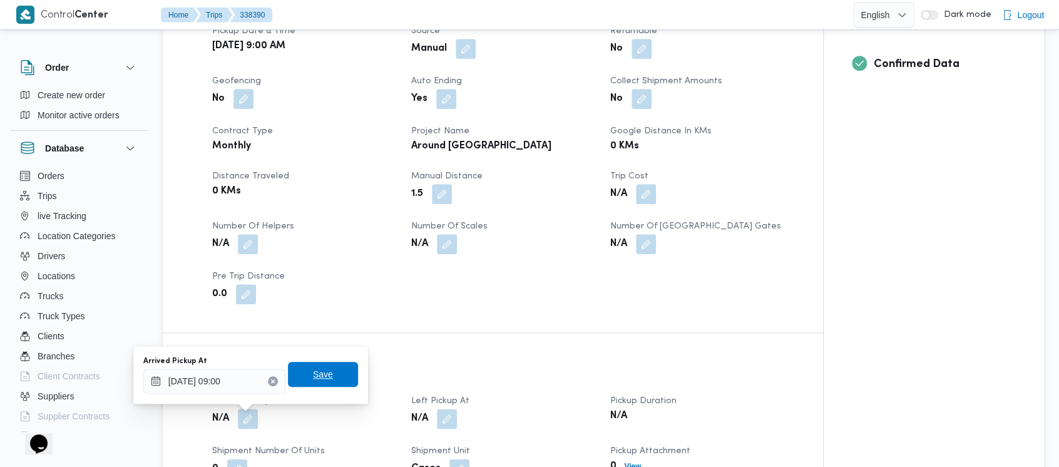
click at [313, 374] on span "Save" at bounding box center [323, 374] width 20 height 15
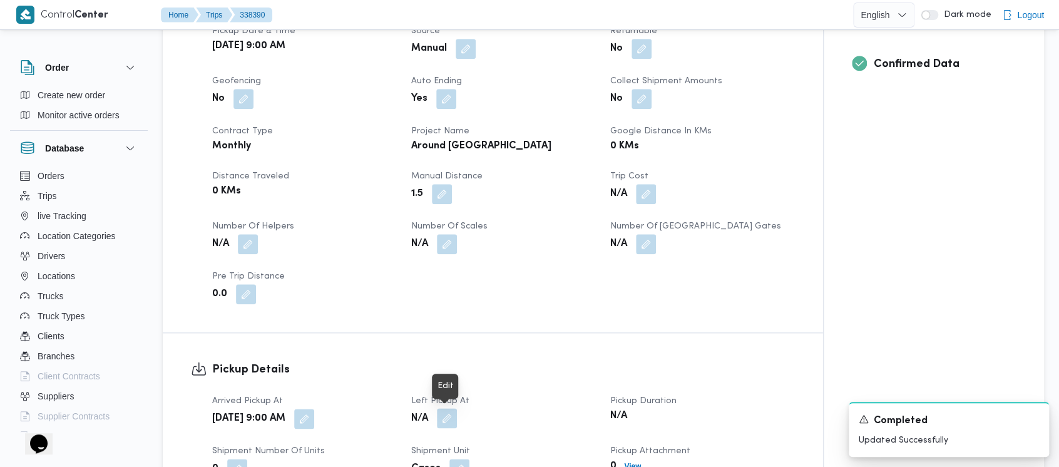
click at [456, 416] on button "button" at bounding box center [447, 418] width 20 height 20
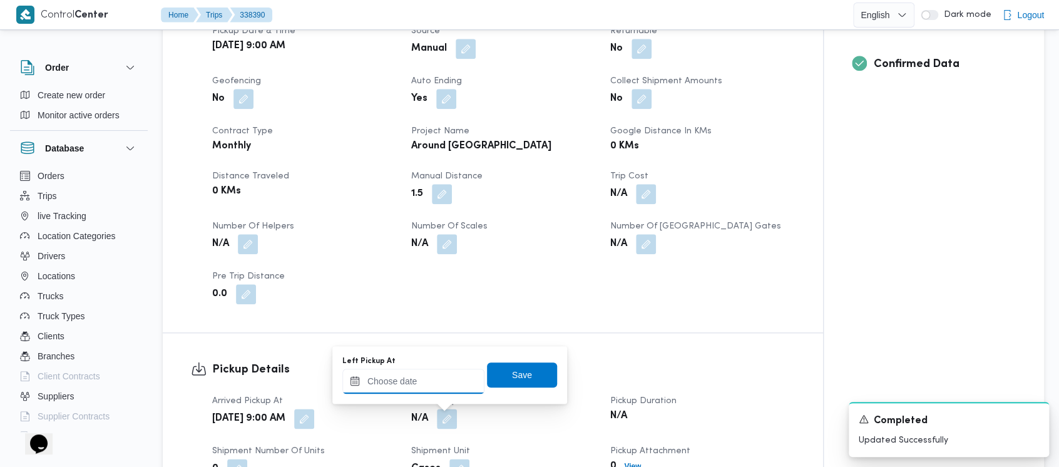
click at [383, 390] on input "Left Pickup At" at bounding box center [413, 381] width 142 height 25
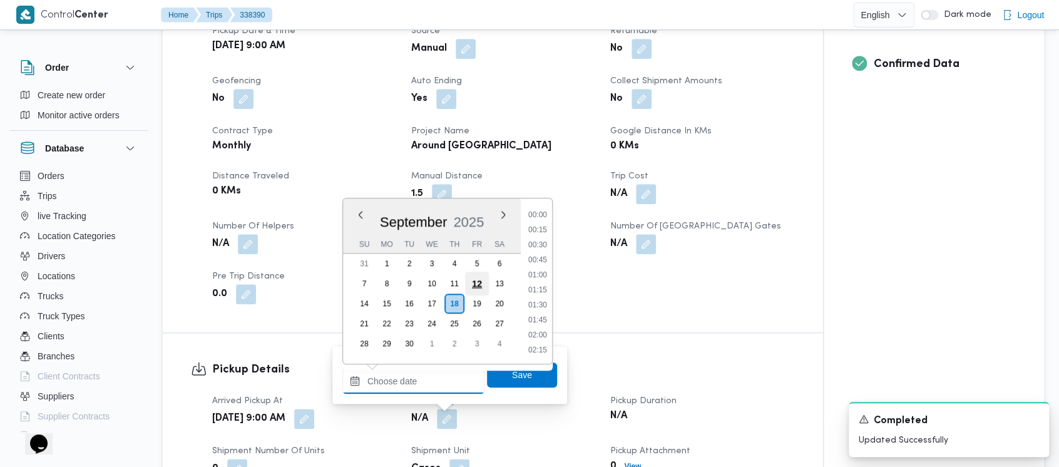
scroll to position [630, 0]
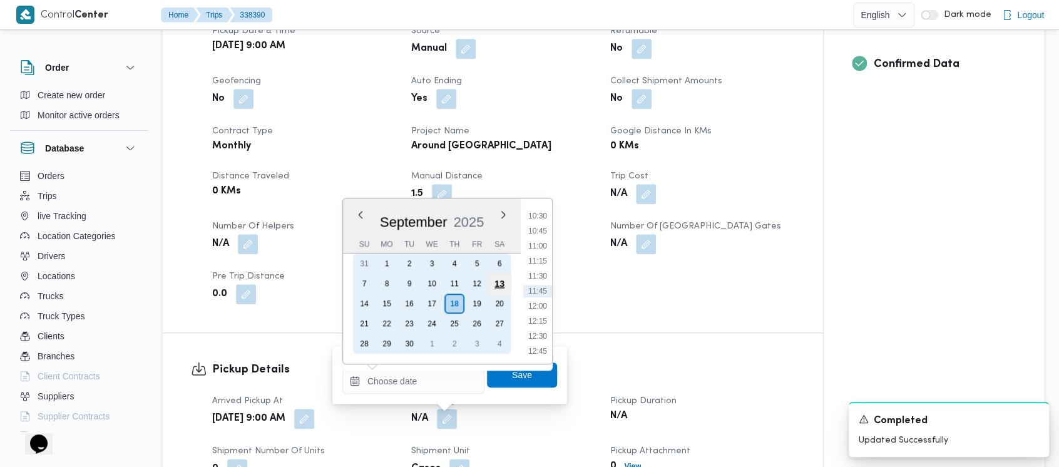
click at [501, 282] on div "13" at bounding box center [500, 284] width 24 height 24
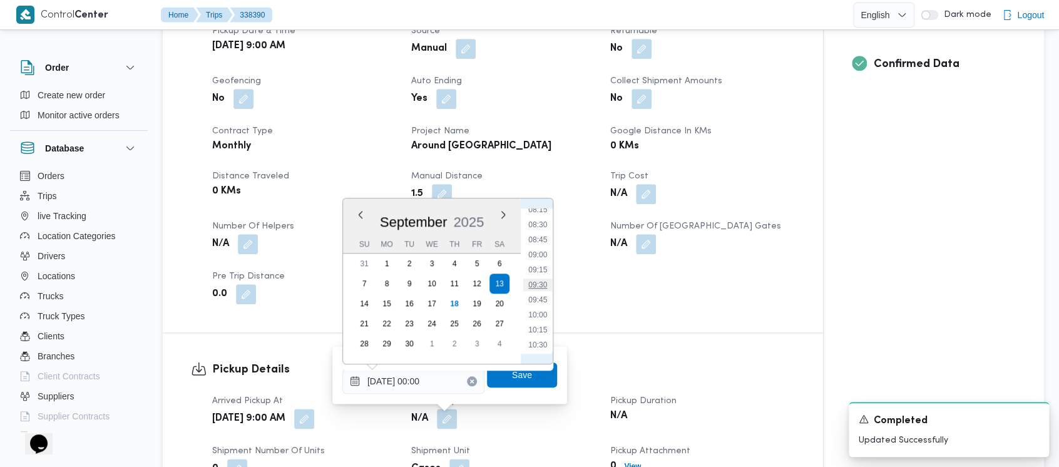
click at [548, 281] on li "09:30" at bounding box center [537, 285] width 29 height 13
type input "[DATE] 09:30"
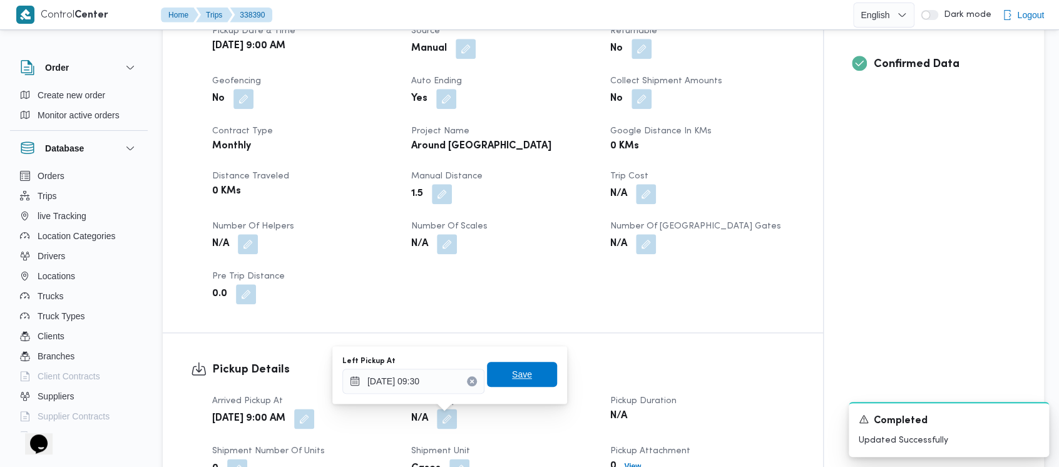
click at [516, 378] on span "Save" at bounding box center [522, 374] width 20 height 15
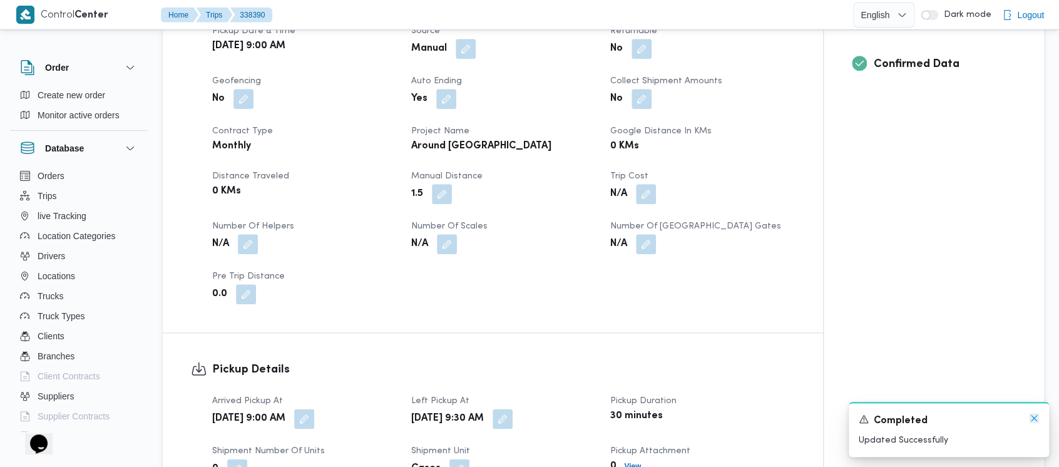
click at [1032, 419] on icon "Dismiss toast" at bounding box center [1034, 418] width 10 height 10
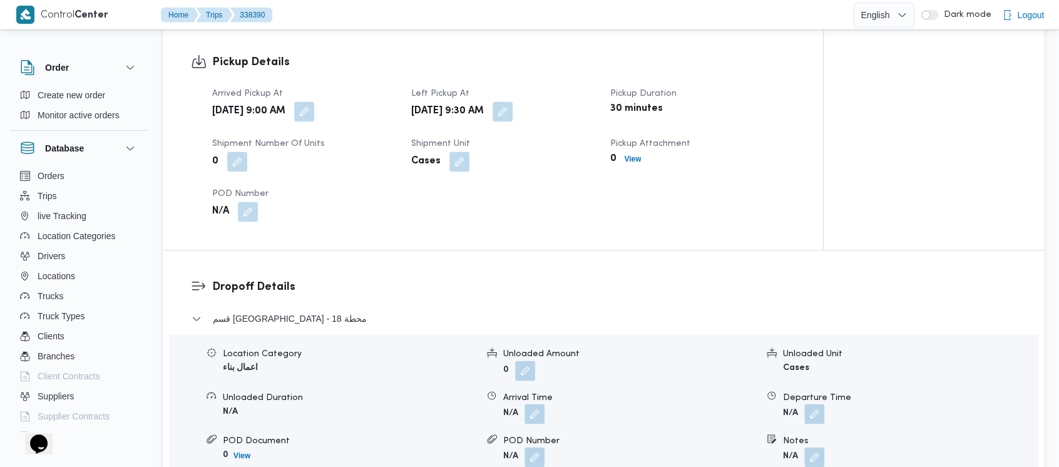
scroll to position [835, 0]
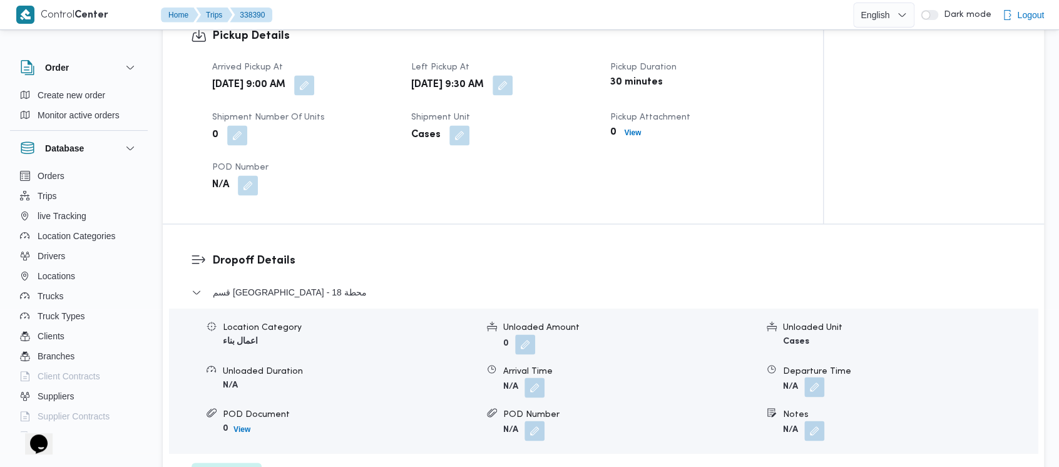
click at [815, 388] on button "button" at bounding box center [815, 387] width 20 height 20
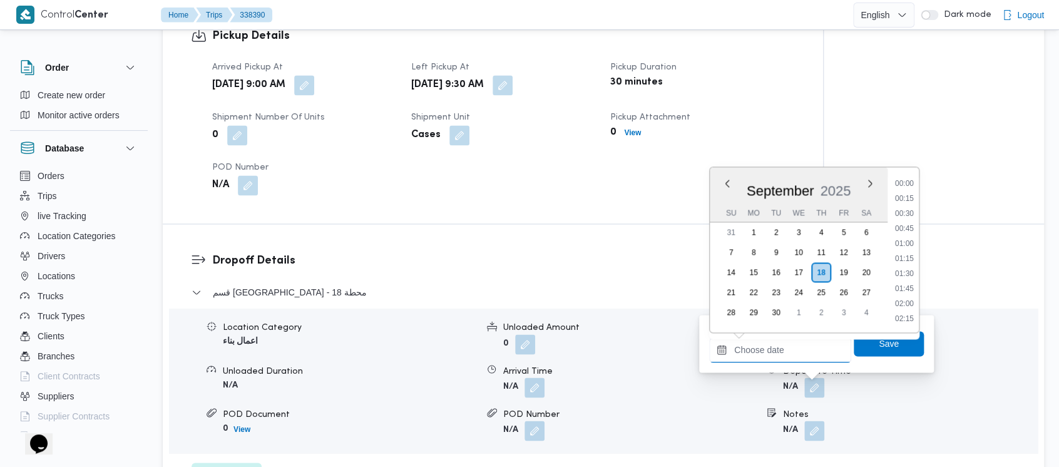
click at [761, 354] on input "Departure Time" at bounding box center [780, 349] width 142 height 25
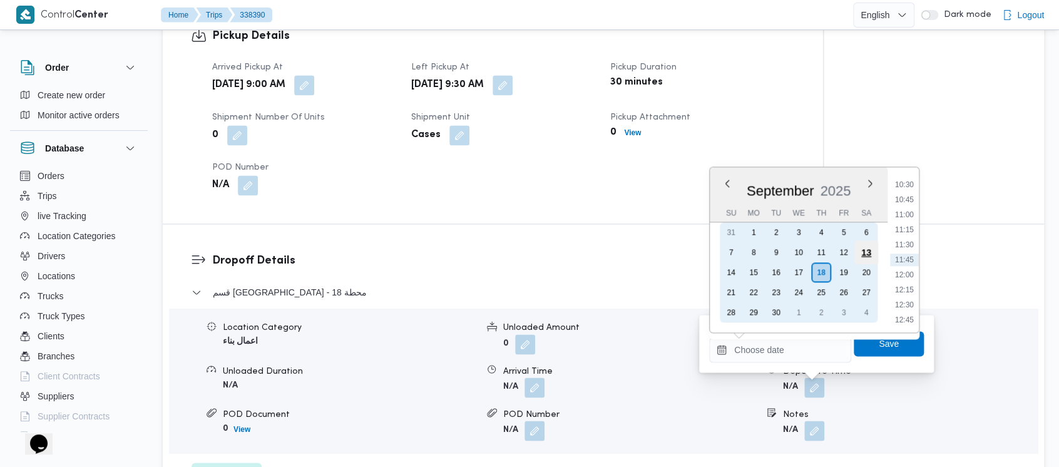
click at [872, 251] on div "13" at bounding box center [867, 252] width 24 height 24
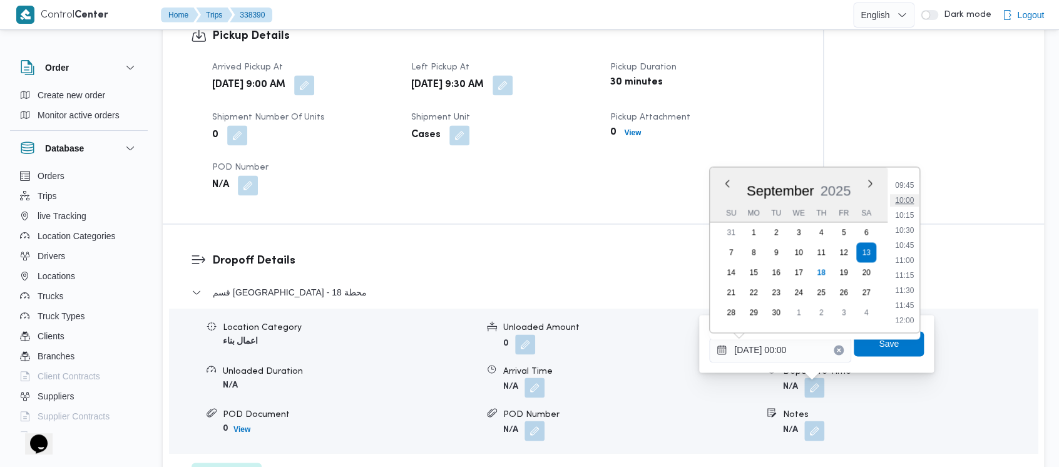
click at [906, 199] on li "10:00" at bounding box center [904, 200] width 29 height 13
type input "[DATE] 10:00"
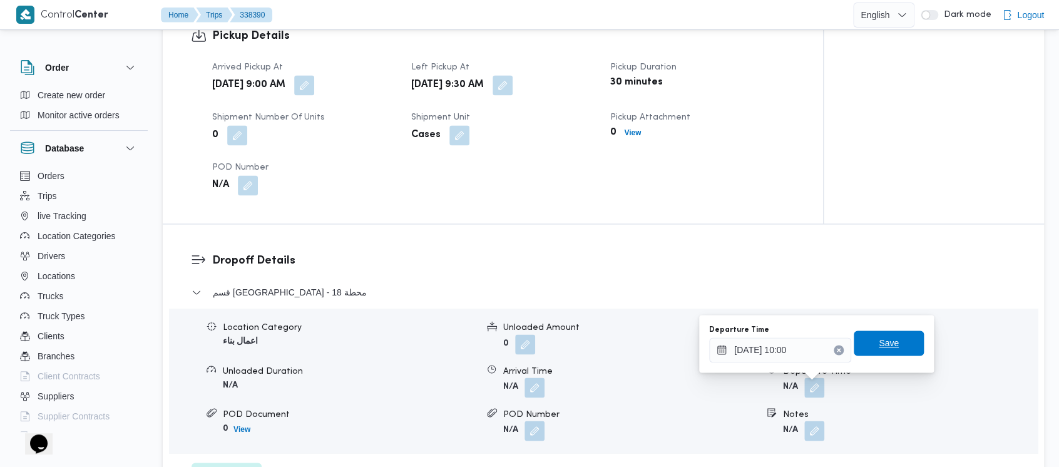
click at [879, 344] on span "Save" at bounding box center [889, 343] width 20 height 15
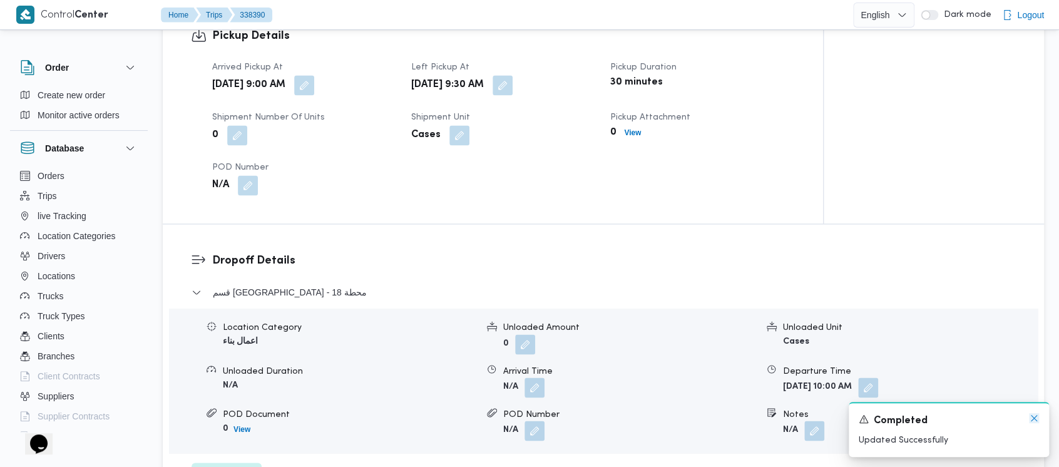
click at [1033, 418] on icon "Dismiss toast" at bounding box center [1034, 418] width 10 height 10
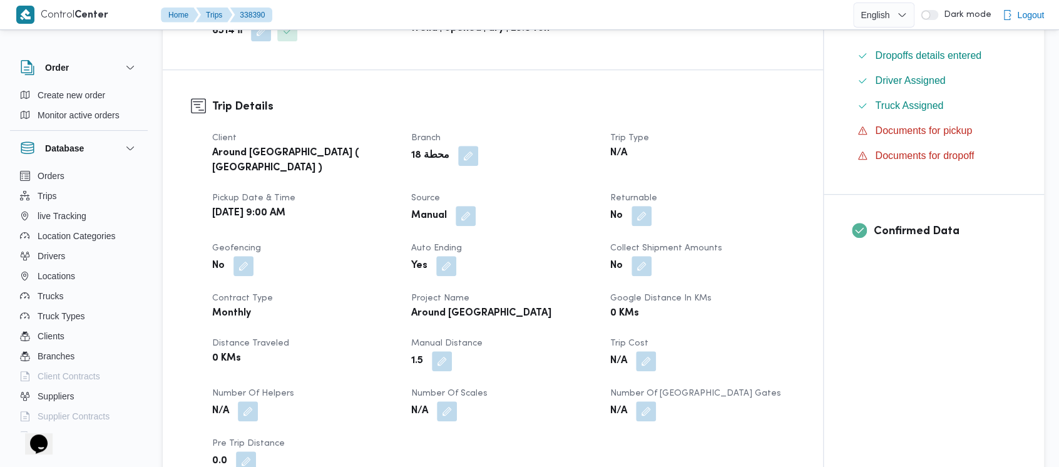
scroll to position [0, 0]
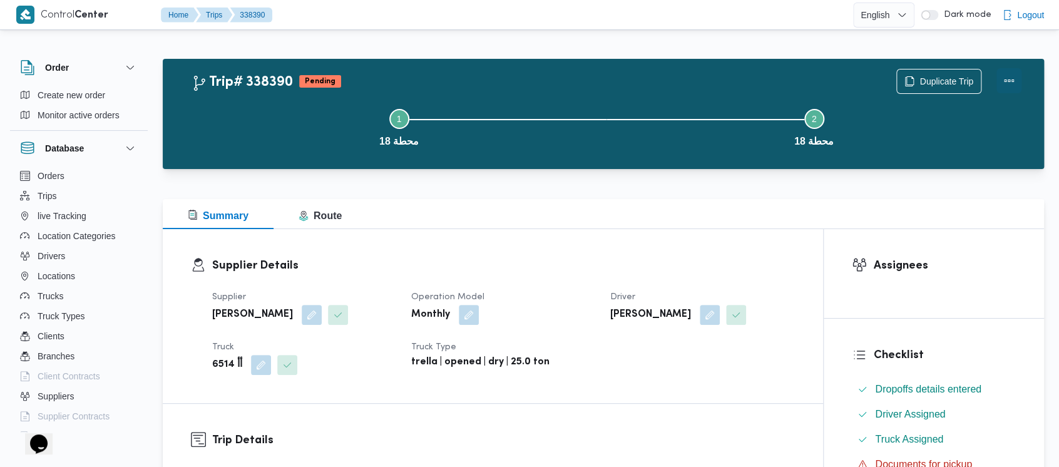
click at [1006, 81] on button "Actions" at bounding box center [1009, 80] width 25 height 25
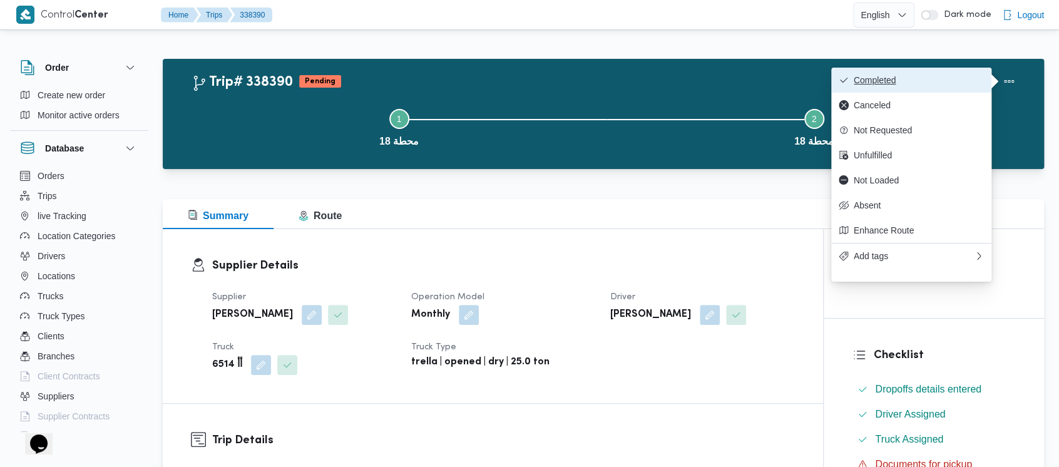
click at [864, 88] on button "Completed" at bounding box center [911, 80] width 160 height 25
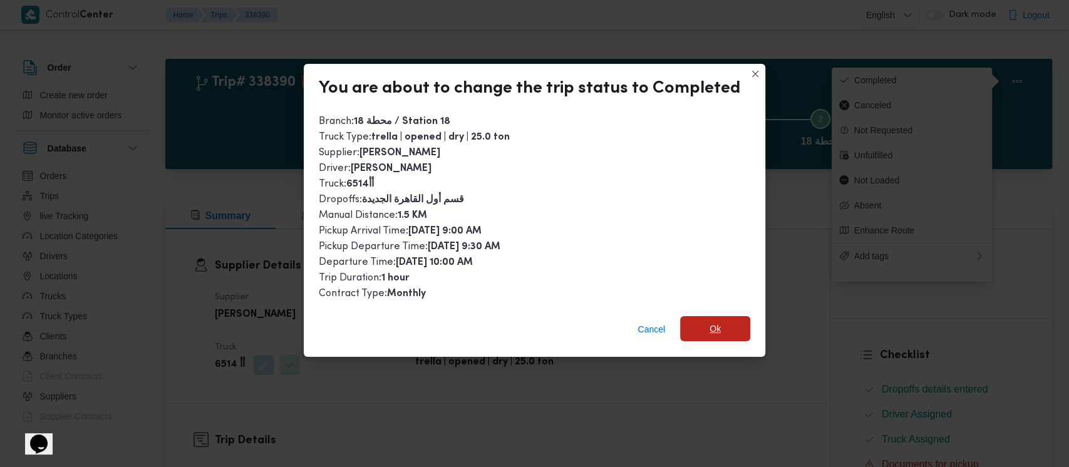
click at [713, 332] on span "Ok" at bounding box center [714, 328] width 11 height 15
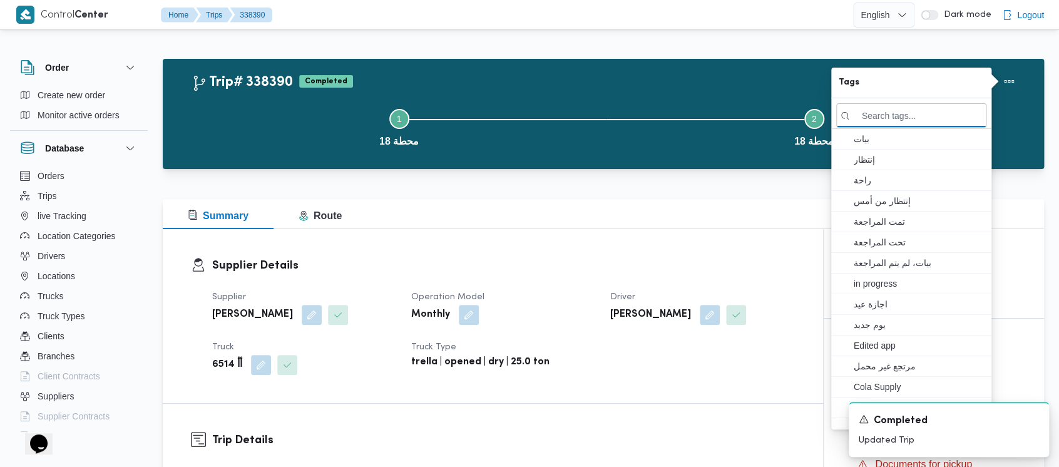
click at [279, 133] on button "Step 1 is incomplete 1 محطة 18" at bounding box center [399, 126] width 415 height 65
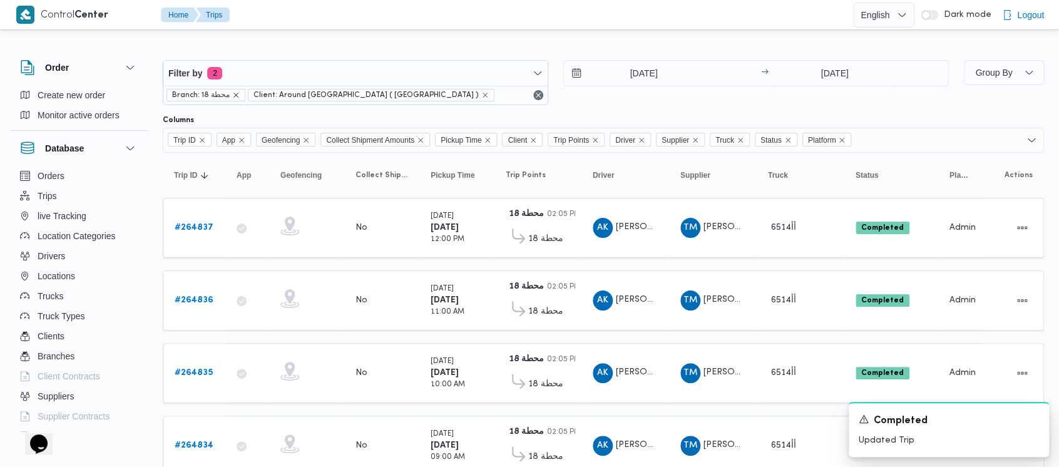
click at [235, 96] on icon "remove selected entity" at bounding box center [236, 95] width 8 height 8
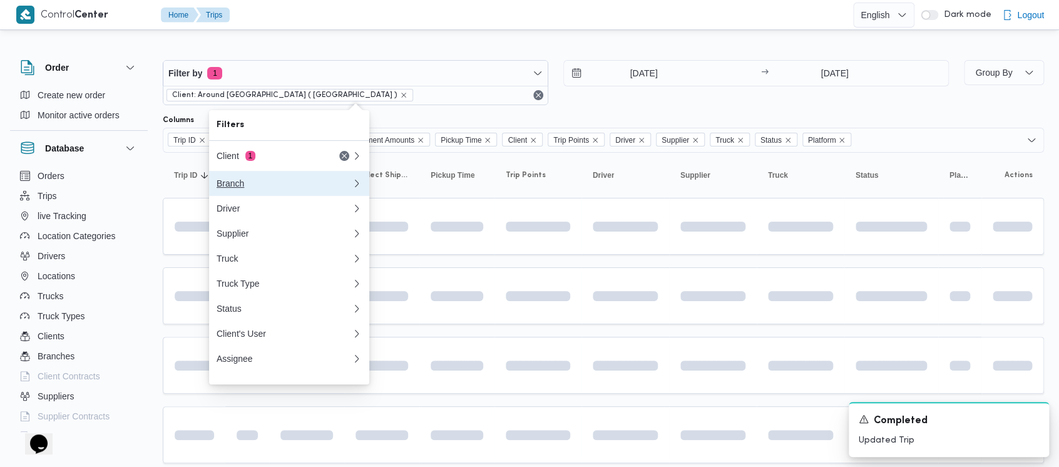
click at [230, 178] on div "Branch" at bounding box center [282, 183] width 130 height 10
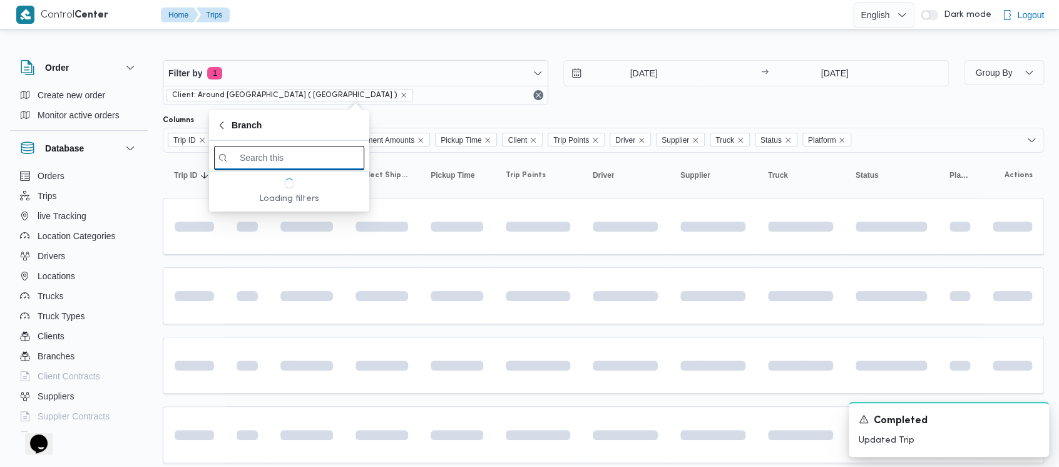
click at [314, 158] on input "search filters" at bounding box center [289, 158] width 150 height 24
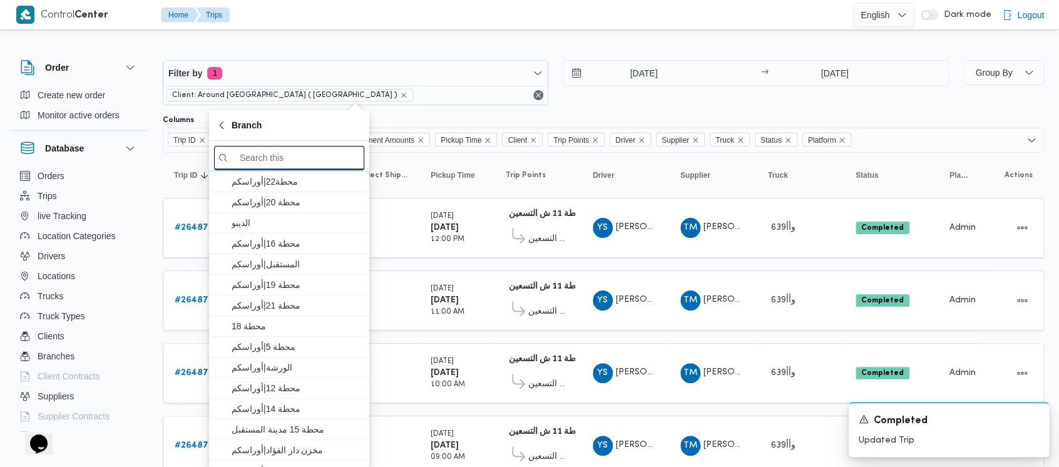
paste input "الاوناش"
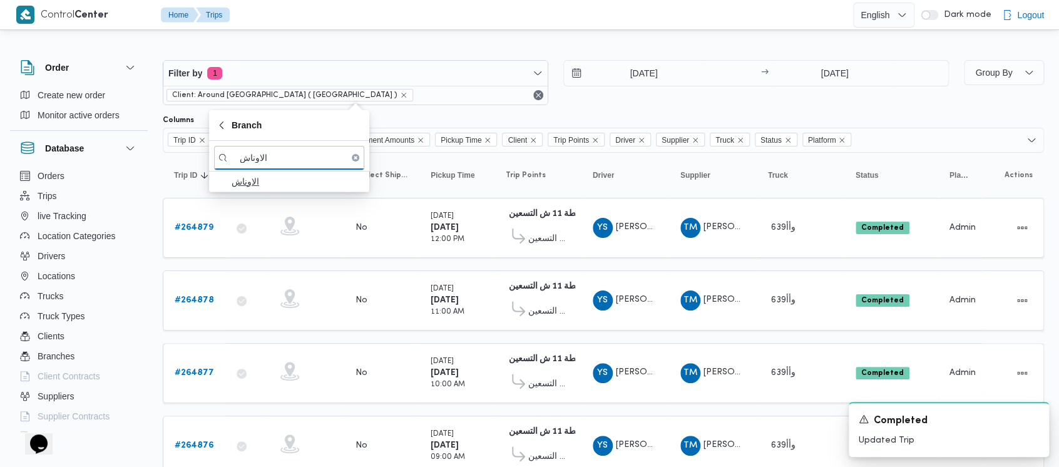
type input "الاوناش"
click at [265, 182] on span "الاوناش" at bounding box center [297, 181] width 130 height 15
click at [594, 101] on div "[DATE] → [DATE]" at bounding box center [757, 82] width 386 height 45
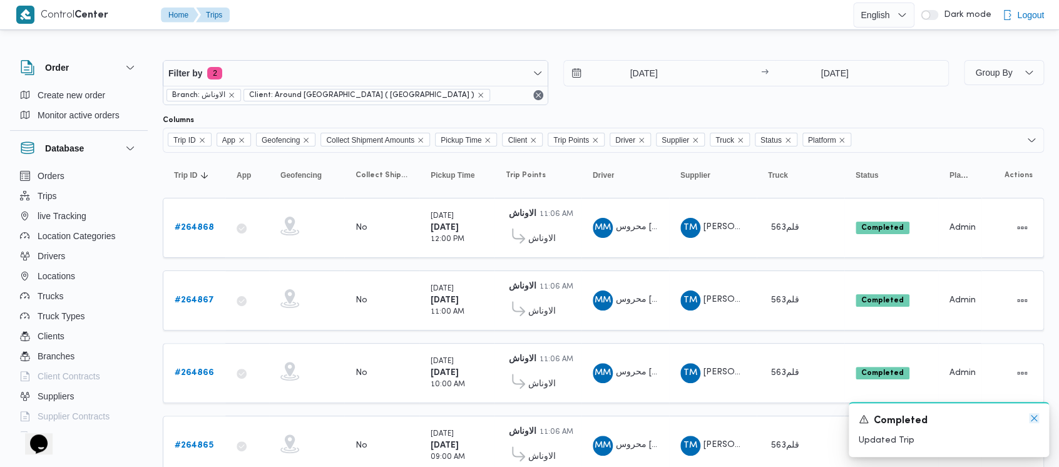
click at [1030, 420] on icon "Dismiss toast" at bounding box center [1034, 418] width 10 height 10
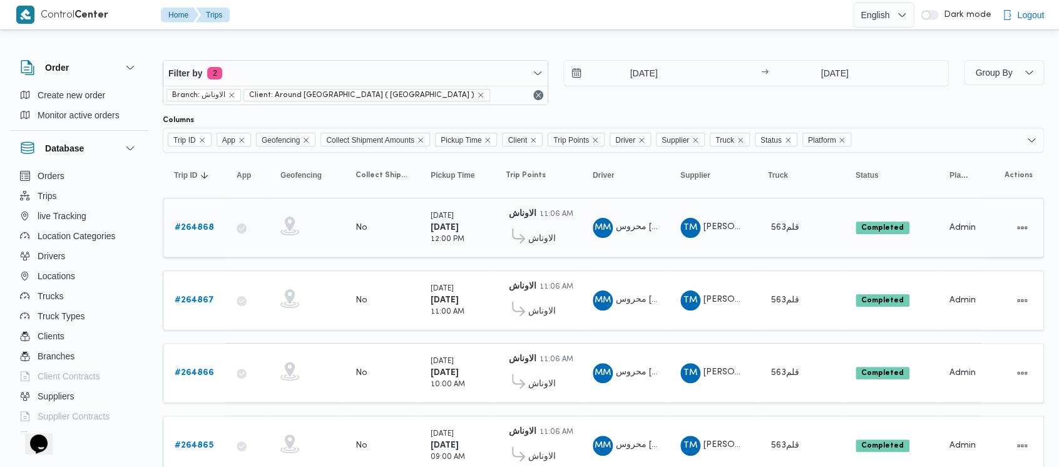
click at [187, 224] on b "# 264868" at bounding box center [194, 228] width 39 height 8
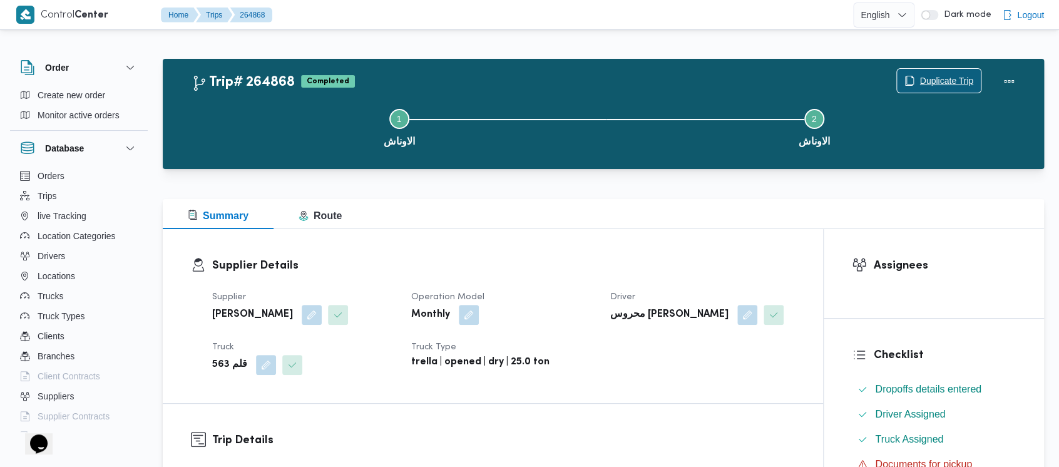
click at [938, 83] on span "Duplicate Trip" at bounding box center [947, 80] width 54 height 15
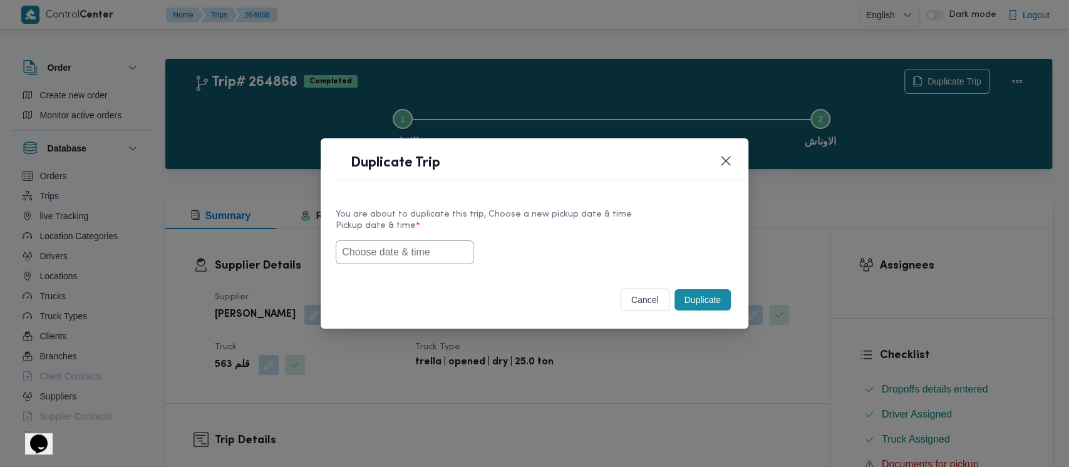
click at [376, 255] on input "text" at bounding box center [405, 252] width 138 height 24
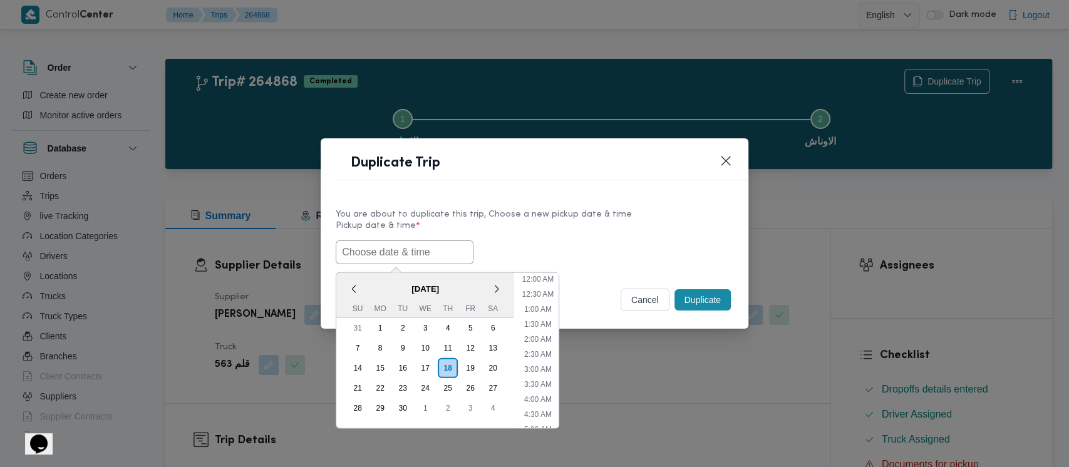
scroll to position [274, 0]
click at [497, 345] on div "13" at bounding box center [493, 348] width 24 height 24
click at [545, 358] on li "9:00 AM" at bounding box center [538, 359] width 38 height 13
type input "[DATE] 9:00AM"
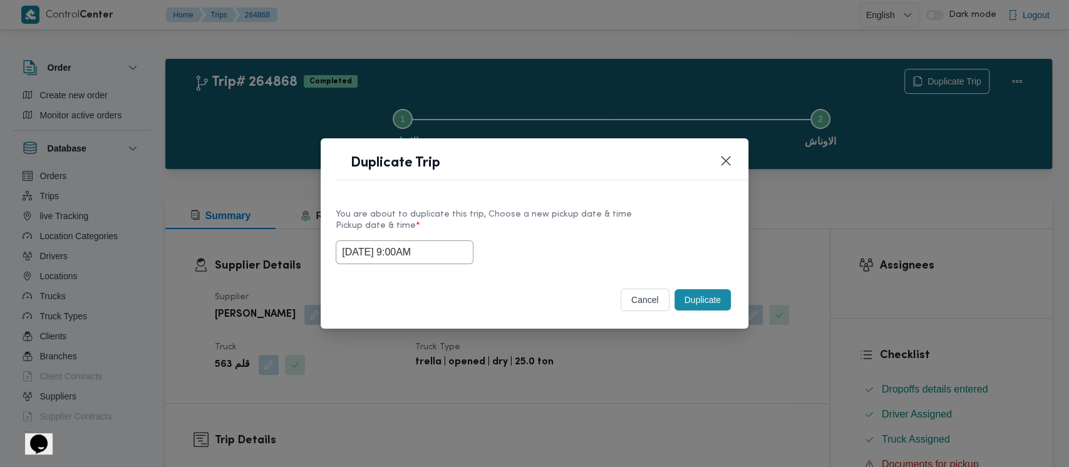
click at [696, 302] on button "Duplicate" at bounding box center [702, 299] width 56 height 21
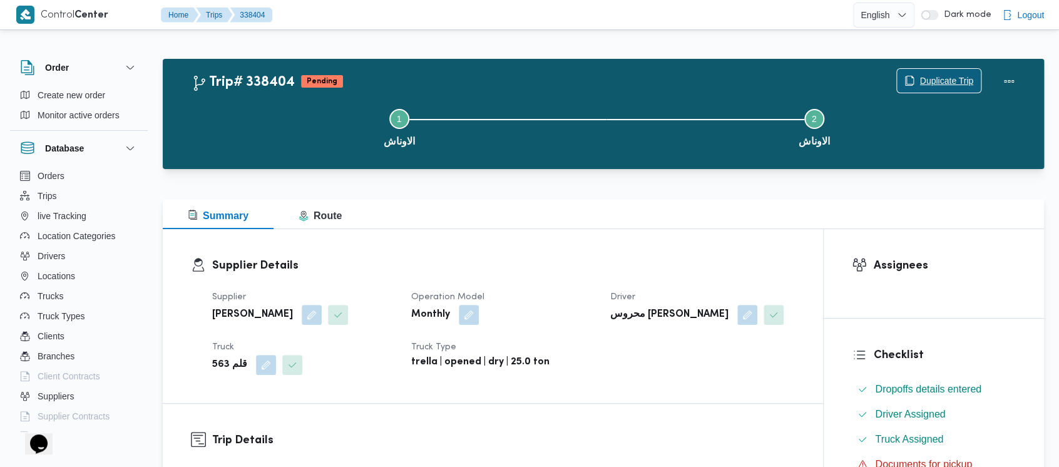
click at [927, 80] on span "Duplicate Trip" at bounding box center [947, 80] width 54 height 15
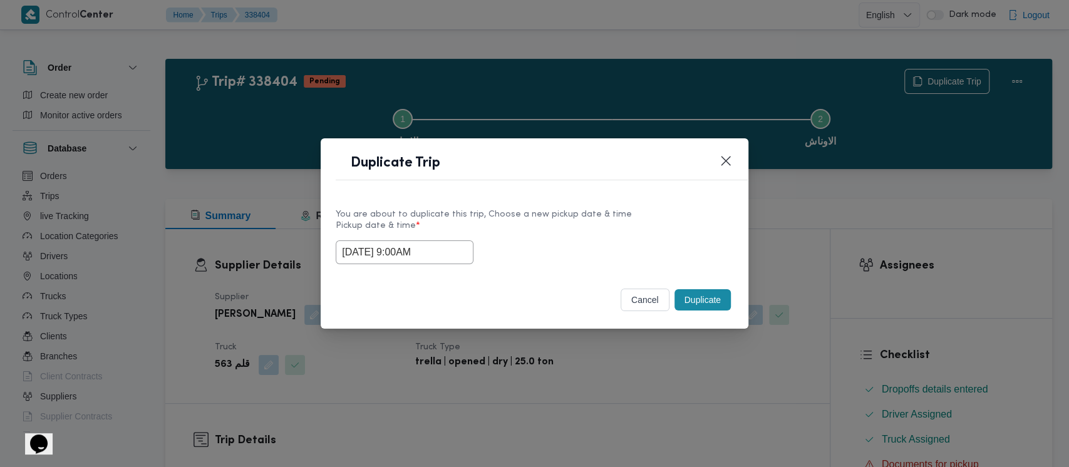
click at [384, 258] on input "[DATE] 9:00AM" at bounding box center [405, 252] width 138 height 24
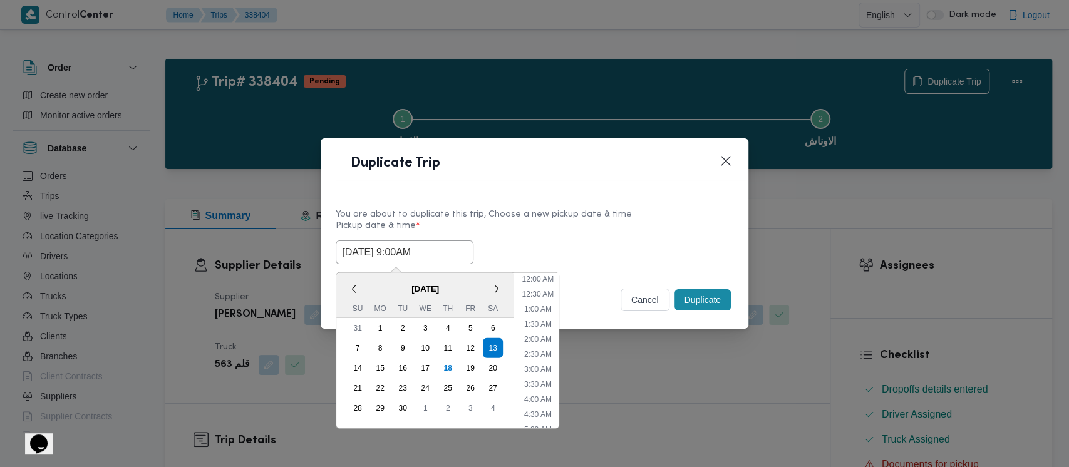
scroll to position [199, 0]
click at [542, 381] on li "10:00 AM" at bounding box center [538, 380] width 42 height 13
type input "[DATE] 10:00AM"
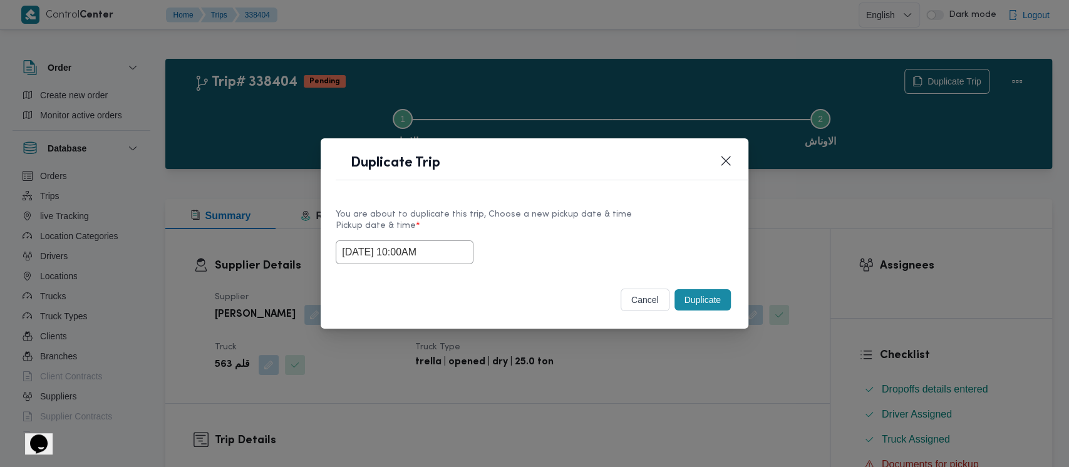
click at [713, 302] on button "Duplicate" at bounding box center [702, 299] width 56 height 21
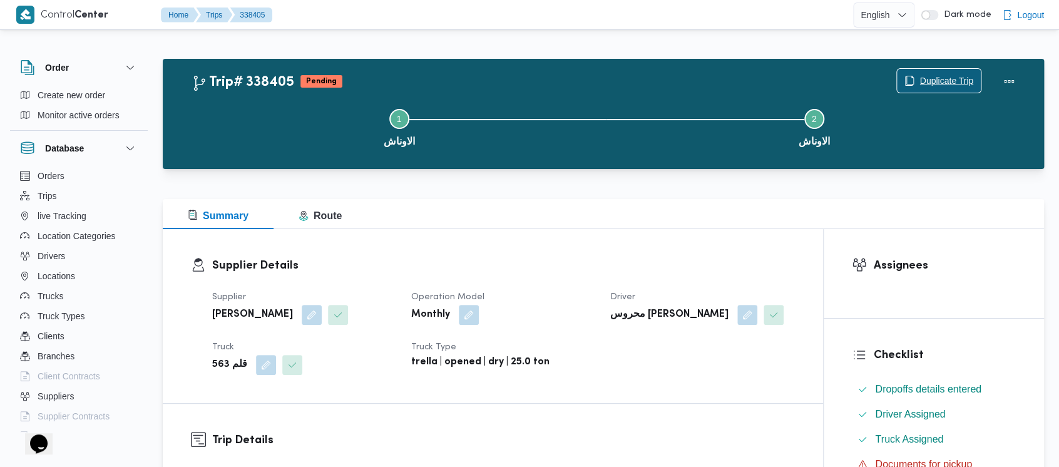
click at [937, 78] on span "Duplicate Trip" at bounding box center [947, 80] width 54 height 15
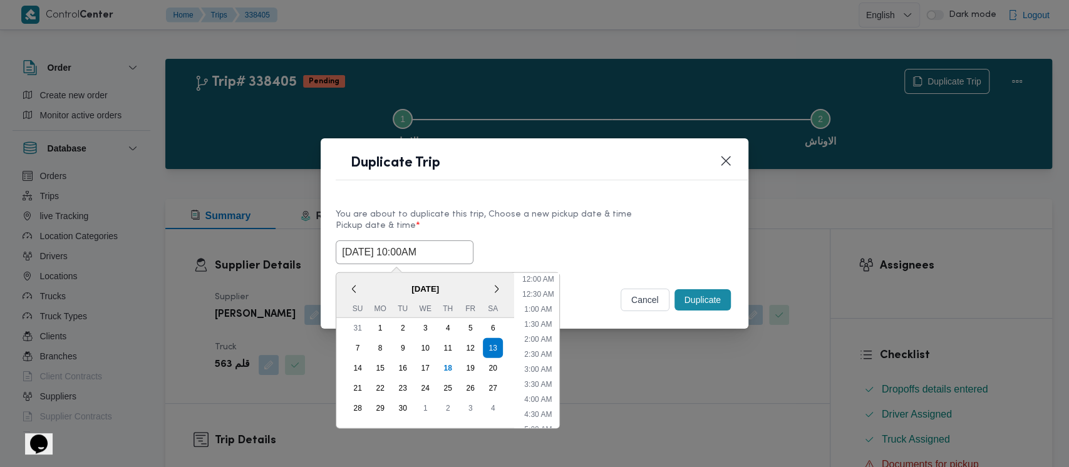
click at [386, 257] on input "[DATE] 10:00AM" at bounding box center [405, 252] width 138 height 24
click at [544, 378] on li "11:00 AM" at bounding box center [538, 380] width 42 height 13
type input "[DATE] 11:00AM"
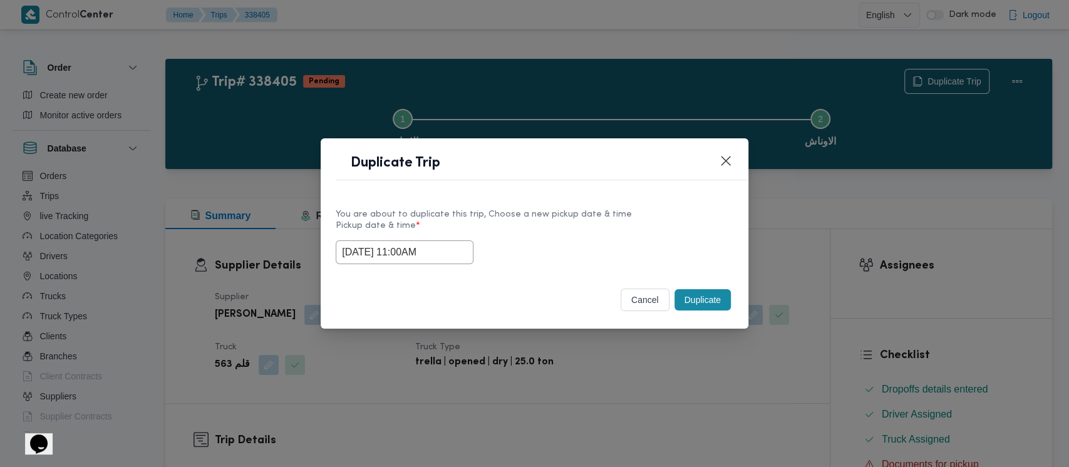
click at [692, 304] on button "Duplicate" at bounding box center [702, 299] width 56 height 21
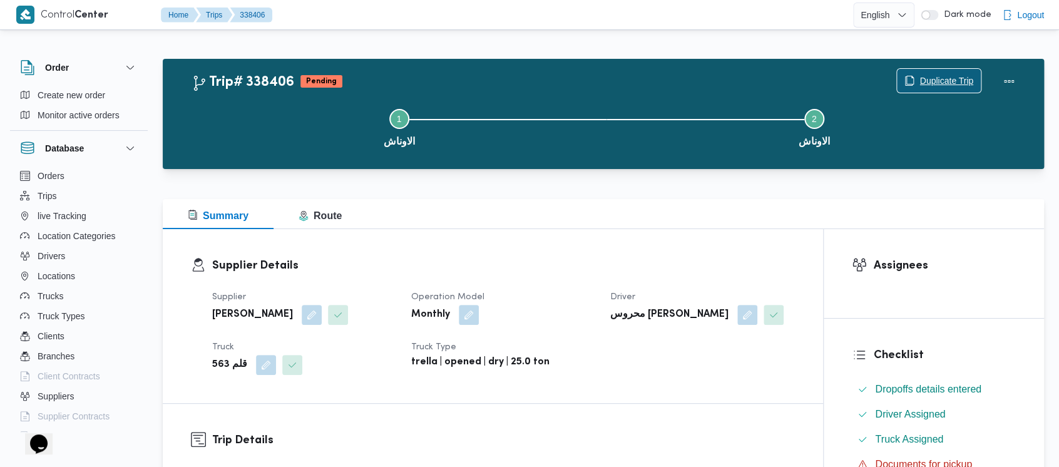
click at [946, 80] on span "Duplicate Trip" at bounding box center [947, 80] width 54 height 15
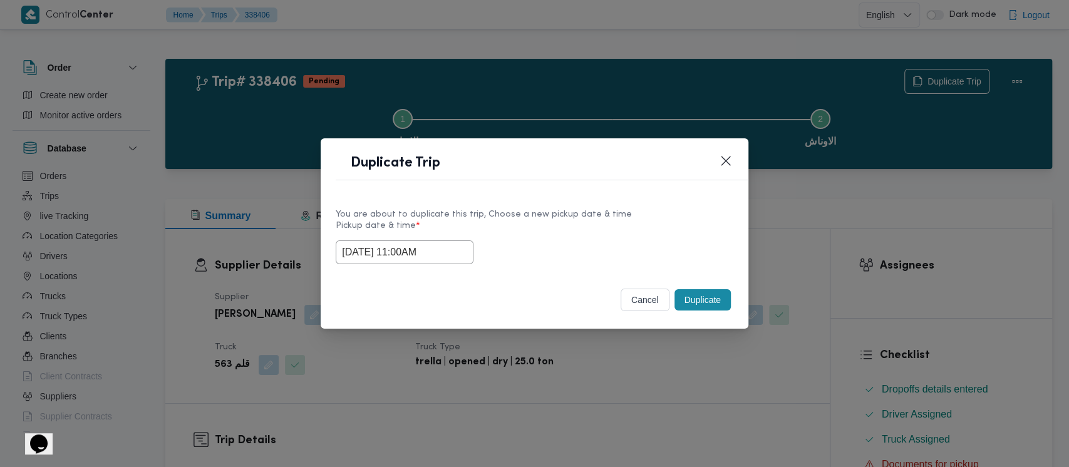
click at [386, 252] on input "[DATE] 11:00AM" at bounding box center [405, 252] width 138 height 24
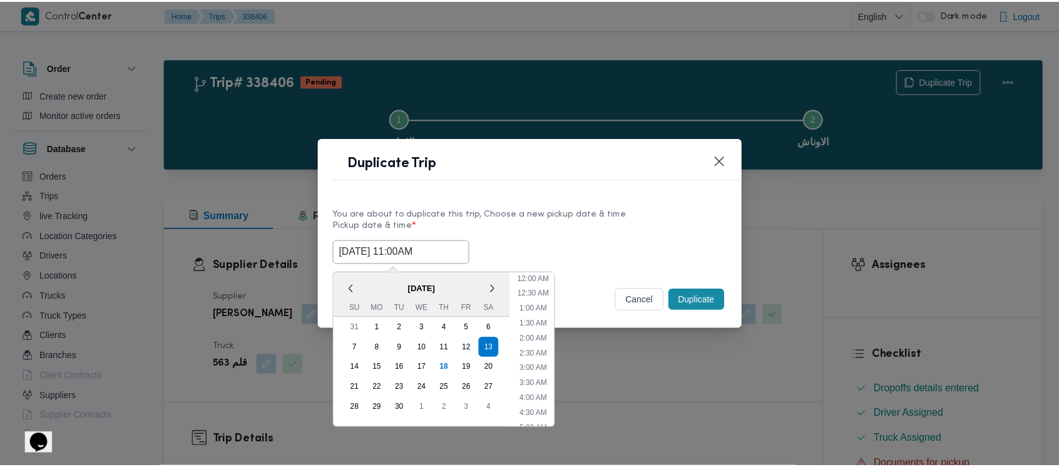
scroll to position [259, 0]
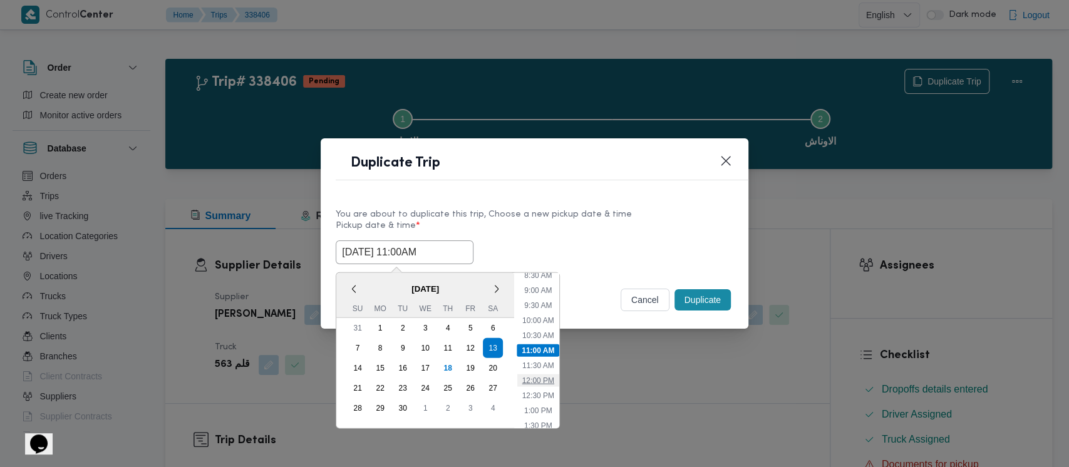
click at [542, 381] on li "12:00 PM" at bounding box center [538, 380] width 42 height 13
type input "[DATE] 12:00PM"
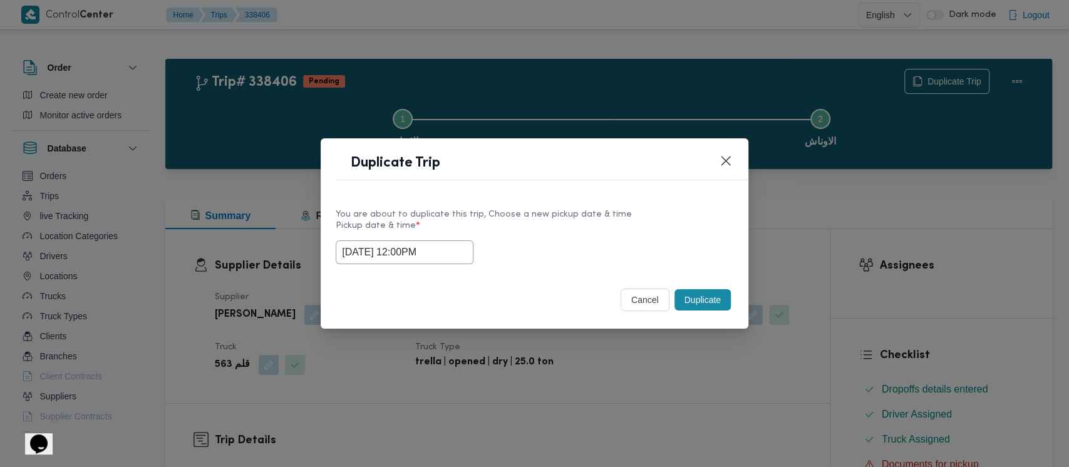
click at [701, 297] on button "Duplicate" at bounding box center [702, 299] width 56 height 21
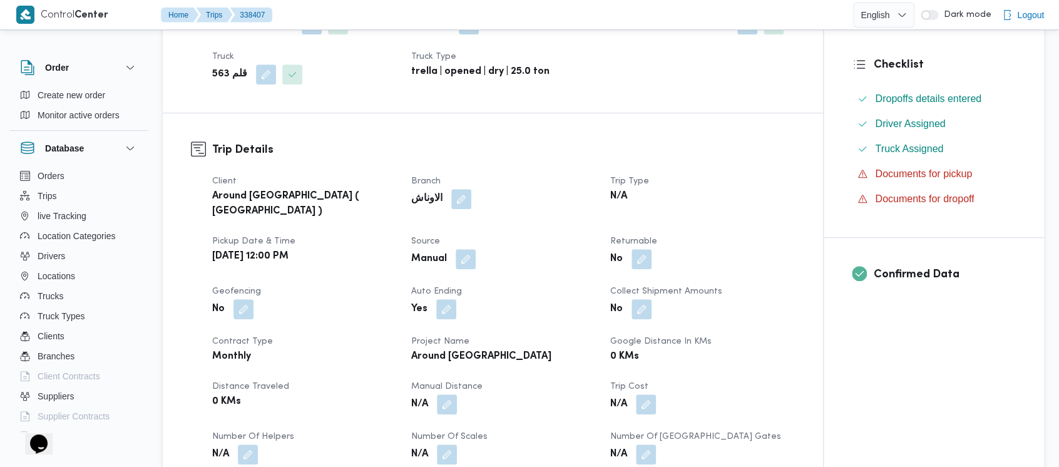
scroll to position [417, 0]
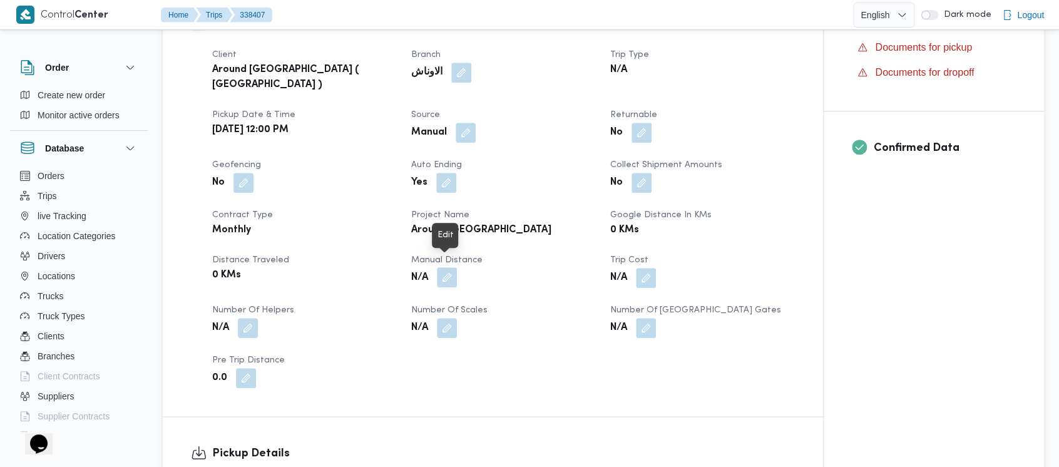
click at [446, 270] on button "button" at bounding box center [447, 277] width 20 height 20
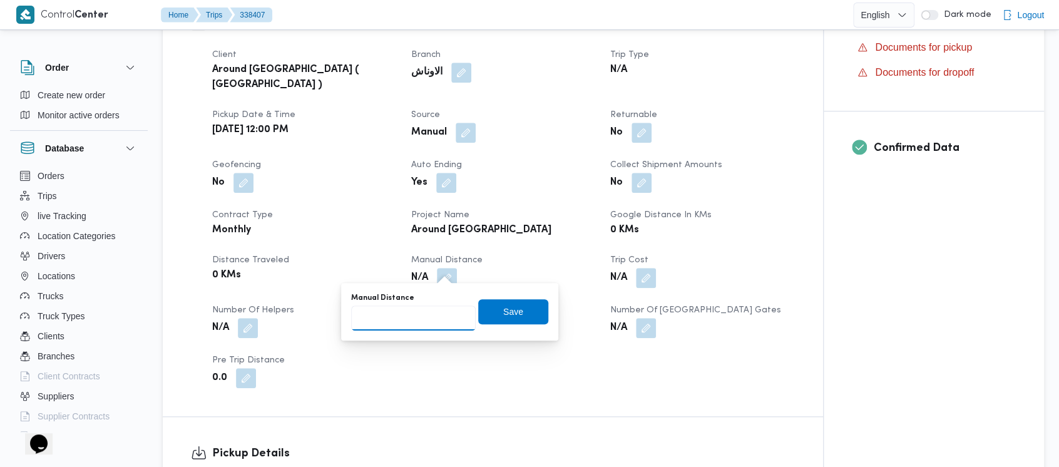
click at [398, 323] on input "Manual Distance" at bounding box center [413, 318] width 125 height 25
paste input "1.5"
type input "1.5"
click at [490, 313] on span "Save" at bounding box center [513, 311] width 70 height 25
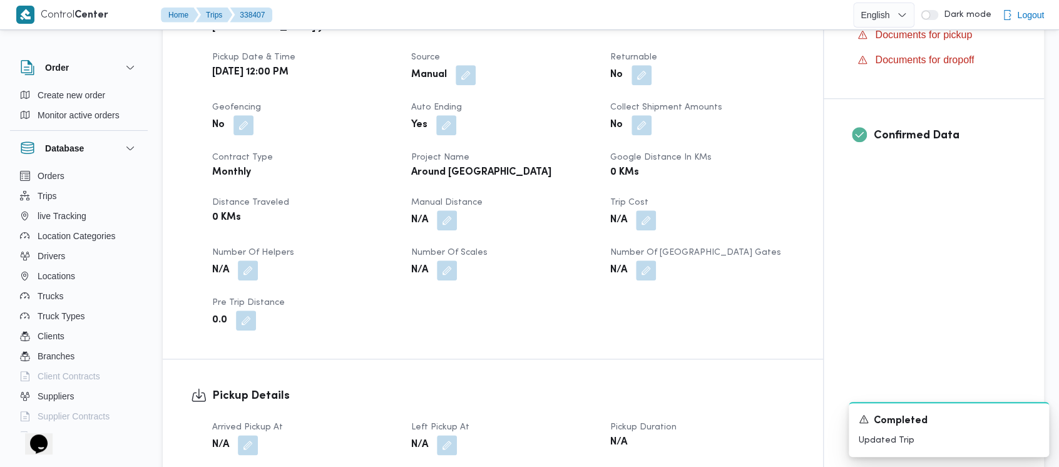
scroll to position [501, 0]
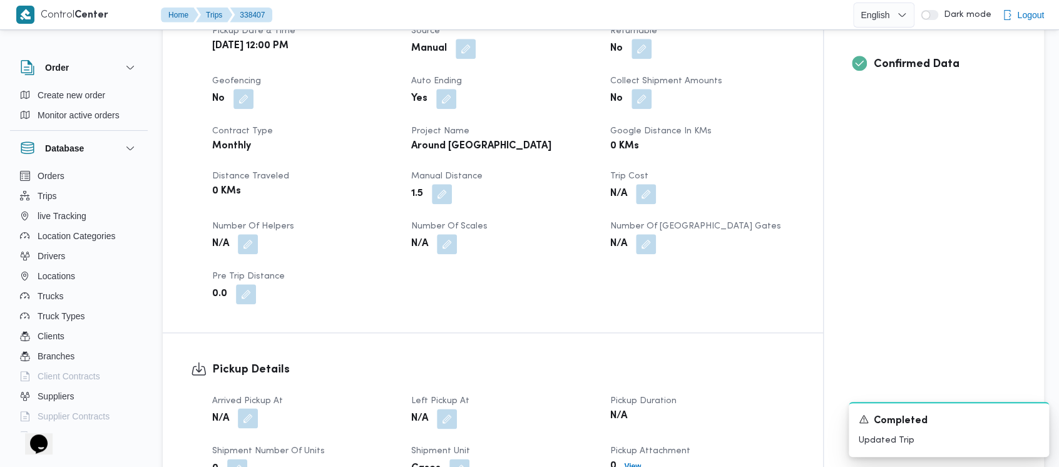
click at [251, 408] on button "button" at bounding box center [248, 418] width 20 height 20
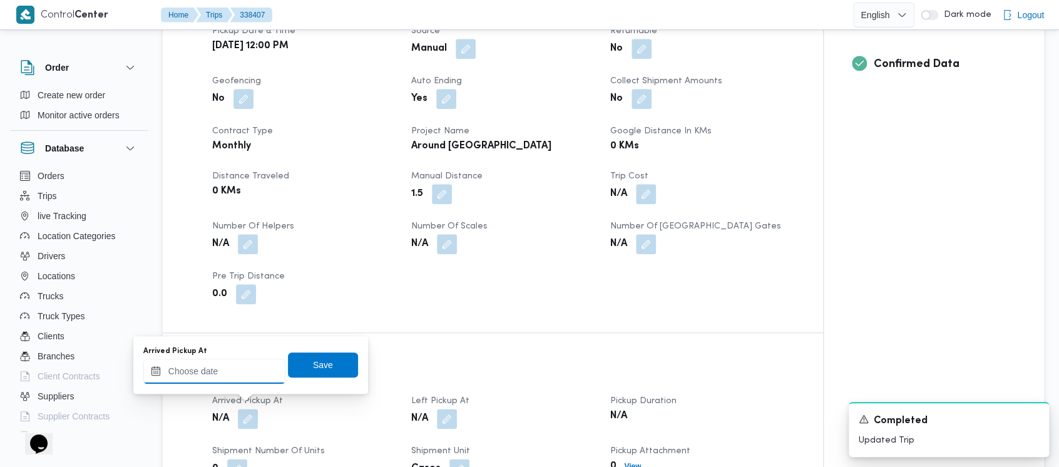
drag, startPoint x: 198, startPoint y: 376, endPoint x: 136, endPoint y: 303, distance: 95.9
click at [198, 373] on input "Arrived Pickup At" at bounding box center [214, 371] width 142 height 25
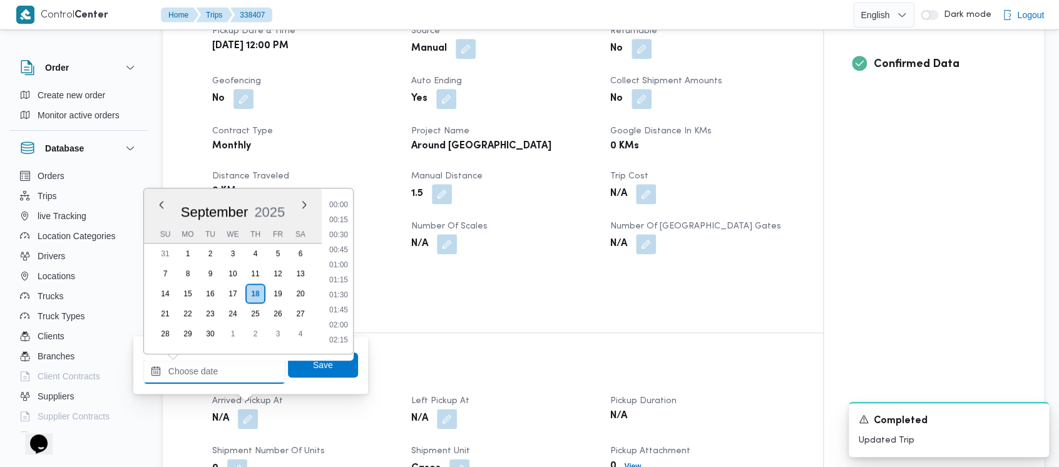
scroll to position [630, 0]
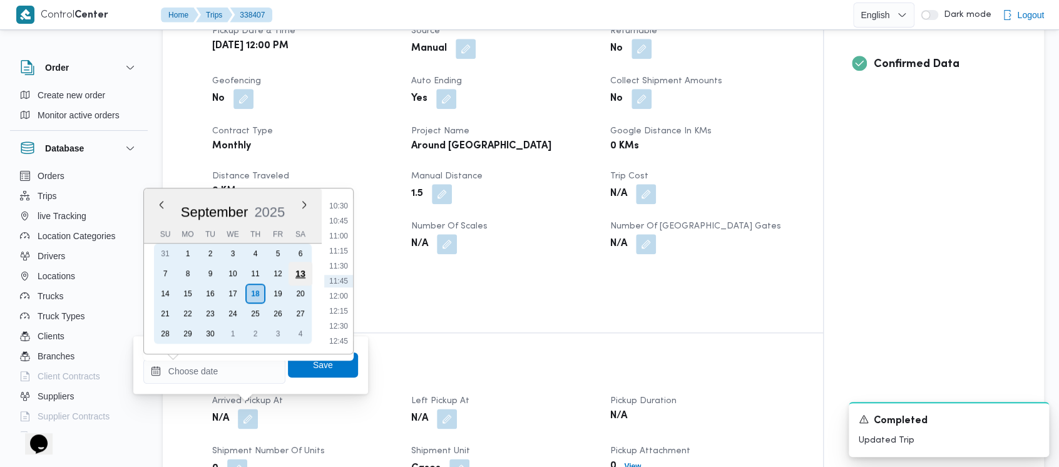
click at [291, 270] on div "13" at bounding box center [301, 274] width 24 height 24
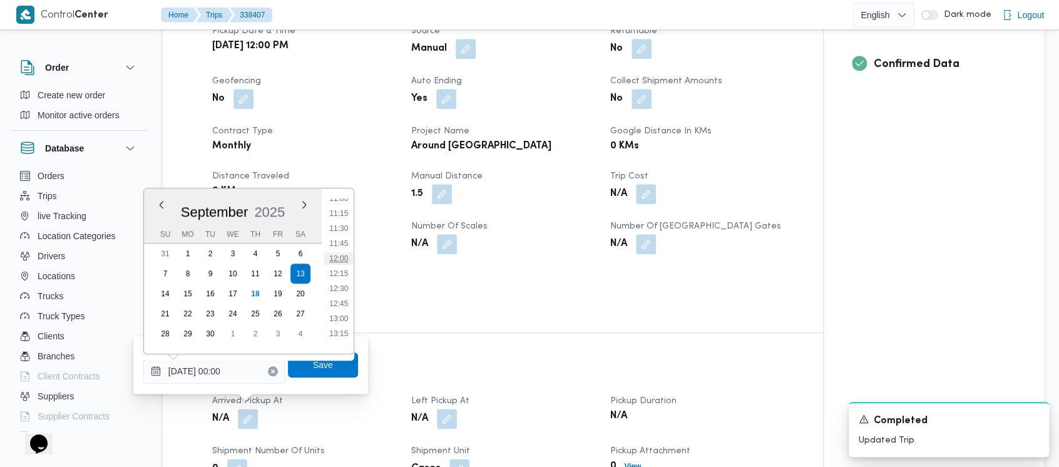
click at [339, 259] on li "12:00" at bounding box center [338, 258] width 29 height 13
type input "[DATE] 12:00"
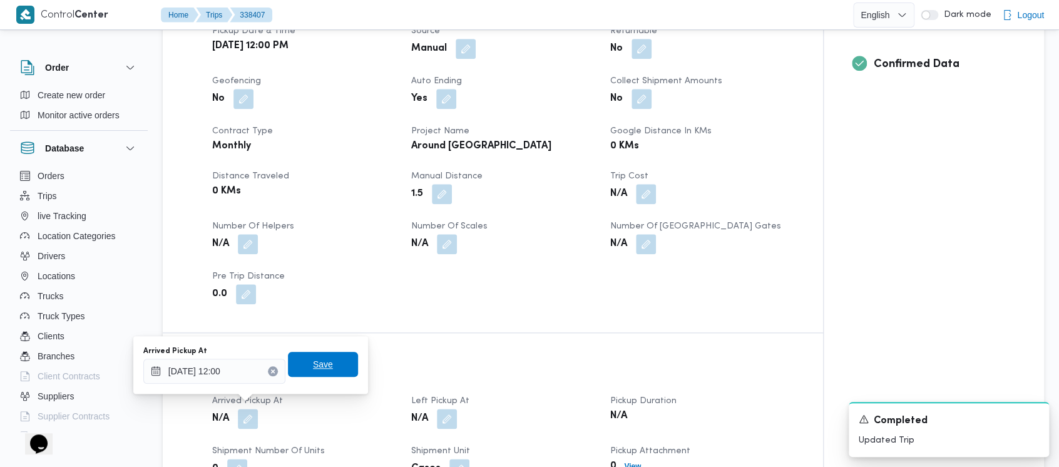
click at [314, 369] on span "Save" at bounding box center [323, 364] width 20 height 15
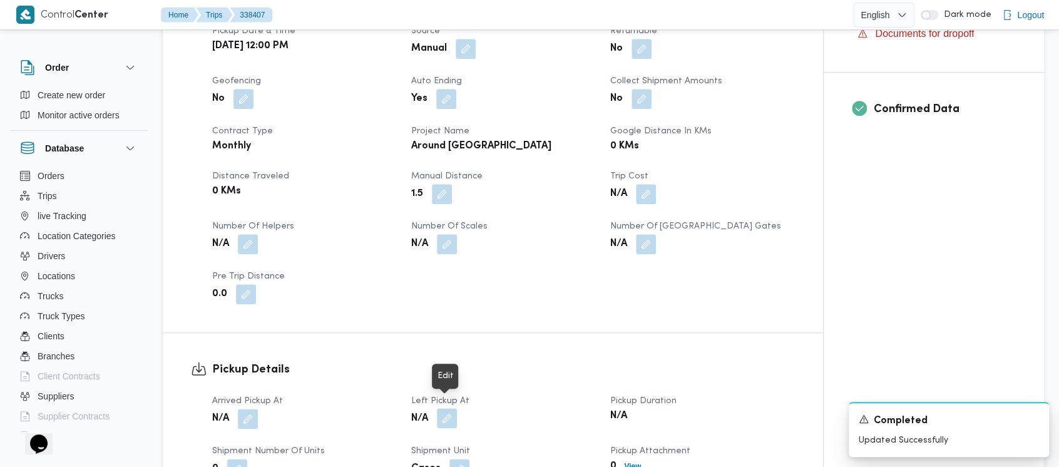
click at [456, 413] on button "button" at bounding box center [447, 418] width 20 height 20
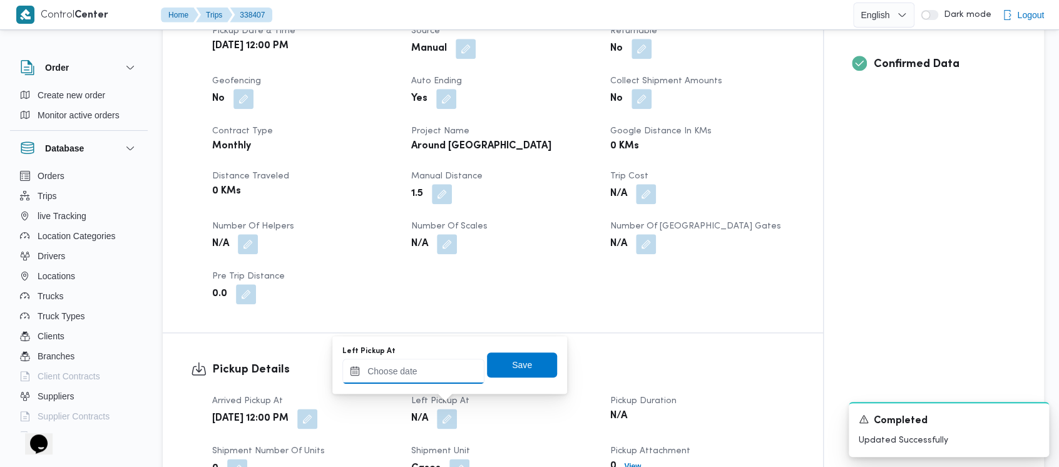
click at [371, 366] on input "Left Pickup At" at bounding box center [413, 371] width 142 height 25
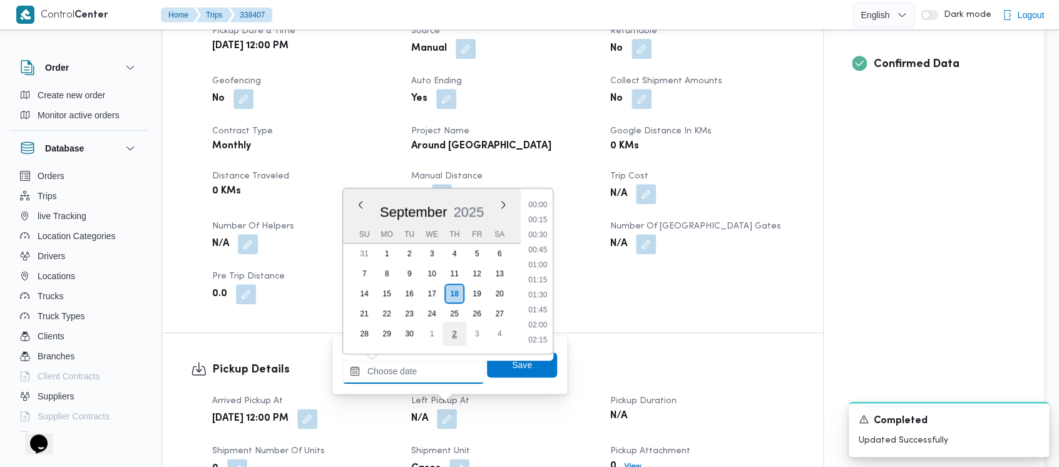
scroll to position [645, 0]
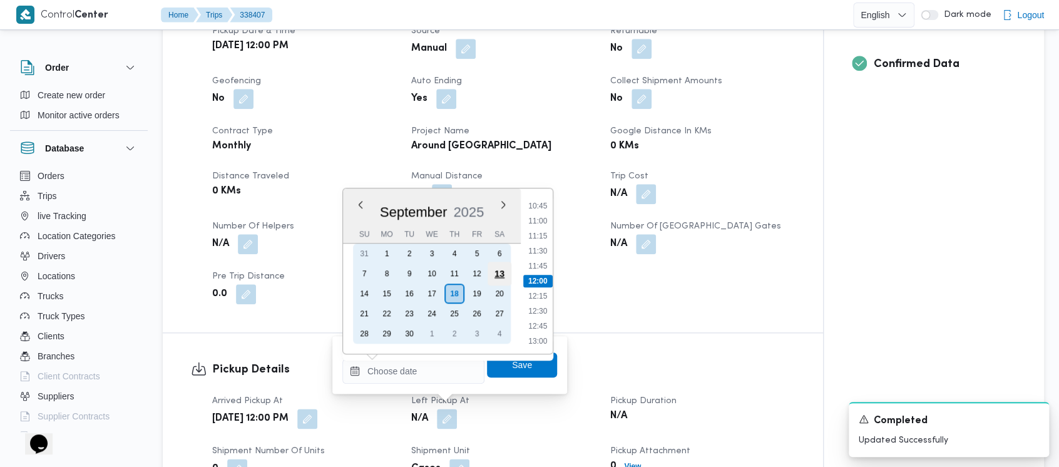
click at [502, 275] on div "13" at bounding box center [500, 274] width 24 height 24
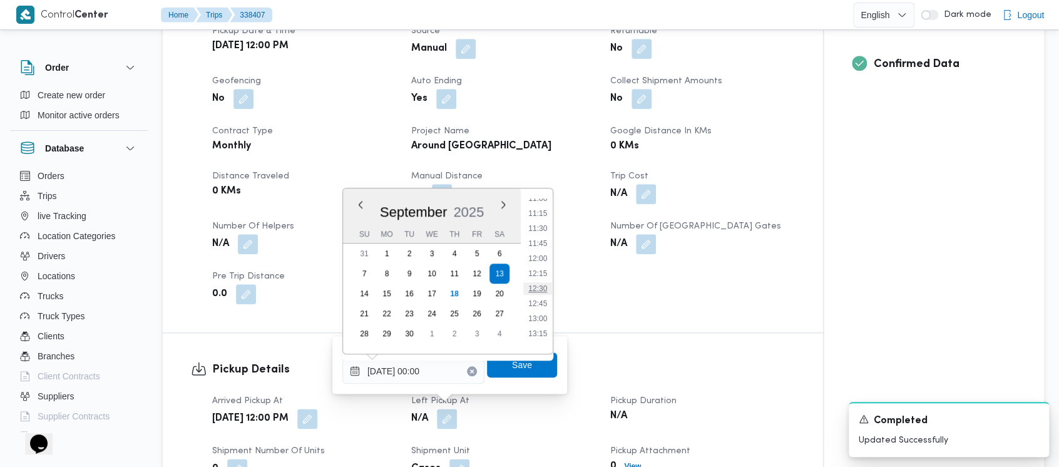
click at [541, 286] on li "12:30" at bounding box center [537, 288] width 29 height 13
type input "[DATE] 12:30"
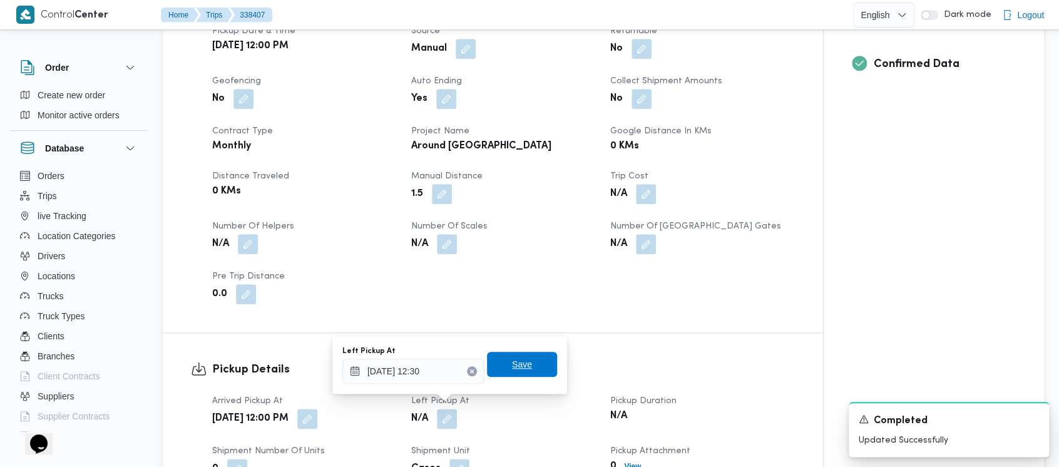
click at [519, 366] on span "Save" at bounding box center [522, 364] width 20 height 15
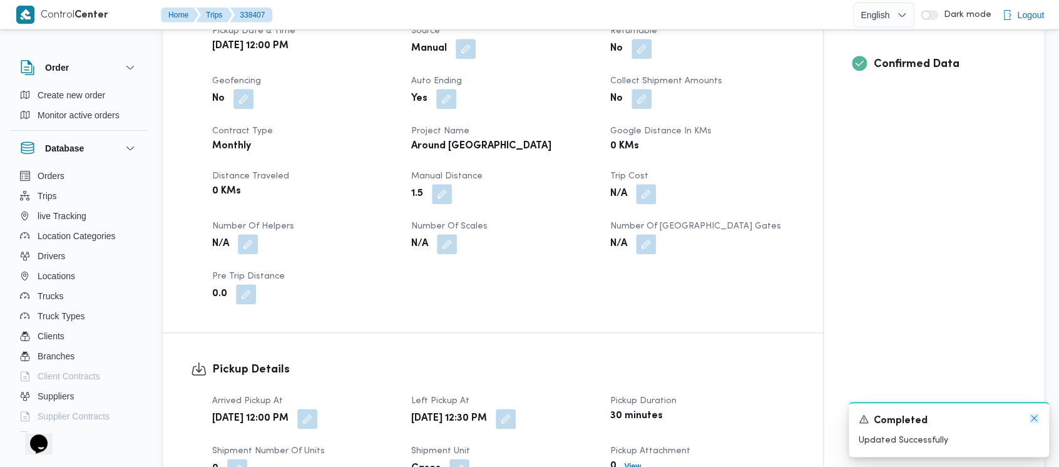
click at [1035, 422] on icon "Dismiss toast" at bounding box center [1034, 418] width 10 height 10
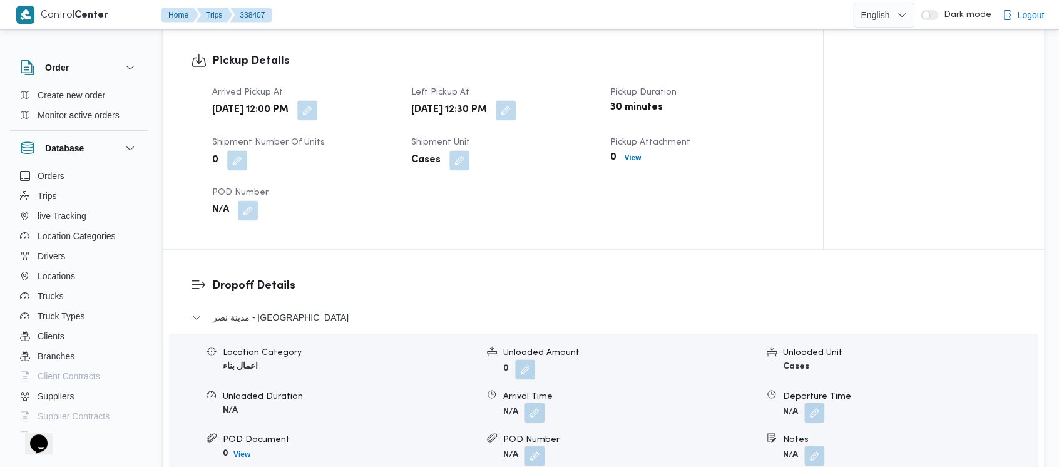
scroll to position [835, 0]
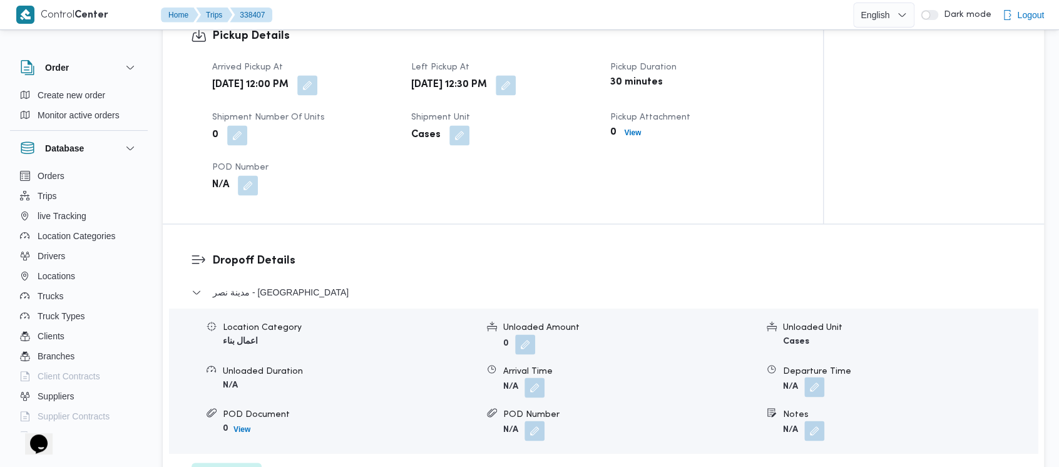
click at [816, 377] on button "button" at bounding box center [815, 387] width 20 height 20
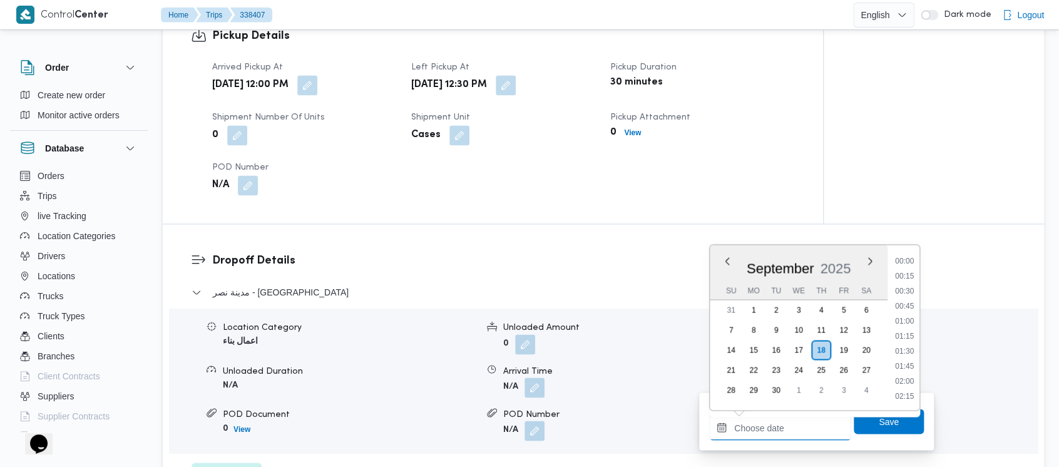
click at [776, 430] on input "Departure Time" at bounding box center [780, 427] width 142 height 25
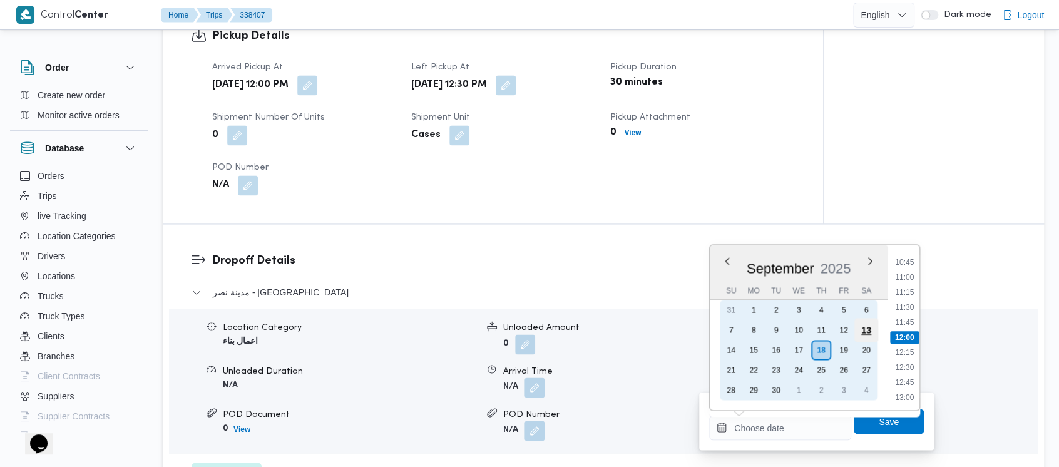
click at [862, 326] on div "13" at bounding box center [867, 330] width 24 height 24
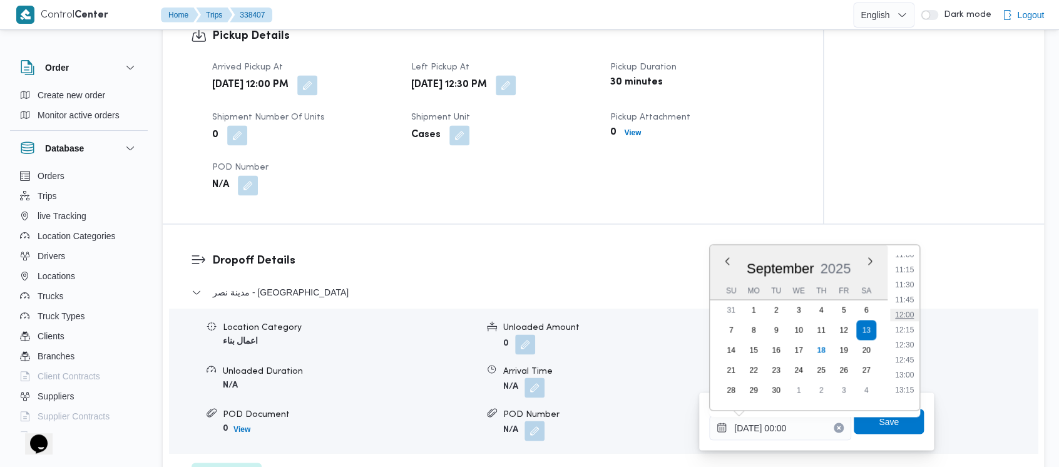
click at [908, 318] on li "12:00" at bounding box center [904, 315] width 29 height 13
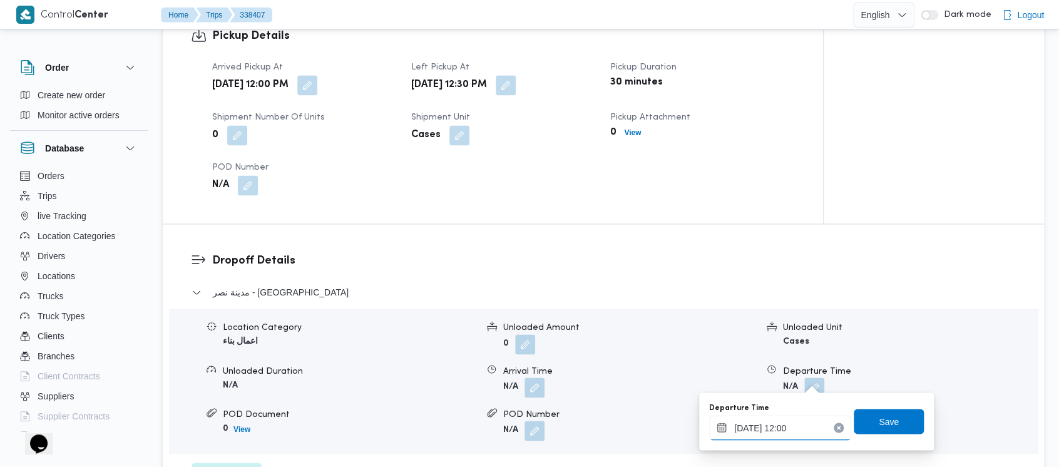
click at [788, 435] on input "[DATE] 12:00" at bounding box center [780, 427] width 142 height 25
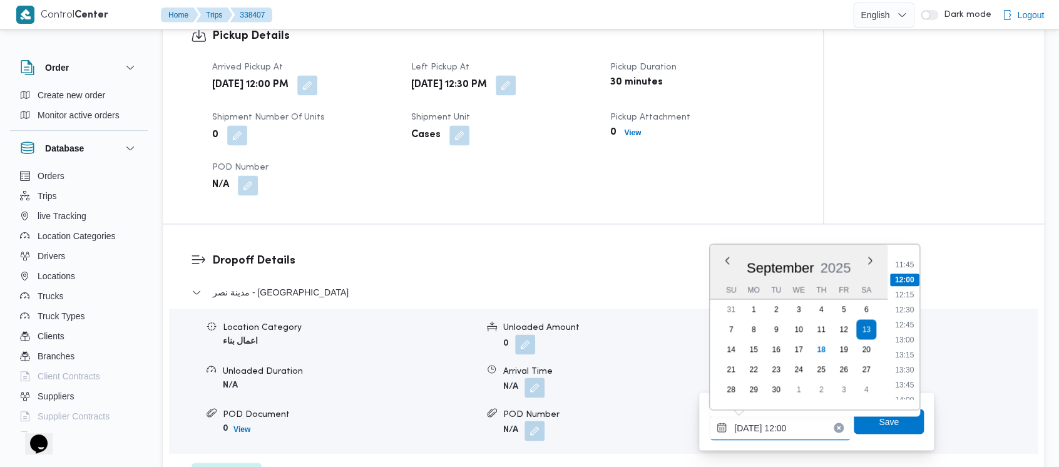
scroll to position [728, 0]
click at [907, 313] on li "13:00" at bounding box center [904, 313] width 29 height 13
type input "[DATE] 13:00"
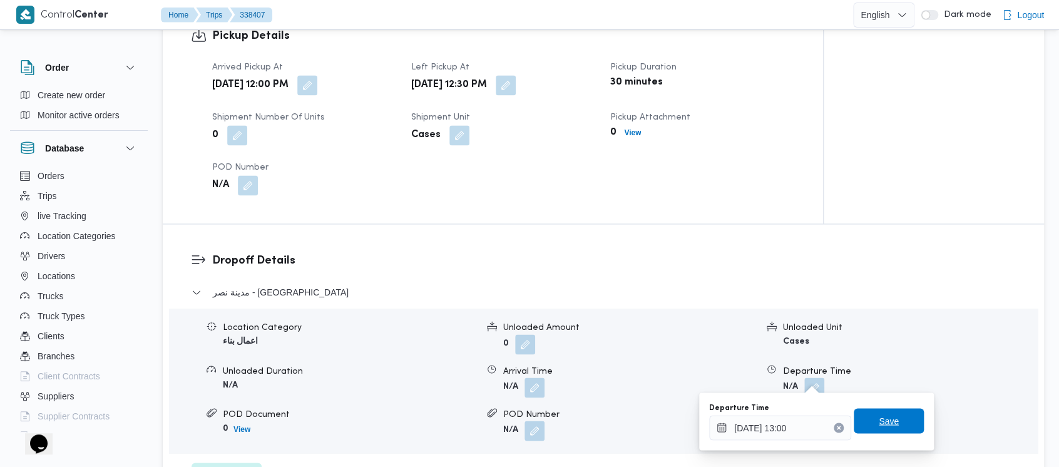
click at [879, 427] on span "Save" at bounding box center [889, 420] width 20 height 15
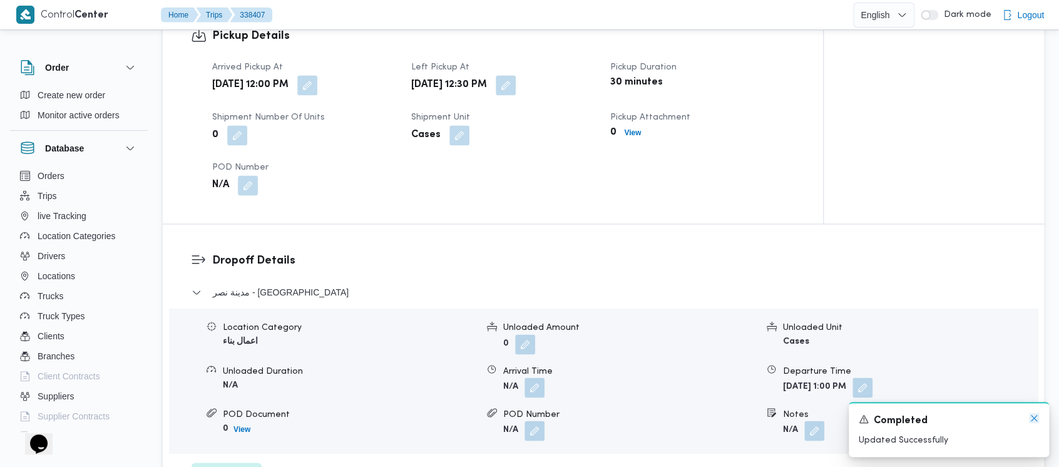
click at [1035, 417] on icon "Dismiss toast" at bounding box center [1034, 418] width 10 height 10
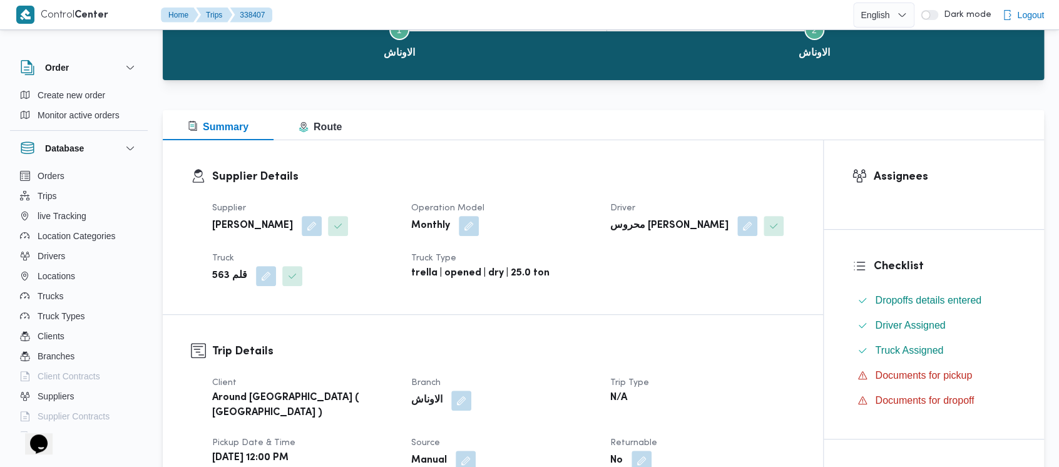
scroll to position [0, 0]
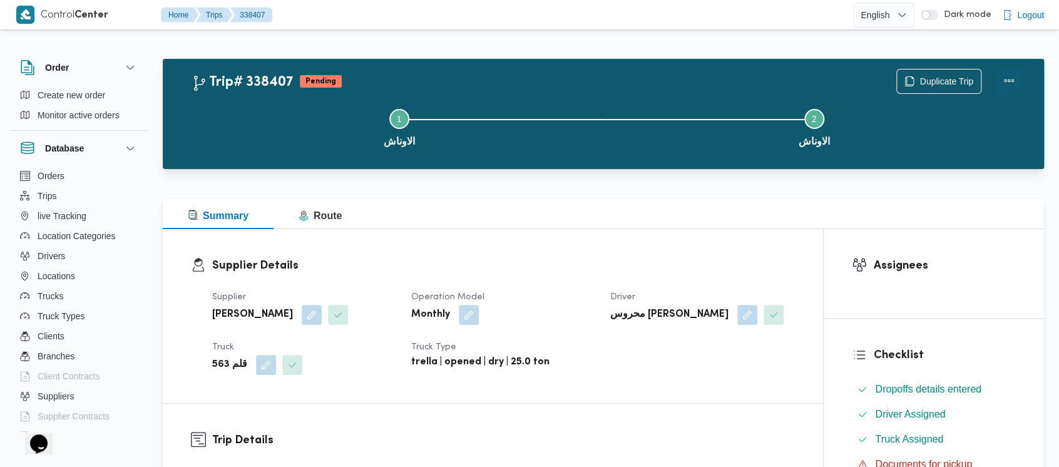
click at [1010, 76] on button "Actions" at bounding box center [1009, 80] width 25 height 25
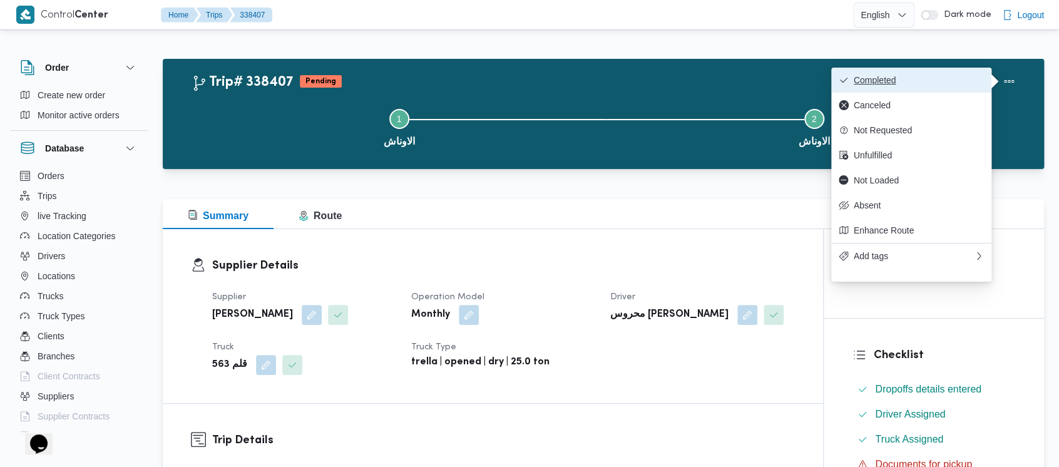
click at [900, 83] on span "Completed" at bounding box center [919, 80] width 130 height 10
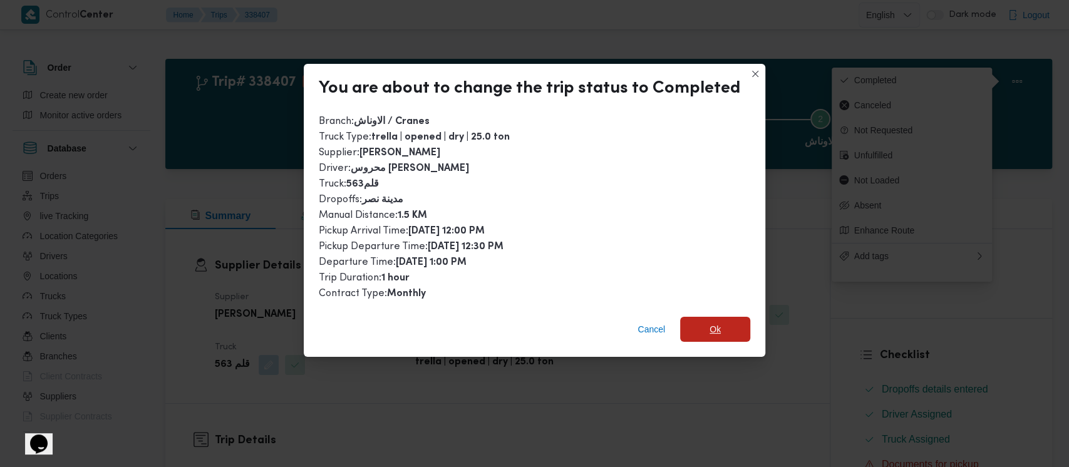
click at [706, 333] on span "Ok" at bounding box center [715, 329] width 70 height 25
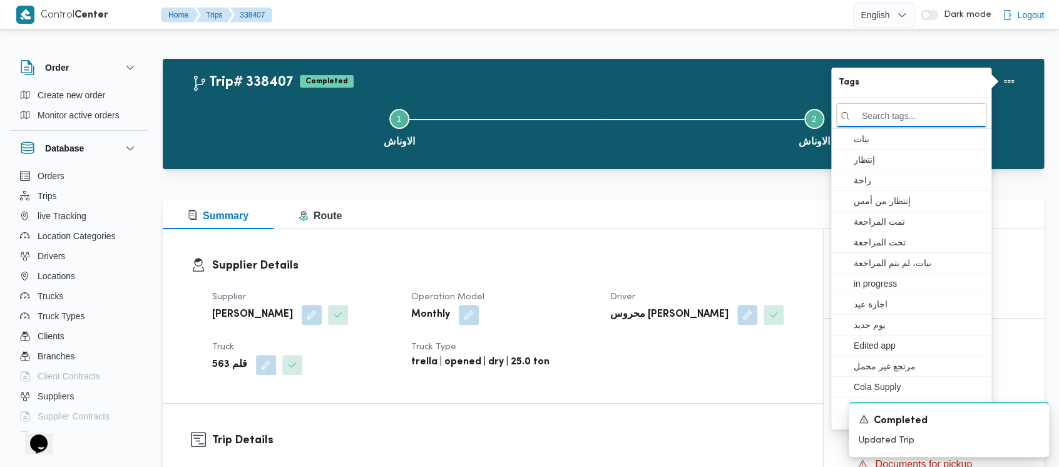
click at [281, 121] on button "Step 1 is incomplete 1 الاوناش" at bounding box center [399, 126] width 415 height 65
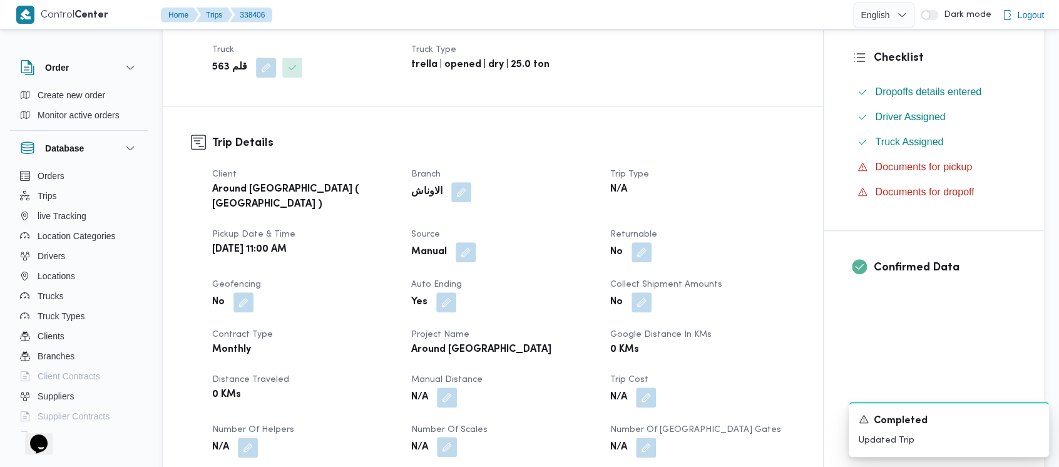
scroll to position [501, 0]
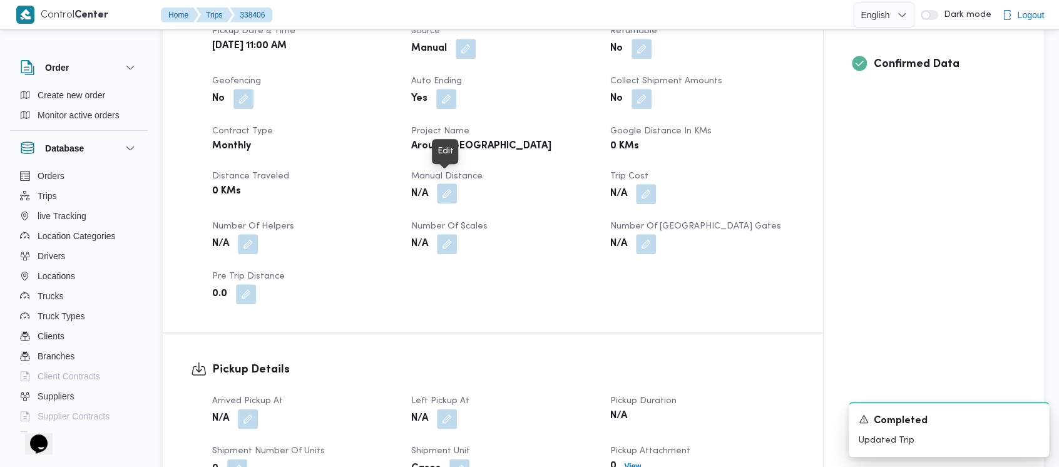
click at [443, 183] on button "button" at bounding box center [447, 193] width 20 height 20
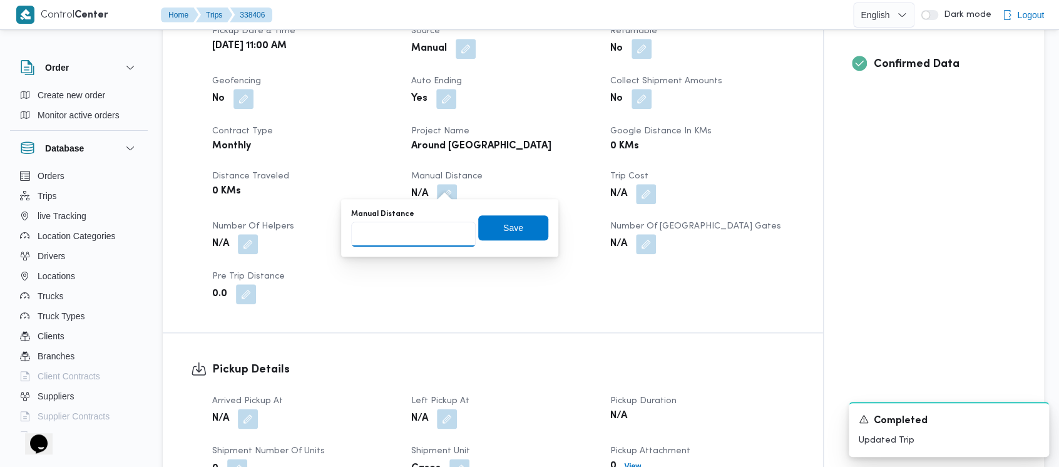
click at [403, 240] on input "Manual Distance" at bounding box center [413, 234] width 125 height 25
paste input "1.5"
type input "1.5"
click at [503, 230] on span "Save" at bounding box center [513, 227] width 20 height 15
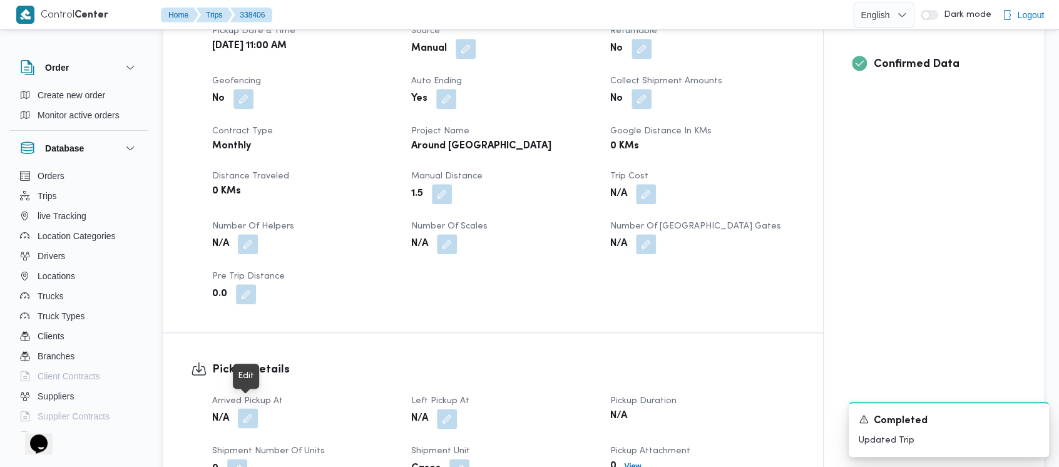
click at [249, 408] on button "button" at bounding box center [248, 418] width 20 height 20
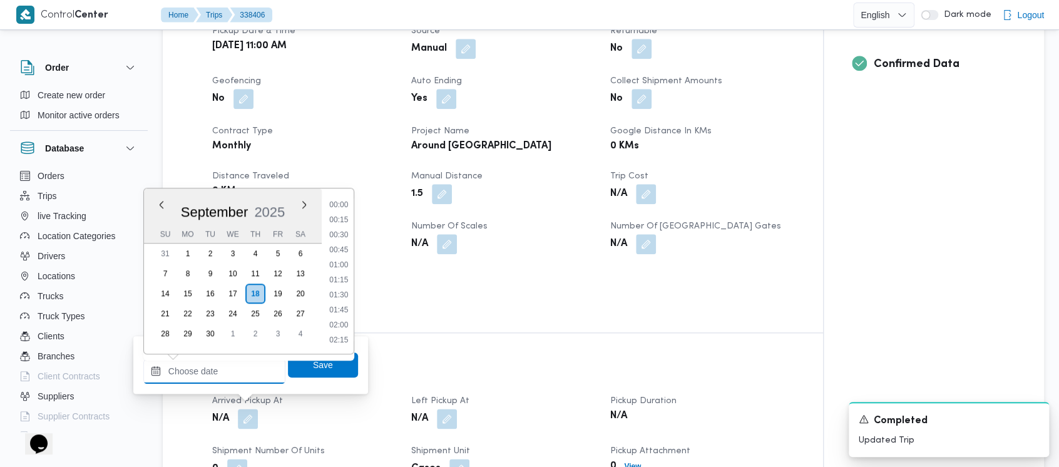
drag, startPoint x: 212, startPoint y: 378, endPoint x: 237, endPoint y: 281, distance: 100.7
click at [212, 375] on input "Arrived Pickup At" at bounding box center [214, 371] width 142 height 25
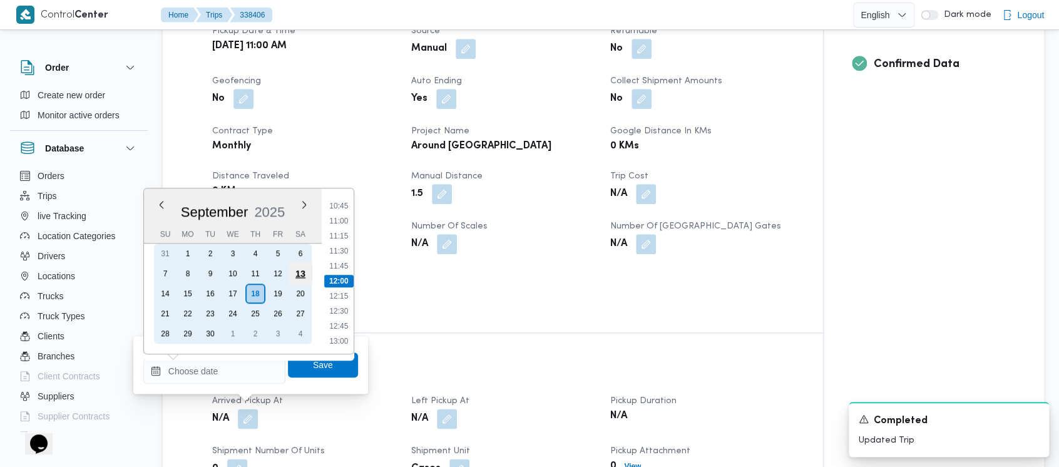
click at [301, 274] on div "13" at bounding box center [301, 274] width 24 height 24
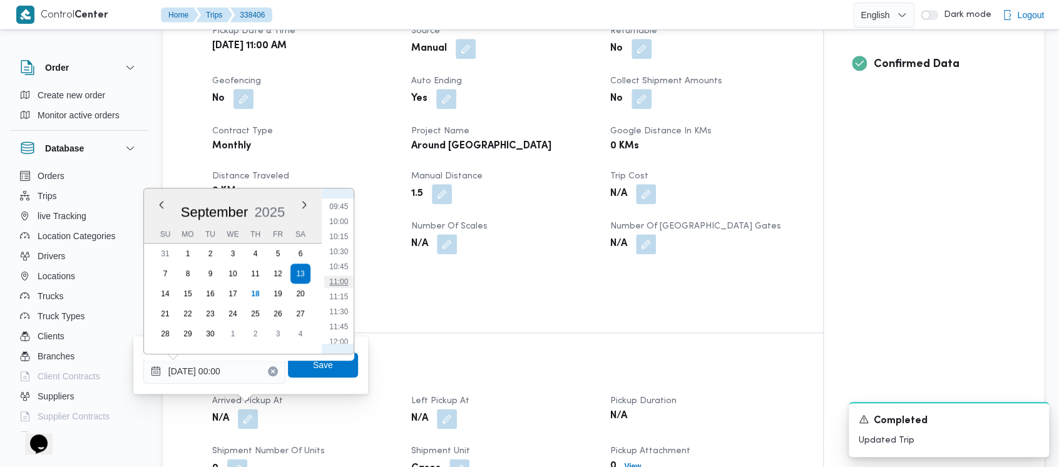
click at [335, 282] on li "11:00" at bounding box center [338, 281] width 29 height 13
type input "[DATE] 11:00"
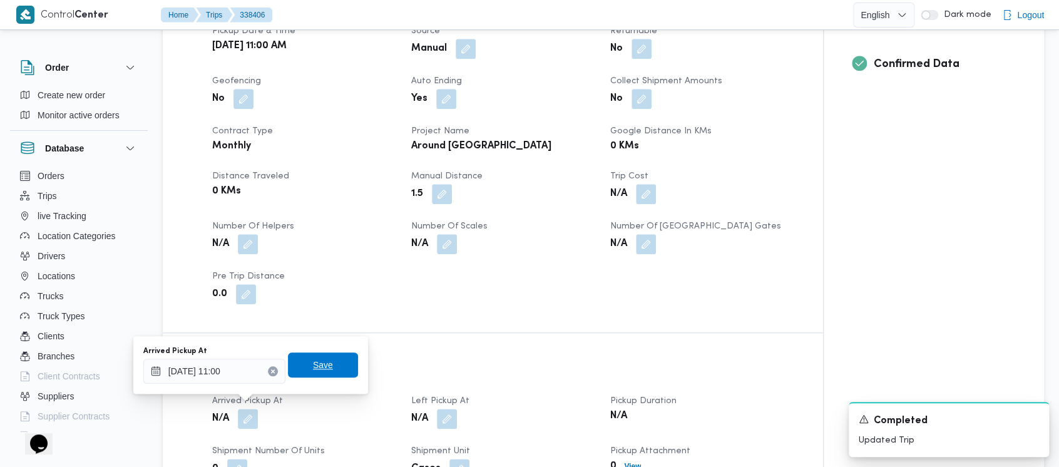
click at [313, 366] on span "Save" at bounding box center [323, 365] width 20 height 15
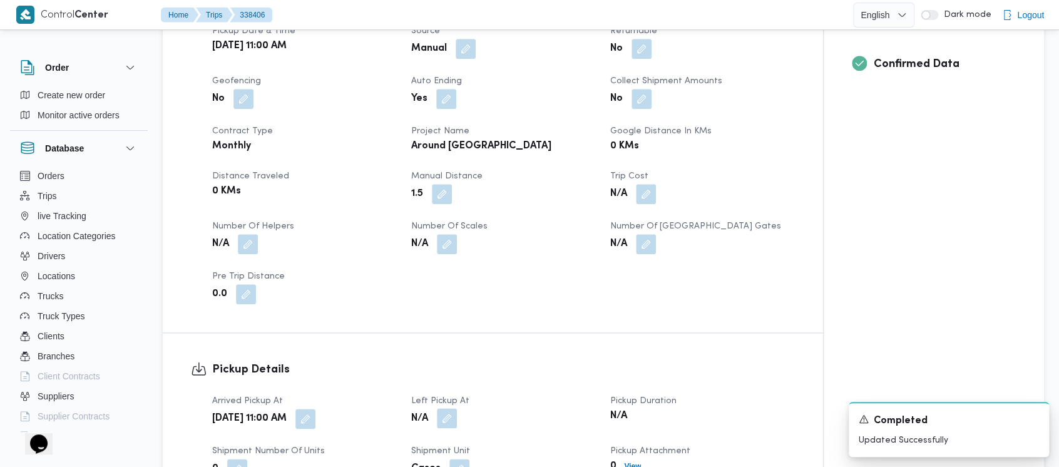
click at [446, 411] on button "button" at bounding box center [447, 418] width 20 height 20
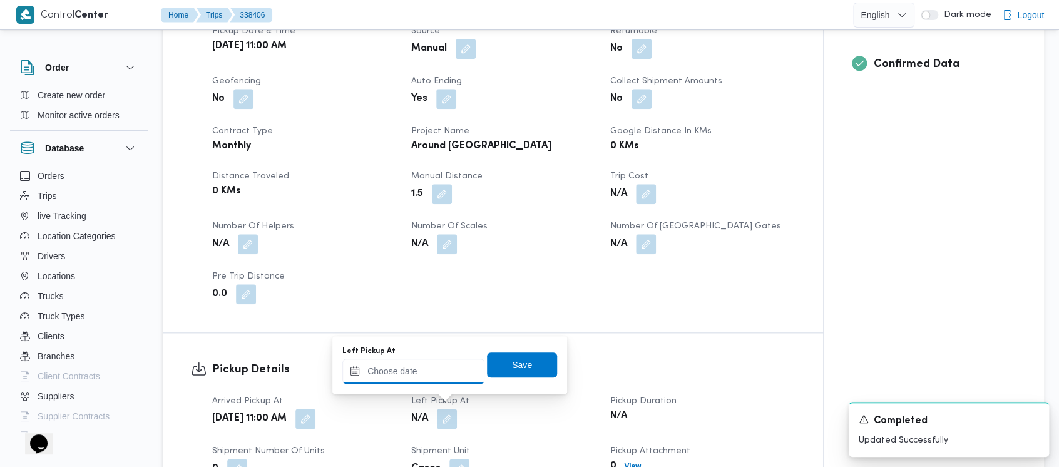
click at [420, 378] on input "Left Pickup At" at bounding box center [413, 371] width 142 height 25
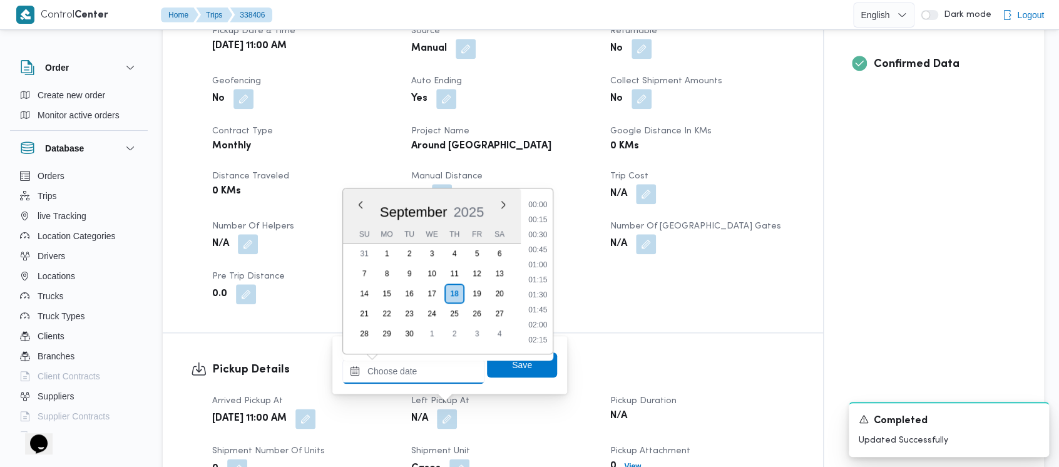
scroll to position [645, 0]
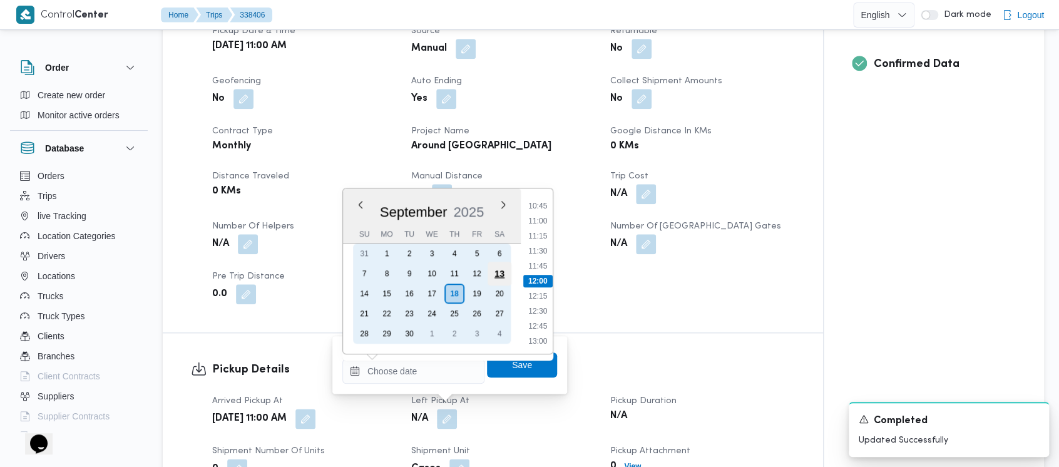
click at [500, 270] on div "13" at bounding box center [500, 274] width 24 height 24
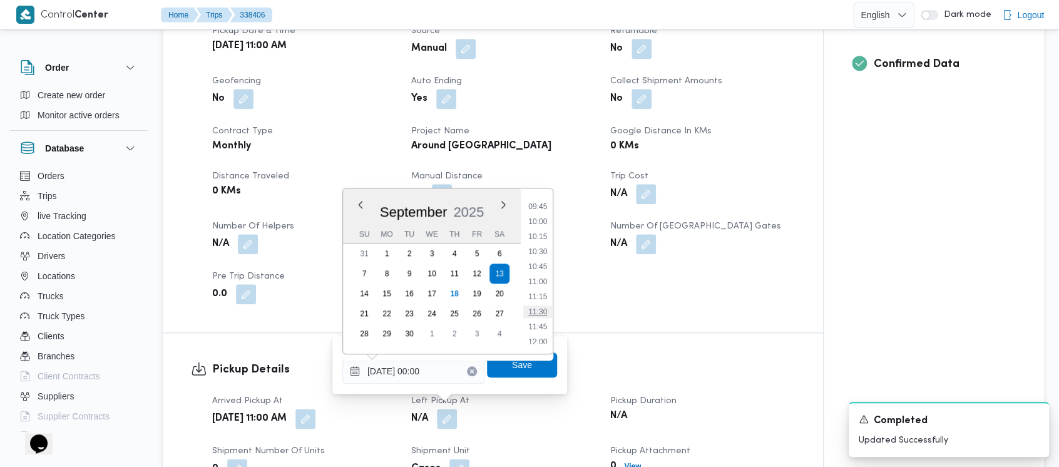
click at [540, 311] on li "11:30" at bounding box center [537, 312] width 29 height 13
type input "[DATE] 11:30"
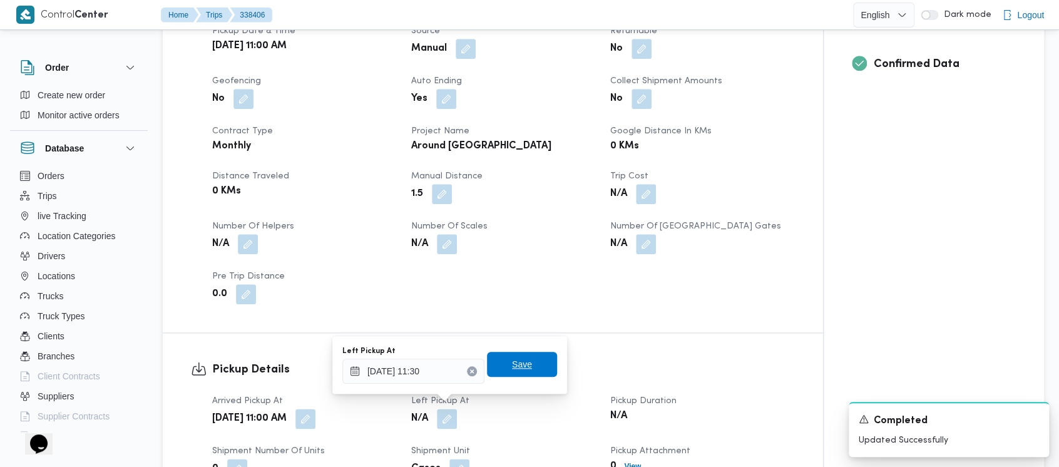
click at [512, 368] on span "Save" at bounding box center [522, 364] width 20 height 15
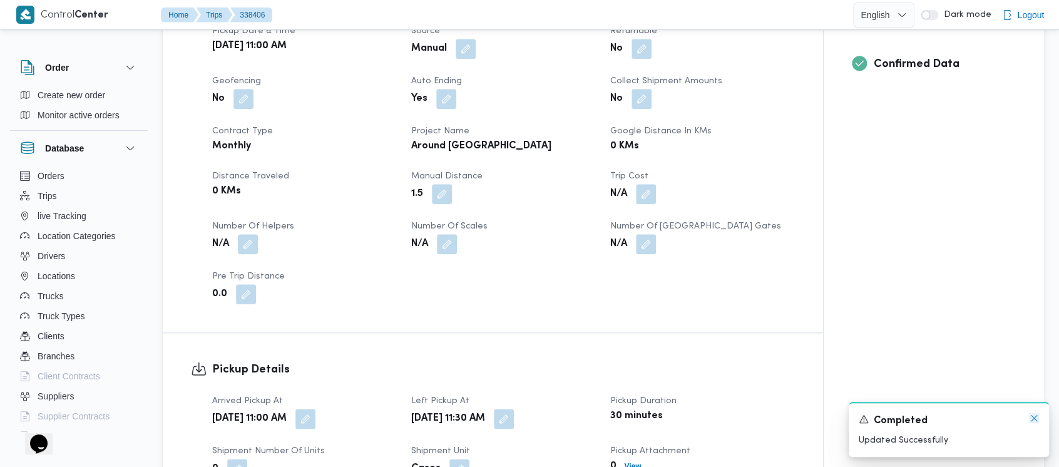
click at [1034, 419] on icon "Dismiss toast" at bounding box center [1034, 418] width 10 height 10
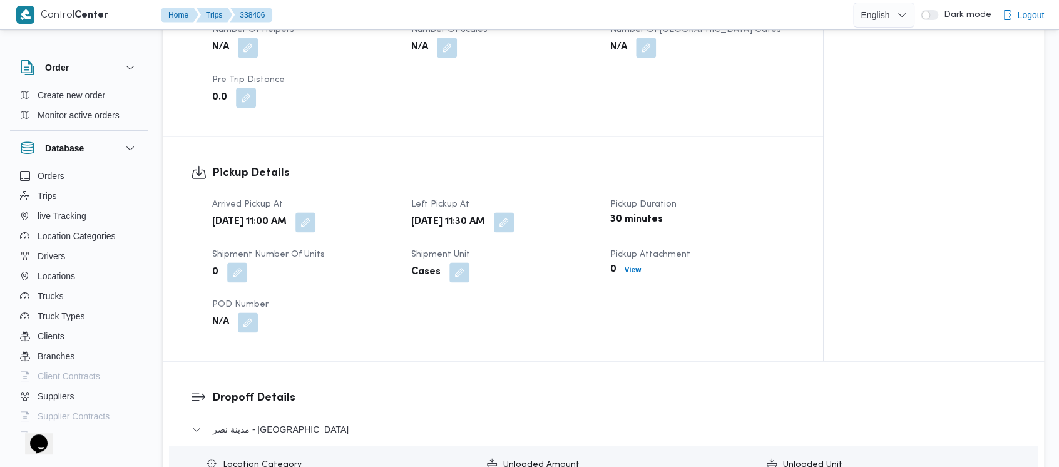
scroll to position [835, 0]
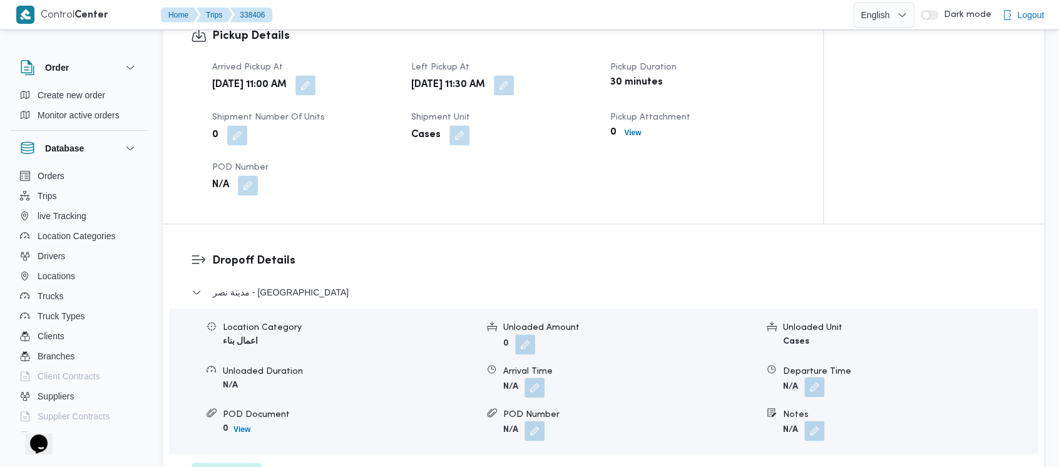
click at [811, 377] on button "button" at bounding box center [815, 387] width 20 height 20
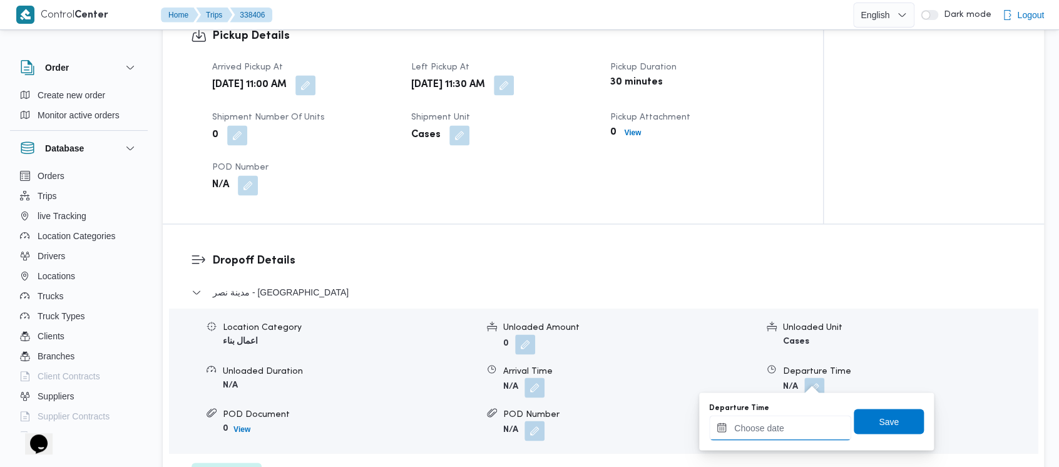
click at [779, 415] on input "Departure Time" at bounding box center [780, 427] width 142 height 25
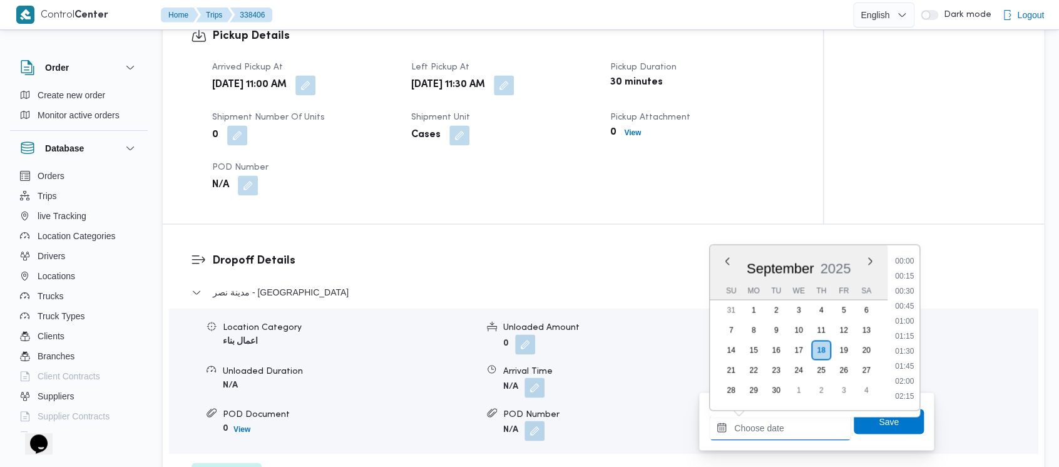
scroll to position [645, 0]
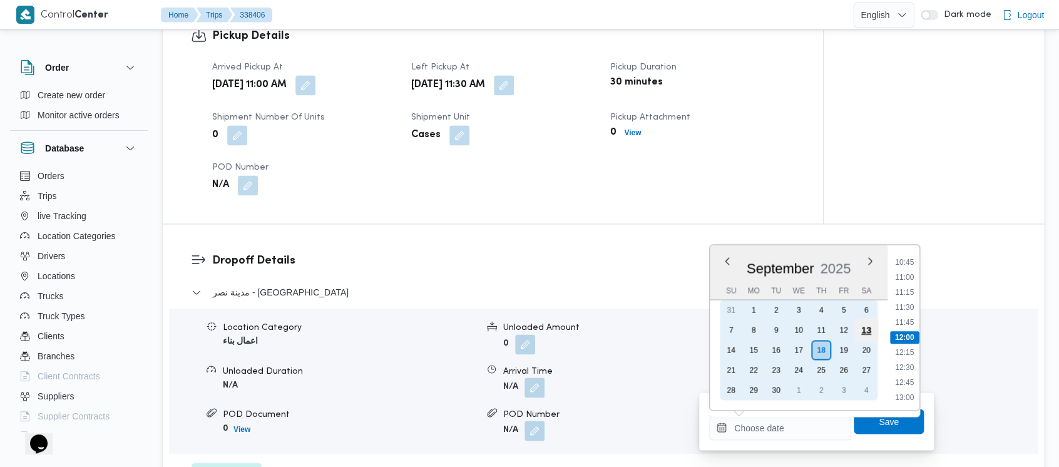
click at [872, 328] on div "13" at bounding box center [867, 330] width 24 height 24
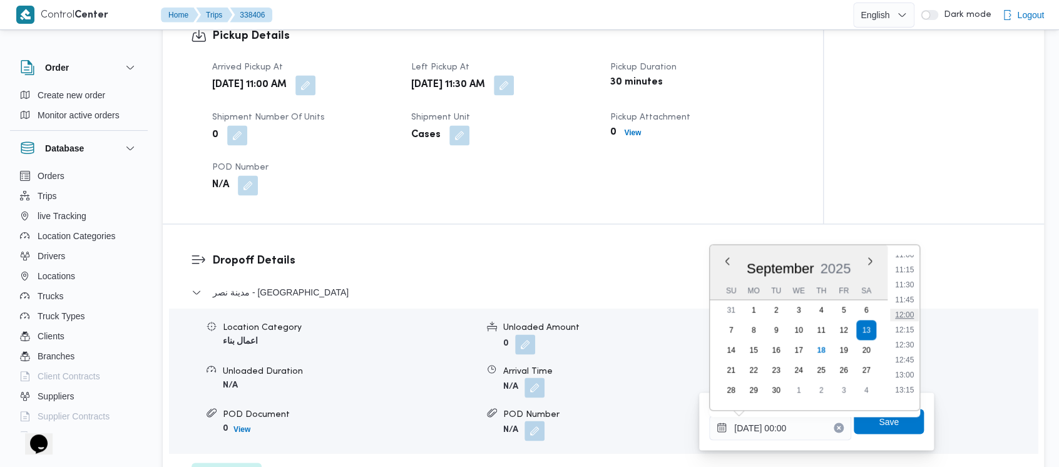
click at [907, 312] on li "12:00" at bounding box center [904, 315] width 29 height 13
type input "[DATE] 12:00"
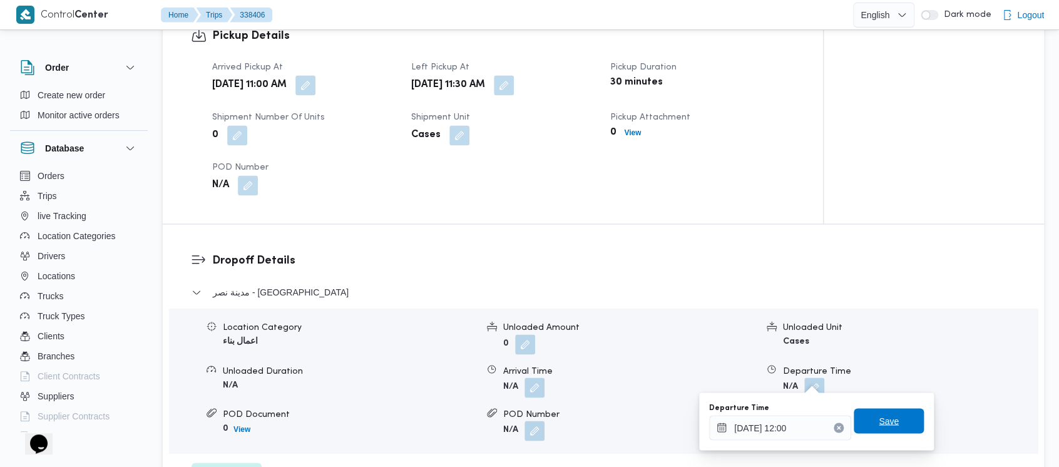
click at [879, 425] on span "Save" at bounding box center [889, 420] width 20 height 15
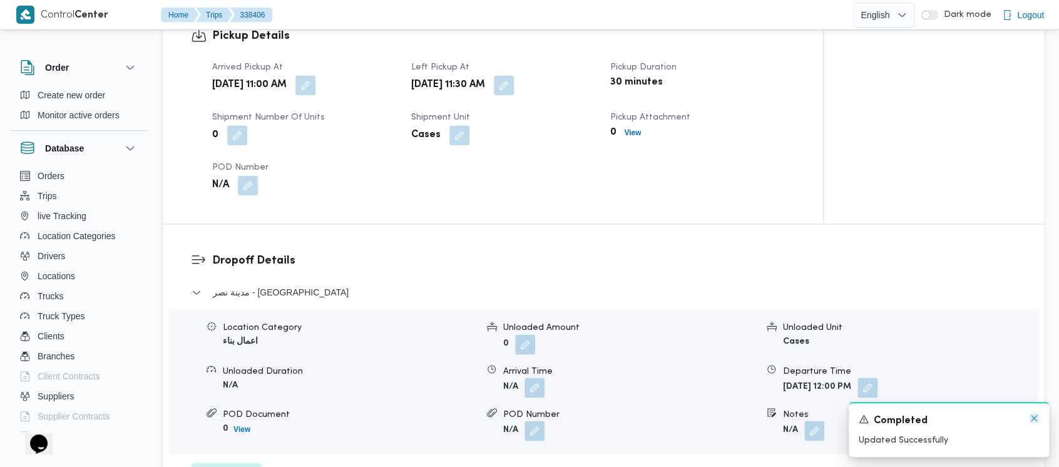
click at [1037, 415] on icon "Dismiss toast" at bounding box center [1034, 418] width 10 height 10
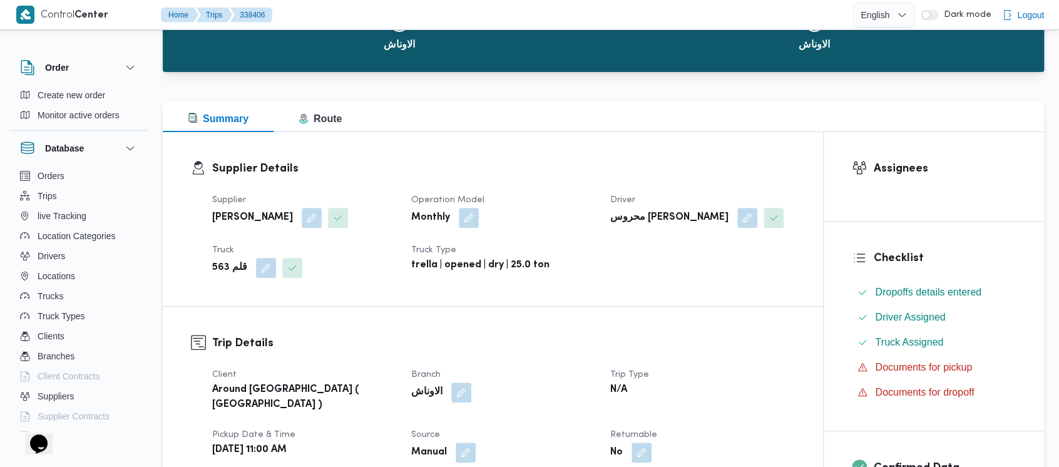
scroll to position [0, 0]
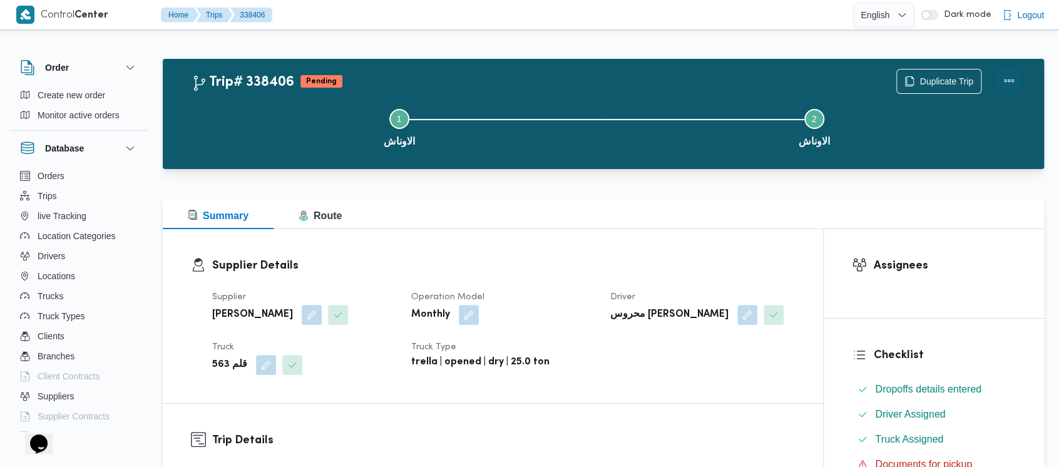
click at [1010, 73] on button "Actions" at bounding box center [1009, 80] width 25 height 25
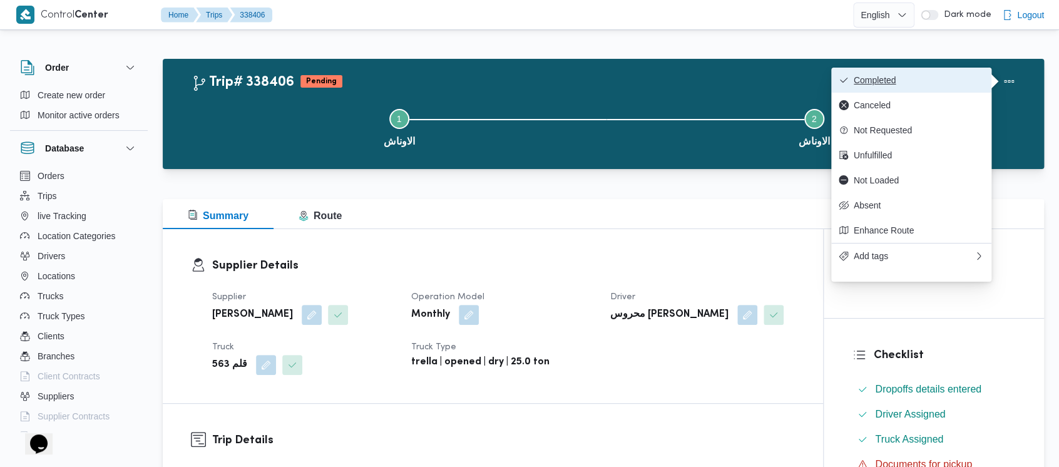
click at [867, 78] on span "Completed" at bounding box center [919, 80] width 130 height 10
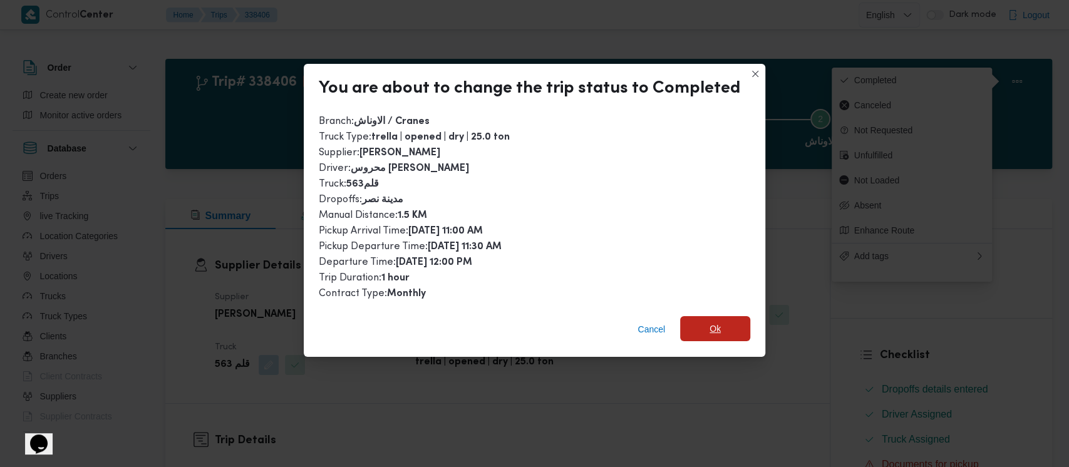
click at [720, 332] on span "Ok" at bounding box center [715, 328] width 70 height 25
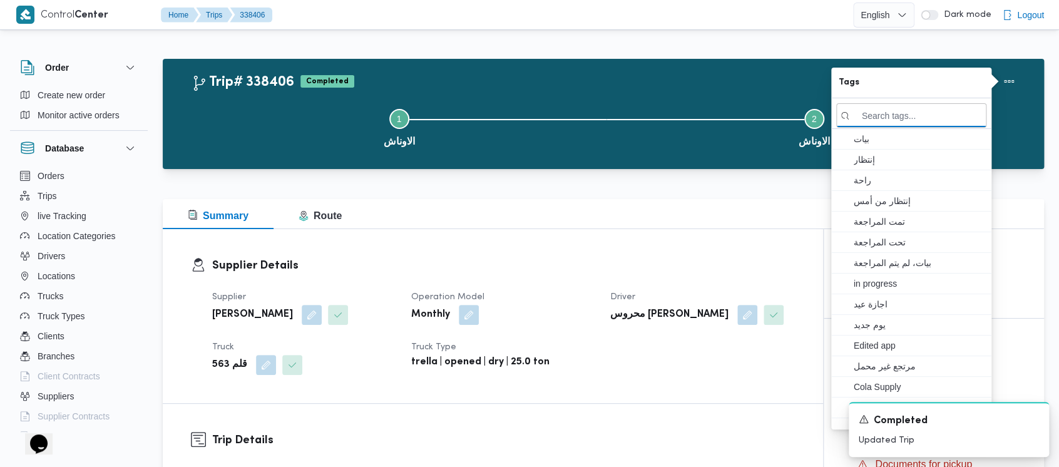
click at [267, 131] on button "Step 1 is incomplete 1 الاوناش" at bounding box center [399, 126] width 415 height 65
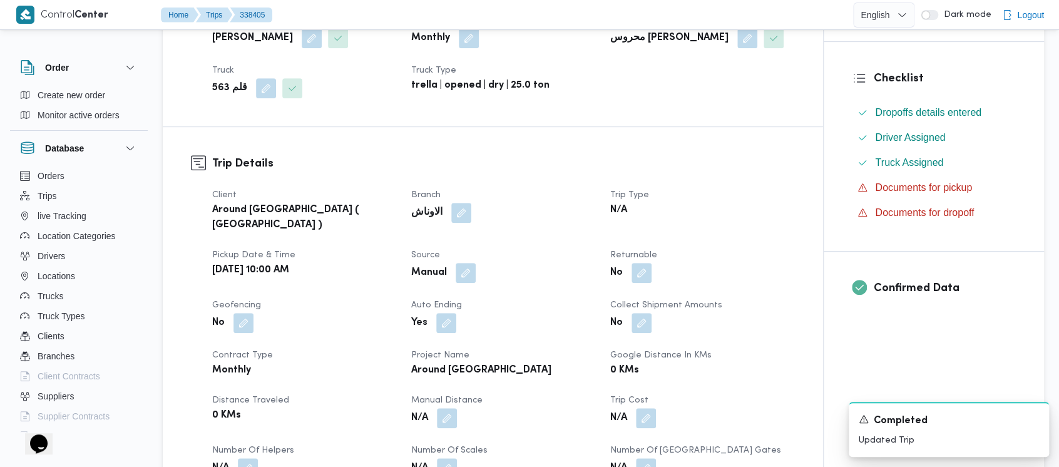
scroll to position [501, 0]
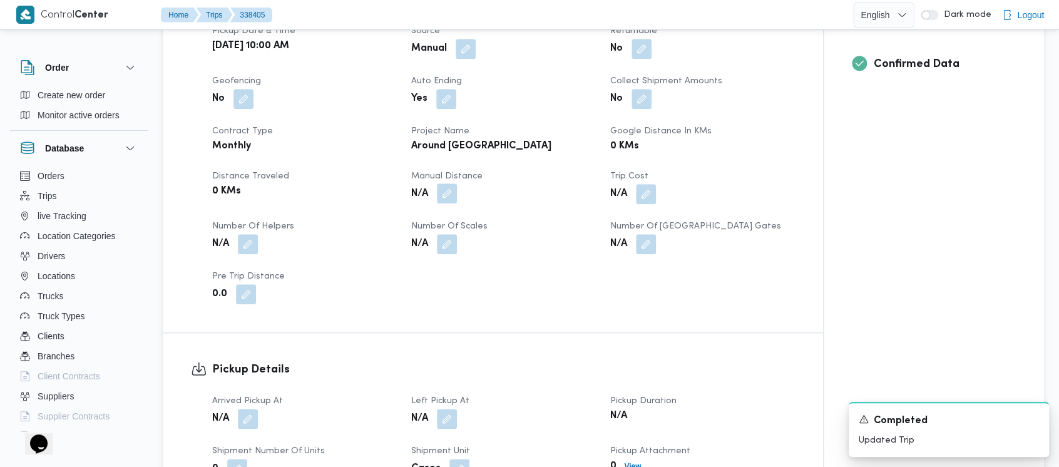
click at [445, 183] on button "button" at bounding box center [447, 193] width 20 height 20
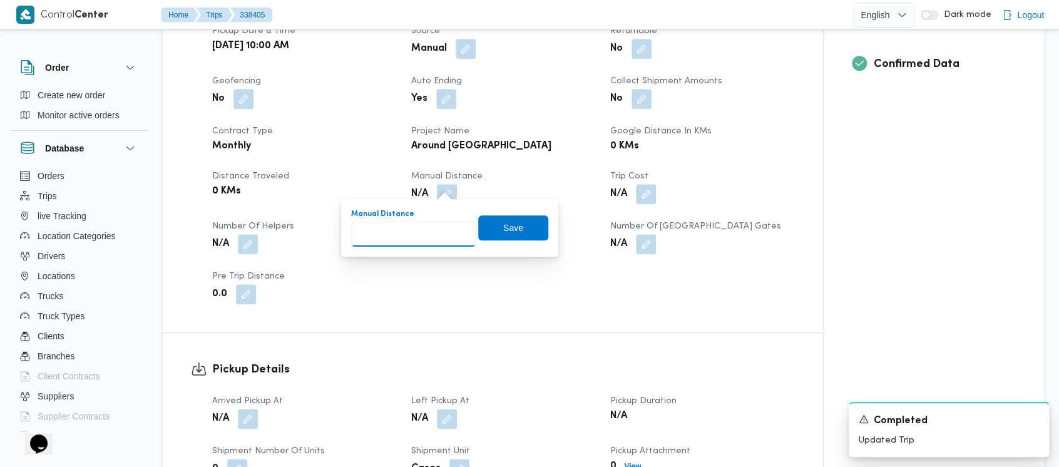
click at [408, 232] on input "Manual Distance" at bounding box center [413, 234] width 125 height 25
paste input "1.5"
type input "1.5"
click at [503, 224] on span "Save" at bounding box center [513, 227] width 20 height 15
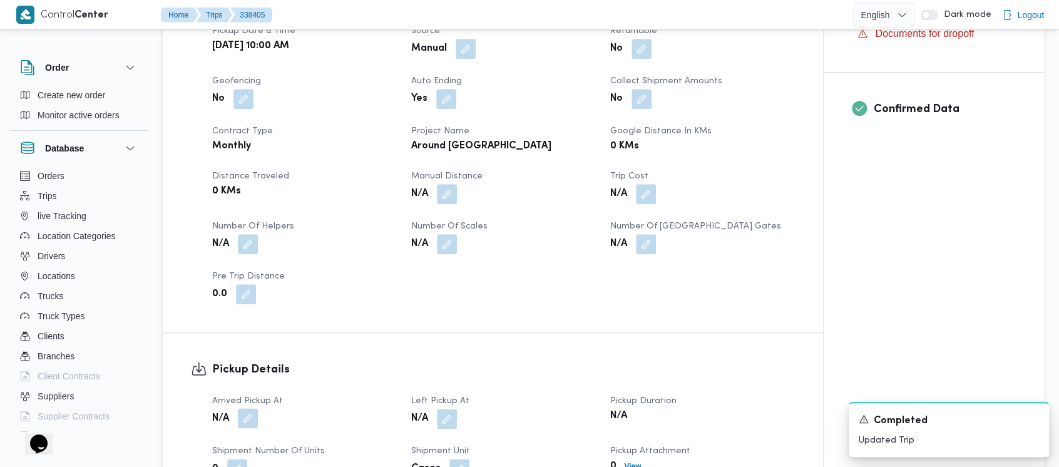
click at [250, 408] on button "button" at bounding box center [248, 418] width 20 height 20
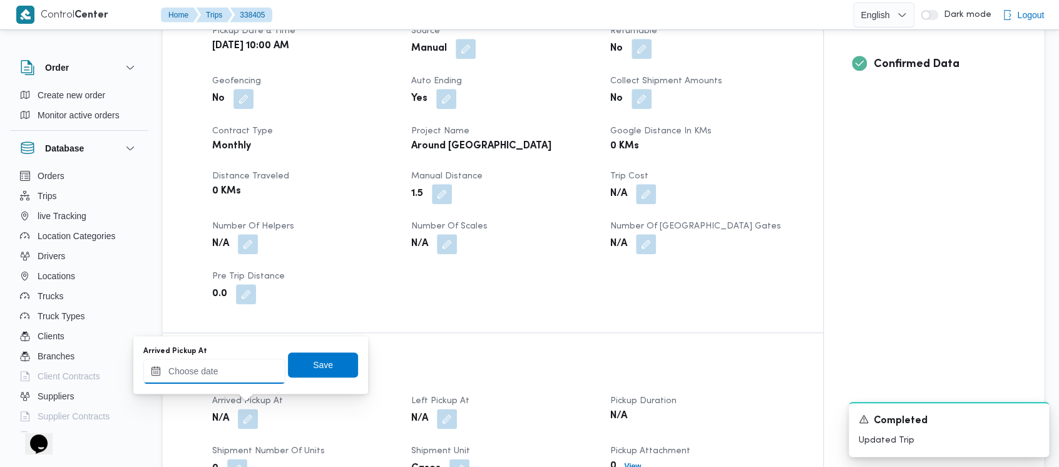
click at [215, 372] on input "Arrived Pickup At" at bounding box center [214, 371] width 142 height 25
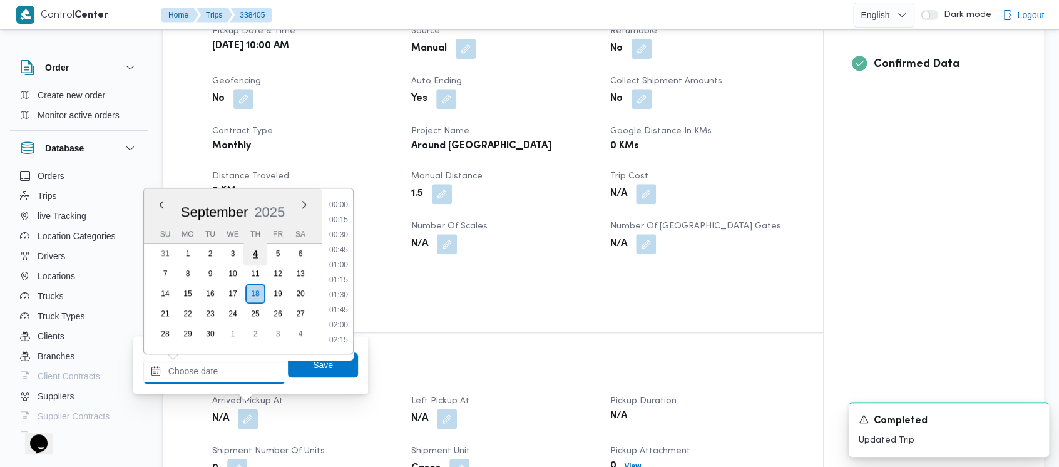
scroll to position [645, 0]
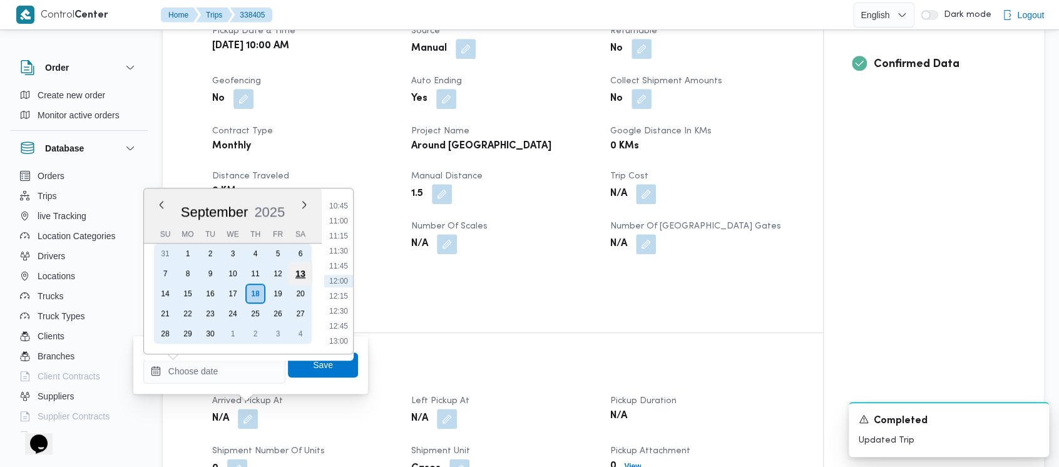
click at [297, 273] on div "13" at bounding box center [301, 274] width 24 height 24
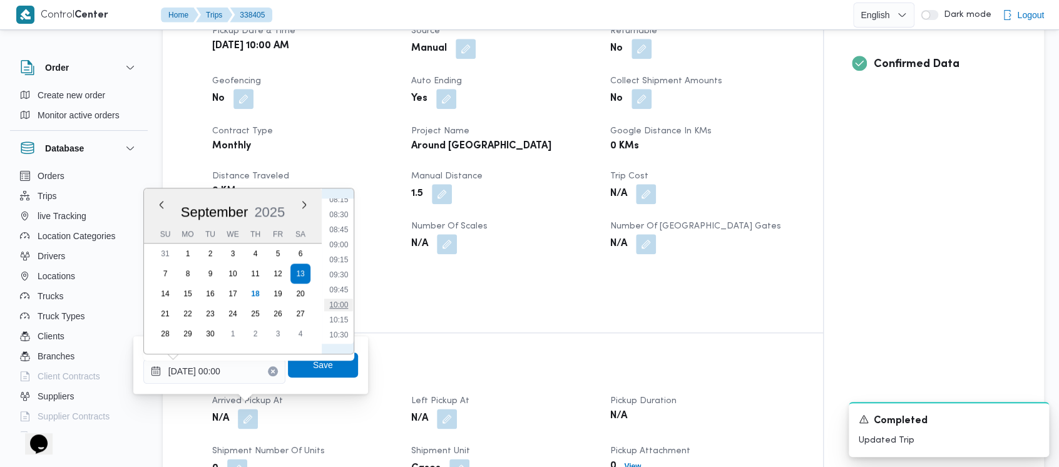
click at [341, 304] on li "10:00" at bounding box center [338, 305] width 29 height 13
type input "[DATE] 10:00"
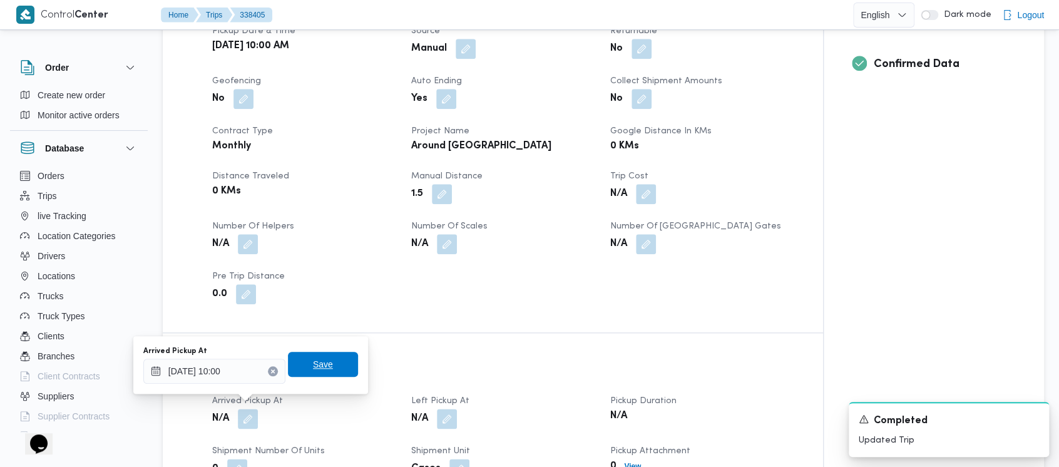
click at [344, 365] on span "Save" at bounding box center [323, 364] width 70 height 25
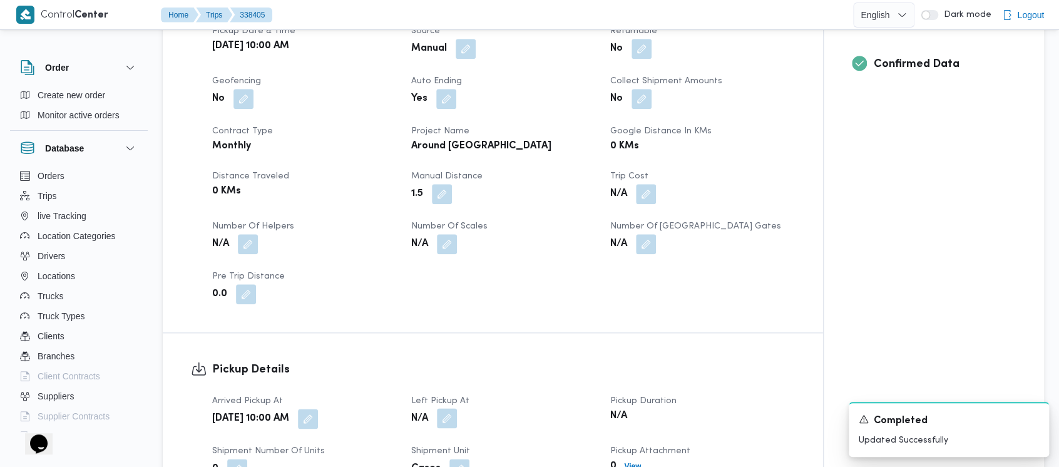
click at [451, 408] on button "button" at bounding box center [447, 418] width 20 height 20
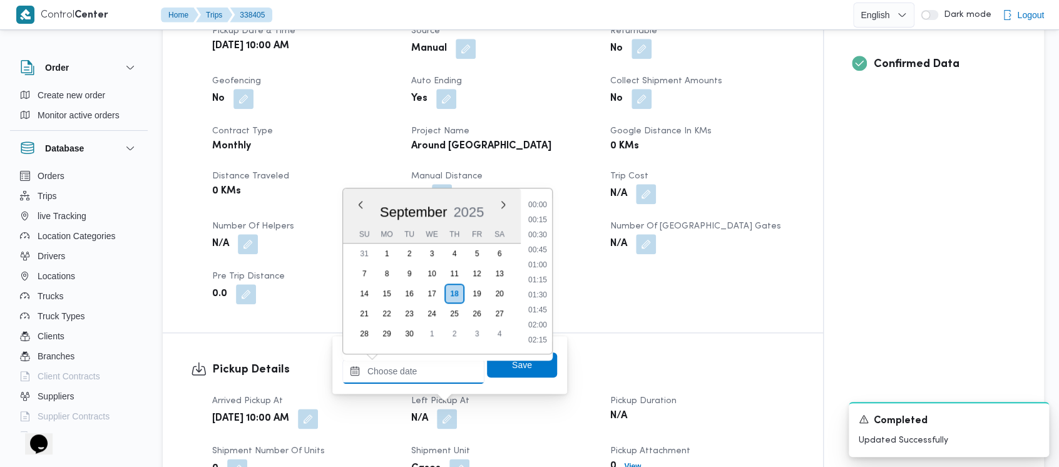
click at [406, 378] on input "Left Pickup At" at bounding box center [413, 371] width 142 height 25
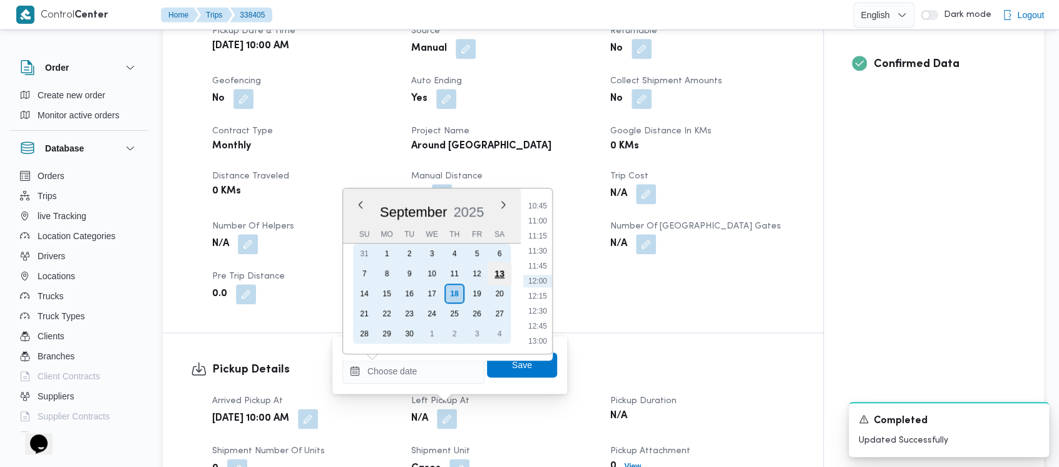
click at [498, 268] on div "13" at bounding box center [500, 274] width 24 height 24
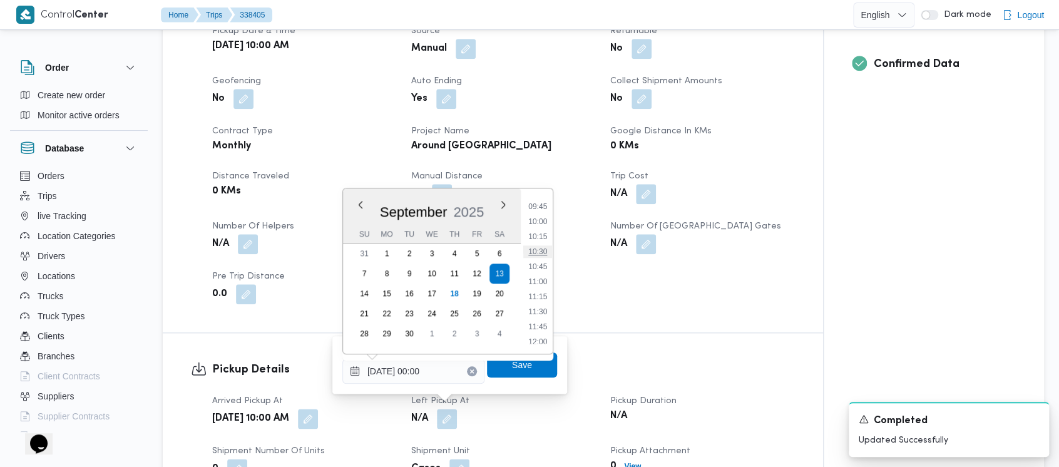
click at [538, 251] on li "10:30" at bounding box center [537, 251] width 29 height 13
type input "[DATE] 10:30"
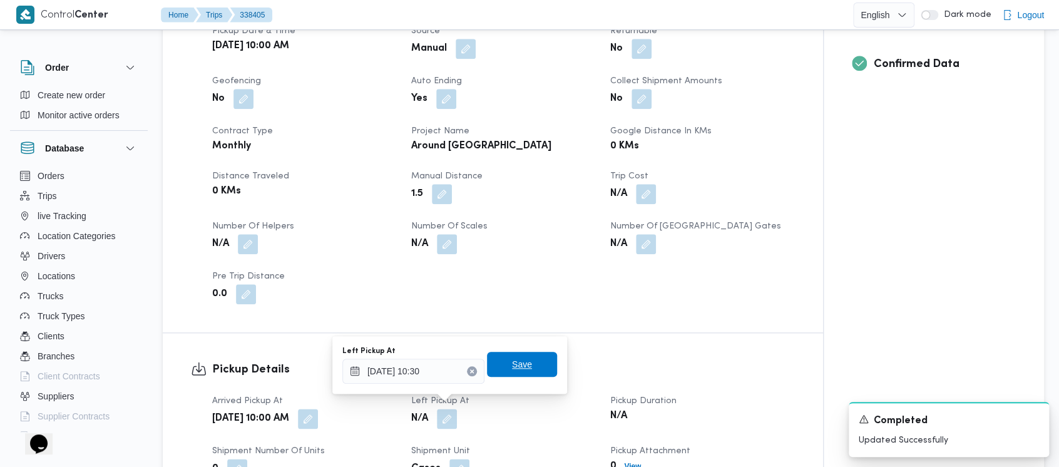
click at [515, 358] on span "Save" at bounding box center [522, 364] width 70 height 25
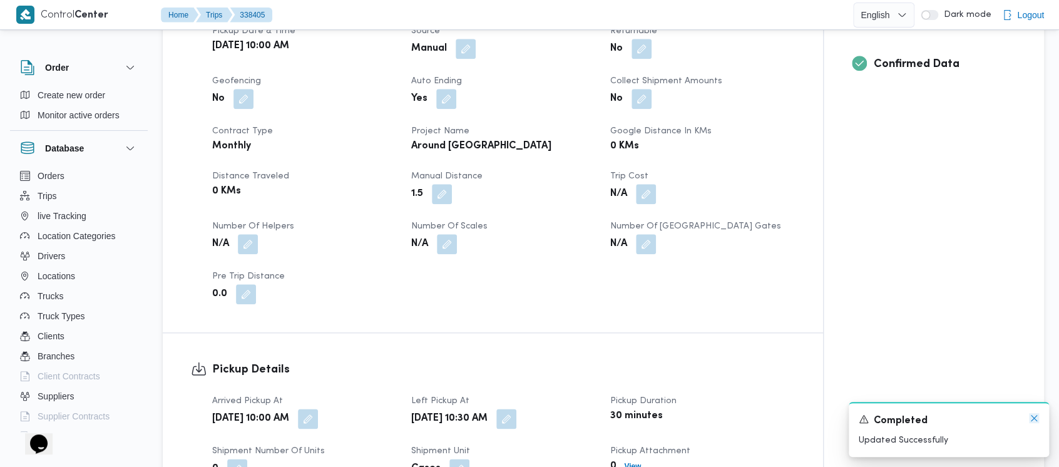
click at [1035, 414] on icon "Dismiss toast" at bounding box center [1034, 418] width 10 height 10
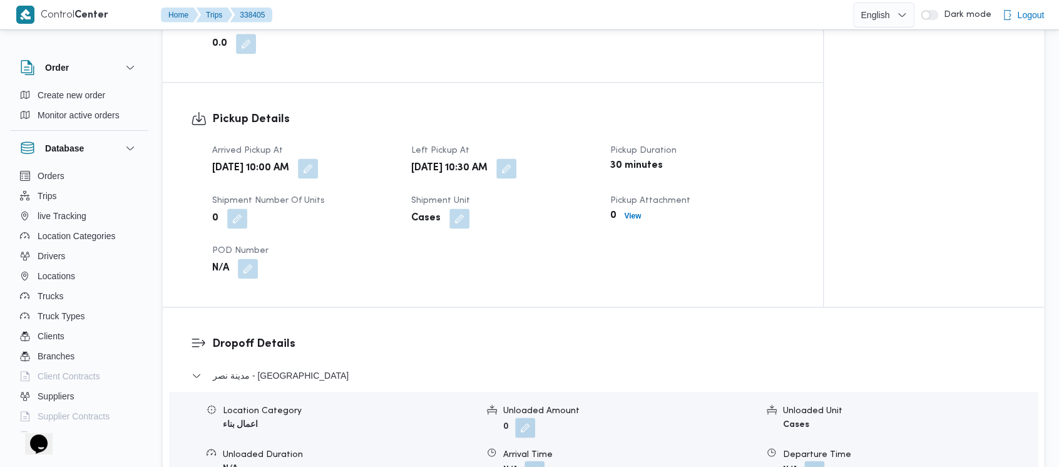
scroll to position [835, 0]
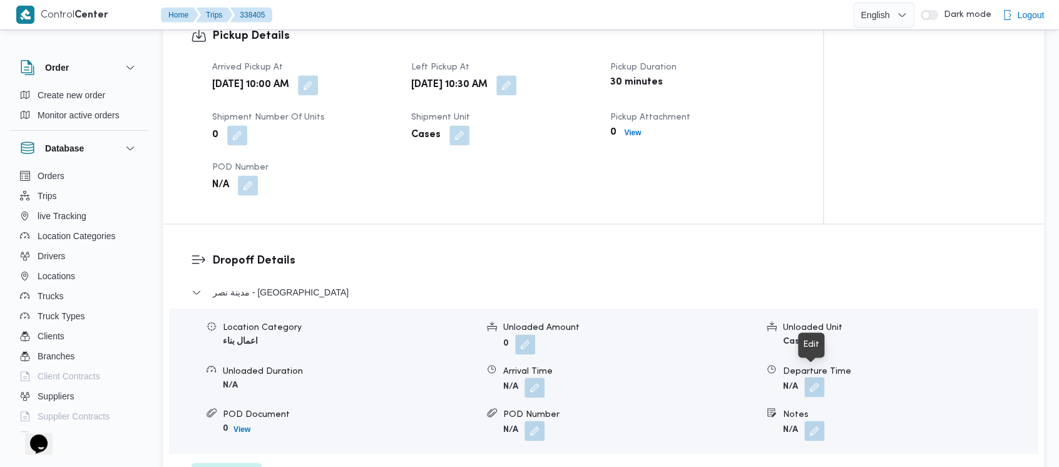
click at [815, 377] on button "button" at bounding box center [815, 387] width 20 height 20
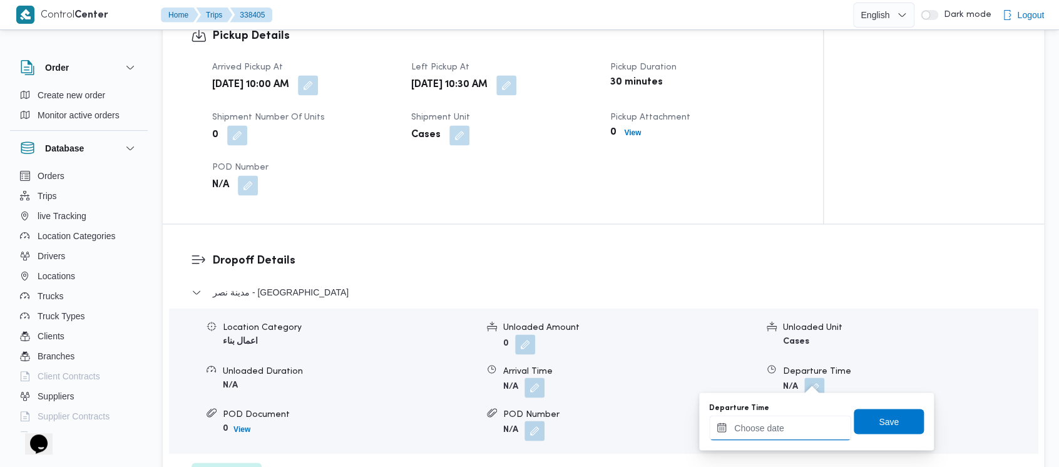
click at [761, 435] on input "Departure Time" at bounding box center [780, 427] width 142 height 25
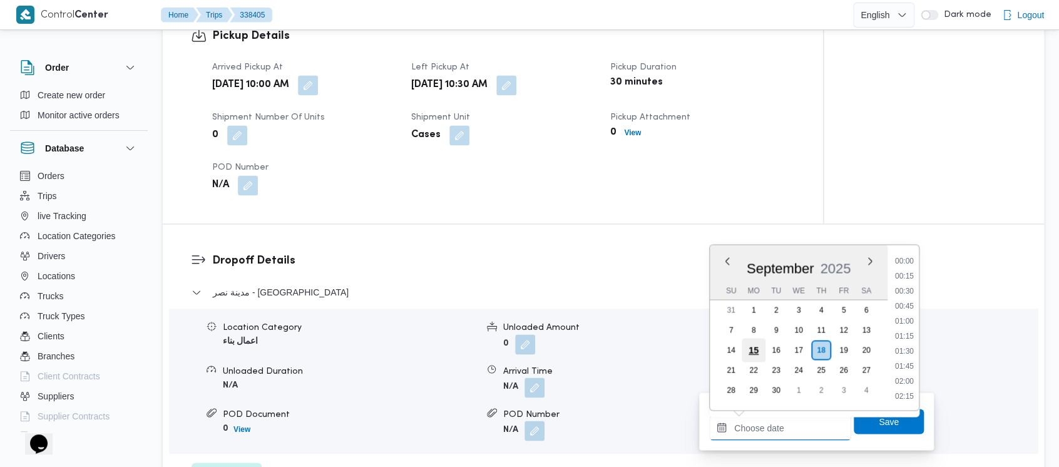
scroll to position [645, 0]
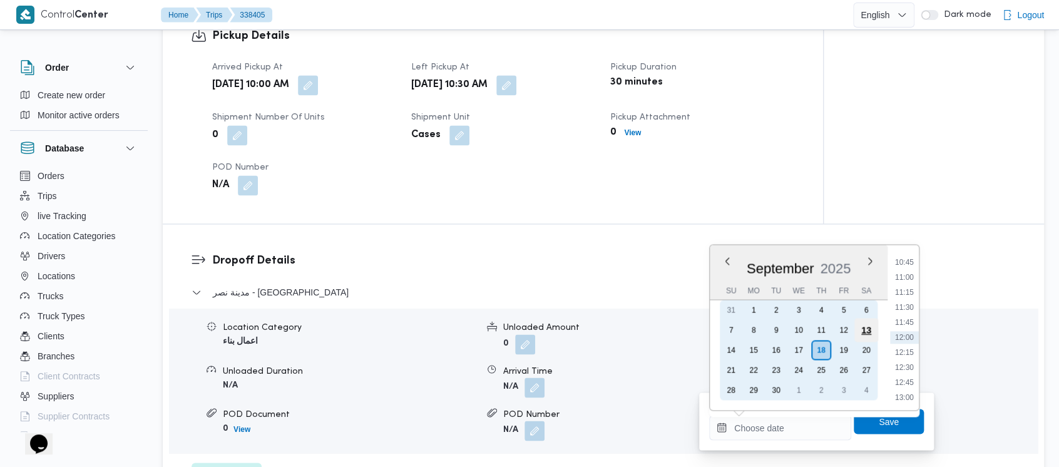
click at [865, 331] on div "13" at bounding box center [867, 330] width 24 height 24
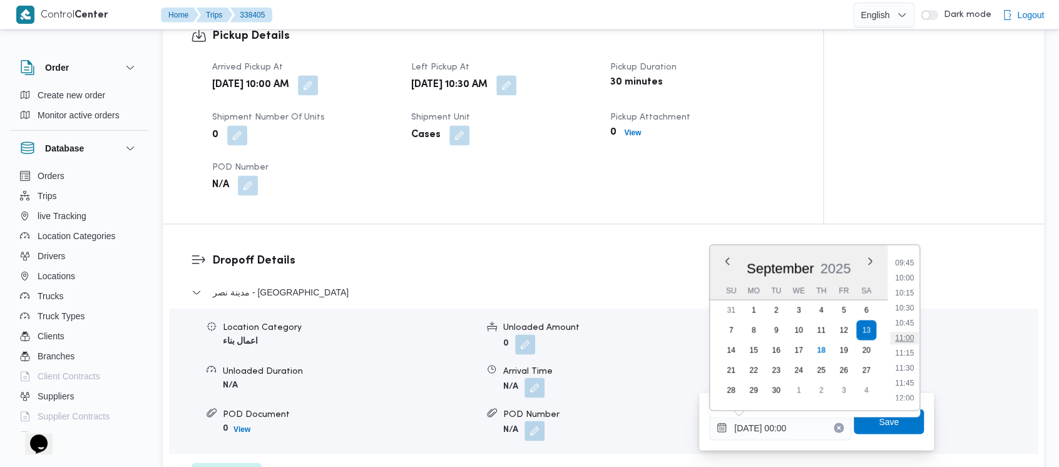
click at [899, 342] on li "11:00" at bounding box center [904, 338] width 29 height 13
type input "[DATE] 11:00"
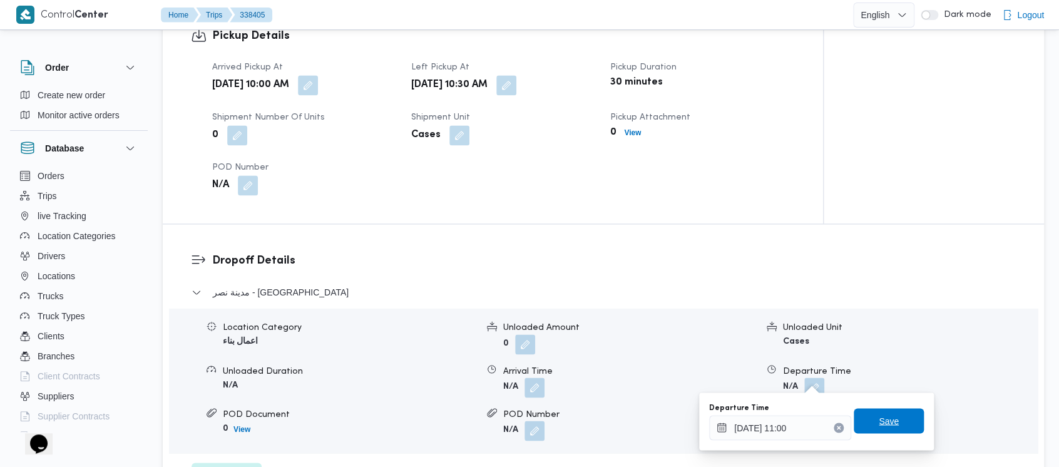
click at [863, 420] on span "Save" at bounding box center [889, 420] width 70 height 25
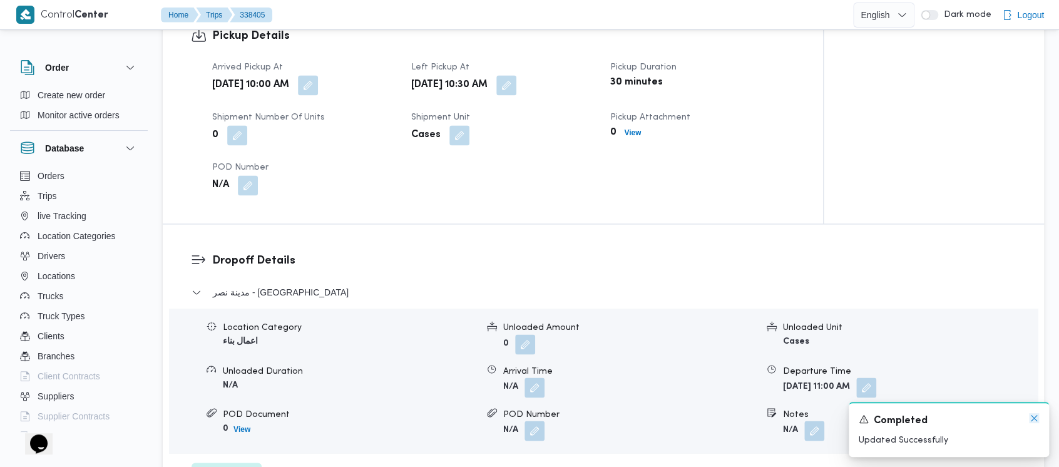
click at [1036, 417] on icon "Dismiss toast" at bounding box center [1034, 418] width 10 height 10
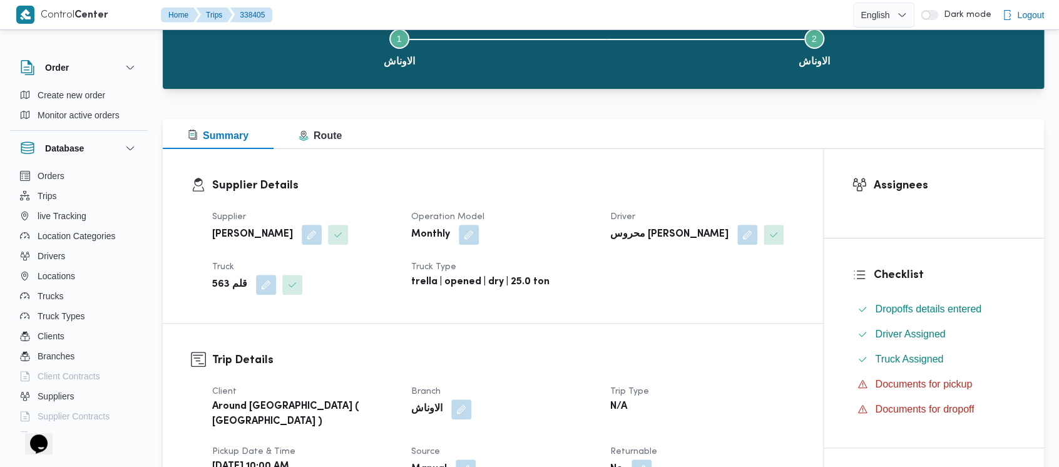
scroll to position [0, 0]
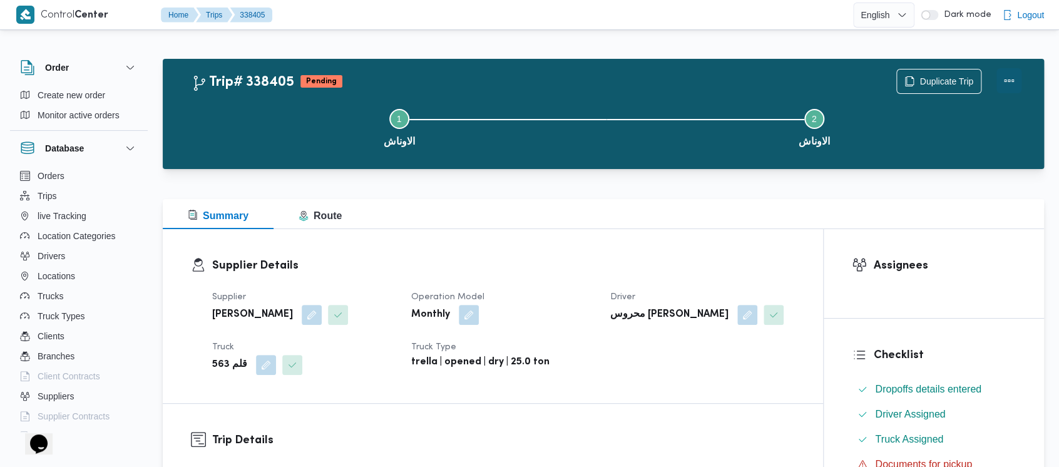
click at [1010, 83] on button "Actions" at bounding box center [1009, 80] width 25 height 25
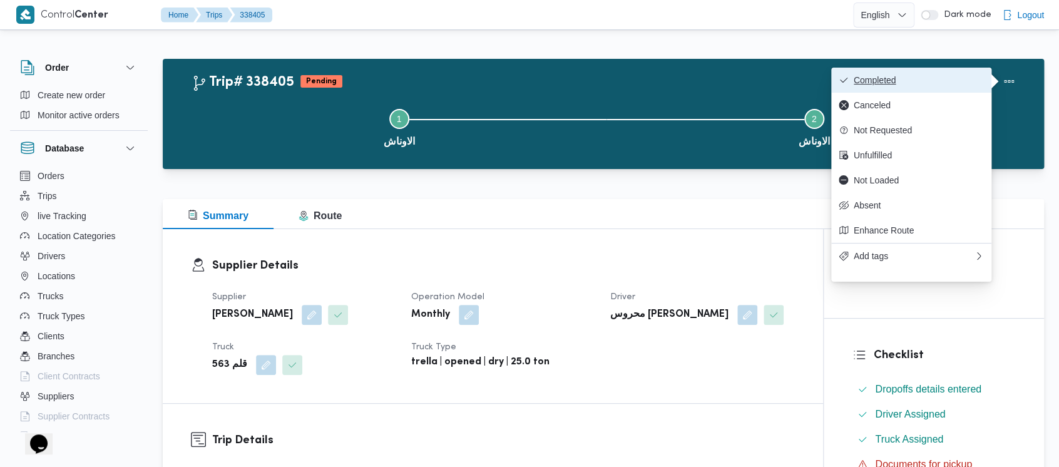
click at [872, 82] on span "Completed" at bounding box center [919, 80] width 130 height 10
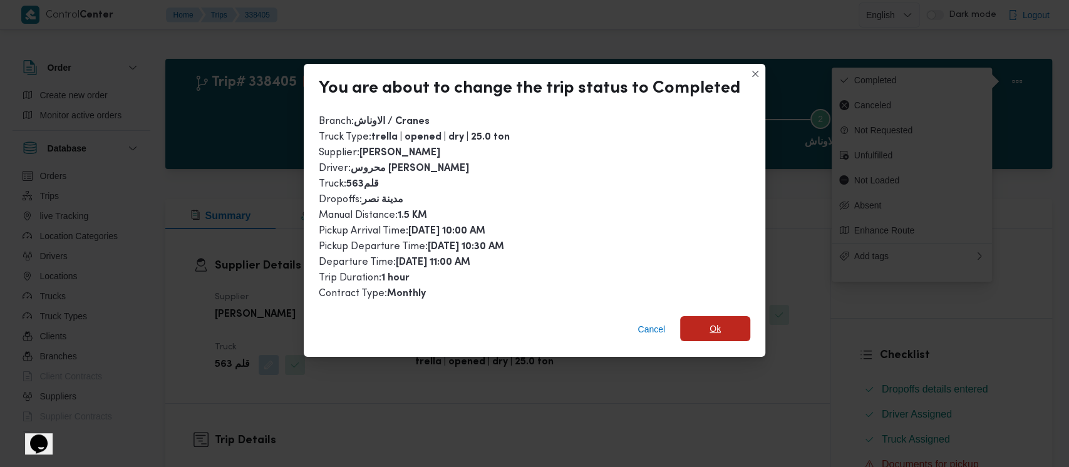
click at [715, 334] on span "Ok" at bounding box center [714, 328] width 11 height 15
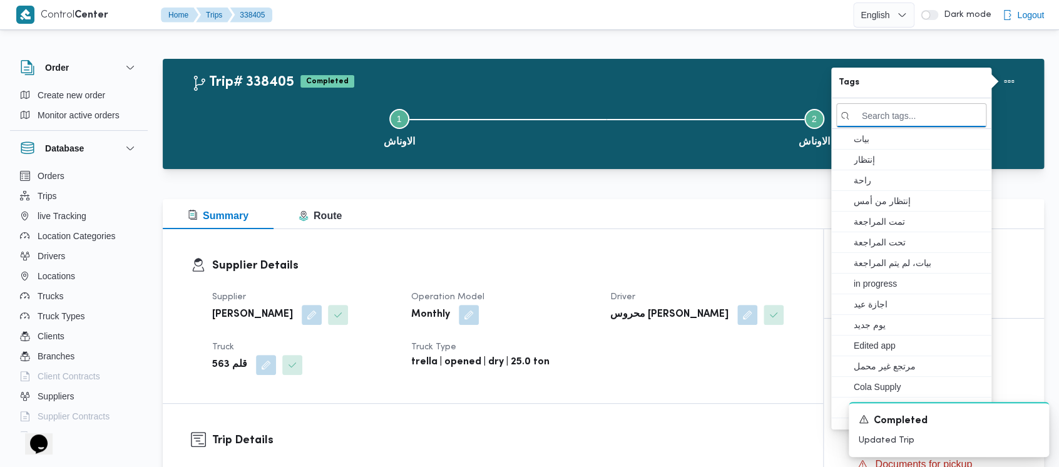
drag, startPoint x: 308, startPoint y: 136, endPoint x: 50, endPoint y: 5, distance: 289.3
click at [306, 136] on button "Step 1 is incomplete 1 الاوناش" at bounding box center [399, 126] width 415 height 65
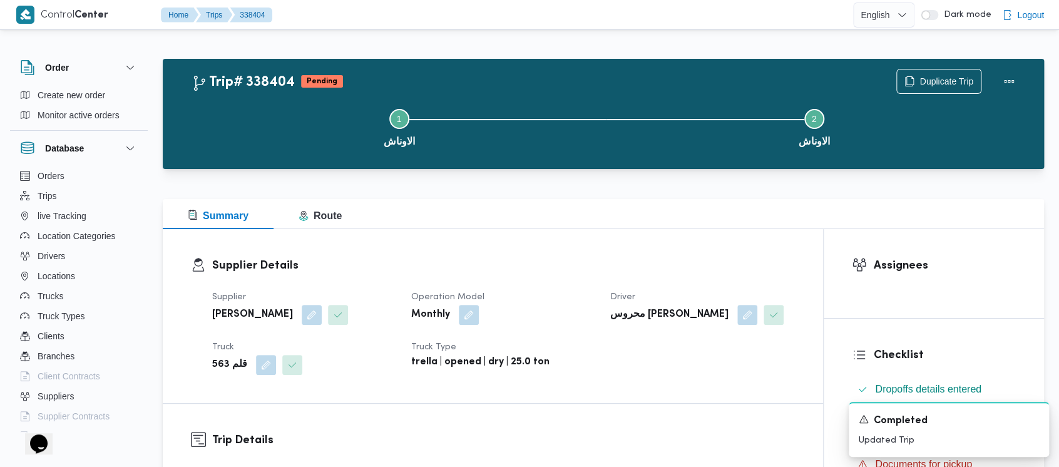
scroll to position [417, 0]
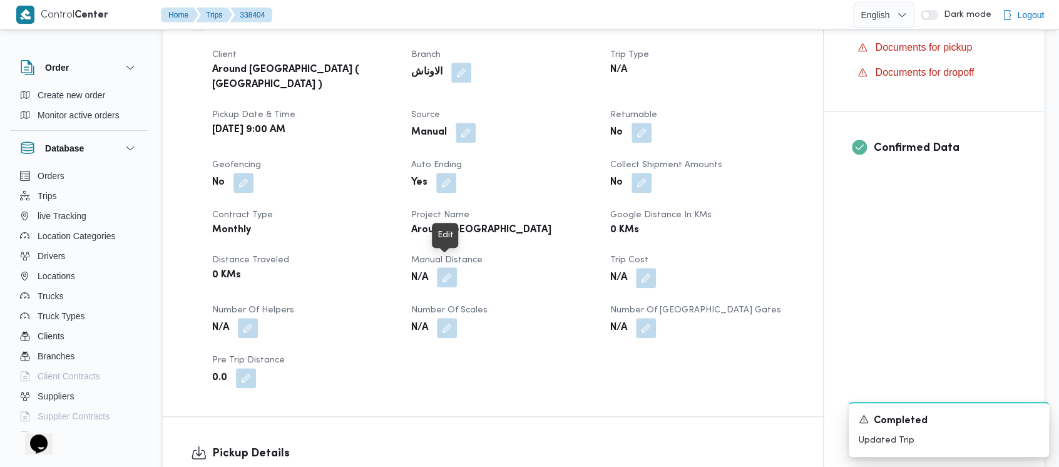
click at [447, 267] on button "button" at bounding box center [447, 277] width 20 height 20
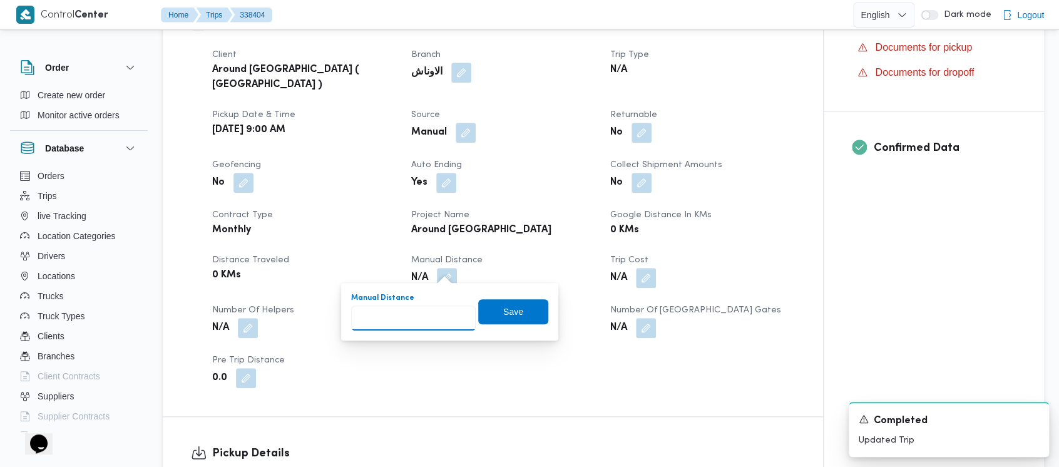
click at [406, 318] on input "Manual Distance" at bounding box center [413, 318] width 125 height 25
paste input "1.5"
type input "1.5"
click at [503, 318] on span "Save" at bounding box center [513, 311] width 20 height 15
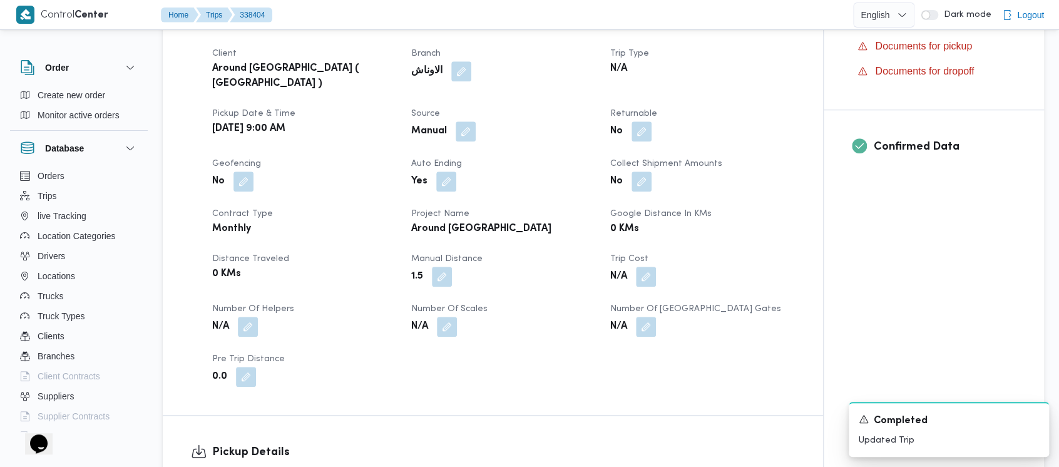
scroll to position [501, 0]
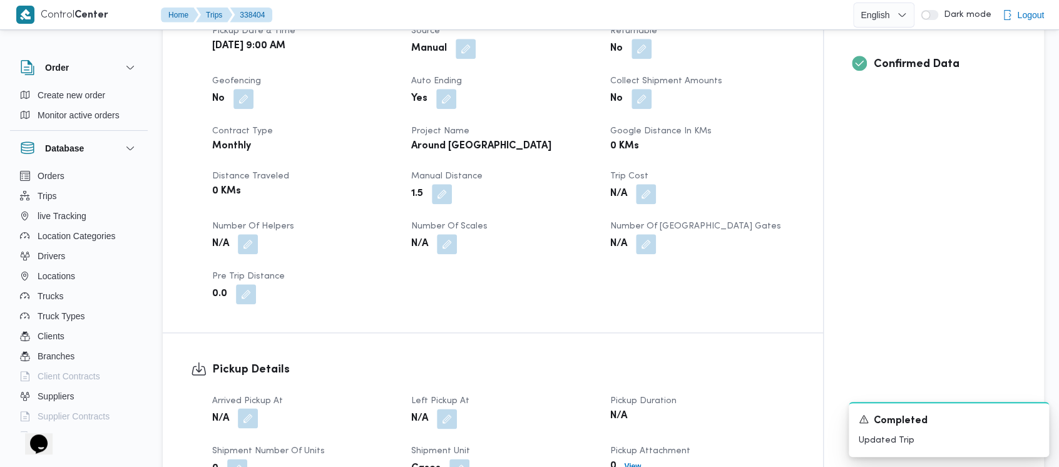
click at [252, 408] on button "button" at bounding box center [248, 418] width 20 height 20
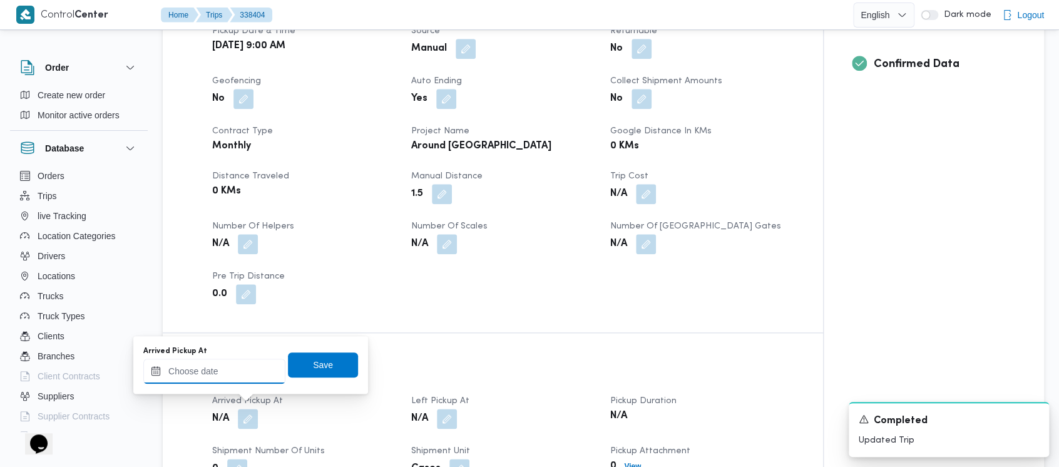
drag, startPoint x: 186, startPoint y: 370, endPoint x: 188, endPoint y: 363, distance: 7.1
click at [186, 369] on input "Arrived Pickup At" at bounding box center [214, 371] width 142 height 25
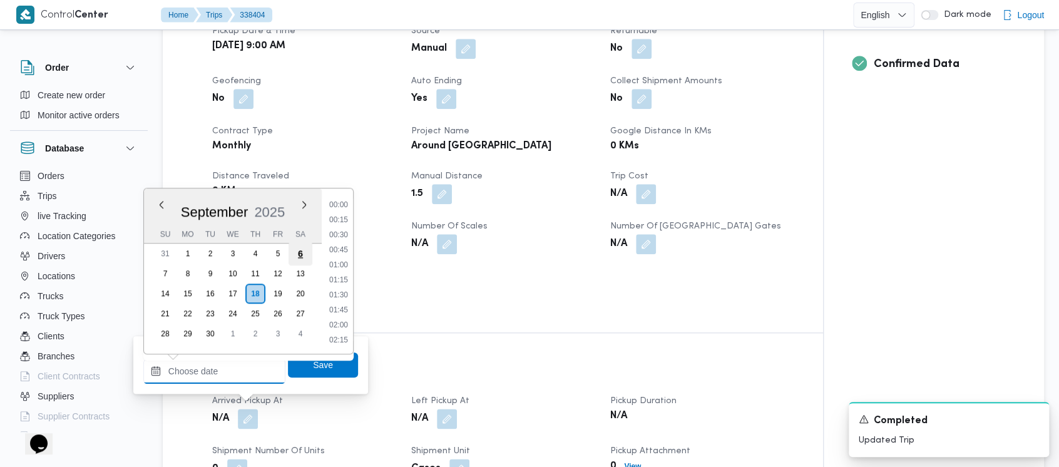
scroll to position [645, 0]
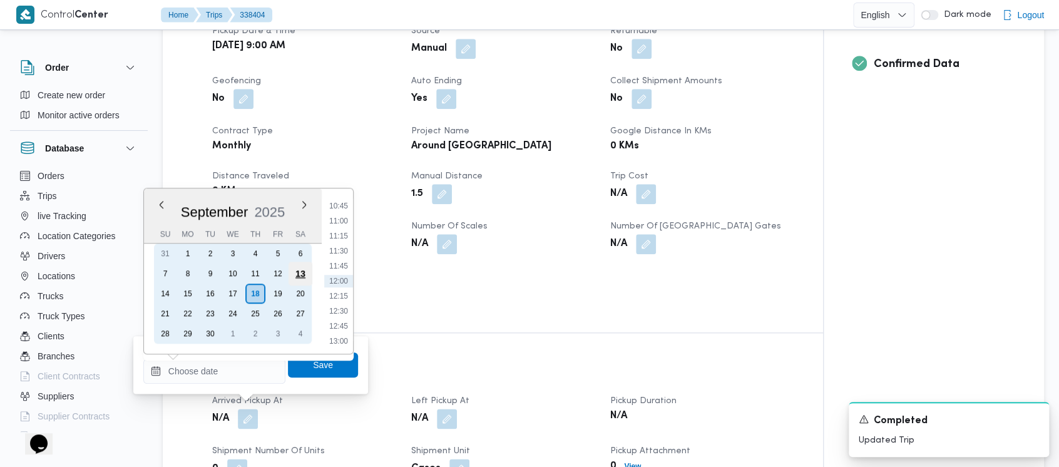
click at [304, 274] on div "13" at bounding box center [301, 274] width 24 height 24
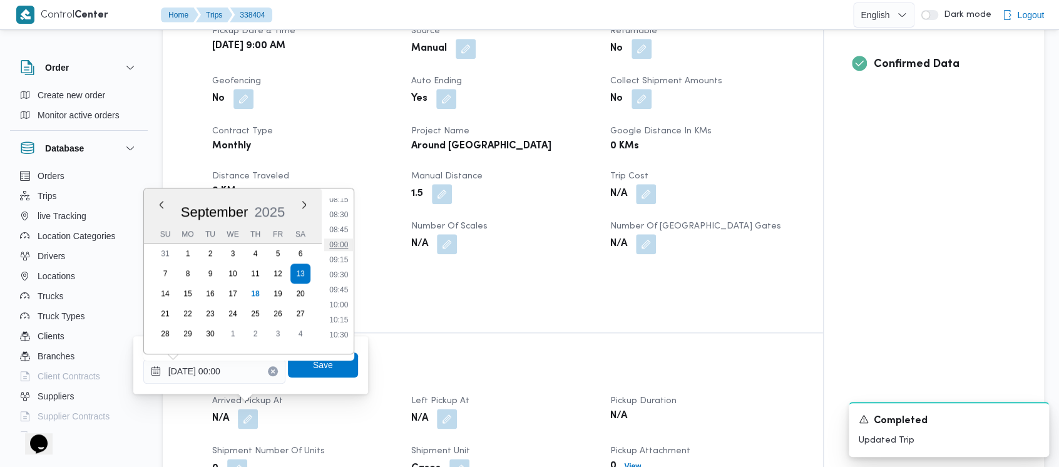
click at [336, 243] on li "09:00" at bounding box center [338, 245] width 29 height 13
type input "[DATE] 09:00"
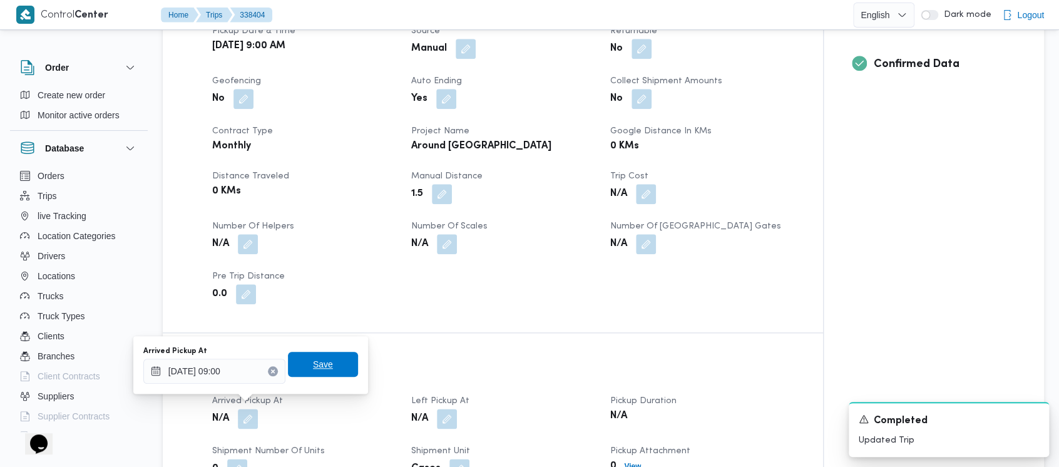
click at [313, 369] on span "Save" at bounding box center [323, 364] width 20 height 15
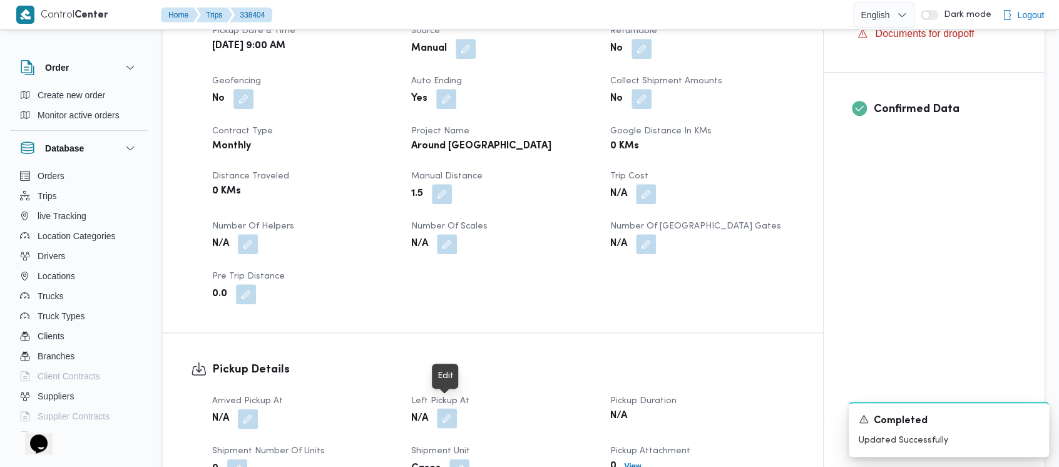
click at [446, 410] on button "button" at bounding box center [447, 418] width 20 height 20
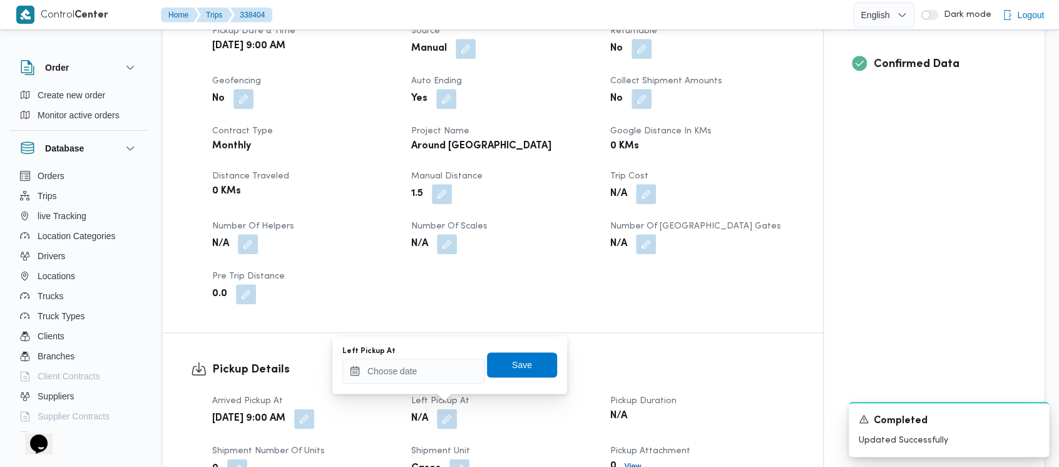
click at [403, 386] on div "You are in a dialog. To close this dialog, hit escape. Left Pickup At Save" at bounding box center [449, 365] width 235 height 58
drag, startPoint x: 406, startPoint y: 374, endPoint x: 408, endPoint y: 364, distance: 10.2
click at [408, 373] on input "Left Pickup At" at bounding box center [413, 371] width 142 height 25
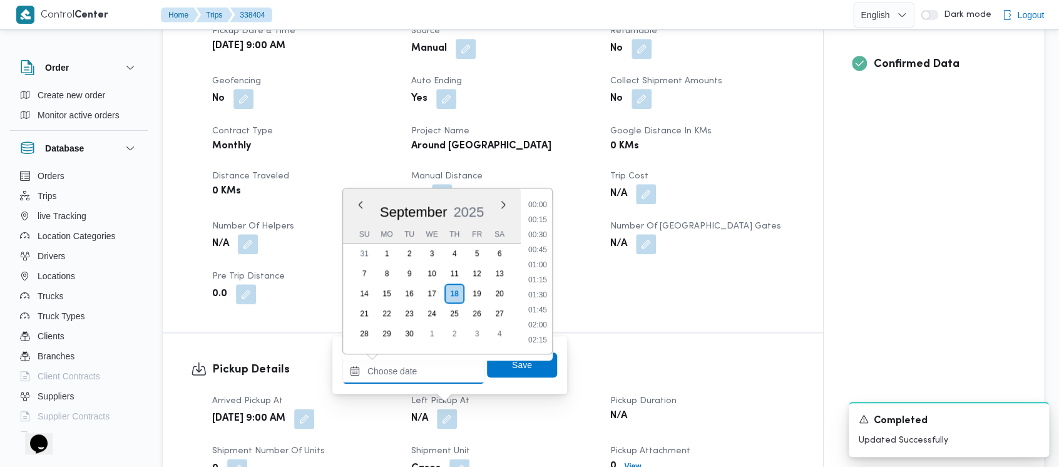
scroll to position [645, 0]
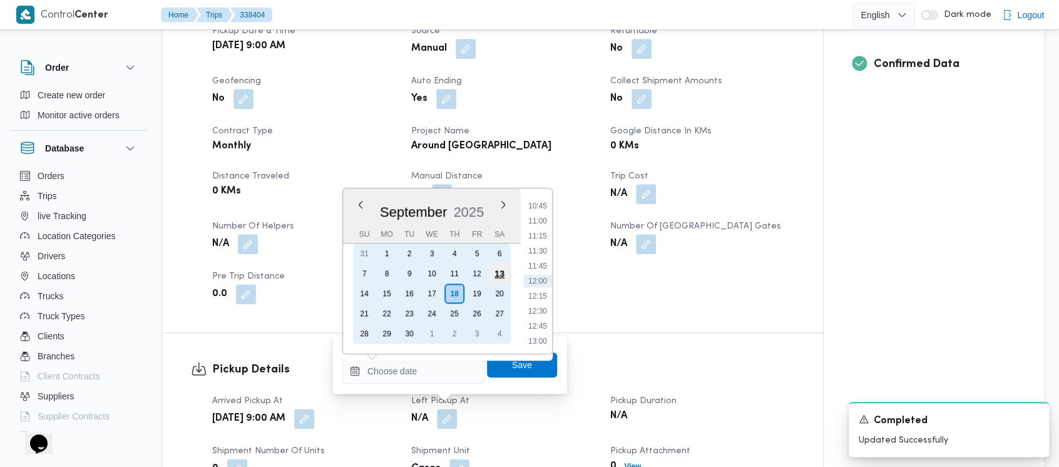
click at [506, 277] on div "13" at bounding box center [500, 274] width 24 height 24
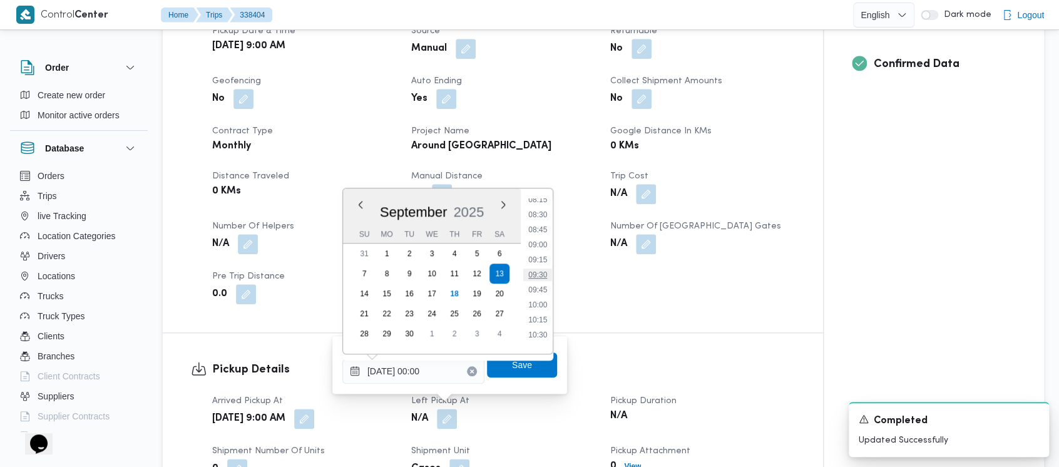
click at [545, 273] on li "09:30" at bounding box center [537, 275] width 29 height 13
type input "[DATE] 09:30"
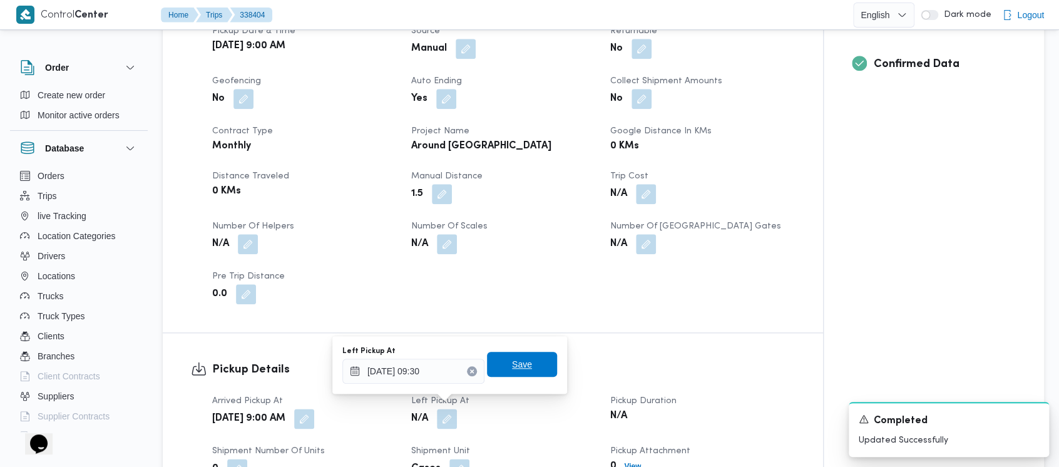
click at [538, 358] on span "Save" at bounding box center [522, 364] width 70 height 25
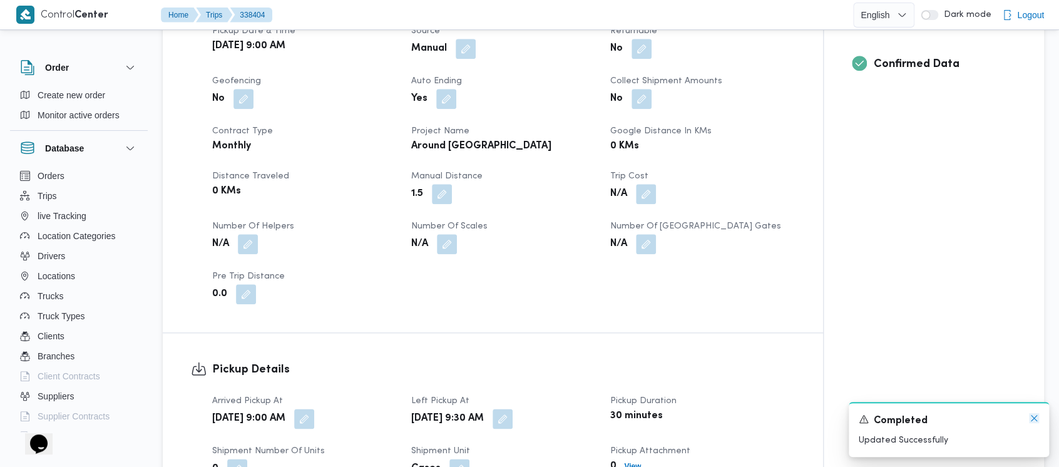
click at [1037, 418] on icon "Dismiss toast" at bounding box center [1034, 418] width 10 height 10
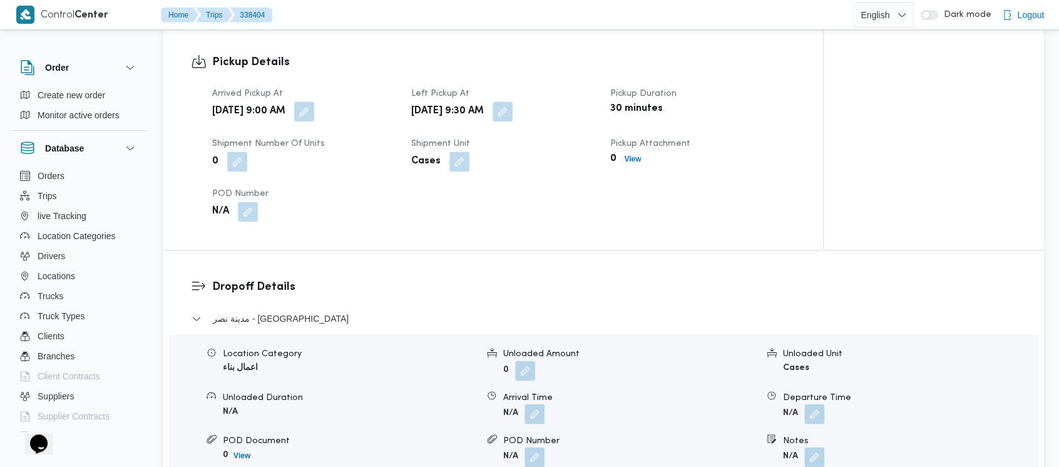
scroll to position [835, 0]
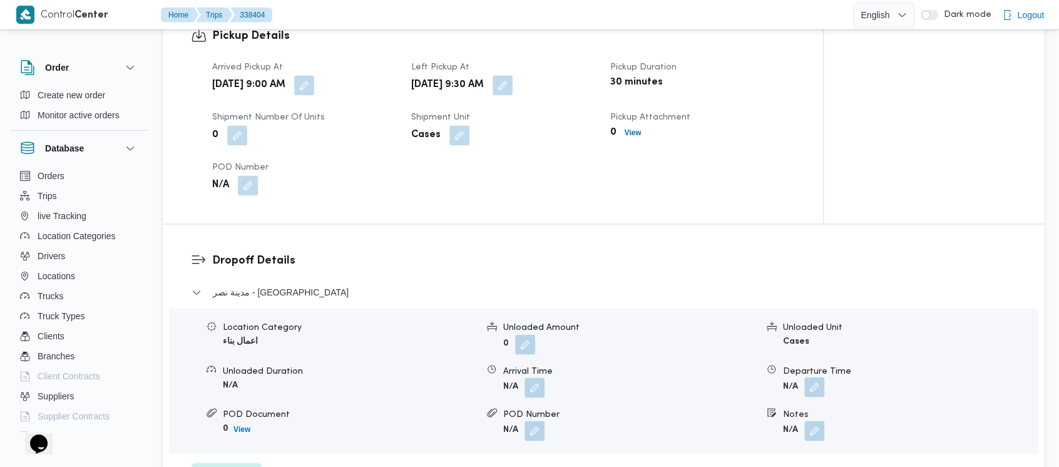
click at [816, 383] on button "button" at bounding box center [815, 387] width 20 height 20
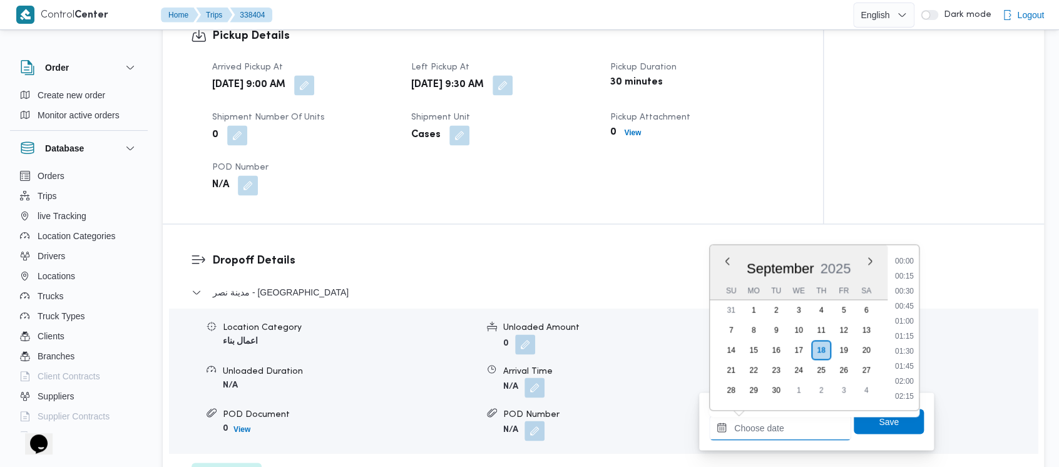
click at [756, 431] on input "Departure Time" at bounding box center [780, 427] width 142 height 25
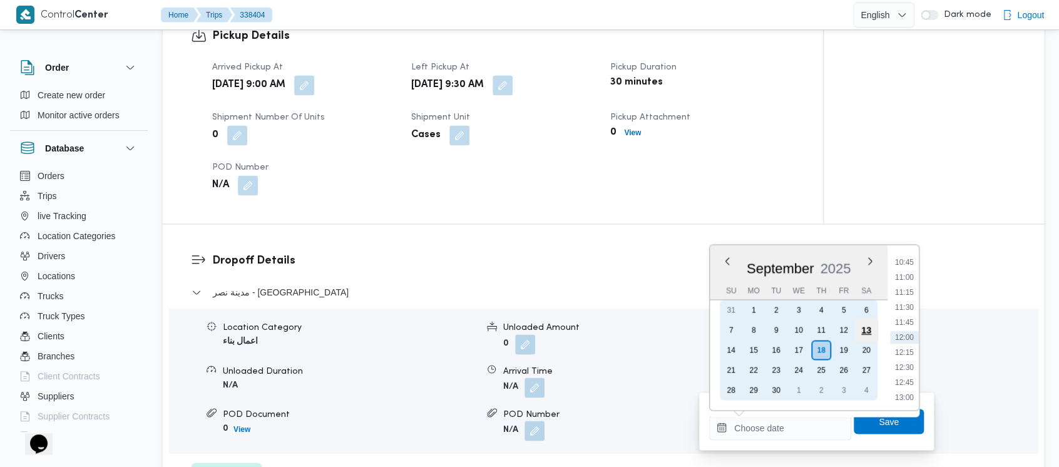
click at [872, 330] on div "13" at bounding box center [867, 330] width 24 height 24
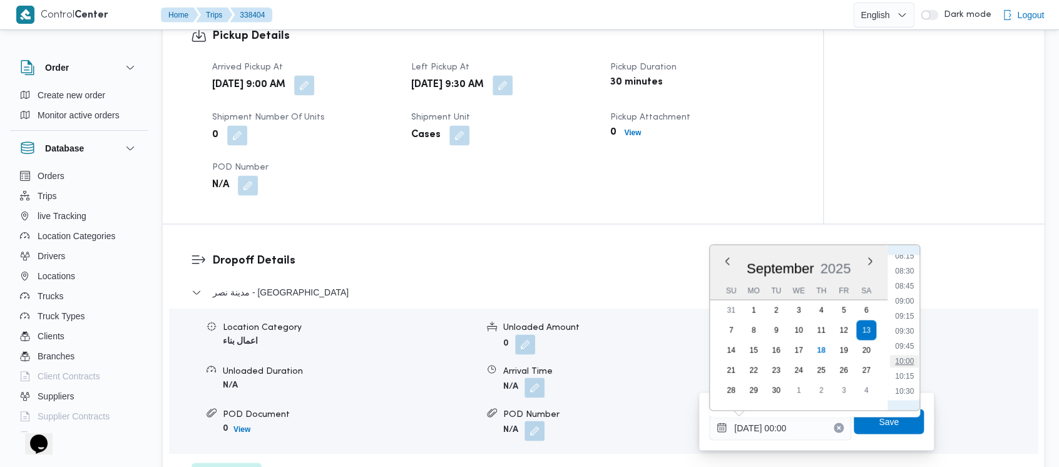
click at [902, 361] on li "10:00" at bounding box center [904, 361] width 29 height 13
type input "[DATE] 10:00"
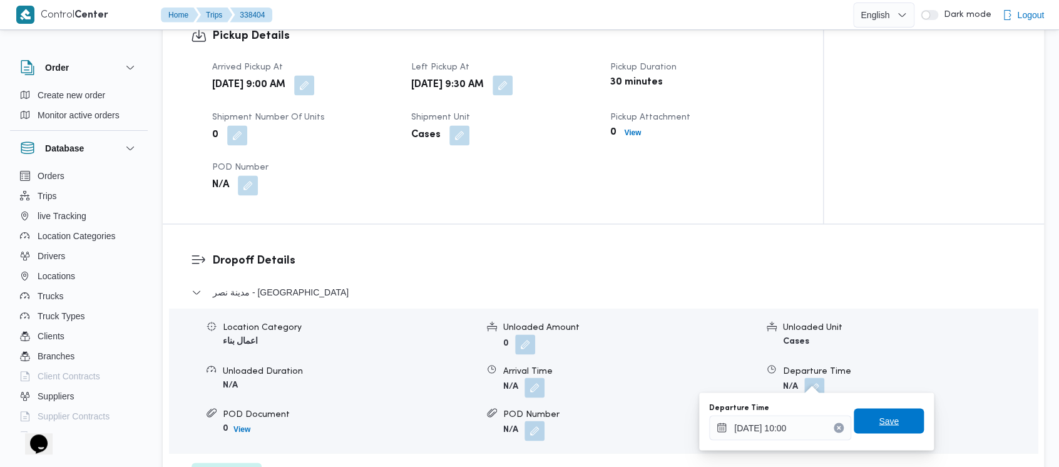
click at [868, 424] on span "Save" at bounding box center [889, 420] width 70 height 25
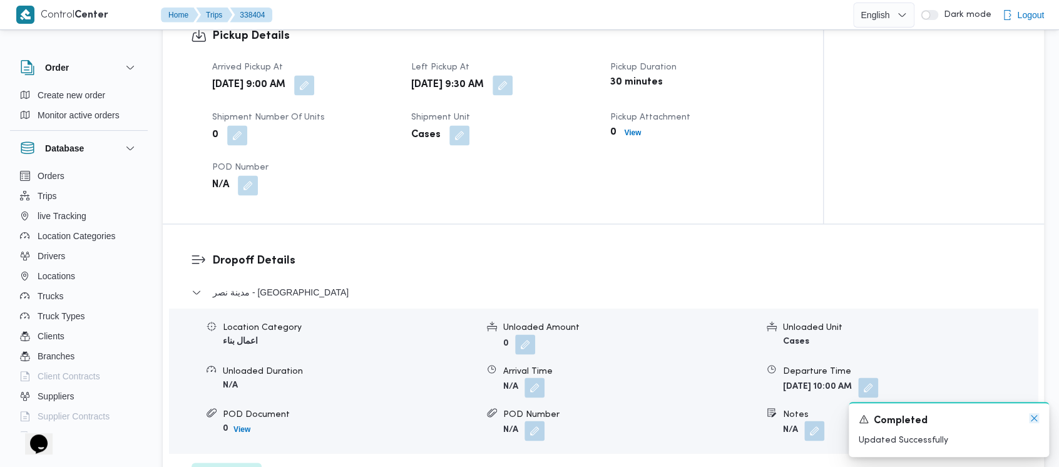
click at [1032, 415] on icon "Dismiss toast" at bounding box center [1034, 418] width 10 height 10
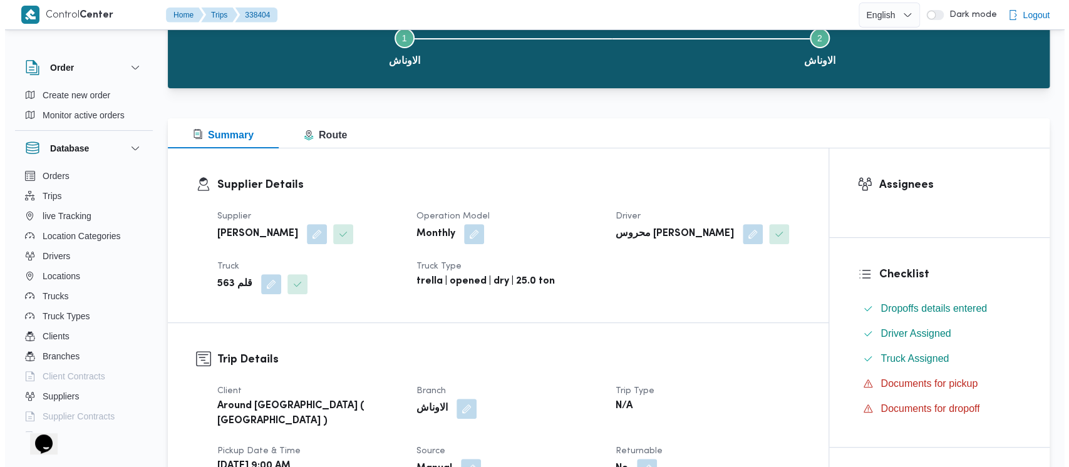
scroll to position [0, 0]
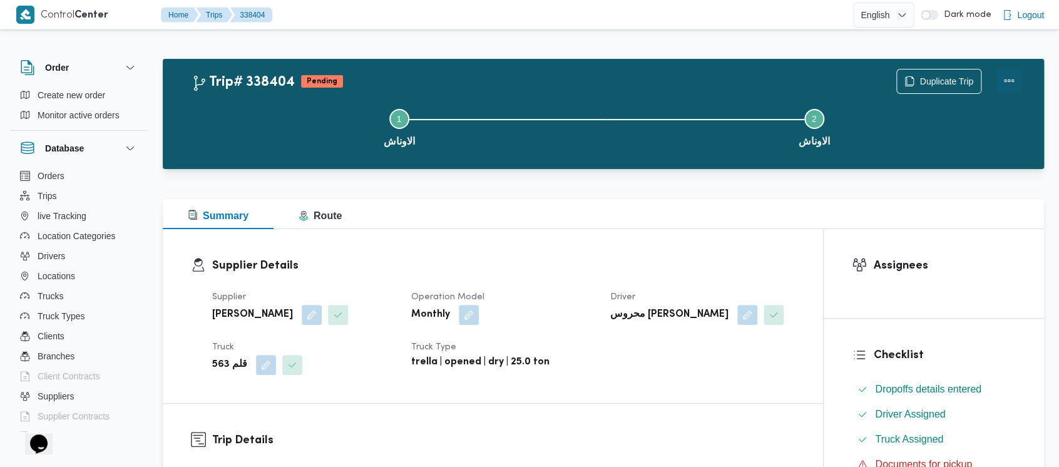
click at [1007, 76] on button "Actions" at bounding box center [1009, 80] width 25 height 25
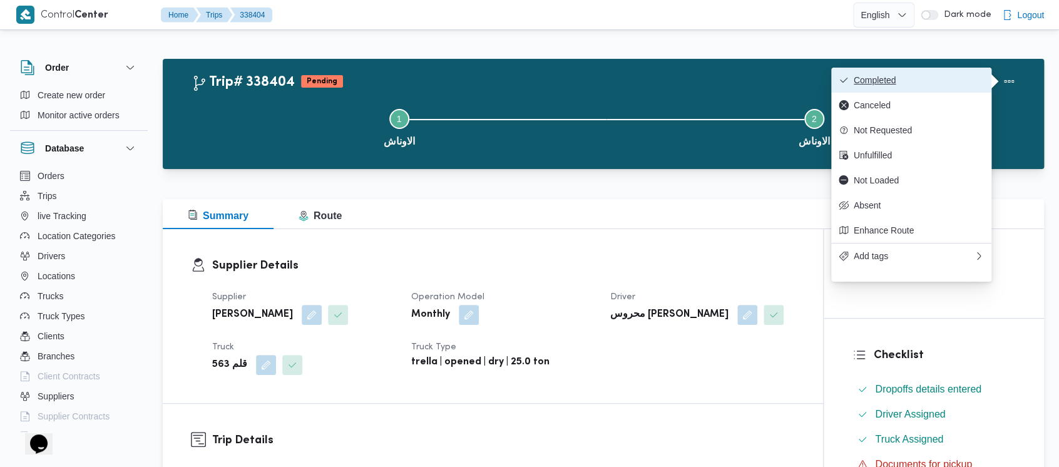
click at [897, 76] on span "Completed" at bounding box center [919, 80] width 130 height 10
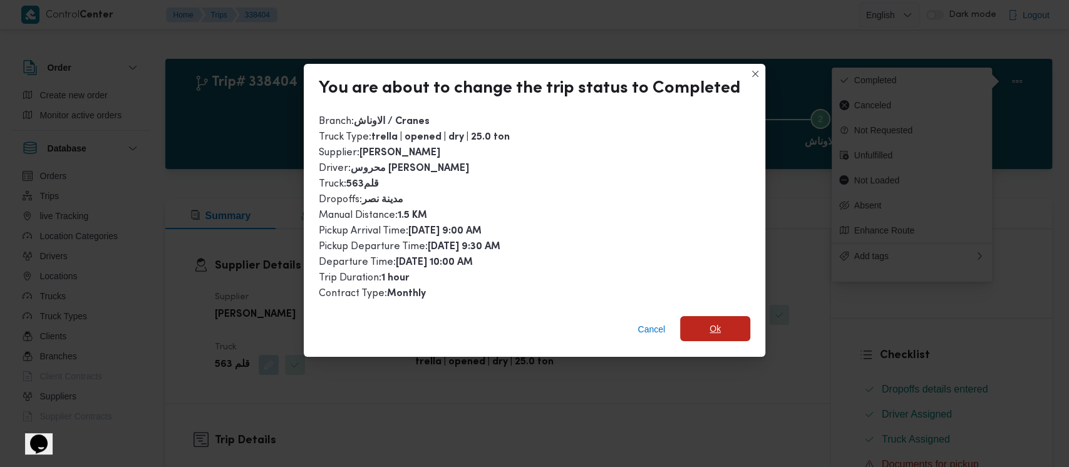
click at [701, 329] on span "Ok" at bounding box center [715, 328] width 70 height 25
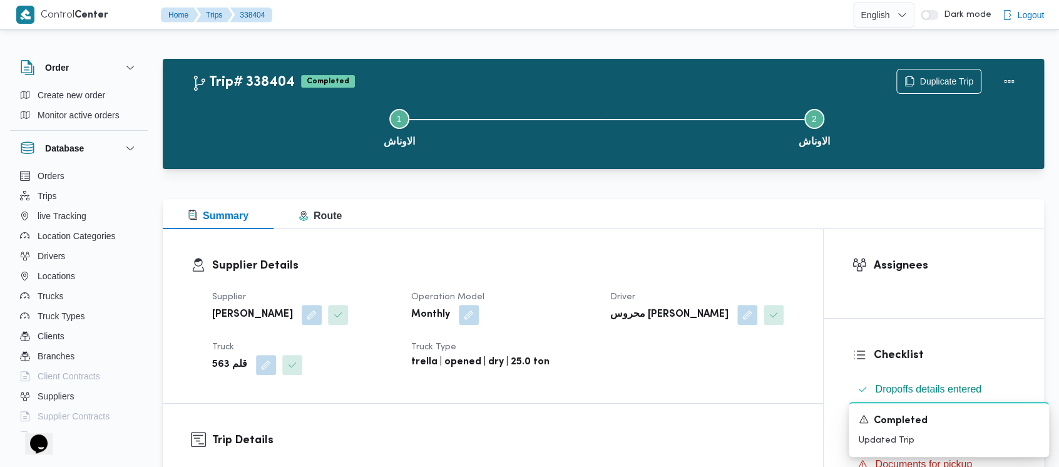
click at [255, 117] on button "Step 1 is incomplete 1 الاوناش" at bounding box center [399, 126] width 415 height 65
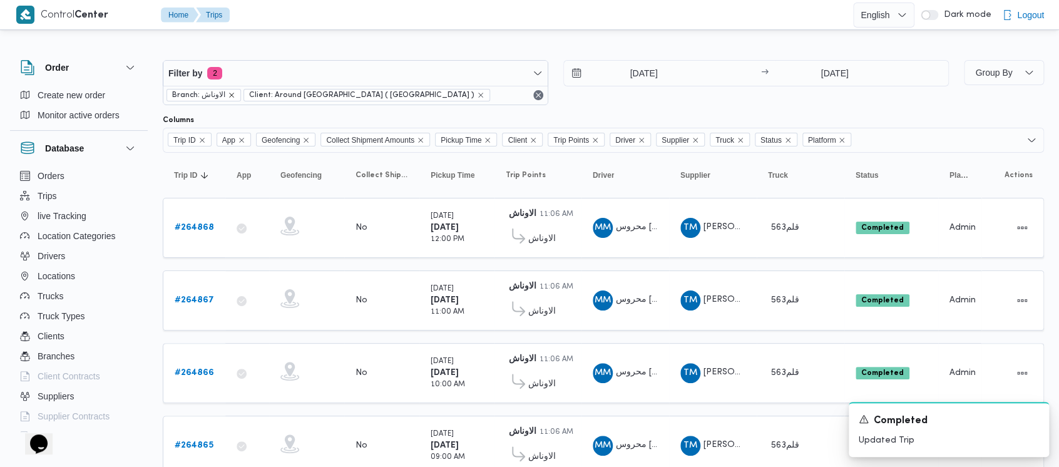
click at [230, 96] on icon "remove selected entity" at bounding box center [232, 95] width 8 height 8
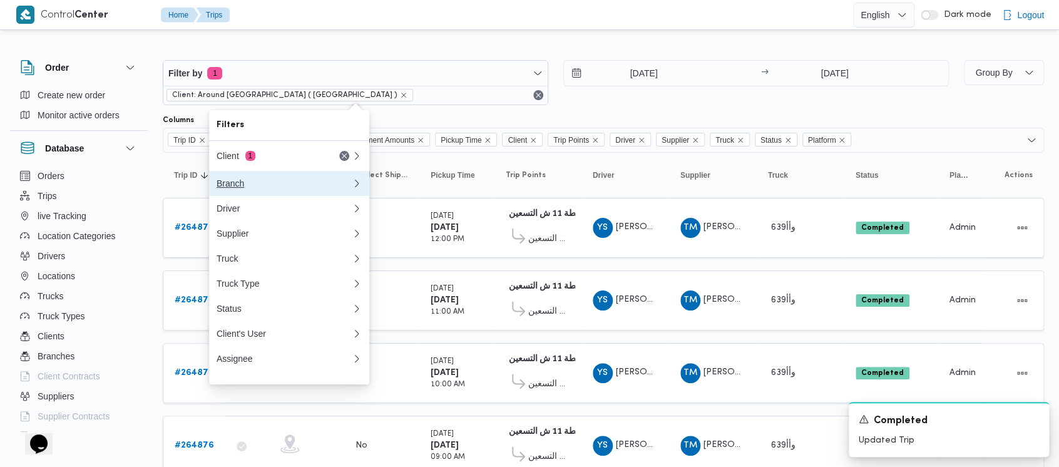
click at [244, 182] on div "Branch" at bounding box center [282, 183] width 130 height 10
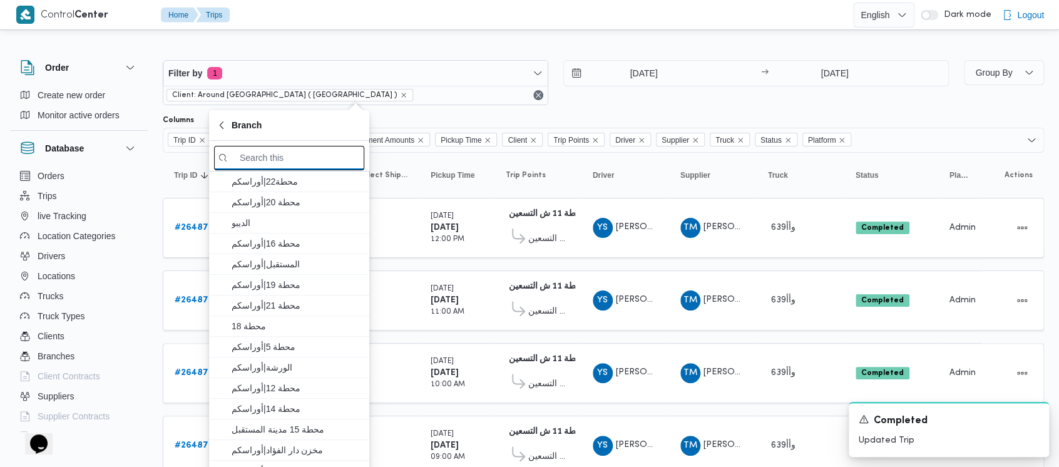
click at [299, 155] on input "search filters" at bounding box center [289, 158] width 150 height 24
paste input "محطة 9"
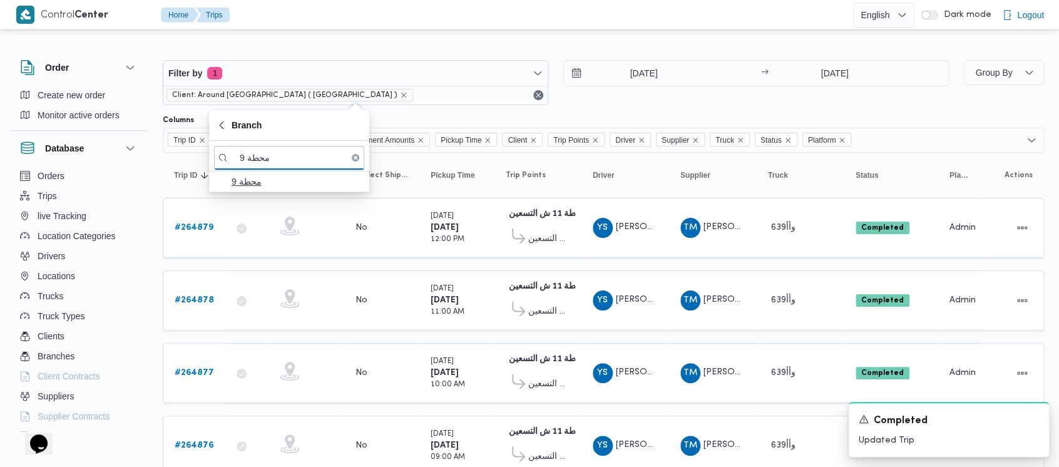
type input "محطة 9"
click at [264, 183] on span "محطة 9" at bounding box center [297, 181] width 130 height 15
click at [582, 108] on div "Filter by 2 Branch: محطة 9 Client: Around [GEOGRAPHIC_DATA] ( [GEOGRAPHIC_DATA]…" at bounding box center [555, 83] width 801 height 60
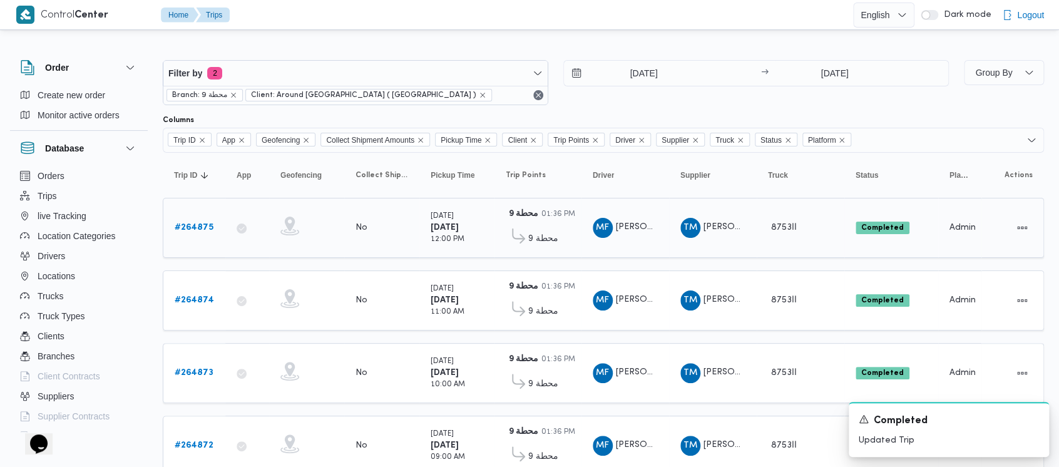
click at [190, 224] on b "# 264875" at bounding box center [194, 228] width 39 height 8
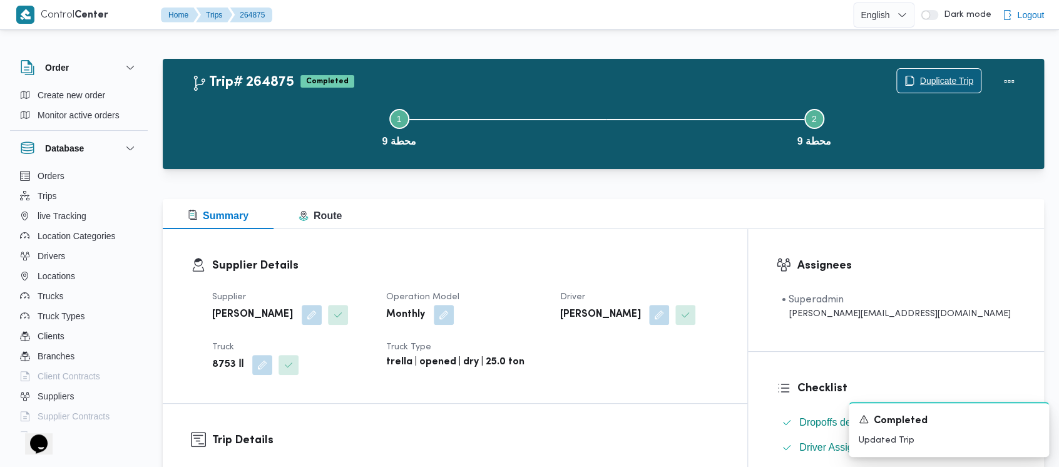
click at [925, 78] on span "Duplicate Trip" at bounding box center [947, 80] width 54 height 15
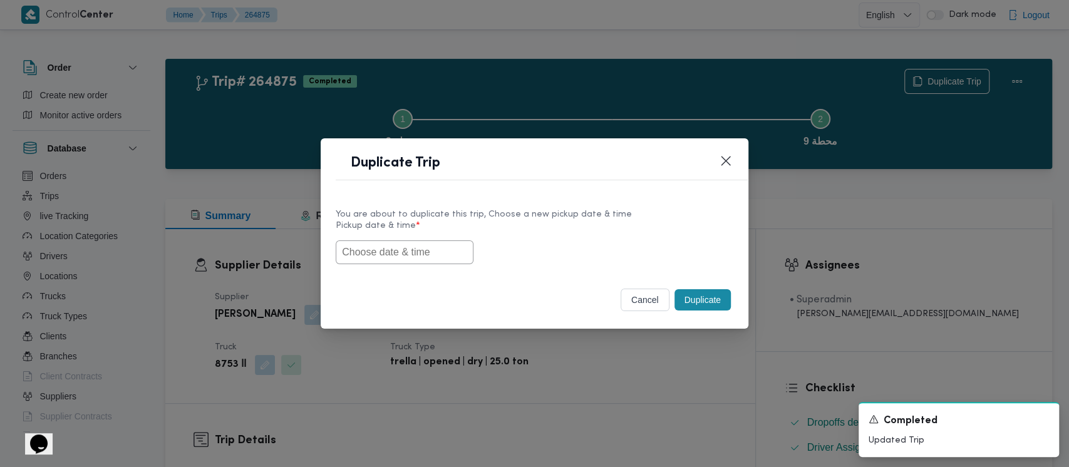
click at [354, 255] on input "text" at bounding box center [405, 252] width 138 height 24
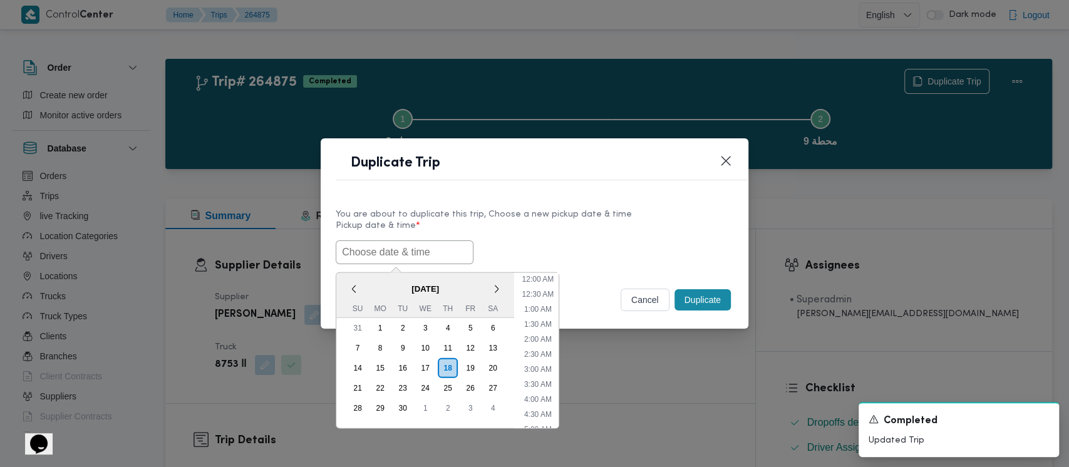
scroll to position [289, 0]
click at [495, 349] on div "13" at bounding box center [493, 348] width 24 height 24
click at [536, 339] on li "9:00 AM" at bounding box center [538, 344] width 38 height 13
type input "[DATE] 9:00AM"
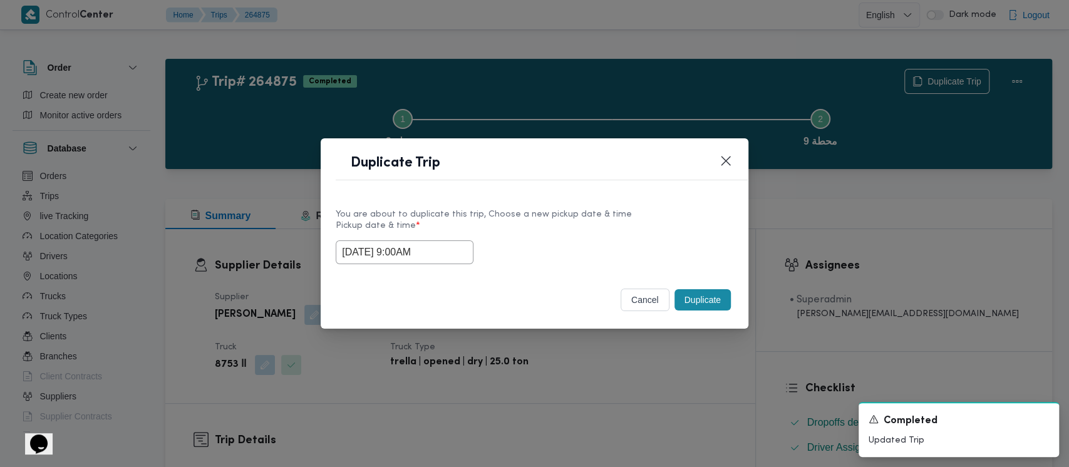
click at [698, 302] on button "Duplicate" at bounding box center [702, 299] width 56 height 21
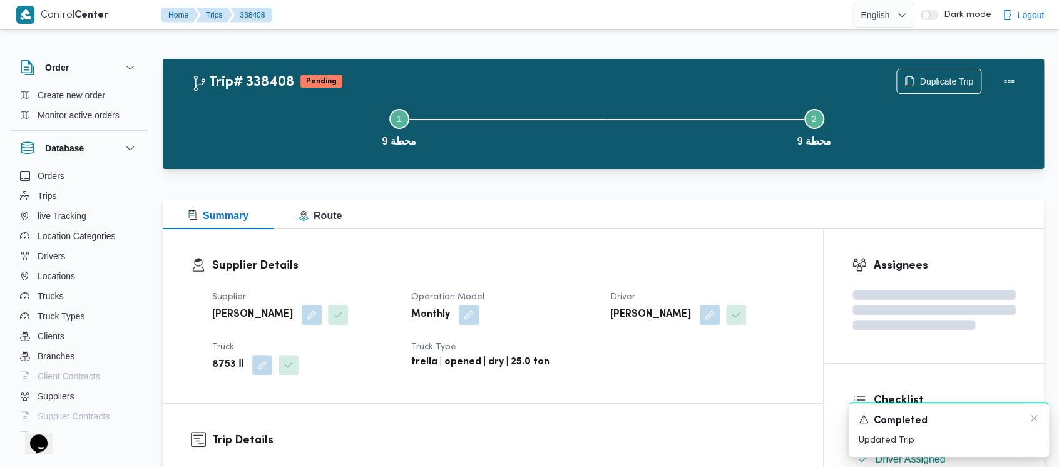
click at [1043, 418] on div "A new notification appears Completed Updated Trip" at bounding box center [949, 429] width 200 height 55
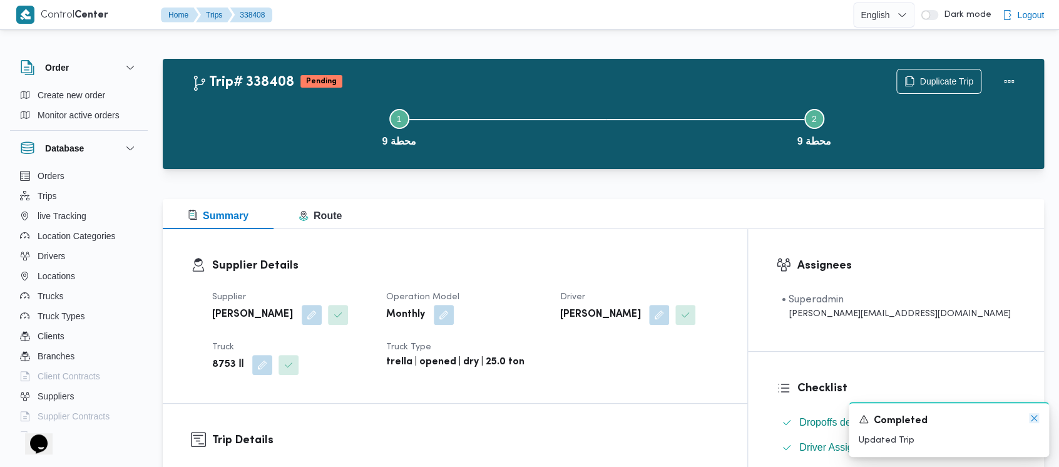
click at [1036, 418] on icon "Dismiss toast" at bounding box center [1034, 418] width 10 height 10
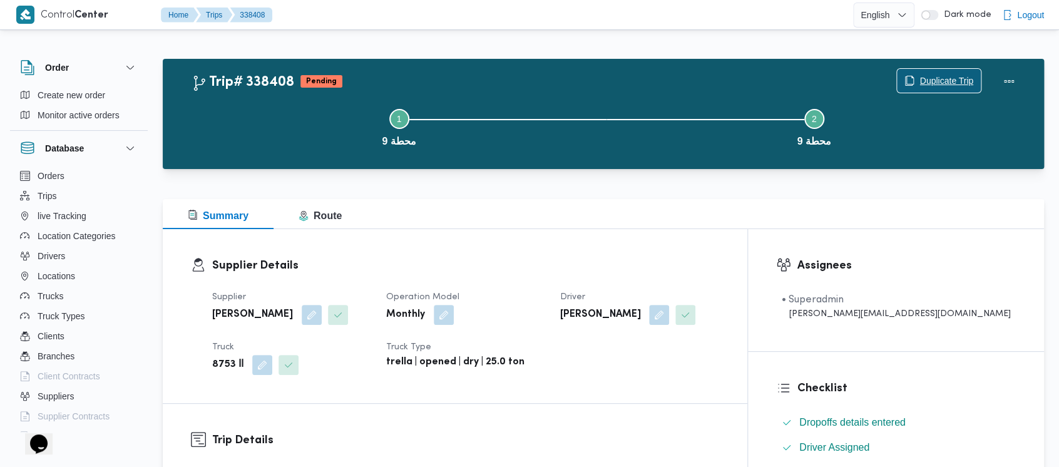
click at [942, 70] on span "Duplicate Trip" at bounding box center [939, 81] width 84 height 24
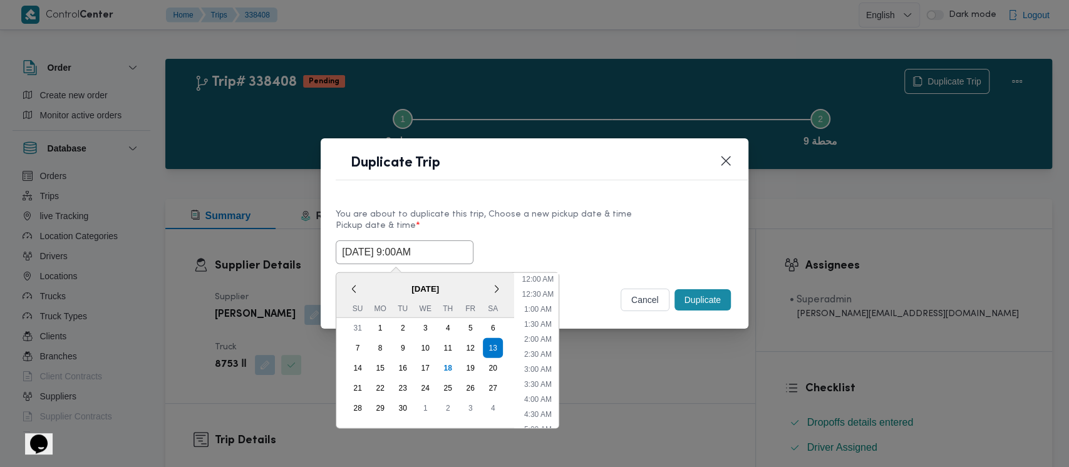
click at [412, 253] on input "[DATE] 9:00AM" at bounding box center [405, 252] width 138 height 24
click at [547, 379] on li "10:00 AM" at bounding box center [538, 380] width 42 height 13
type input "[DATE] 10:00AM"
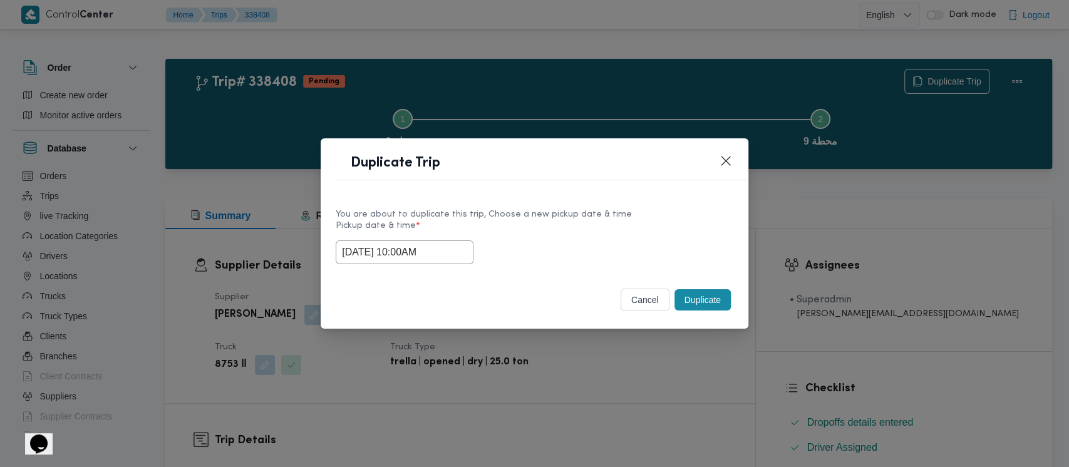
click at [710, 300] on button "Duplicate" at bounding box center [702, 299] width 56 height 21
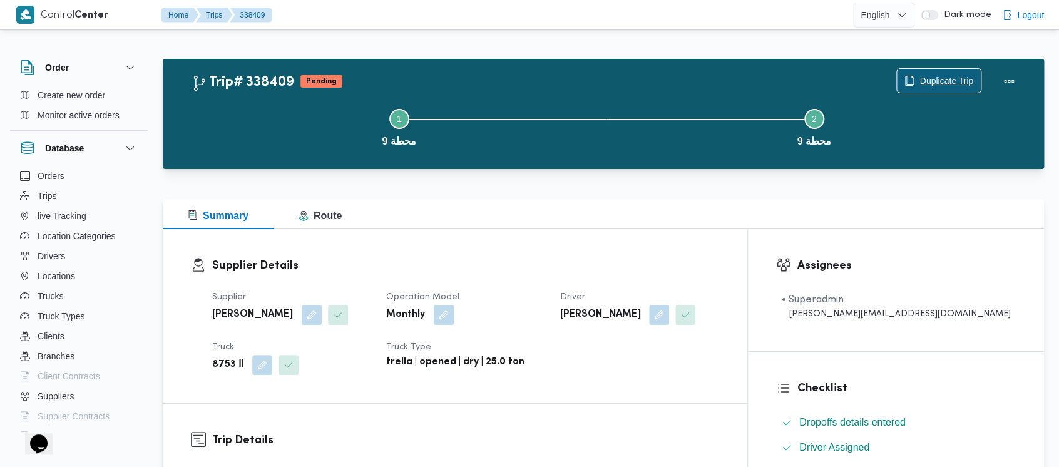
click at [937, 71] on span "Duplicate Trip" at bounding box center [939, 81] width 84 height 24
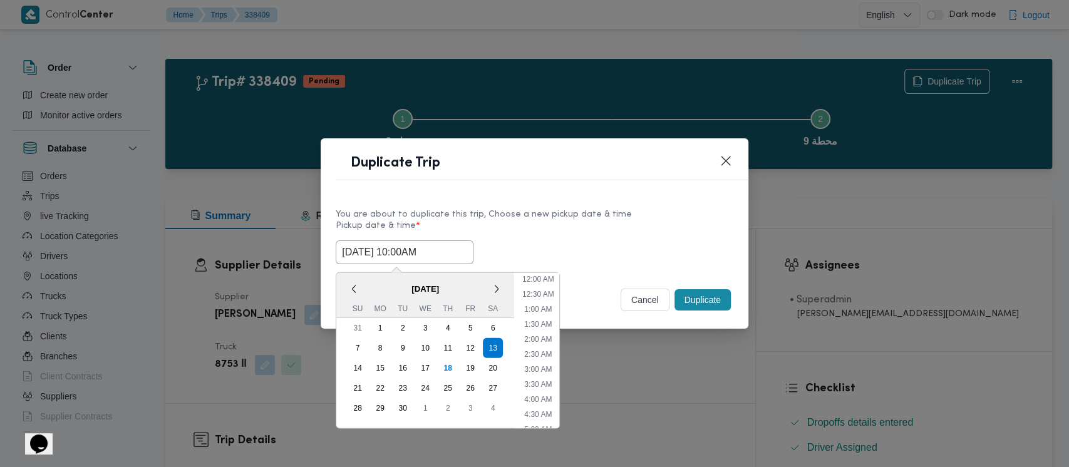
click at [365, 257] on input "[DATE] 10:00AM" at bounding box center [405, 252] width 138 height 24
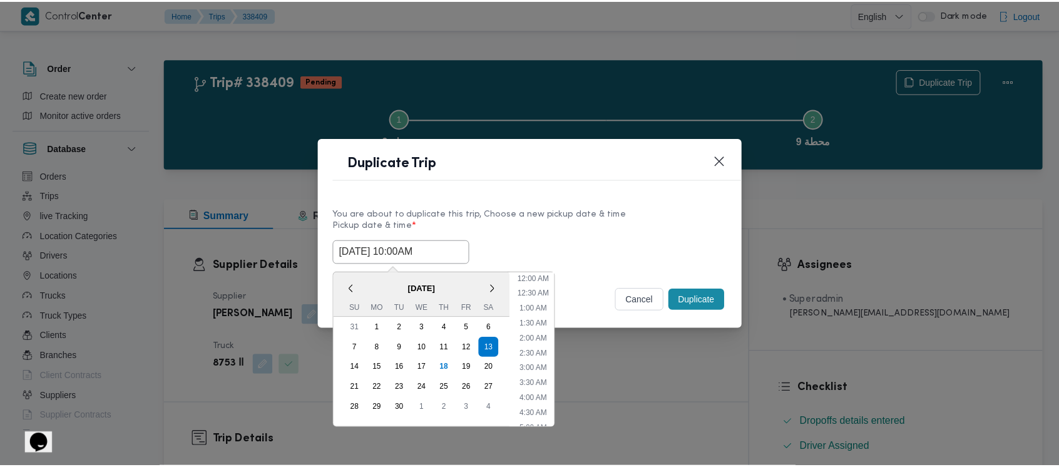
scroll to position [229, 0]
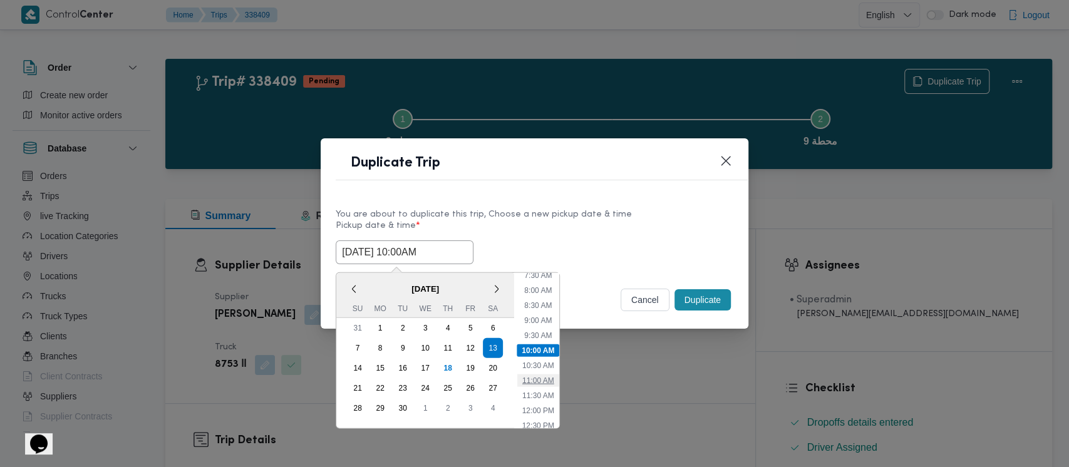
click at [544, 378] on li "11:00 AM" at bounding box center [538, 380] width 42 height 13
type input "[DATE] 11:00AM"
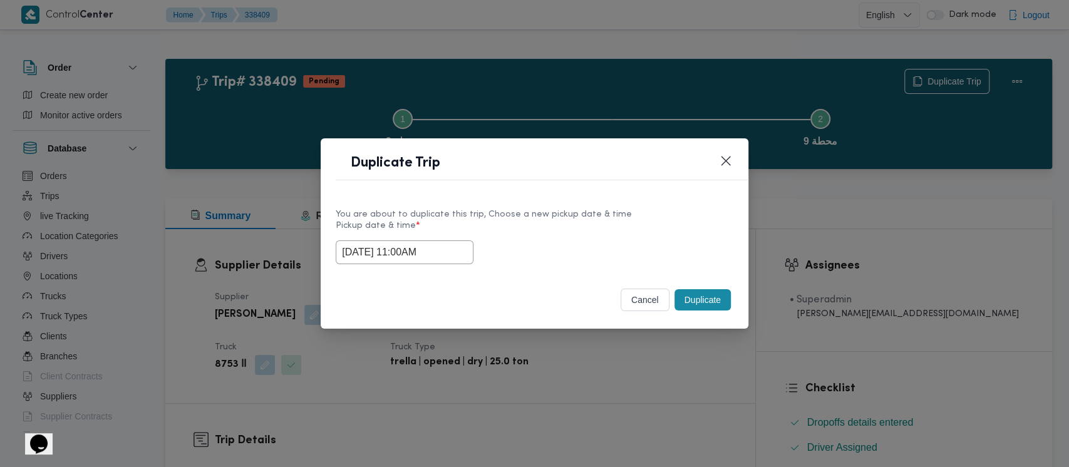
click at [701, 296] on button "Duplicate" at bounding box center [702, 299] width 56 height 21
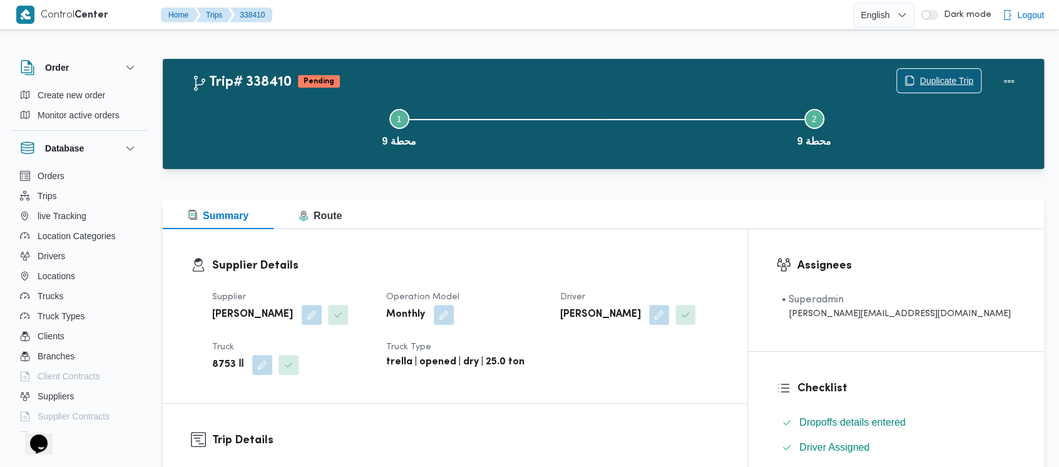
click at [922, 75] on span "Duplicate Trip" at bounding box center [947, 80] width 54 height 15
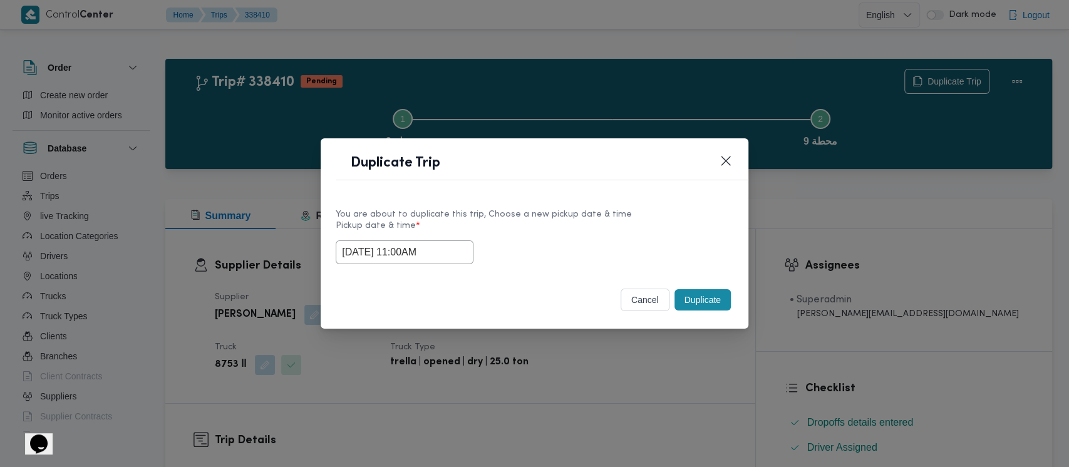
click at [421, 240] on input "[DATE] 11:00AM" at bounding box center [405, 252] width 138 height 24
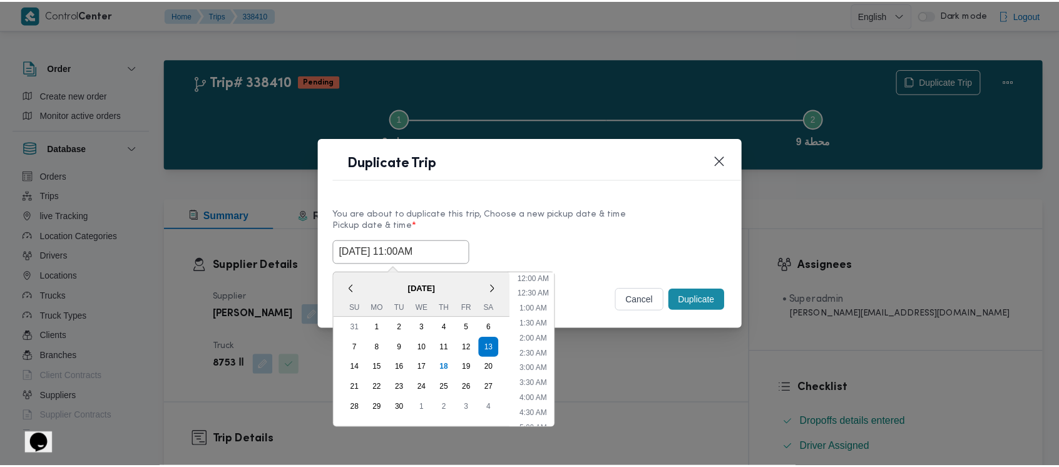
scroll to position [259, 0]
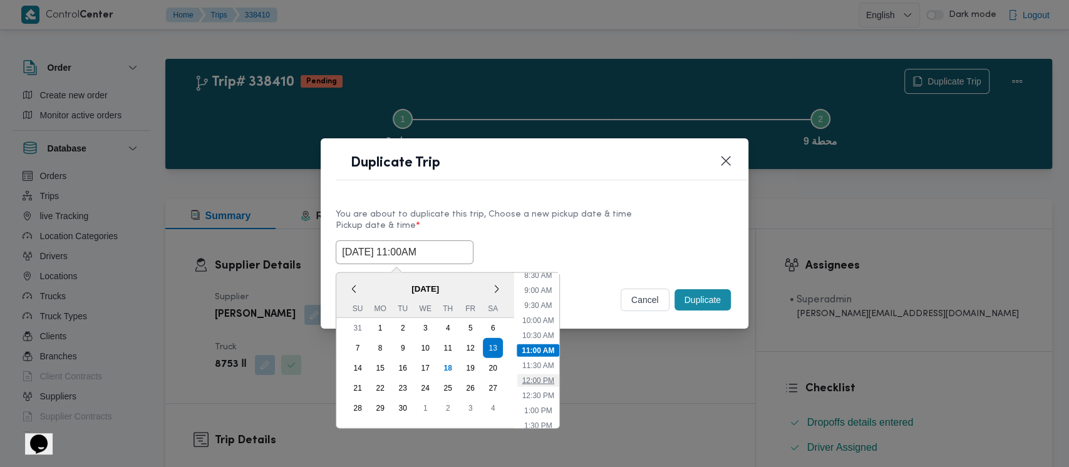
click at [538, 378] on li "12:00 PM" at bounding box center [538, 380] width 42 height 13
type input "[DATE] 12:00PM"
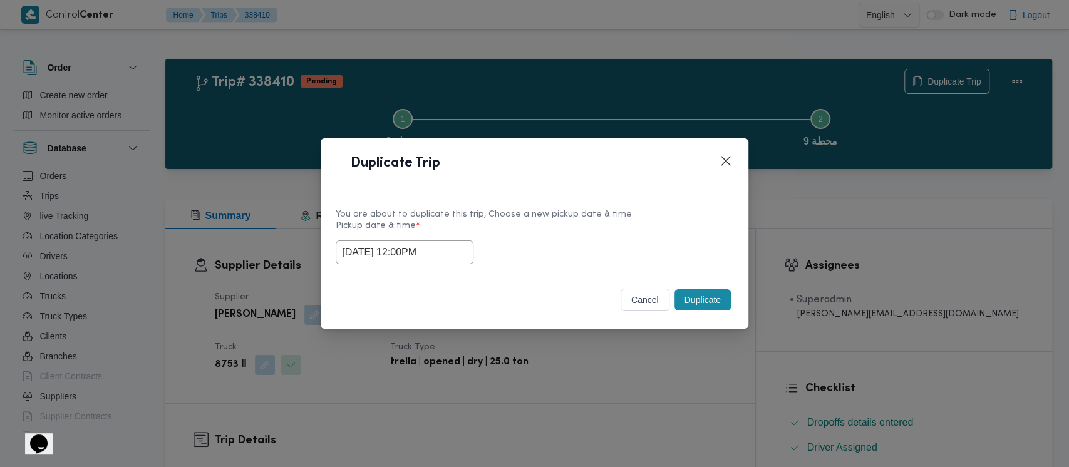
click at [685, 298] on button "Duplicate" at bounding box center [702, 299] width 56 height 21
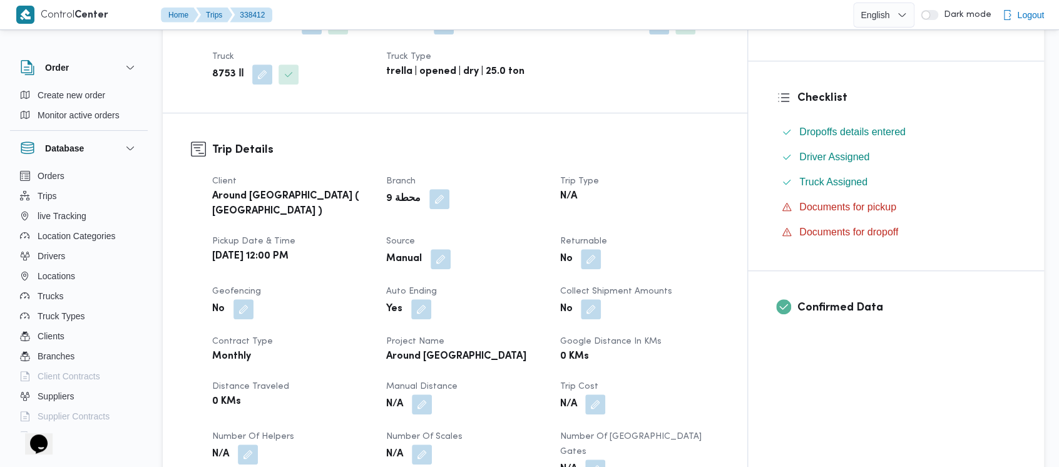
scroll to position [501, 0]
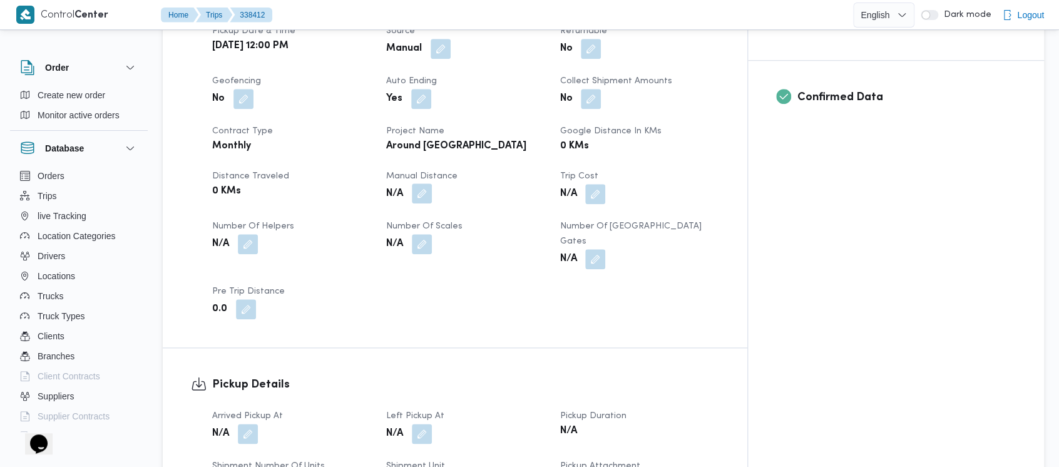
click at [432, 183] on button "button" at bounding box center [422, 193] width 20 height 20
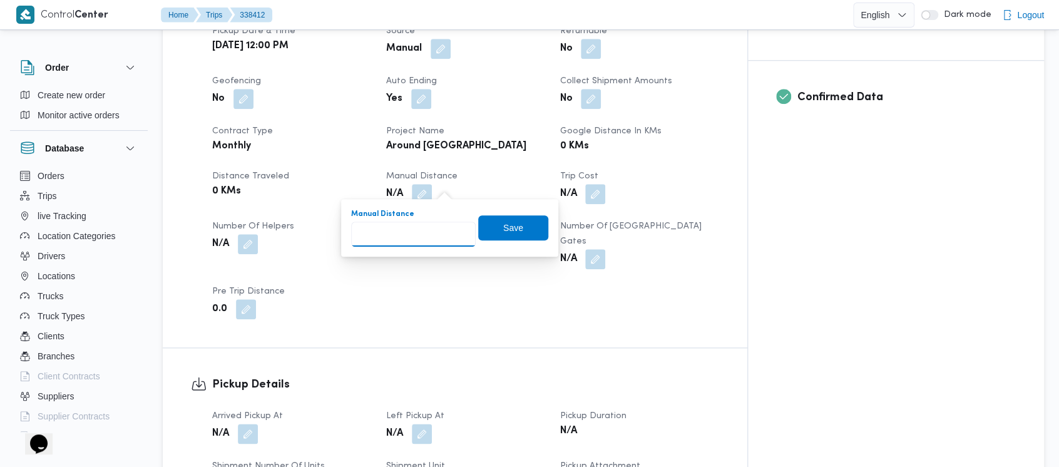
click at [406, 229] on input "Manual Distance" at bounding box center [413, 234] width 125 height 25
paste input "1.5"
type input "1.5"
click at [526, 233] on span "Save" at bounding box center [513, 227] width 70 height 25
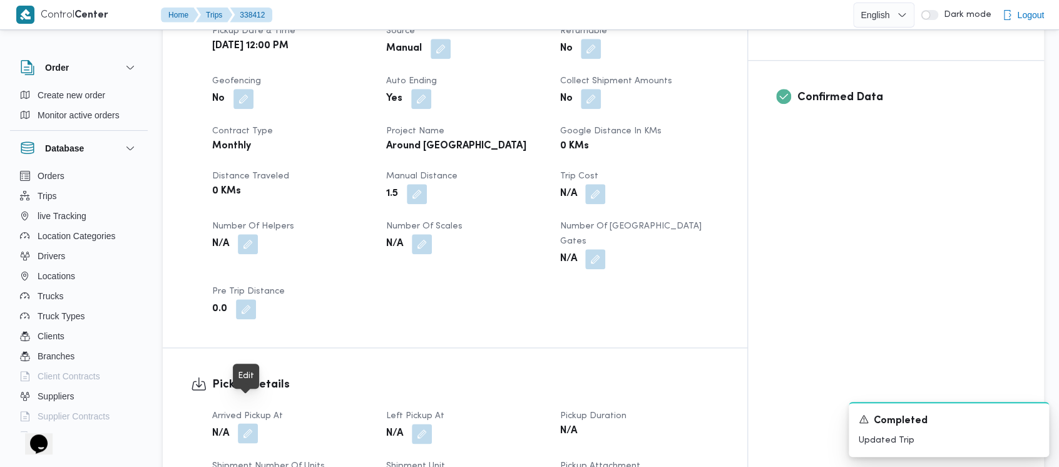
click at [245, 423] on button "button" at bounding box center [248, 433] width 20 height 20
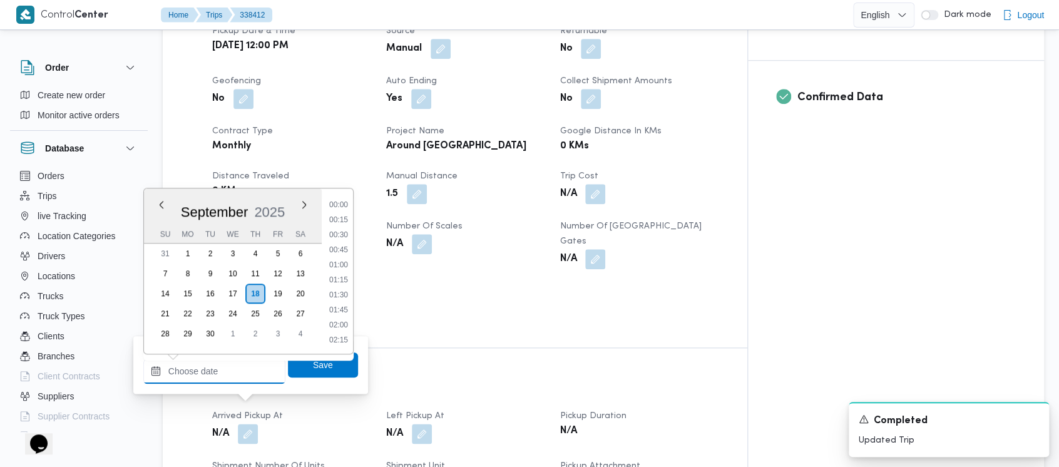
click at [210, 369] on input "Arrived Pickup At" at bounding box center [214, 371] width 142 height 25
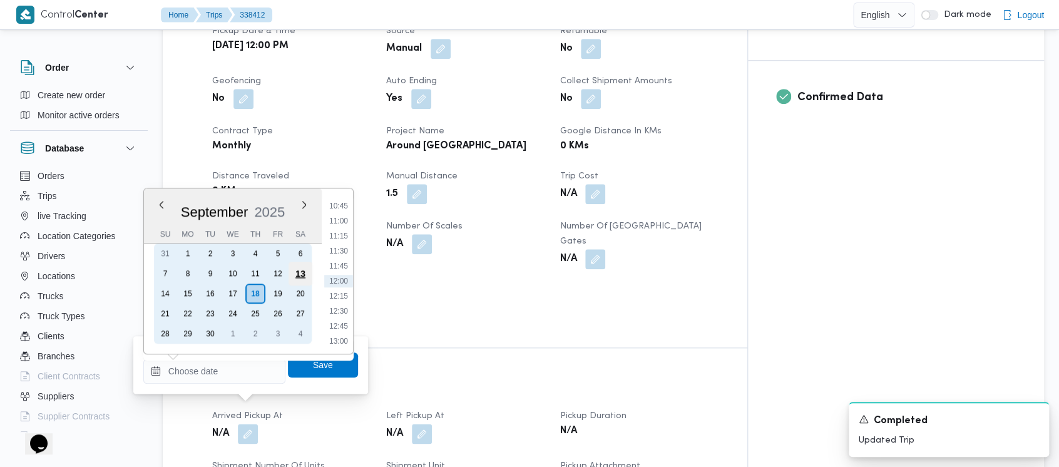
click at [296, 272] on div "13" at bounding box center [301, 274] width 24 height 24
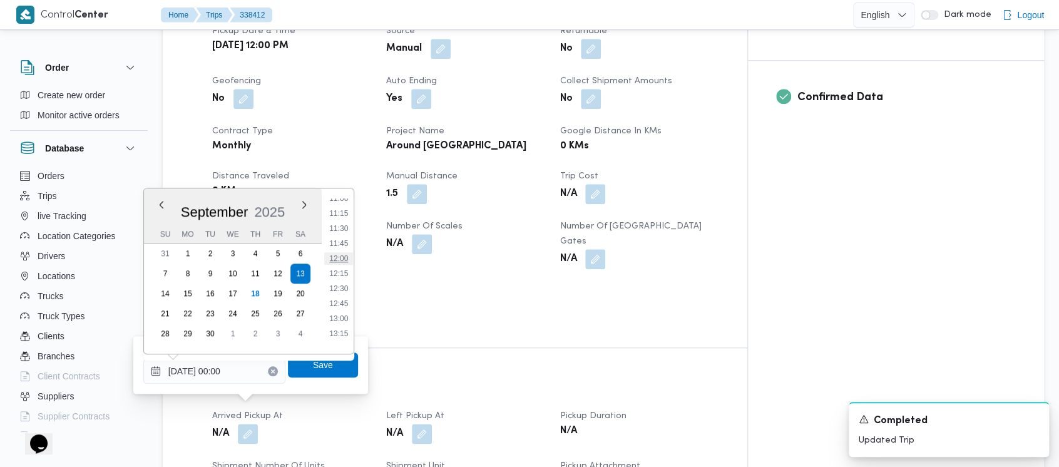
click at [343, 263] on li "12:00" at bounding box center [338, 258] width 29 height 13
type input "[DATE] 12:00"
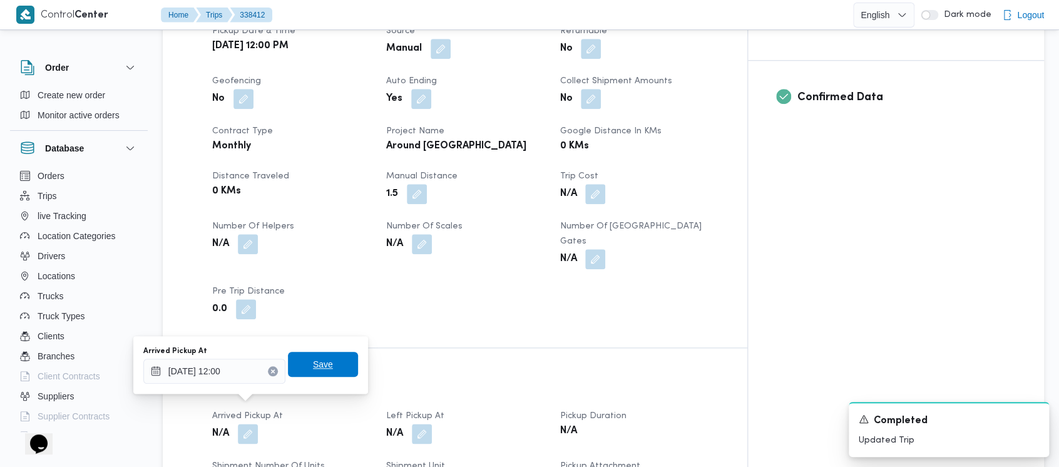
click at [320, 363] on span "Save" at bounding box center [323, 364] width 20 height 15
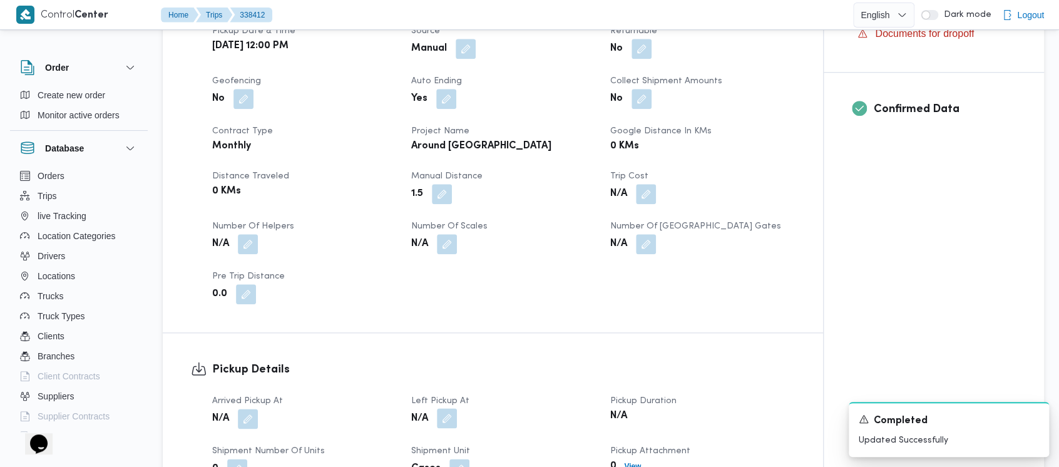
click at [448, 408] on button "button" at bounding box center [447, 418] width 20 height 20
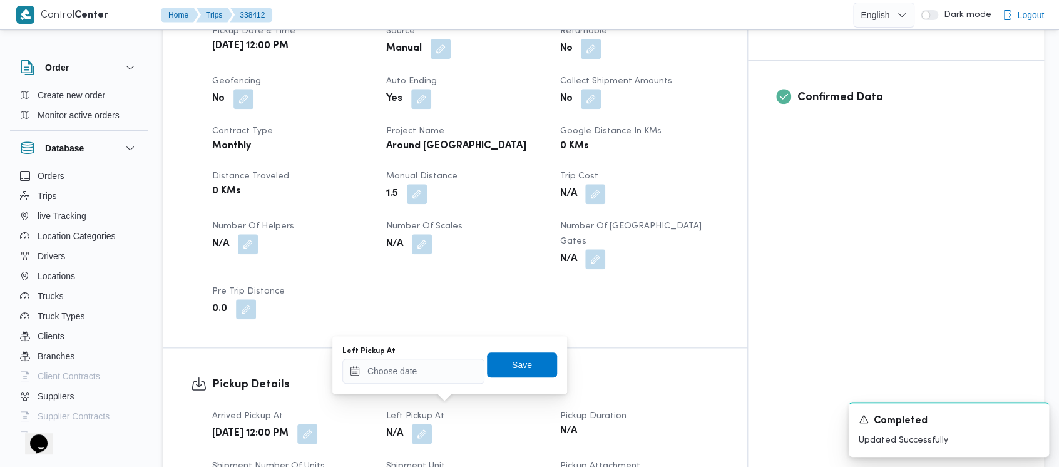
click at [407, 384] on div "Left Pickup At Save" at bounding box center [449, 365] width 217 height 40
click at [407, 368] on input "Left Pickup At" at bounding box center [413, 371] width 142 height 25
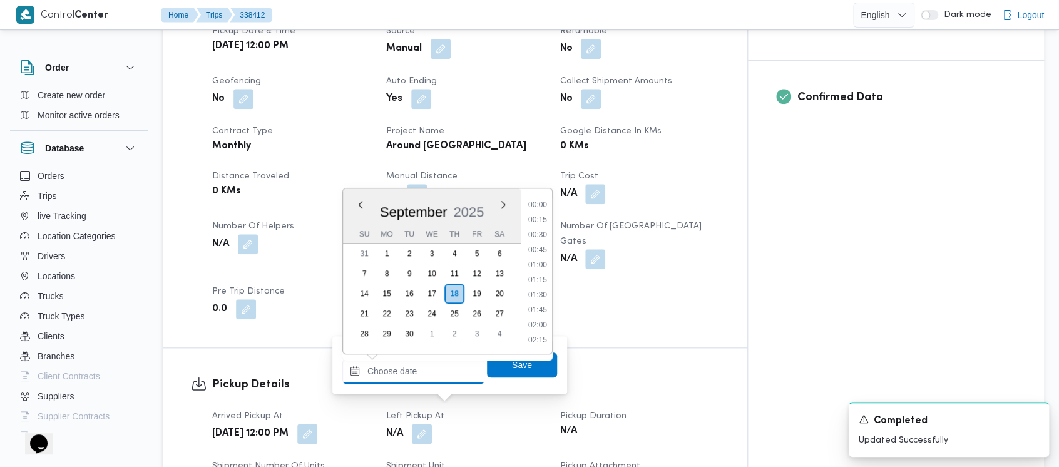
scroll to position [645, 0]
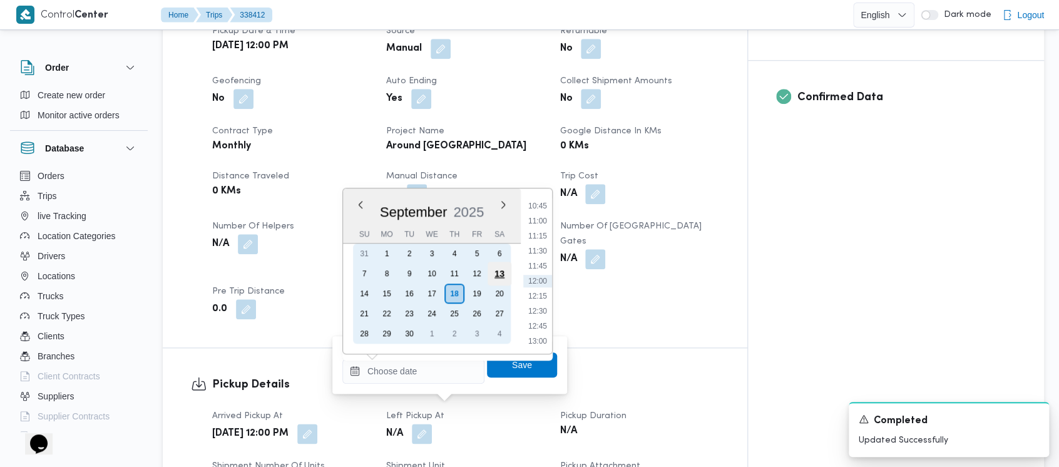
click at [498, 273] on div "13" at bounding box center [500, 274] width 24 height 24
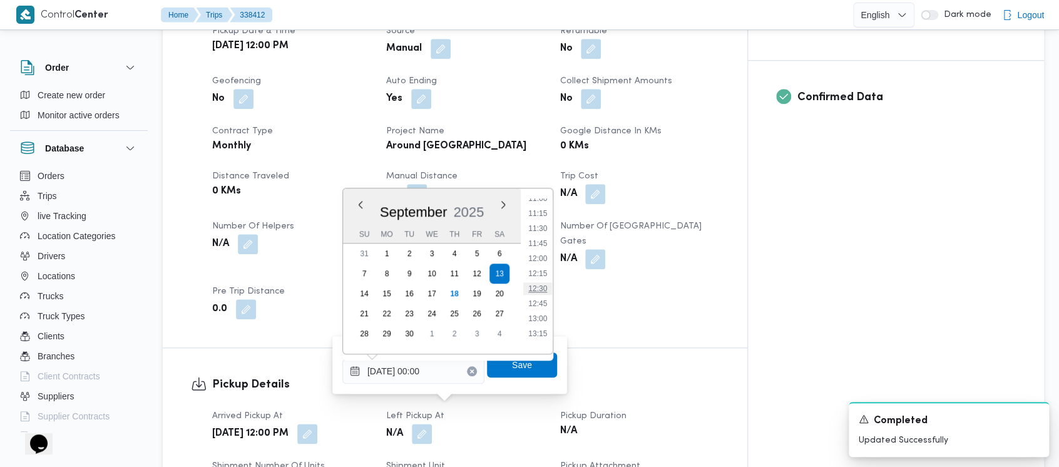
click at [542, 289] on li "12:30" at bounding box center [537, 288] width 29 height 13
type input "[DATE] 12:30"
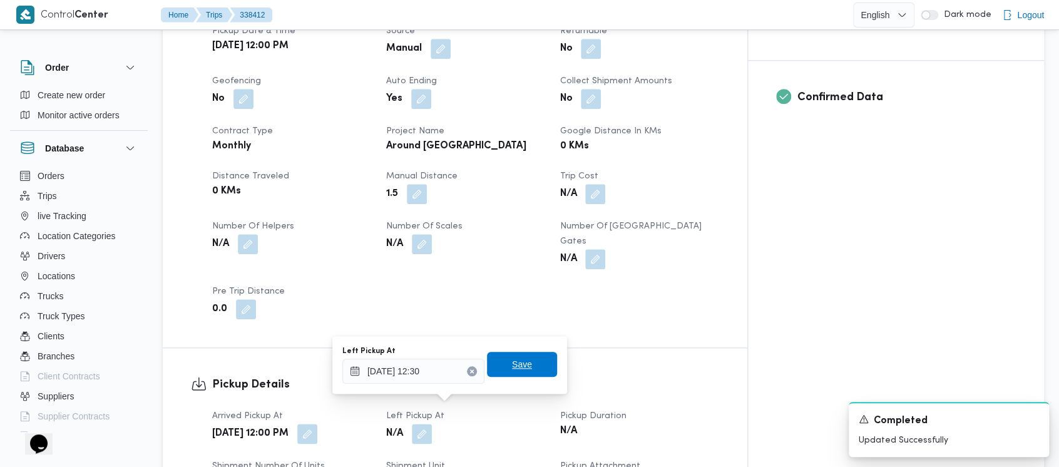
click at [514, 359] on span "Save" at bounding box center [522, 364] width 20 height 15
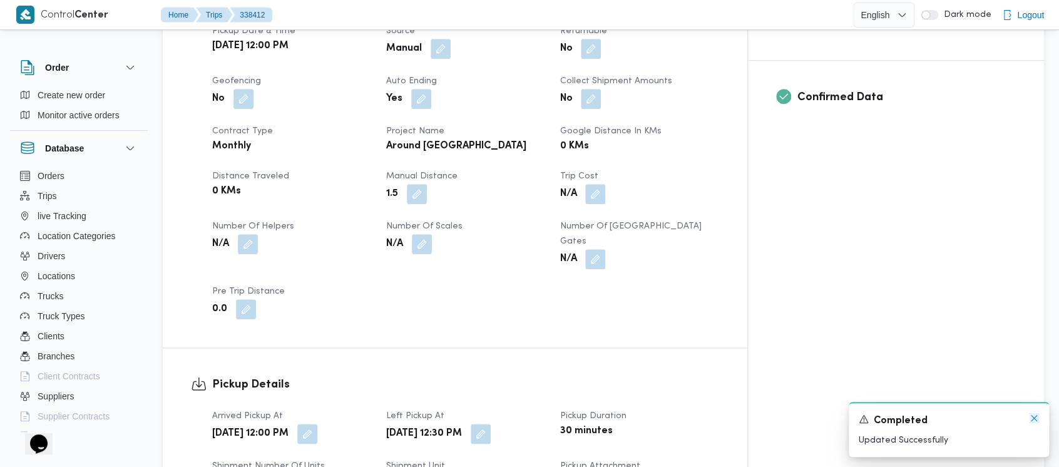
click at [1032, 420] on icon "Dismiss toast" at bounding box center [1034, 418] width 10 height 10
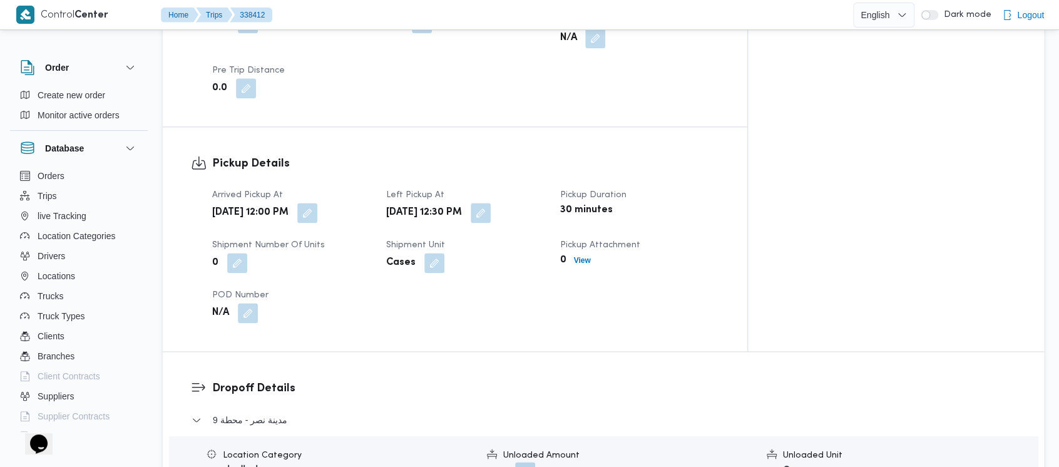
scroll to position [751, 0]
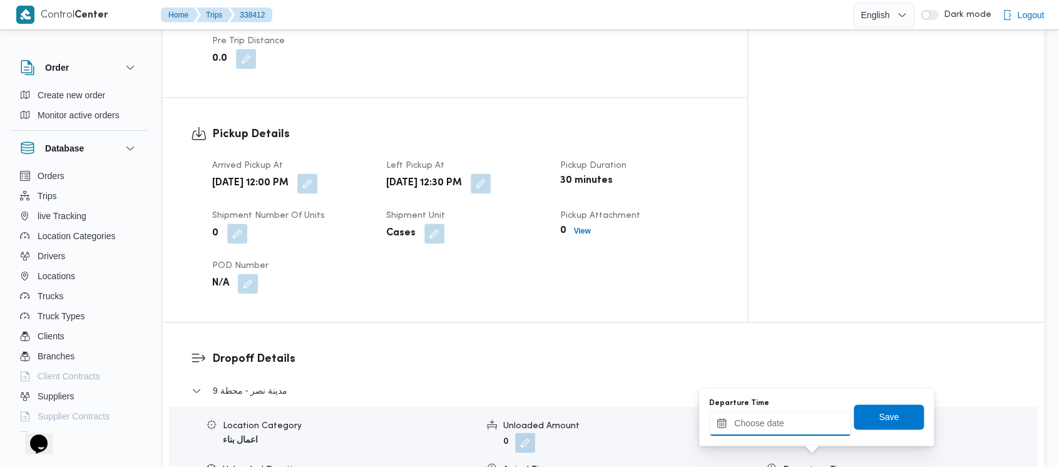
drag, startPoint x: 768, startPoint y: 432, endPoint x: 767, endPoint y: 411, distance: 21.3
click at [768, 431] on input "Departure Time" at bounding box center [780, 423] width 142 height 25
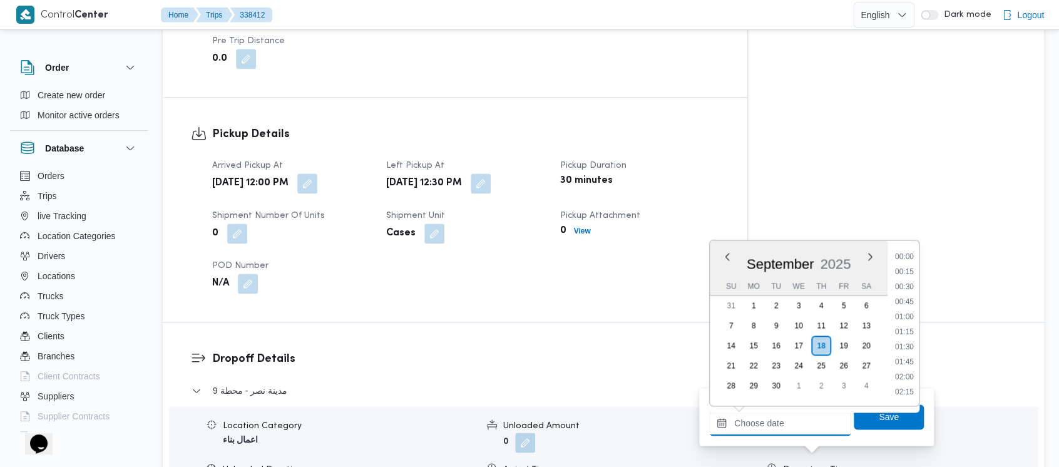
scroll to position [645, 0]
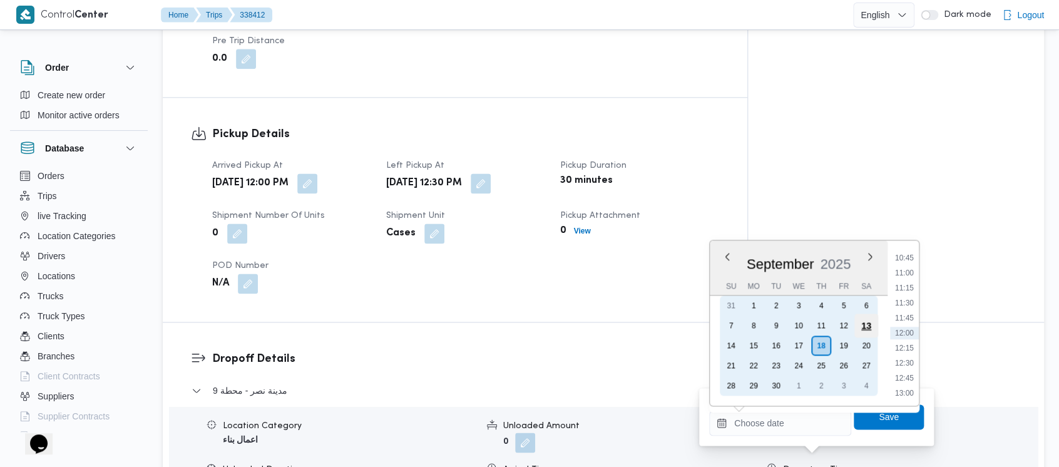
click at [865, 323] on div "13" at bounding box center [867, 326] width 24 height 24
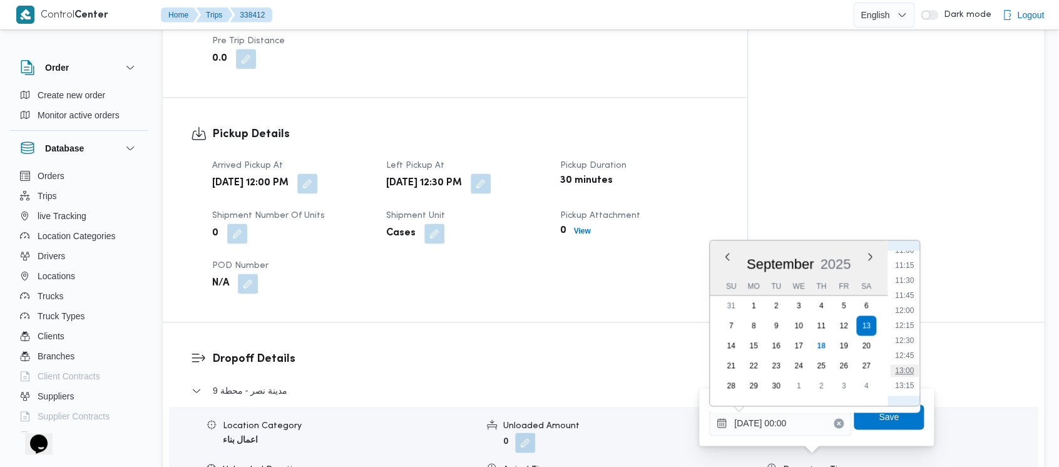
click at [909, 373] on li "13:00" at bounding box center [904, 370] width 29 height 13
type input "[DATE] 13:00"
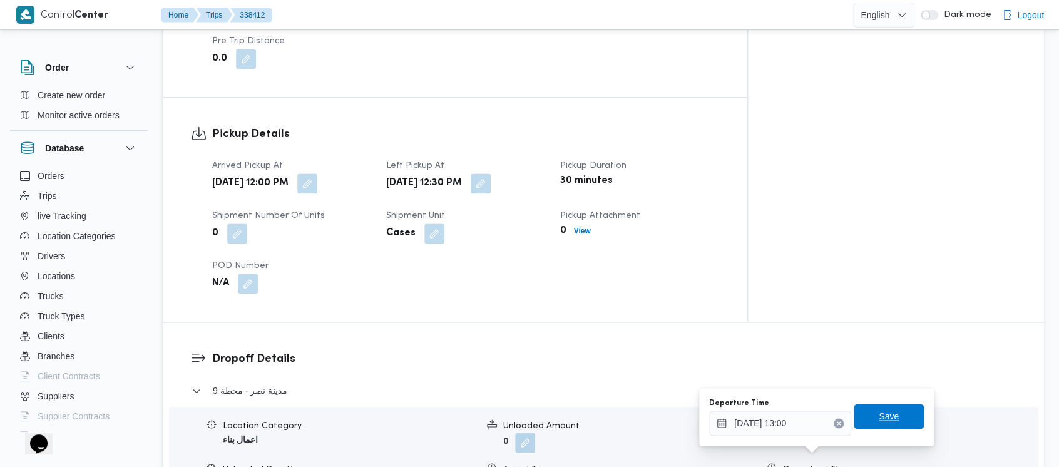
click at [882, 408] on span "Save" at bounding box center [889, 416] width 70 height 25
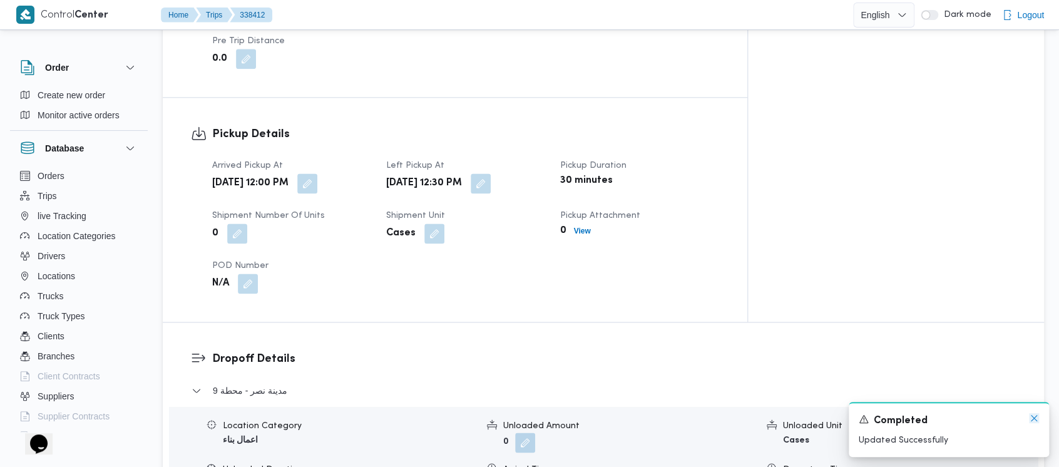
click at [1037, 423] on icon "Dismiss toast" at bounding box center [1034, 418] width 10 height 10
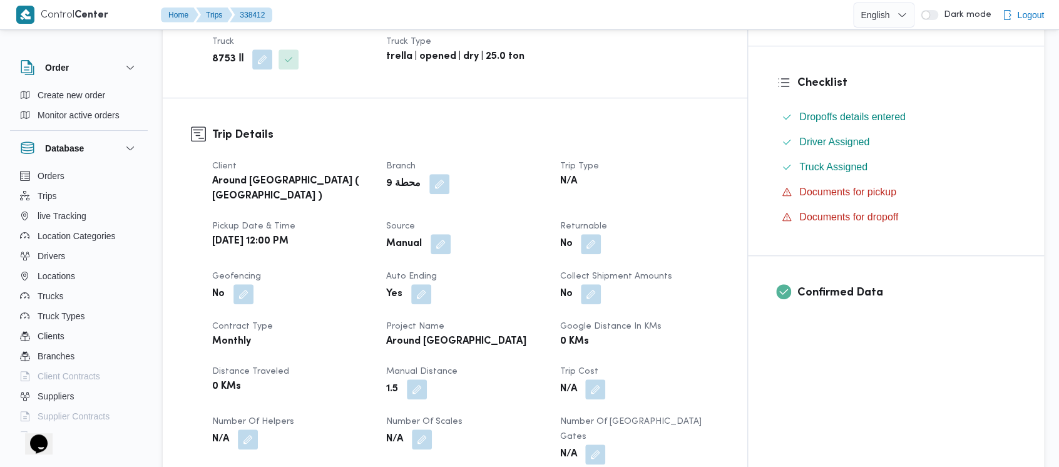
scroll to position [0, 0]
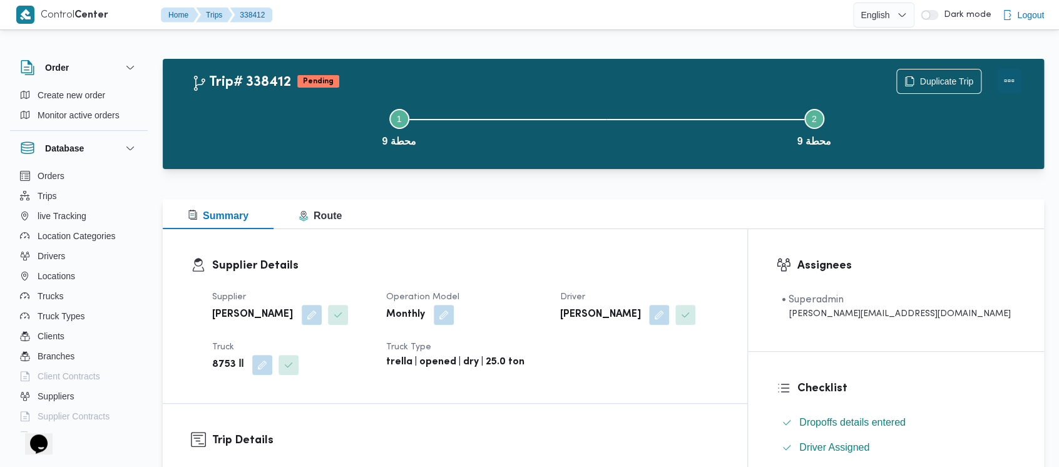
click at [1015, 79] on button "Actions" at bounding box center [1009, 80] width 25 height 25
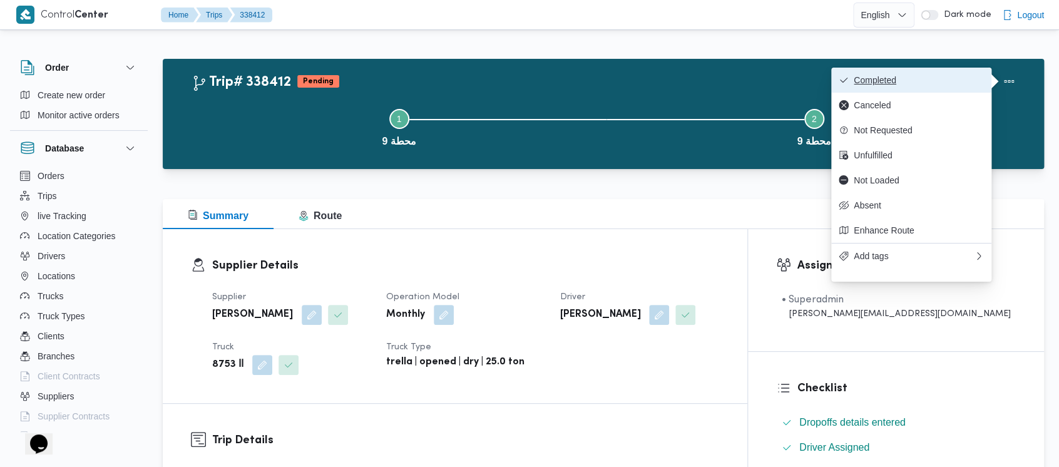
click at [885, 81] on span "Completed" at bounding box center [919, 80] width 130 height 10
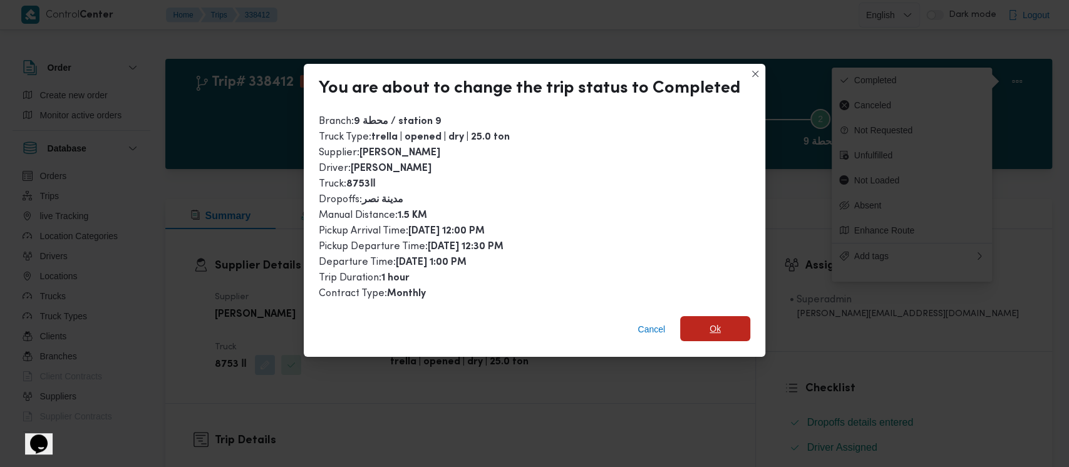
click at [687, 331] on span "Ok" at bounding box center [715, 328] width 70 height 25
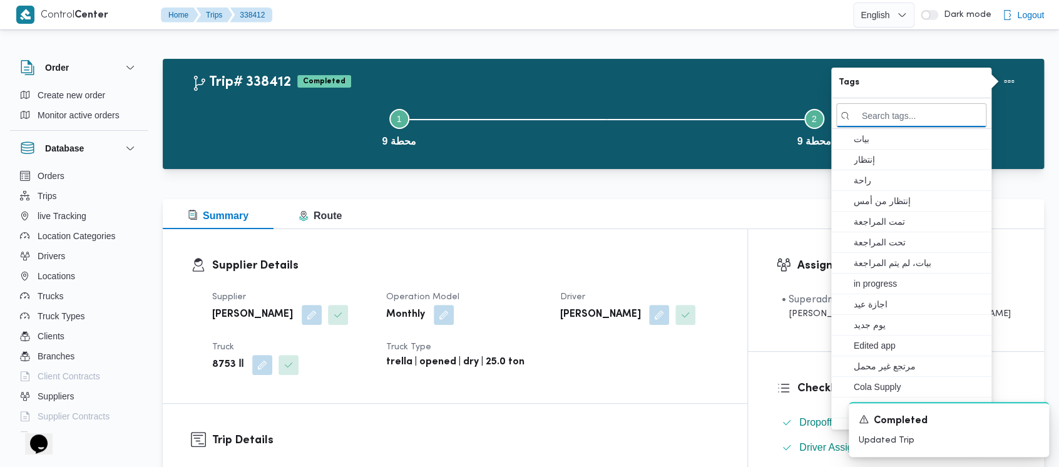
click at [301, 121] on button "Step 1 is incomplete 1 محطة 9" at bounding box center [399, 126] width 415 height 65
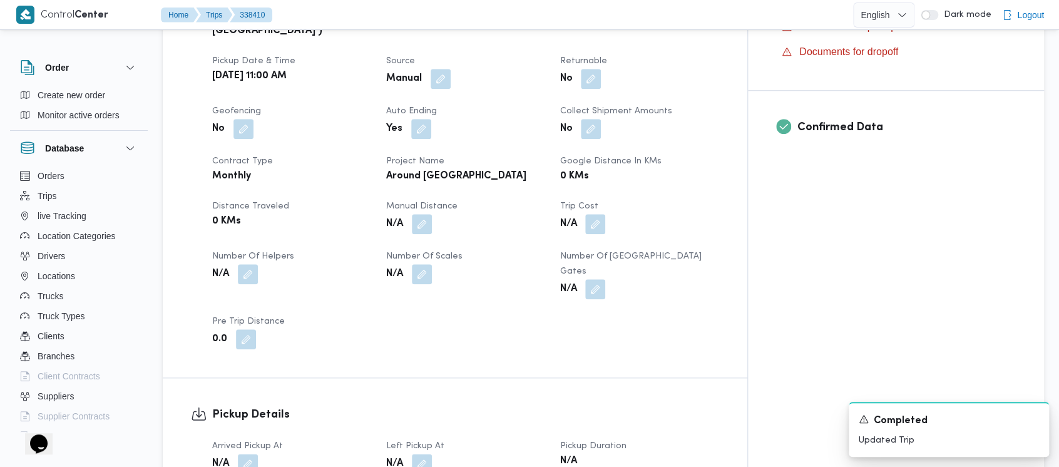
scroll to position [501, 0]
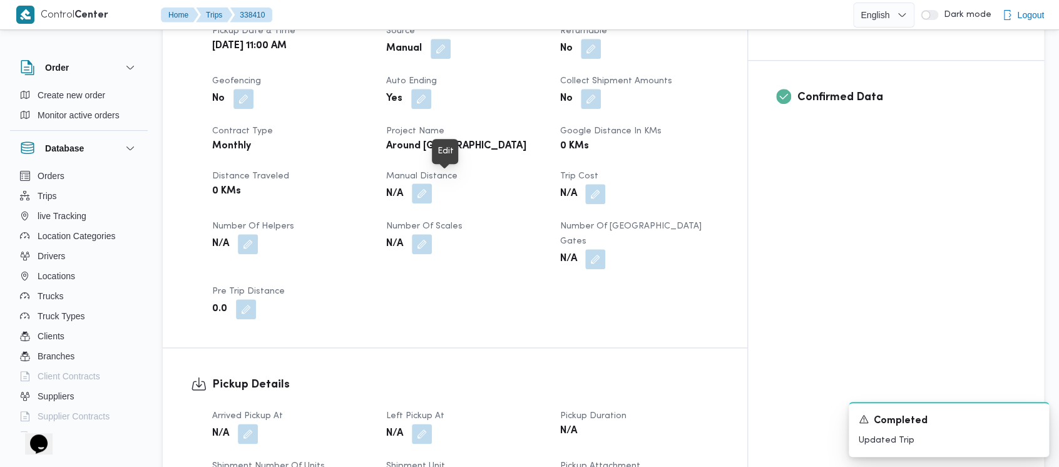
click at [432, 185] on button "button" at bounding box center [422, 193] width 20 height 20
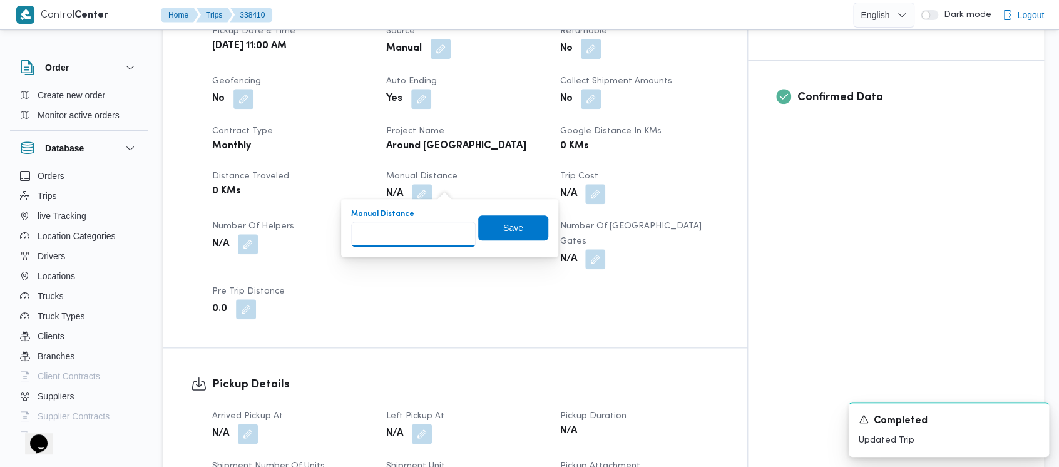
click at [409, 232] on input "Manual Distance" at bounding box center [413, 234] width 125 height 25
paste input "1.5"
type input "1.5"
click at [490, 231] on span "Save" at bounding box center [513, 227] width 70 height 25
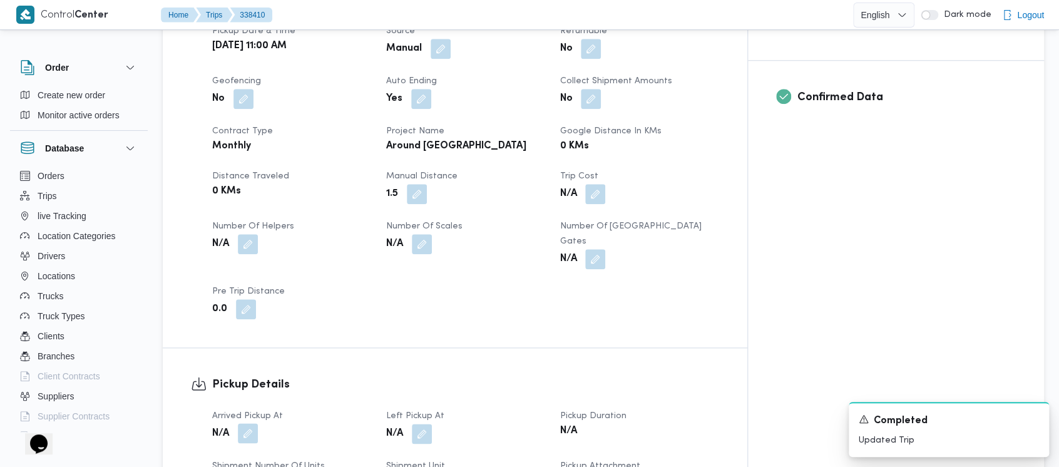
click at [245, 423] on button "button" at bounding box center [248, 433] width 20 height 20
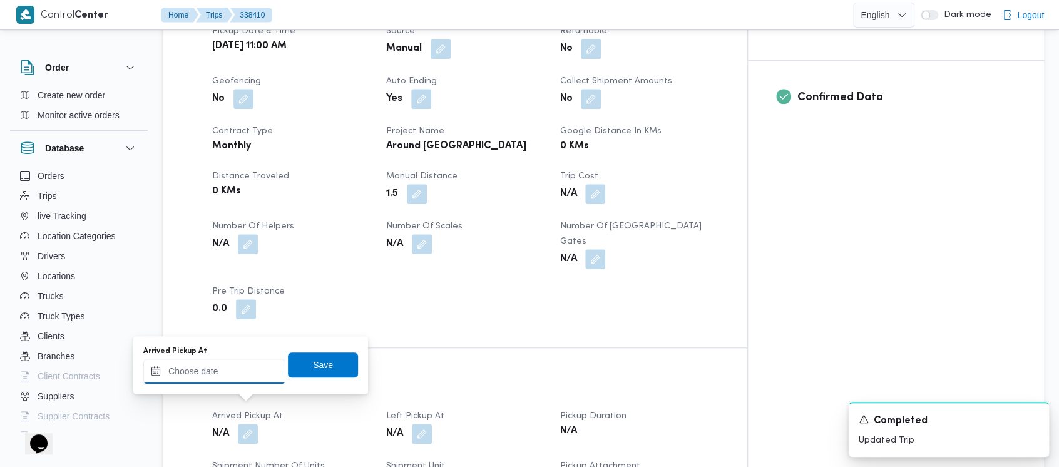
click at [210, 369] on input "Arrived Pickup At" at bounding box center [214, 371] width 142 height 25
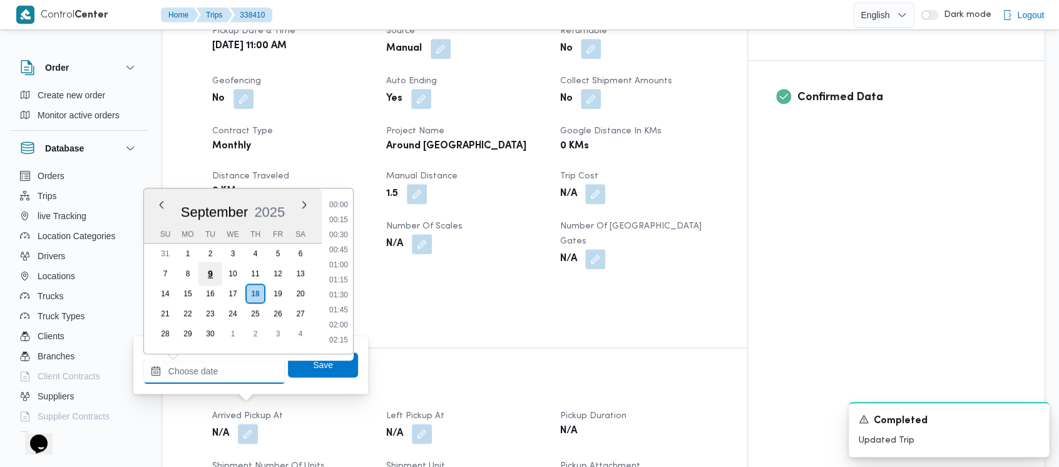
scroll to position [645, 0]
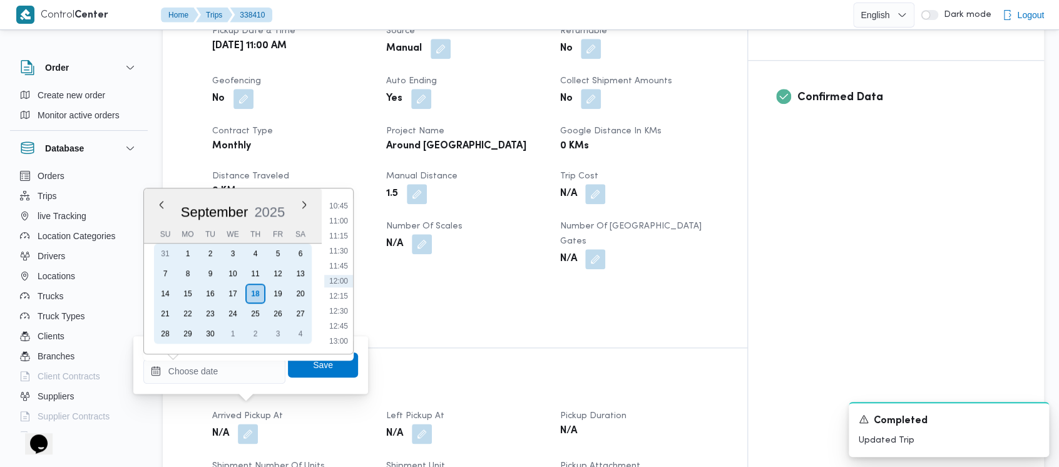
drag, startPoint x: 302, startPoint y: 270, endPoint x: 314, endPoint y: 265, distance: 13.3
click at [302, 269] on div "13" at bounding box center [301, 274] width 20 height 20
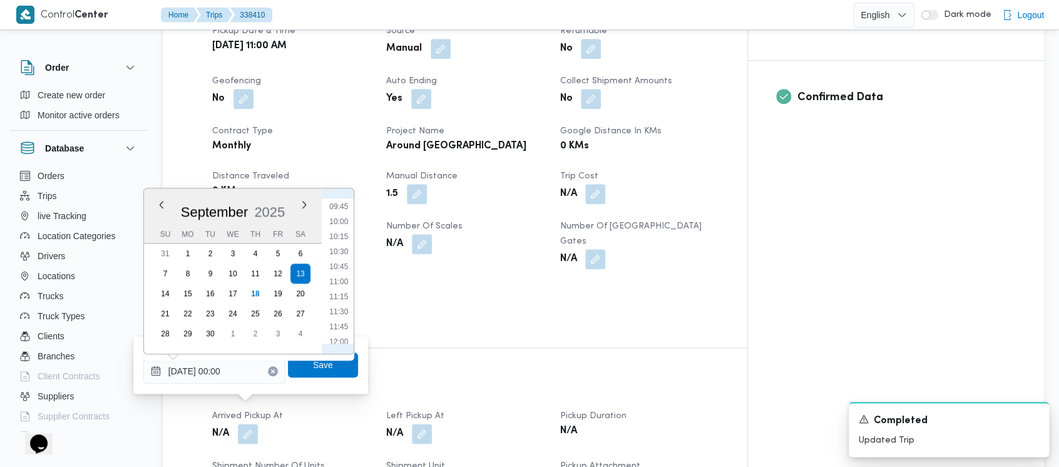
click at [341, 288] on ul "00:00 00:15 00:30 00:45 01:00 01:15 01:30 01:45 02:00 02:15 02:30 02:45 03:00 0…" at bounding box center [338, 270] width 29 height 145
click at [336, 284] on li "11:00" at bounding box center [338, 281] width 29 height 13
type input "[DATE] 11:00"
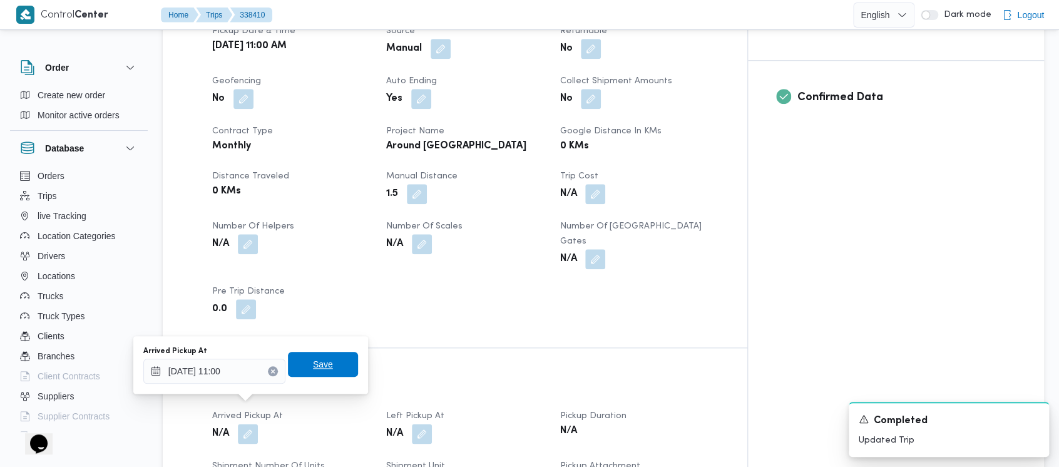
click at [313, 361] on span "Save" at bounding box center [323, 364] width 20 height 15
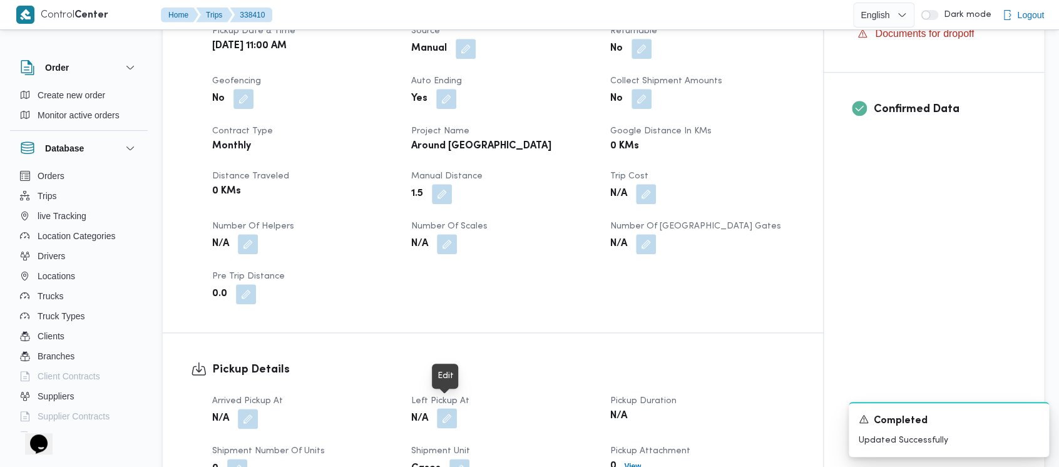
click at [446, 409] on button "button" at bounding box center [447, 418] width 20 height 20
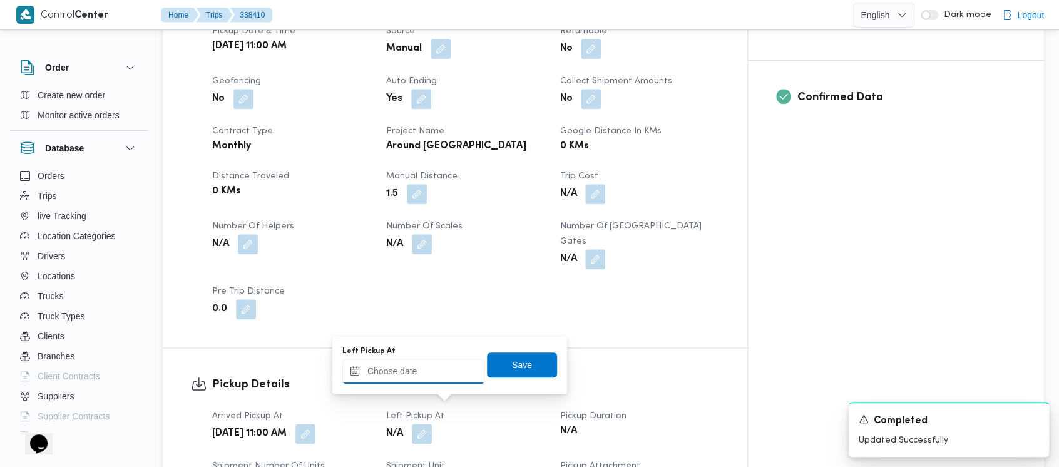
click at [406, 374] on input "Left Pickup At" at bounding box center [413, 371] width 142 height 25
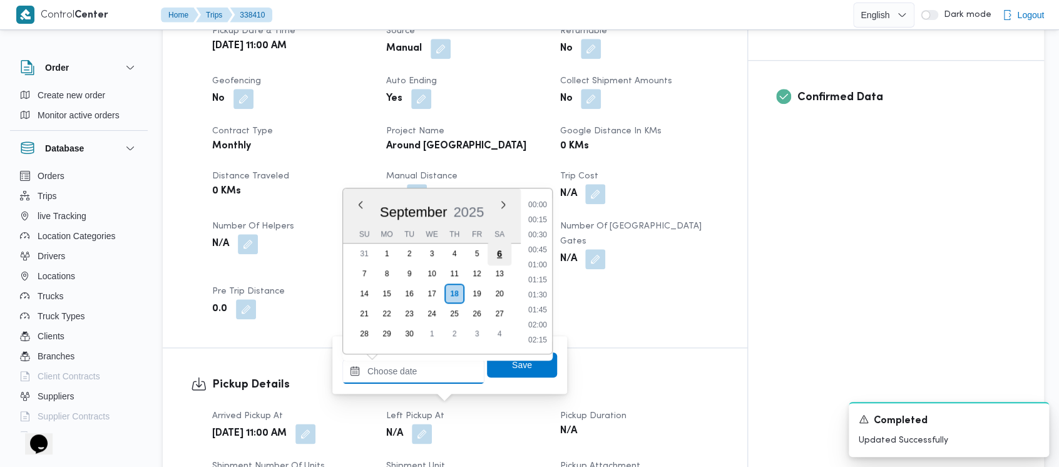
scroll to position [645, 0]
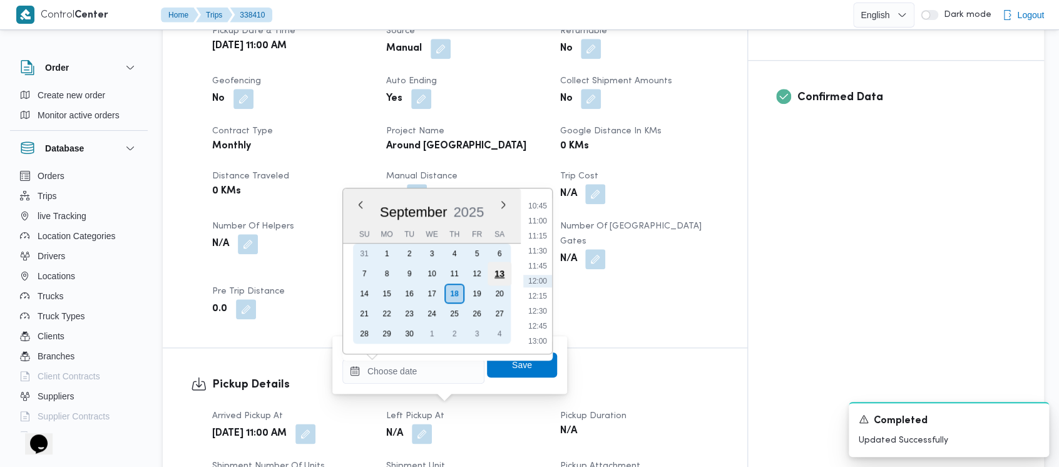
click at [502, 274] on div "13" at bounding box center [500, 274] width 24 height 24
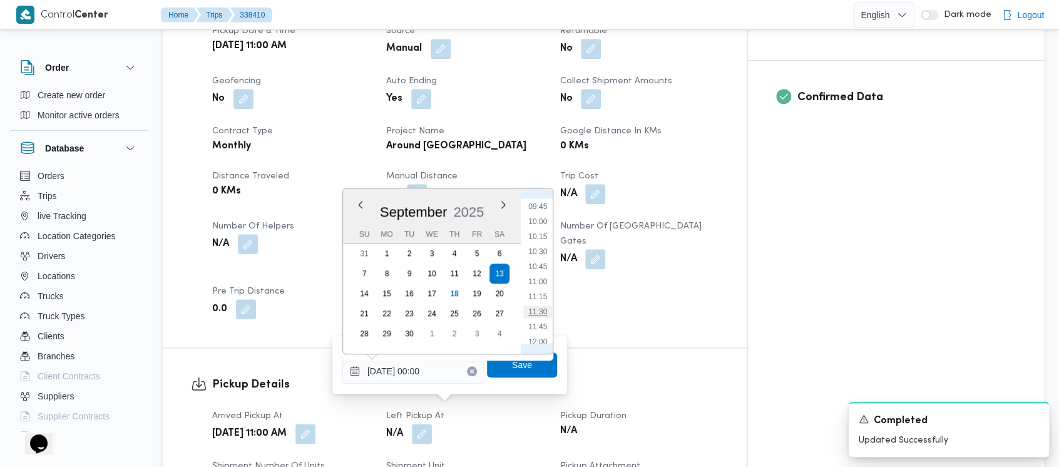
click at [531, 314] on li "11:30" at bounding box center [537, 312] width 29 height 13
type input "[DATE] 11:30"
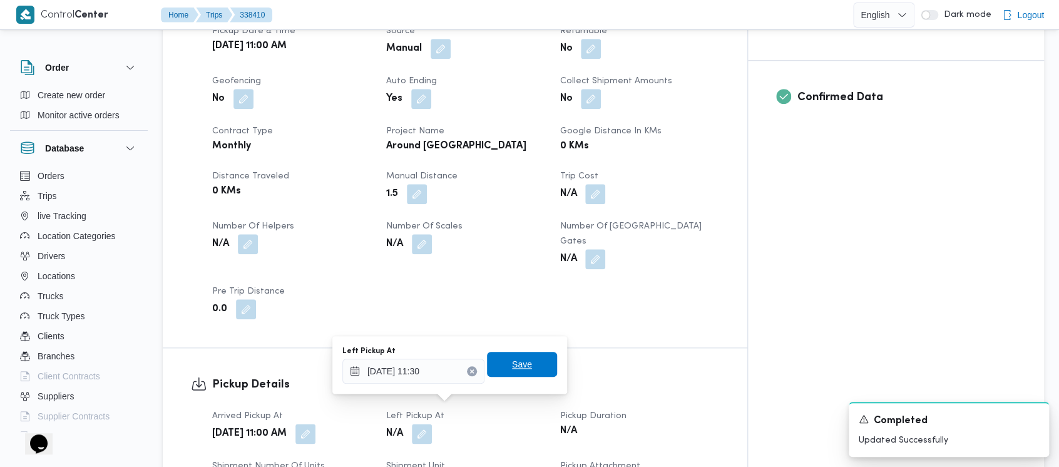
click at [513, 371] on span "Save" at bounding box center [522, 364] width 20 height 15
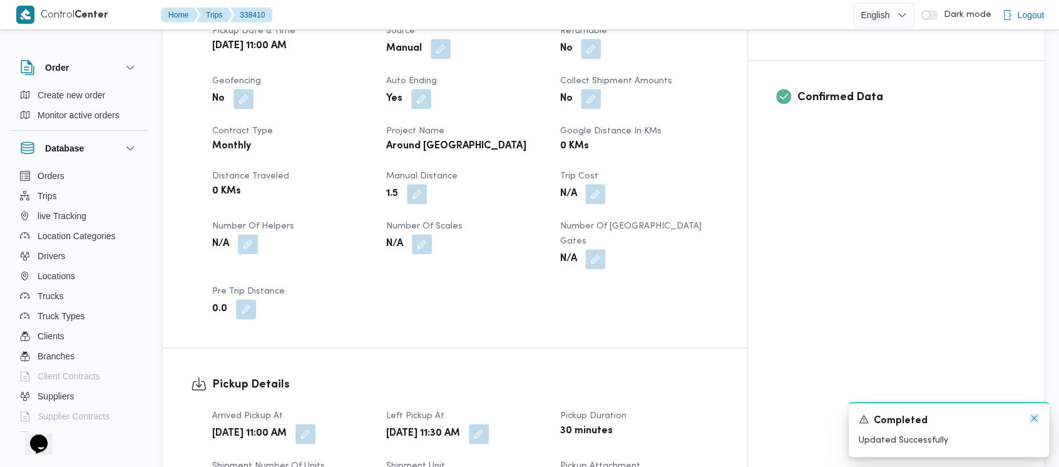
click at [1036, 420] on icon "Dismiss toast" at bounding box center [1034, 418] width 10 height 10
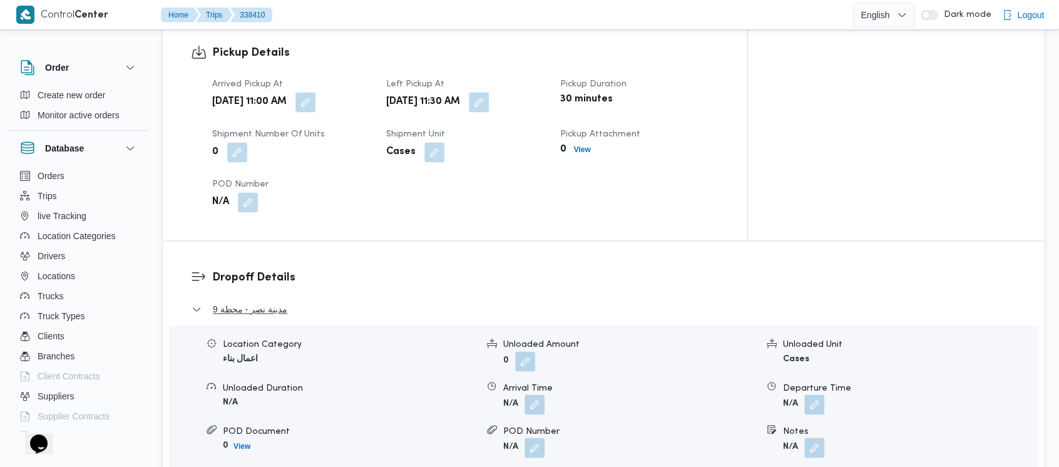
scroll to position [835, 0]
click at [820, 392] on button "button" at bounding box center [815, 402] width 20 height 20
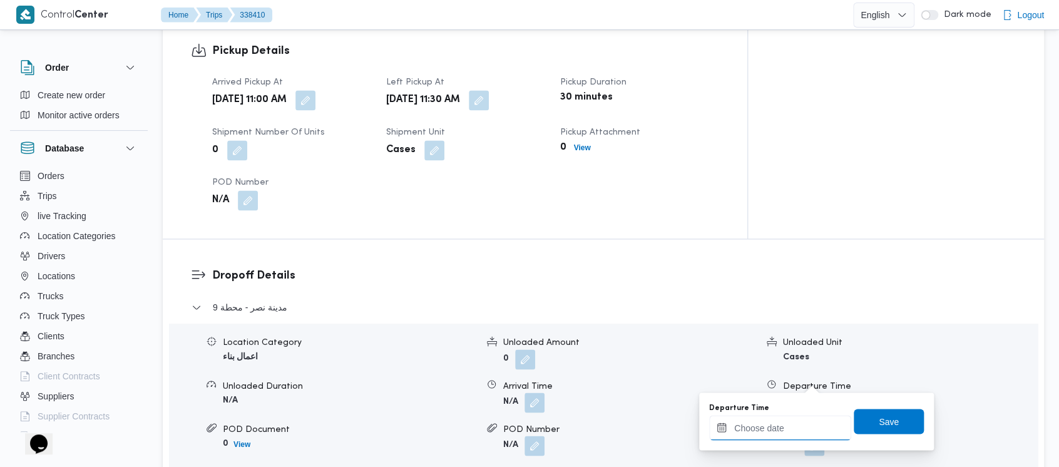
click at [761, 431] on input "Departure Time" at bounding box center [780, 427] width 142 height 25
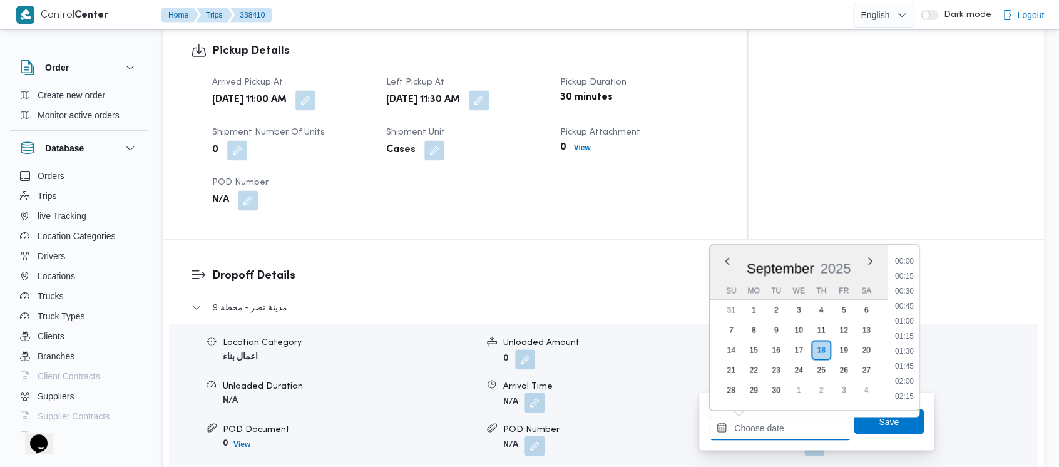
scroll to position [645, 0]
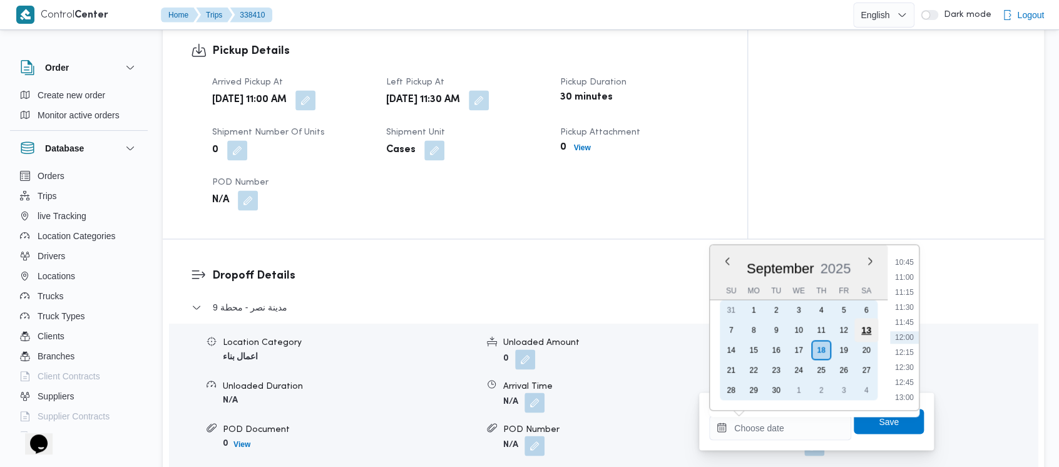
click at [868, 329] on div "13" at bounding box center [867, 330] width 24 height 24
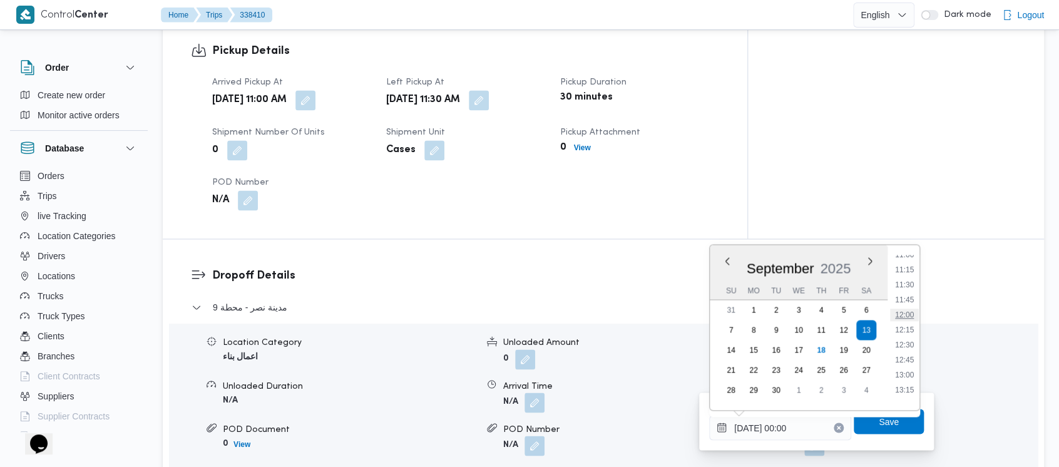
click at [909, 309] on li "12:00" at bounding box center [904, 315] width 29 height 13
type input "[DATE] 12:00"
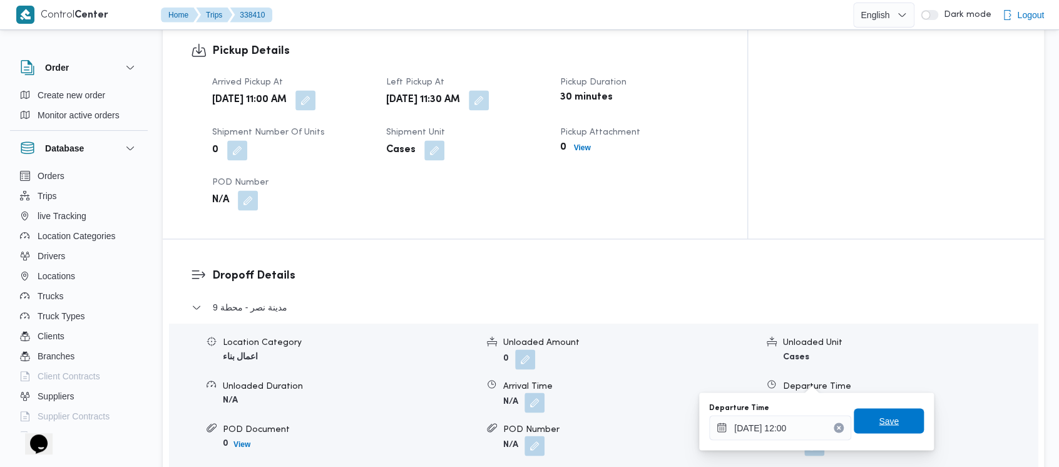
click at [858, 427] on span "Save" at bounding box center [889, 420] width 70 height 25
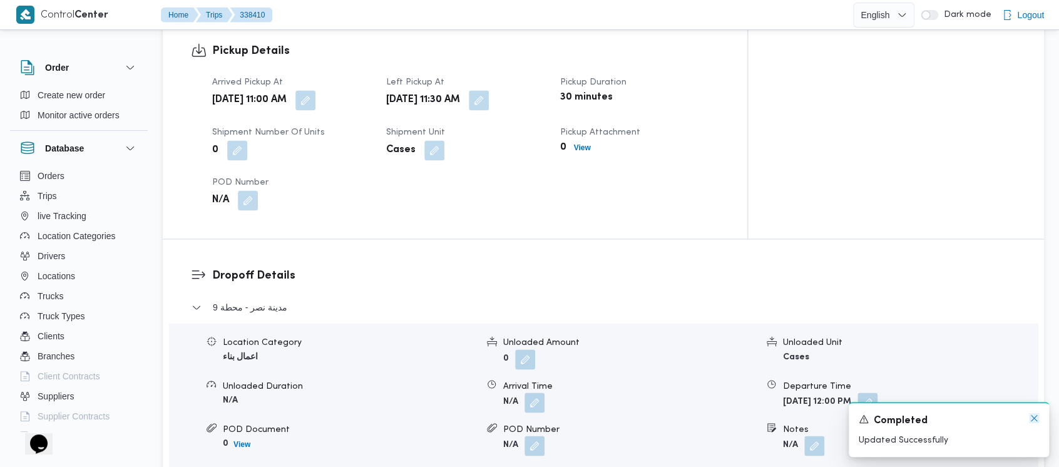
click at [1033, 418] on icon "Dismiss toast" at bounding box center [1034, 418] width 6 height 6
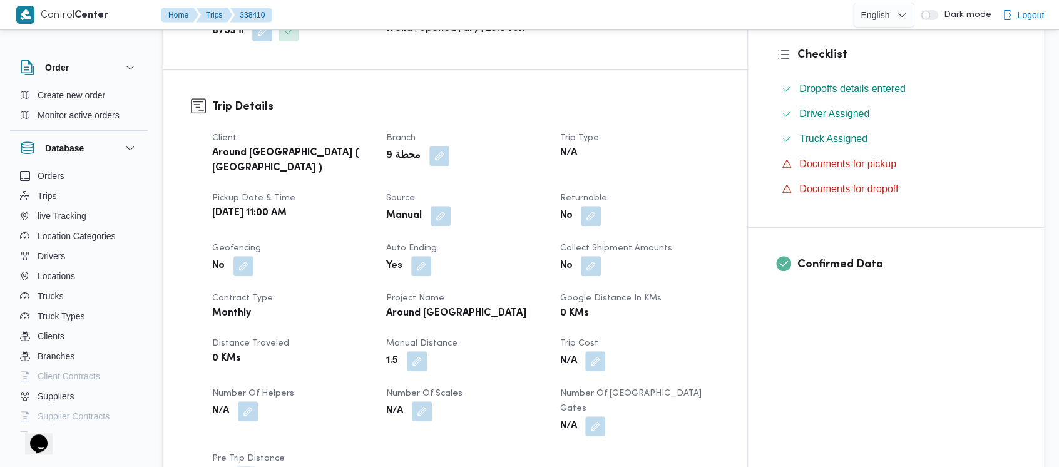
scroll to position [0, 0]
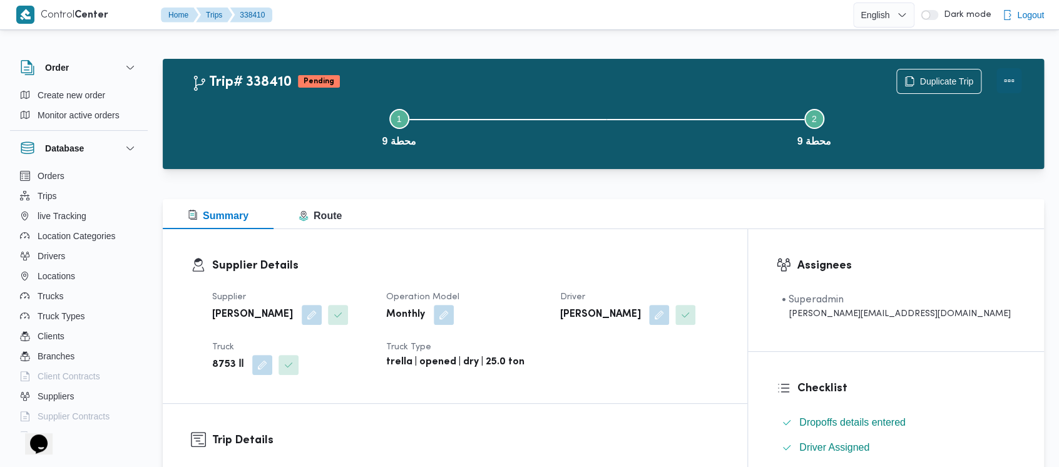
click at [1019, 73] on button "Actions" at bounding box center [1009, 80] width 25 height 25
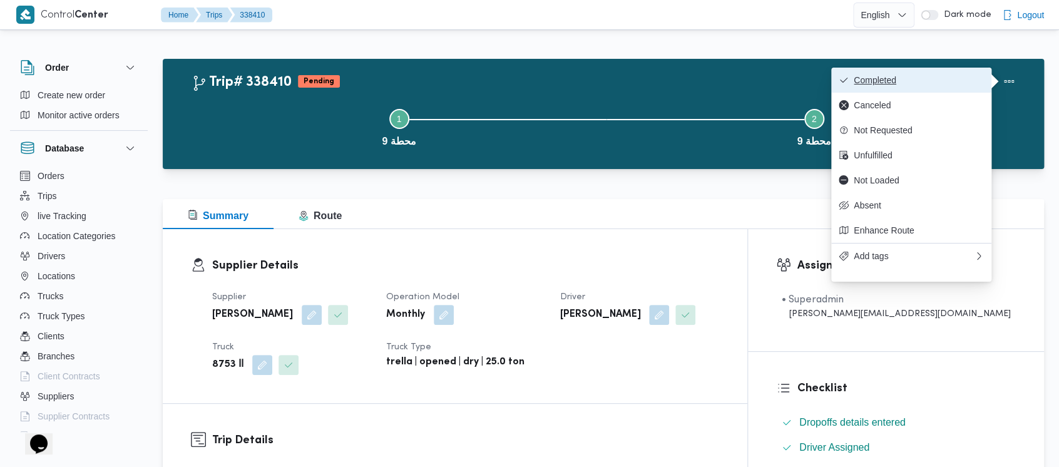
click at [880, 73] on button "Completed" at bounding box center [911, 80] width 160 height 25
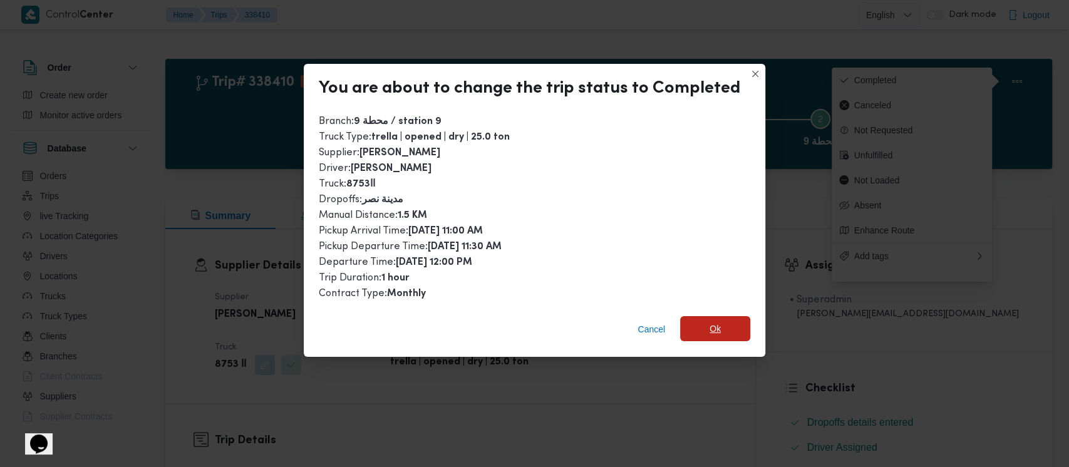
click at [699, 323] on span "Ok" at bounding box center [715, 328] width 70 height 25
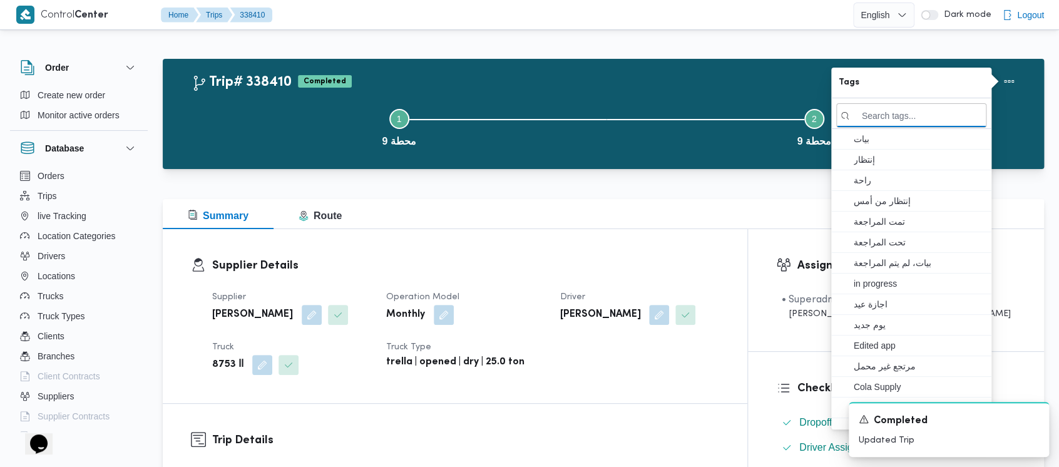
click at [269, 130] on button "Step 1 is incomplete 1 محطة 9" at bounding box center [399, 126] width 415 height 65
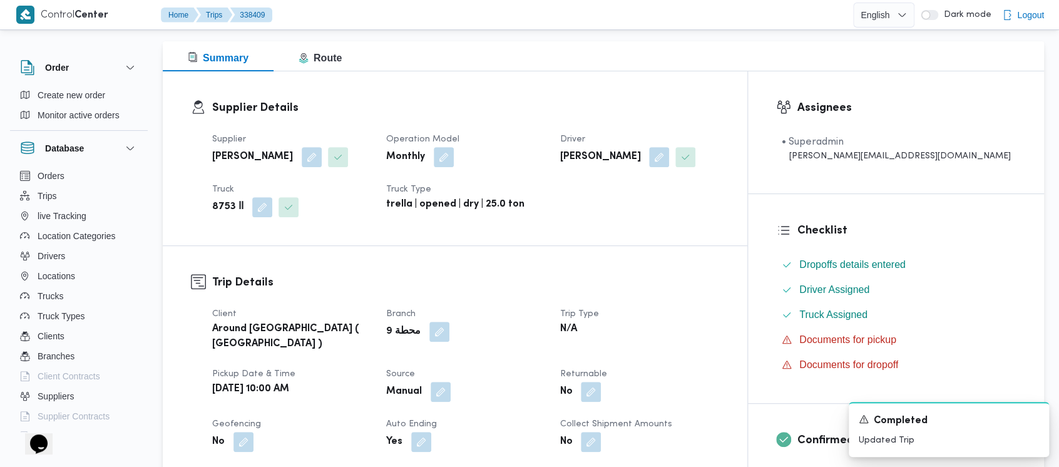
scroll to position [501, 0]
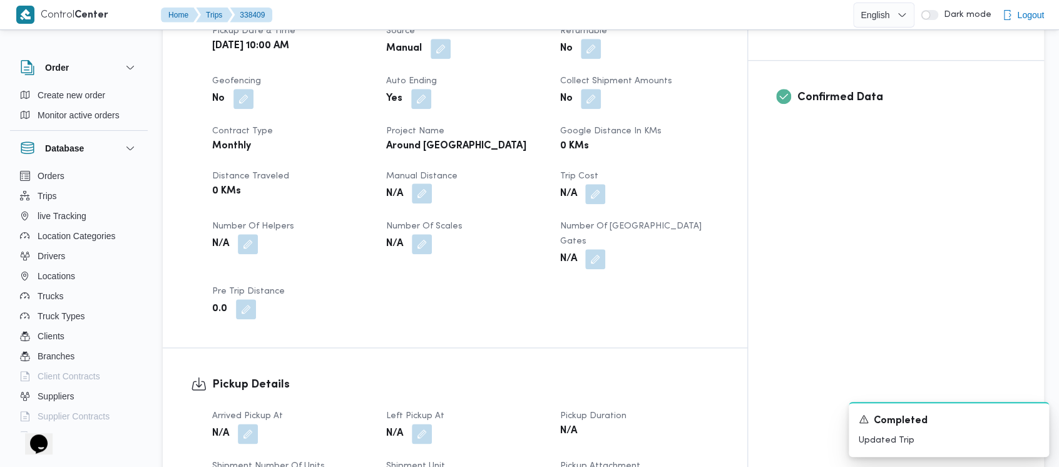
click at [432, 183] on button "button" at bounding box center [422, 193] width 20 height 20
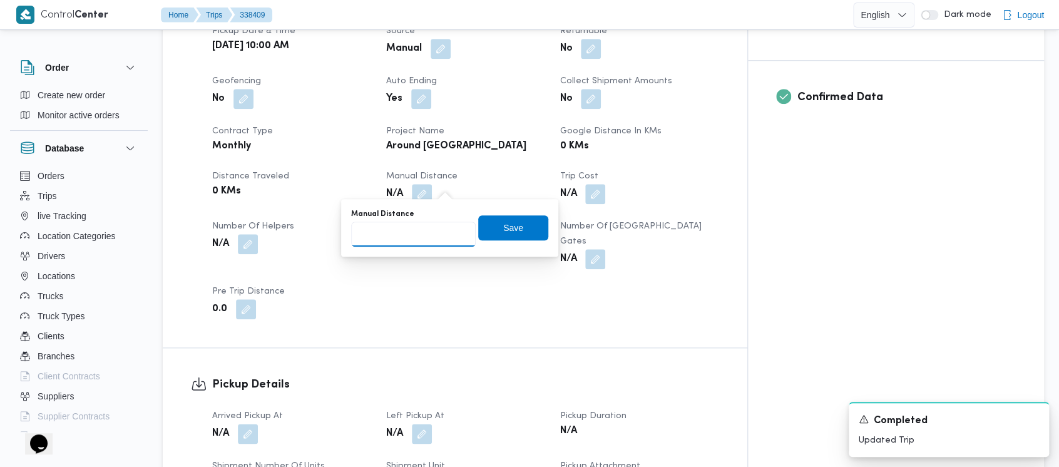
click at [404, 240] on input "Manual Distance" at bounding box center [413, 234] width 125 height 25
paste input "1.5"
type input "1.5"
click at [503, 233] on span "Save" at bounding box center [513, 227] width 20 height 15
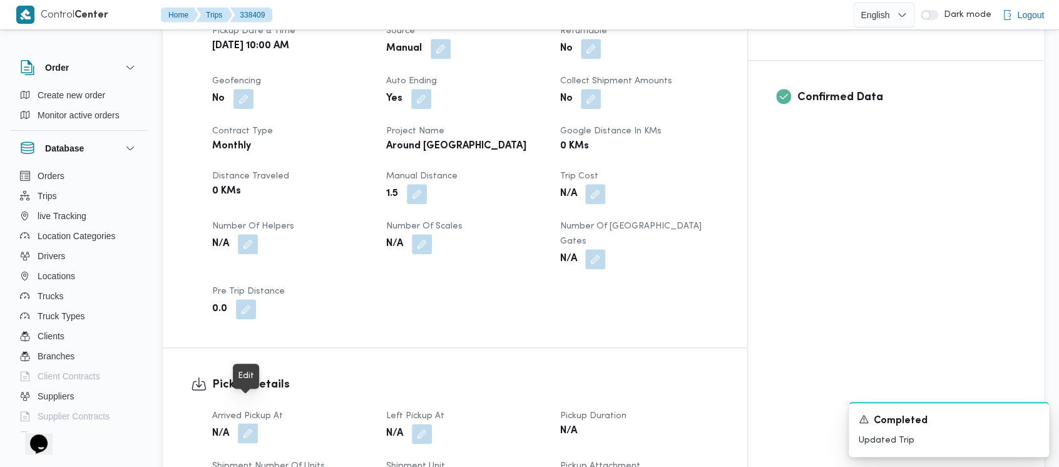
click at [254, 423] on button "button" at bounding box center [248, 433] width 20 height 20
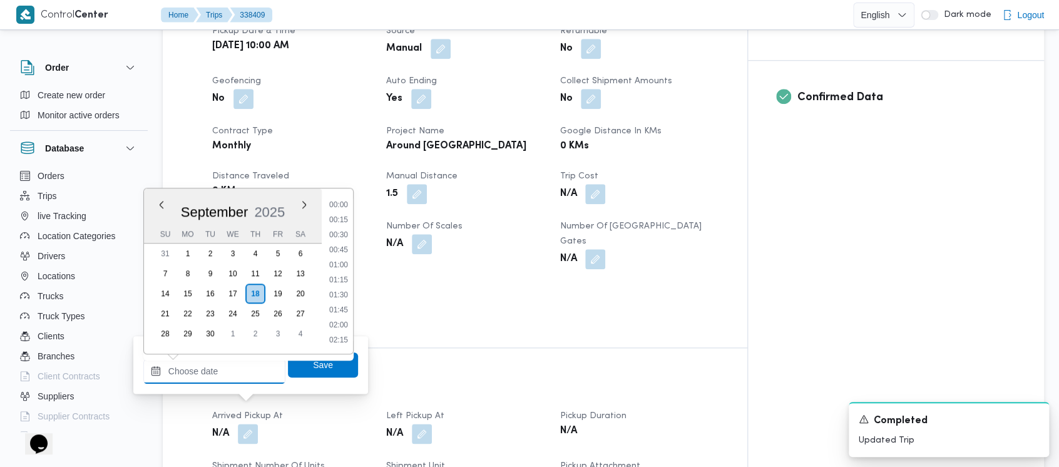
click at [209, 377] on input "Arrived Pickup At" at bounding box center [214, 371] width 142 height 25
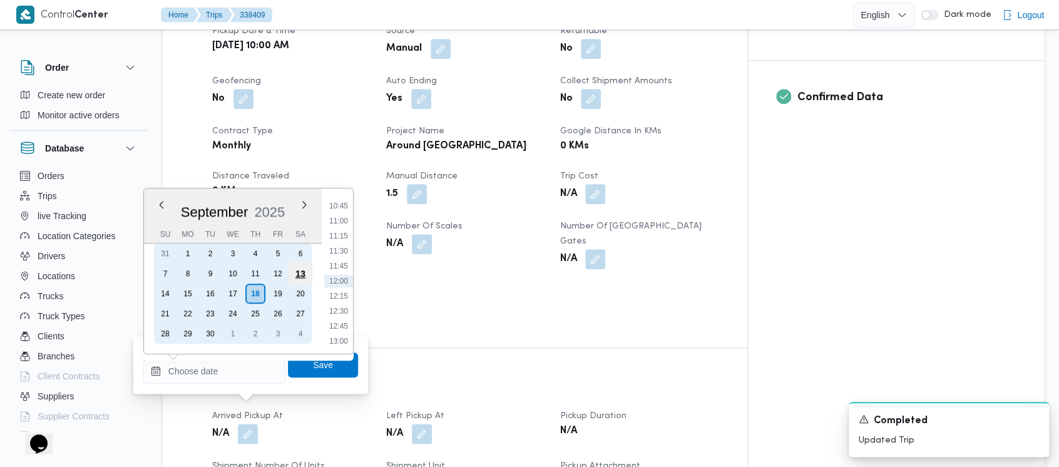
click at [306, 277] on div "13" at bounding box center [301, 274] width 24 height 24
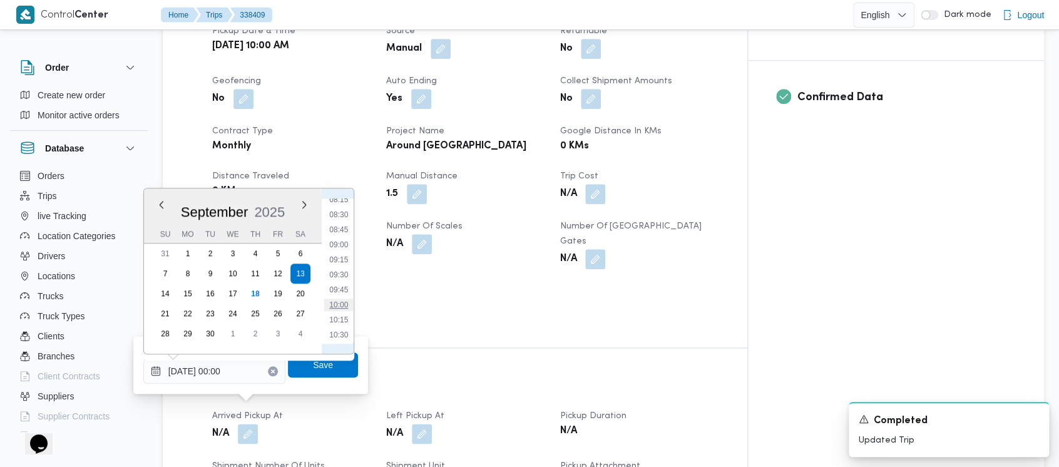
click at [346, 302] on li "10:00" at bounding box center [338, 305] width 29 height 13
type input "[DATE] 10:00"
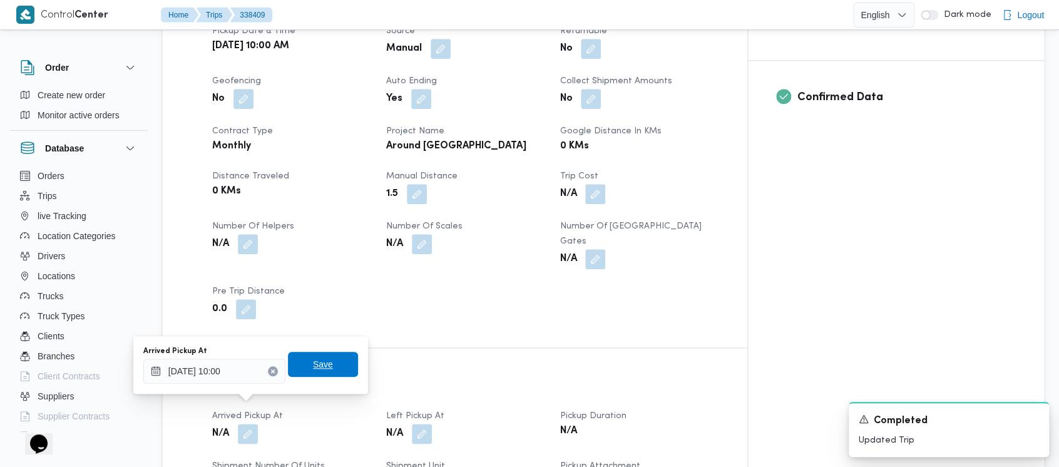
click at [314, 368] on span "Save" at bounding box center [323, 364] width 20 height 15
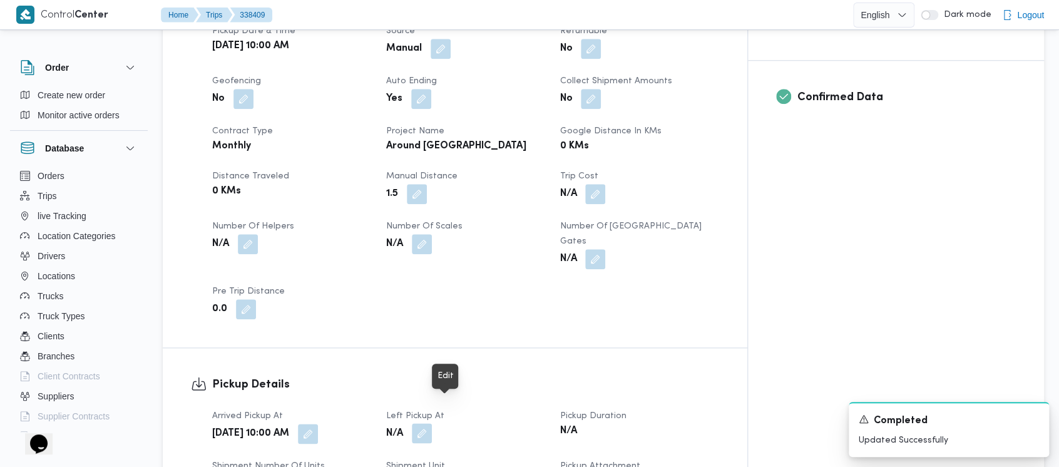
click at [432, 423] on button "button" at bounding box center [422, 433] width 20 height 20
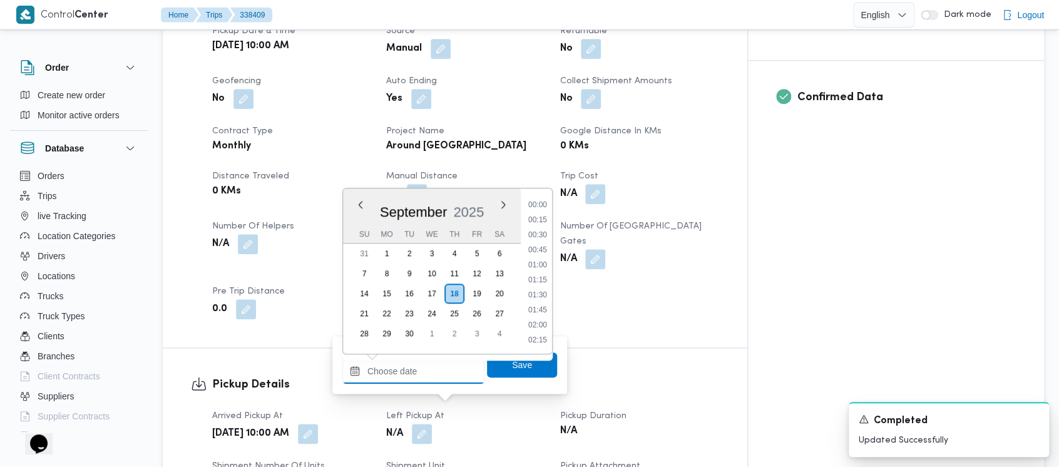
click at [426, 379] on input "Left Pickup At" at bounding box center [413, 371] width 142 height 25
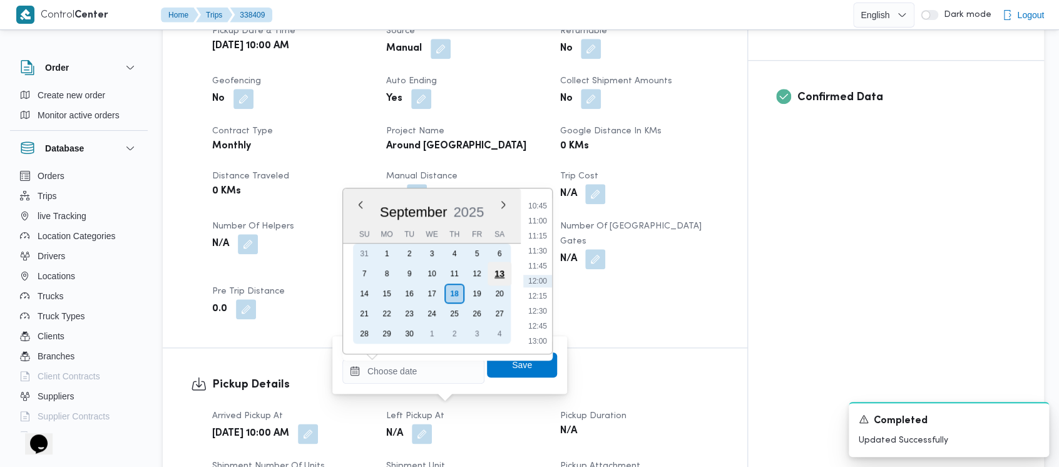
click at [506, 275] on div "13" at bounding box center [500, 274] width 24 height 24
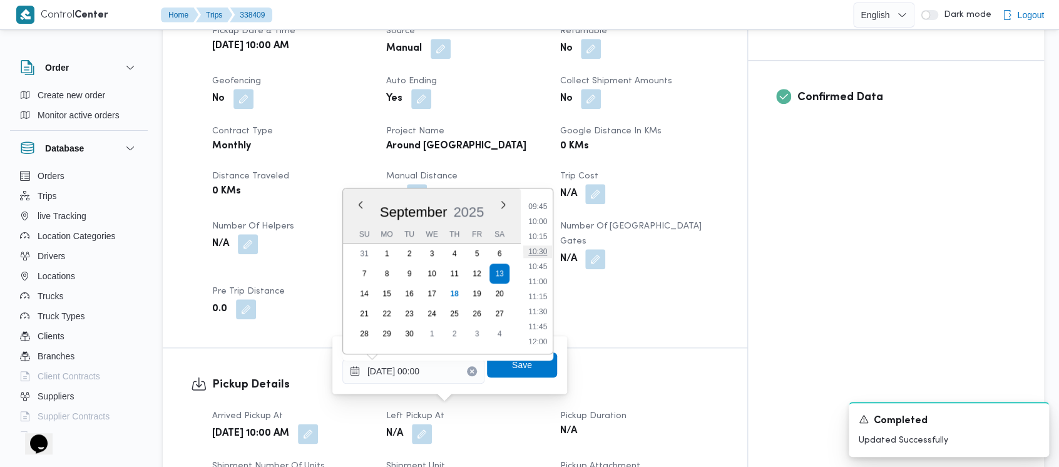
click at [542, 253] on li "10:30" at bounding box center [537, 251] width 29 height 13
type input "[DATE] 10:30"
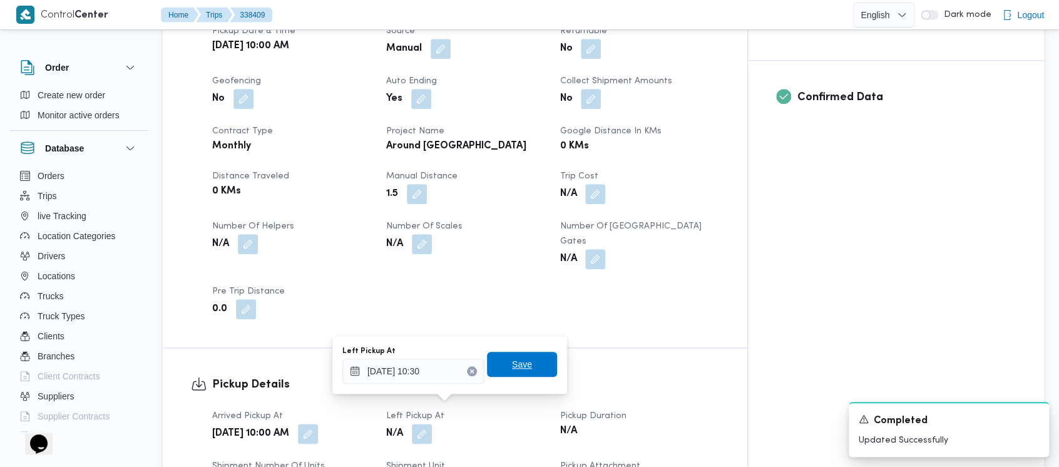
click at [512, 366] on span "Save" at bounding box center [522, 364] width 20 height 15
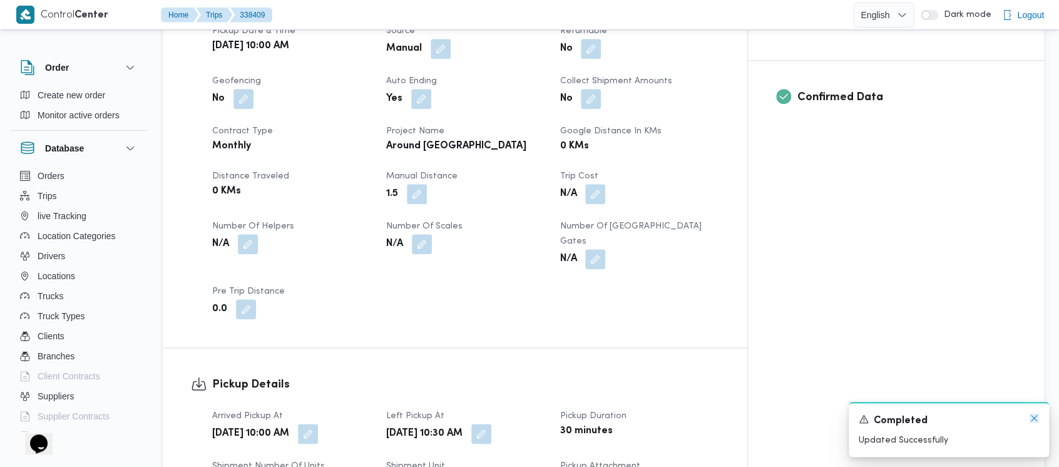
click at [1035, 416] on icon "Dismiss toast" at bounding box center [1034, 418] width 10 height 10
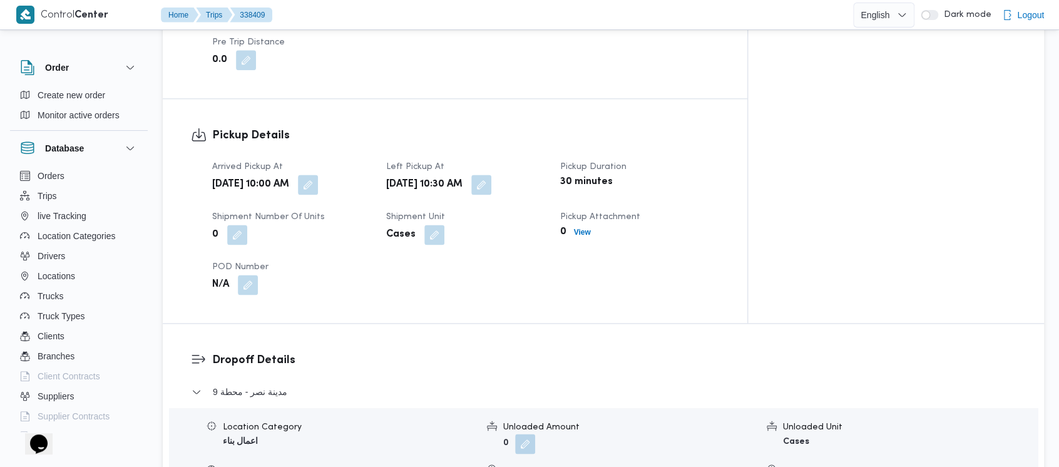
scroll to position [835, 0]
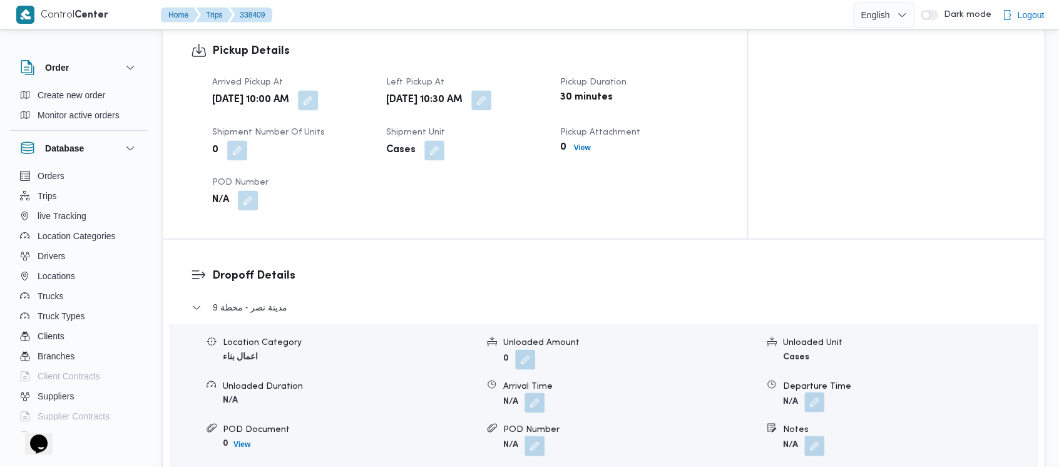
click at [816, 392] on button "button" at bounding box center [815, 402] width 20 height 20
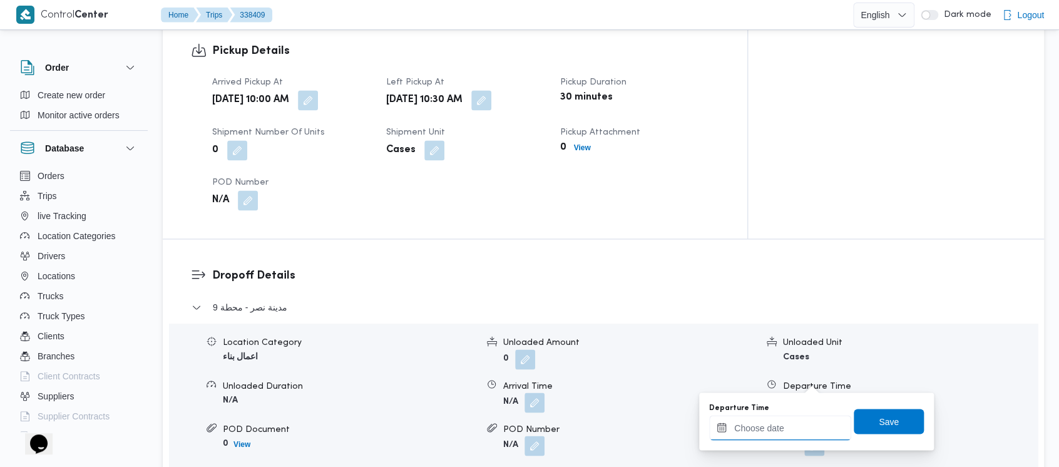
click at [765, 432] on input "Departure Time" at bounding box center [780, 427] width 142 height 25
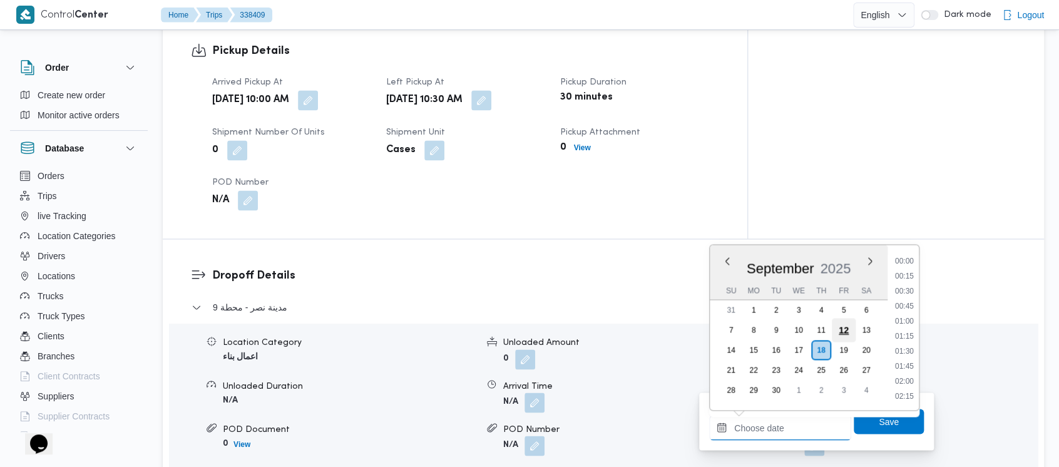
scroll to position [645, 0]
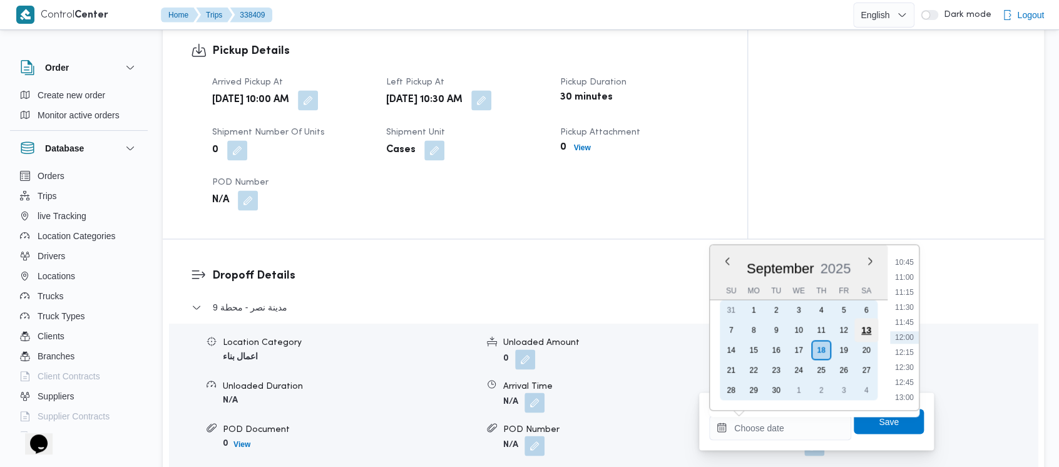
click at [863, 326] on div "13" at bounding box center [867, 330] width 24 height 24
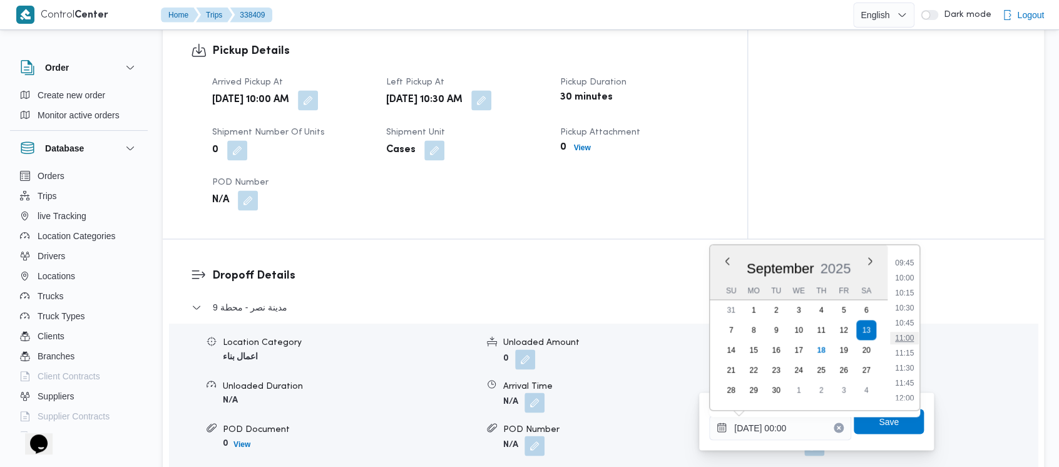
click at [909, 341] on li "11:00" at bounding box center [904, 338] width 29 height 13
type input "[DATE] 11:00"
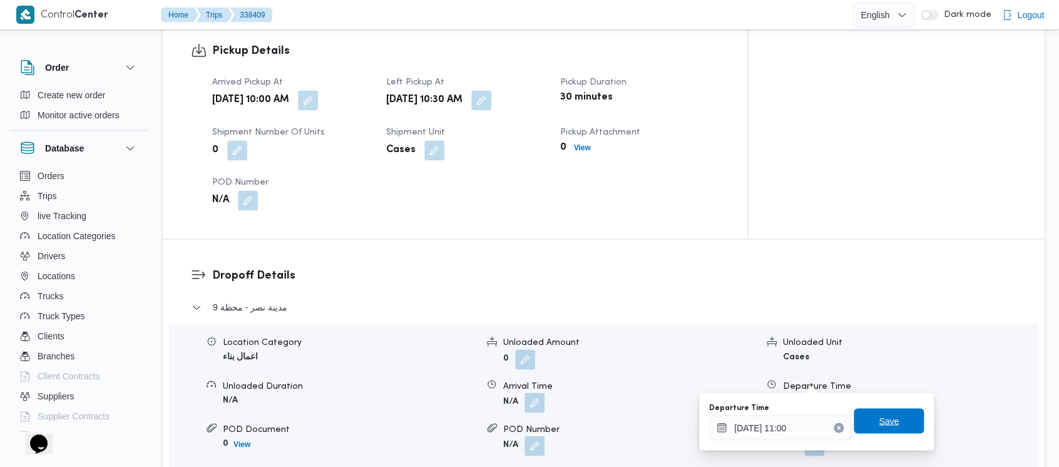
click at [874, 410] on span "Save" at bounding box center [889, 420] width 70 height 25
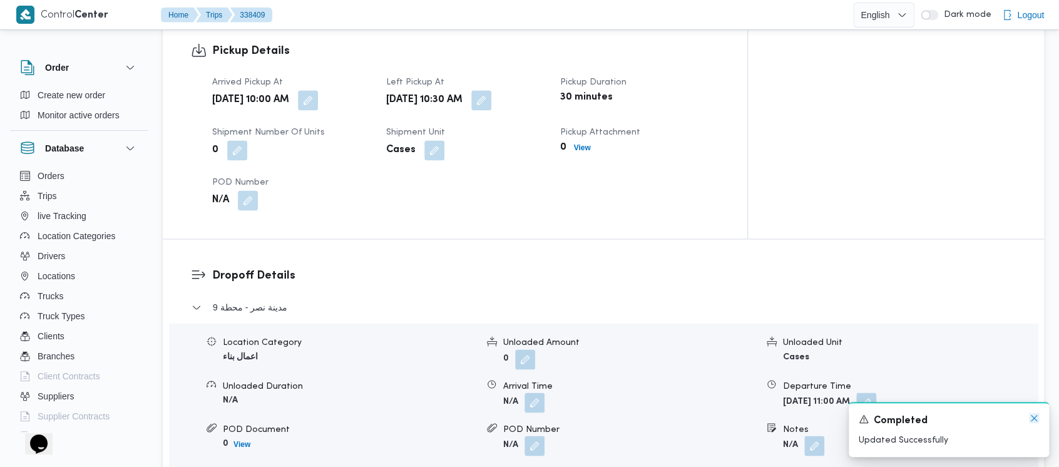
click at [1032, 418] on icon "Dismiss toast" at bounding box center [1034, 418] width 6 height 6
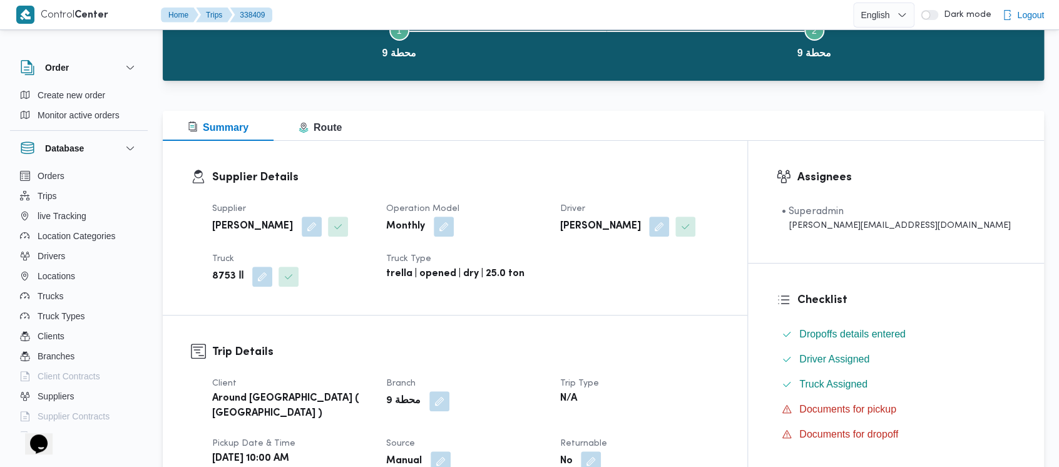
scroll to position [0, 0]
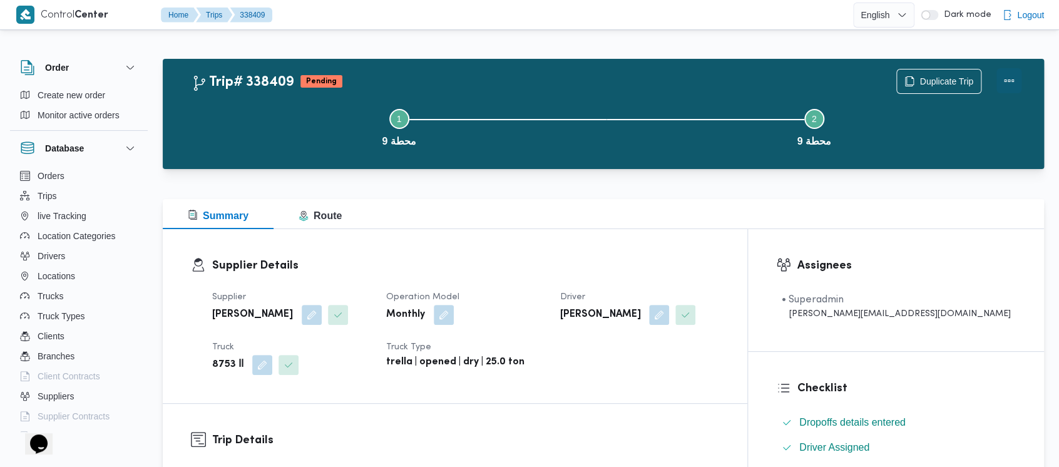
click at [1012, 81] on button "Actions" at bounding box center [1009, 80] width 25 height 25
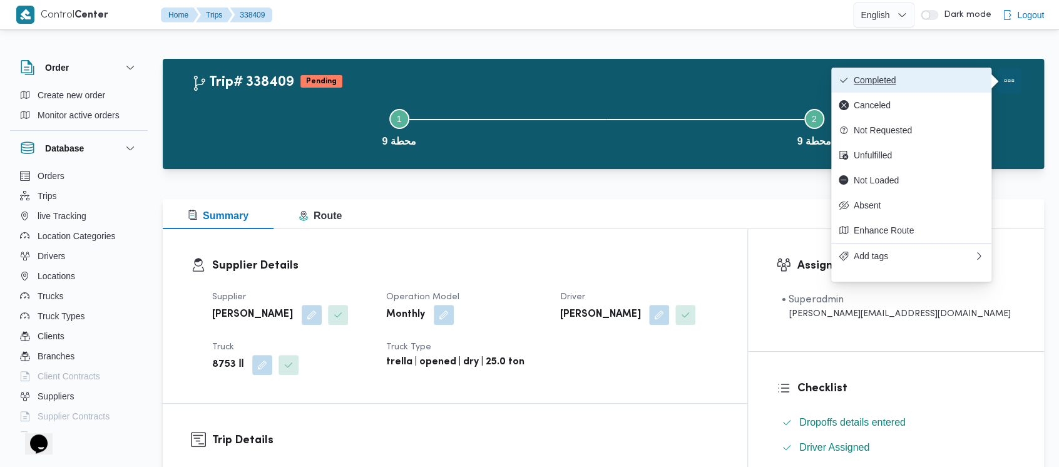
click at [896, 80] on span "Completed" at bounding box center [919, 80] width 130 height 10
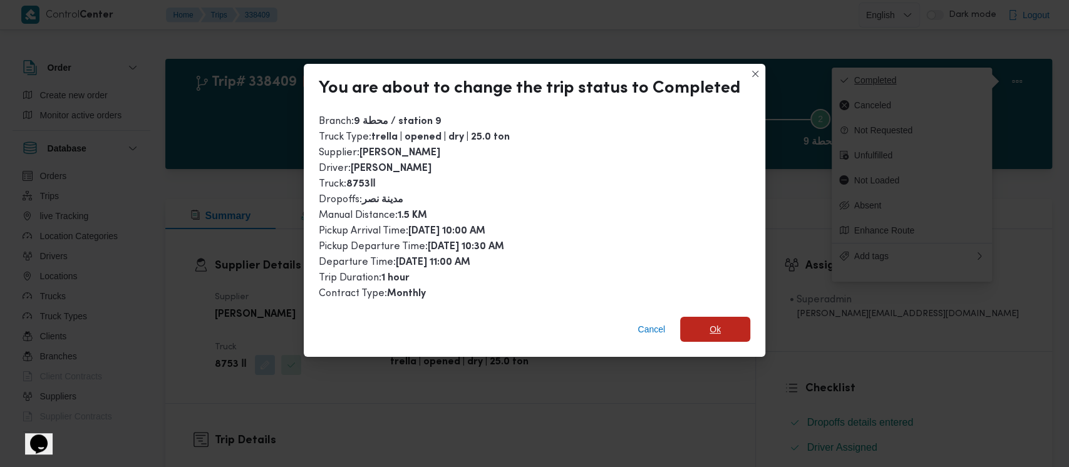
drag, startPoint x: 711, startPoint y: 328, endPoint x: 991, endPoint y: 71, distance: 380.2
click at [711, 329] on span "Ok" at bounding box center [714, 329] width 11 height 15
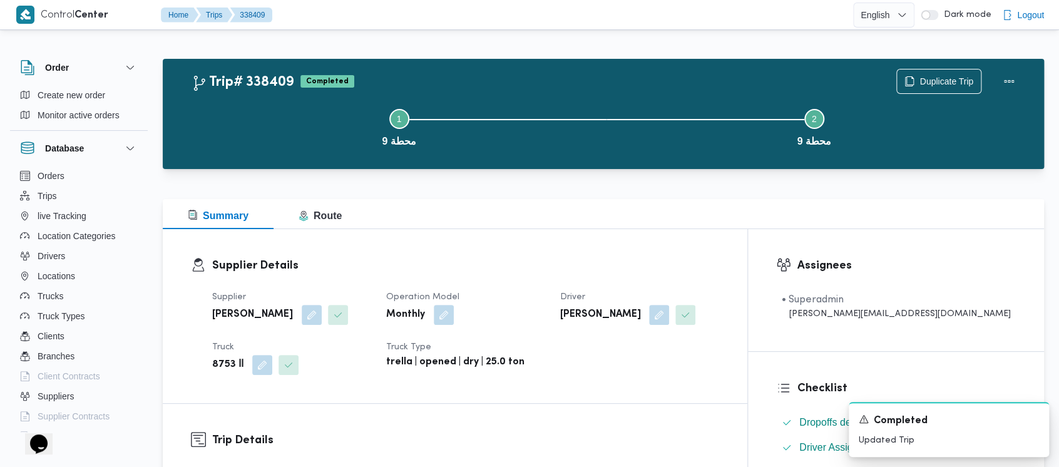
click at [197, 107] on button "Step 1 is incomplete 1 محطة 9" at bounding box center [399, 126] width 415 height 65
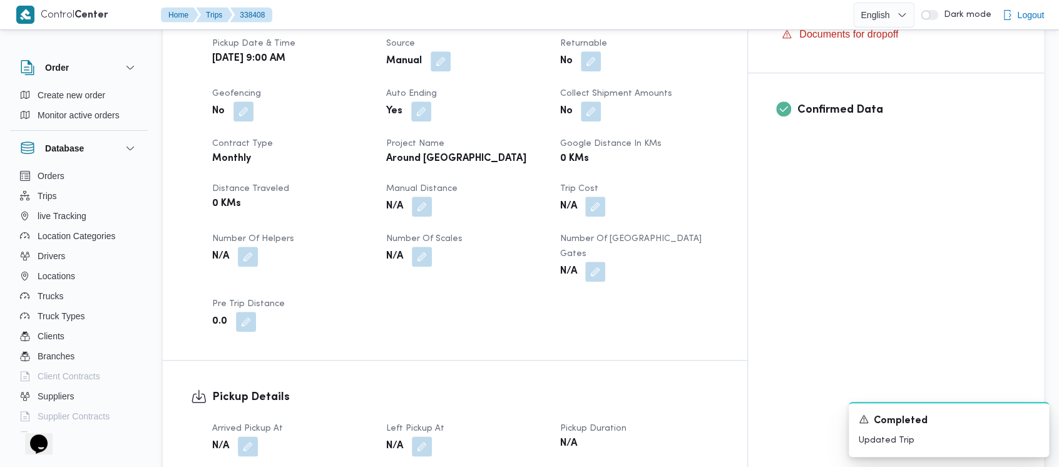
scroll to position [501, 0]
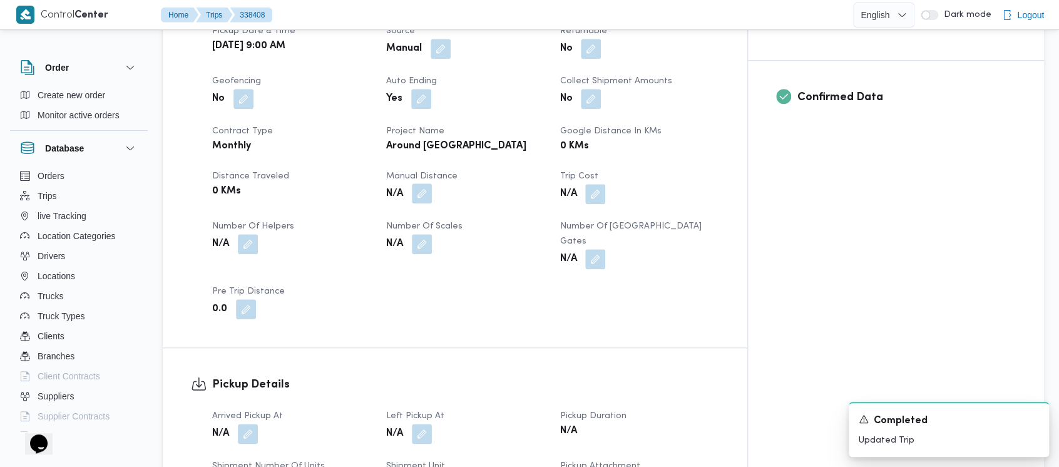
click at [432, 183] on button "button" at bounding box center [422, 193] width 20 height 20
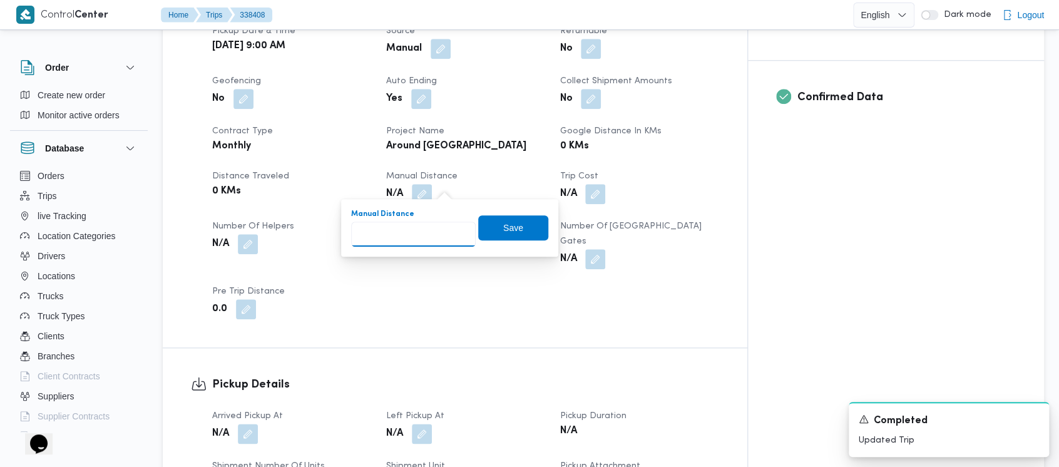
click at [416, 238] on input "Manual Distance" at bounding box center [413, 234] width 125 height 25
paste input "1.5"
type input "1.5"
click at [503, 220] on span "Save" at bounding box center [513, 227] width 20 height 15
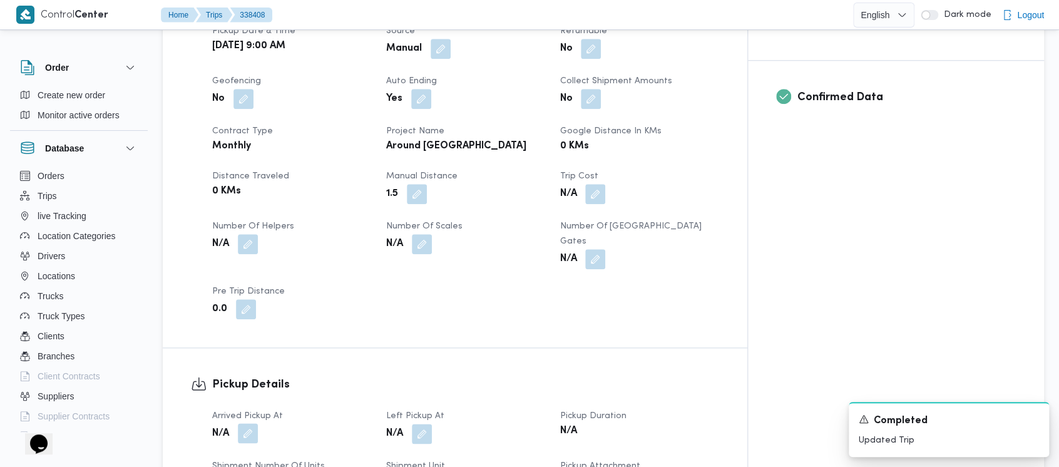
click at [245, 423] on button "button" at bounding box center [248, 433] width 20 height 20
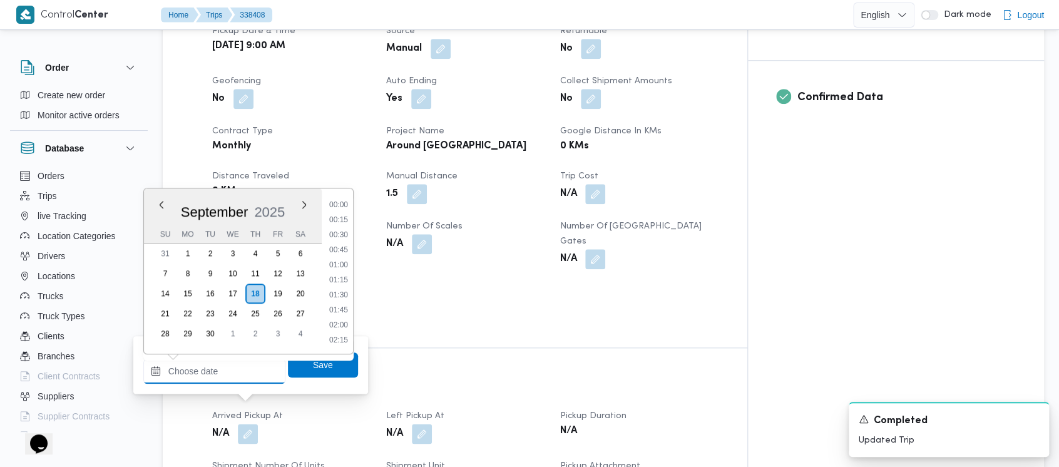
drag, startPoint x: 223, startPoint y: 370, endPoint x: 218, endPoint y: 361, distance: 10.6
click at [223, 368] on input "Arrived Pickup At" at bounding box center [214, 371] width 142 height 25
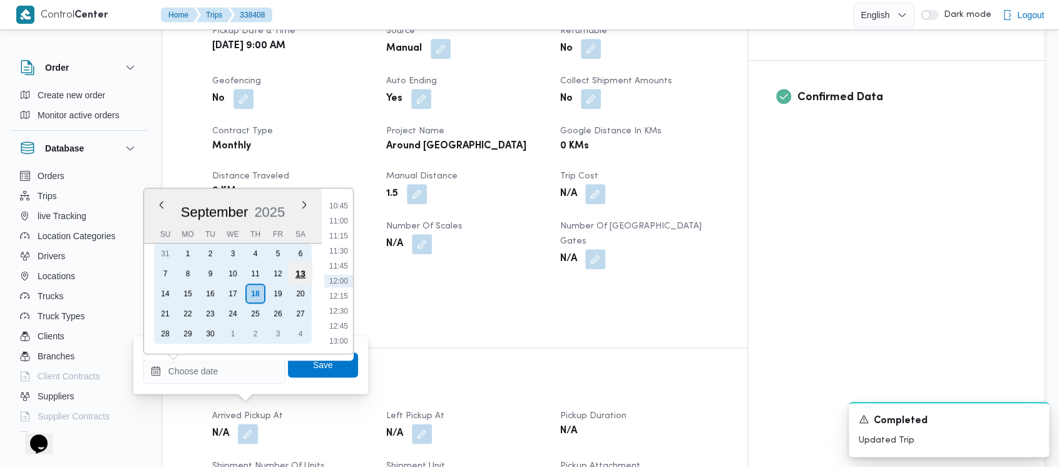
click at [302, 274] on div "13" at bounding box center [301, 274] width 24 height 24
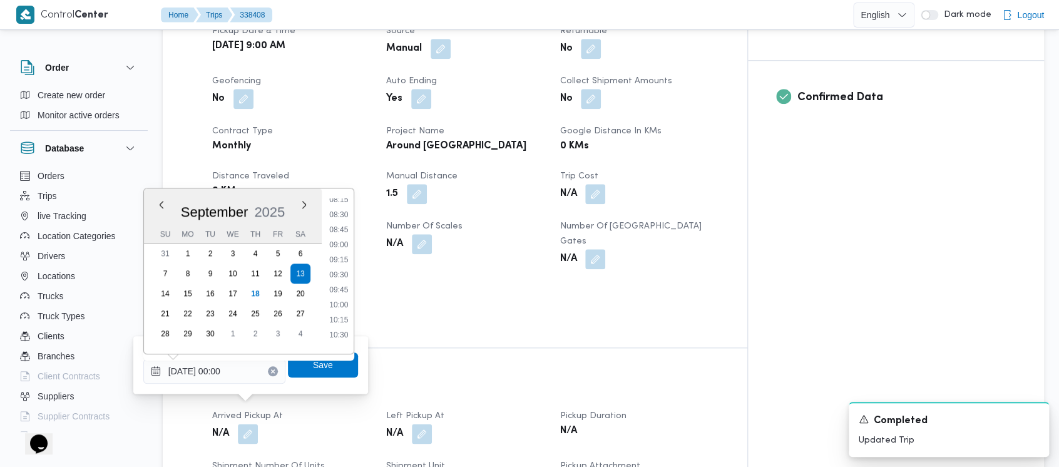
click at [341, 245] on li "09:00" at bounding box center [338, 245] width 29 height 13
type input "[DATE] 09:00"
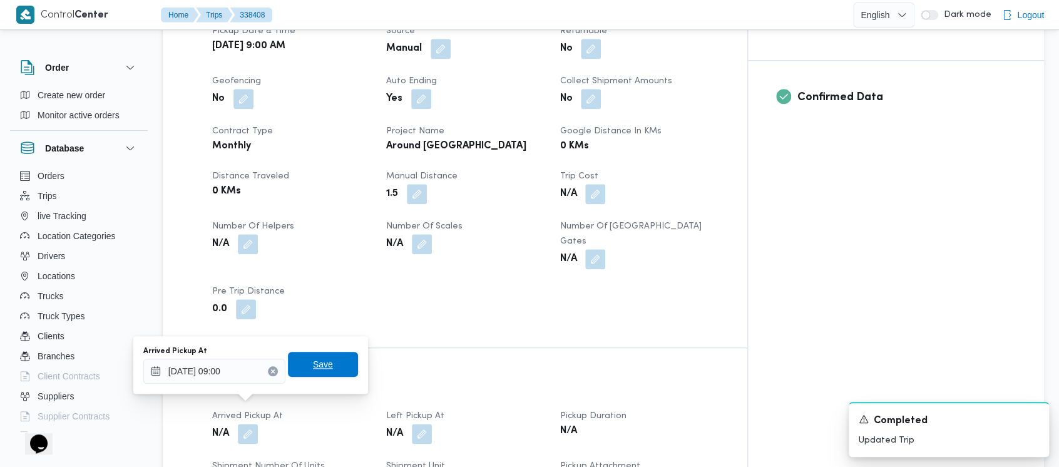
click at [313, 358] on span "Save" at bounding box center [323, 364] width 20 height 15
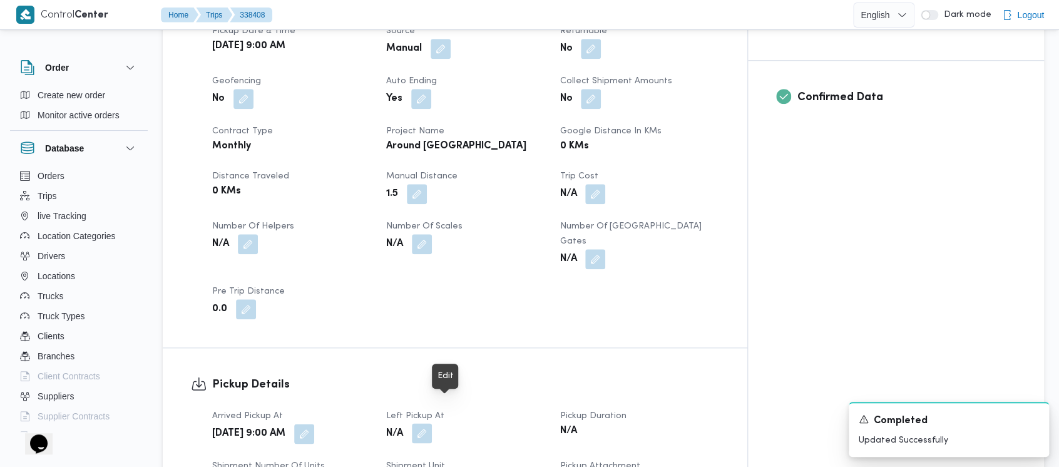
click at [432, 423] on button "button" at bounding box center [422, 433] width 20 height 20
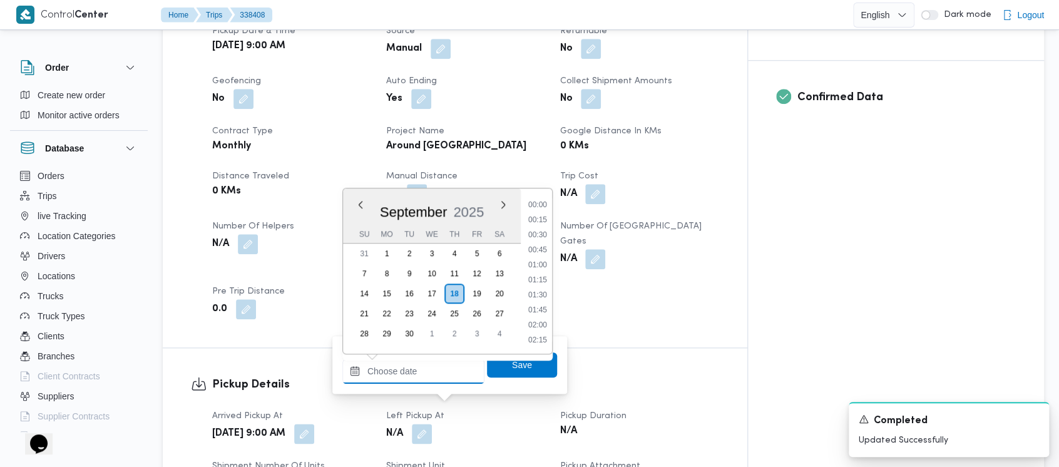
click at [418, 373] on input "Left Pickup At" at bounding box center [413, 371] width 142 height 25
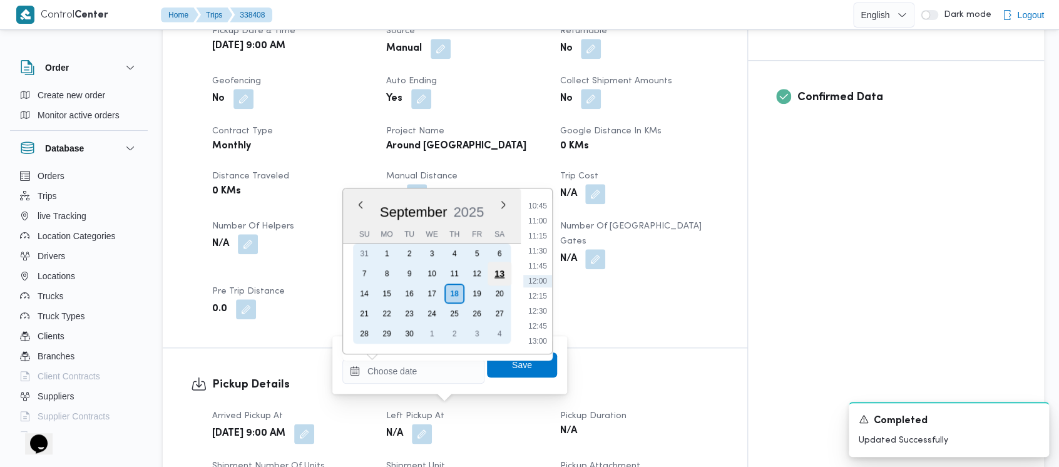
click at [506, 270] on div "13" at bounding box center [500, 274] width 24 height 24
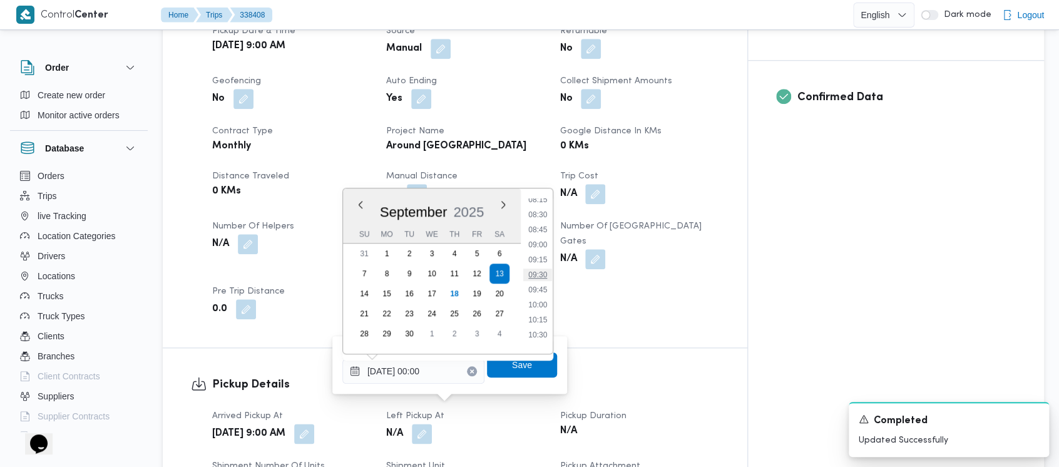
click at [537, 273] on li "09:30" at bounding box center [537, 275] width 29 height 13
type input "[DATE] 09:30"
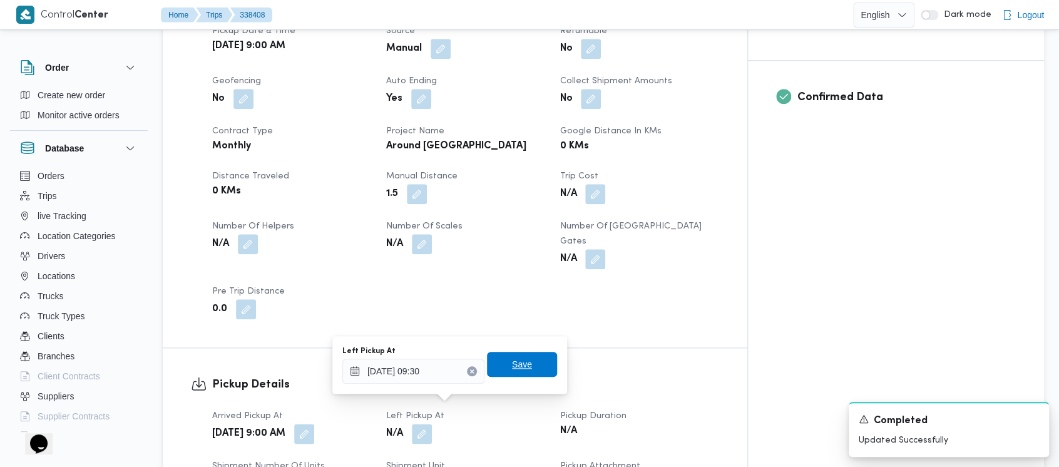
click at [512, 365] on span "Save" at bounding box center [522, 364] width 20 height 15
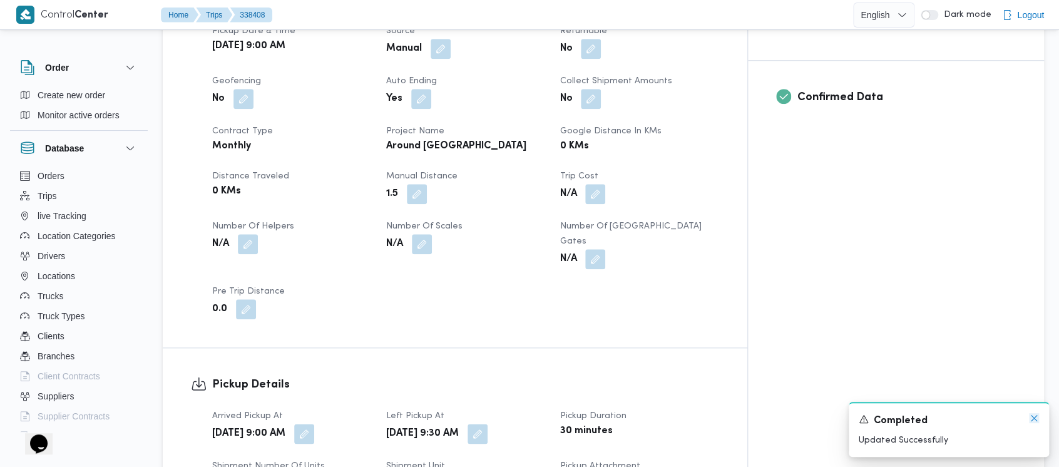
click at [1037, 418] on icon "Dismiss toast" at bounding box center [1034, 418] width 10 height 10
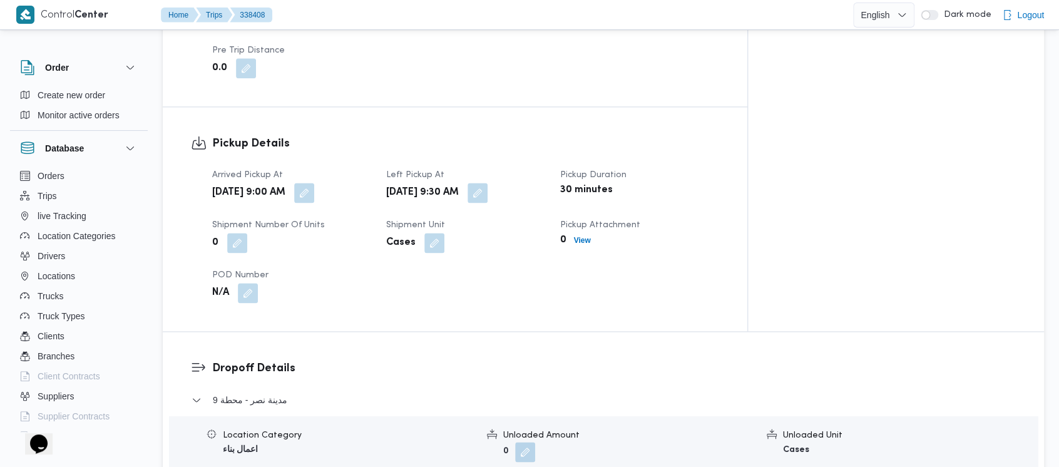
scroll to position [751, 0]
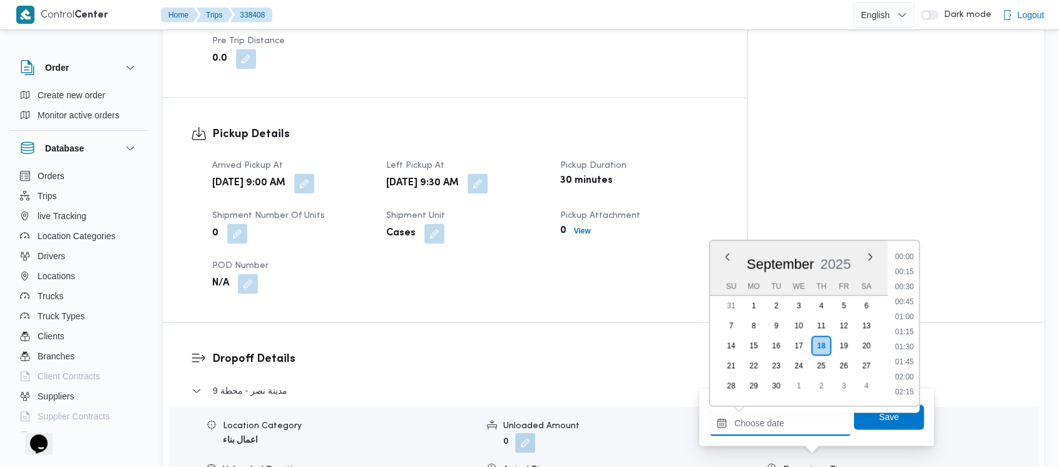
click at [752, 413] on input "Departure Time" at bounding box center [780, 423] width 142 height 25
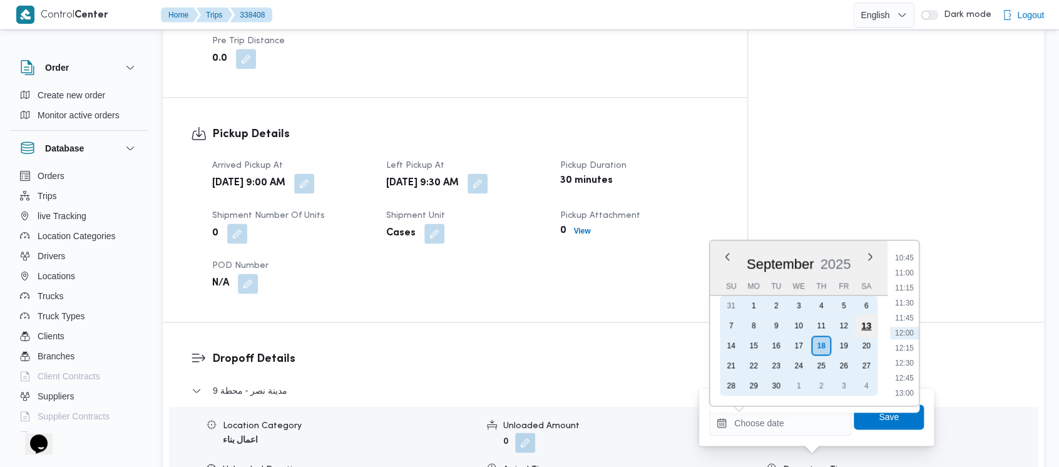
click at [860, 326] on div "13" at bounding box center [867, 326] width 24 height 24
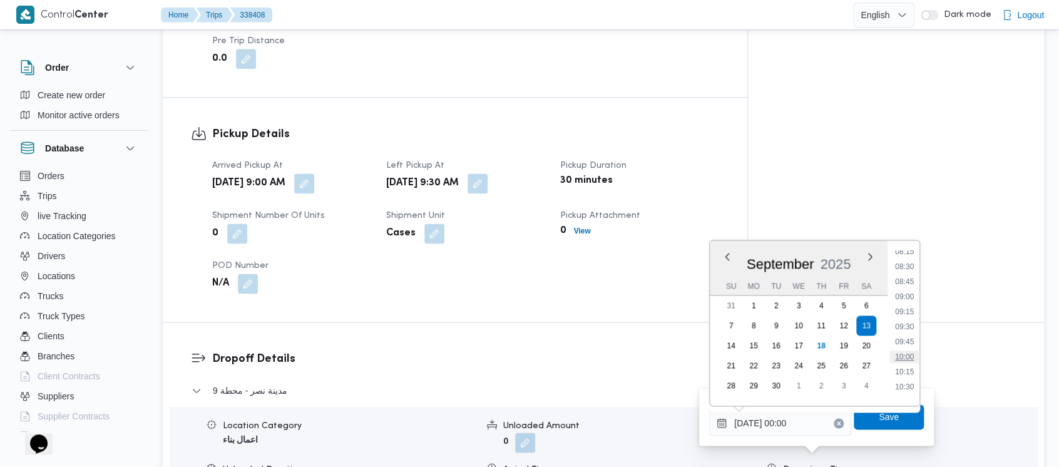
click at [900, 361] on li "10:00" at bounding box center [904, 357] width 29 height 13
type input "[DATE] 10:00"
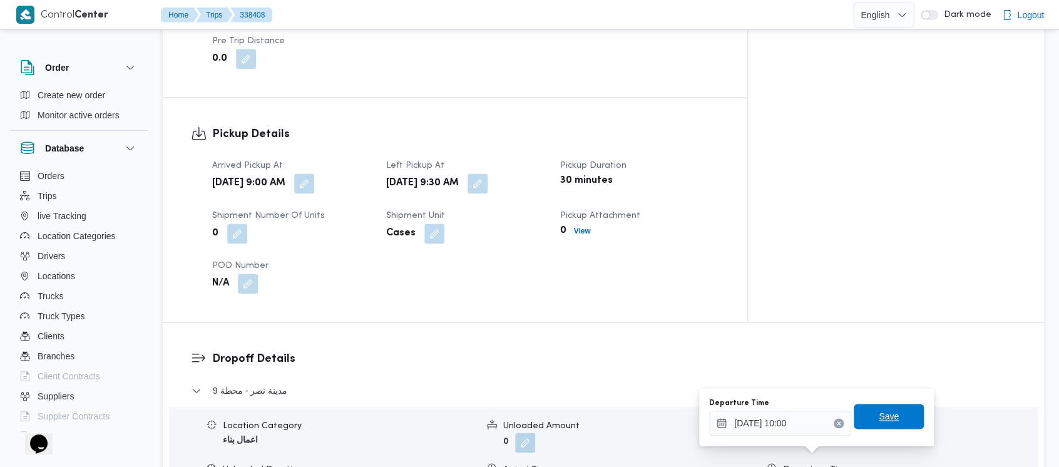
click at [885, 423] on span "Save" at bounding box center [889, 416] width 20 height 15
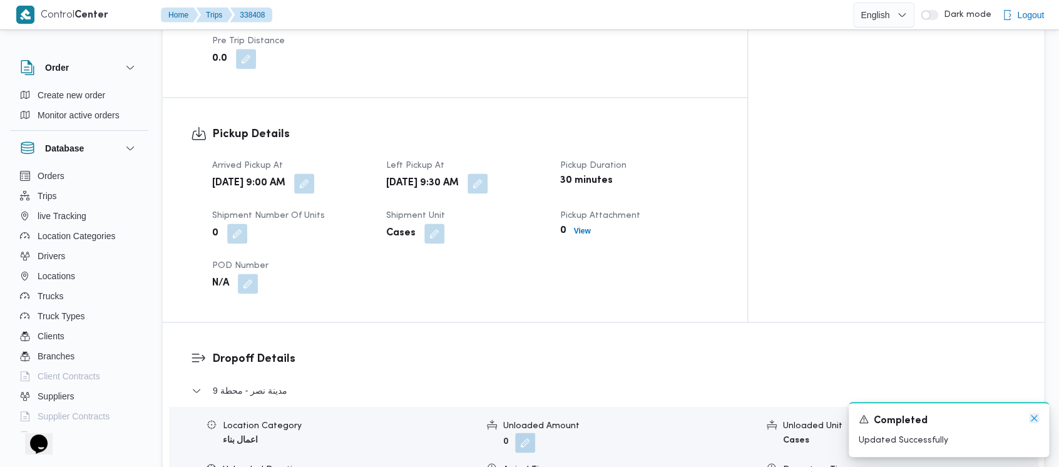
click at [1031, 413] on icon "Dismiss toast" at bounding box center [1034, 418] width 10 height 10
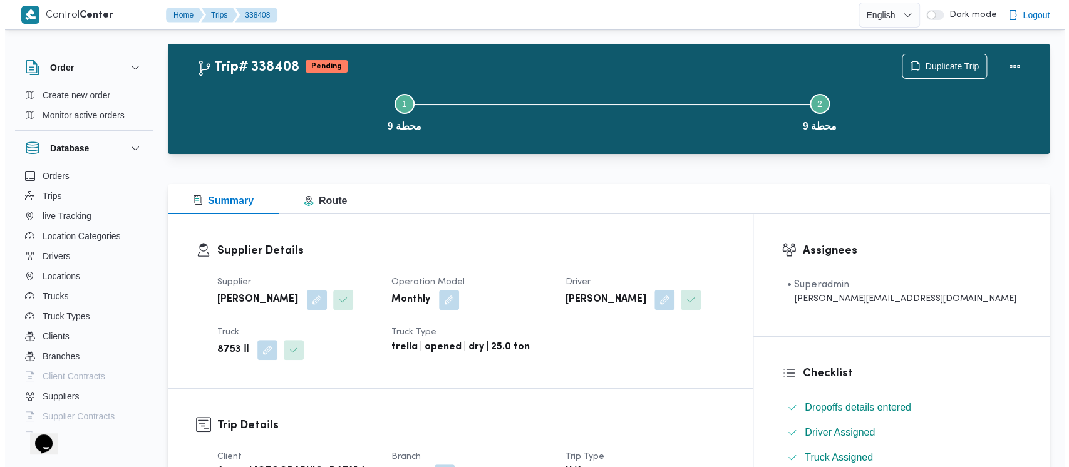
scroll to position [0, 0]
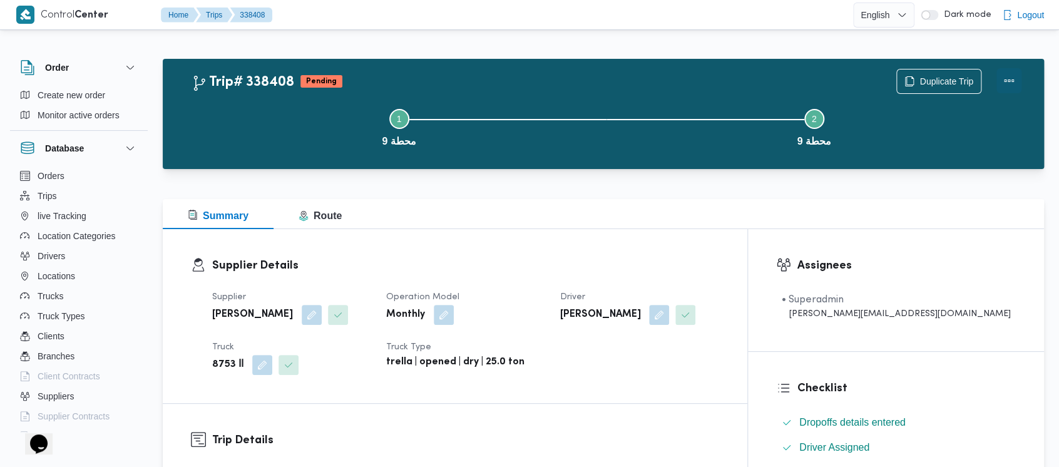
click at [1008, 70] on button "Actions" at bounding box center [1009, 80] width 25 height 25
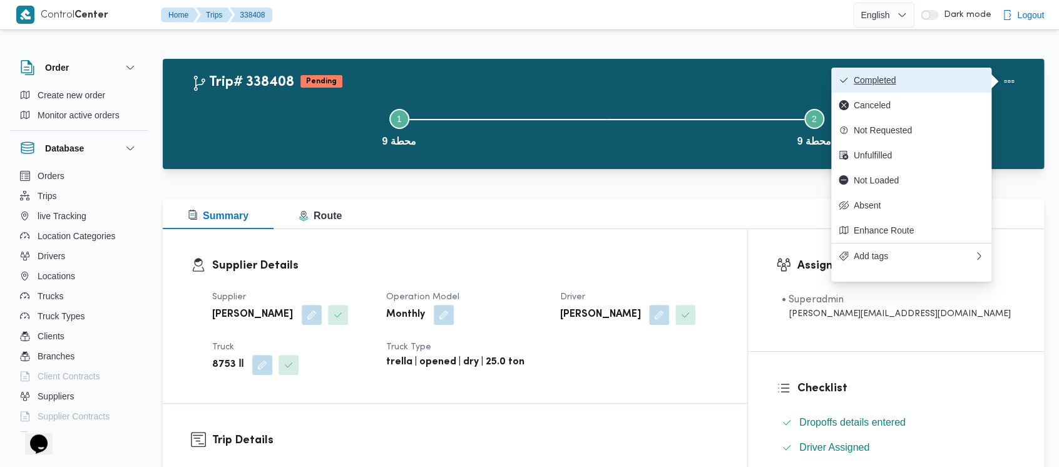
click at [889, 71] on button "Completed" at bounding box center [911, 80] width 160 height 25
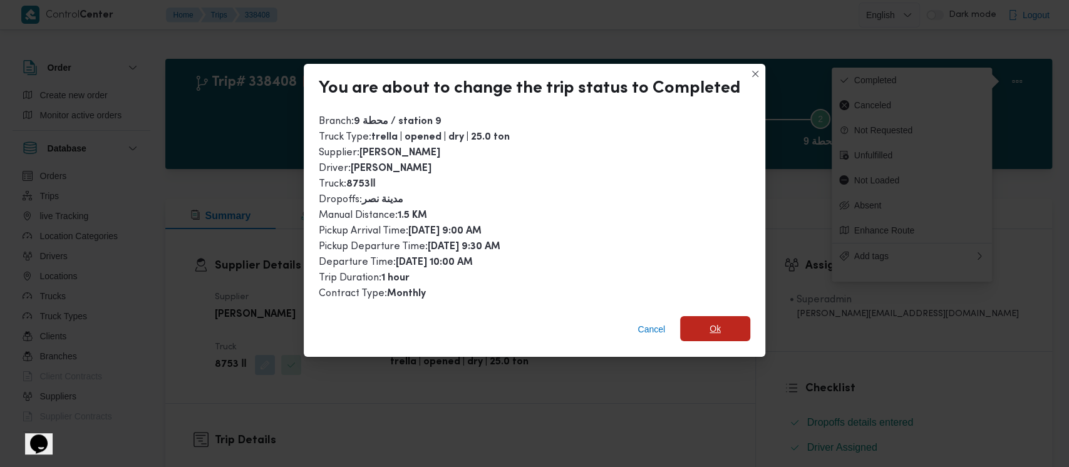
click at [698, 328] on span "Ok" at bounding box center [715, 328] width 70 height 25
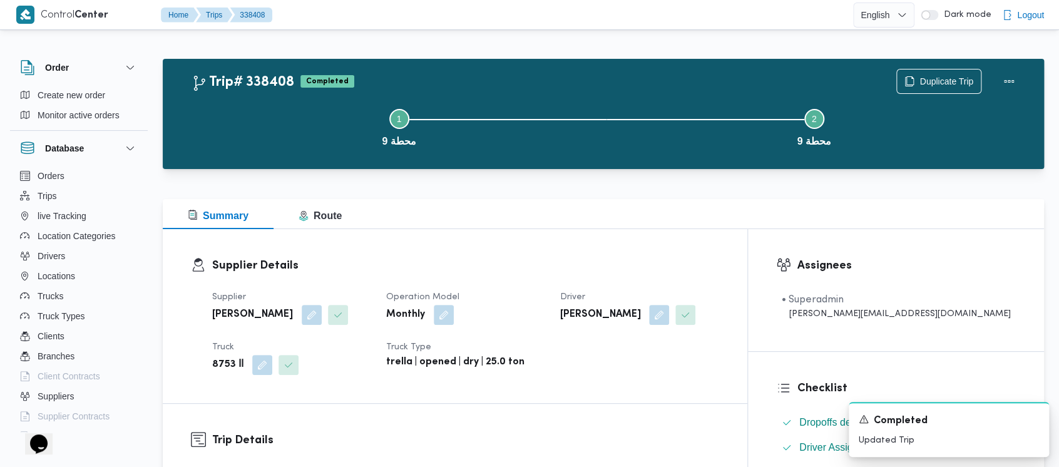
click at [247, 123] on button "Step 1 is incomplete 1 محطة 9" at bounding box center [399, 126] width 415 height 65
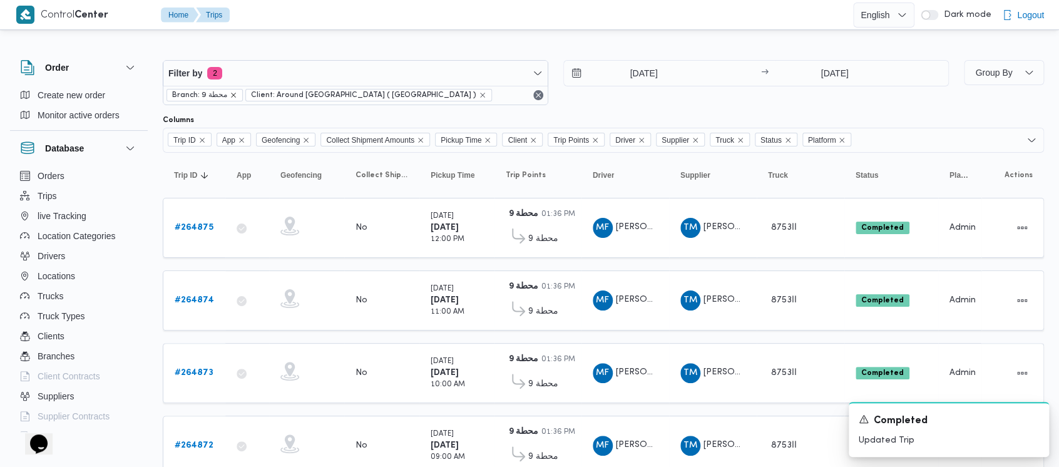
click at [234, 92] on icon "remove selected entity" at bounding box center [234, 95] width 8 height 8
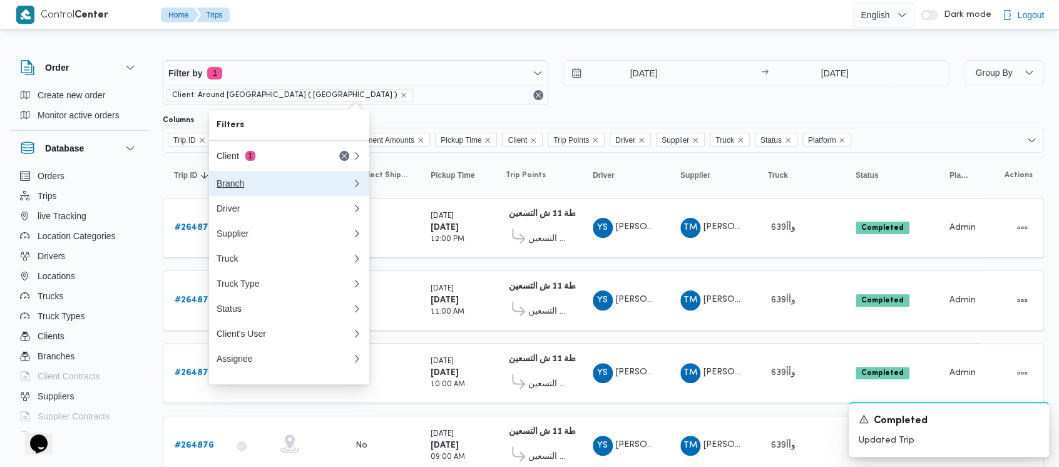
click at [225, 184] on div "Branch" at bounding box center [282, 183] width 130 height 10
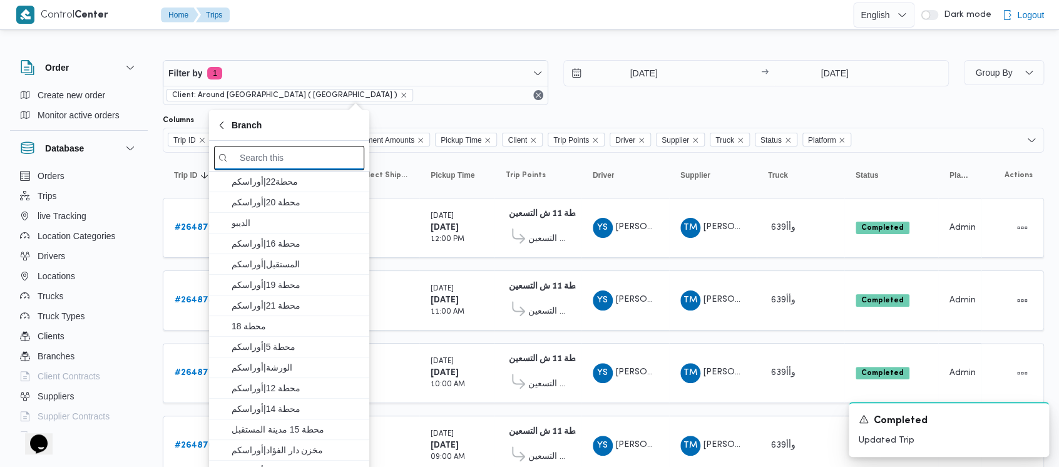
click at [295, 157] on input "search filters" at bounding box center [289, 158] width 150 height 24
paste input "محطة 11"
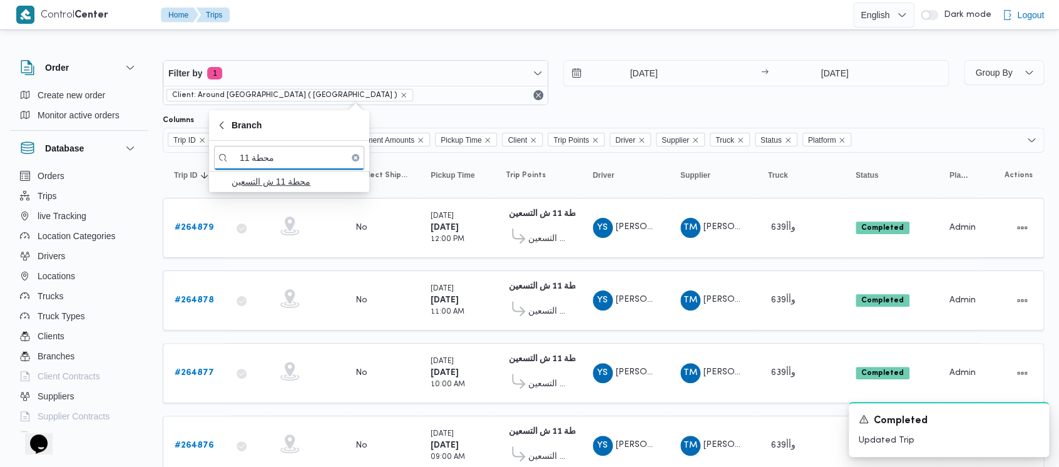
type input "محطة 11"
click at [247, 182] on span "محطة 11 ش التسعين" at bounding box center [297, 181] width 130 height 15
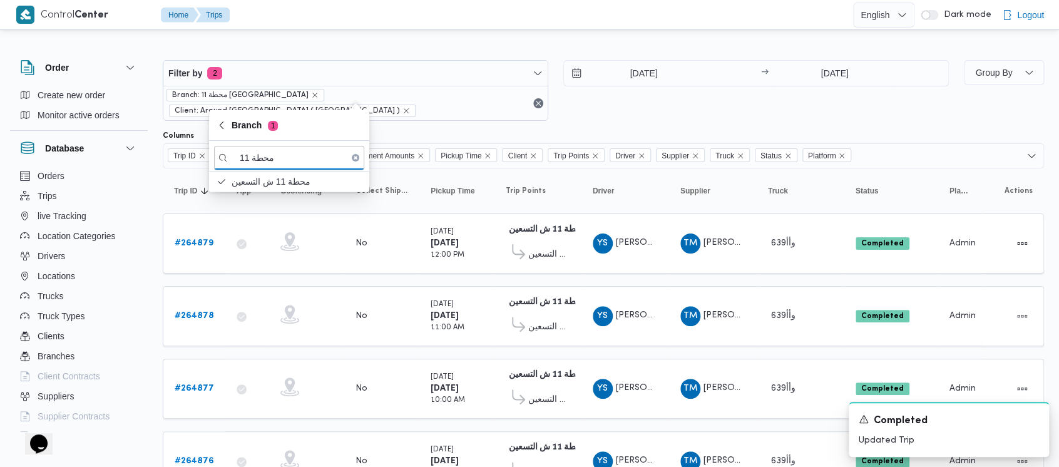
click at [603, 110] on div "Filter by 2 Branch: محطة 11 ش التسعين Client: Around [GEOGRAPHIC_DATA] ( [GEOGR…" at bounding box center [555, 91] width 801 height 76
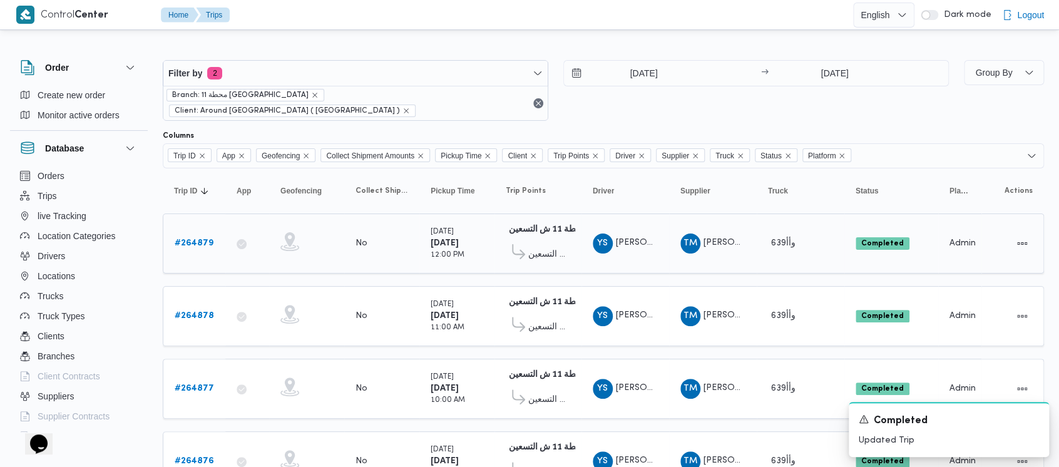
click at [185, 231] on div "# 264879" at bounding box center [194, 243] width 49 height 25
click at [200, 236] on link "# 264879" at bounding box center [194, 243] width 39 height 15
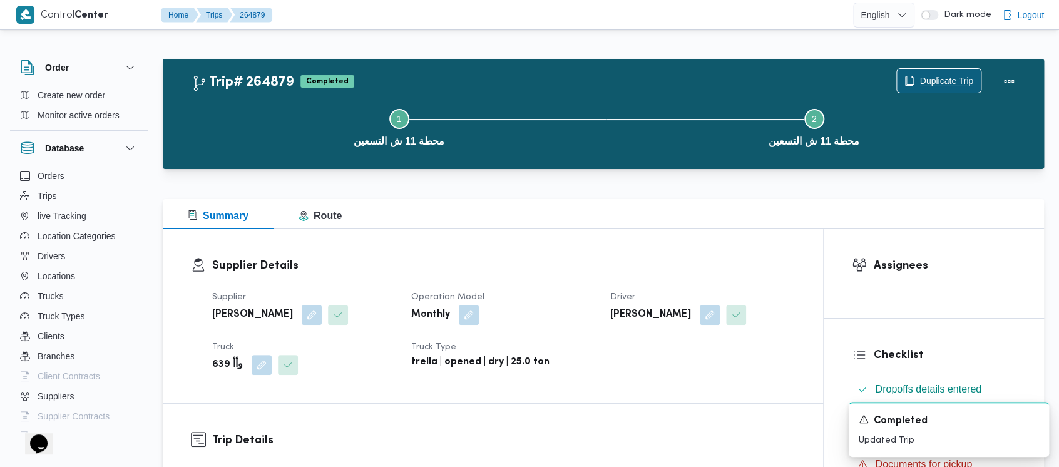
click at [927, 75] on span "Duplicate Trip" at bounding box center [947, 80] width 54 height 15
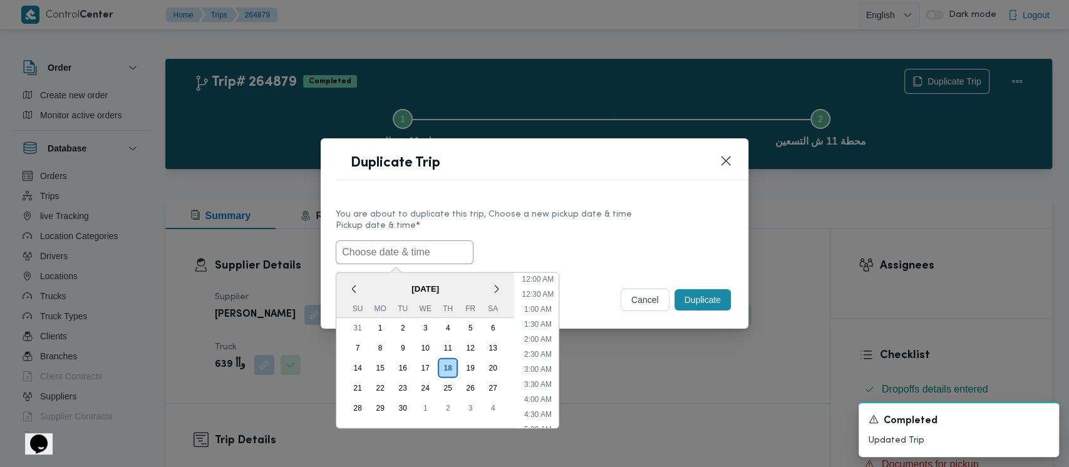
click at [368, 250] on input "text" at bounding box center [405, 252] width 138 height 24
click at [487, 342] on div "13" at bounding box center [493, 348] width 24 height 24
click at [547, 341] on li "9:00 AM" at bounding box center [538, 344] width 38 height 13
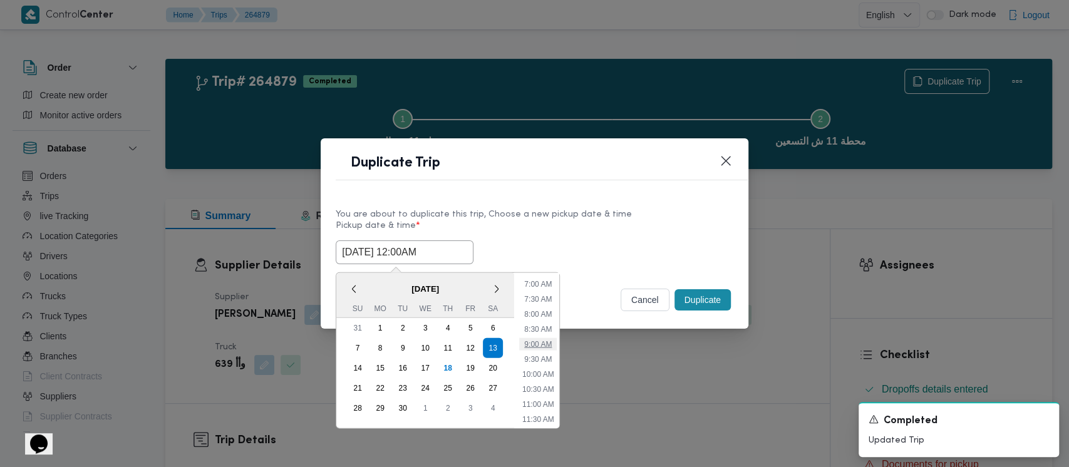
type input "[DATE] 9:00AM"
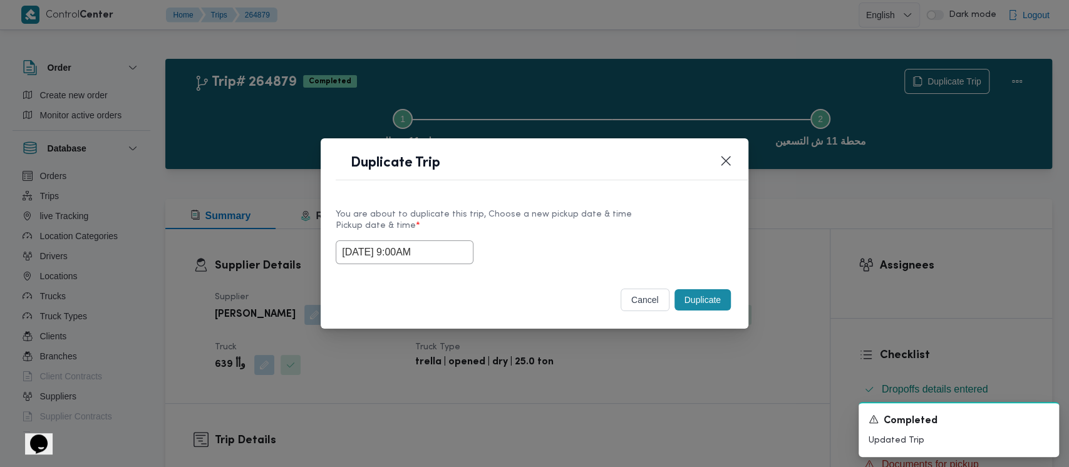
click at [701, 303] on button "Duplicate" at bounding box center [702, 299] width 56 height 21
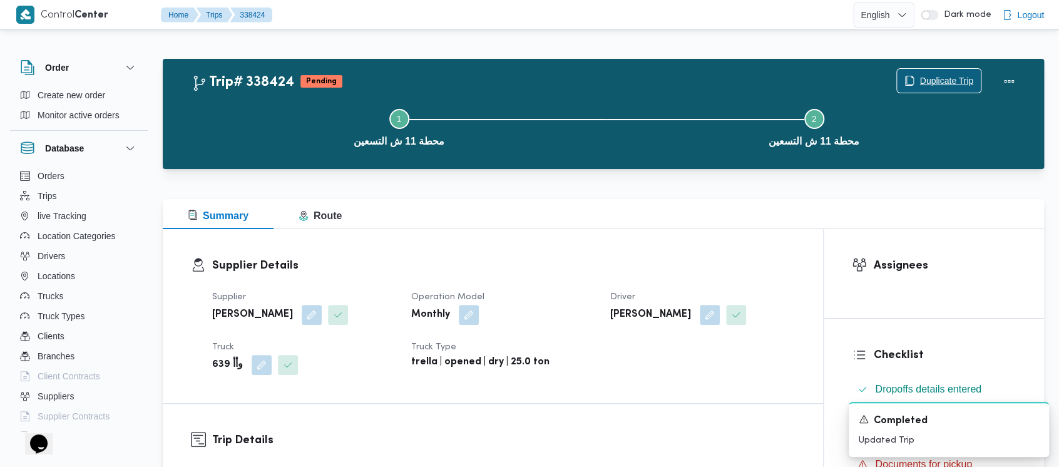
click at [945, 78] on span "Duplicate Trip" at bounding box center [947, 80] width 54 height 15
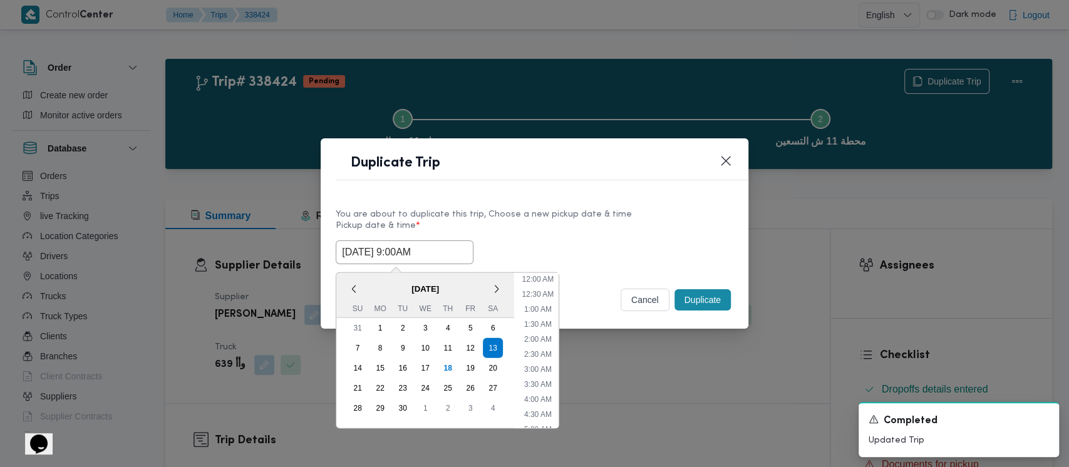
click
type input "[DATE] 10:00AM"
type input "[DATE] 11:00AM"
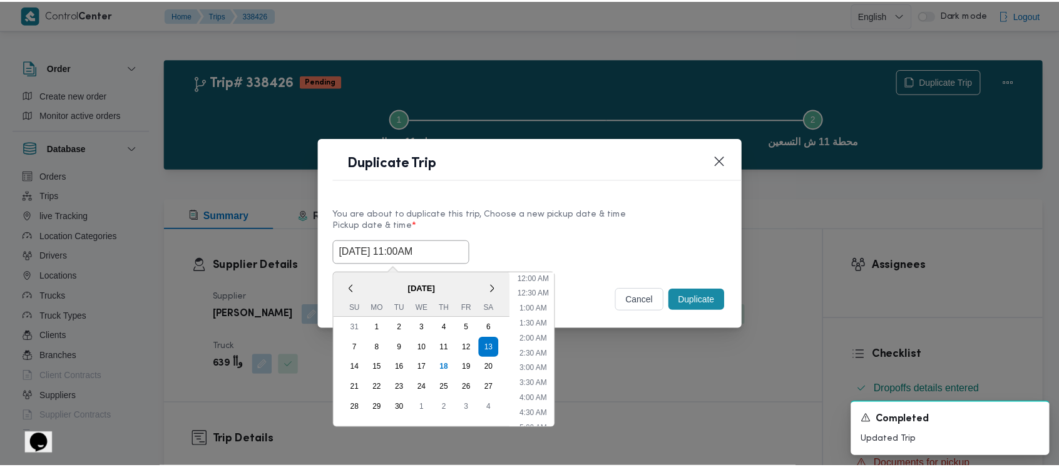
scroll to position [259, 0]
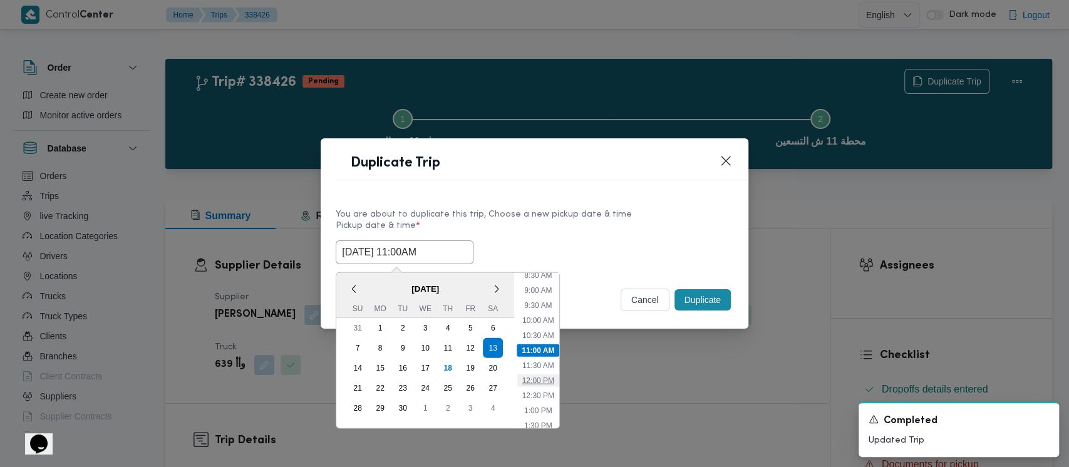
type input "[DATE] 12:00PM"
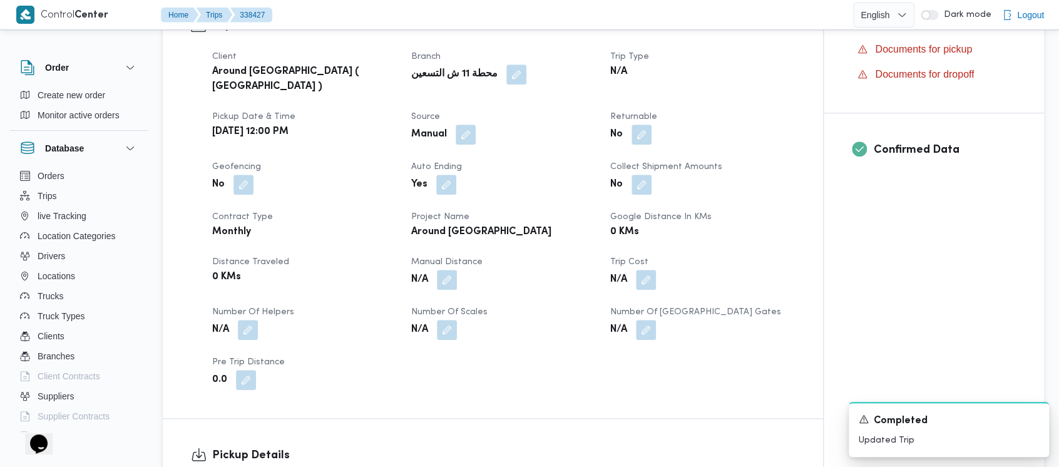
scroll to position [417, 0]
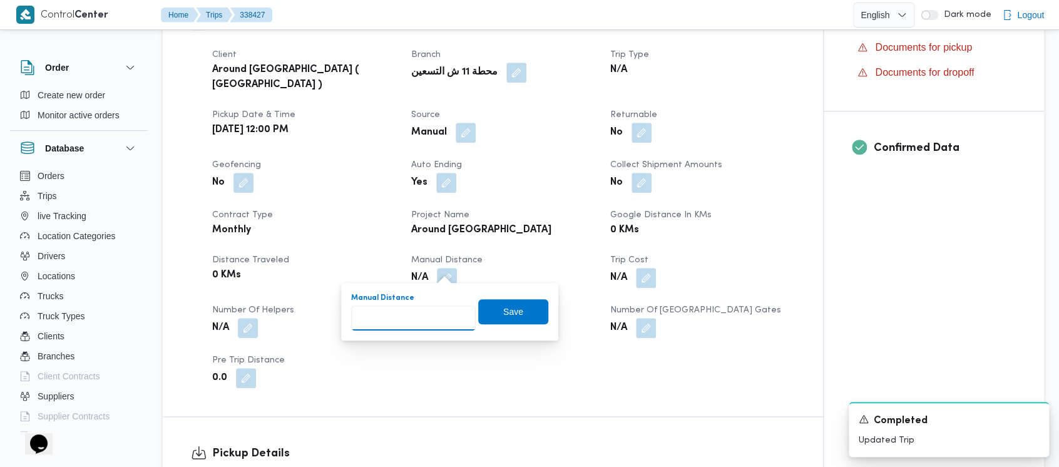
paste input "1.5"
type input "1.5"
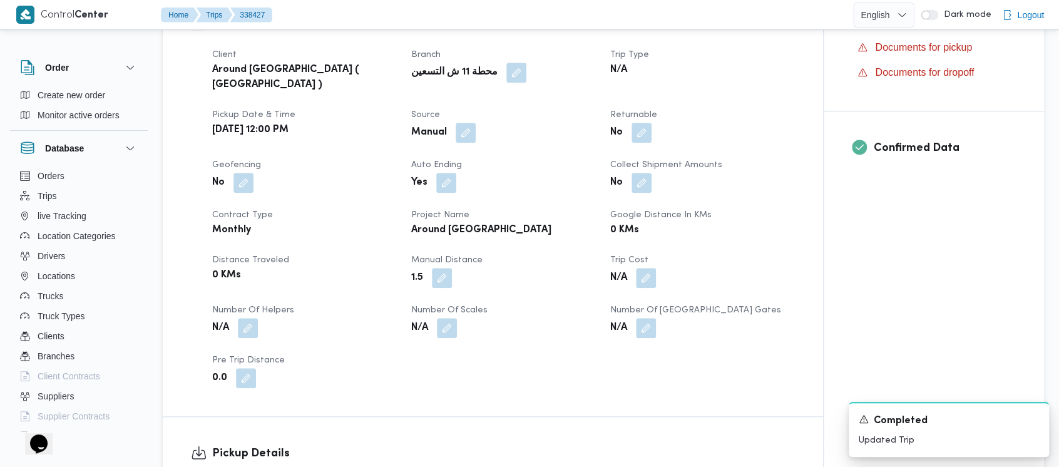
scroll to position [501, 0]
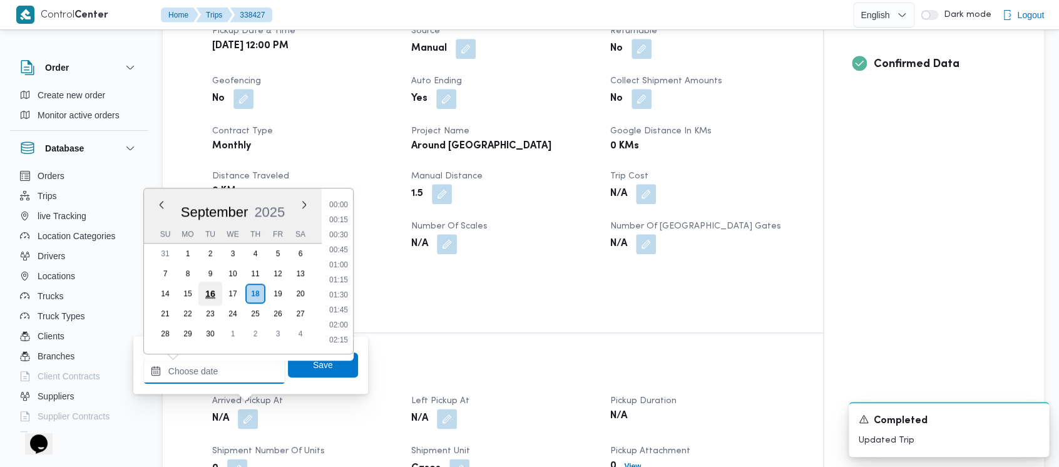
drag, startPoint x: 205, startPoint y: 379, endPoint x: 200, endPoint y: 288, distance: 91.6
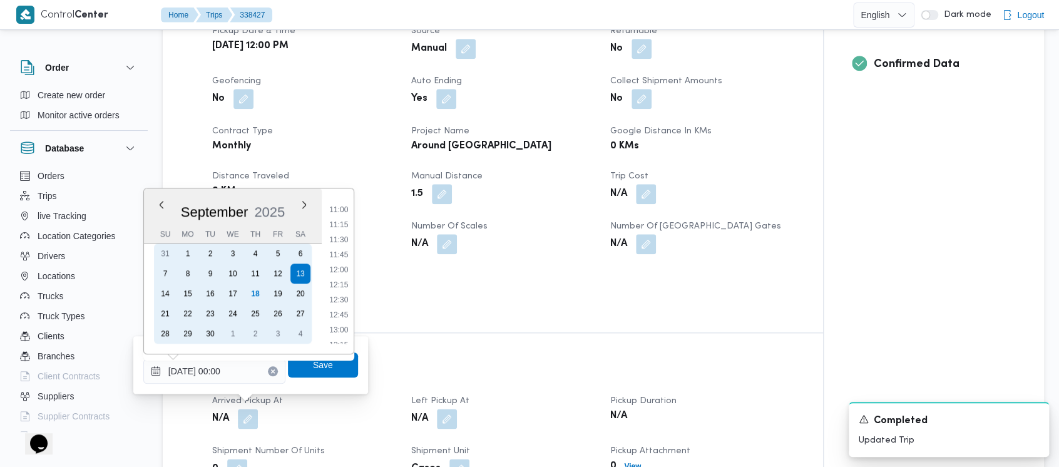
scroll to position [667, 0]
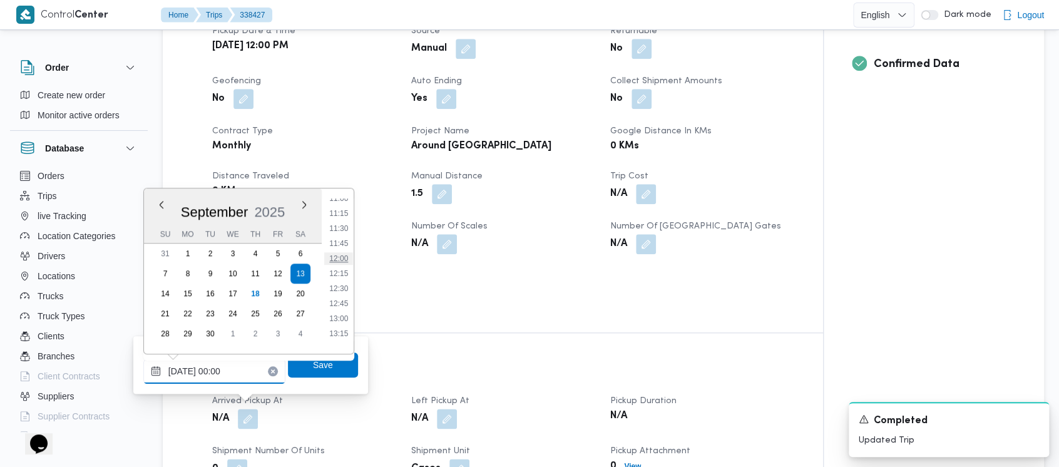
type input "[DATE] 12:00"
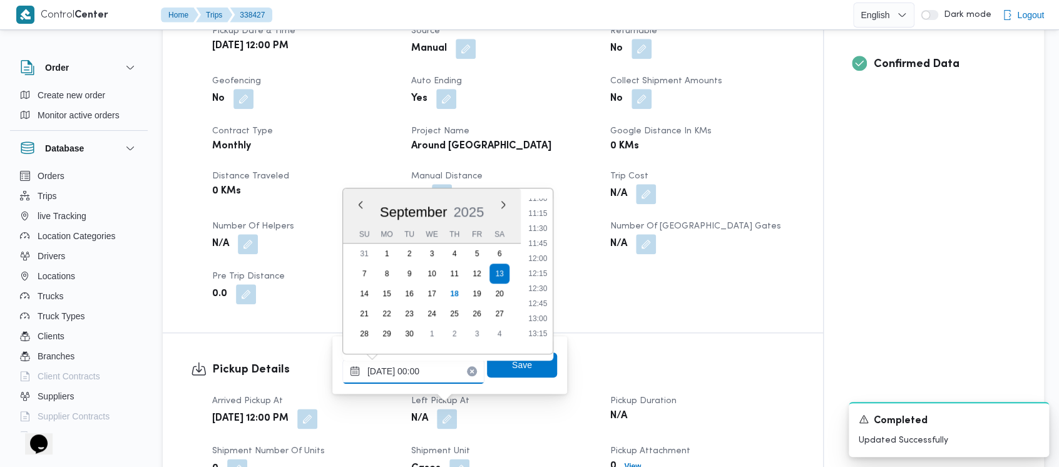
type input "[DATE] 12:30"
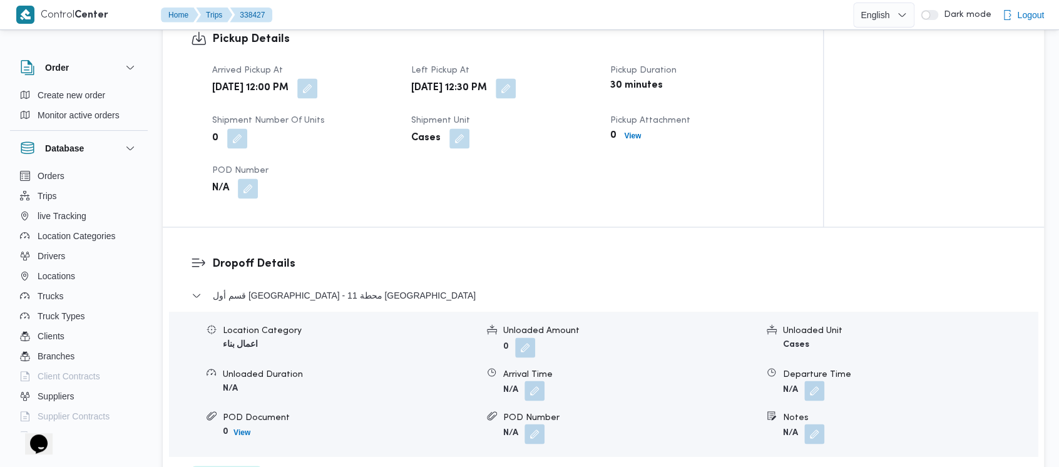
scroll to position [835, 0]
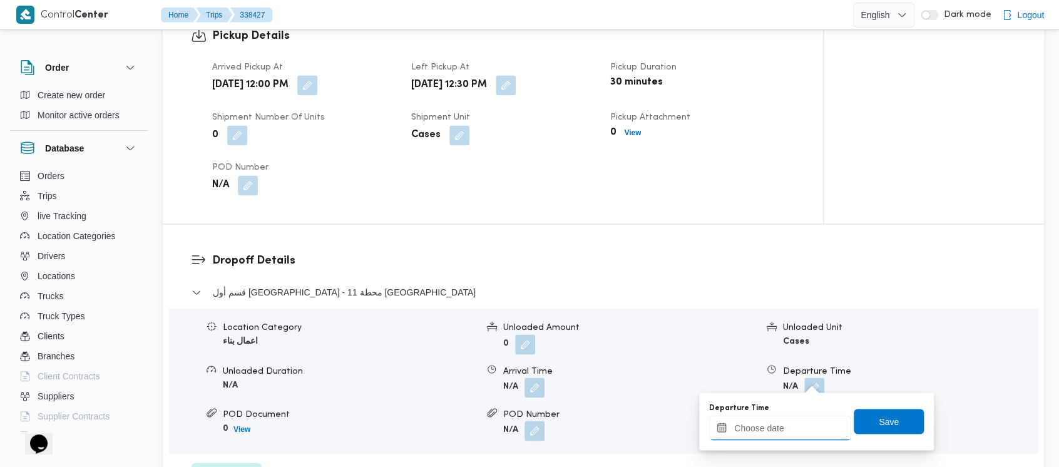
drag, startPoint x: 765, startPoint y: 435, endPoint x: 756, endPoint y: 415, distance: 21.9
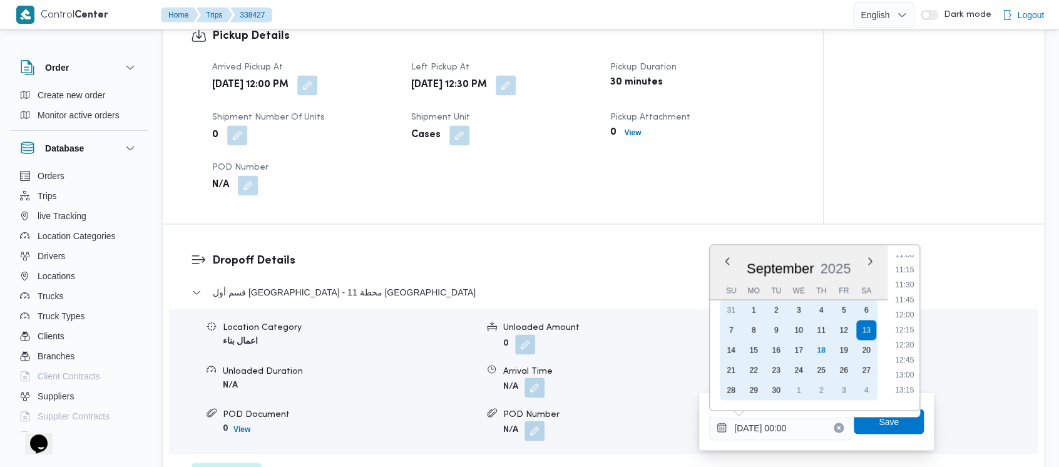
scroll to position [751, 0]
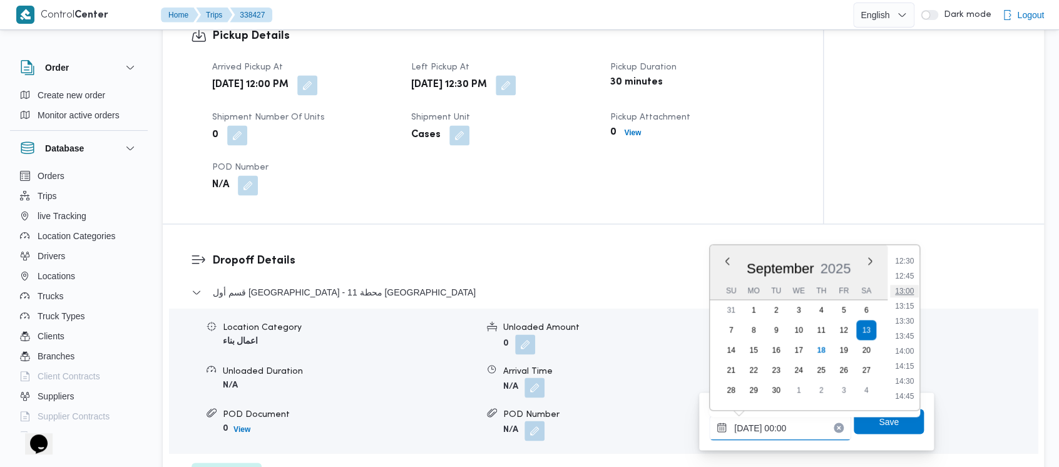
type input "[DATE] 13:00"
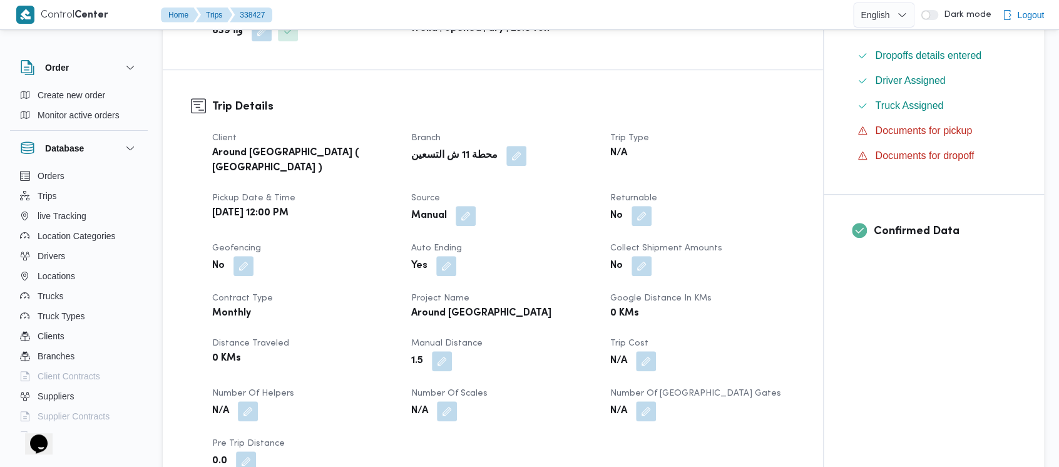
scroll to position [0, 0]
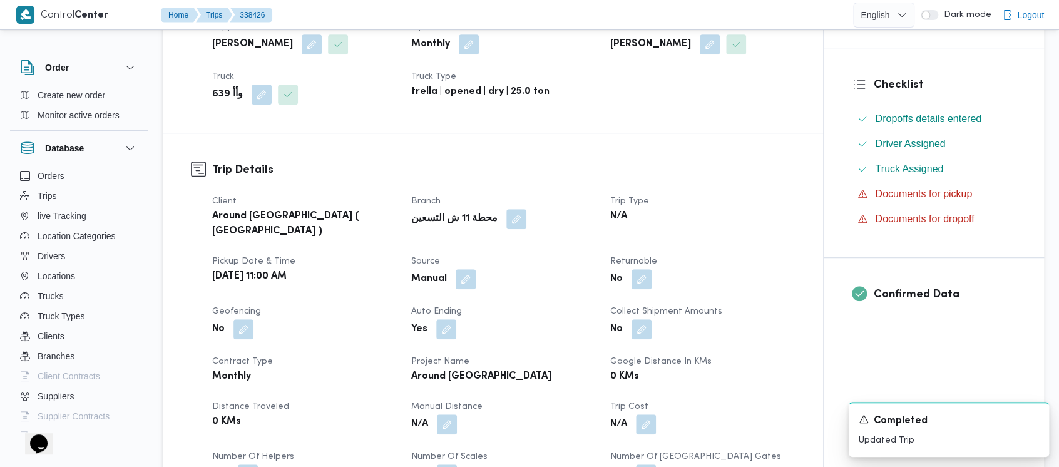
scroll to position [501, 0]
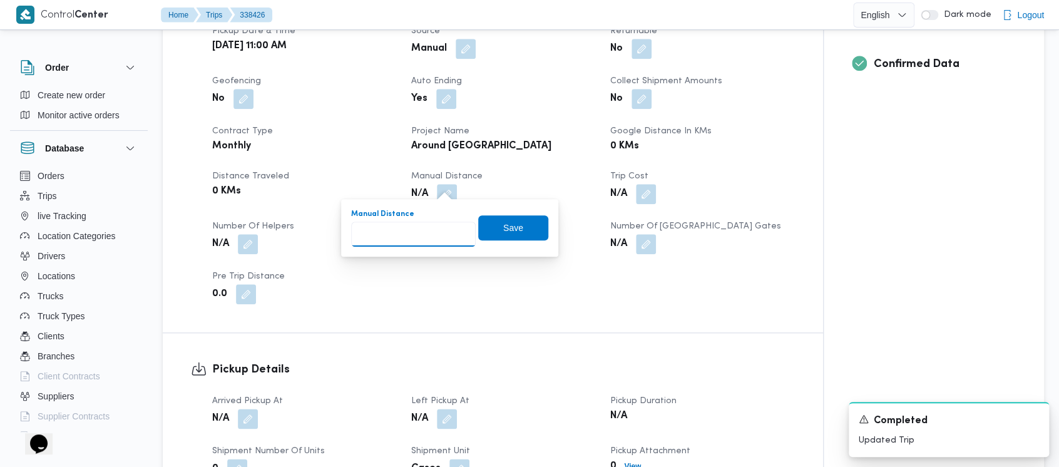
paste input "1.5"
type input "1.5"
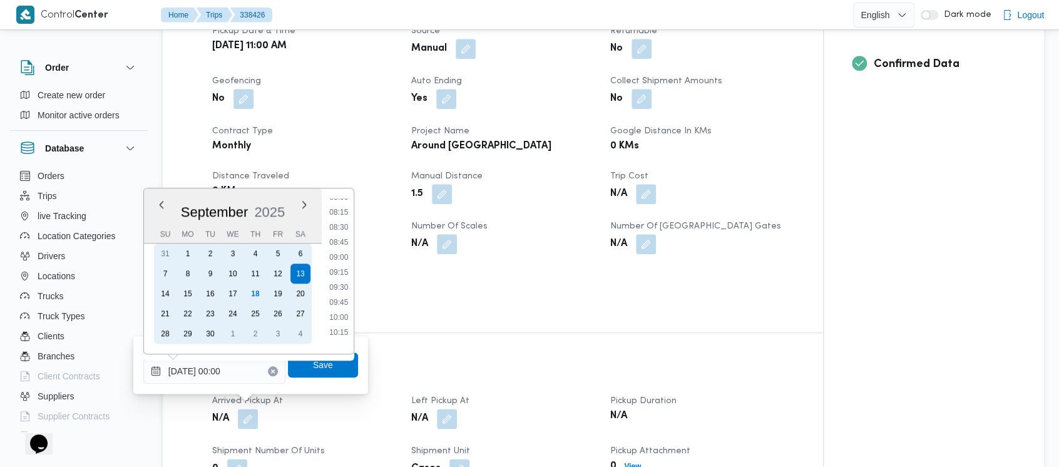
scroll to position [584, 0]
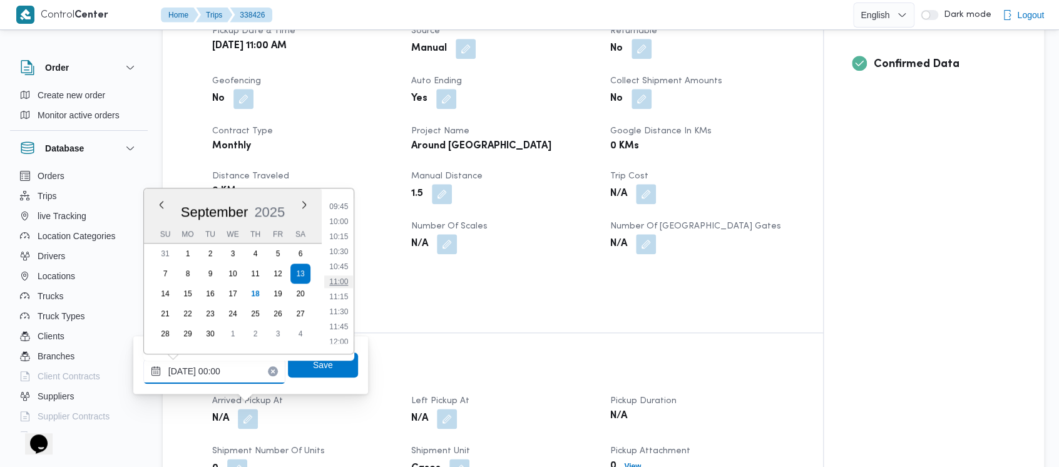
type input "[DATE] 11:00"
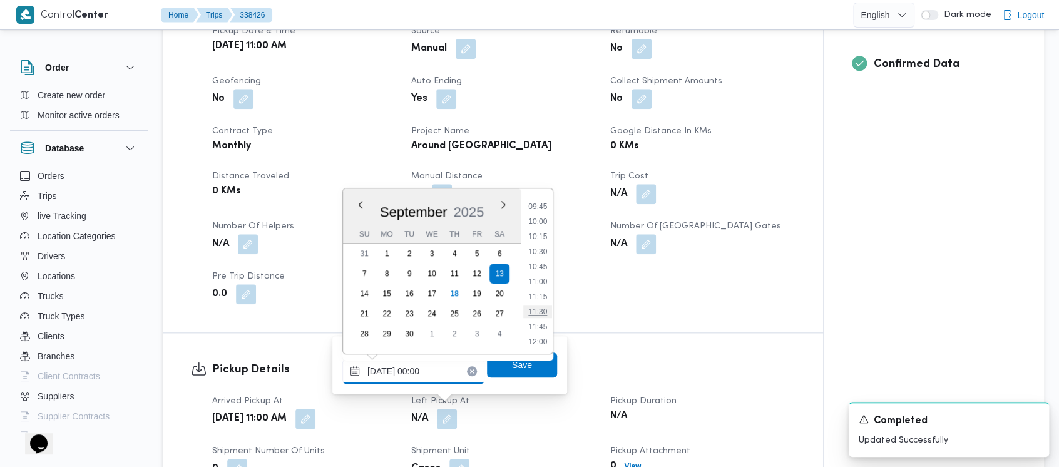
type input "[DATE] 11:30"
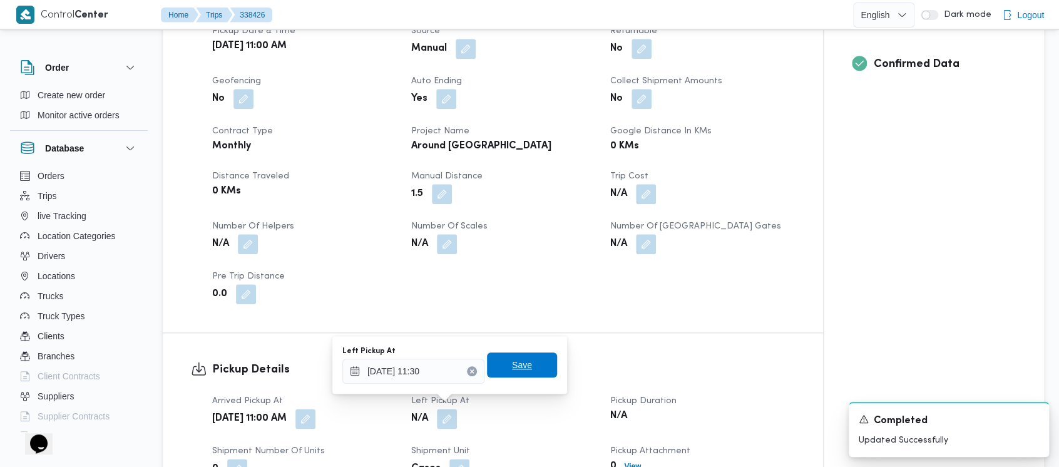
drag, startPoint x: 516, startPoint y: 363, endPoint x: 1068, endPoint y: 446, distance: 558.0
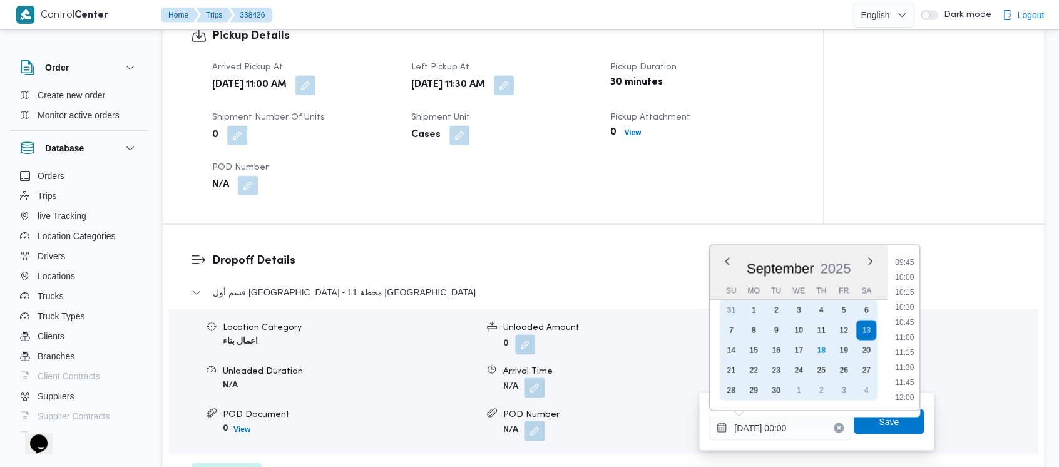
scroll to position [667, 0]
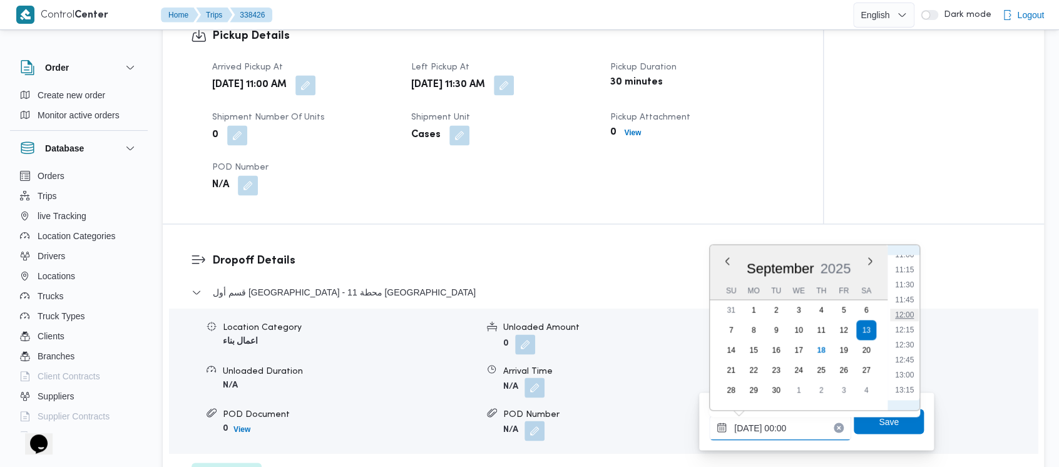
type input "[DATE] 12:00"
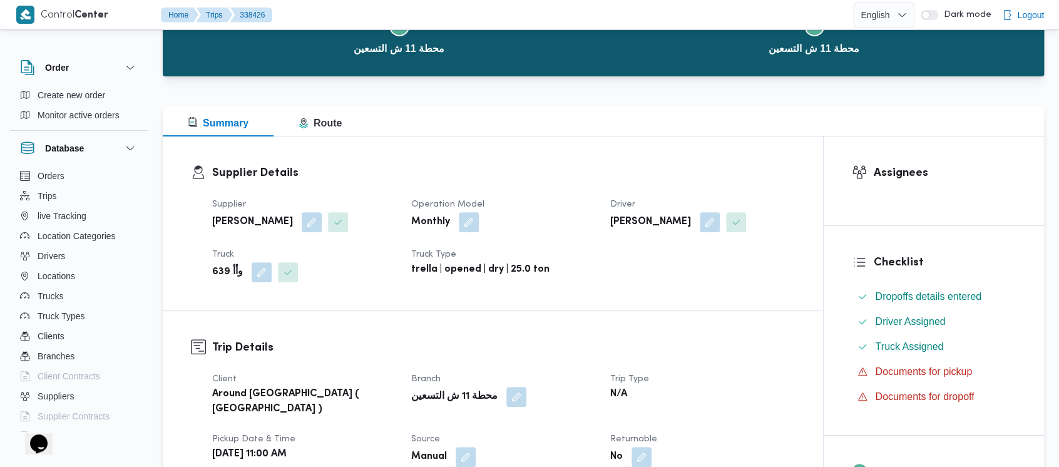
scroll to position [0, 0]
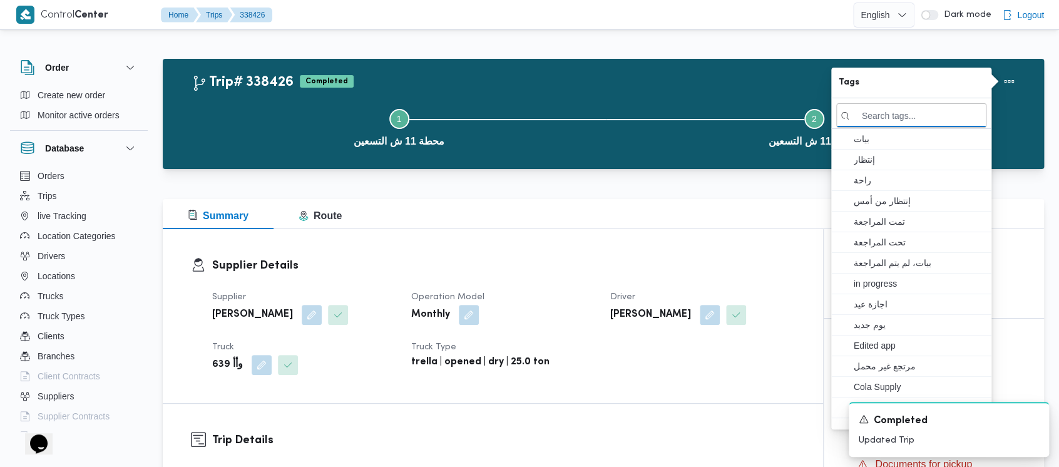
drag, startPoint x: 292, startPoint y: 136, endPoint x: 83, endPoint y: 4, distance: 247.4
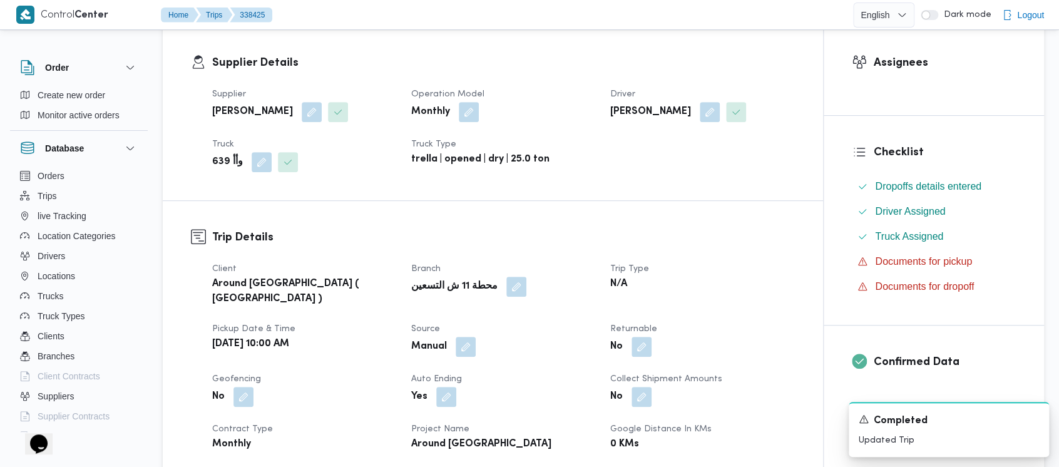
scroll to position [501, 0]
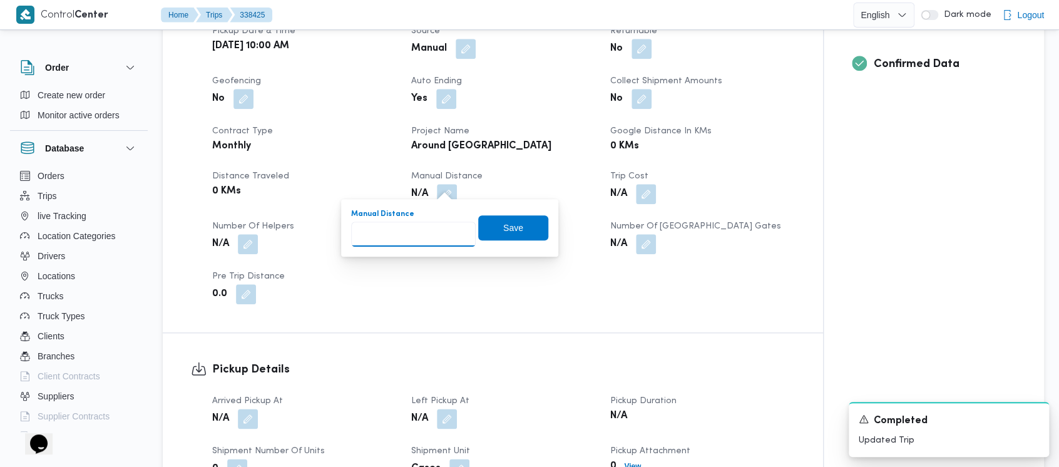
paste input "1.5"
type input "1.5"
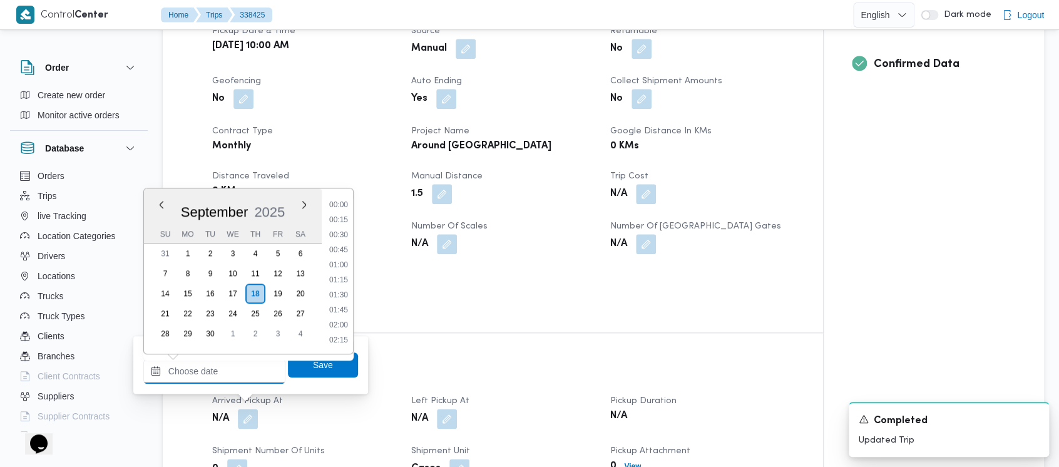
scroll to position [645, 0]
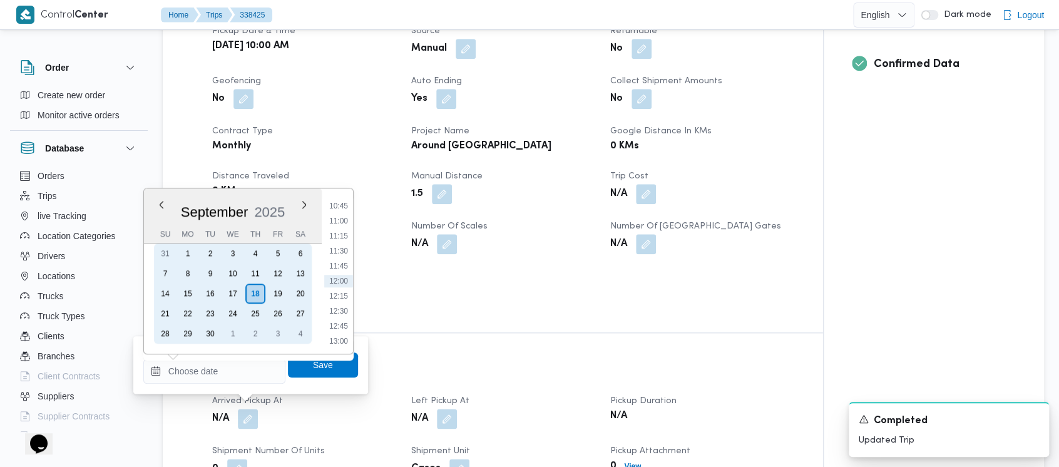
drag, startPoint x: 302, startPoint y: 265, endPoint x: 317, endPoint y: 259, distance: 15.7
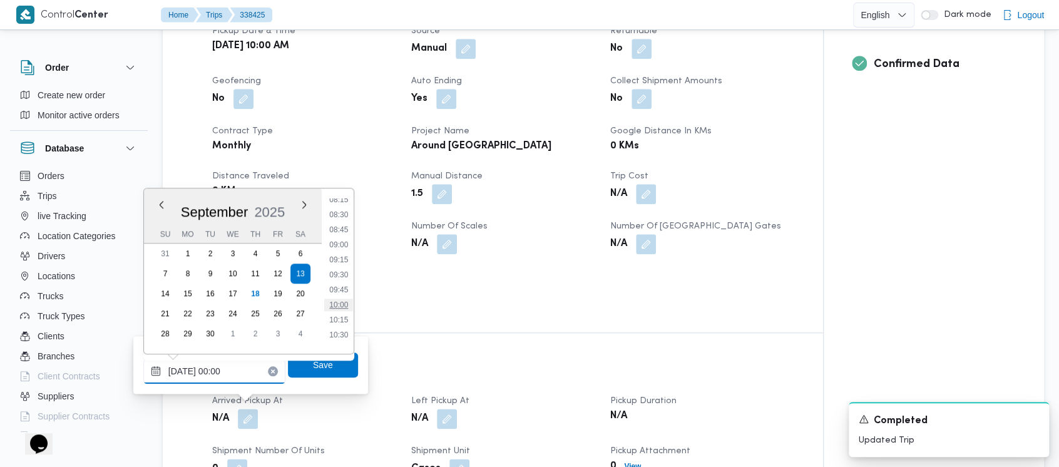
type input "[DATE] 10:00"
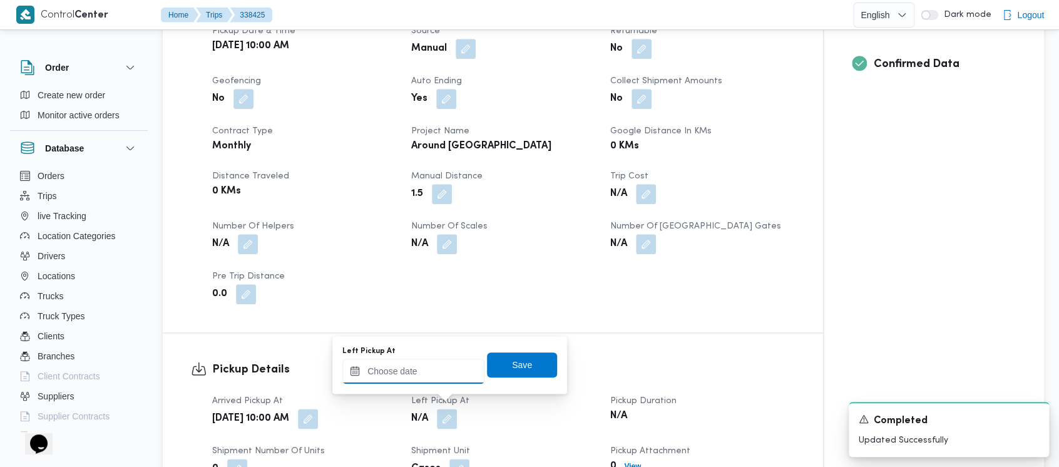
drag, startPoint x: 427, startPoint y: 371, endPoint x: 428, endPoint y: 364, distance: 7.6
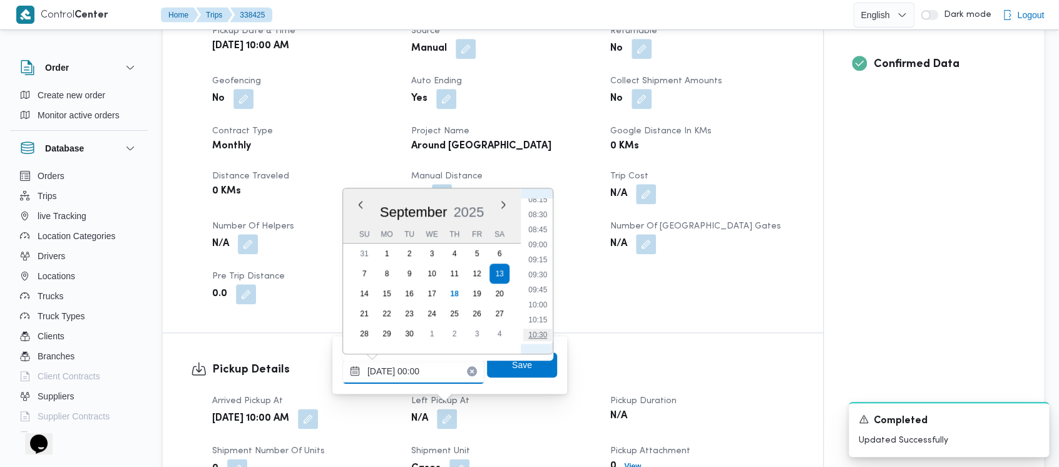
type input "[DATE] 10:30"
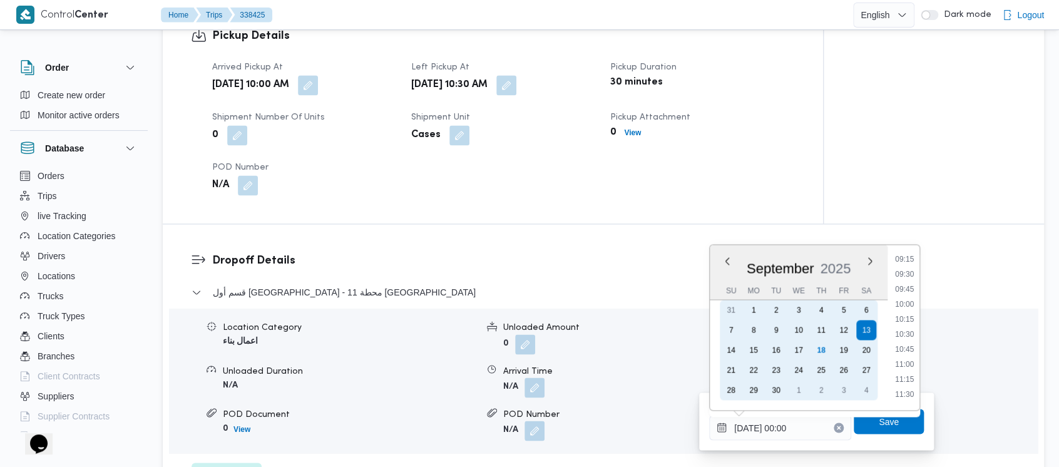
scroll to position [584, 0]
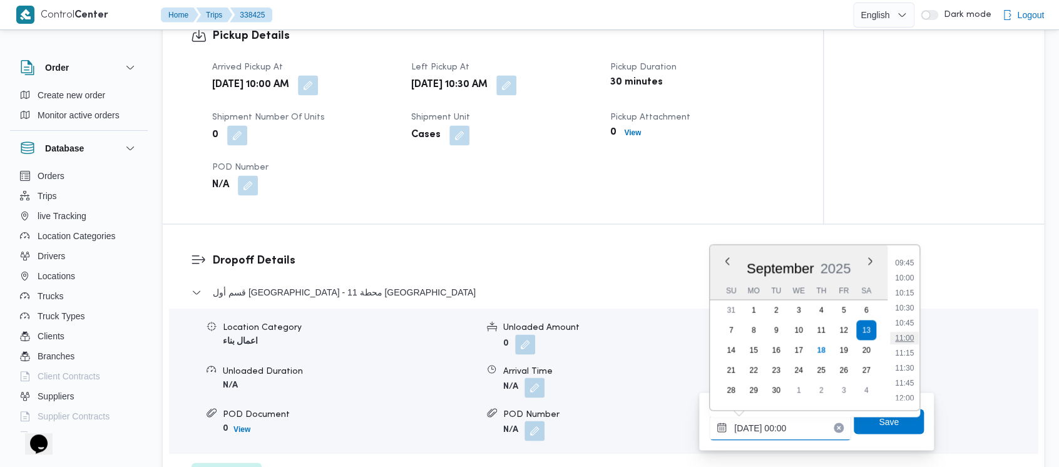
type input "[DATE] 11:00"
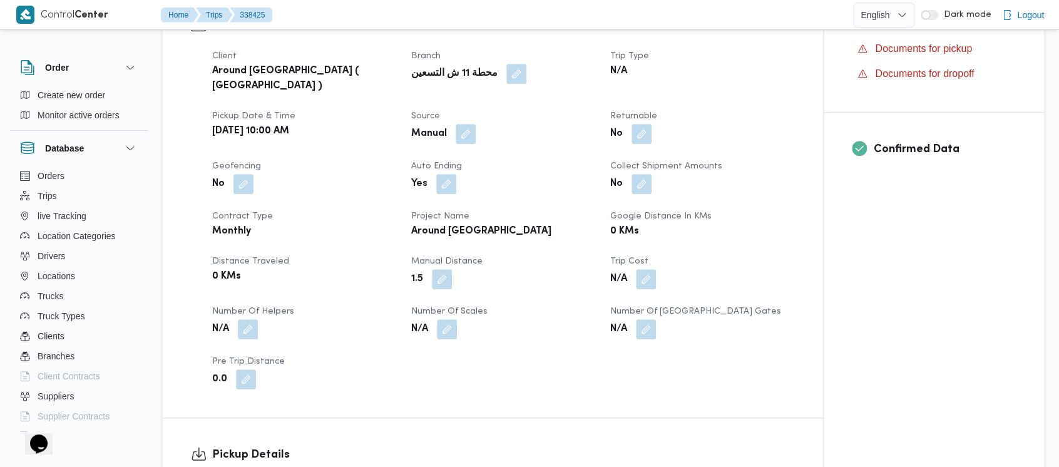
scroll to position [0, 0]
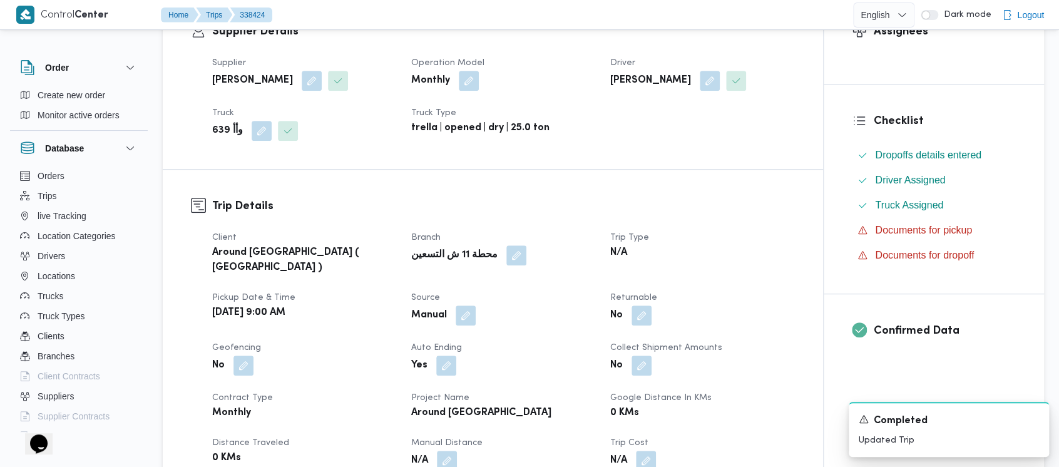
scroll to position [417, 0]
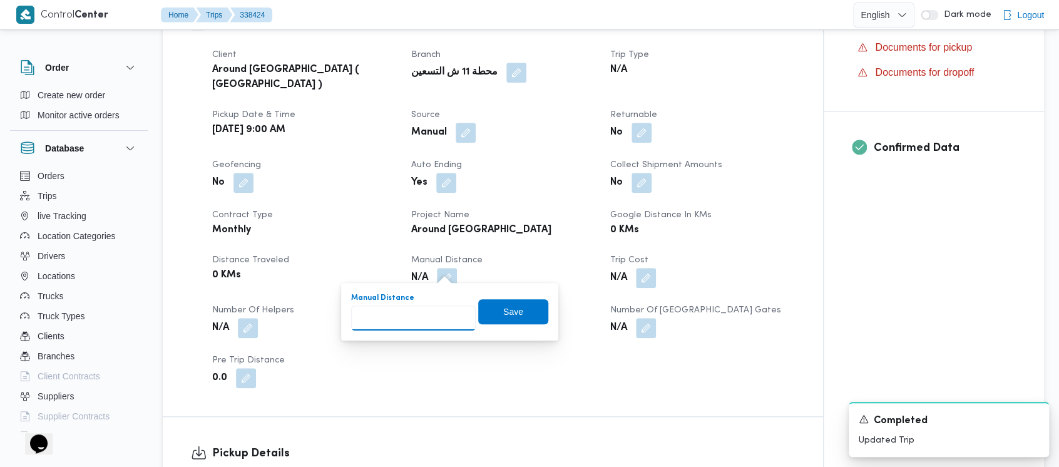
paste input "1.5"
type input "1.5"
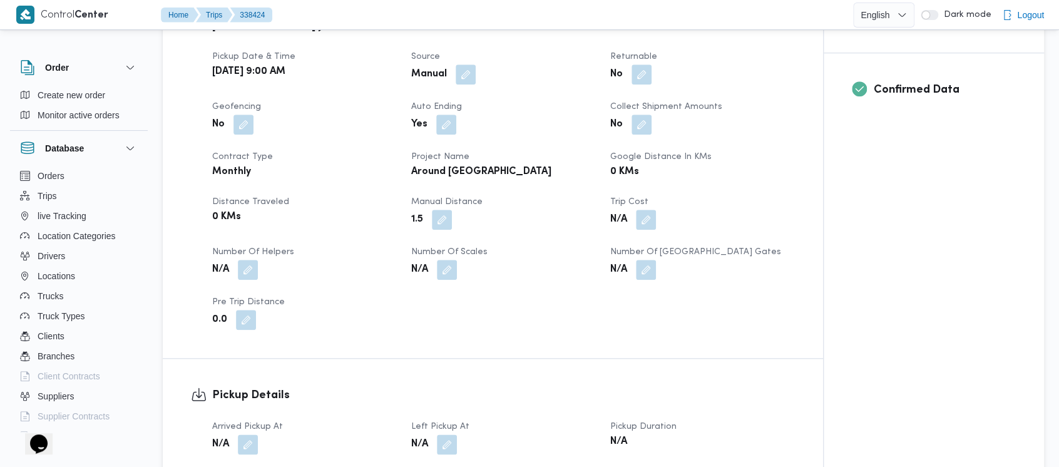
scroll to position [501, 0]
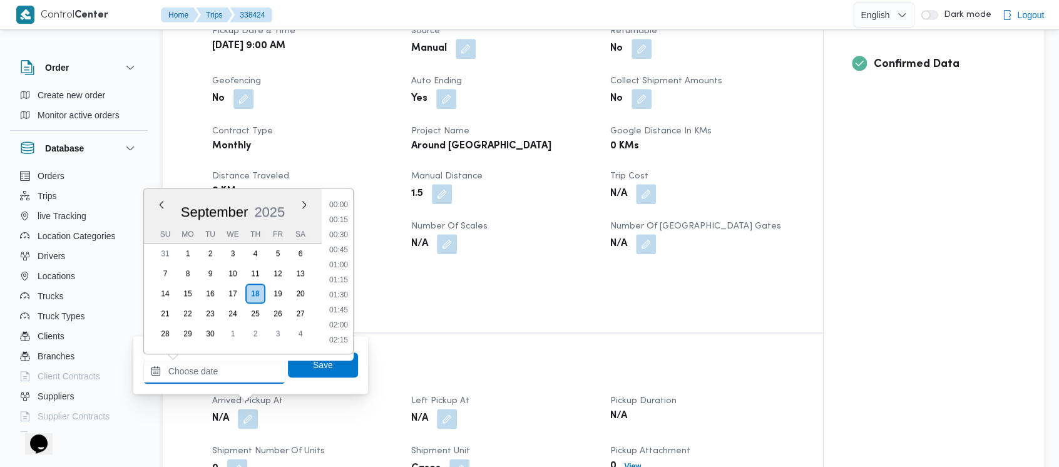
drag, startPoint x: 207, startPoint y: 376, endPoint x: 205, endPoint y: 361, distance: 15.7
type input "[DATE] 09:00"
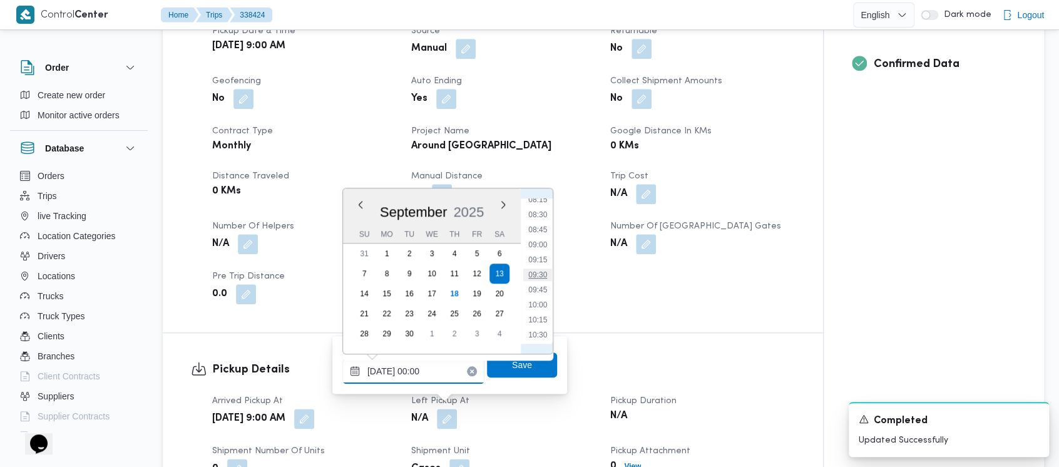
type input "[DATE] 09:30"
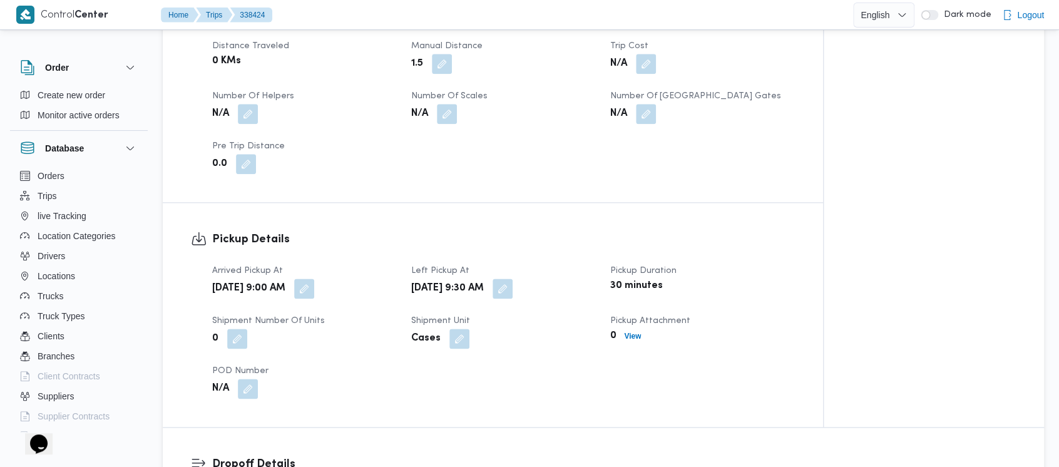
scroll to position [751, 0]
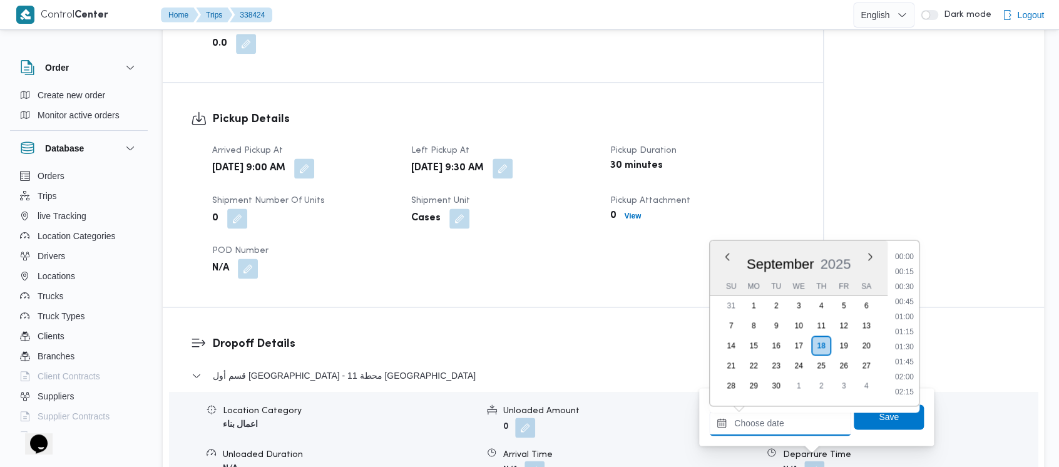
drag, startPoint x: 781, startPoint y: 428, endPoint x: 781, endPoint y: 421, distance: 6.9
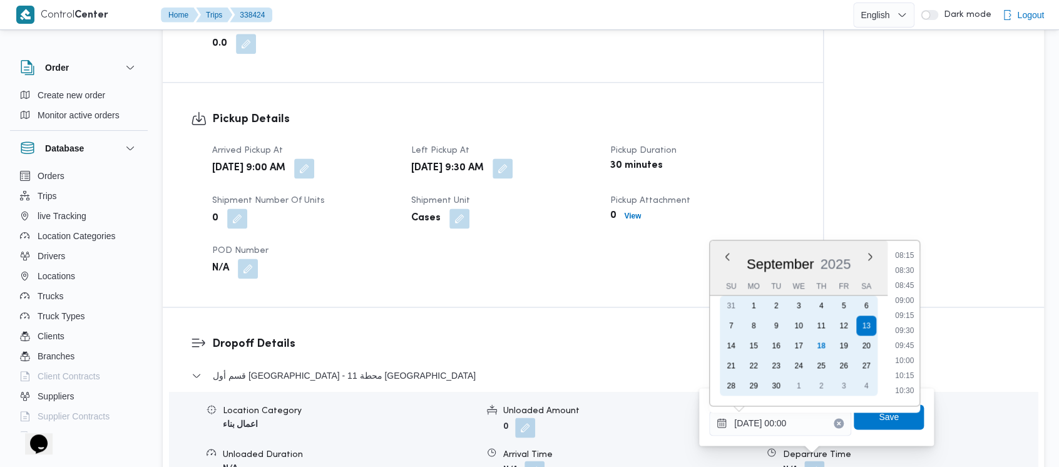
scroll to position [501, 0]
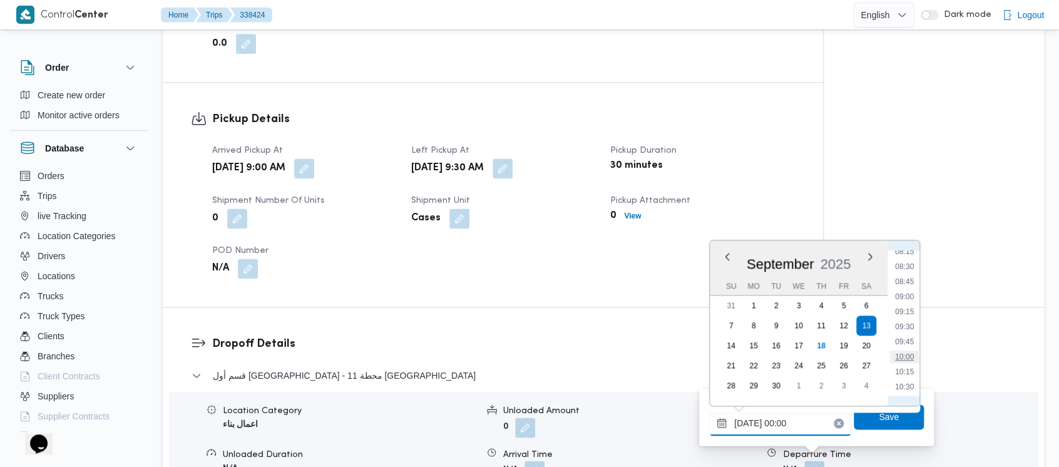
type input "[DATE] 10:00"
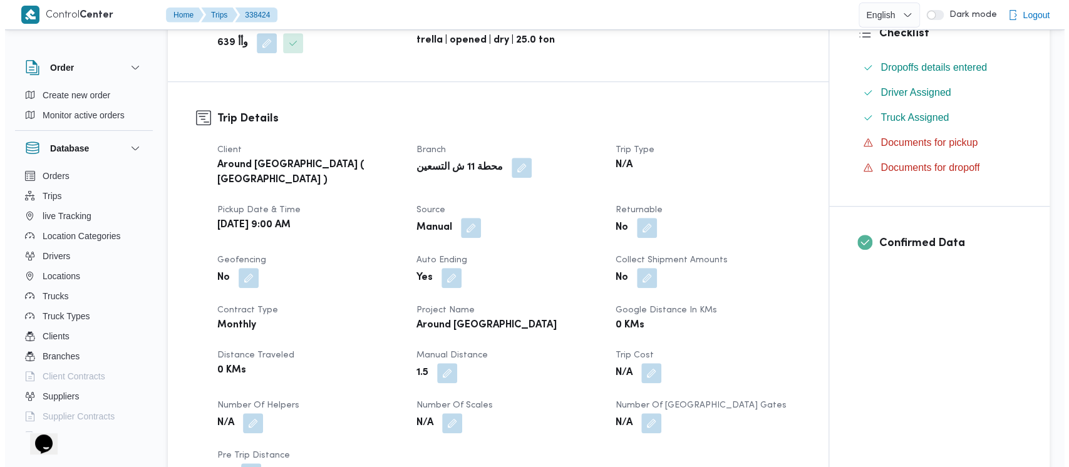
scroll to position [0, 0]
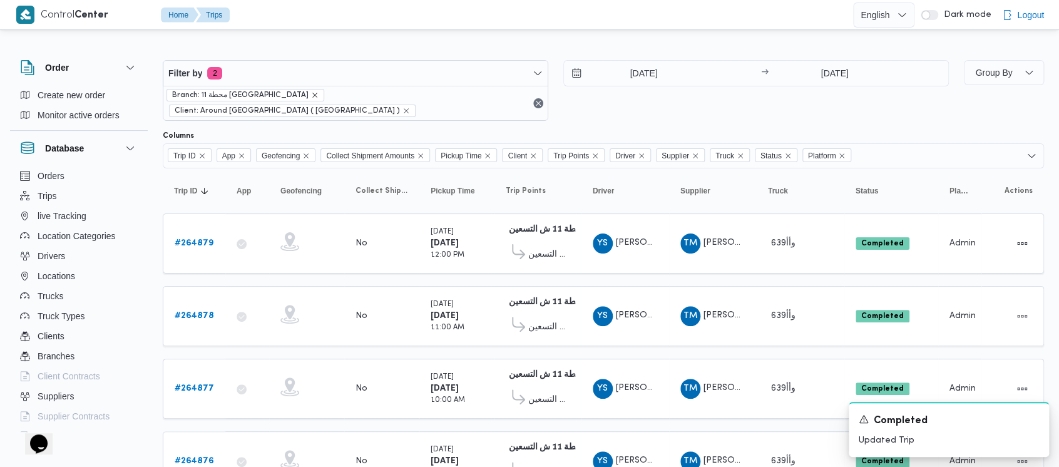
click at [311, 97] on icon "remove selected entity" at bounding box center [315, 95] width 8 height 8
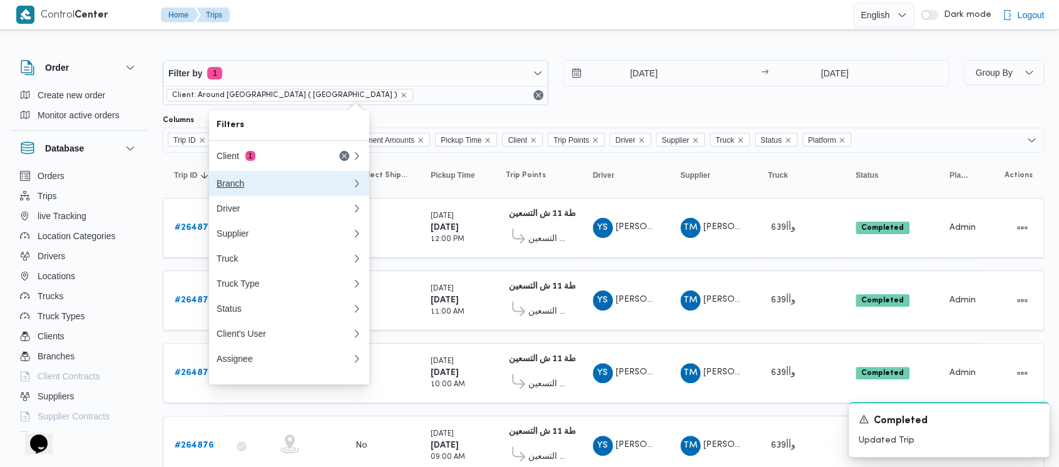
click at [222, 187] on div "Branch" at bounding box center [282, 183] width 130 height 10
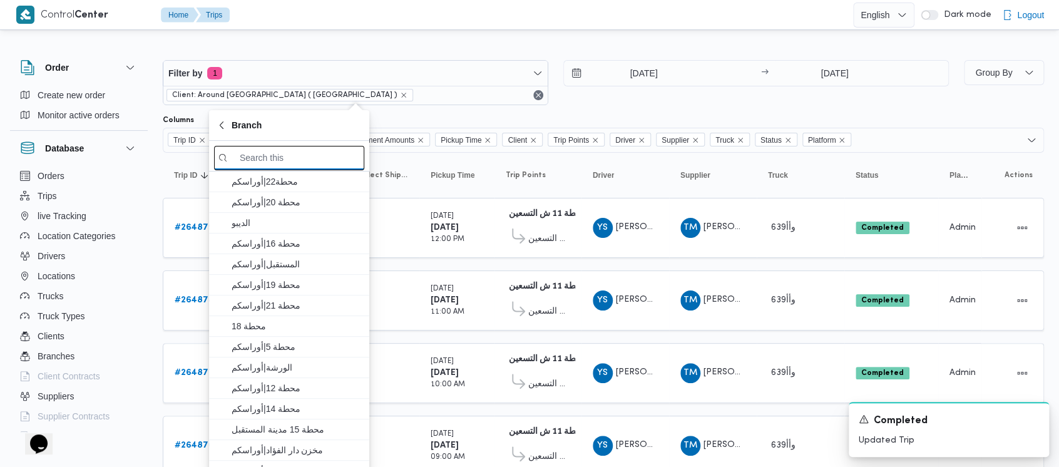
click at [311, 159] on input "search filters" at bounding box center [289, 158] width 150 height 24
paste input "648/183"
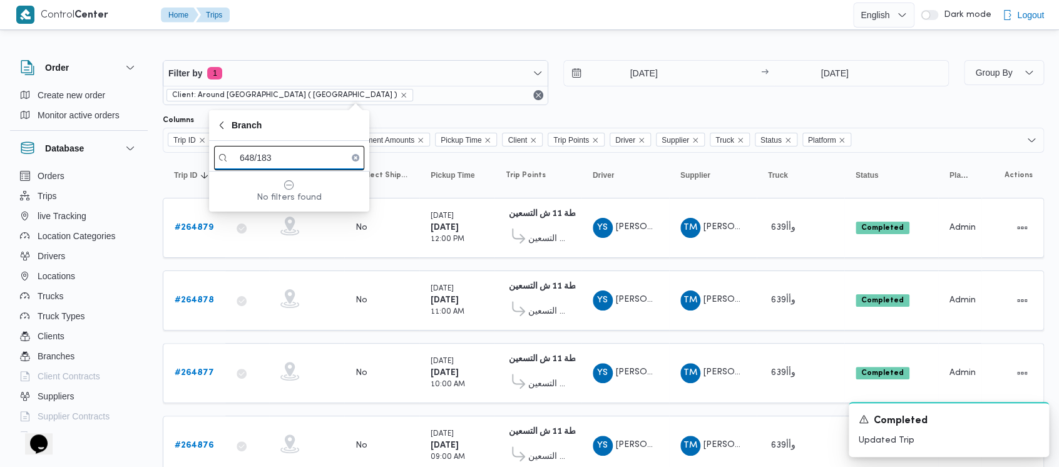
click at [284, 152] on input "648/183" at bounding box center [289, 158] width 150 height 24
type input "6"
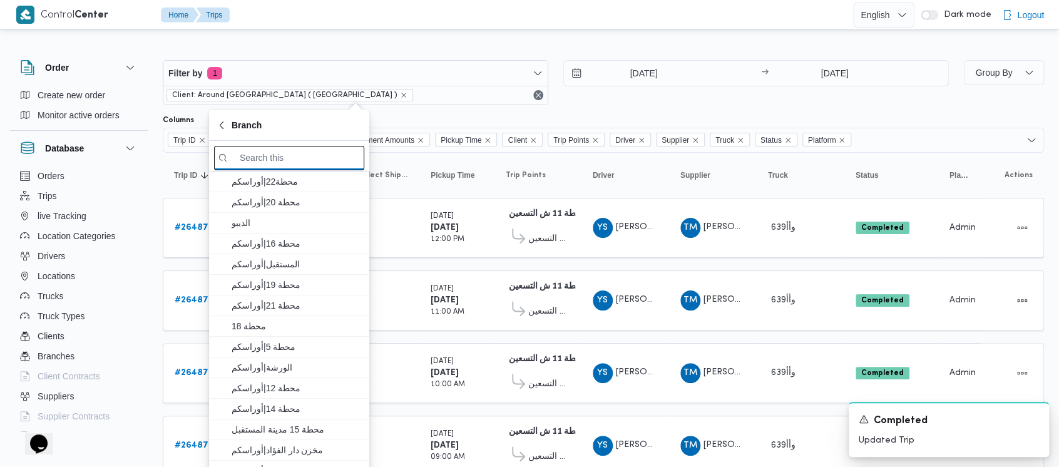
click at [297, 160] on input "search filters" at bounding box center [289, 158] width 150 height 24
paste input "محطة 15"
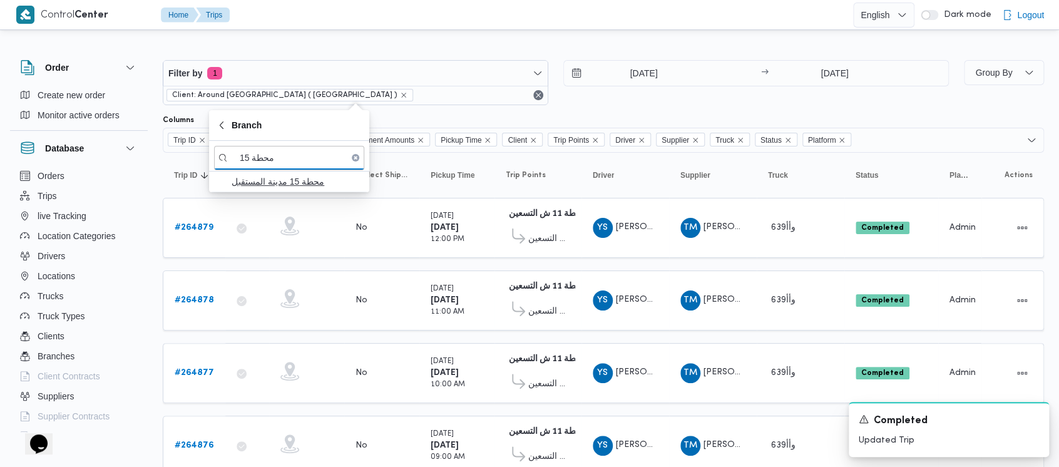
type input "محطة 15"
click at [281, 180] on span "محطة 15 مدينة المستقبل" at bounding box center [297, 181] width 130 height 15
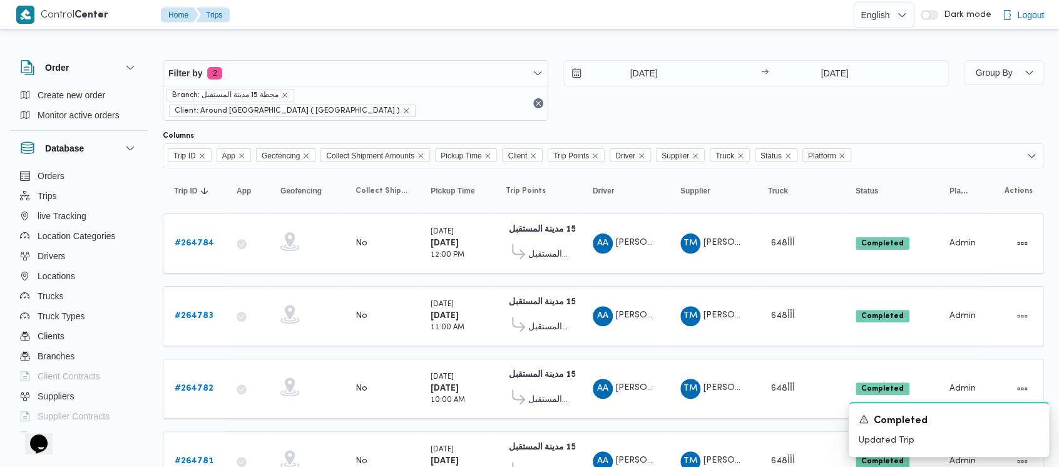
click at [585, 101] on div "[DATE] → [DATE]" at bounding box center [757, 90] width 386 height 61
click at [1032, 417] on icon "Dismiss toast" at bounding box center [1034, 418] width 10 height 10
click at [184, 239] on b "# 264784" at bounding box center [194, 243] width 39 height 8
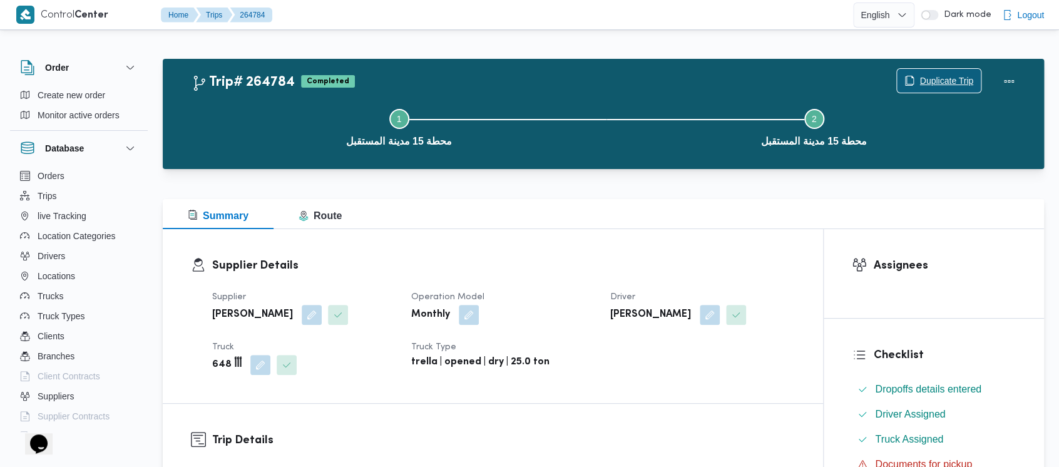
click at [932, 80] on span "Duplicate Trip" at bounding box center [947, 80] width 54 height 15
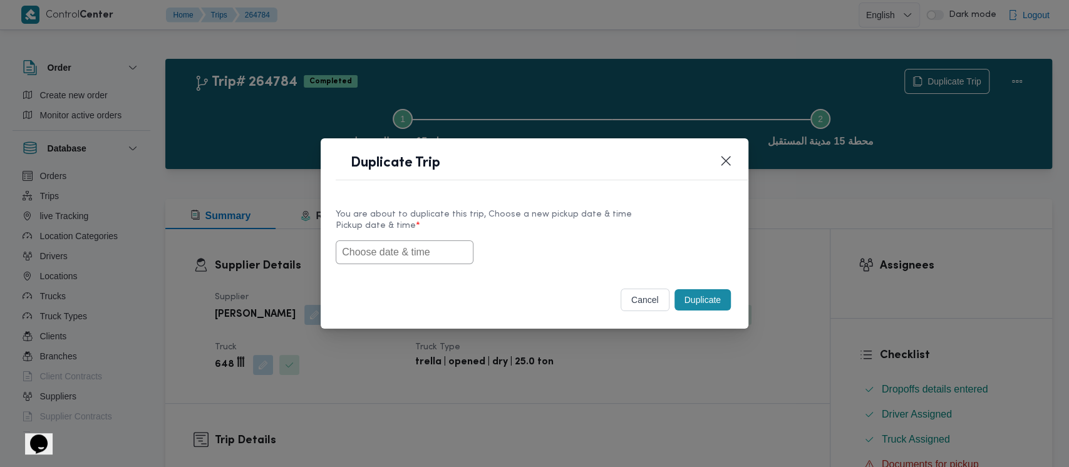
click at [360, 247] on input "text" at bounding box center [405, 252] width 138 height 24
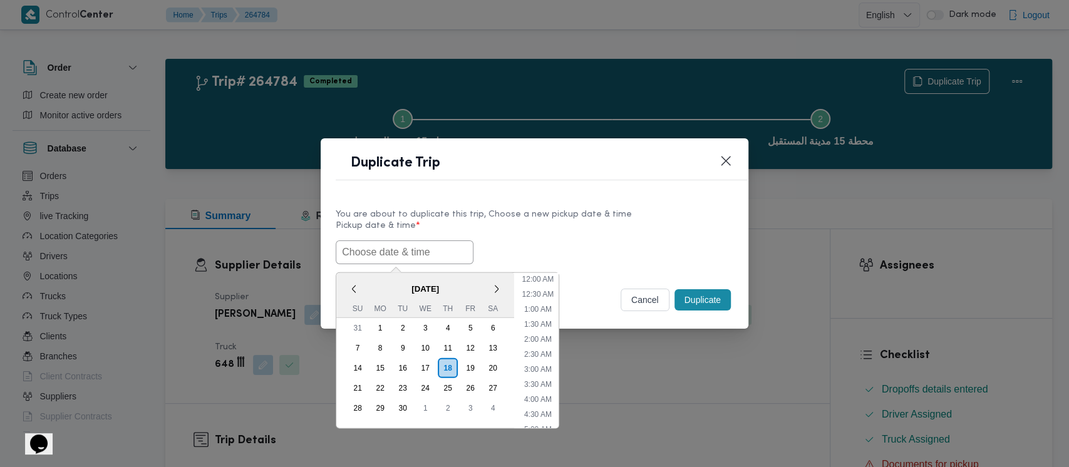
scroll to position [289, 0]
click at [349, 359] on div "14" at bounding box center [358, 368] width 24 height 24
click at [546, 341] on li "9:00 AM" at bounding box center [538, 344] width 38 height 13
type input "[DATE] 9:00AM"
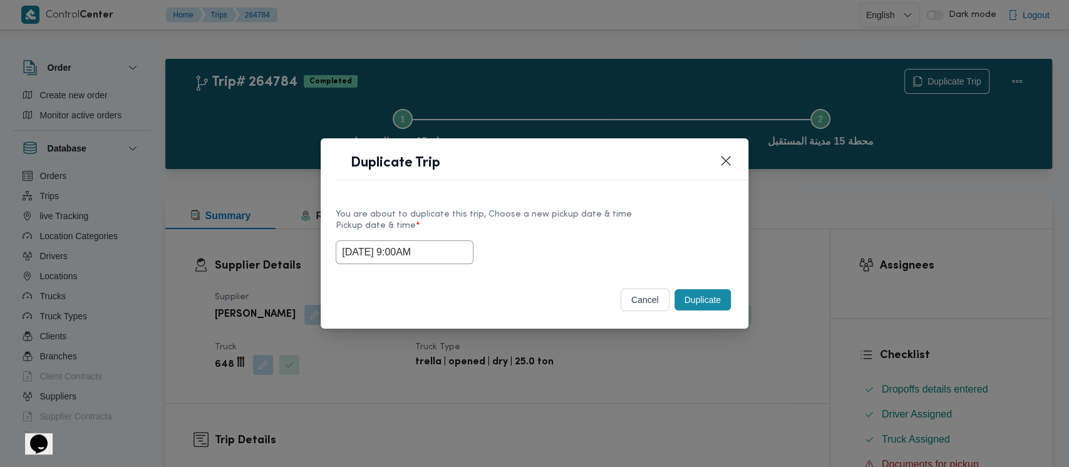
click at [694, 304] on button "Duplicate" at bounding box center [702, 299] width 56 height 21
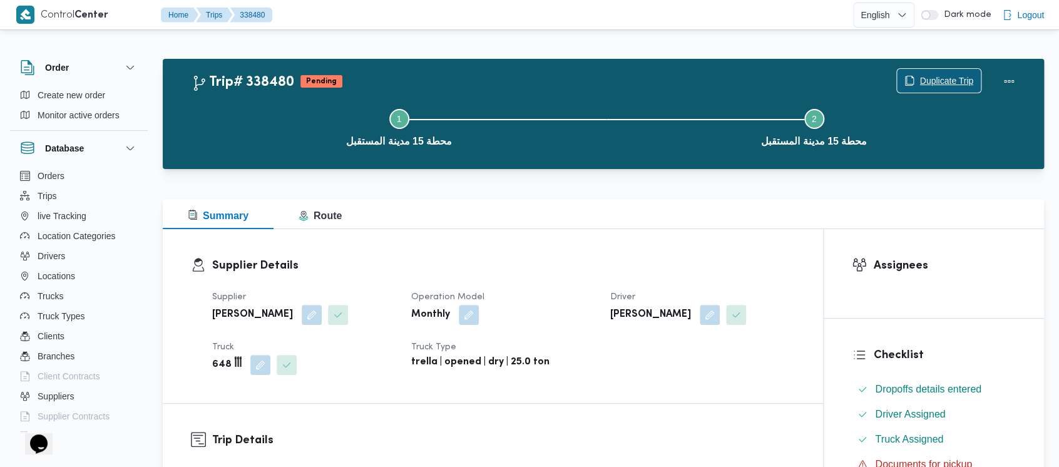
click at [937, 79] on span "Duplicate Trip" at bounding box center [947, 80] width 54 height 15
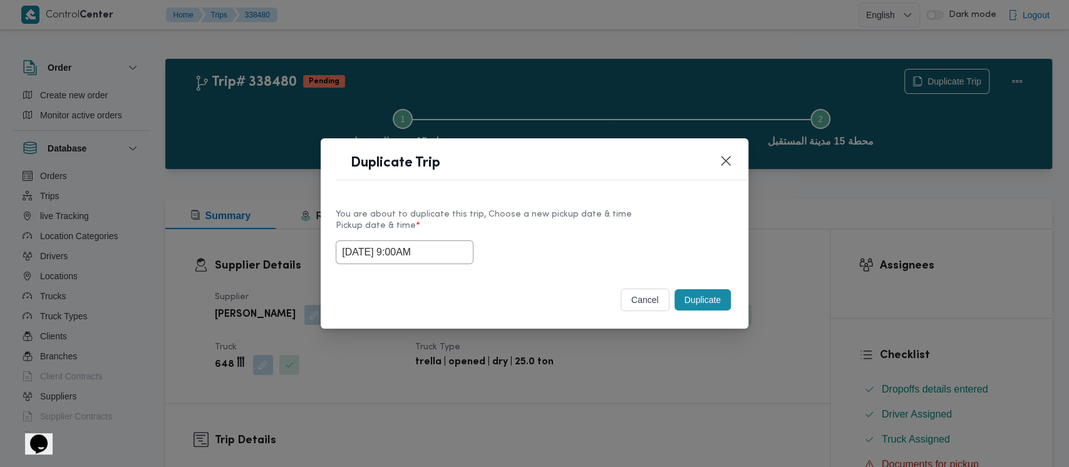
click at [394, 248] on input "[DATE] 9:00AM" at bounding box center [405, 252] width 138 height 24
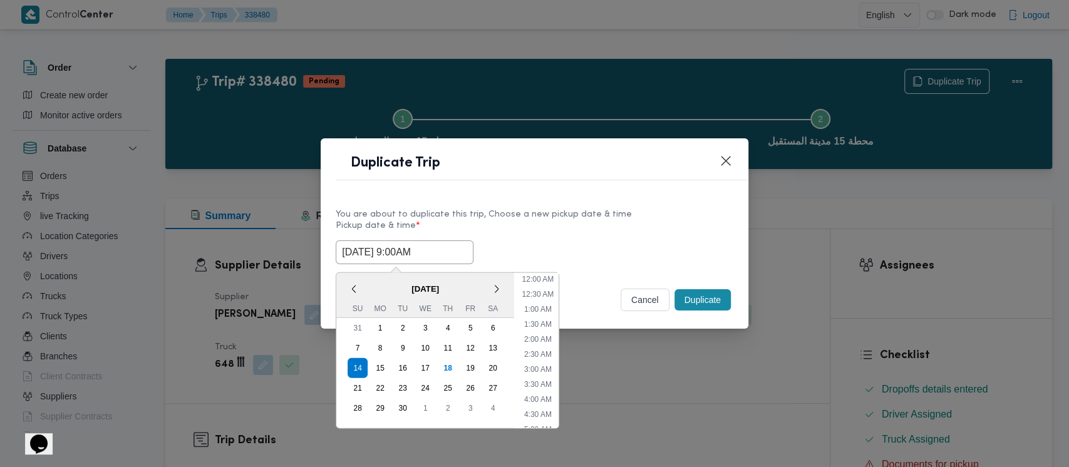
scroll to position [199, 0]
click at [535, 381] on li "10:00 AM" at bounding box center [538, 380] width 42 height 13
type input "[DATE] 10:00AM"
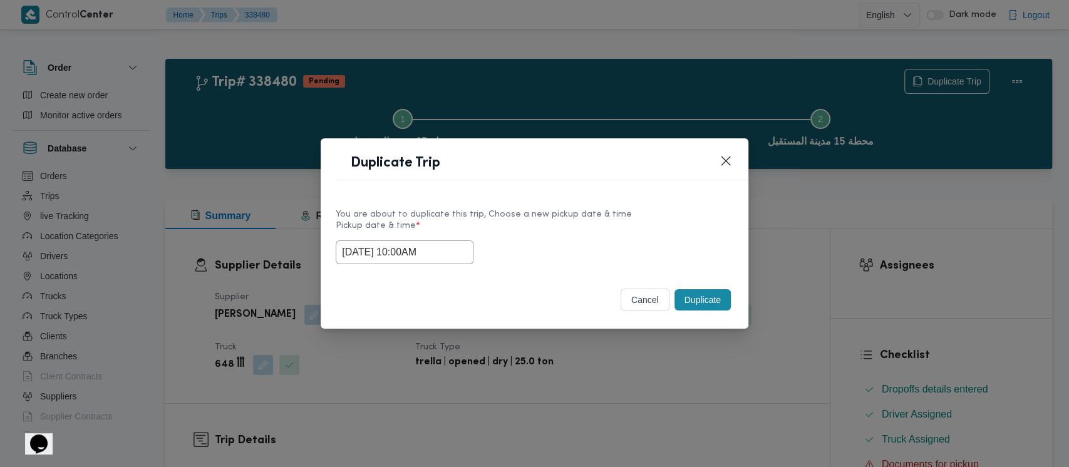
click at [700, 302] on button "Duplicate" at bounding box center [702, 299] width 56 height 21
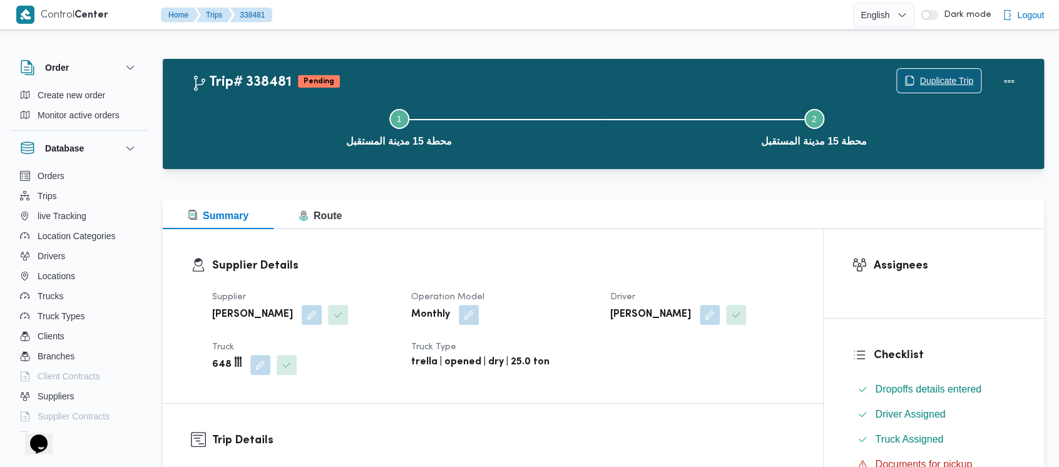
click at [954, 78] on span "Duplicate Trip" at bounding box center [947, 80] width 54 height 15
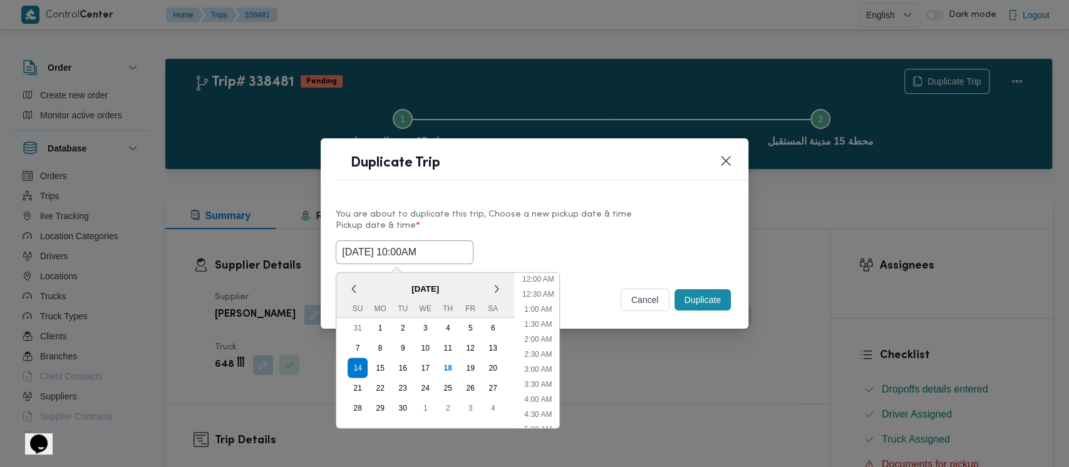
drag, startPoint x: 394, startPoint y: 249, endPoint x: 647, endPoint y: 381, distance: 284.5
click at [394, 249] on input "[DATE] 10:00AM" at bounding box center [405, 252] width 138 height 24
drag, startPoint x: 546, startPoint y: 379, endPoint x: 521, endPoint y: 359, distance: 31.7
click at [545, 379] on li "11:00 AM" at bounding box center [538, 380] width 42 height 13
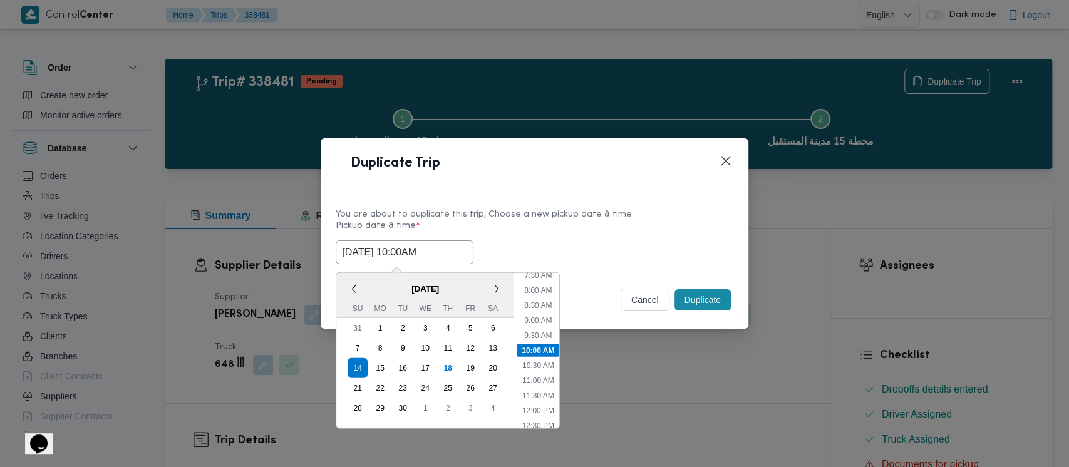
type input "[DATE] 11:00AM"
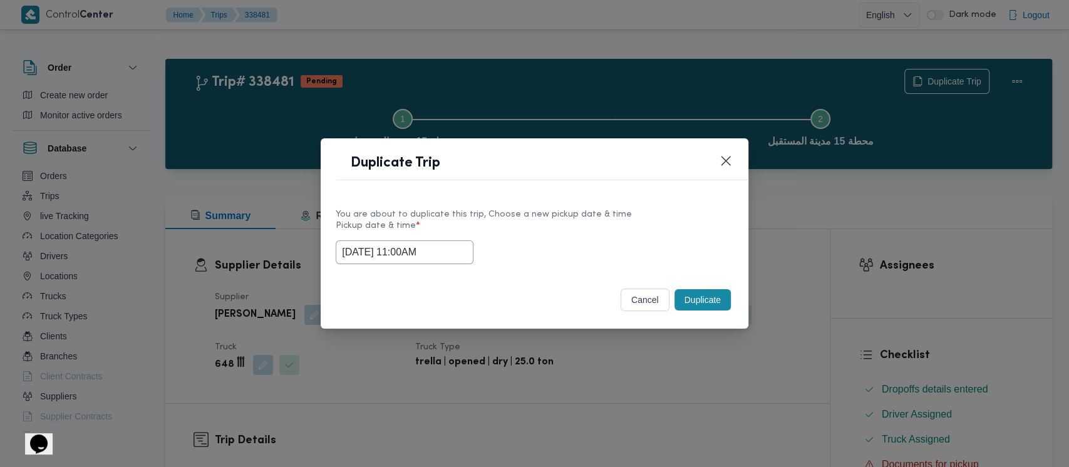
click at [700, 294] on button "Duplicate" at bounding box center [702, 299] width 56 height 21
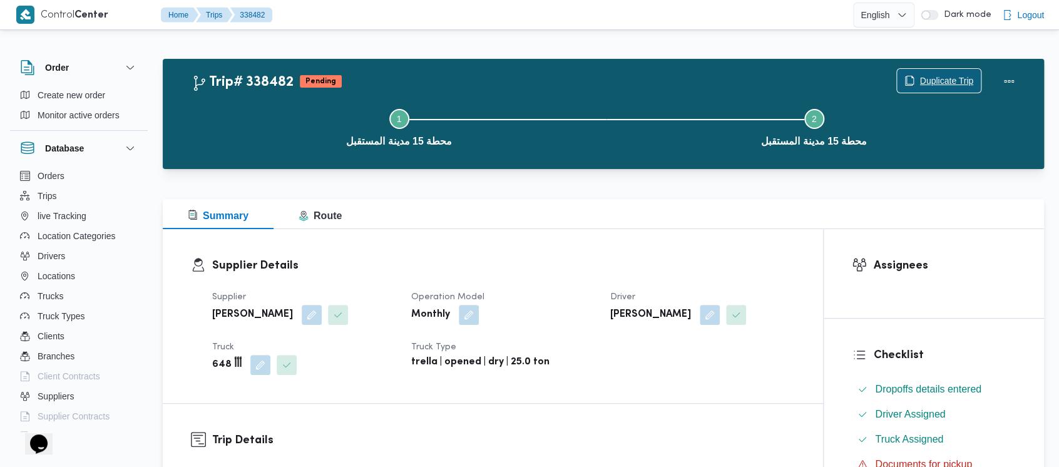
click at [940, 80] on span "Duplicate Trip" at bounding box center [947, 80] width 54 height 15
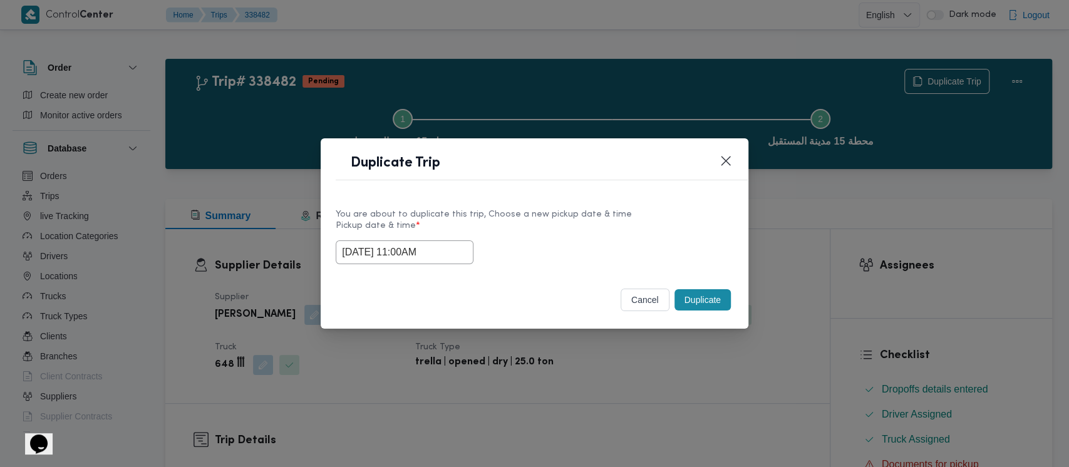
click at [387, 254] on input "[DATE] 11:00AM" at bounding box center [405, 252] width 138 height 24
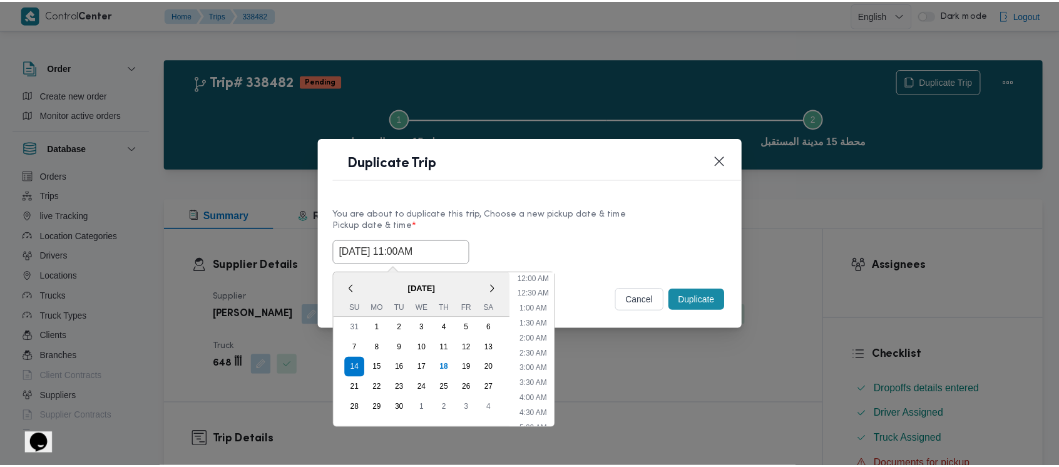
scroll to position [259, 0]
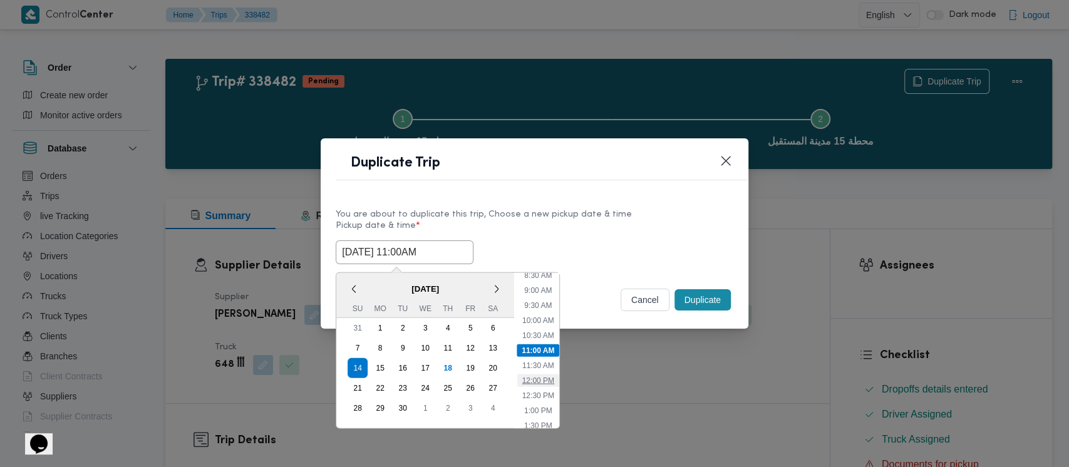
click at [538, 380] on li "12:00 PM" at bounding box center [538, 380] width 42 height 13
type input "[DATE] 12:00PM"
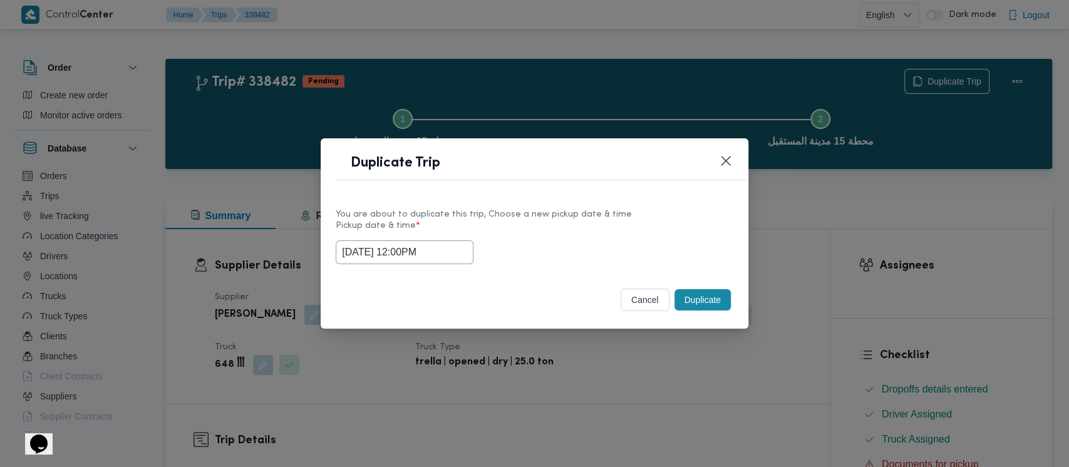
click at [708, 296] on button "Duplicate" at bounding box center [702, 299] width 56 height 21
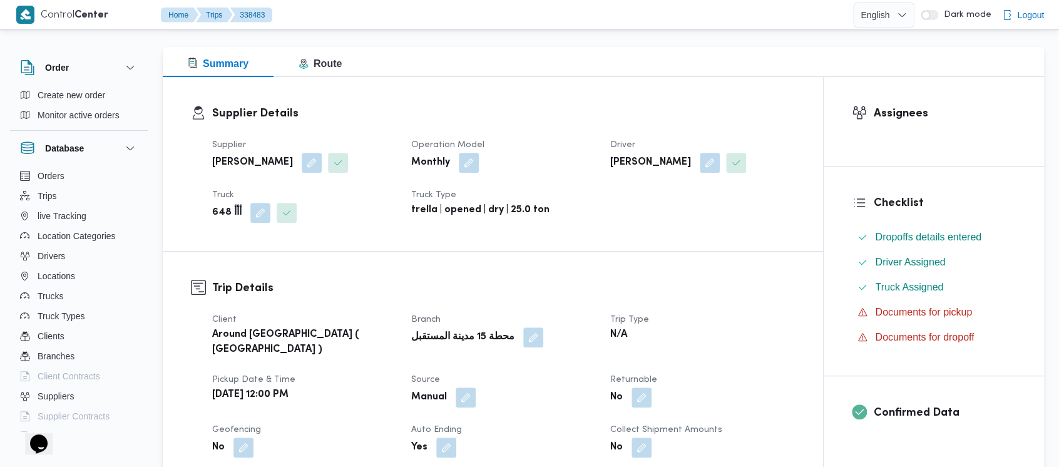
scroll to position [417, 0]
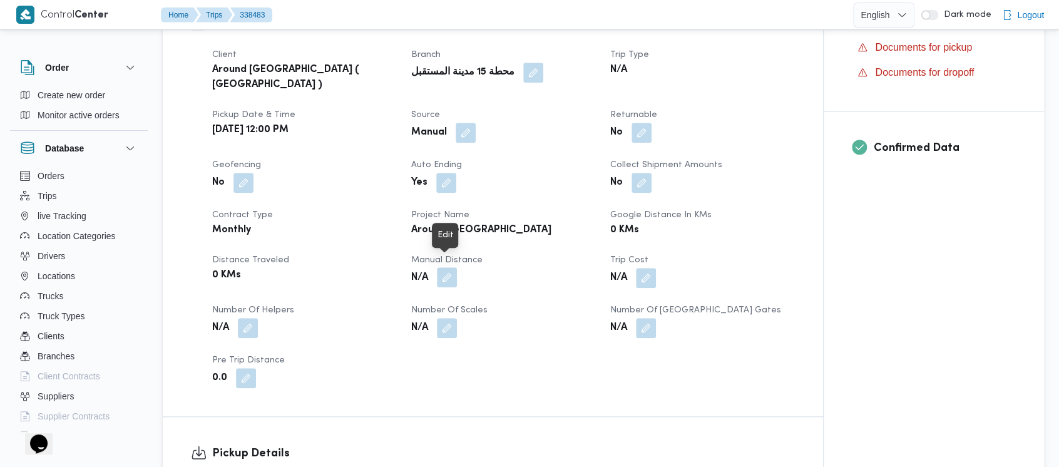
click at [446, 267] on button "button" at bounding box center [447, 277] width 20 height 20
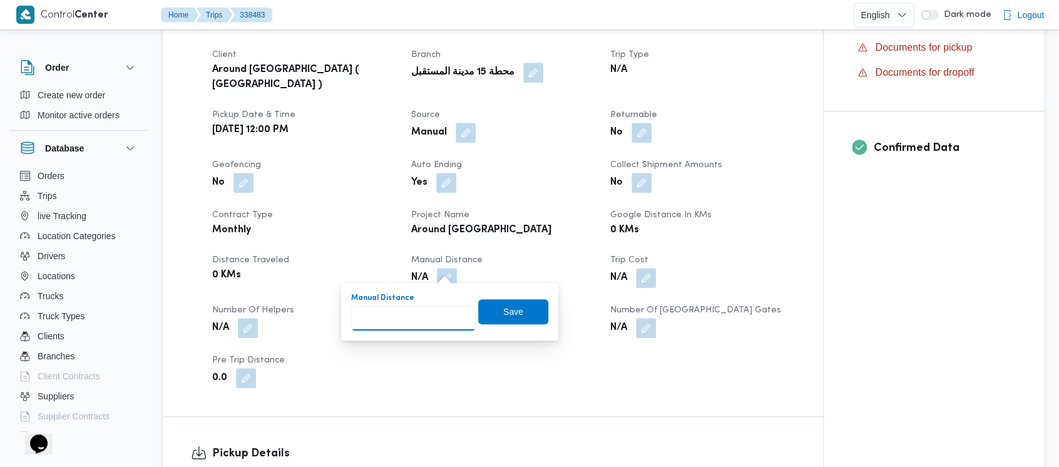
click at [406, 309] on input "Manual Distance" at bounding box center [413, 318] width 125 height 25
paste input "1.5"
type input "1.5"
click at [490, 312] on span "Save" at bounding box center [513, 311] width 70 height 25
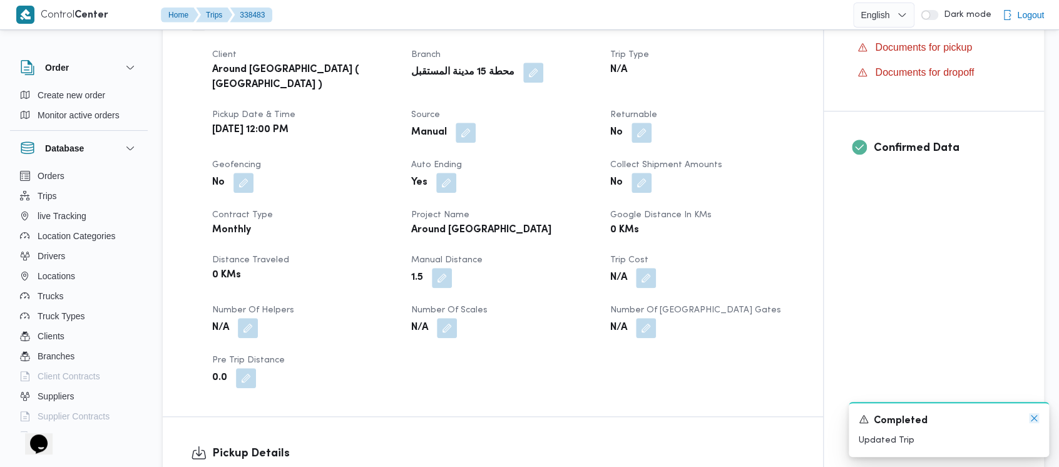
click at [1032, 414] on icon "Dismiss toast" at bounding box center [1034, 418] width 10 height 10
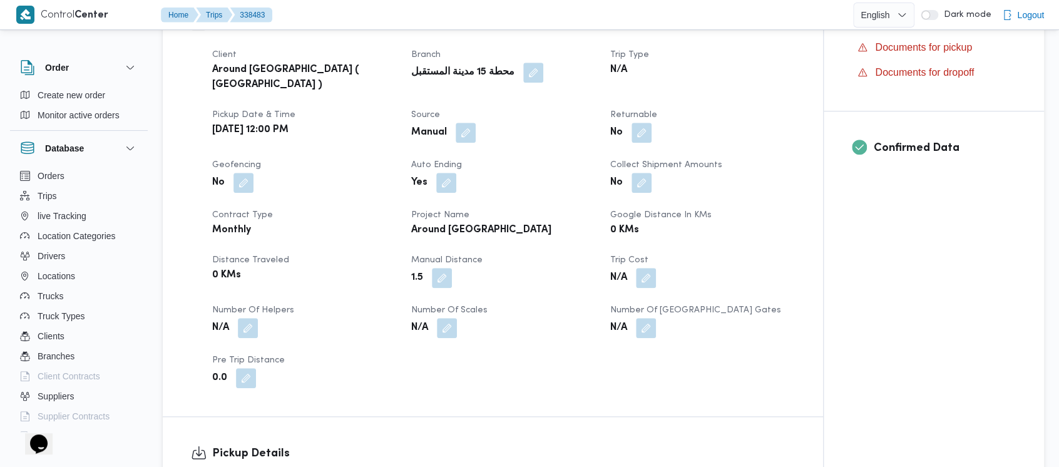
scroll to position [501, 0]
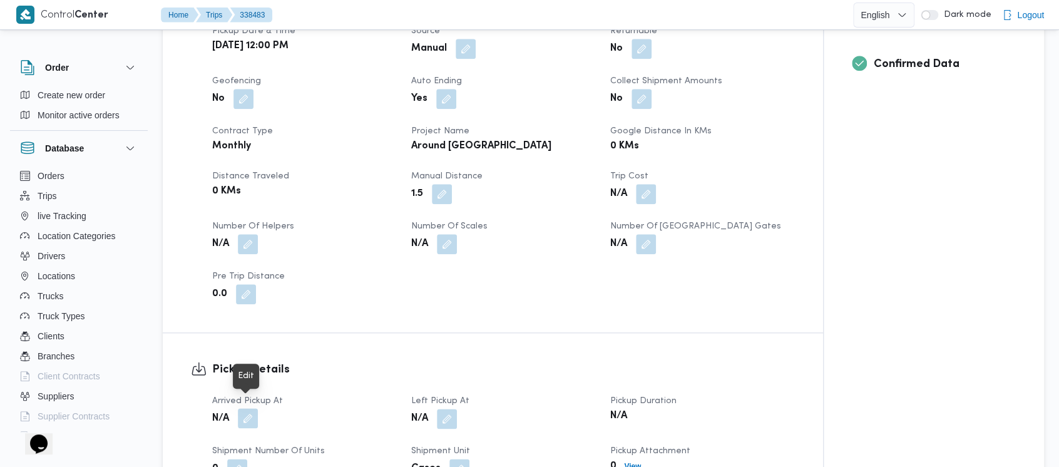
click at [249, 408] on button "button" at bounding box center [248, 418] width 20 height 20
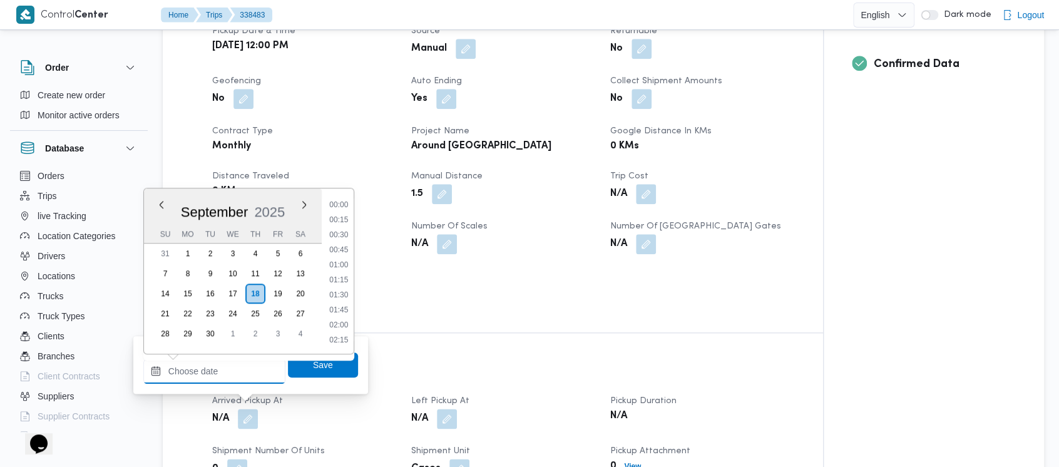
click at [215, 373] on input "Arrived Pickup At" at bounding box center [214, 371] width 142 height 25
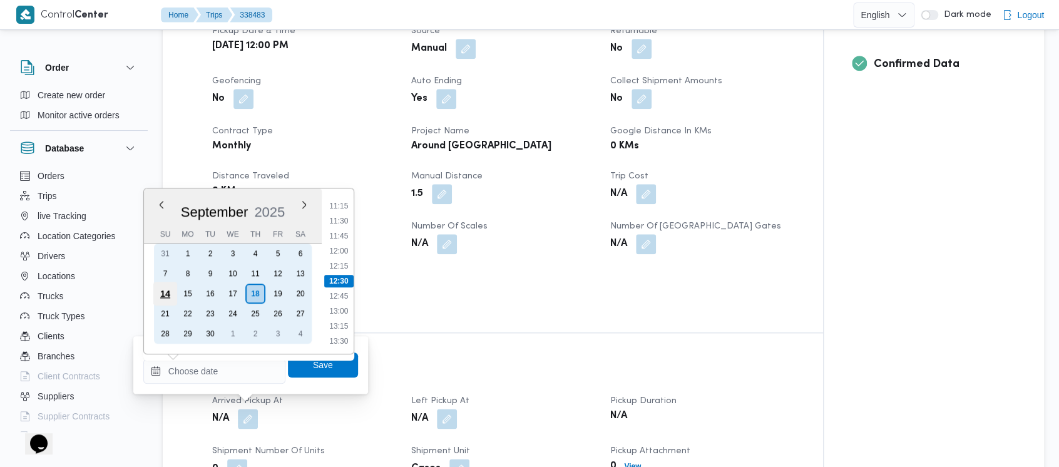
click at [162, 294] on div "14" at bounding box center [165, 294] width 24 height 24
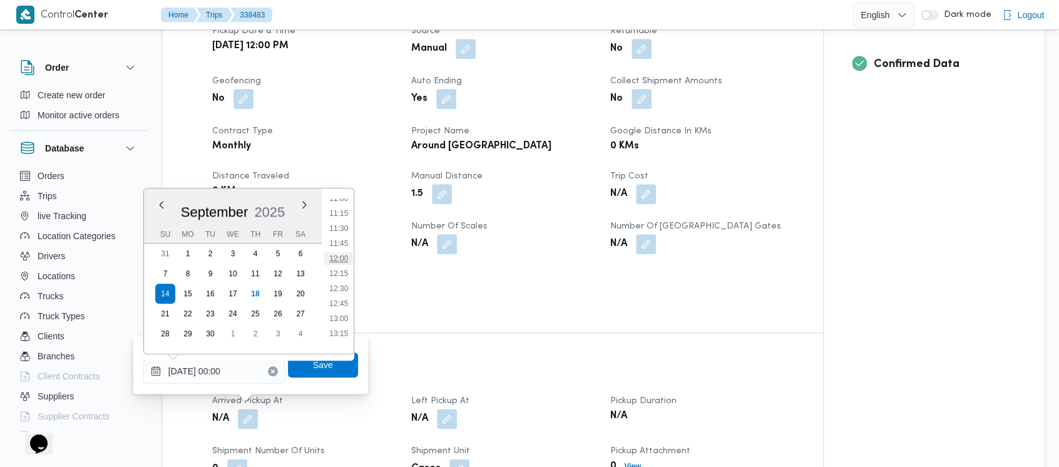
click at [336, 257] on li "12:00" at bounding box center [338, 258] width 29 height 13
type input "[DATE] 12:00"
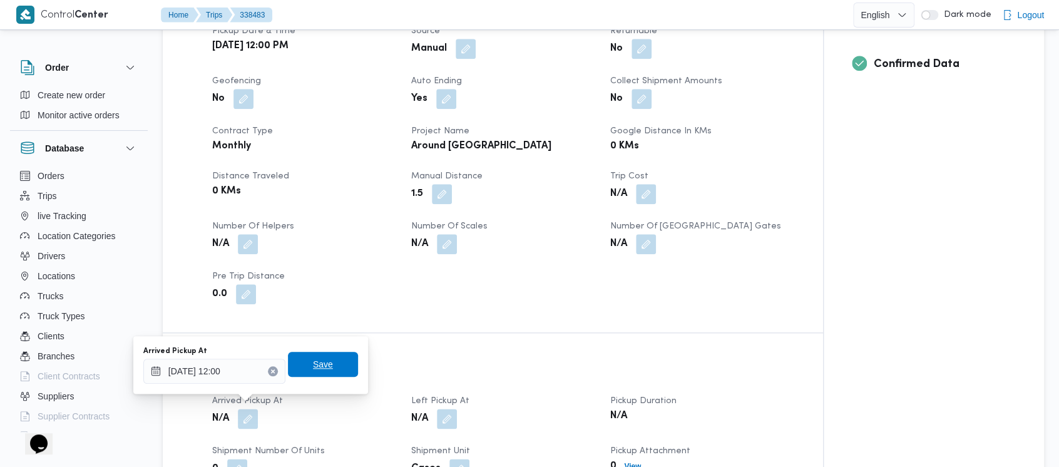
click at [313, 363] on span "Save" at bounding box center [323, 364] width 20 height 15
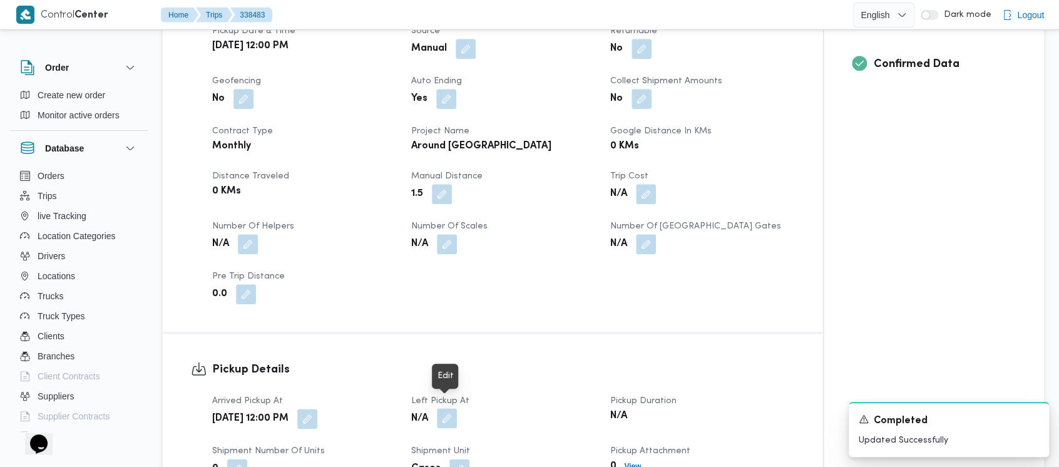
click at [448, 408] on button "button" at bounding box center [447, 418] width 20 height 20
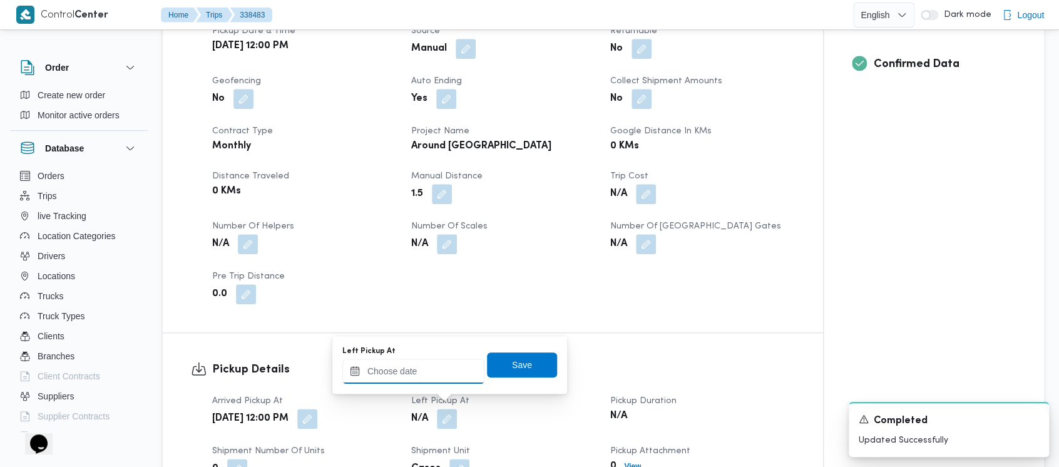
click at [408, 376] on input "Left Pickup At" at bounding box center [413, 371] width 142 height 25
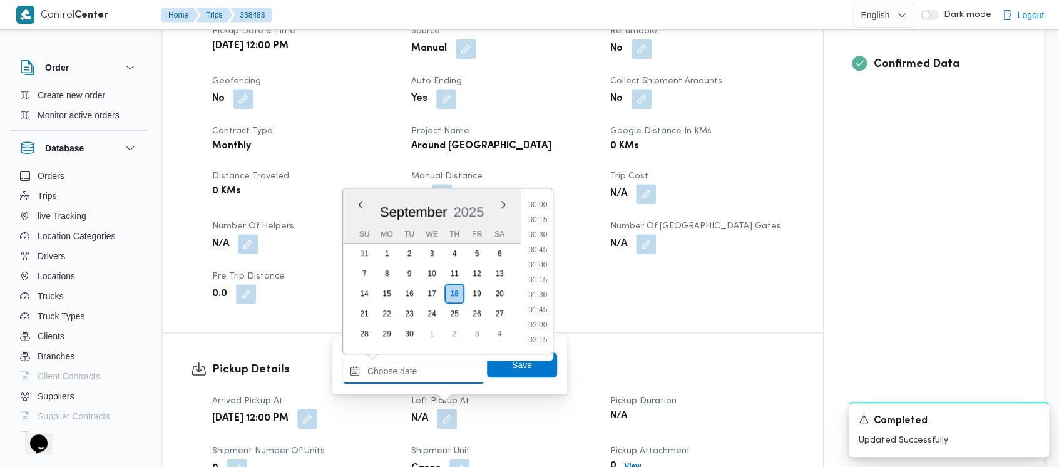
scroll to position [675, 0]
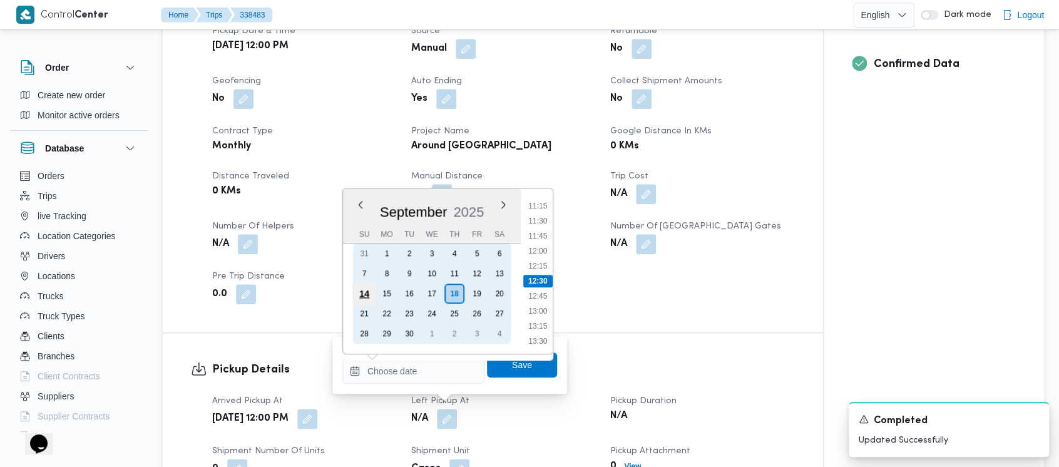
click at [357, 291] on div "14" at bounding box center [365, 294] width 24 height 24
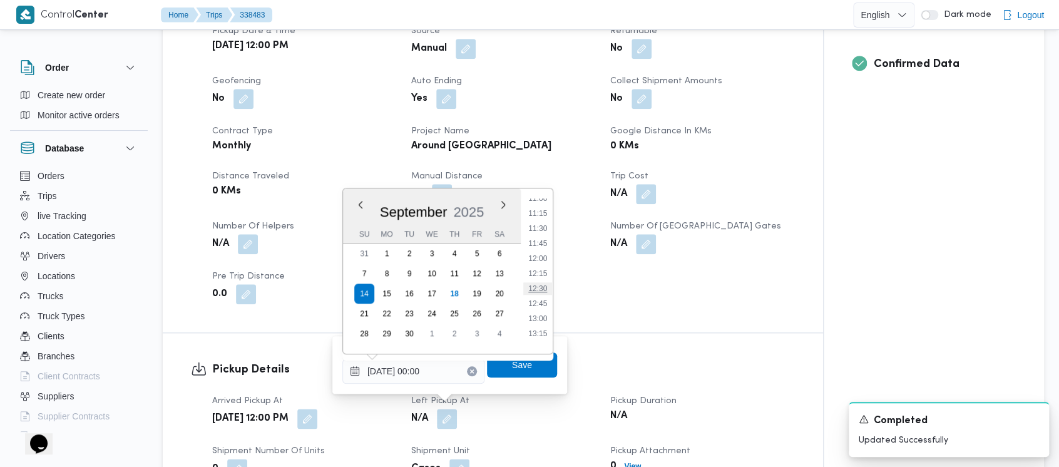
click at [533, 292] on li "12:30" at bounding box center [537, 288] width 29 height 13
type input "[DATE] 12:30"
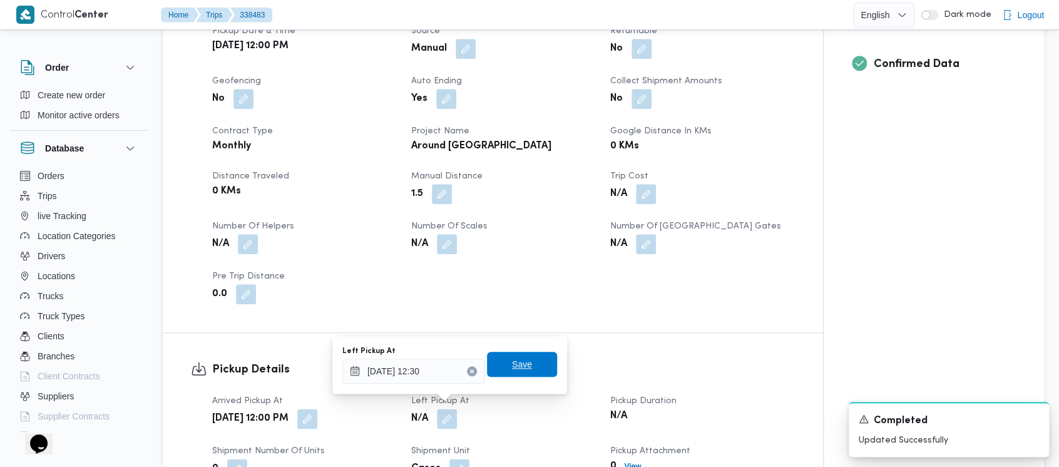
click at [512, 366] on span "Save" at bounding box center [522, 364] width 20 height 15
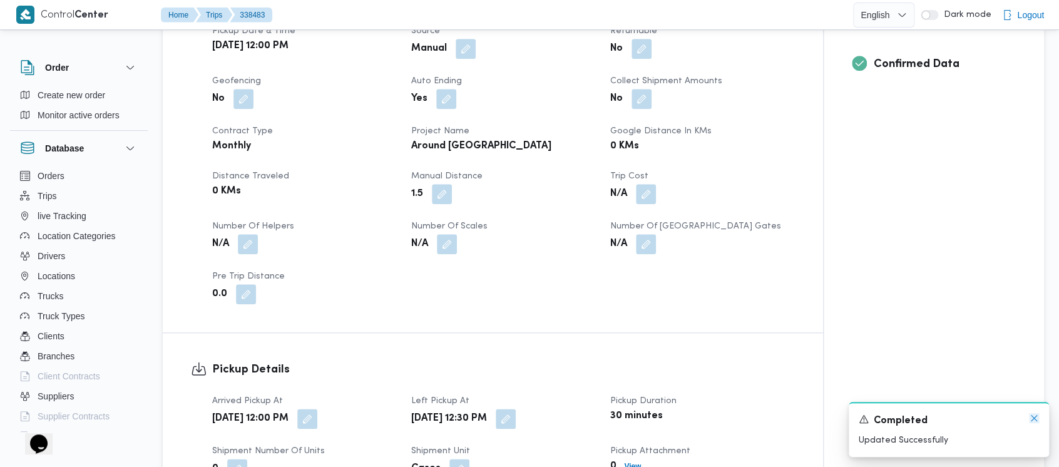
click at [1032, 418] on icon "Dismiss toast" at bounding box center [1034, 418] width 10 height 10
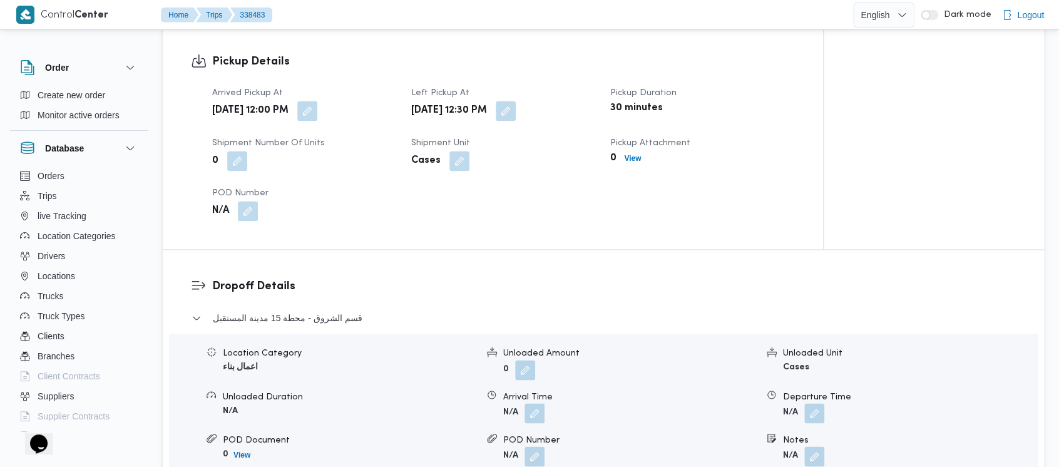
scroll to position [835, 0]
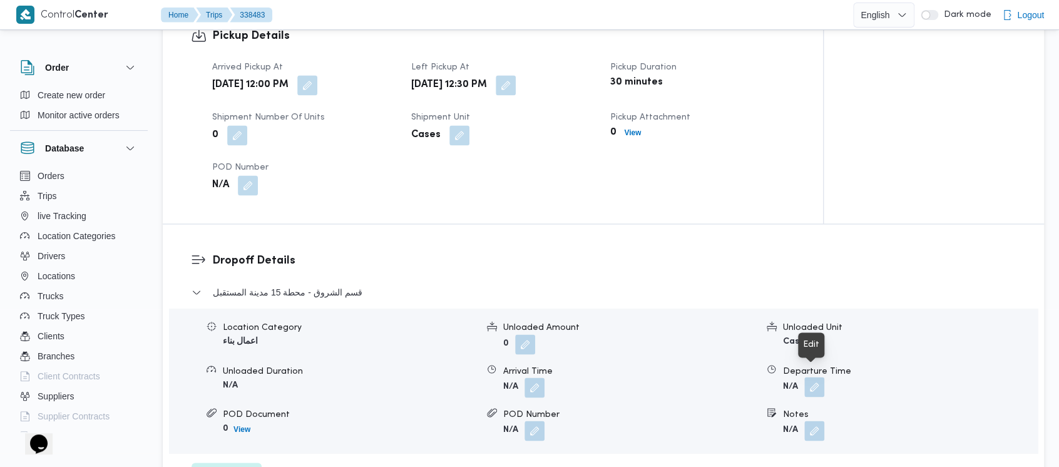
click at [817, 380] on button "button" at bounding box center [815, 387] width 20 height 20
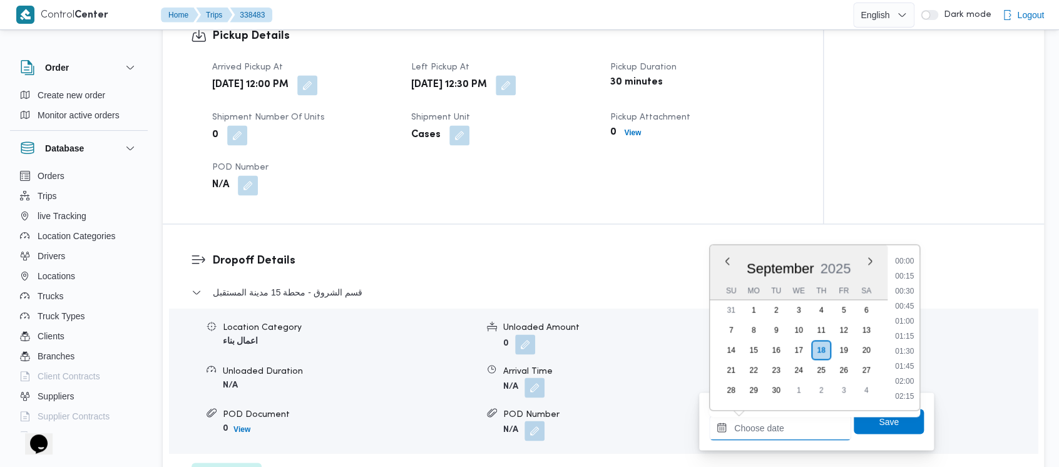
drag, startPoint x: 763, startPoint y: 433, endPoint x: 712, endPoint y: 323, distance: 121.6
click at [761, 430] on input "Departure Time" at bounding box center [780, 427] width 142 height 25
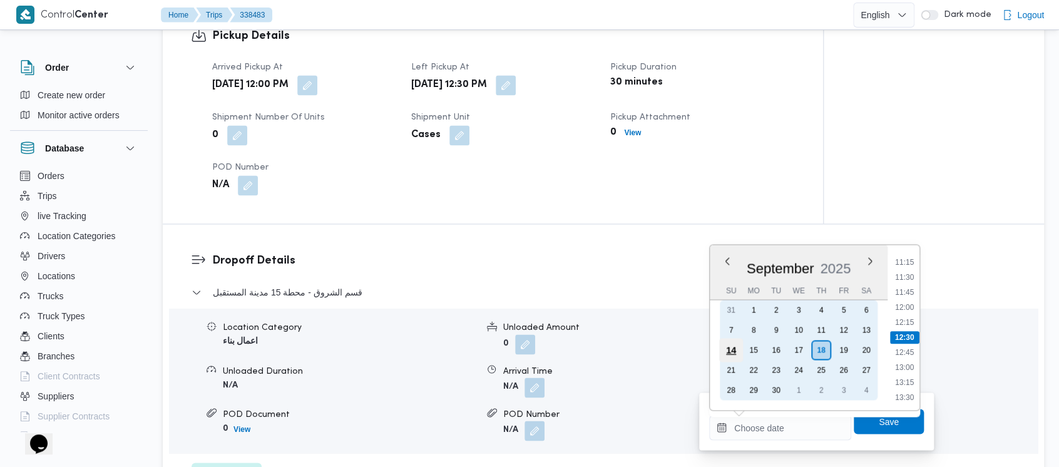
click at [729, 351] on div "14" at bounding box center [731, 350] width 24 height 24
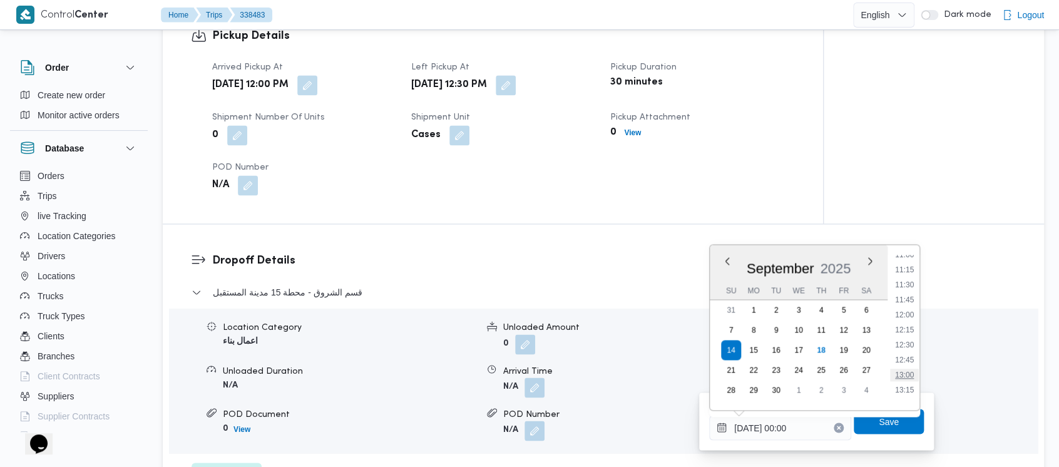
click at [907, 369] on li "13:00" at bounding box center [904, 375] width 29 height 13
type input "[DATE] 13:00"
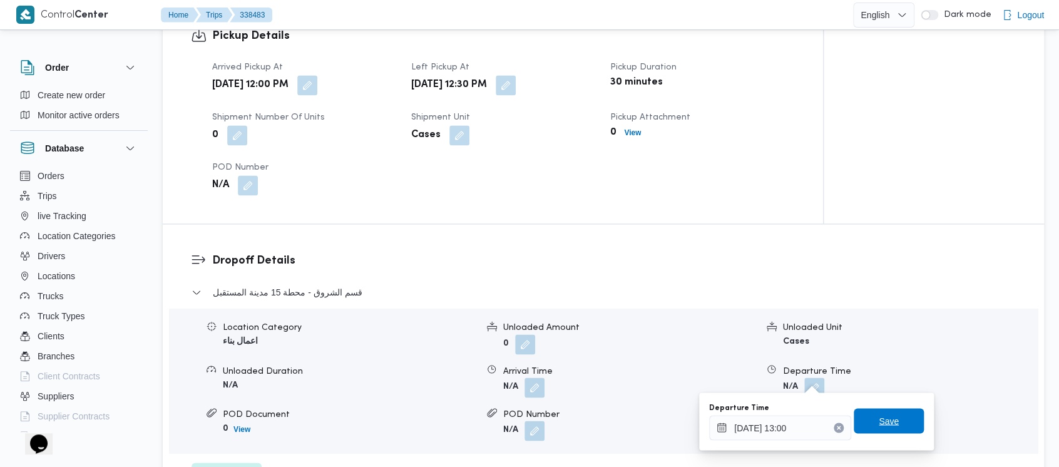
click at [879, 420] on span "Save" at bounding box center [889, 420] width 20 height 15
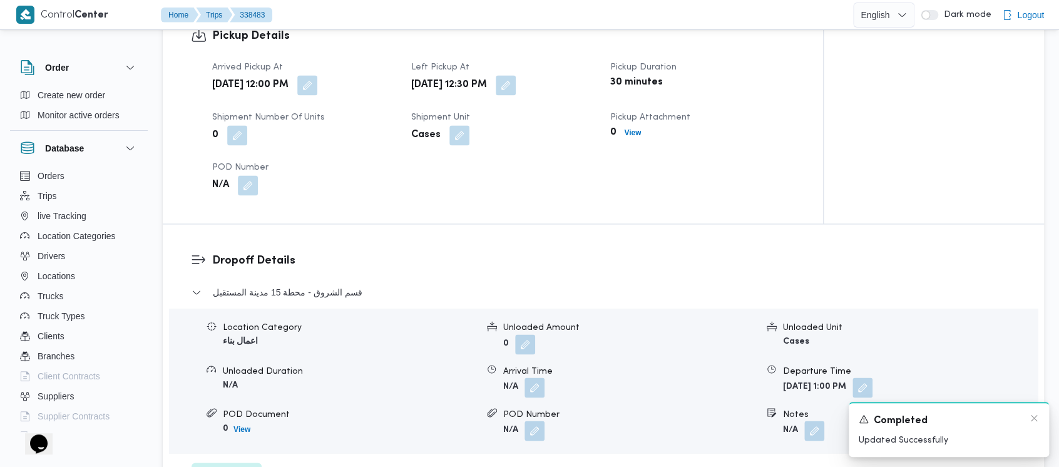
click at [1035, 412] on div "A new notification appears Completed Updated Successfully" at bounding box center [949, 429] width 200 height 55
click at [1034, 421] on icon "Dismiss toast" at bounding box center [1034, 418] width 10 height 10
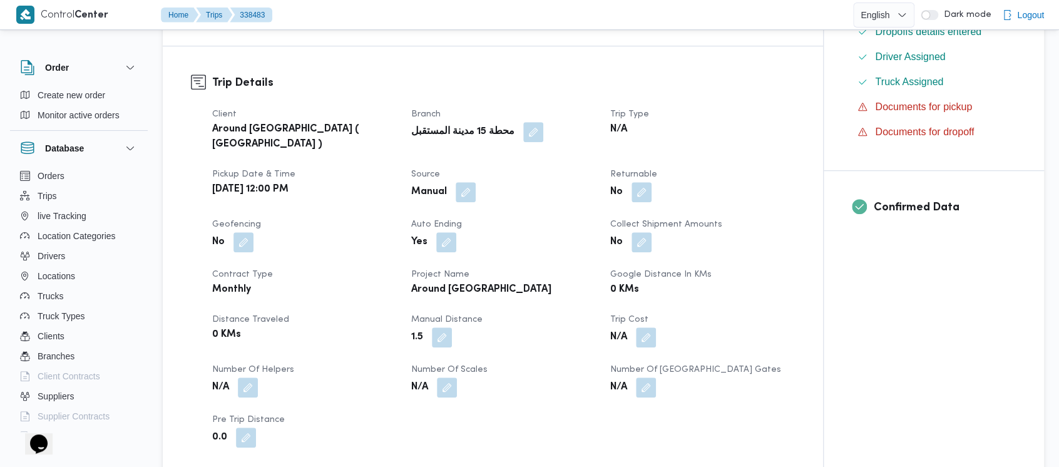
scroll to position [334, 0]
